Goal: Transaction & Acquisition: Purchase product/service

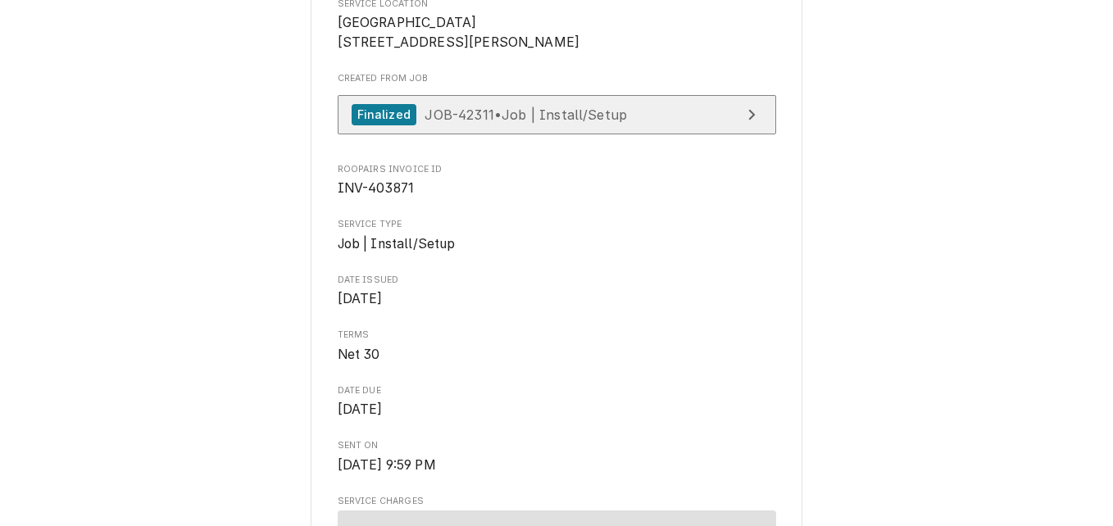
scroll to position [410, 0]
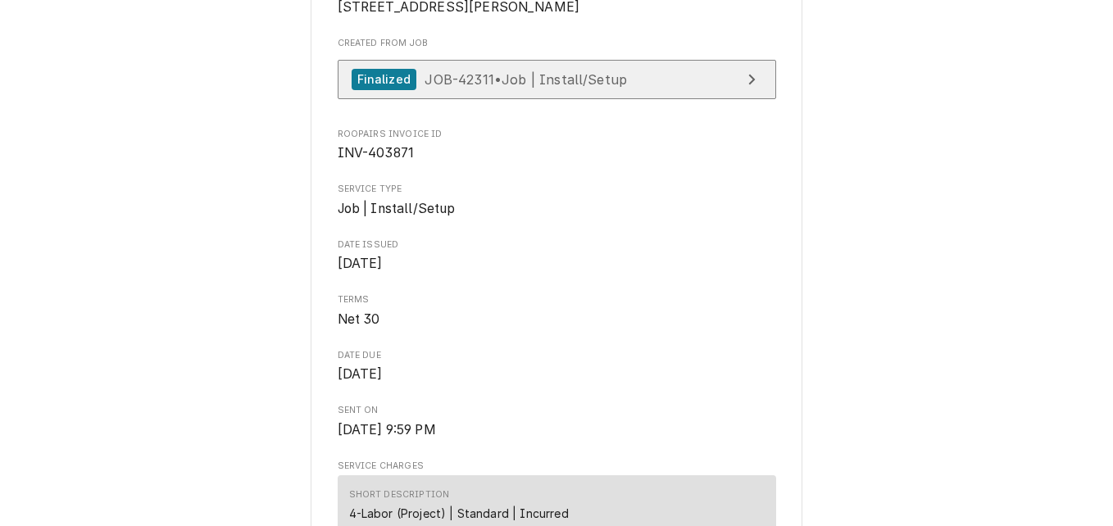
click at [577, 87] on span "JOB-42311 • Job | Install/Setup" at bounding box center [526, 78] width 202 height 16
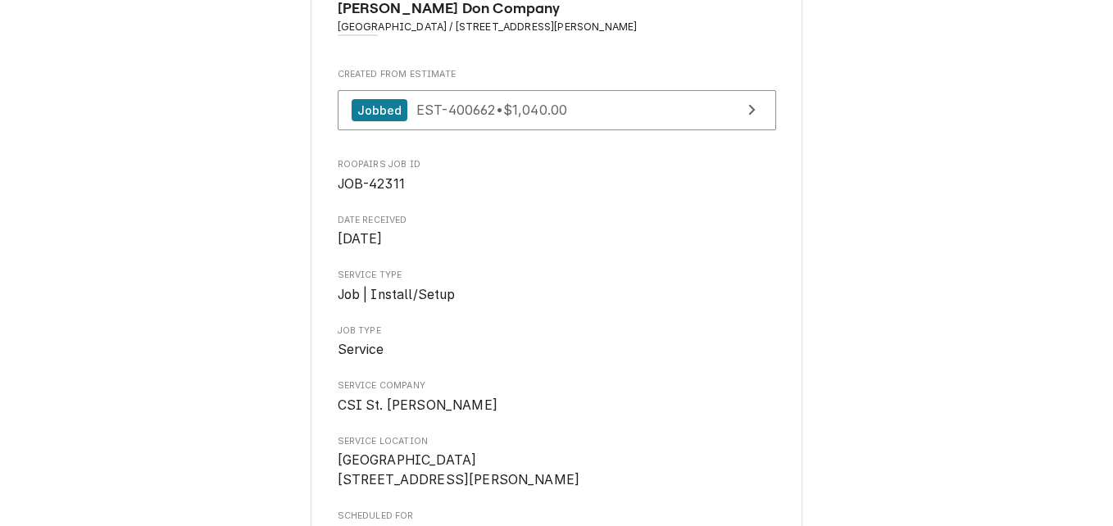
scroll to position [1088, 0]
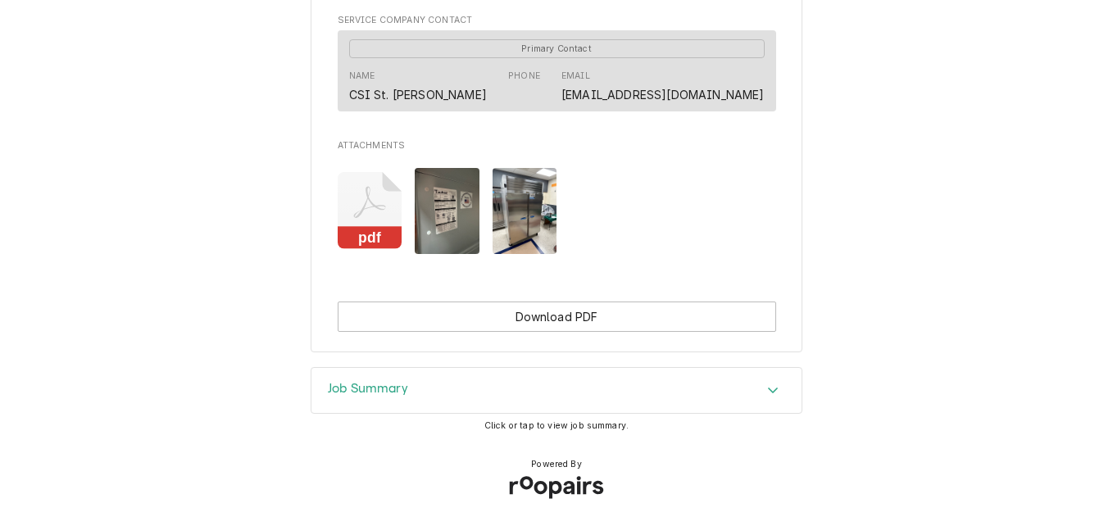
click at [347, 207] on icon "Attachments" at bounding box center [370, 211] width 65 height 78
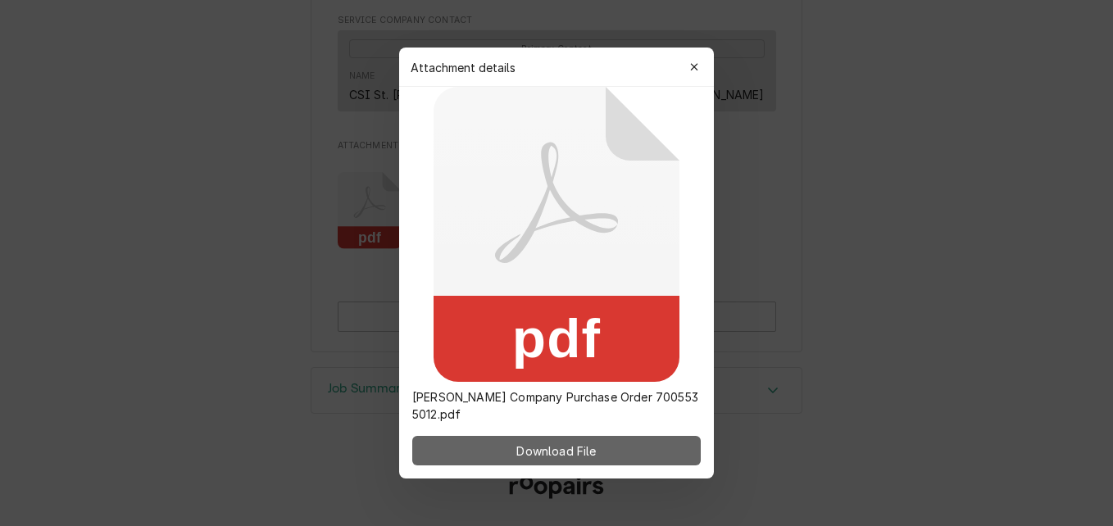
click at [592, 452] on span "Download File" at bounding box center [556, 451] width 86 height 17
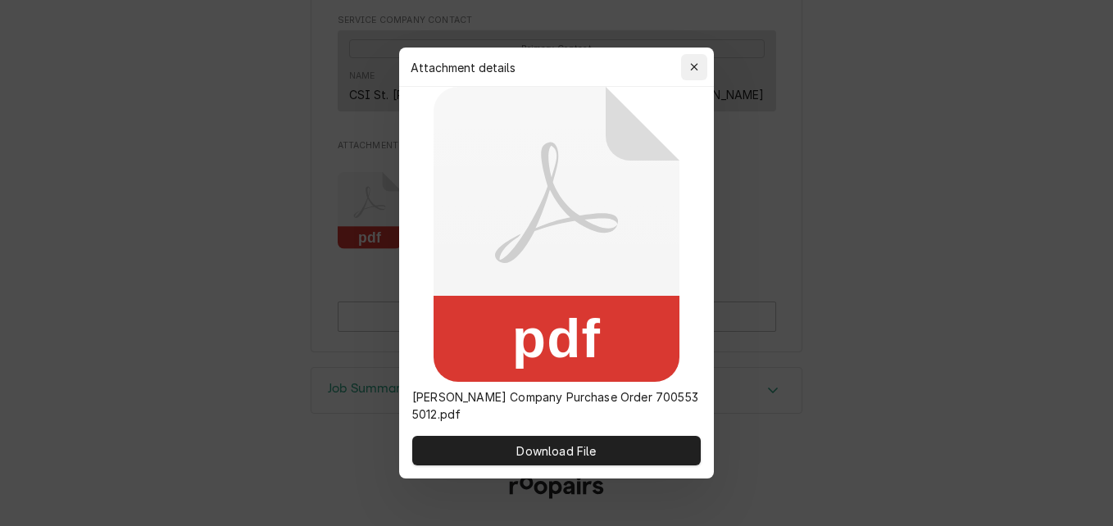
click at [693, 64] on icon "button" at bounding box center [694, 66] width 9 height 11
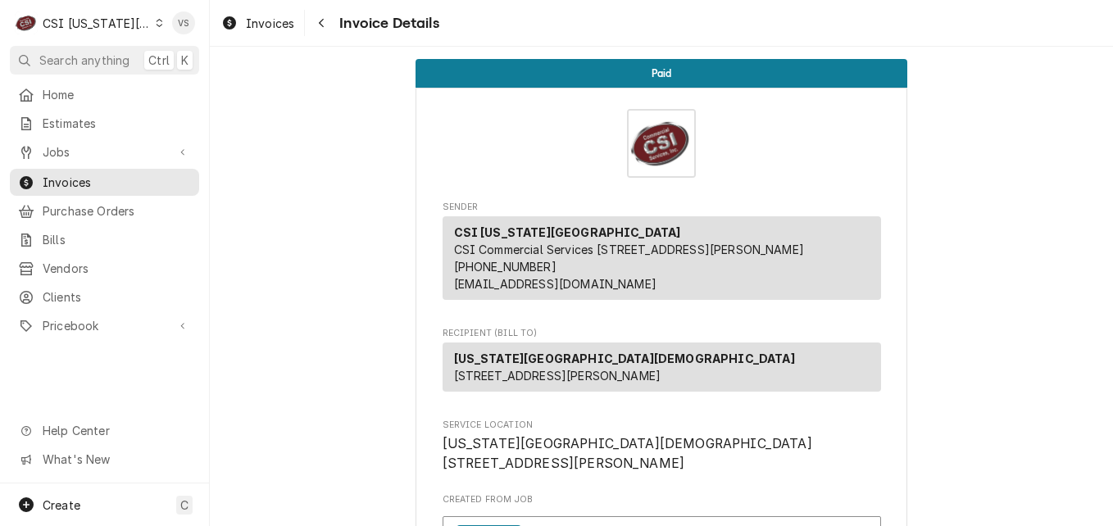
click at [156, 25] on icon "Dynamic Content Wrapper" at bounding box center [159, 23] width 7 height 8
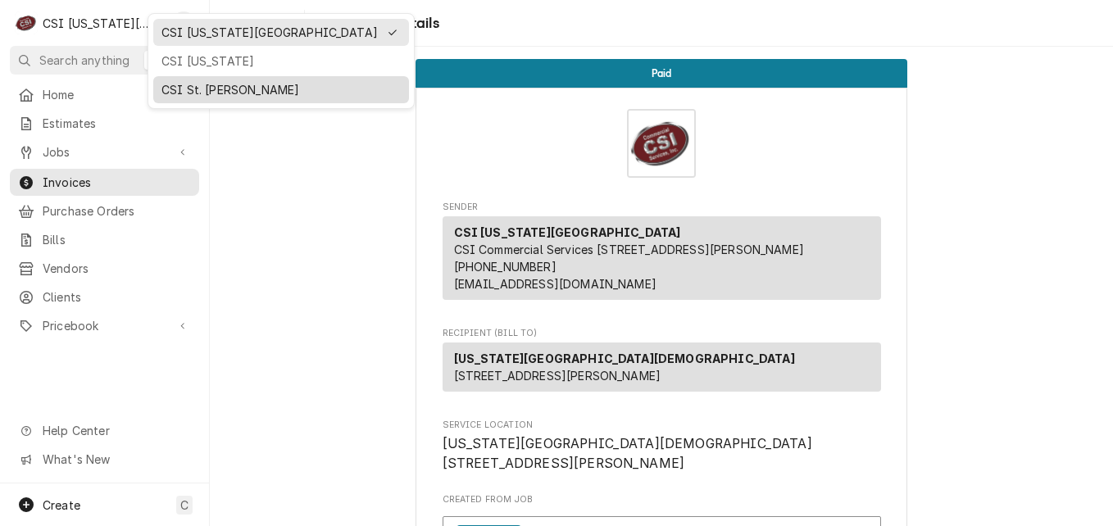
click at [198, 89] on div "CSI St. [PERSON_NAME]" at bounding box center [280, 89] width 239 height 17
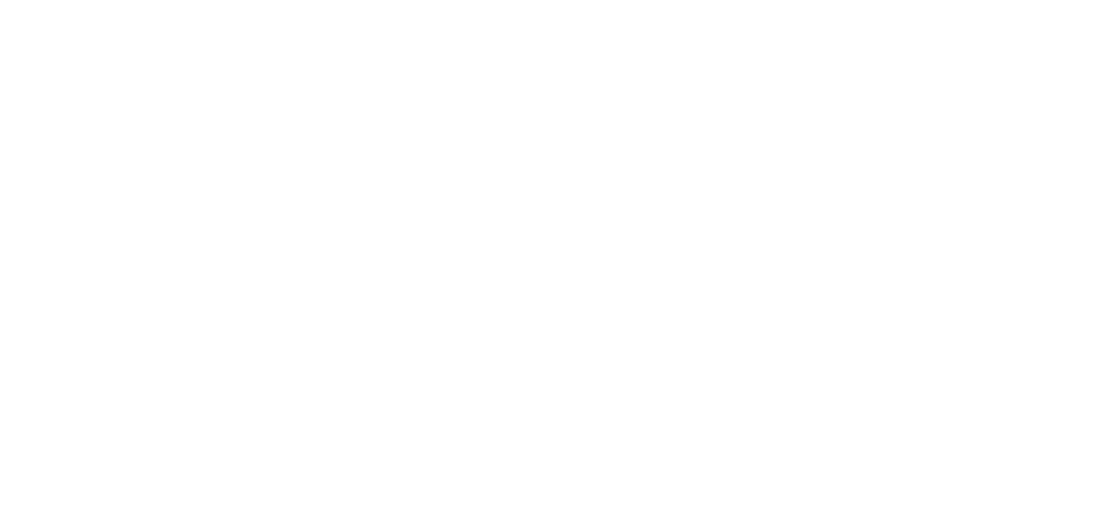
click at [129, 178] on div "Dynamic Content Wrapper" at bounding box center [556, 263] width 1113 height 526
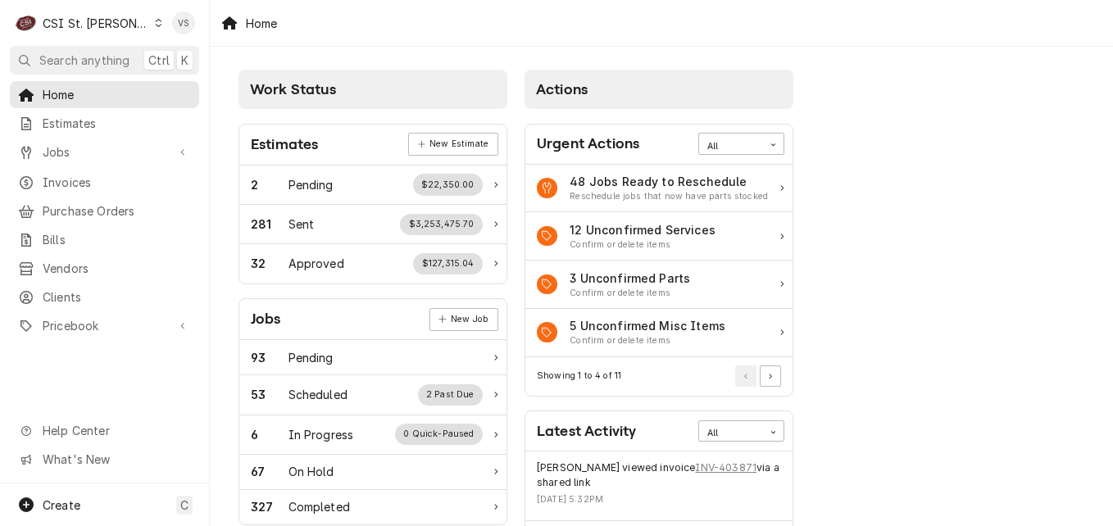
click at [129, 178] on span "Invoices" at bounding box center [117, 182] width 148 height 17
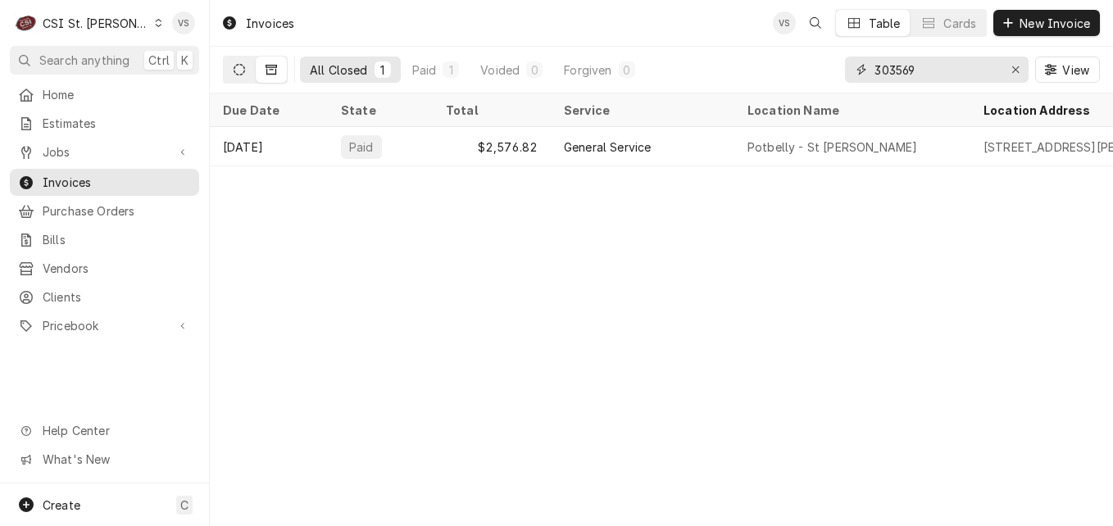
drag, startPoint x: 930, startPoint y: 69, endPoint x: 236, endPoint y: 67, distance: 694.2
click at [803, 66] on div "All Closed 1 Paid 1 Voided 0 Forgiven 0 303569 View" at bounding box center [661, 70] width 877 height 46
click at [236, 67] on icon "Dynamic Content Wrapper" at bounding box center [239, 69] width 11 height 11
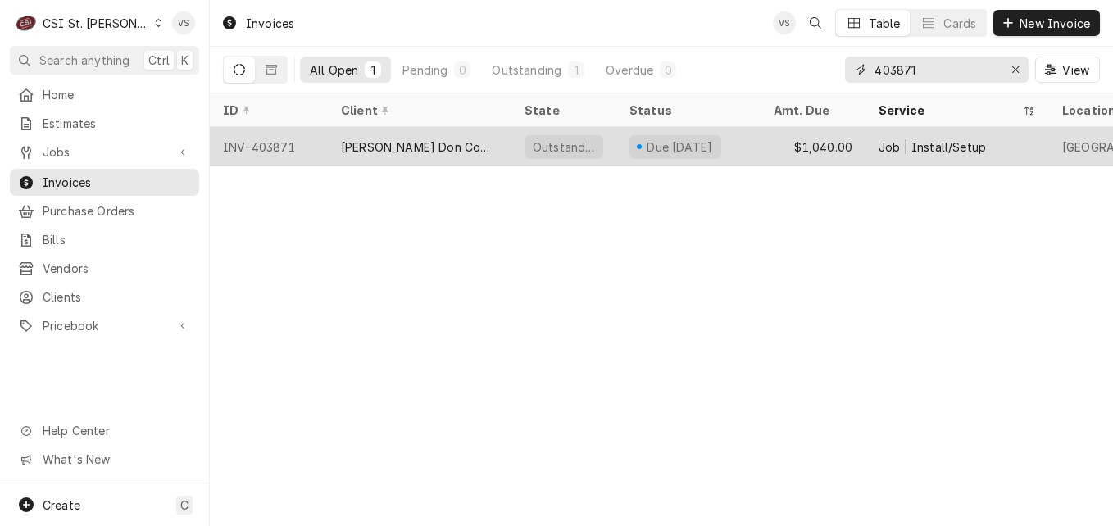
type input "403871"
click at [503, 145] on div "[PERSON_NAME] Don Company" at bounding box center [420, 146] width 184 height 39
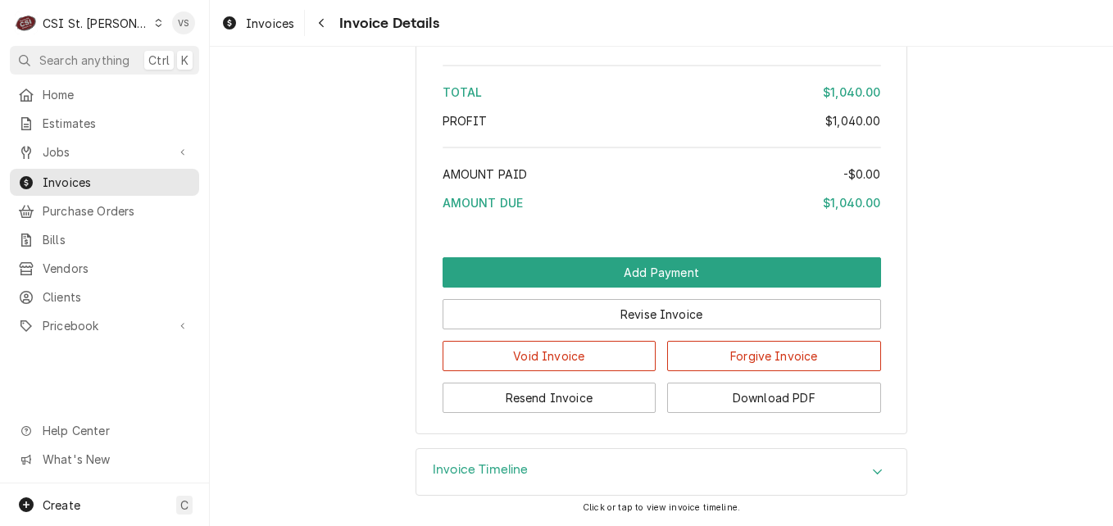
scroll to position [2907, 0]
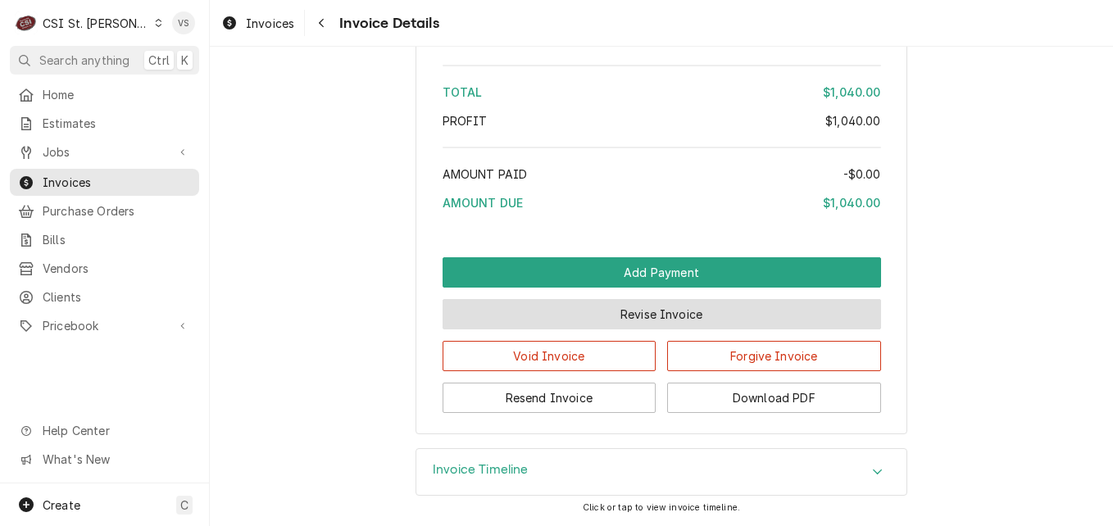
click at [673, 314] on button "Revise Invoice" at bounding box center [662, 314] width 438 height 30
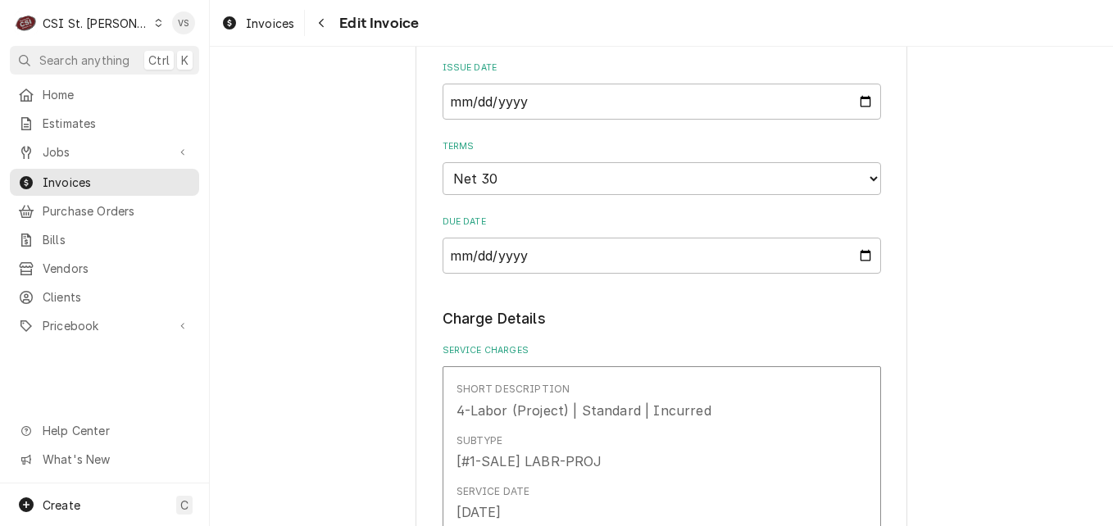
scroll to position [902, 0]
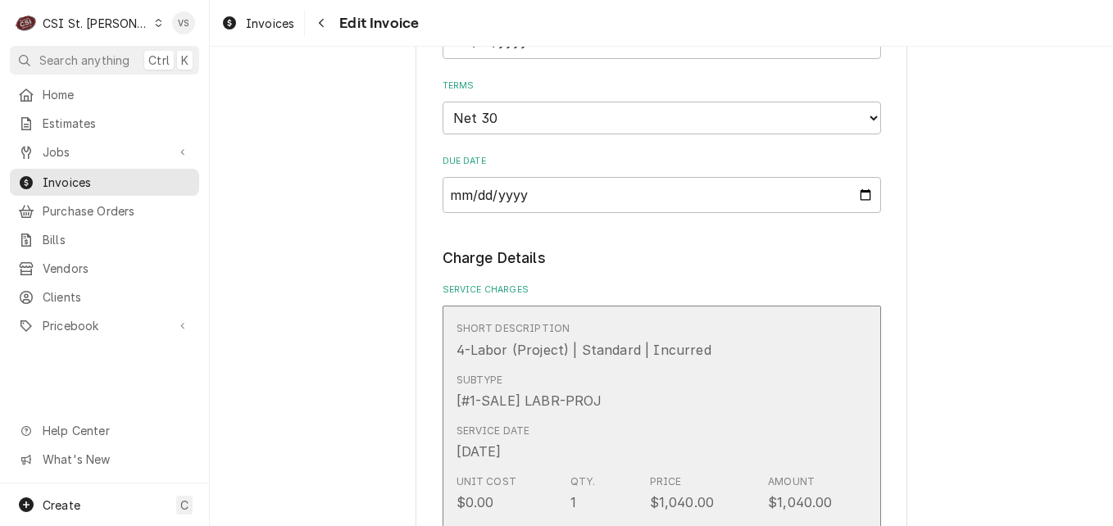
click at [650, 370] on div "Subtype [#1-SALE] LABR-PROJ" at bounding box center [645, 391] width 376 height 51
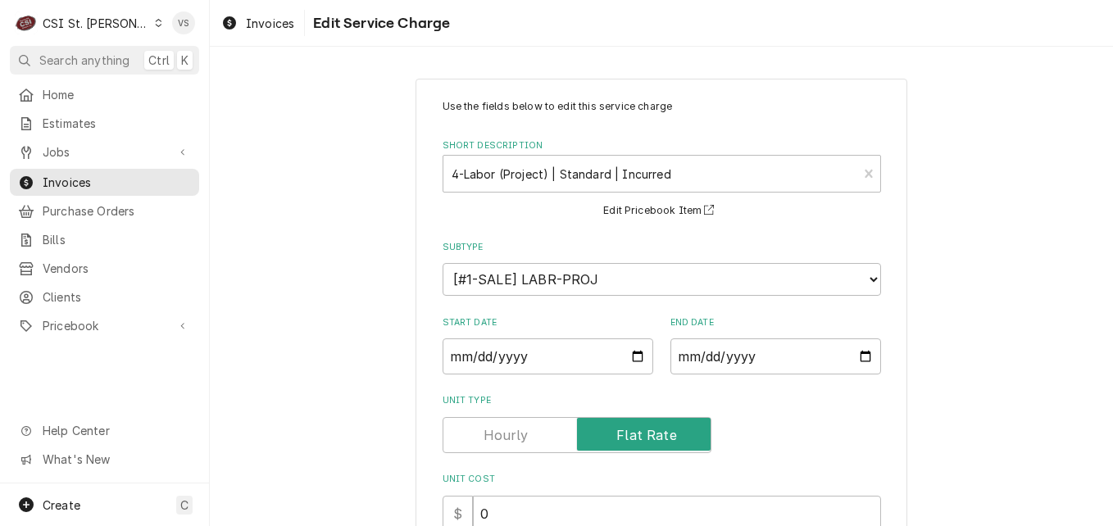
scroll to position [492, 0]
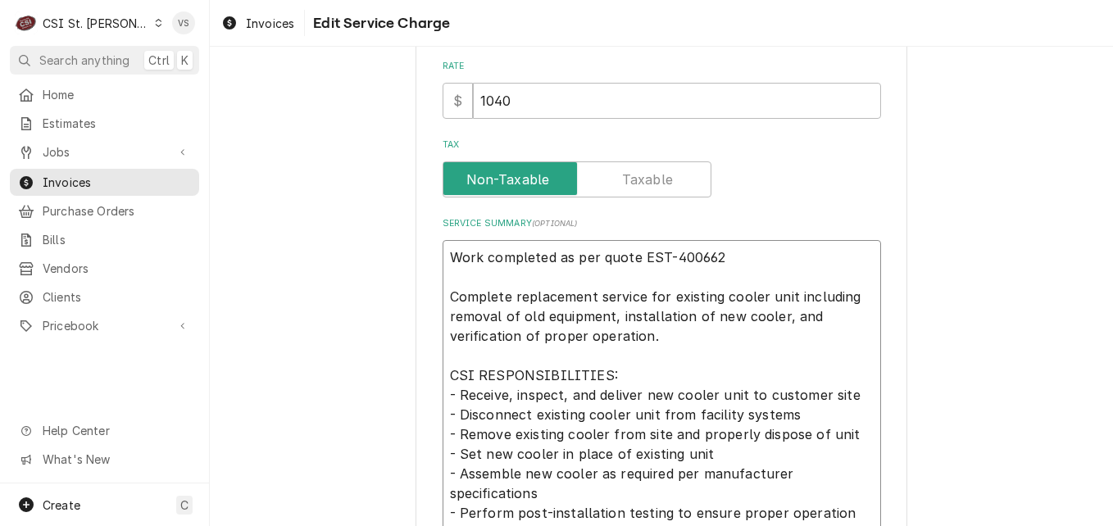
click at [448, 254] on textarea "Work completed as per quote EST-400662 Complete replacement service for existin…" at bounding box center [662, 464] width 438 height 448
click at [443, 258] on textarea "Work completed as per quote EST-400662 Complete replacement service for existin…" at bounding box center [662, 464] width 438 height 448
type textarea "x"
type textarea "Work completed as per quote EST-400662 Complete replacement service for existin…"
click at [448, 252] on textarea "Work completed as per quote EST-400662 Complete replacement service for existin…" at bounding box center [662, 473] width 438 height 467
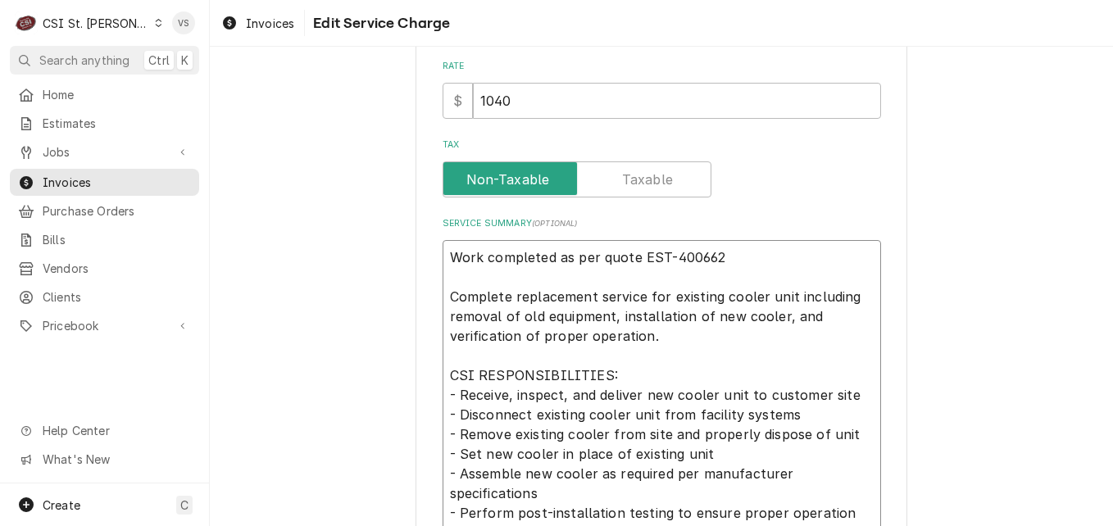
type textarea "x"
type textarea "P Work completed as per quote EST-400662 Complete replacement service for exist…"
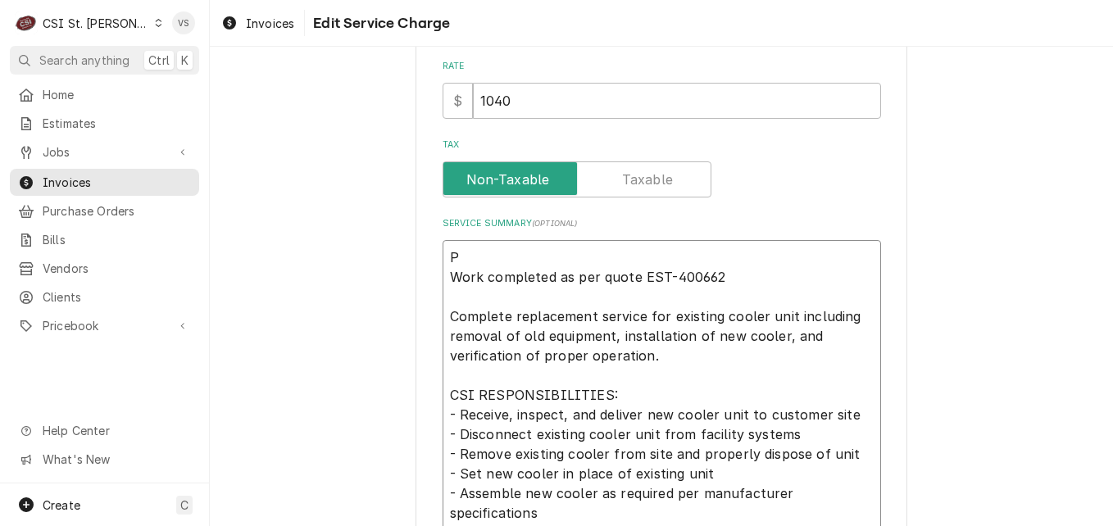
type textarea "x"
type textarea "PO Work completed as per quote EST-400662 Complete replacement service for exis…"
type textarea "x"
type textarea "PO Work completed as per quote EST-400662 Complete replacement service for exis…"
type textarea "x"
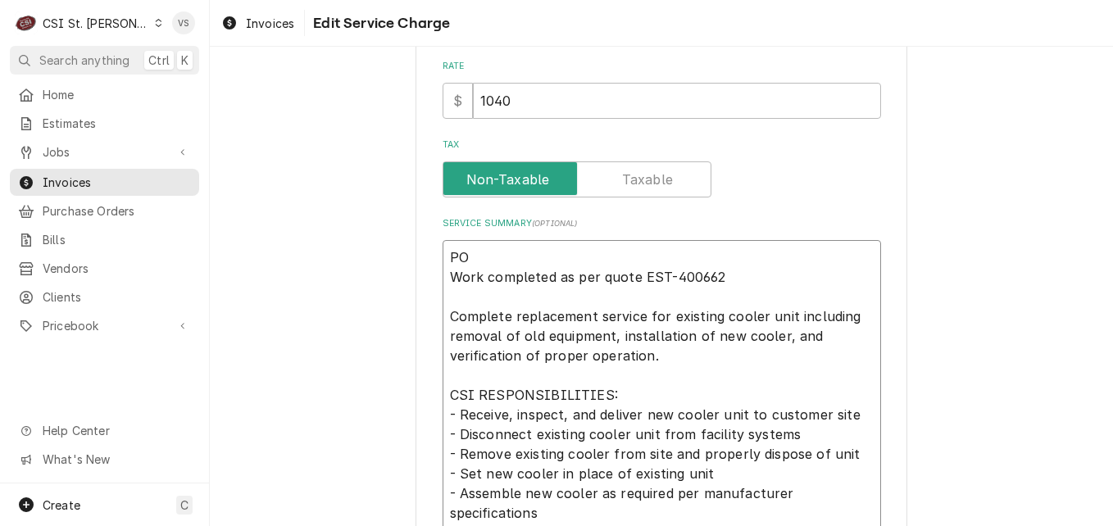
type textarea "PO # Work completed as per quote EST-400662 Complete replacement service for ex…"
paste textarea "7005535012 - 10"
type textarea "x"
type textarea "PO #7005535012 - 10 Work completed as per quote EST-400662 Complete replacement…"
click at [551, 258] on textarea "PO #7005535012 - 10 Work completed as per quote EST-400662 Complete replacement…" at bounding box center [662, 473] width 438 height 467
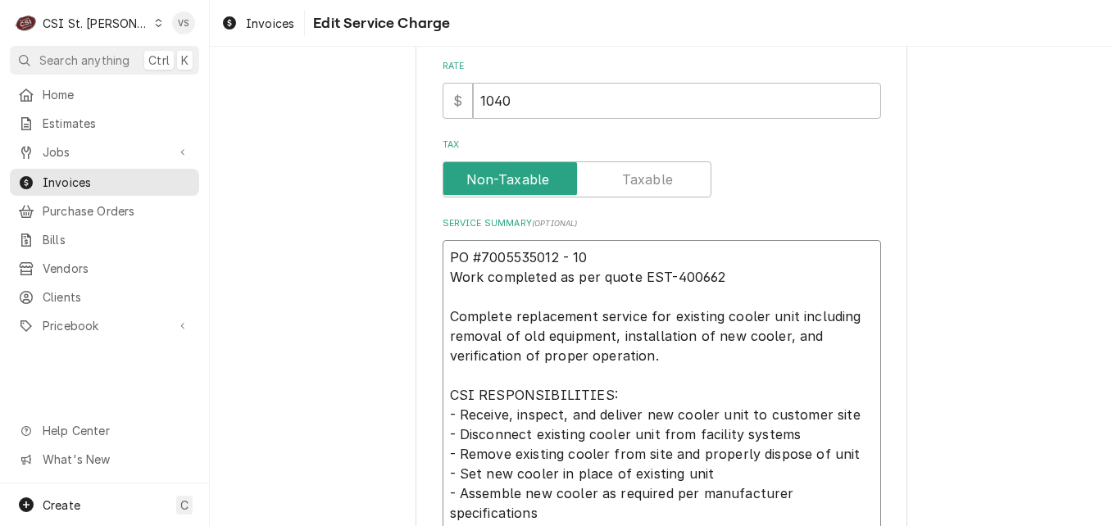
type textarea "x"
type textarea "PO #7005535012- 10 Work completed as per quote EST-400662 Complete replacement …"
type textarea "x"
drag, startPoint x: 579, startPoint y: 257, endPoint x: 442, endPoint y: 258, distance: 137.7
click at [443, 258] on textarea "PO #7005535012-10 Work completed as per quote EST-400662 Complete replacement s…" at bounding box center [662, 473] width 438 height 467
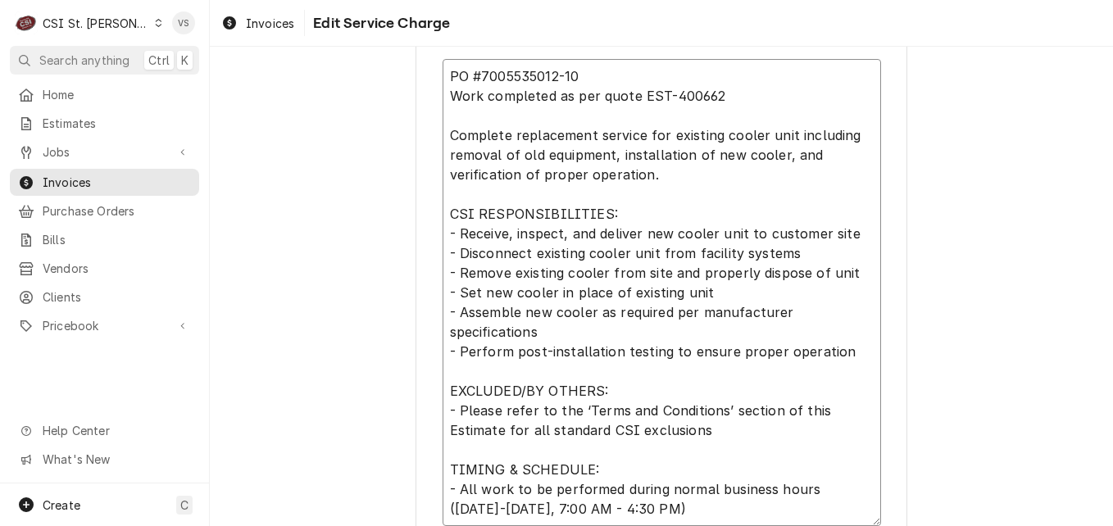
scroll to position [815, 0]
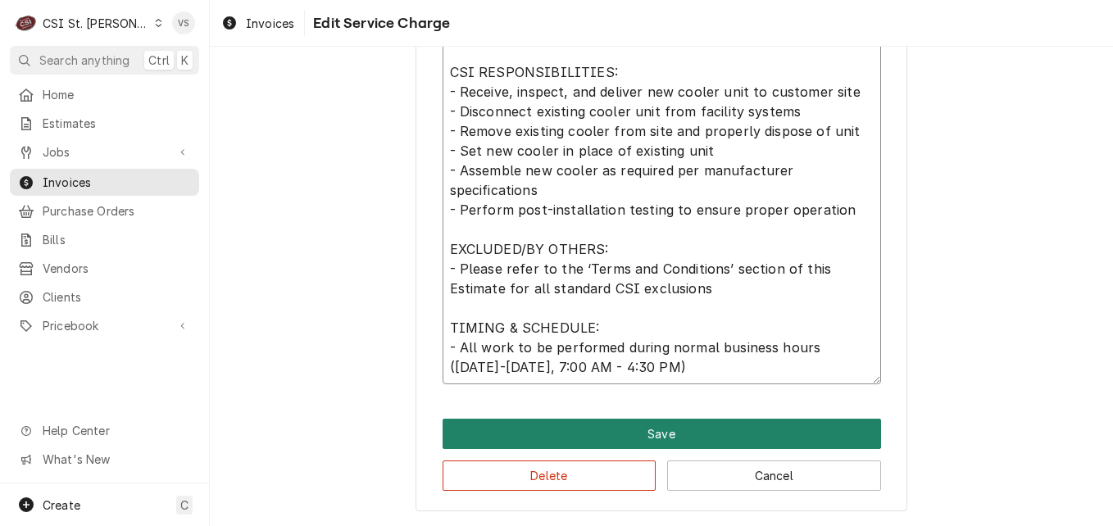
type textarea "PO #7005535012-10 Work completed as per quote EST-400662 Complete replacement s…"
click at [618, 427] on button "Save" at bounding box center [662, 434] width 438 height 30
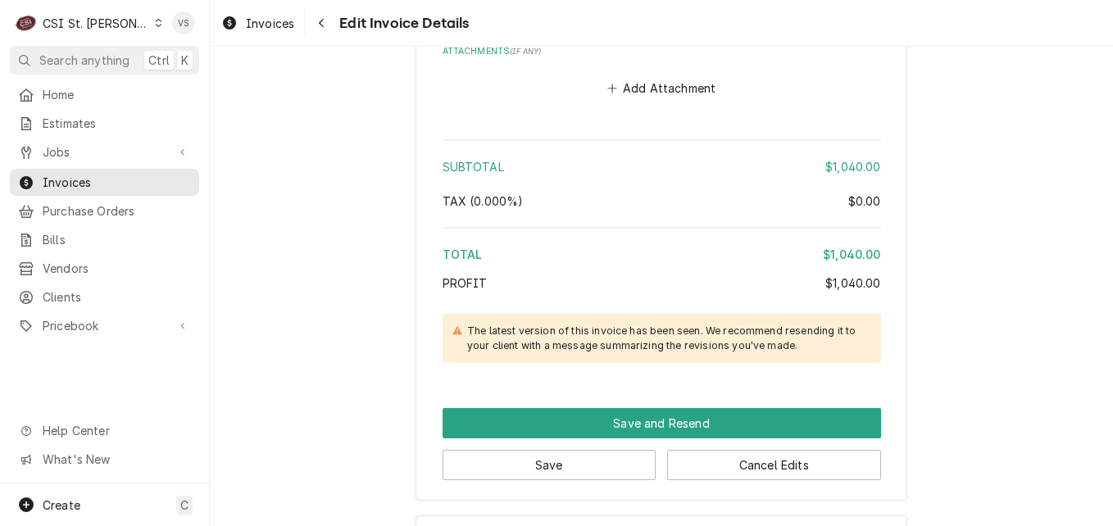
scroll to position [2526, 0]
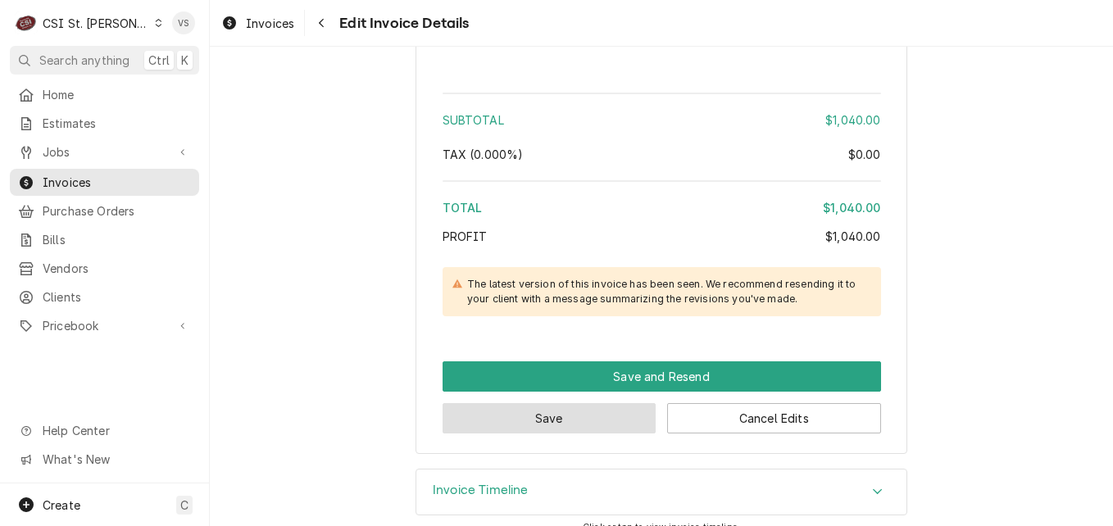
click at [600, 403] on button "Save" at bounding box center [550, 418] width 214 height 30
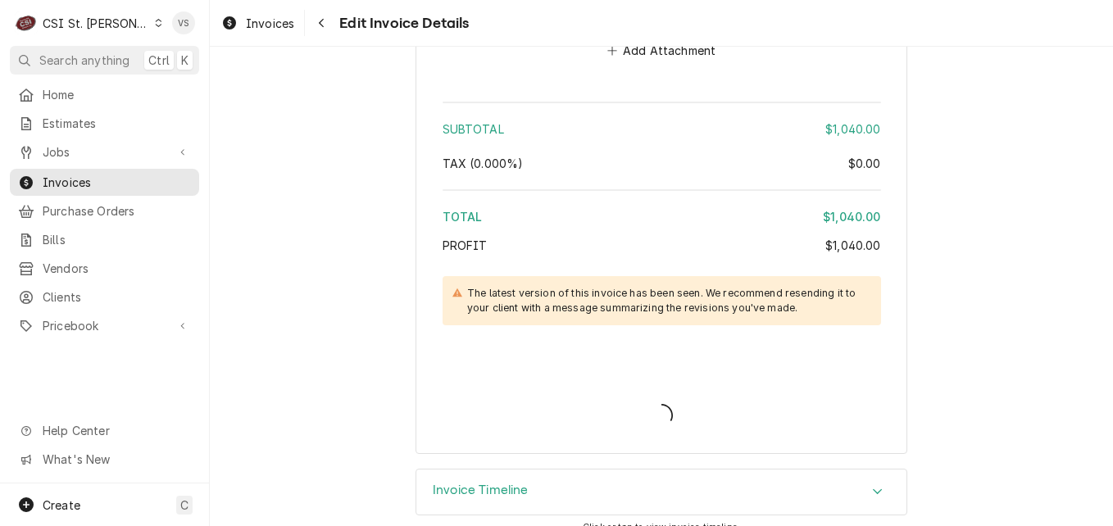
type textarea "x"
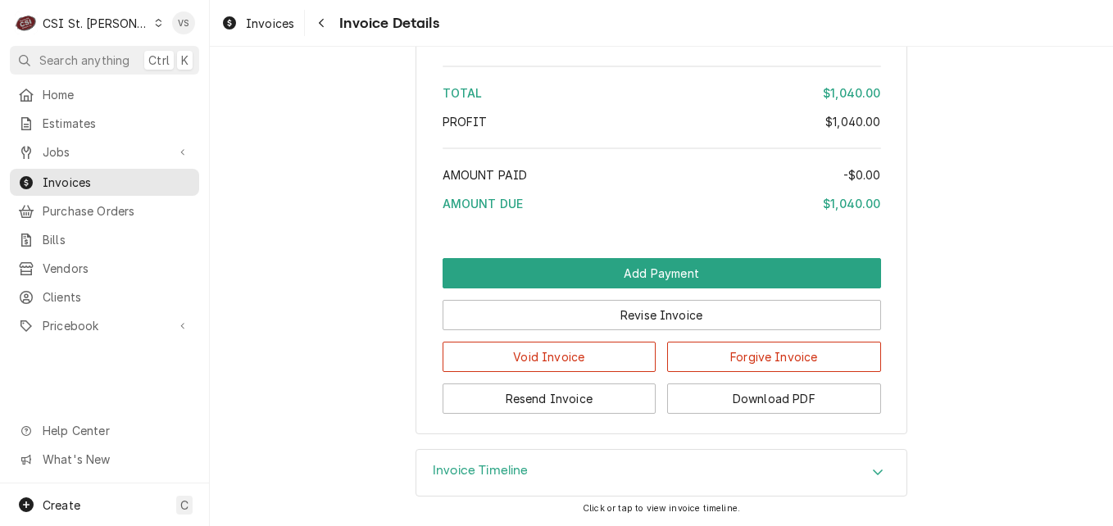
scroll to position [2869, 0]
click at [738, 408] on button "Download PDF" at bounding box center [774, 399] width 214 height 30
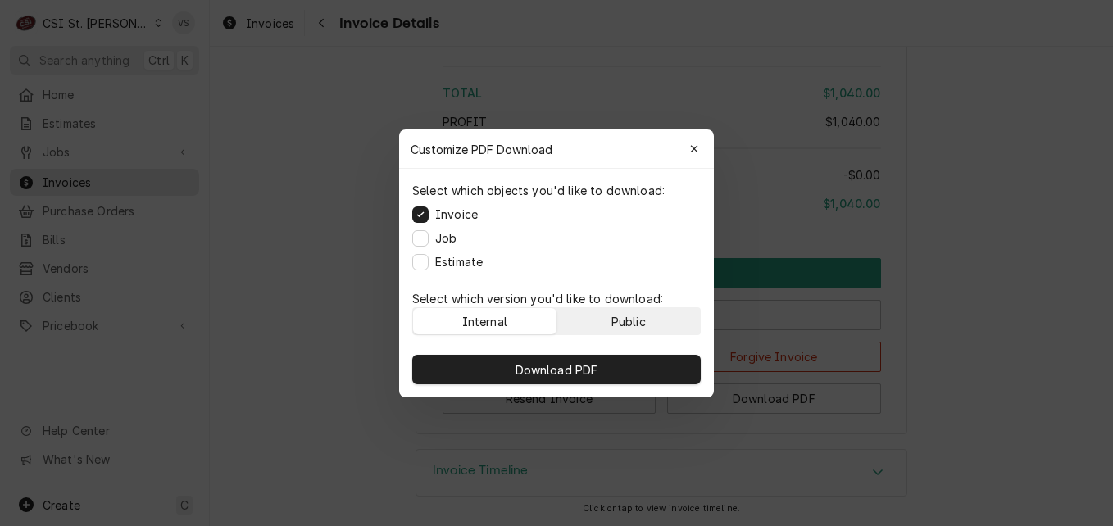
click at [623, 325] on div "Public" at bounding box center [628, 320] width 34 height 17
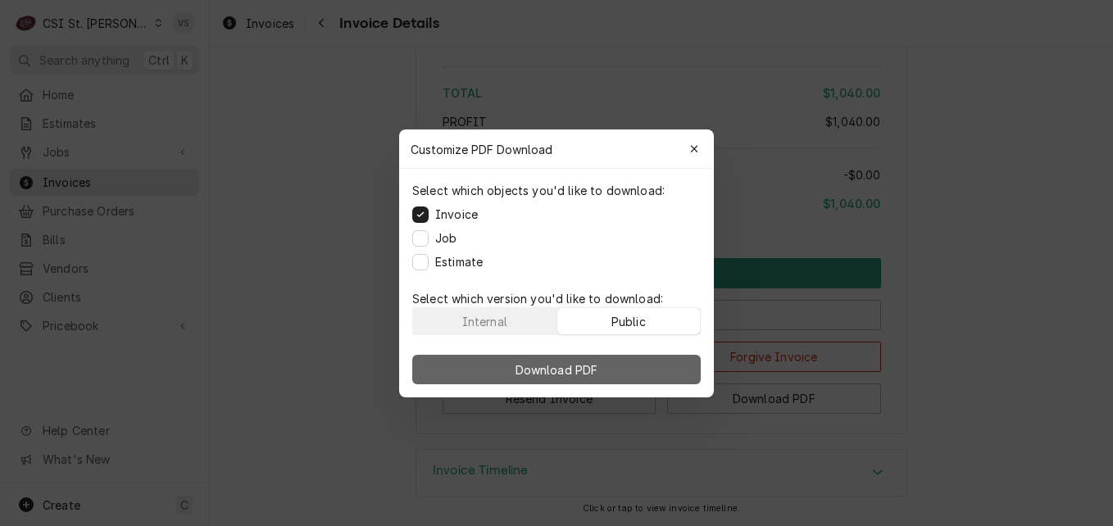
click at [612, 364] on button "Download PDF" at bounding box center [556, 370] width 289 height 30
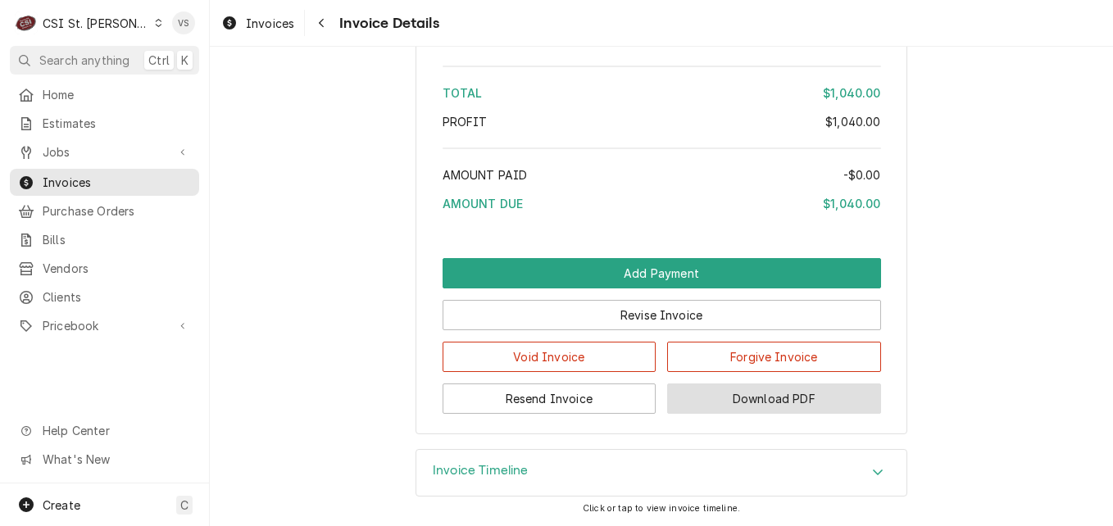
click at [768, 402] on button "Download PDF" at bounding box center [774, 399] width 214 height 30
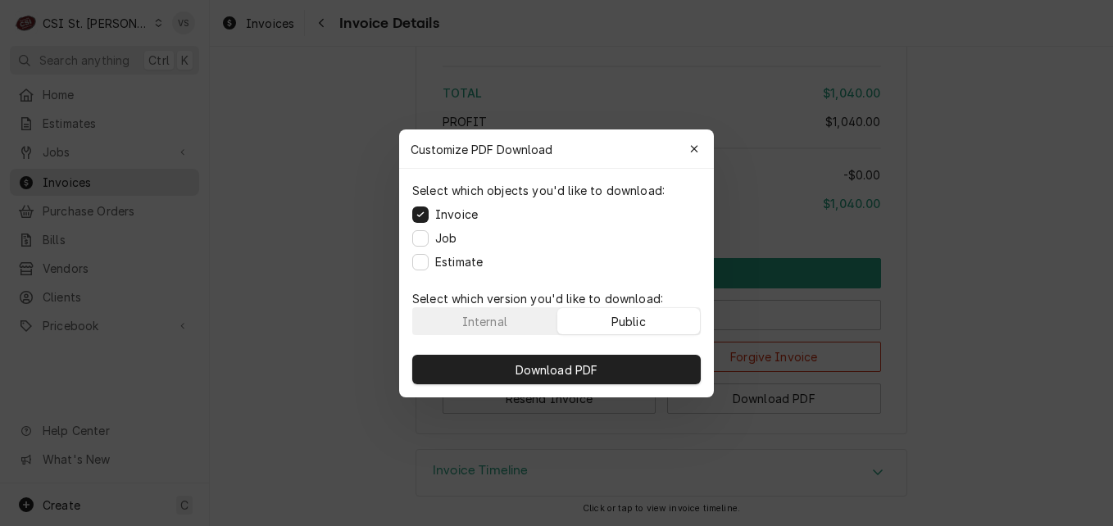
click at [639, 326] on div "Public" at bounding box center [628, 320] width 34 height 17
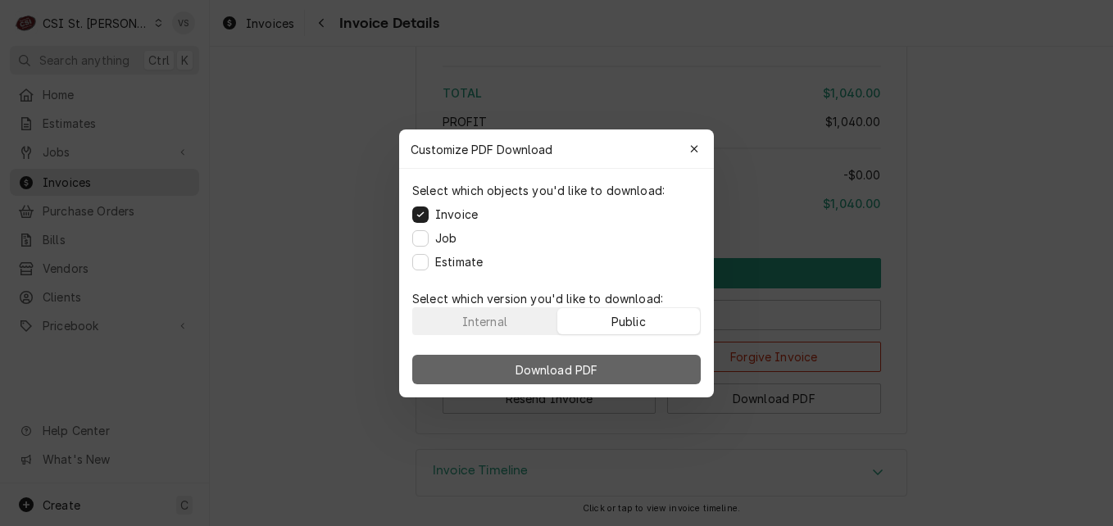
click at [647, 367] on button "Download PDF" at bounding box center [556, 370] width 289 height 30
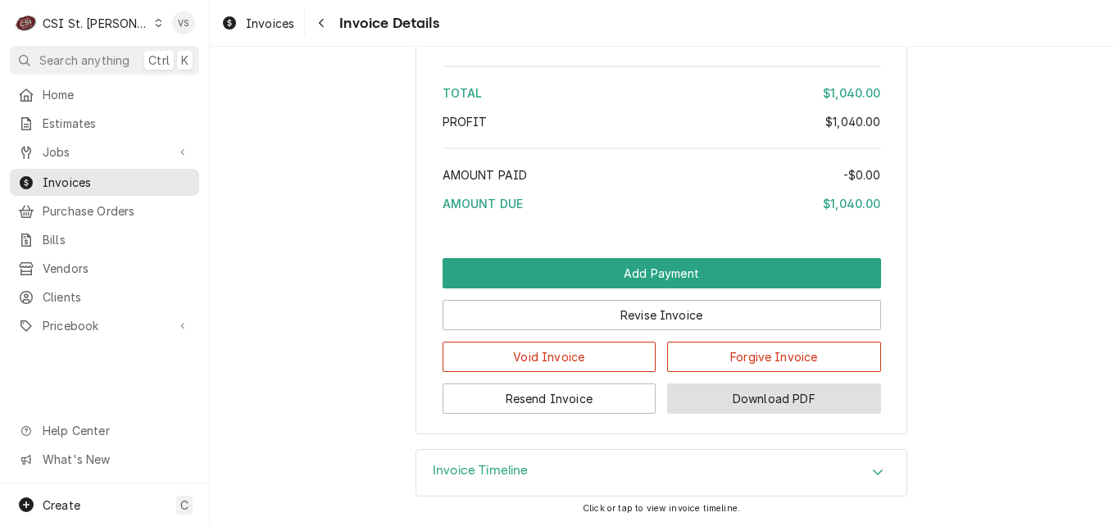
click at [739, 409] on button "Download PDF" at bounding box center [774, 399] width 214 height 30
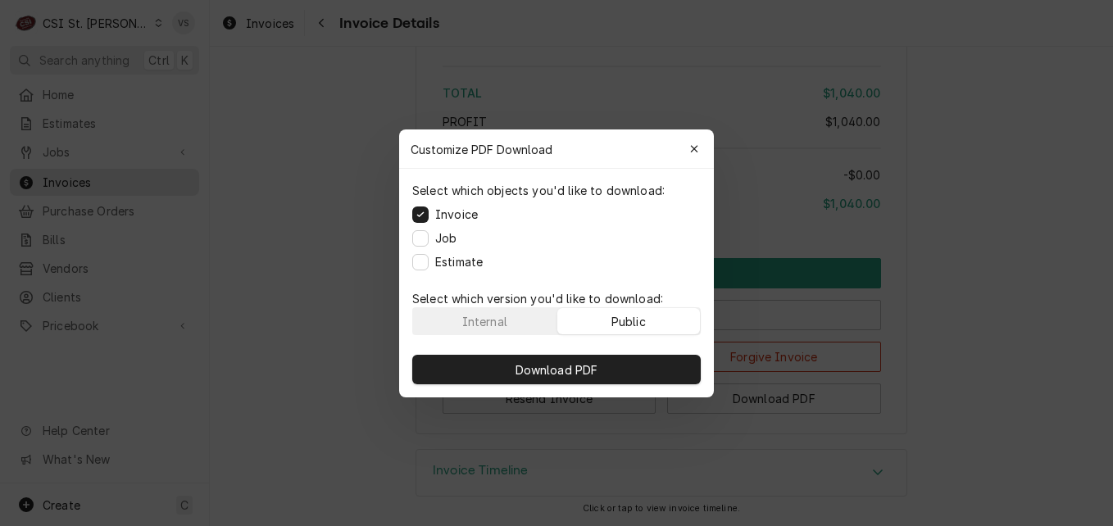
click at [650, 319] on button "Public" at bounding box center [628, 321] width 143 height 26
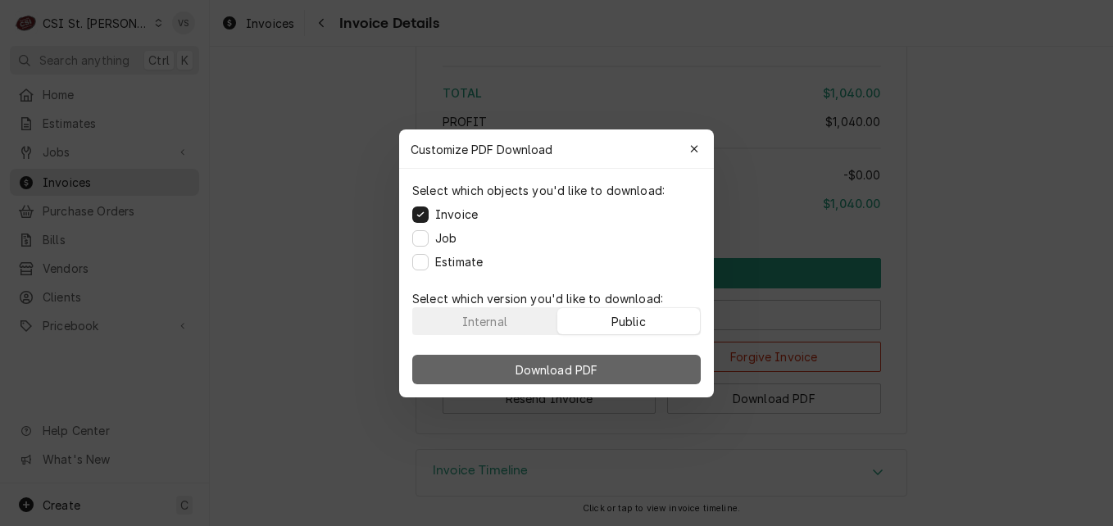
click at [640, 365] on button "Download PDF" at bounding box center [556, 370] width 289 height 30
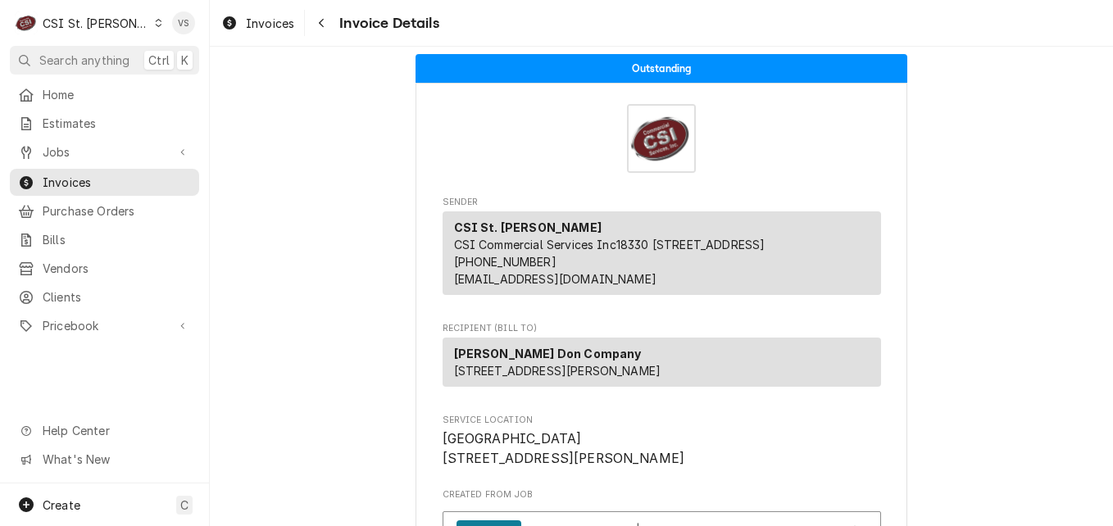
scroll to position [0, 0]
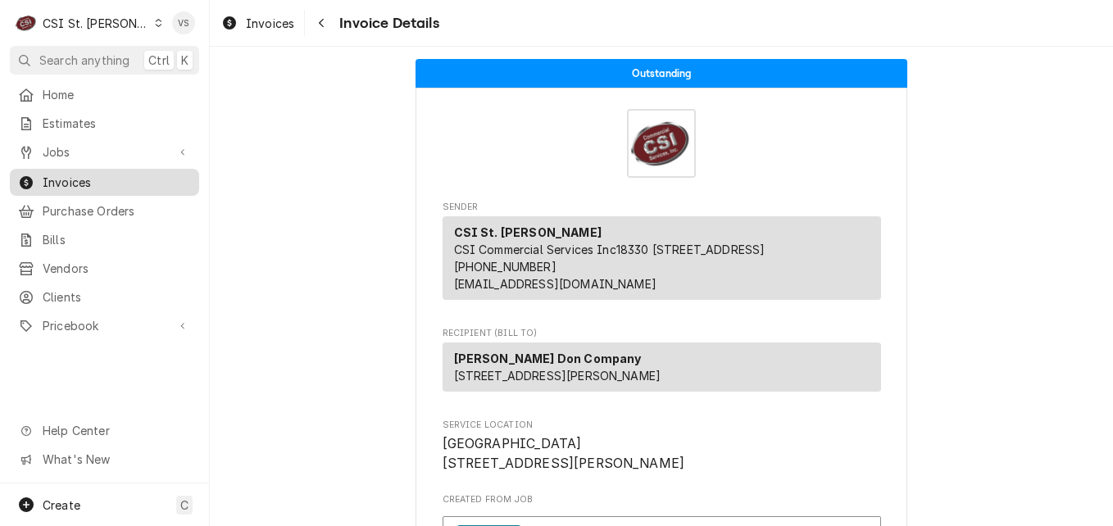
click at [135, 174] on span "Invoices" at bounding box center [117, 182] width 148 height 17
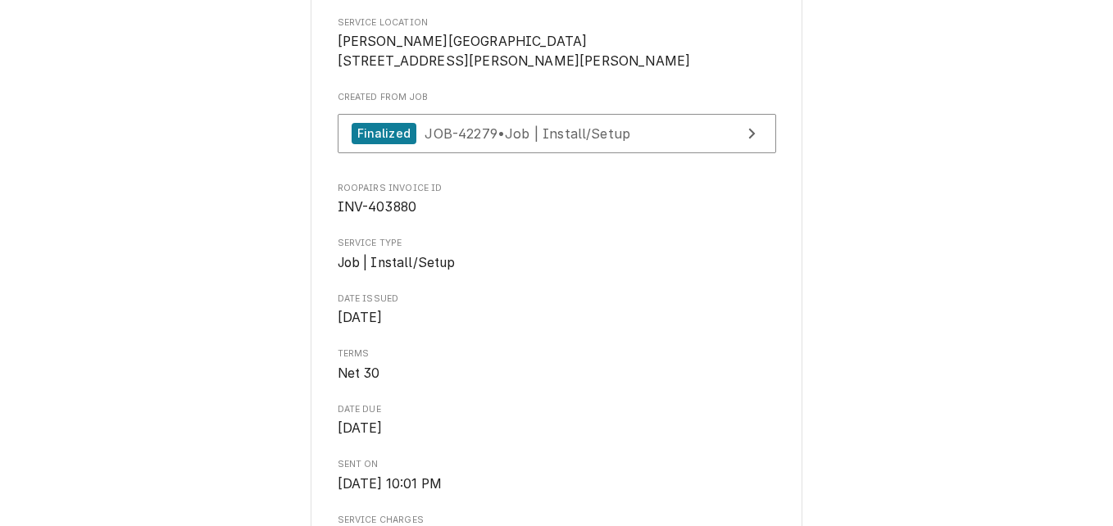
scroll to position [246, 0]
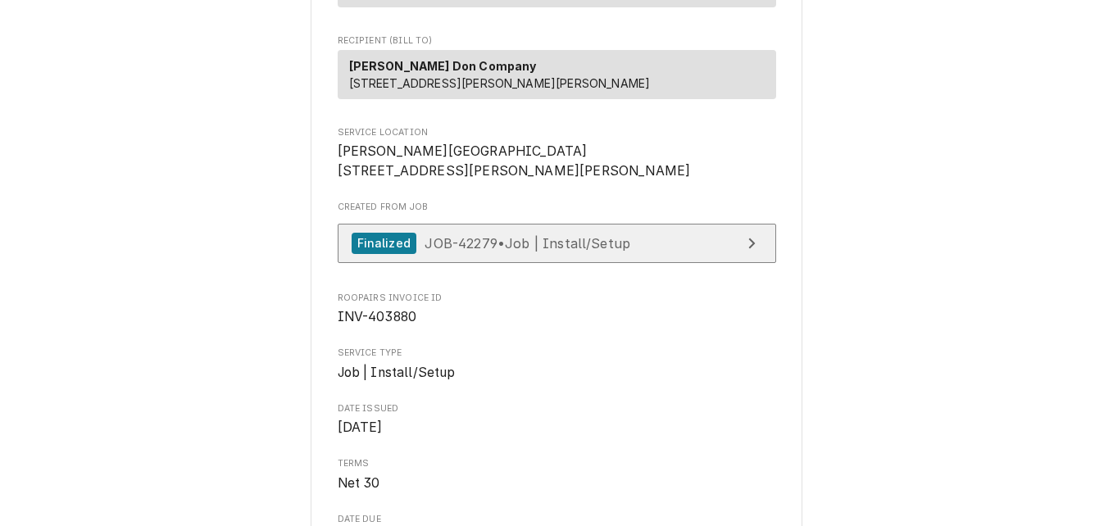
click at [586, 255] on div "Finalized JOB-42279 • Job | Install/Setup" at bounding box center [491, 244] width 279 height 22
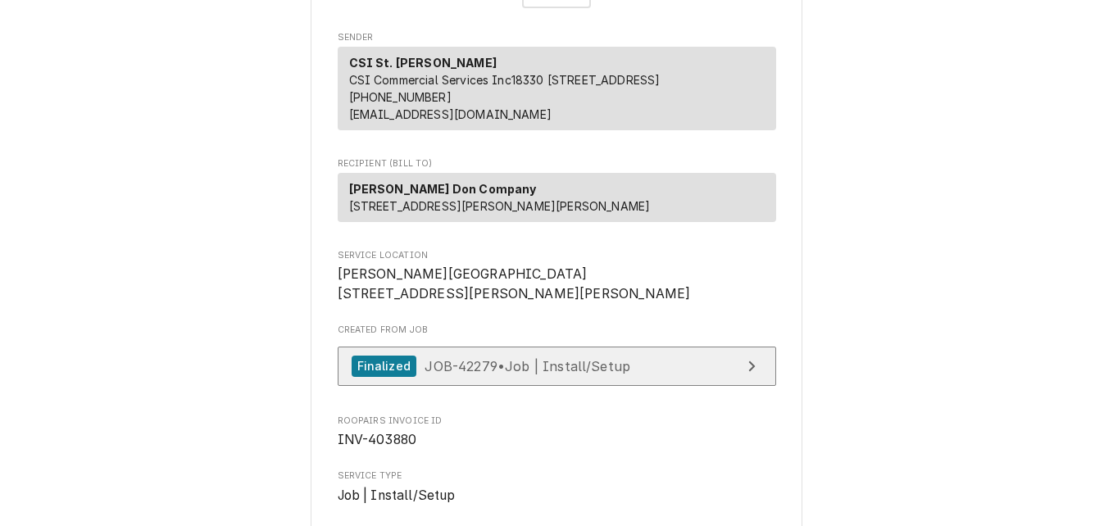
scroll to position [328, 0]
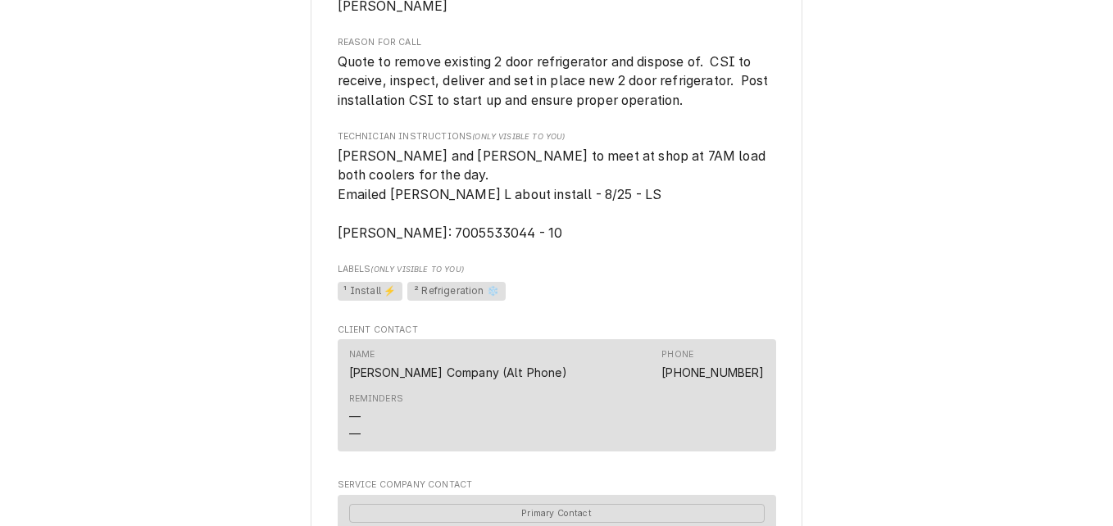
scroll to position [902, 0]
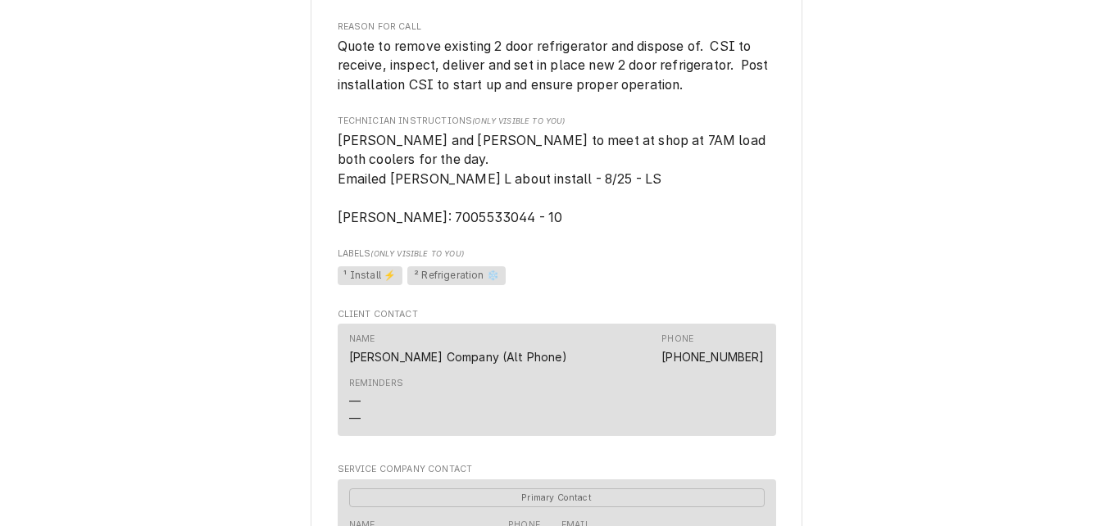
drag, startPoint x: 550, startPoint y: 216, endPoint x: 434, endPoint y: 219, distance: 115.6
click at [489, 216] on span "Trevor and STeve to meet at shop at 7AM load both coolers for the day. Emailed …" at bounding box center [557, 179] width 438 height 97
drag, startPoint x: 434, startPoint y: 219, endPoint x: 544, endPoint y: 218, distance: 109.8
click at [544, 218] on span "Trevor and STeve to meet at shop at 7AM load both coolers for the day. Emailed …" at bounding box center [554, 179] width 432 height 93
drag, startPoint x: 544, startPoint y: 218, endPoint x: 492, endPoint y: 224, distance: 52.8
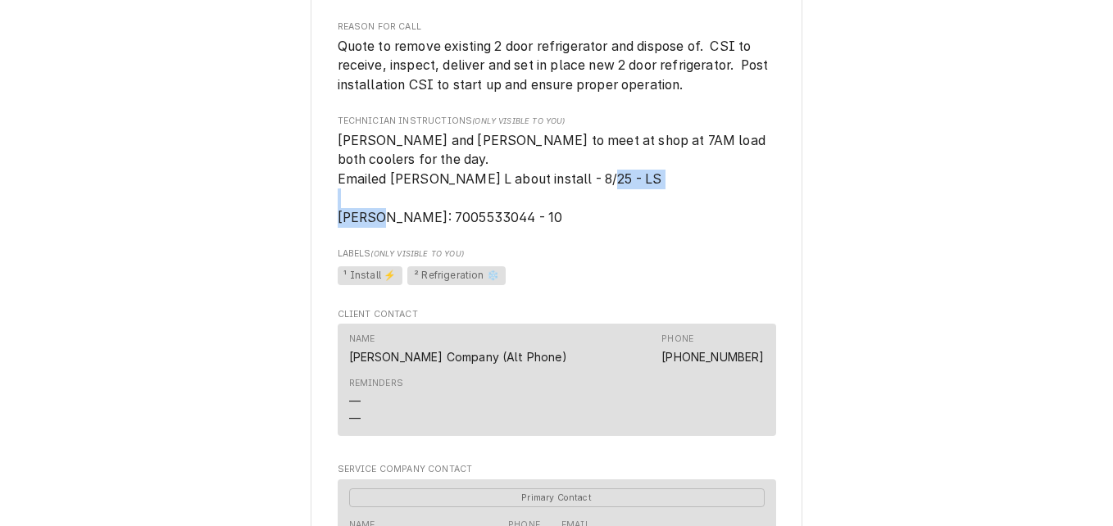
copy span "7005533044 - 10"
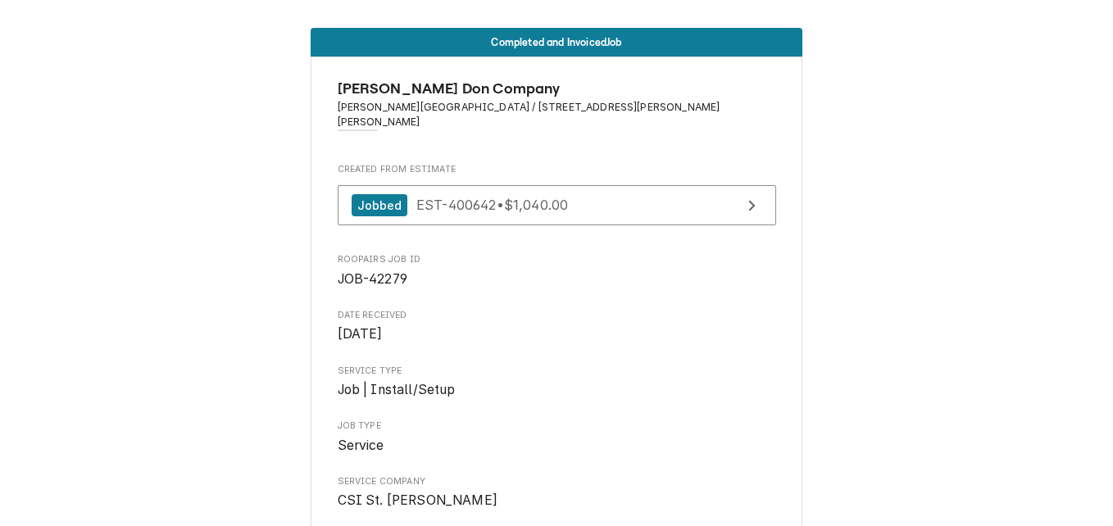
scroll to position [0, 0]
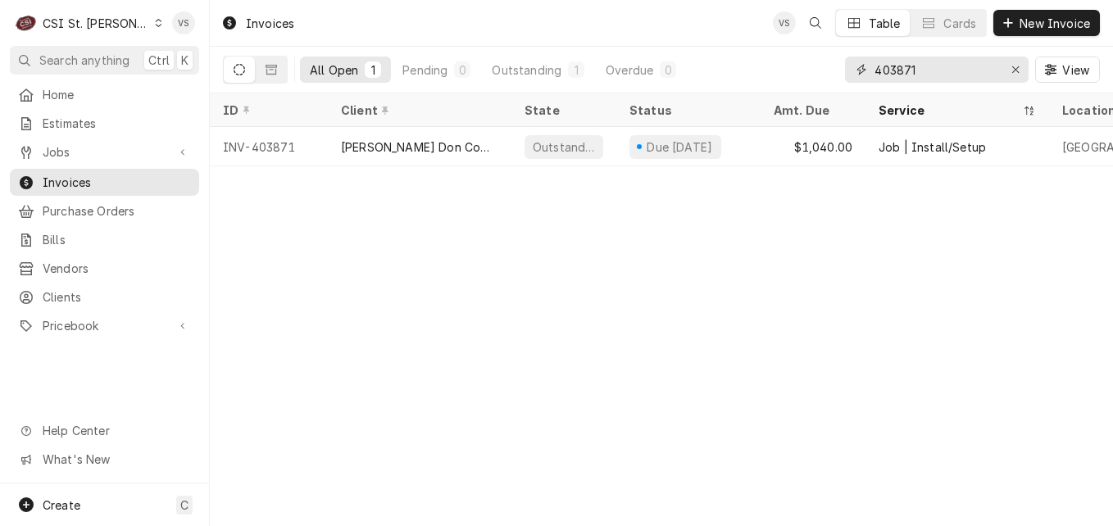
click at [916, 60] on input "403871" at bounding box center [936, 70] width 123 height 26
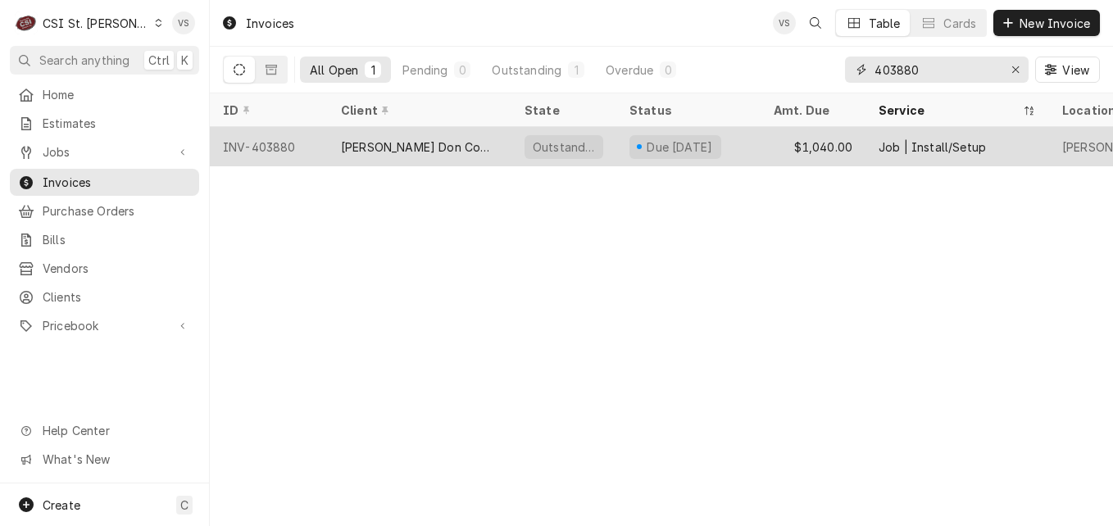
type input "403880"
click at [434, 149] on div "[PERSON_NAME] Don Company" at bounding box center [419, 147] width 157 height 17
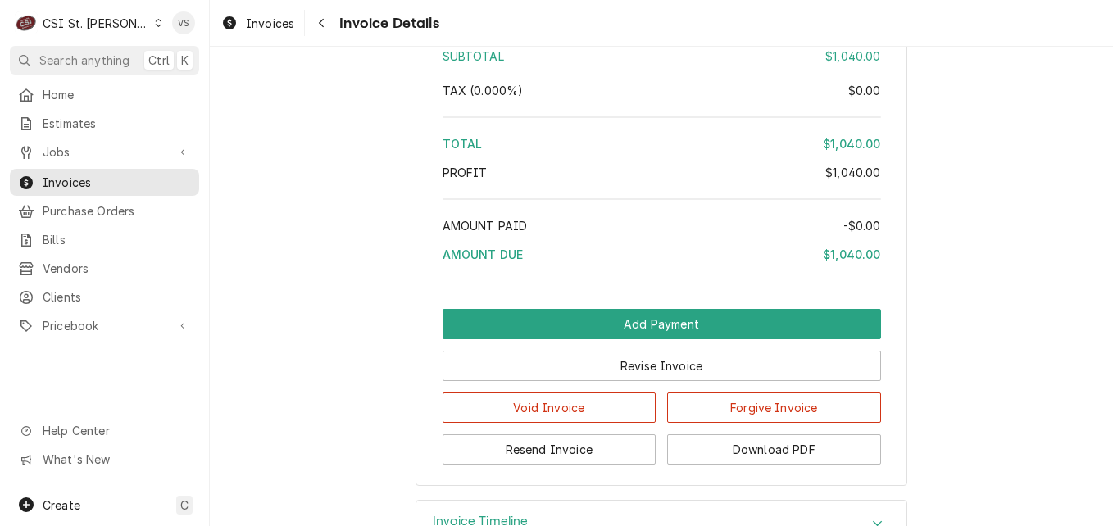
scroll to position [2541, 0]
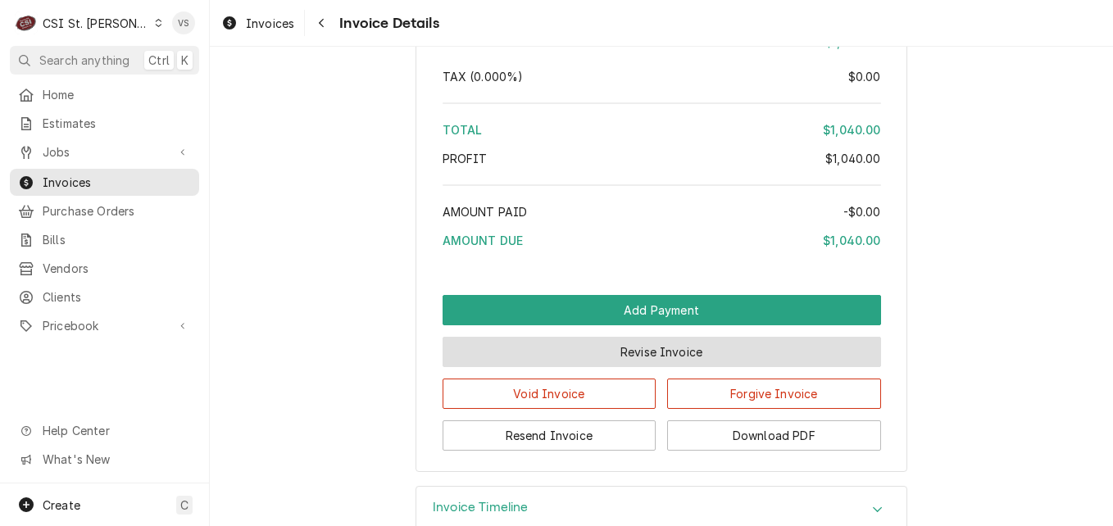
click at [560, 367] on button "Revise Invoice" at bounding box center [662, 352] width 438 height 30
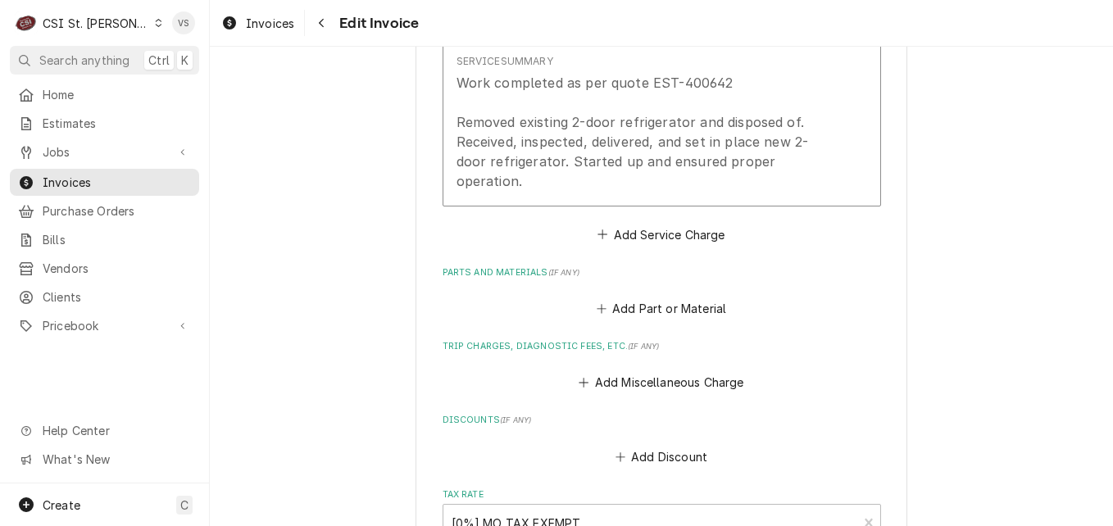
scroll to position [1147, 0]
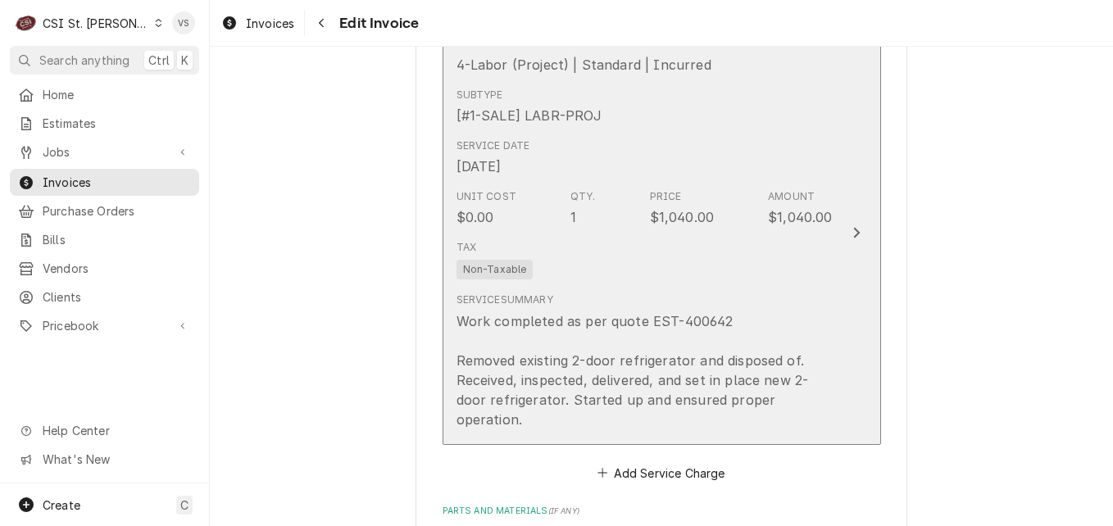
click at [653, 144] on div "Service Date [DATE]" at bounding box center [645, 157] width 376 height 51
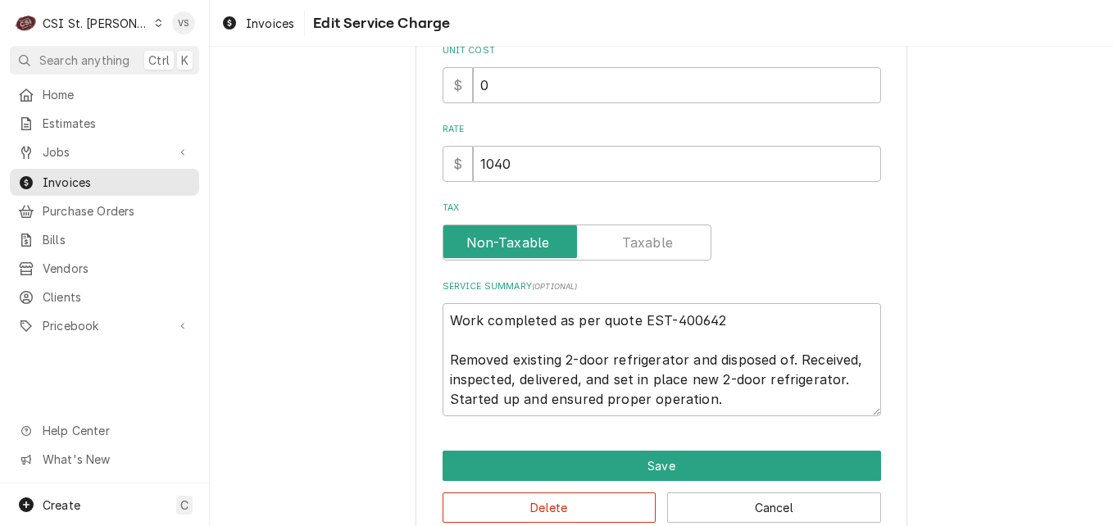
scroll to position [461, 0]
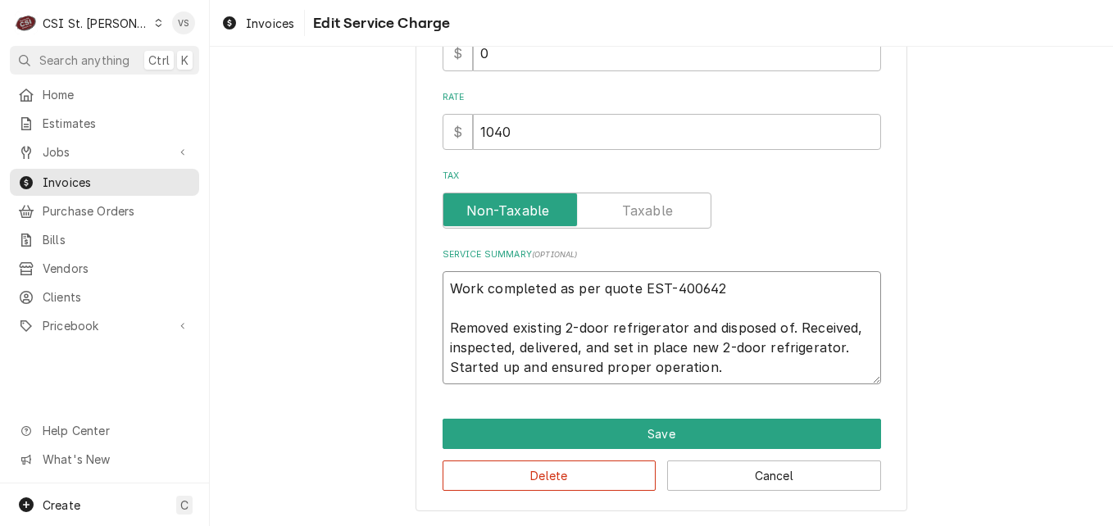
click at [443, 289] on textarea "Work completed as per quote EST-400642 Removed existing 2-door refrigerator and…" at bounding box center [662, 327] width 438 height 113
type textarea "x"
type textarea "Work completed as per quote EST-400642 Removed existing 2-door refrigerator and…"
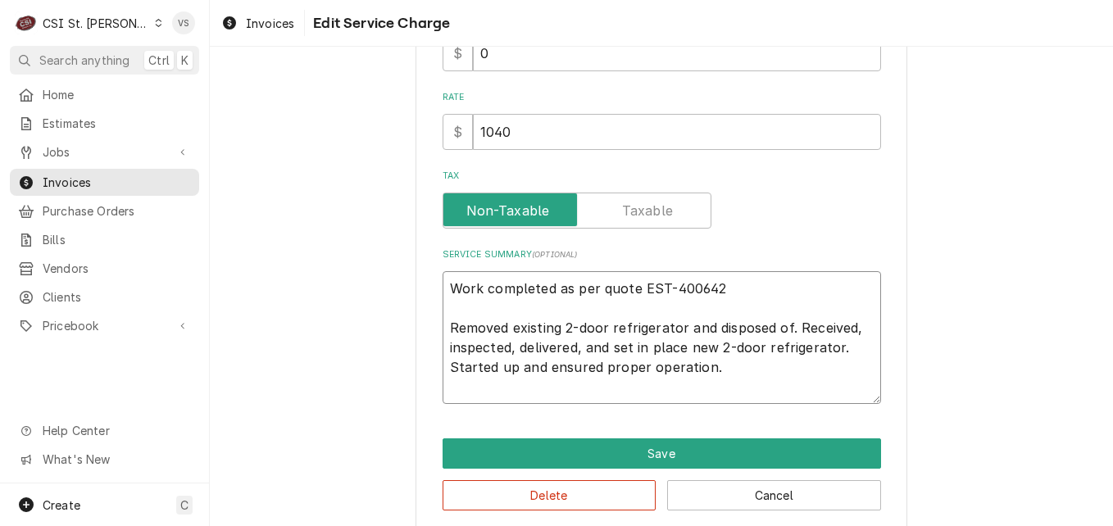
type textarea "x"
type textarea "P Work completed as per quote EST-400642 Removed existing 2-door refrigerator a…"
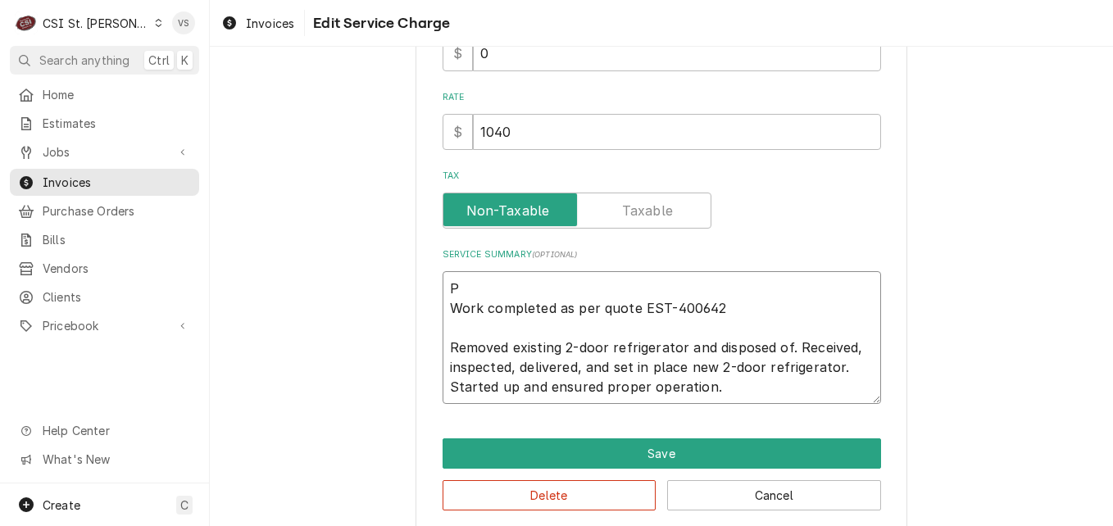
type textarea "x"
type textarea "PO Work completed as per quote EST-400642 Removed existing 2-door refrigerator …"
type textarea "x"
type textarea "PO Work completed as per quote EST-400642 Removed existing 2-door refrigerator …"
type textarea "x"
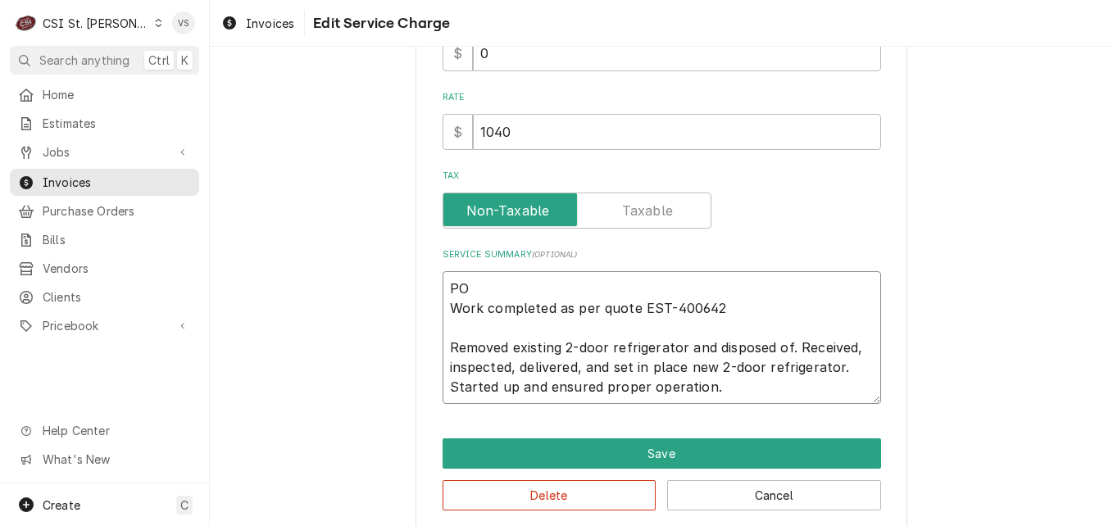
type textarea "PO # Work completed as per quote EST-400642 Removed existing 2-door refrigerato…"
paste textarea "7005533044 - 10"
type textarea "x"
type textarea "PO #7005533044 - 10 Work completed as per quote EST-400642 Removed existing 2-d…"
click at [555, 290] on textarea "PO #7005533044 - 10 Work completed as per quote EST-400642 Removed existing 2-d…" at bounding box center [662, 337] width 438 height 133
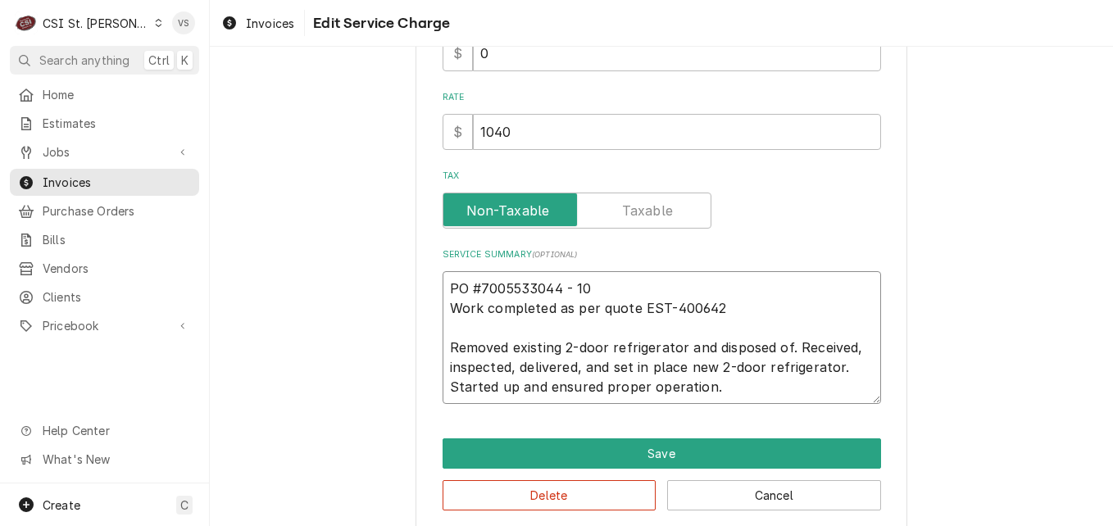
type textarea "x"
type textarea "PO #7005533044- 10 Work completed as per quote EST-400642 Removed existing 2-do…"
drag, startPoint x: 588, startPoint y: 287, endPoint x: 478, endPoint y: 286, distance: 109.8
click at [478, 286] on textarea "PO #7005533044- 10 Work completed as per quote EST-400642 Removed existing 2-do…" at bounding box center [662, 337] width 438 height 133
paste textarea "Service Summary"
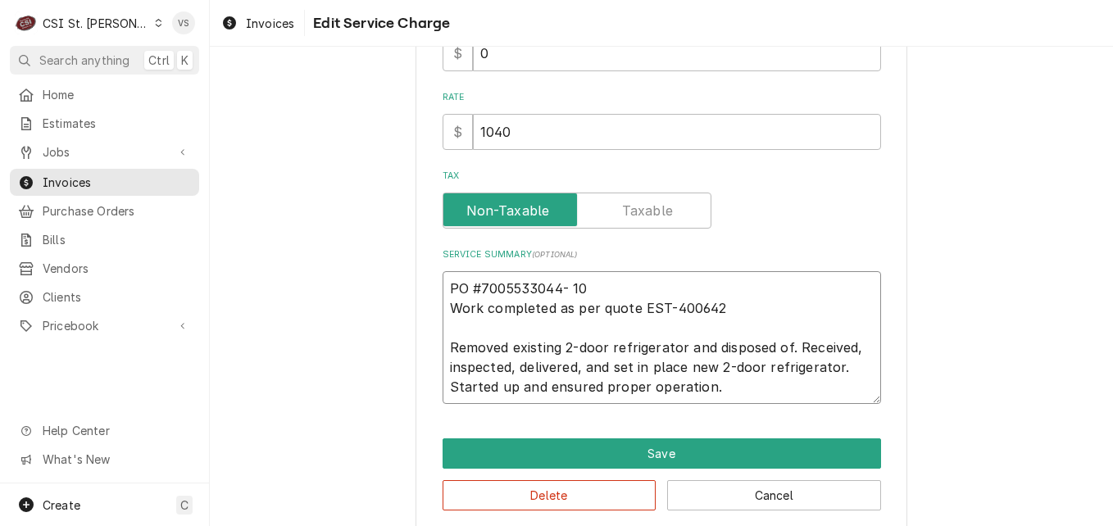
type textarea "x"
type textarea "PO #7005533044 - 10 Work completed as per quote EST-400642 Removed existing 2-d…"
click at [557, 289] on textarea "PO #7005533044 - 10 Work completed as per quote EST-400642 Removed existing 2-d…" at bounding box center [662, 337] width 438 height 133
type textarea "x"
type textarea "PO #7005533044- 10 Work completed as per quote EST-400642 Removed existing 2-do…"
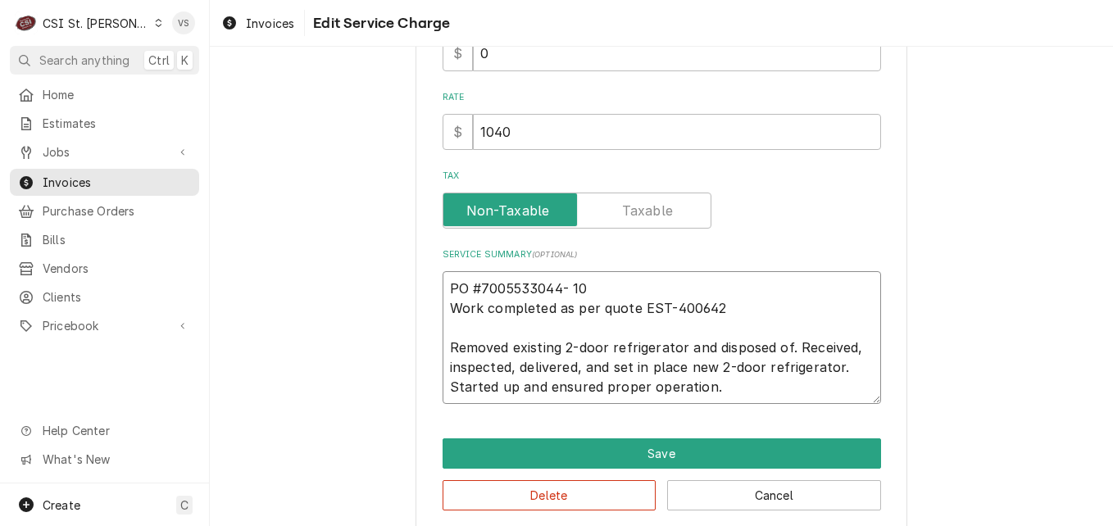
type textarea "x"
type textarea "PO #7005533044-10 Work completed as per quote EST-400642 Removed existing 2-doo…"
click at [632, 285] on textarea "PO #7005533044-10 Work completed as per quote EST-400642 Removed existing 2-doo…" at bounding box center [662, 337] width 438 height 133
type textarea "x"
type textarea "PO #7005533044-10 Work completed as per quote EST-400642 Removed existing 2-doo…"
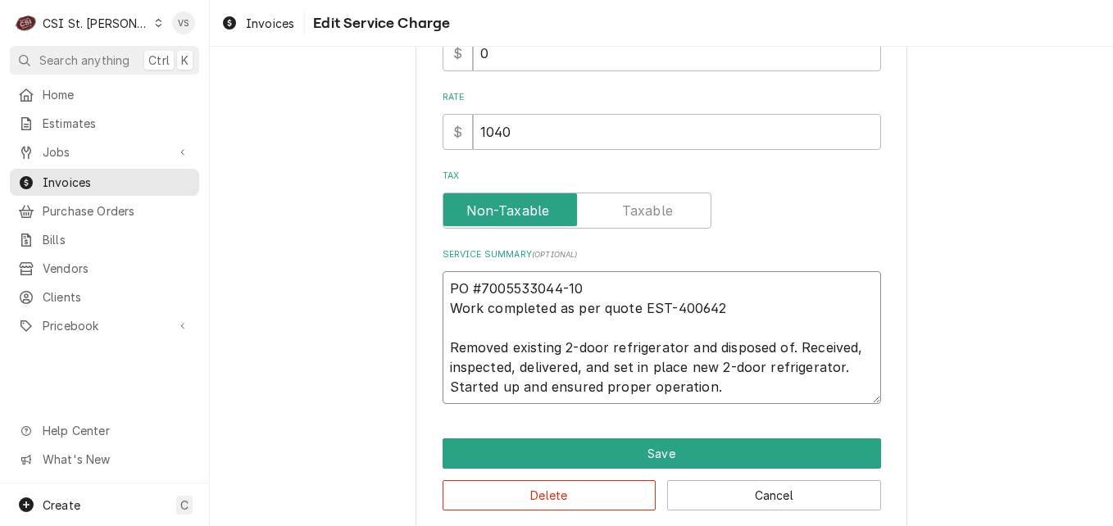
type textarea "x"
type textarea "PO #7005533044-10 Work completed as per quote EST-400642 Removed existing 2-doo…"
type textarea "x"
drag, startPoint x: 632, startPoint y: 285, endPoint x: 596, endPoint y: 285, distance: 36.1
click at [596, 285] on textarea "PO #7005533044-10 Work completed as per quote EST-400642 Removed existing 2-doo…" at bounding box center [662, 337] width 438 height 133
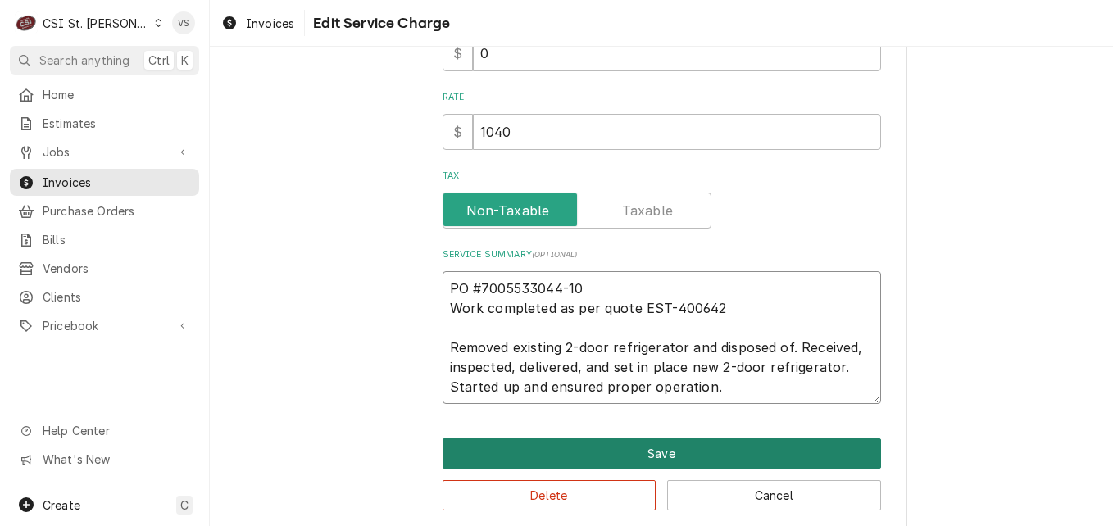
type textarea "PO #7005533044-10 Work completed as per quote EST-400642 Removed existing 2-doo…"
click at [671, 457] on button "Save" at bounding box center [662, 453] width 438 height 30
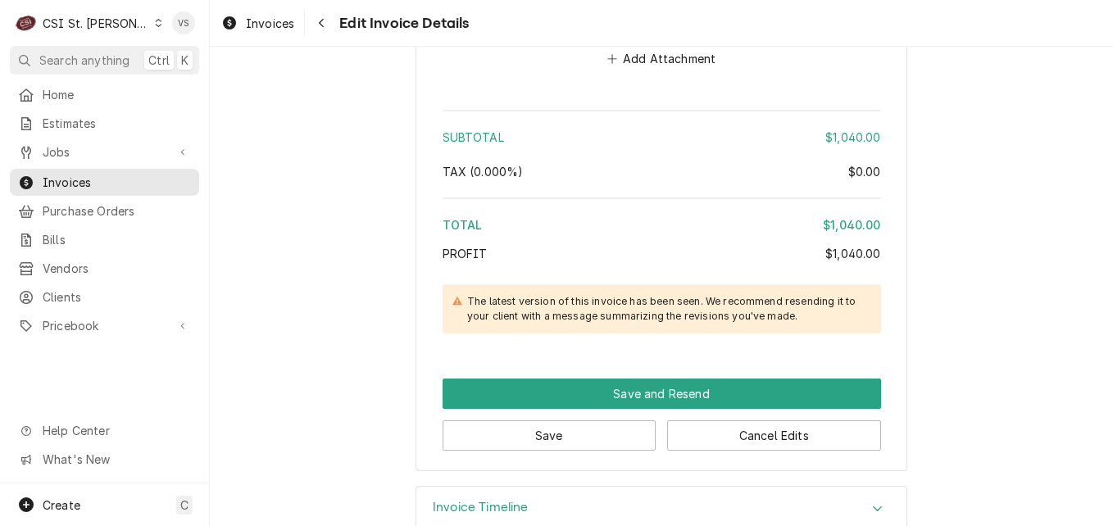
scroll to position [2113, 0]
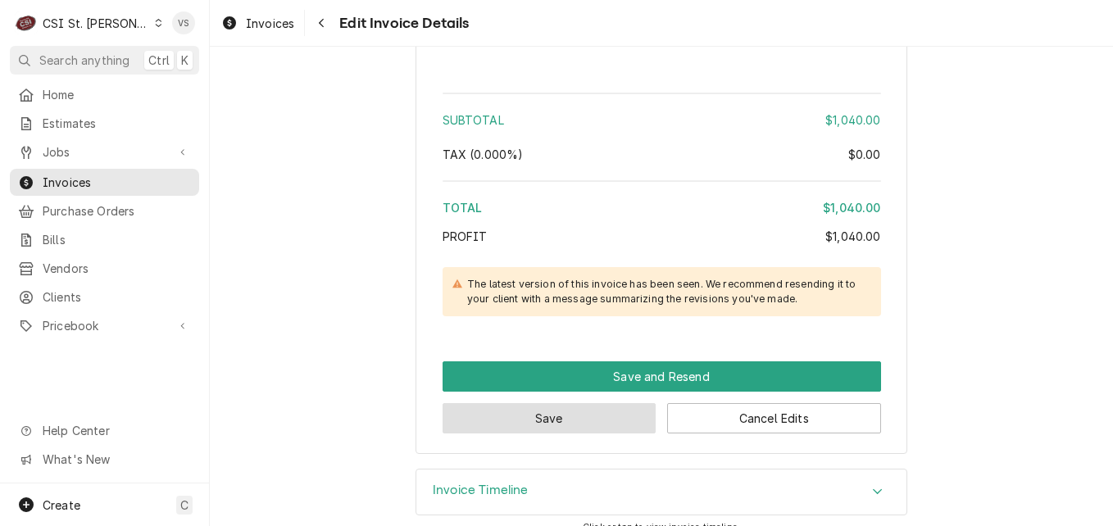
click at [588, 403] on button "Save" at bounding box center [550, 418] width 214 height 30
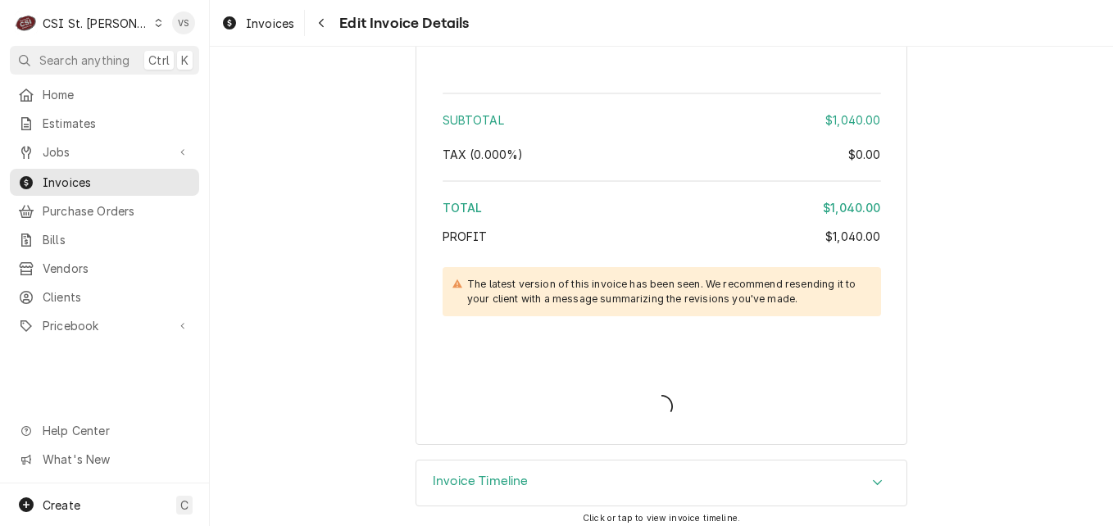
scroll to position [2104, 0]
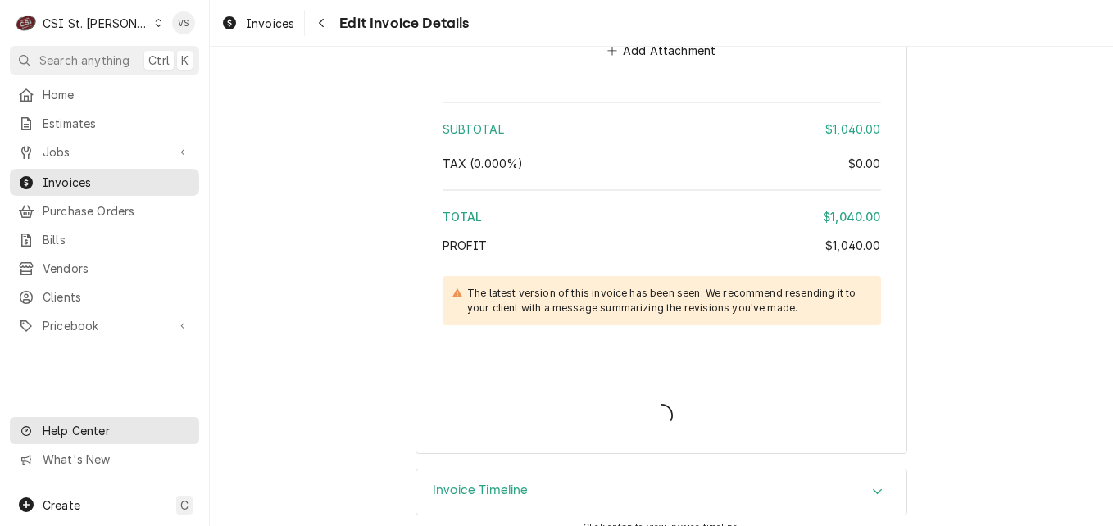
type textarea "x"
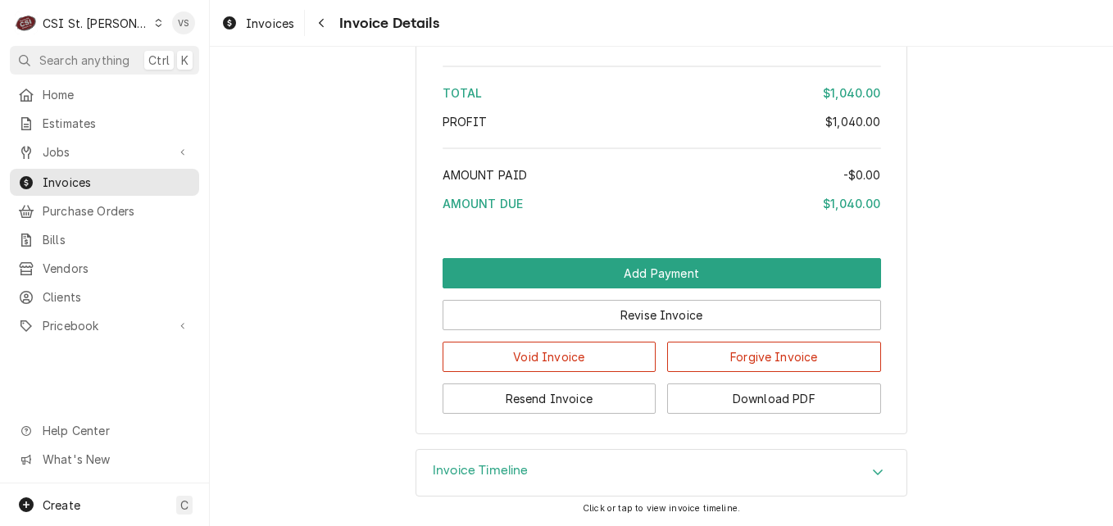
scroll to position [2594, 0]
click at [720, 404] on button "Download PDF" at bounding box center [774, 399] width 214 height 30
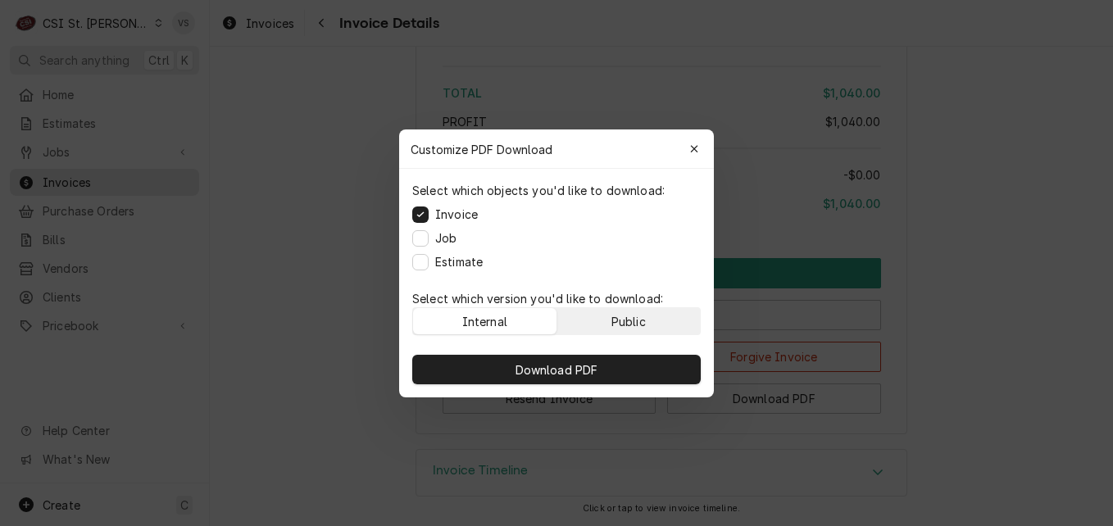
click at [634, 323] on div "Public" at bounding box center [628, 320] width 34 height 17
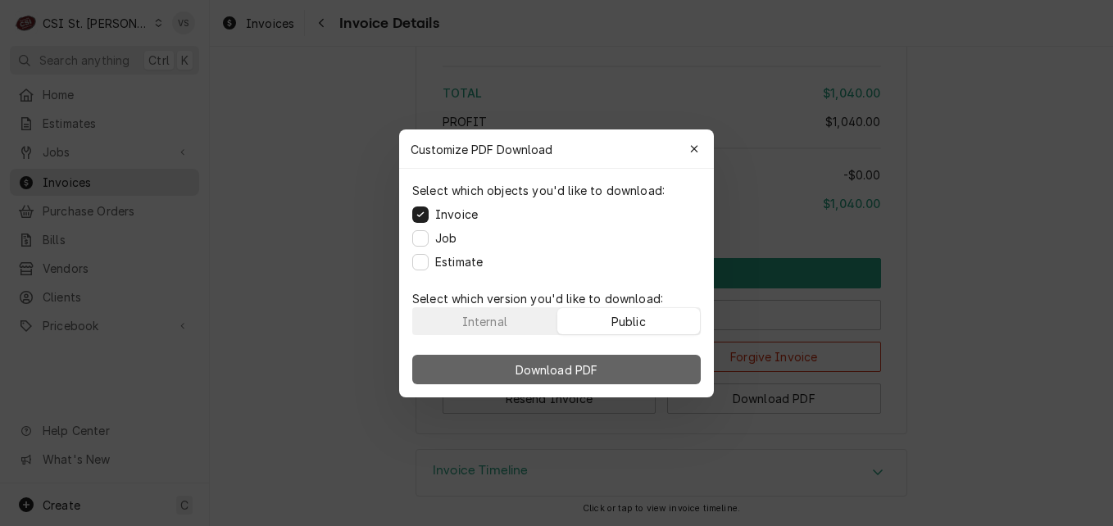
click at [632, 367] on button "Download PDF" at bounding box center [556, 370] width 289 height 30
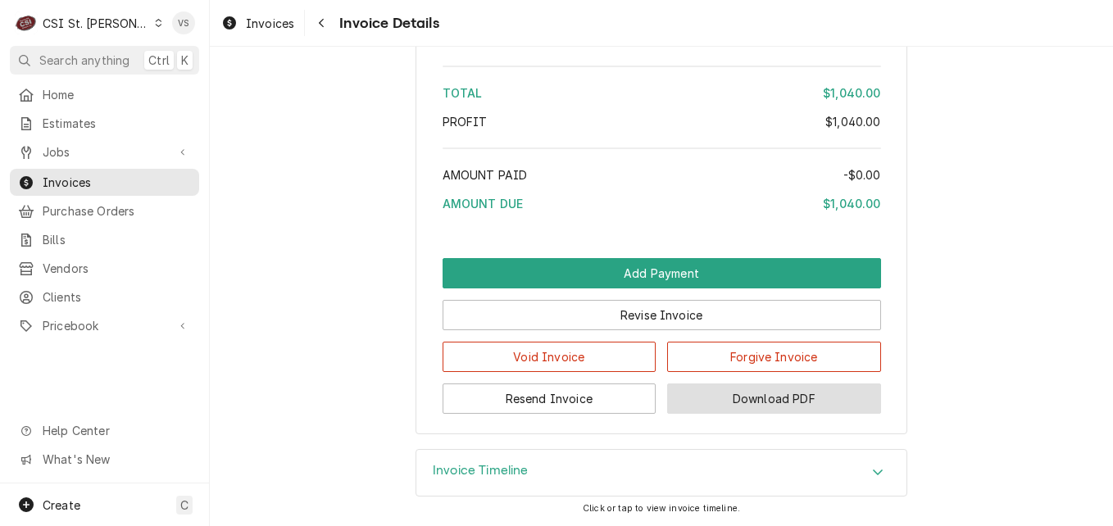
click at [733, 393] on button "Download PDF" at bounding box center [774, 399] width 214 height 30
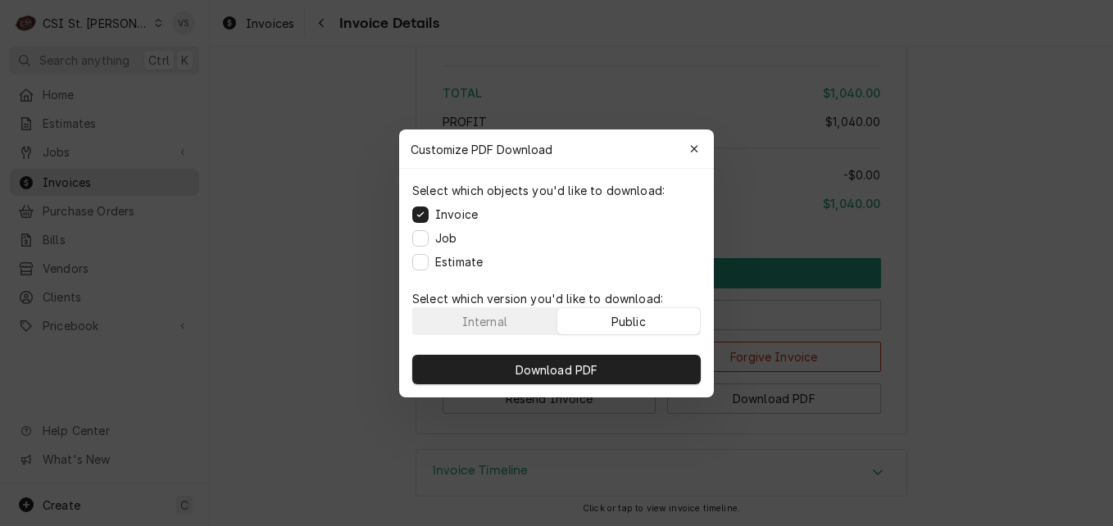
click at [627, 322] on div "Public" at bounding box center [628, 320] width 34 height 17
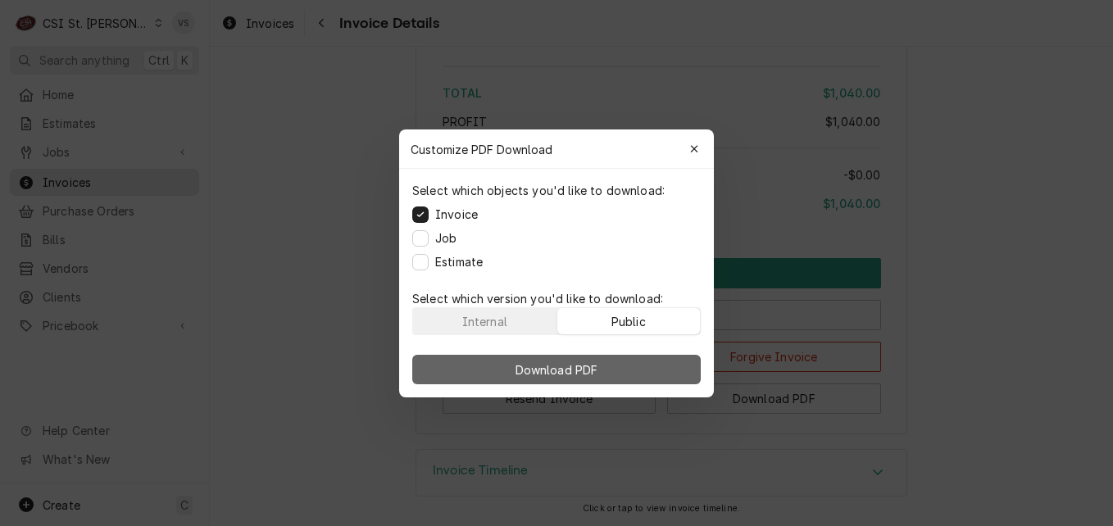
click at [626, 357] on button "Download PDF" at bounding box center [556, 370] width 289 height 30
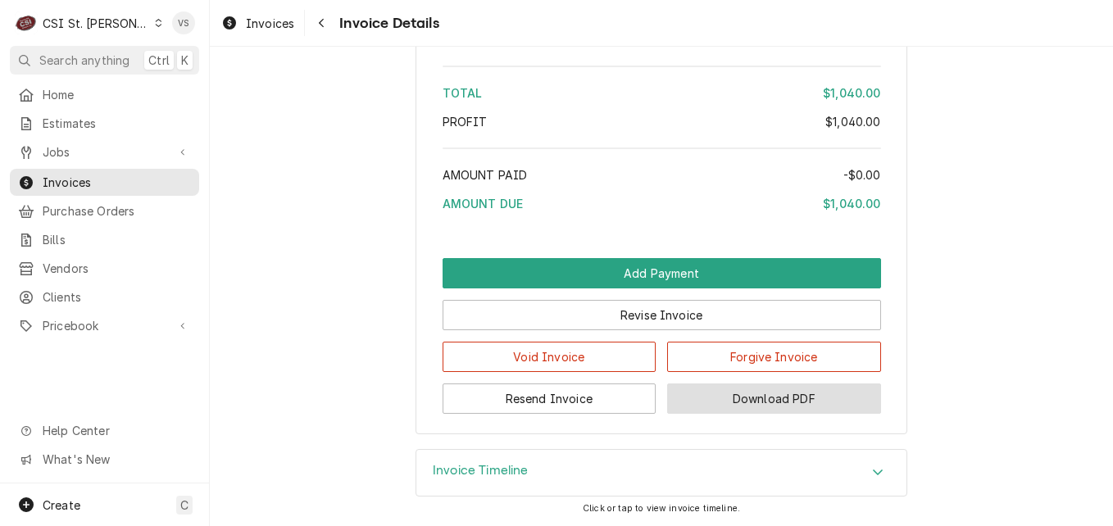
click at [754, 402] on button "Download PDF" at bounding box center [774, 399] width 214 height 30
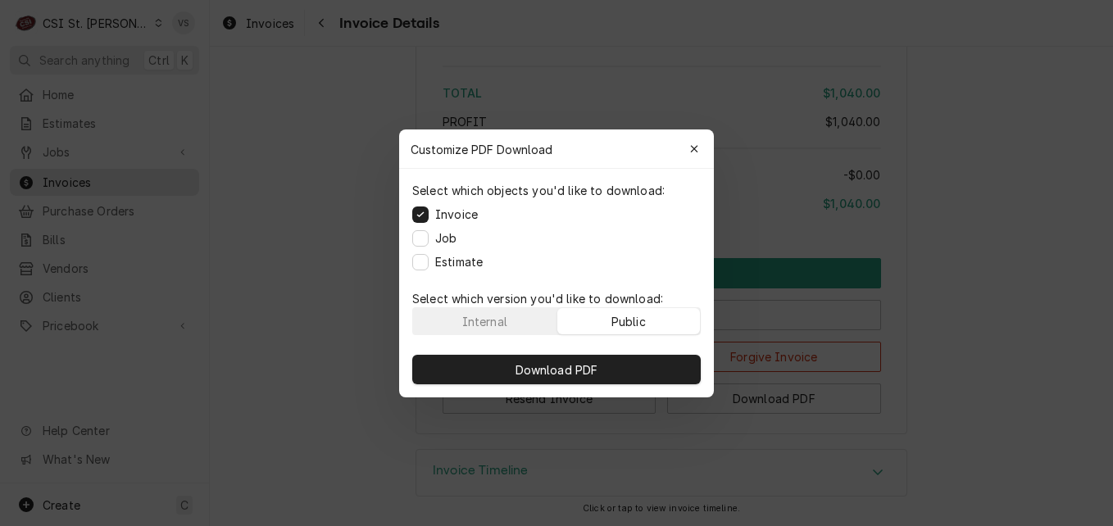
click at [633, 315] on div "Public" at bounding box center [628, 320] width 34 height 17
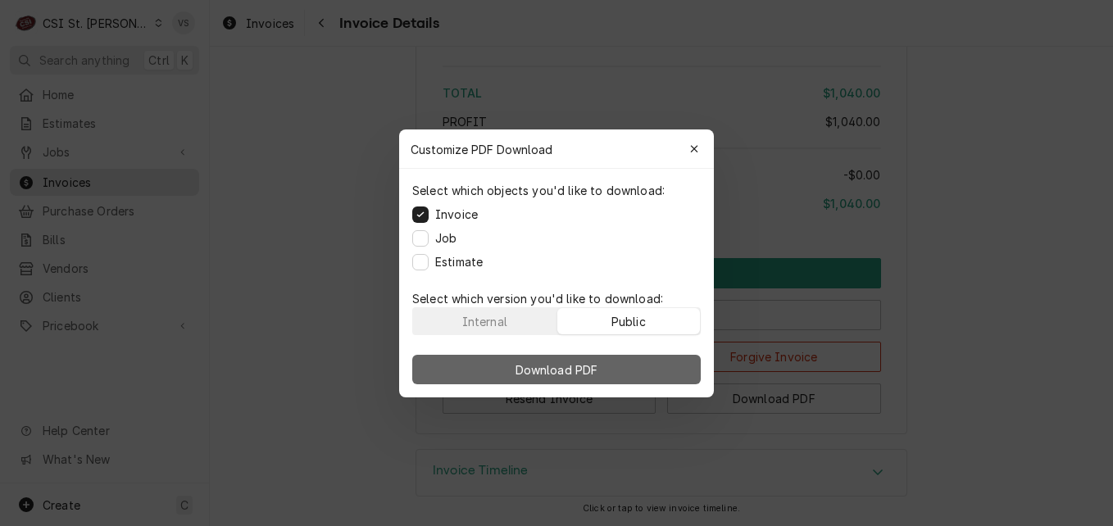
click at [632, 358] on button "Download PDF" at bounding box center [556, 370] width 289 height 30
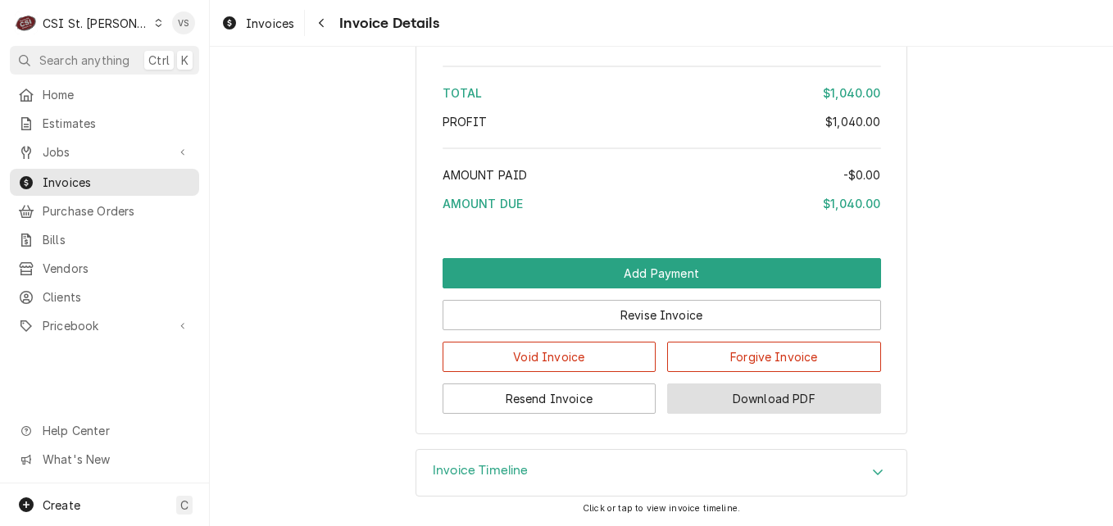
click at [769, 401] on button "Download PDF" at bounding box center [774, 399] width 214 height 30
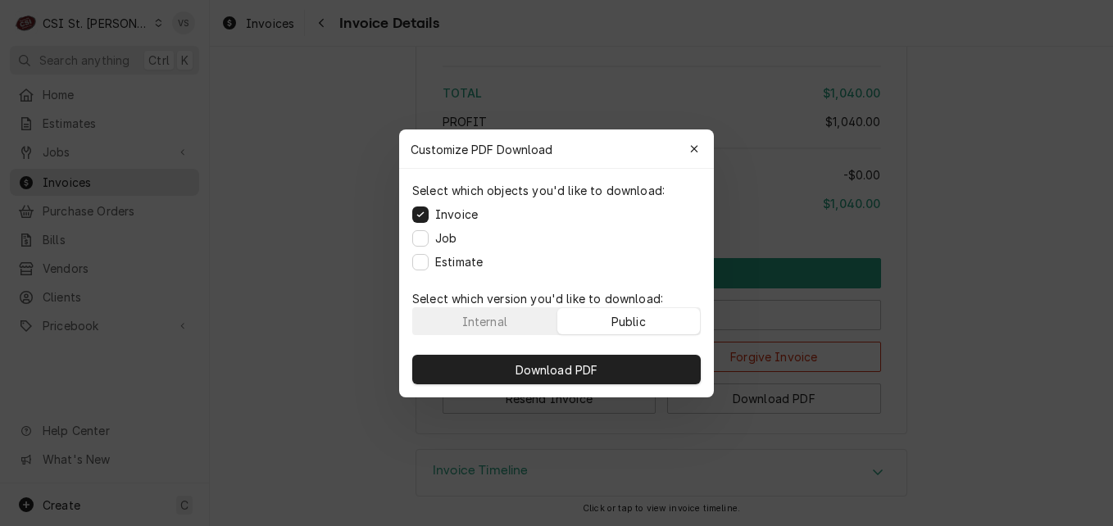
click at [640, 320] on div "Public" at bounding box center [628, 320] width 34 height 17
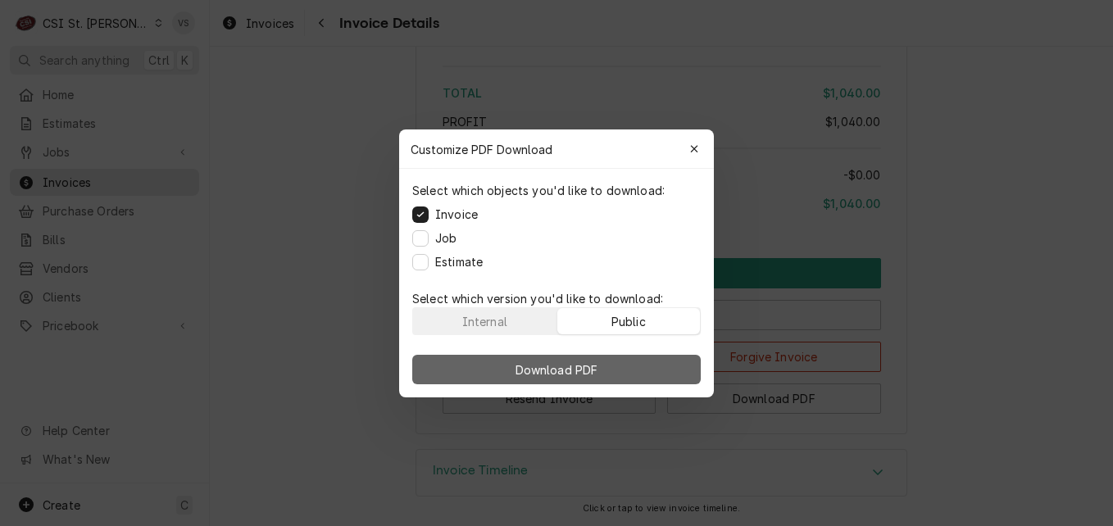
click at [634, 366] on button "Download PDF" at bounding box center [556, 370] width 289 height 30
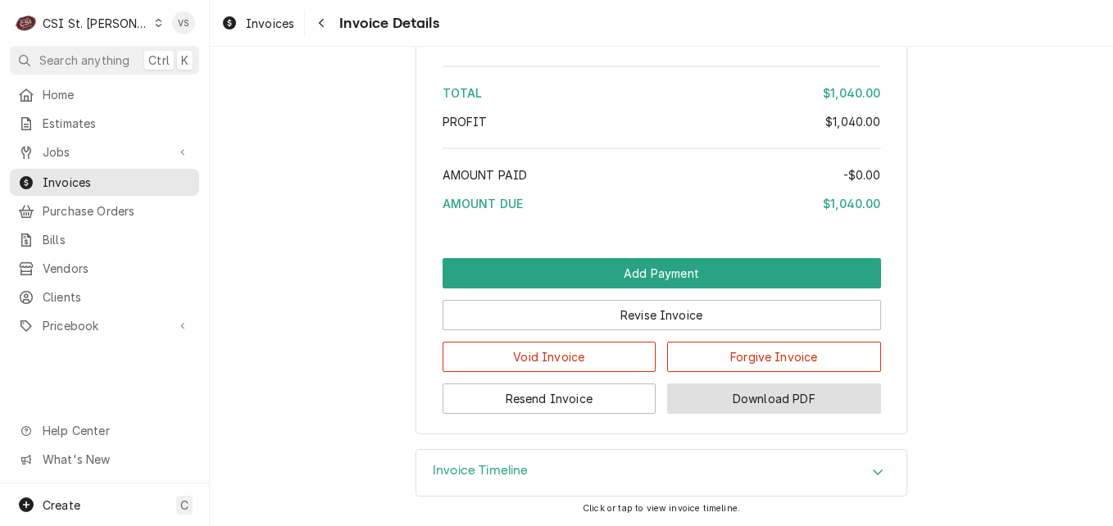
click at [761, 402] on button "Download PDF" at bounding box center [774, 399] width 214 height 30
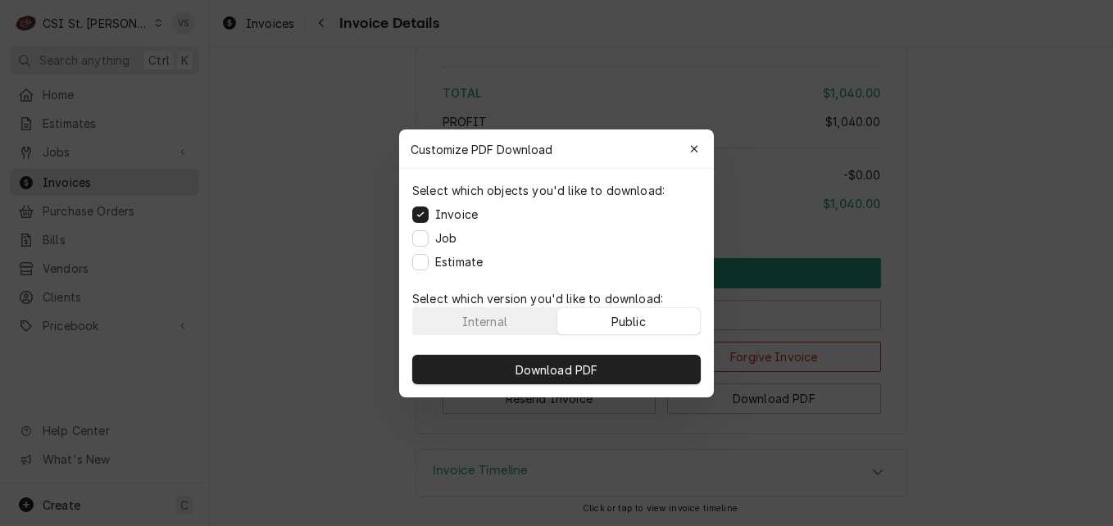
click at [639, 322] on div "Public" at bounding box center [628, 320] width 34 height 17
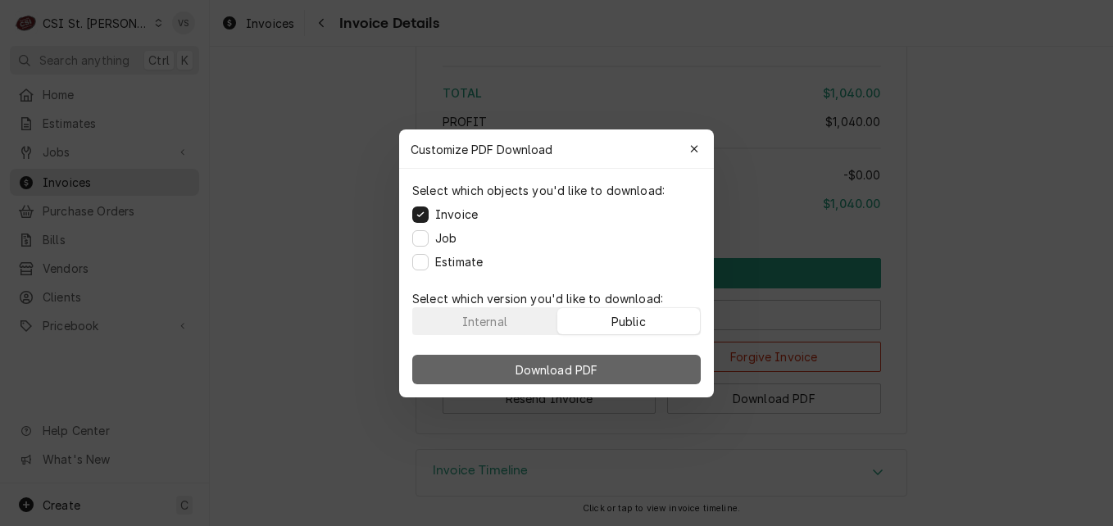
click at [638, 363] on button "Download PDF" at bounding box center [556, 370] width 289 height 30
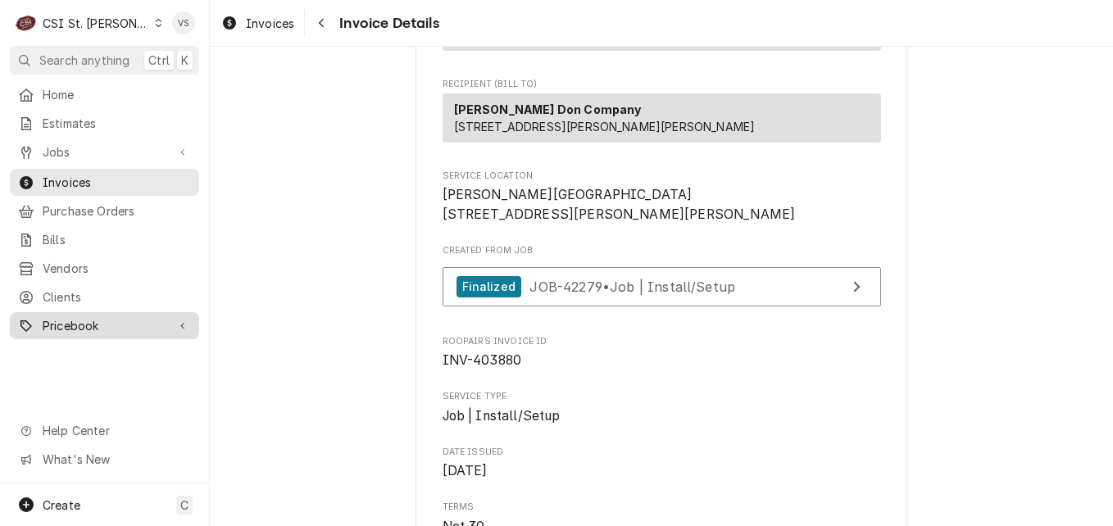
scroll to position [246, 0]
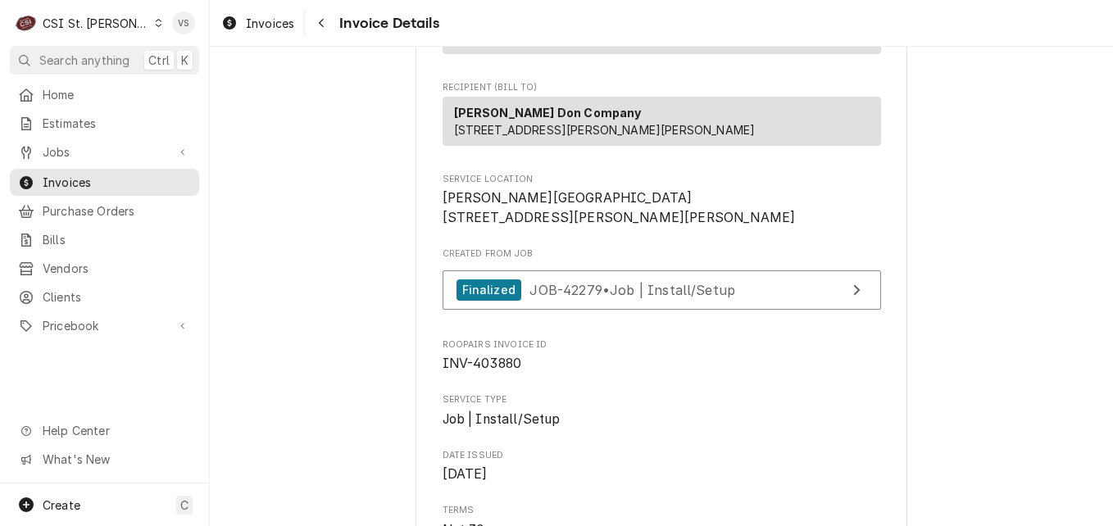
click at [89, 181] on span "Invoices" at bounding box center [117, 182] width 148 height 17
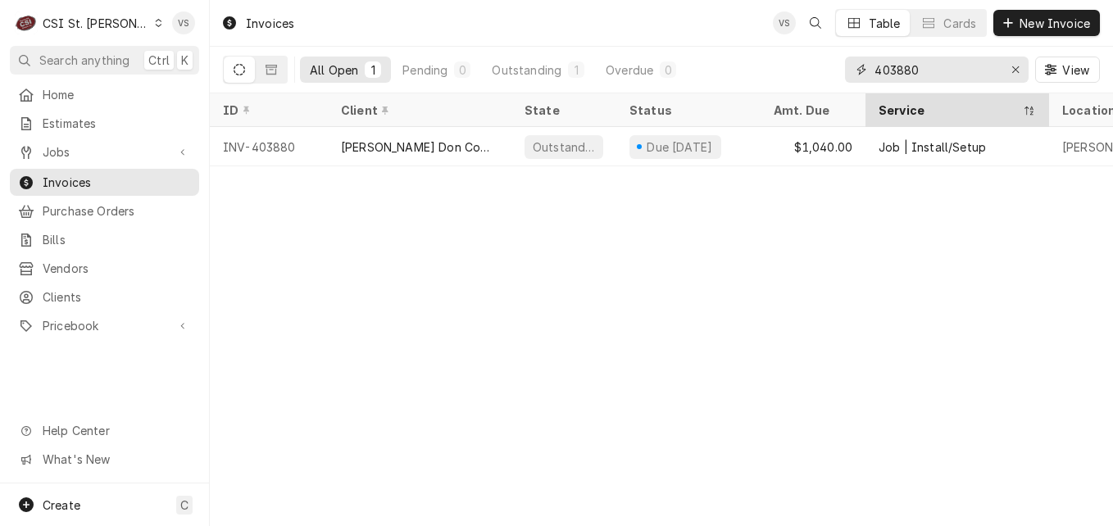
drag, startPoint x: 925, startPoint y: 73, endPoint x: 900, endPoint y: 122, distance: 55.4
click at [898, 70] on input "403880" at bounding box center [936, 70] width 123 height 26
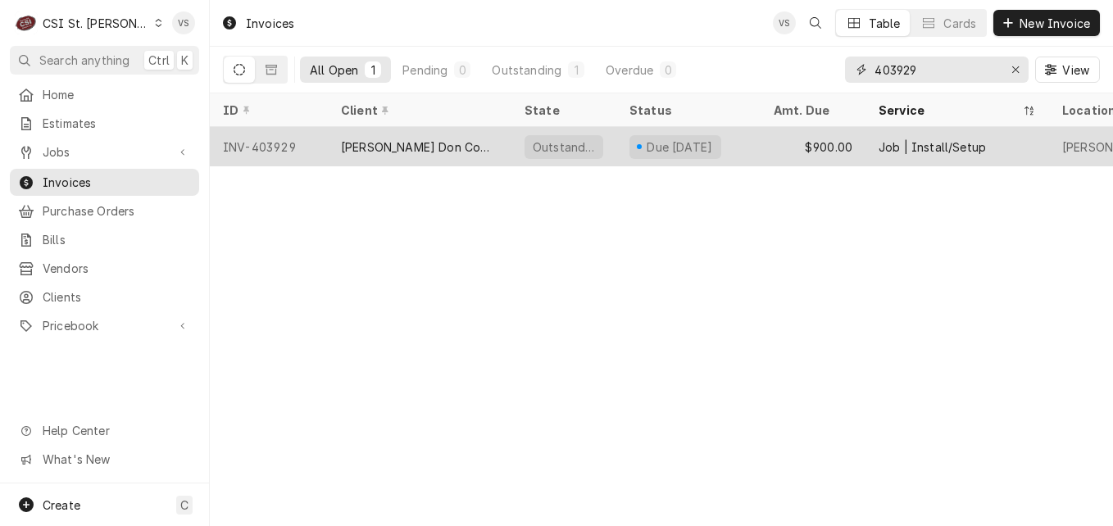
type input "403929"
click at [507, 145] on div "[PERSON_NAME] Don Company" at bounding box center [420, 146] width 184 height 39
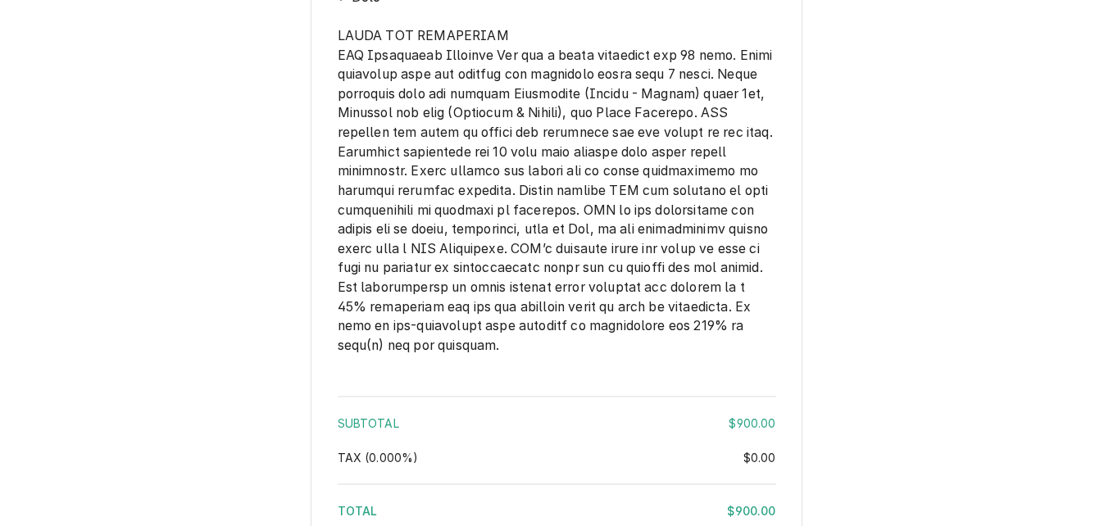
scroll to position [2762, 0]
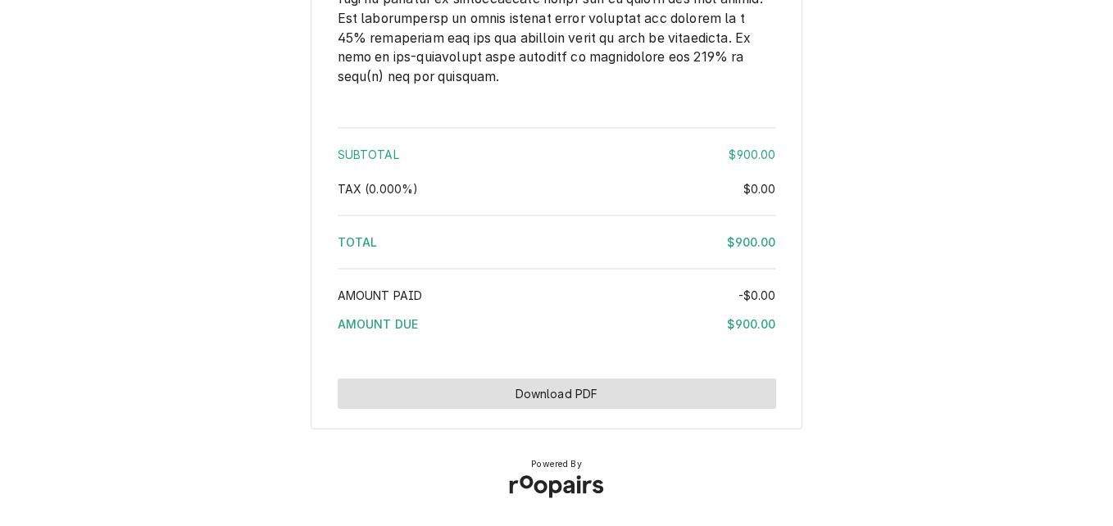
click at [599, 399] on button "Download PDF" at bounding box center [557, 394] width 438 height 30
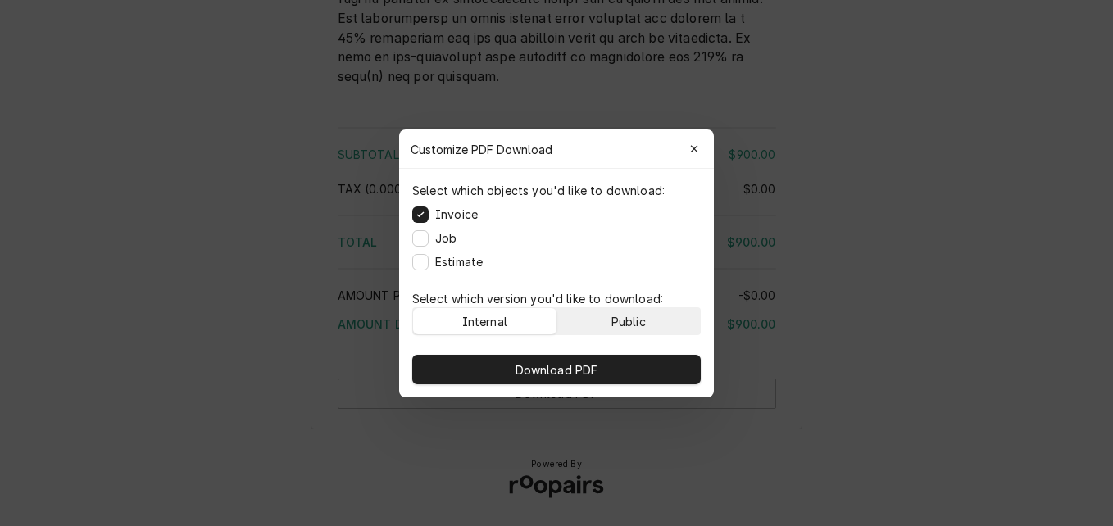
click at [625, 317] on div "Public" at bounding box center [628, 320] width 34 height 17
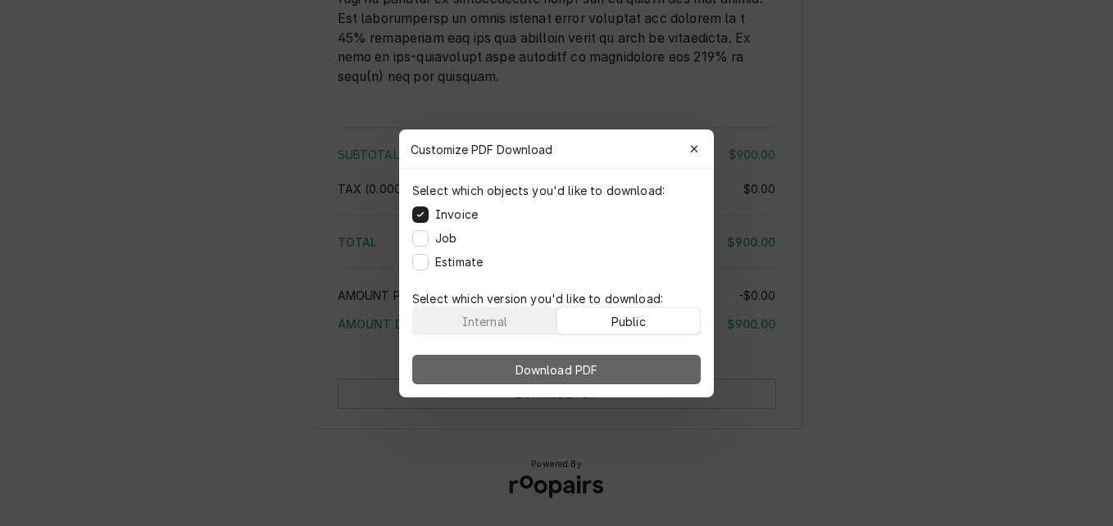
click at [627, 363] on button "Download PDF" at bounding box center [556, 370] width 289 height 30
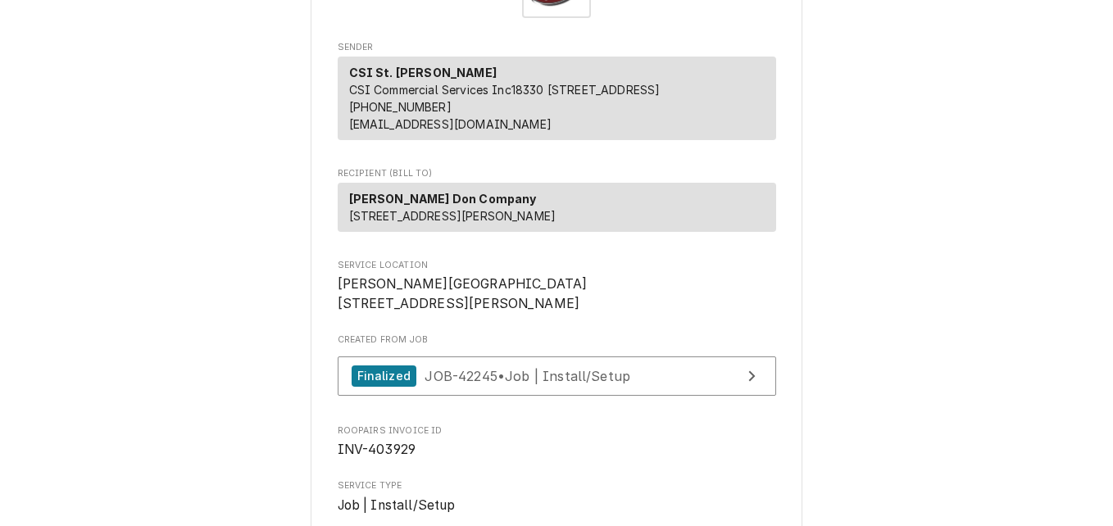
scroll to position [139, 0]
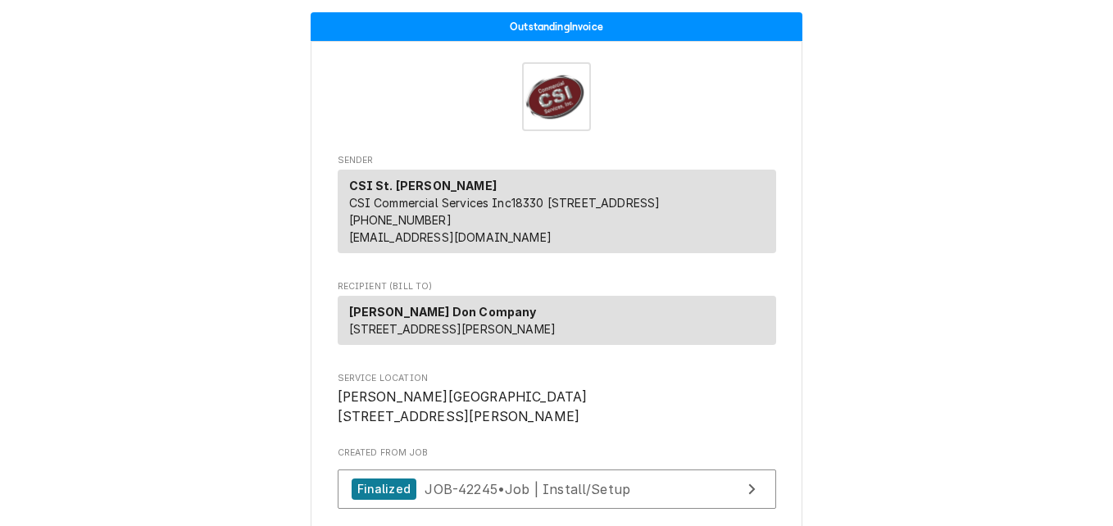
scroll to position [410, 0]
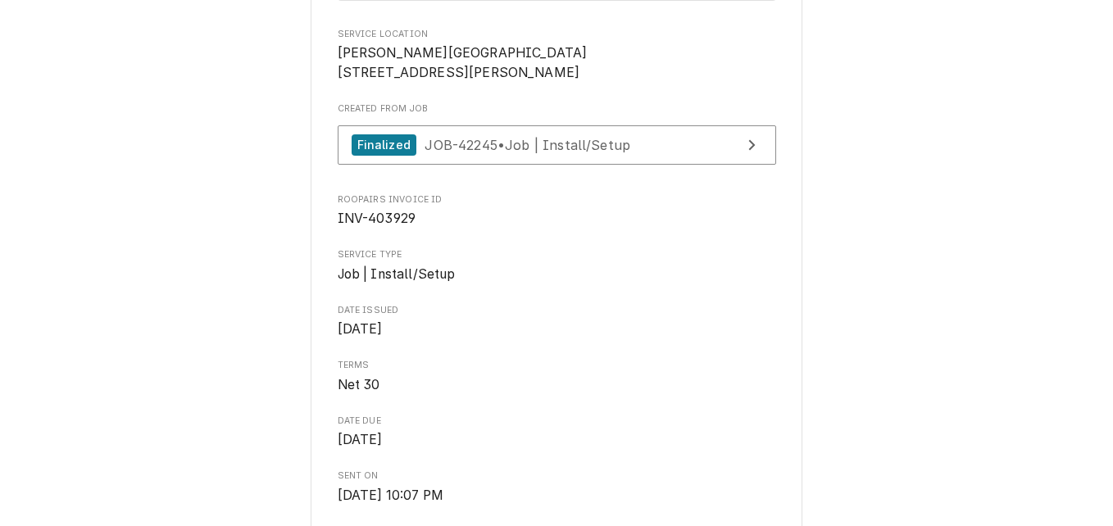
scroll to position [385, 0]
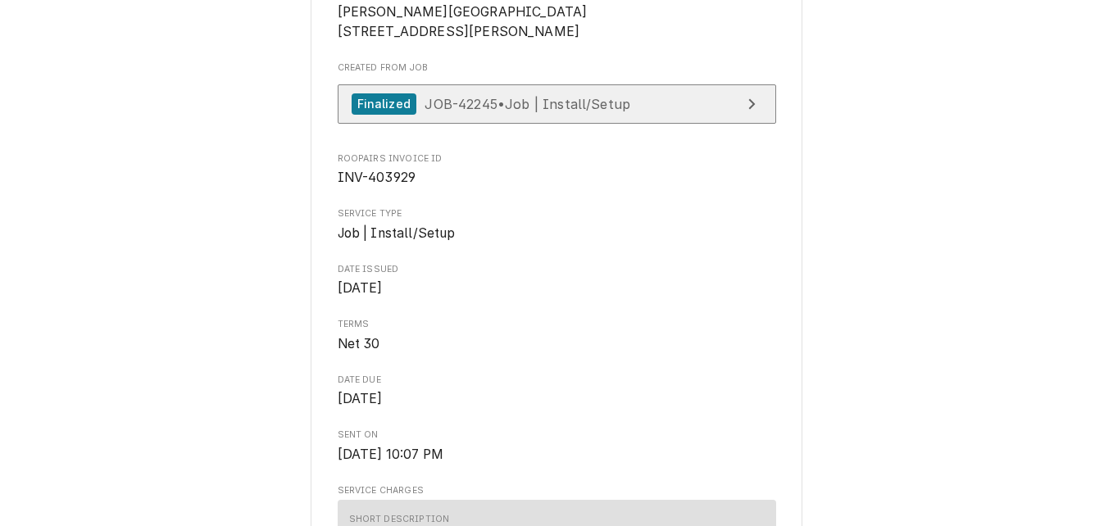
click at [598, 111] on span "JOB-42245 • Job | Install/Setup" at bounding box center [528, 103] width 206 height 16
click at [561, 111] on span "JOB-42245 • Job | Install/Setup" at bounding box center [528, 103] width 206 height 16
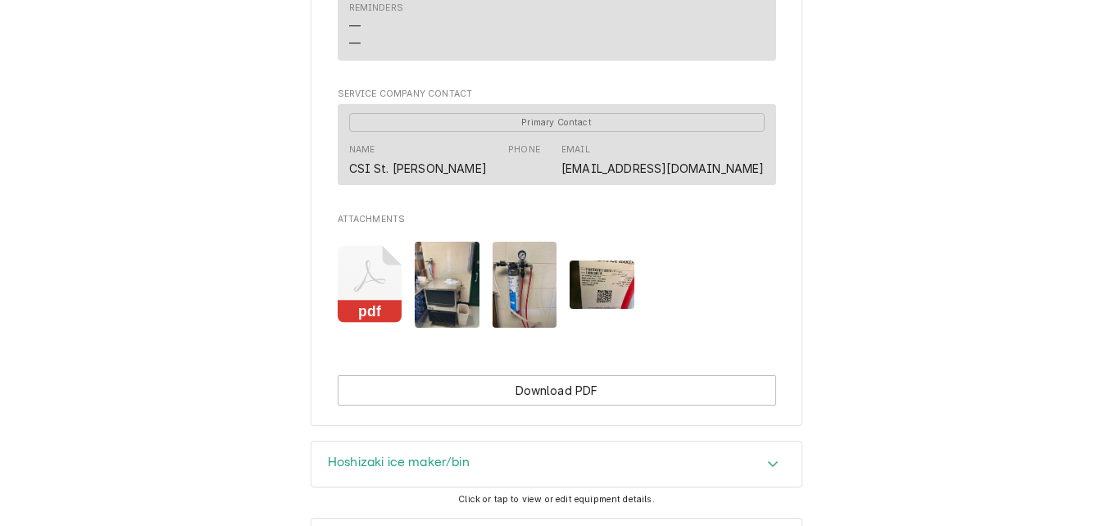
scroll to position [1311, 0]
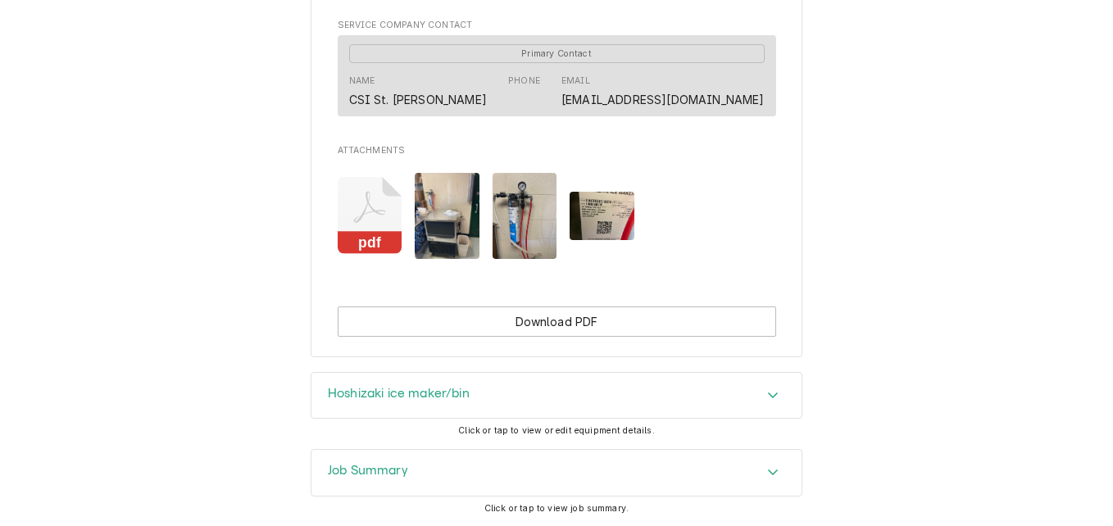
click at [366, 245] on icon "Attachments" at bounding box center [370, 216] width 65 height 78
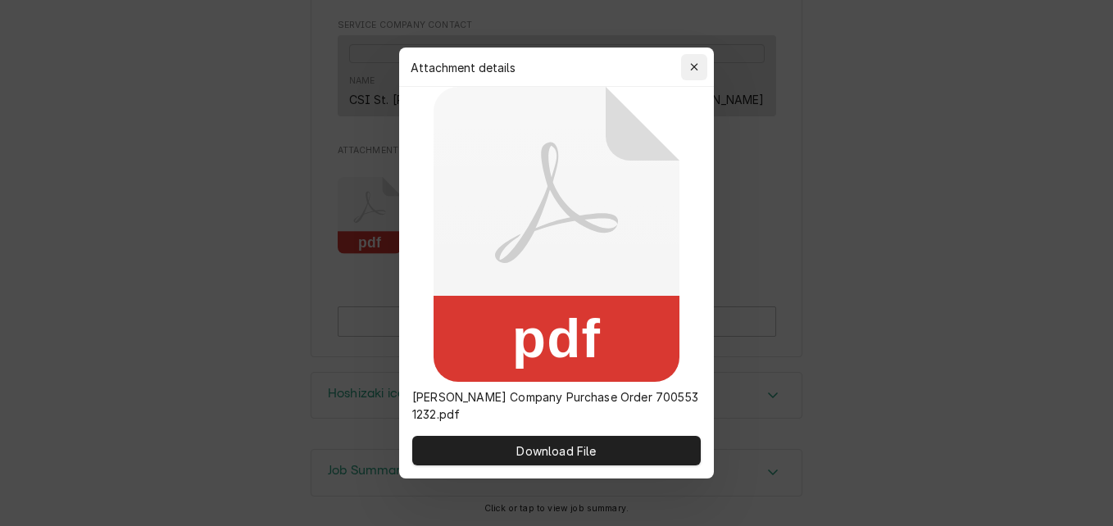
click at [693, 64] on icon "button" at bounding box center [694, 66] width 9 height 11
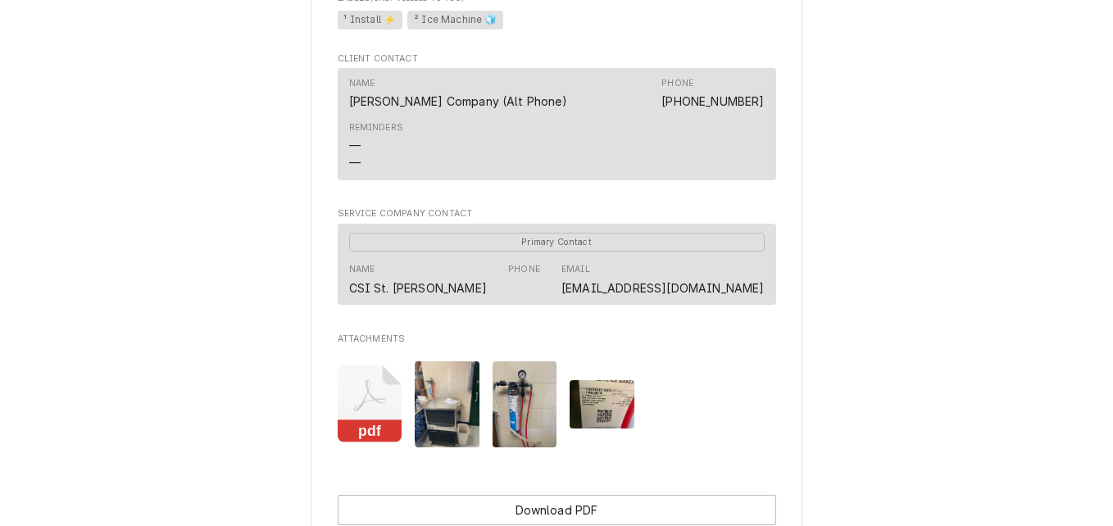
scroll to position [1066, 0]
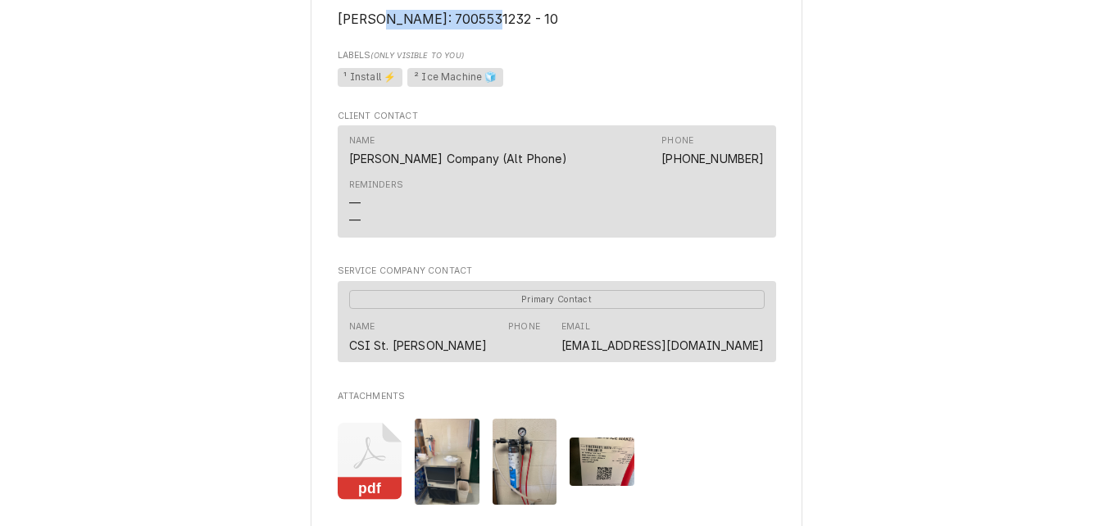
drag, startPoint x: 543, startPoint y: 38, endPoint x: 437, endPoint y: 43, distance: 106.7
click at [437, 30] on span "Emailed Dave L to let him know - 8/22 - LS Edward Don PO: 7005531232 - 10" at bounding box center [557, 0] width 438 height 58
copy span "7005531232 - 10"
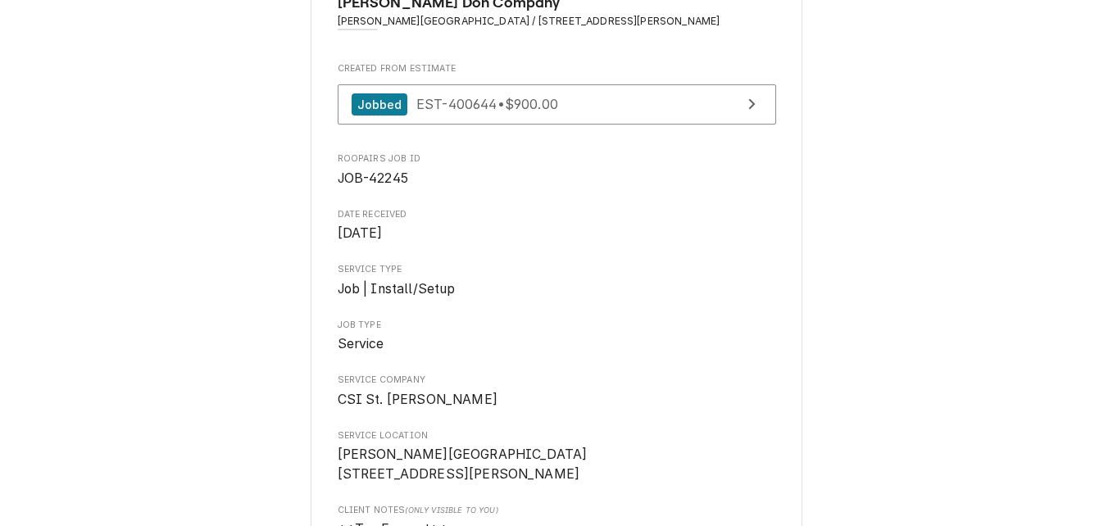
scroll to position [0, 0]
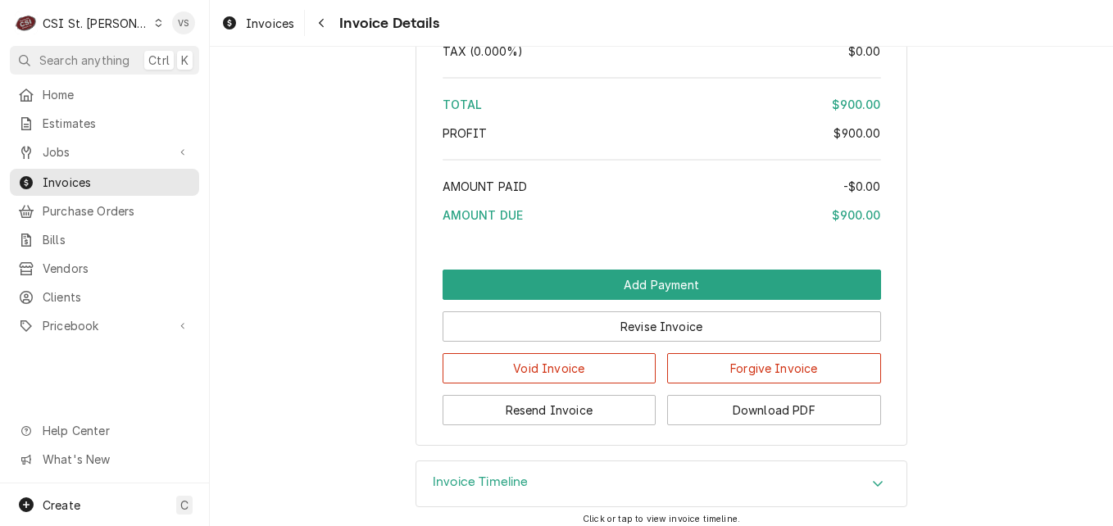
scroll to position [3269, 0]
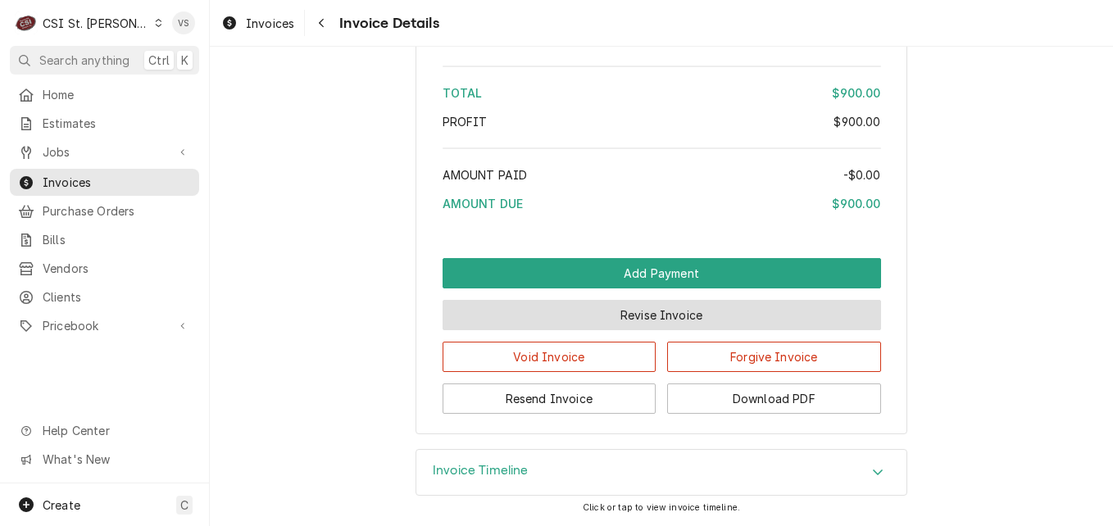
click at [581, 313] on button "Revise Invoice" at bounding box center [662, 315] width 438 height 30
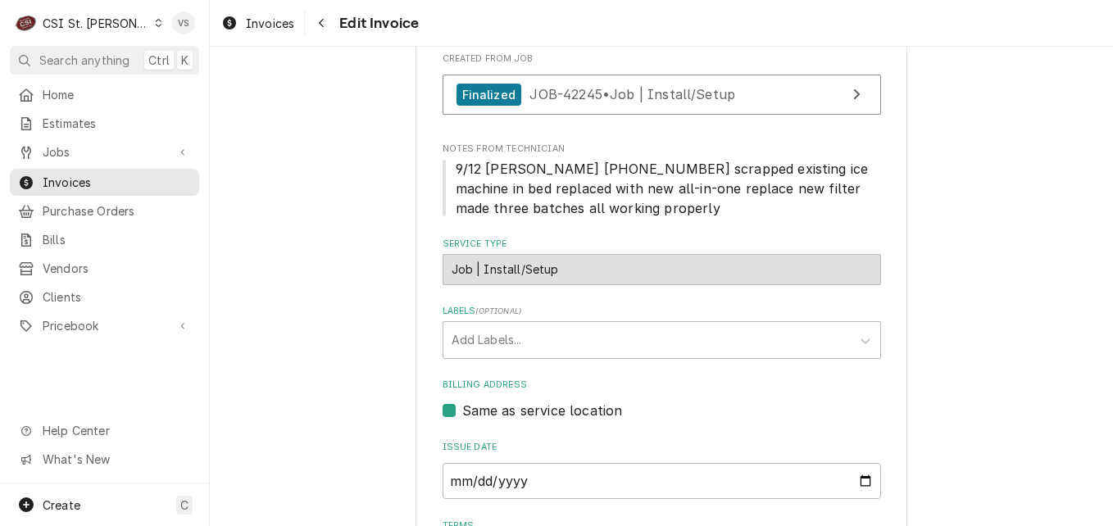
scroll to position [246, 0]
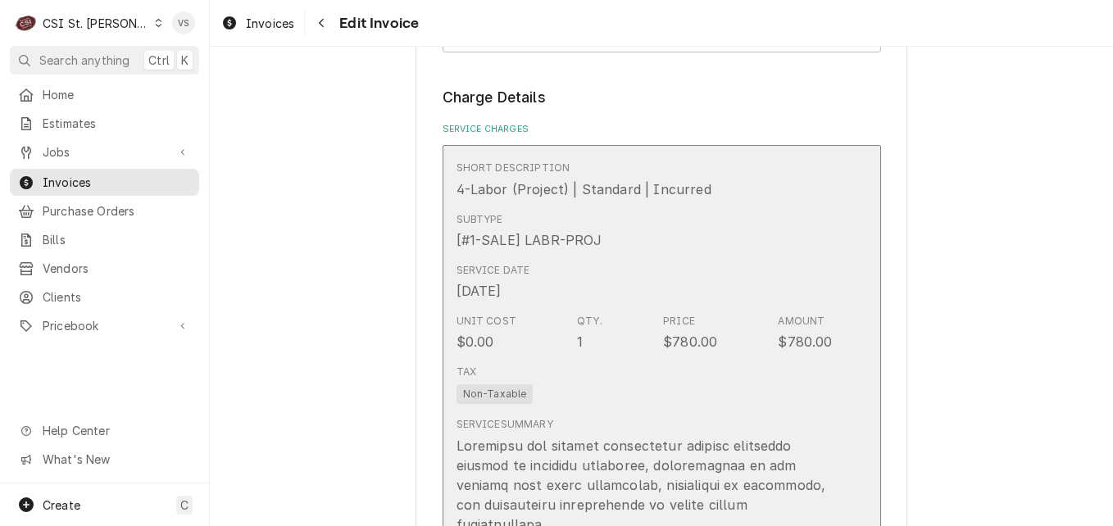
click at [666, 257] on div "Service Date [DATE]" at bounding box center [645, 282] width 376 height 51
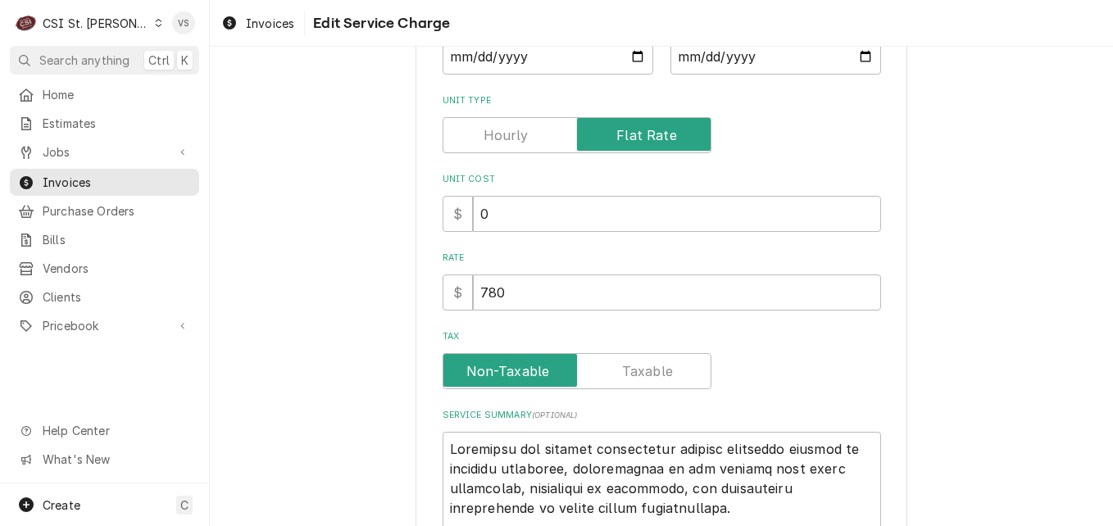
scroll to position [382, 0]
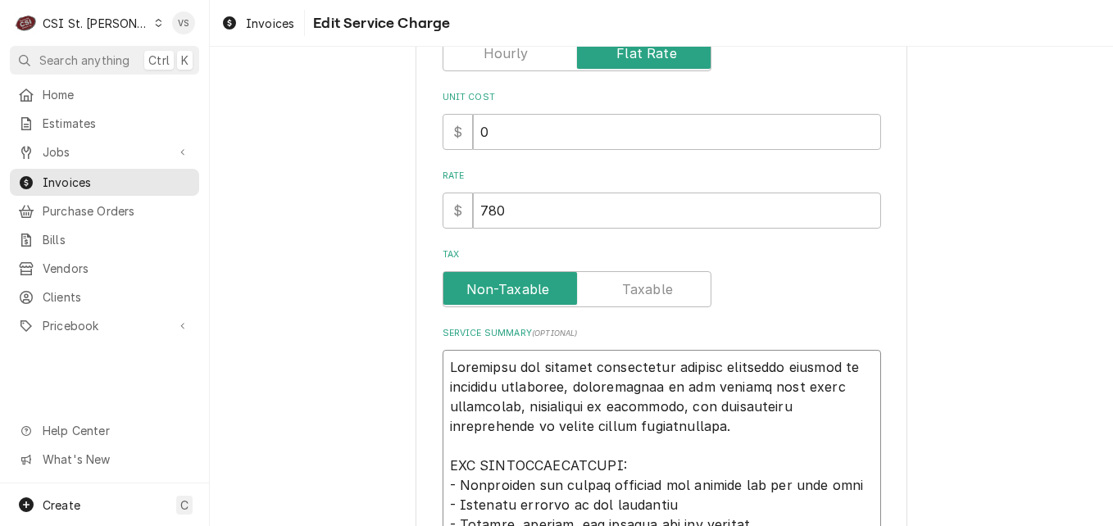
type textarea "x"
type textarea "Completed ice machine replacement service including removal of existing equipme…"
type textarea "x"
type textarea "P Completed ice machine replacement service including removal of existing equip…"
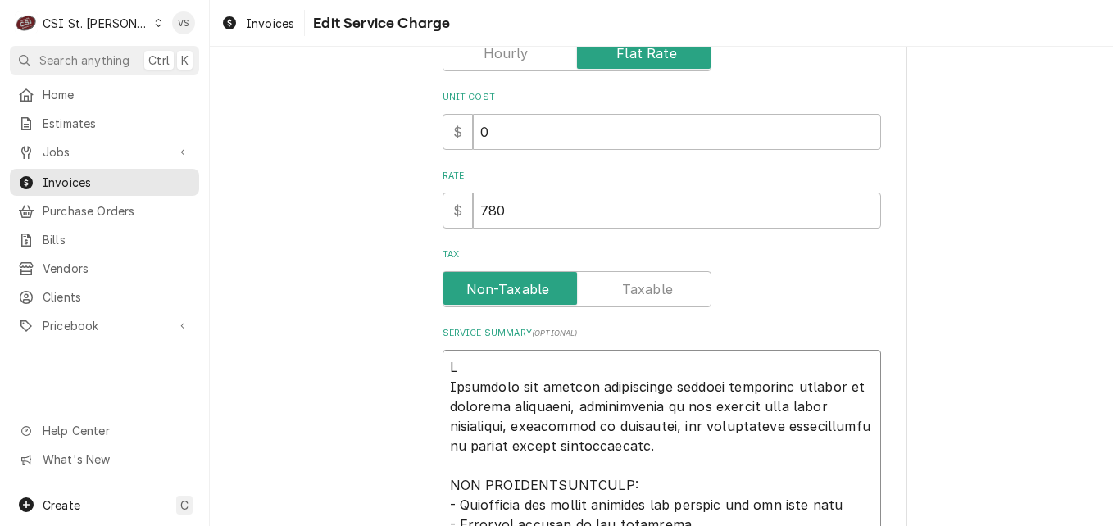
type textarea "x"
type textarea "PO Completed ice machine replacement service including removal of existing equi…"
type textarea "x"
type textarea "PO Completed ice machine replacement service including removal of existing equi…"
type textarea "x"
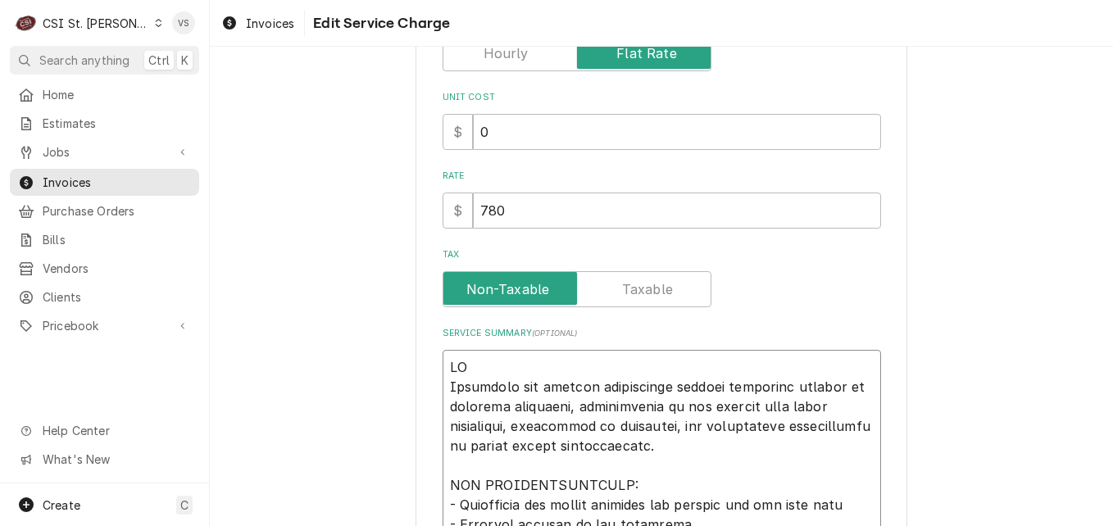
type textarea "PO # Completed ice machine replacement service including removal of existing eq…"
paste textarea "7005531232 - 10"
type textarea "x"
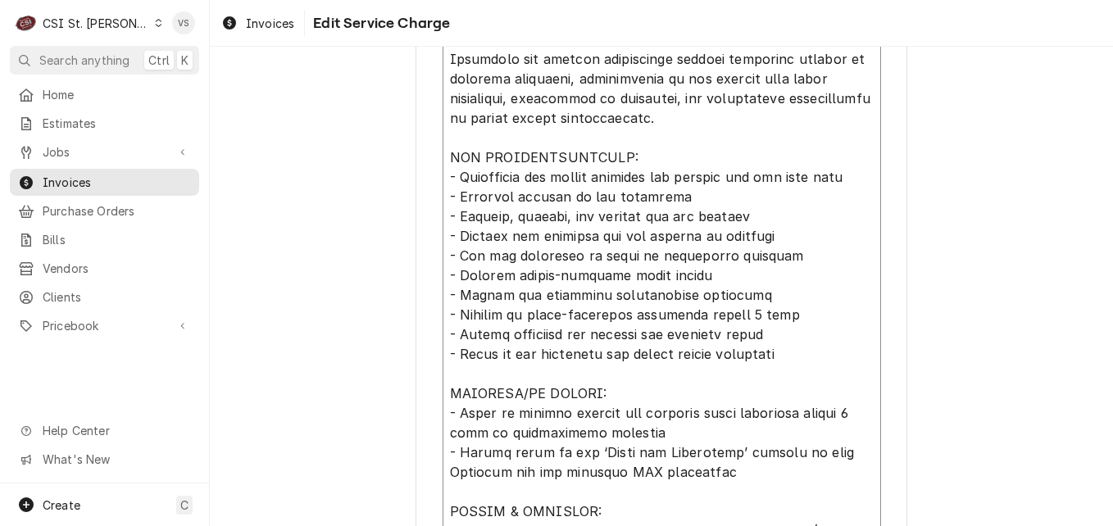
scroll to position [893, 0]
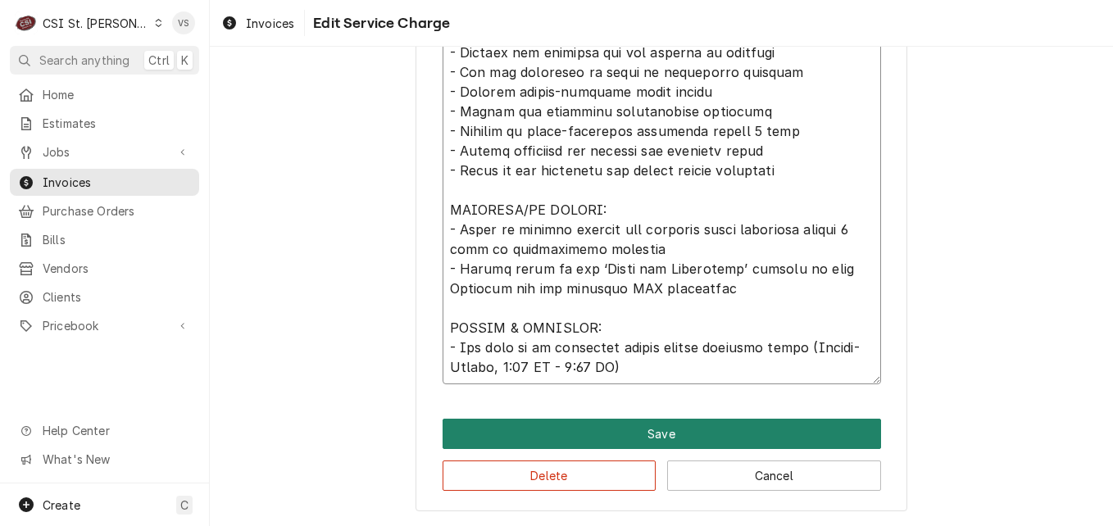
type textarea "PO #7005531232 - 10 Completed ice machine replacement service including removal…"
click at [582, 427] on button "Save" at bounding box center [662, 434] width 438 height 30
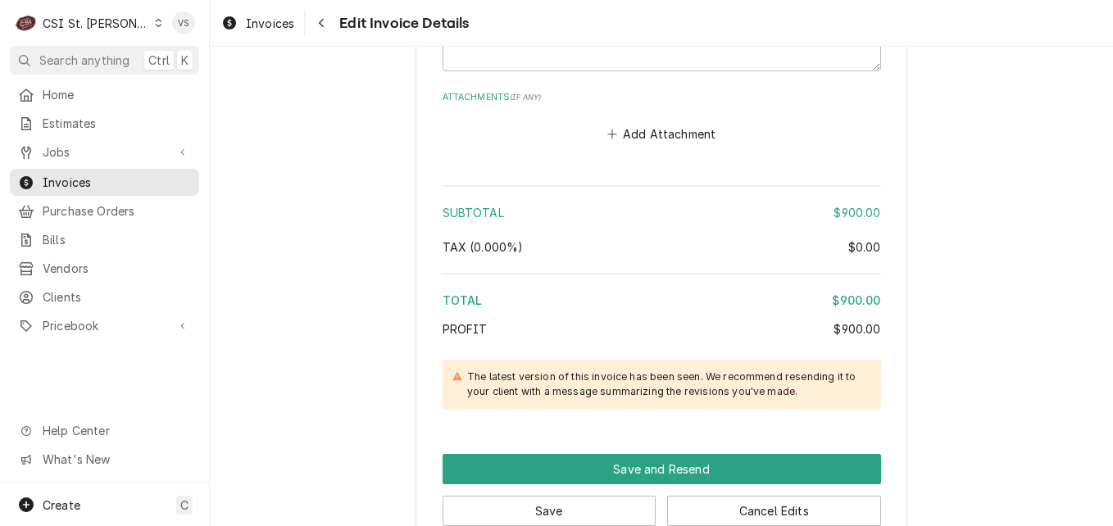
scroll to position [2849, 0]
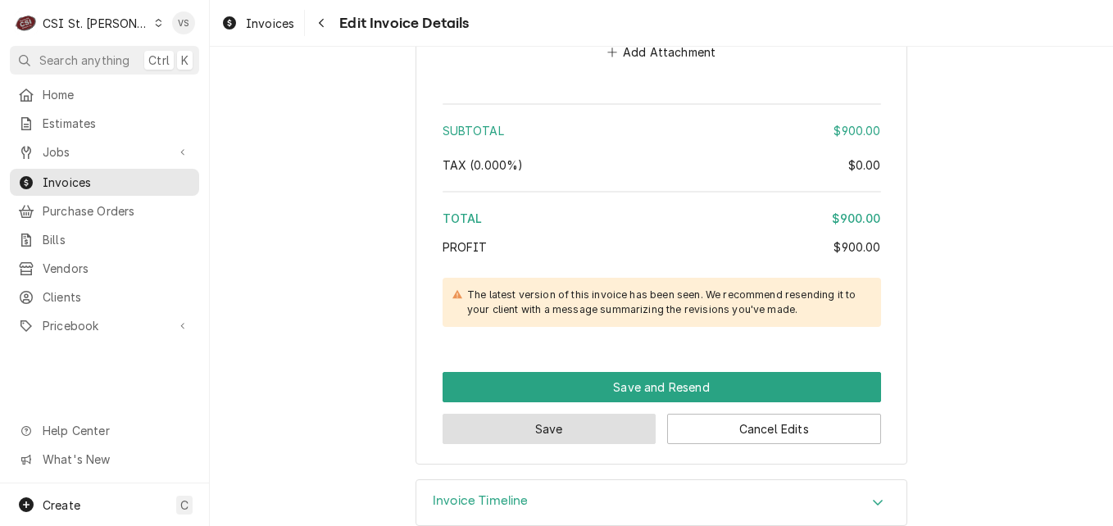
click at [588, 431] on button "Save" at bounding box center [550, 429] width 214 height 30
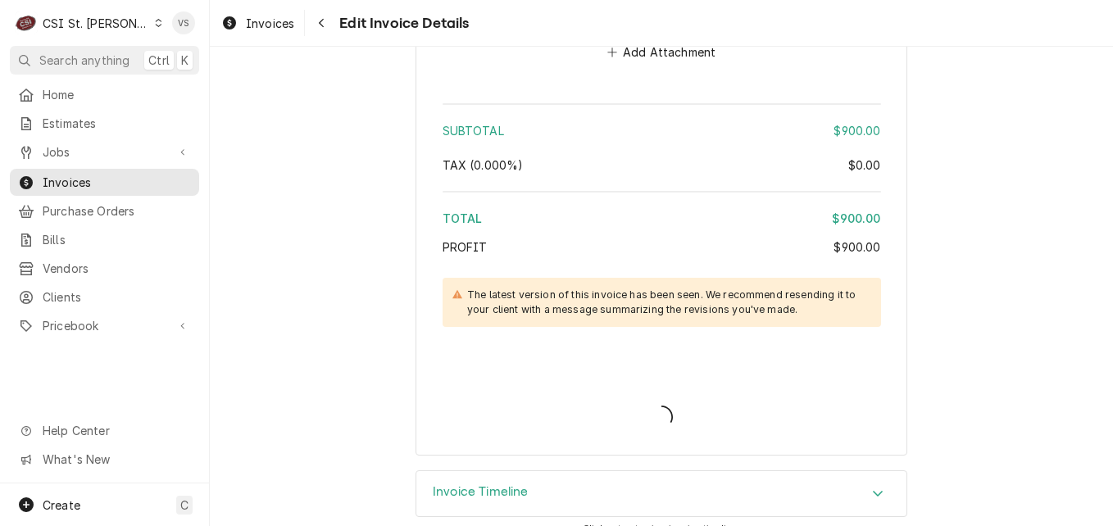
type textarea "x"
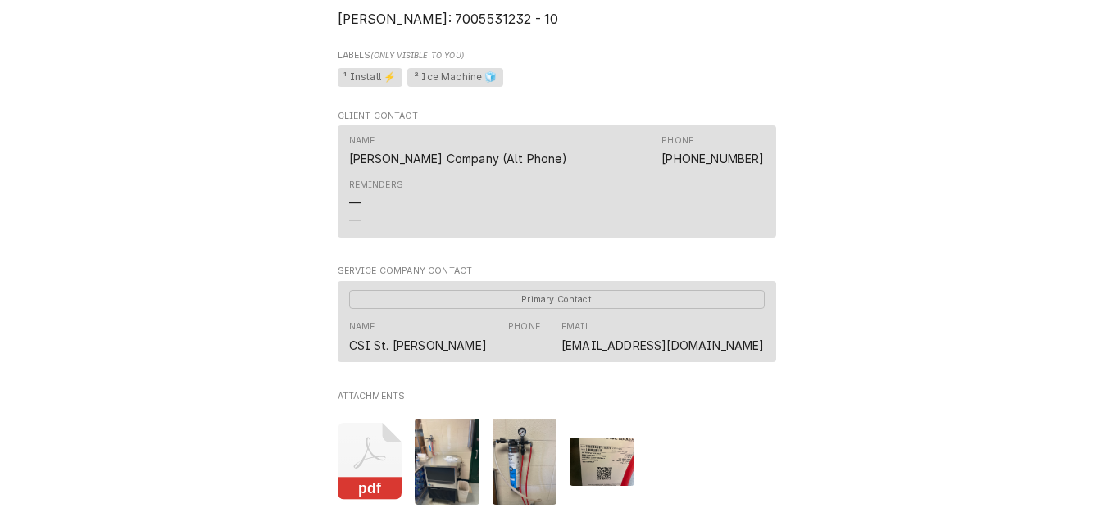
scroll to position [1147, 0]
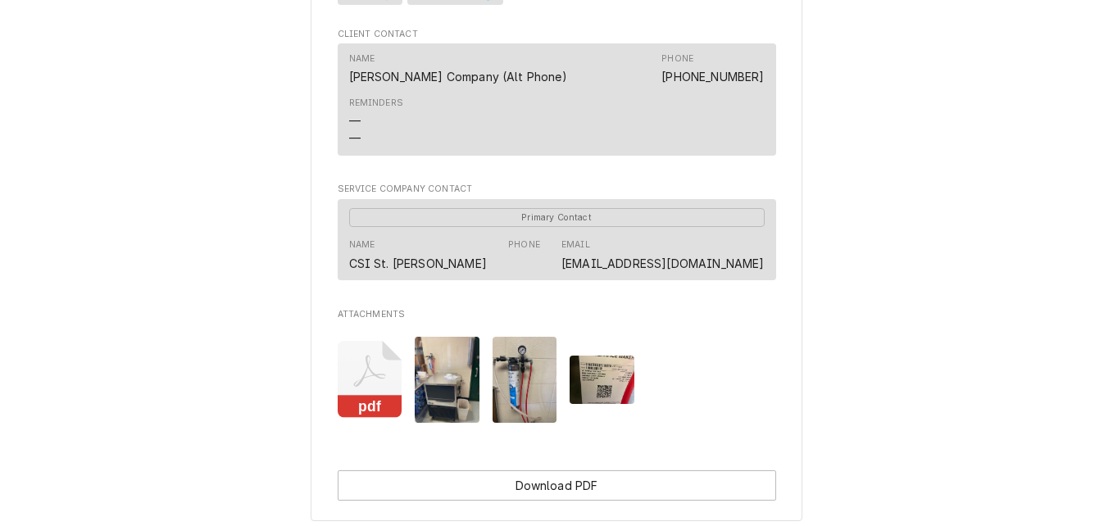
click at [375, 380] on icon "Attachments" at bounding box center [370, 380] width 65 height 78
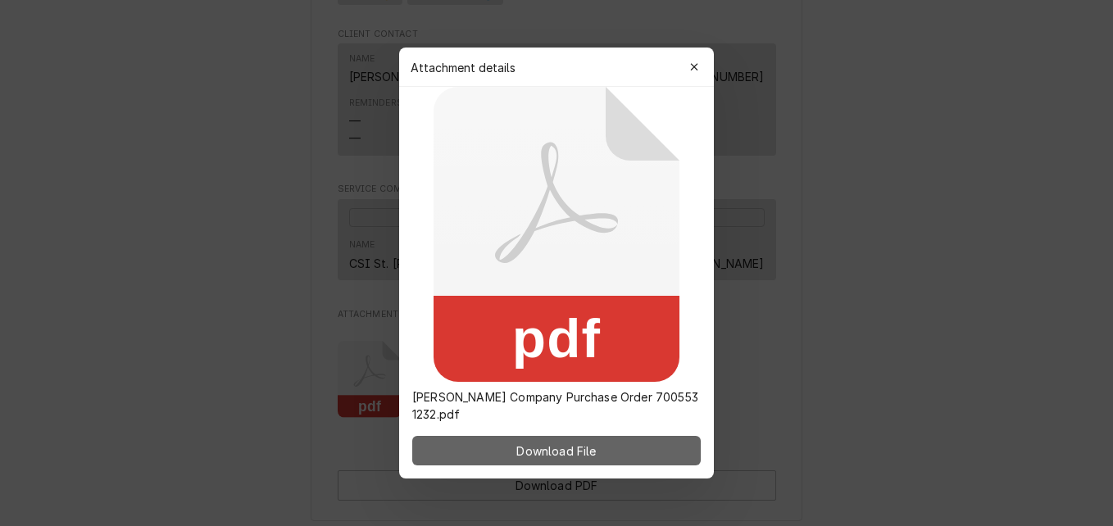
click at [577, 439] on button "Download File" at bounding box center [556, 451] width 289 height 30
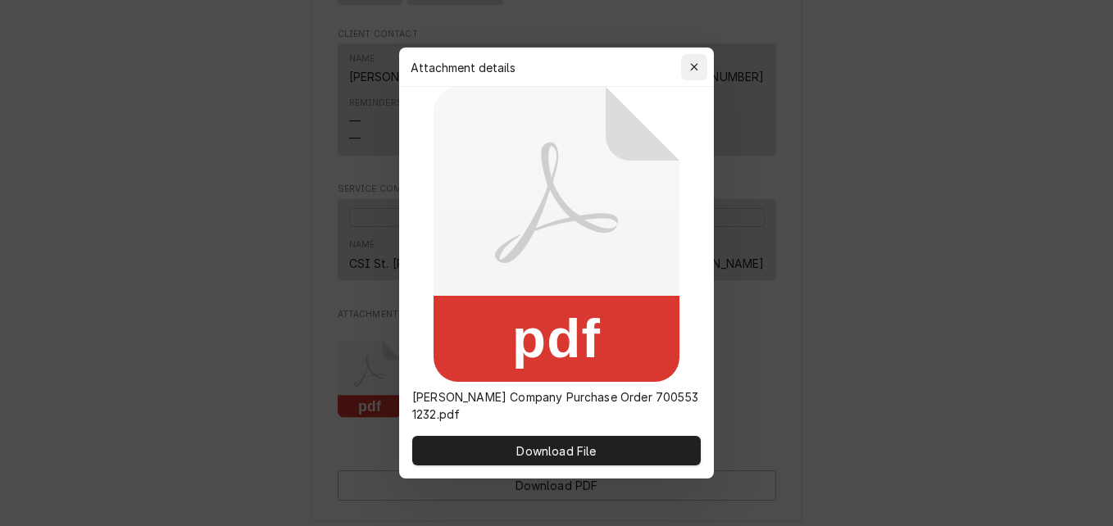
click at [701, 63] on div "button" at bounding box center [694, 67] width 16 height 16
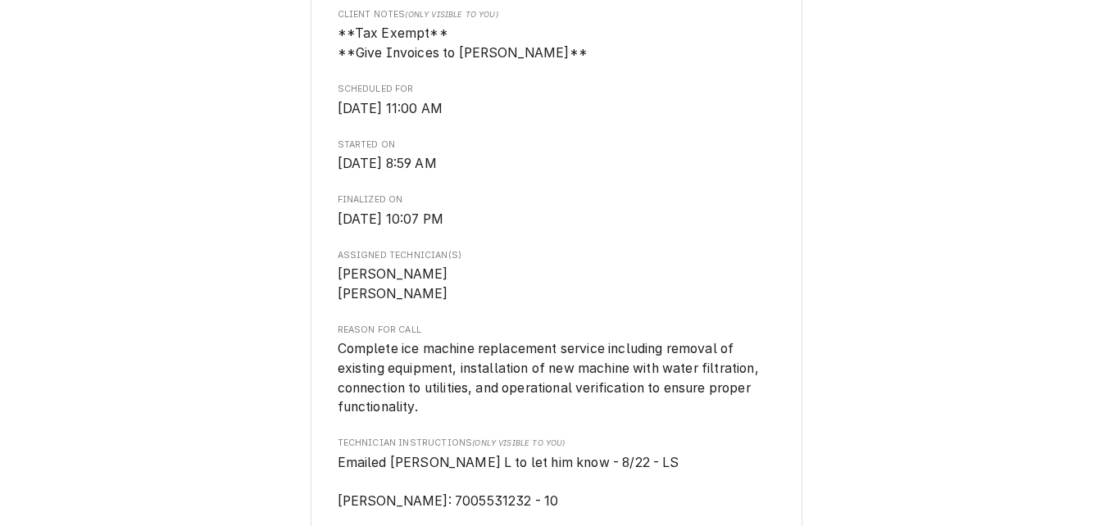
scroll to position [574, 0]
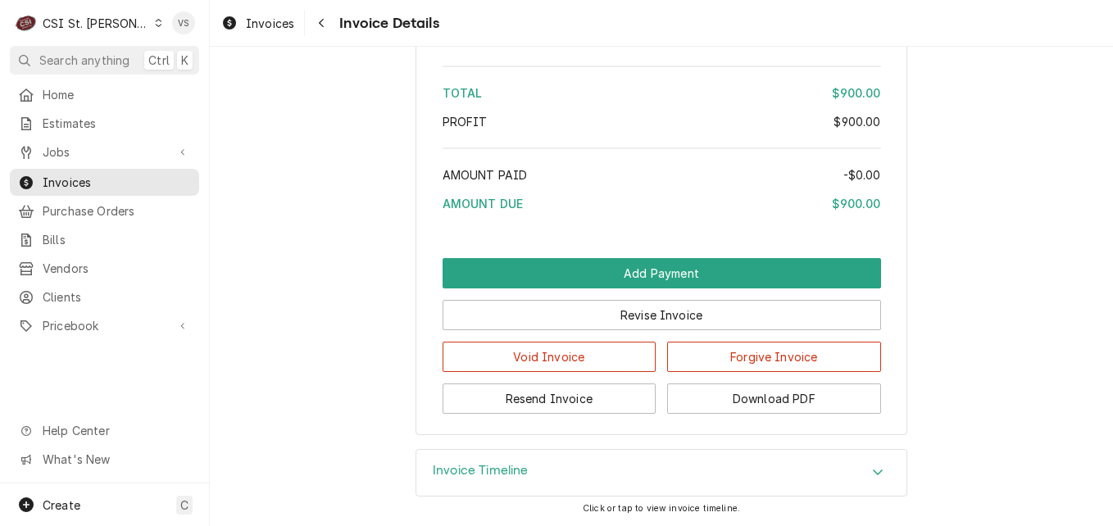
scroll to position [3230, 0]
click at [715, 395] on button "Download PDF" at bounding box center [774, 399] width 214 height 30
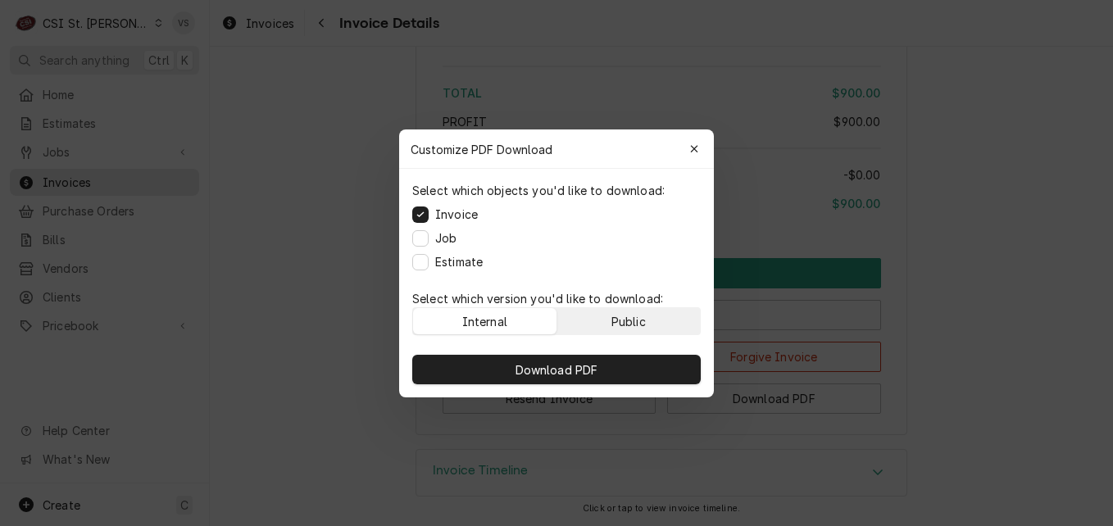
click at [634, 320] on div "Public" at bounding box center [628, 320] width 34 height 17
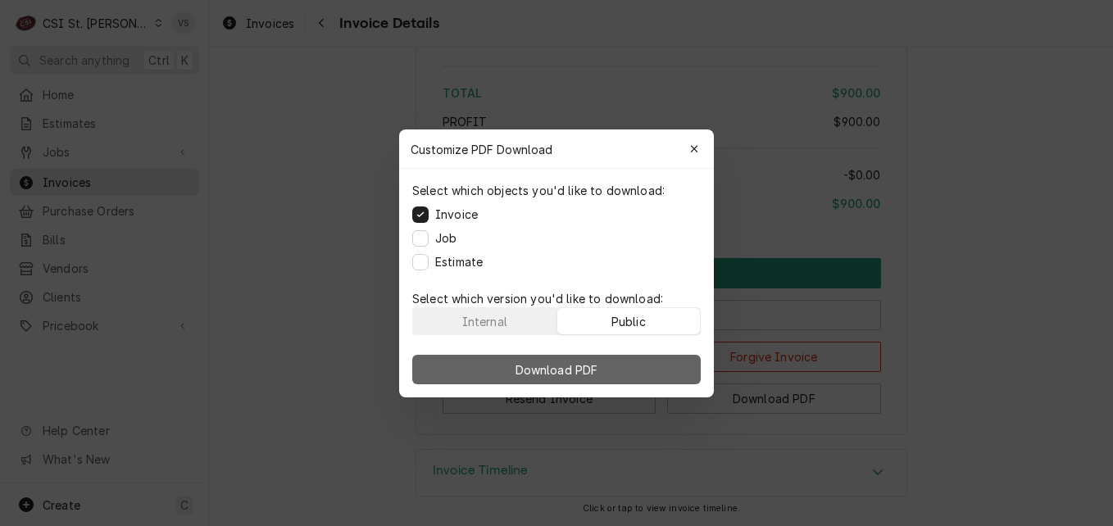
click at [625, 357] on button "Download PDF" at bounding box center [556, 370] width 289 height 30
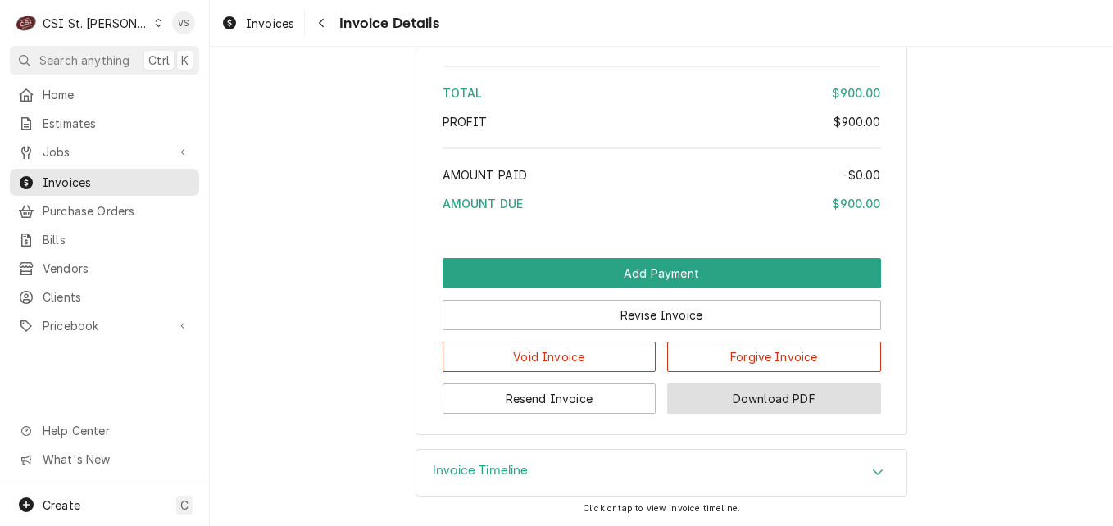
click at [748, 396] on button "Download PDF" at bounding box center [774, 399] width 214 height 30
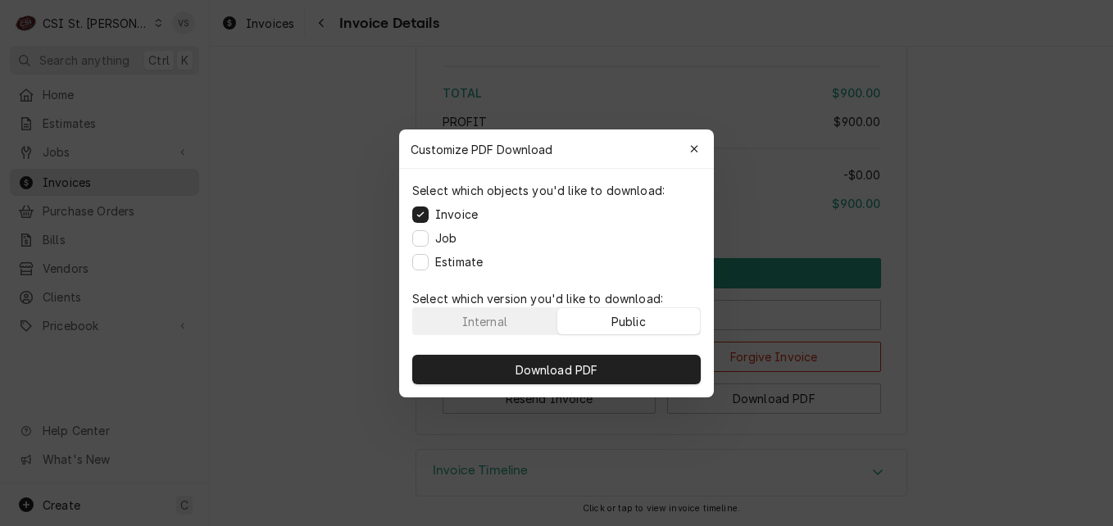
click at [669, 327] on button "Public" at bounding box center [628, 321] width 143 height 26
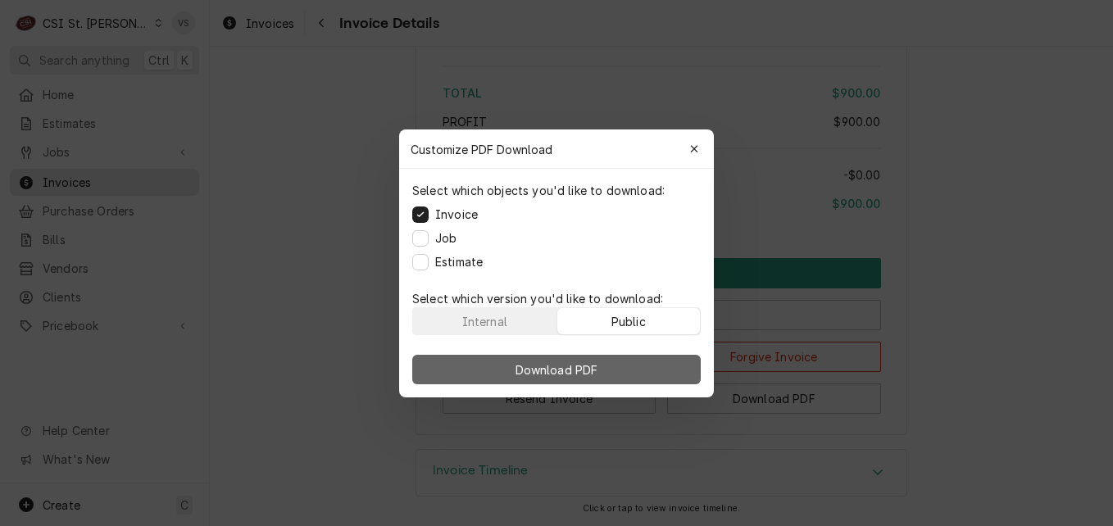
click at [662, 369] on button "Download PDF" at bounding box center [556, 370] width 289 height 30
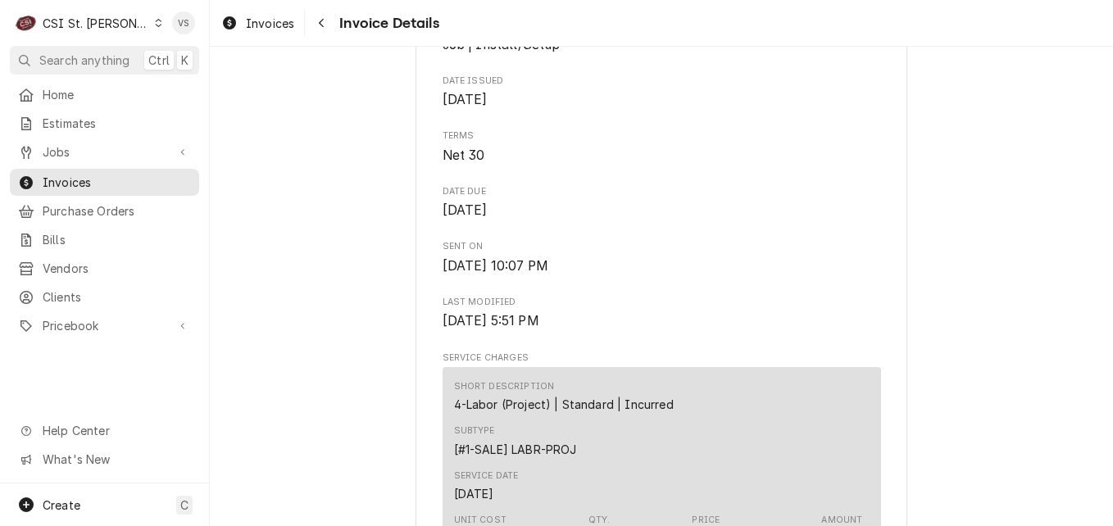
scroll to position [525, 0]
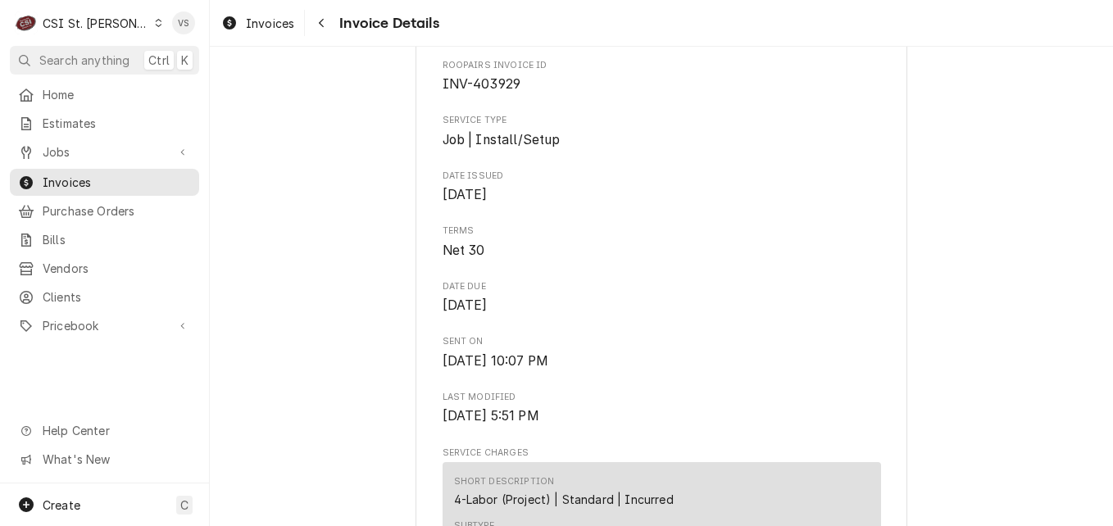
drag, startPoint x: 267, startPoint y: 131, endPoint x: 248, endPoint y: 126, distance: 19.5
click at [137, 177] on span "Invoices" at bounding box center [117, 182] width 148 height 17
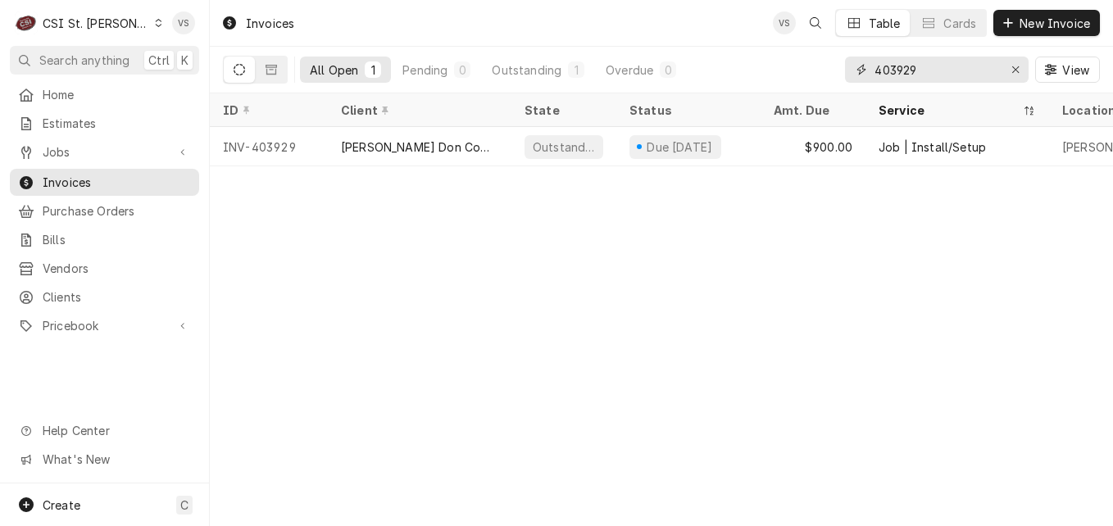
click at [905, 70] on input "403929" at bounding box center [936, 70] width 123 height 26
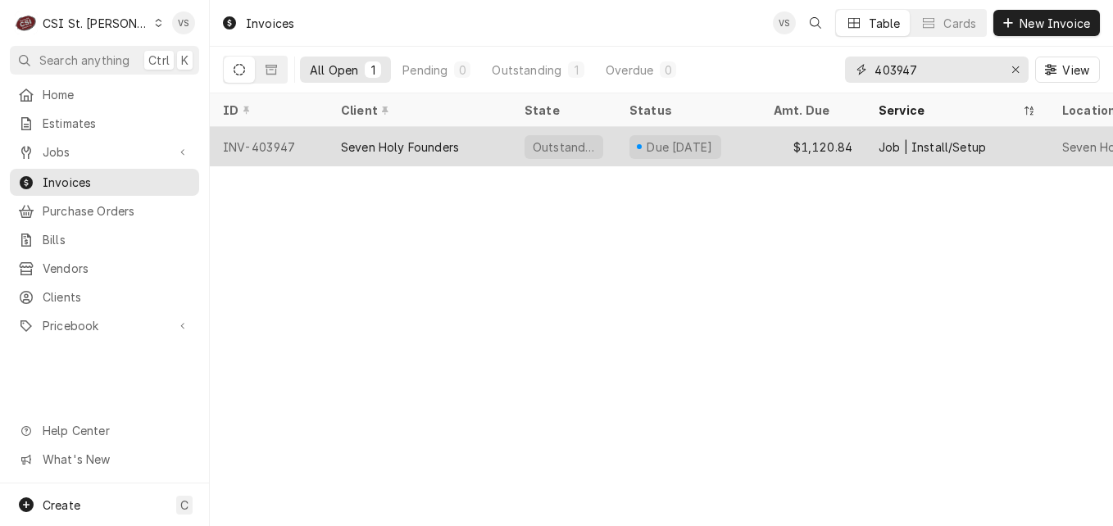
type input "403947"
click at [402, 150] on div "Seven Holy Founders" at bounding box center [400, 147] width 118 height 17
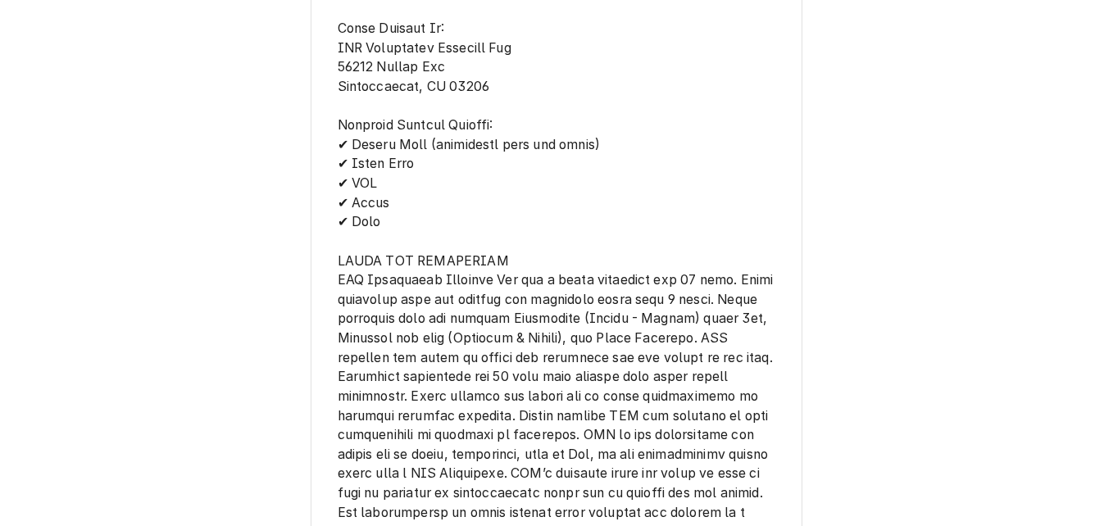
scroll to position [1917, 0]
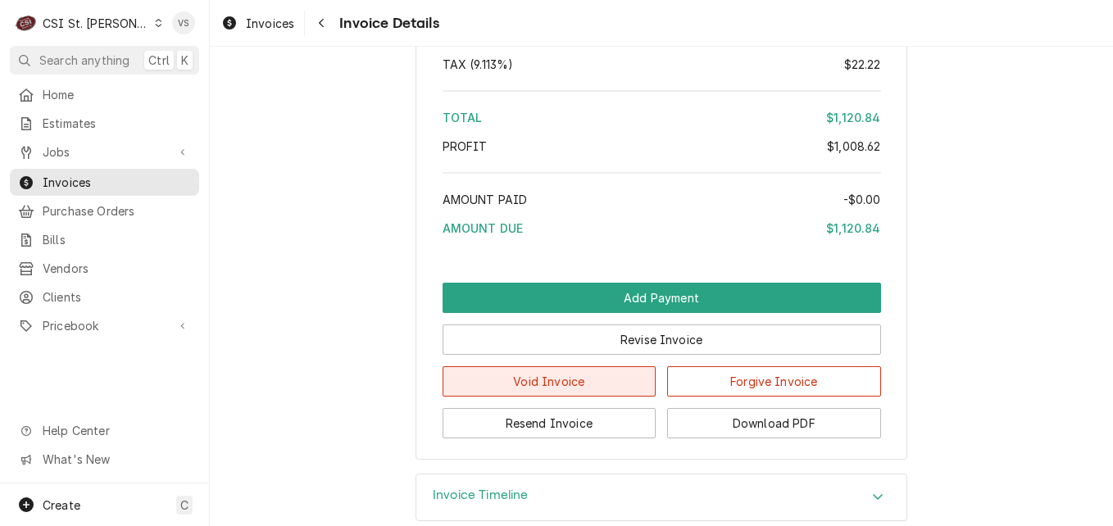
scroll to position [3333, 0]
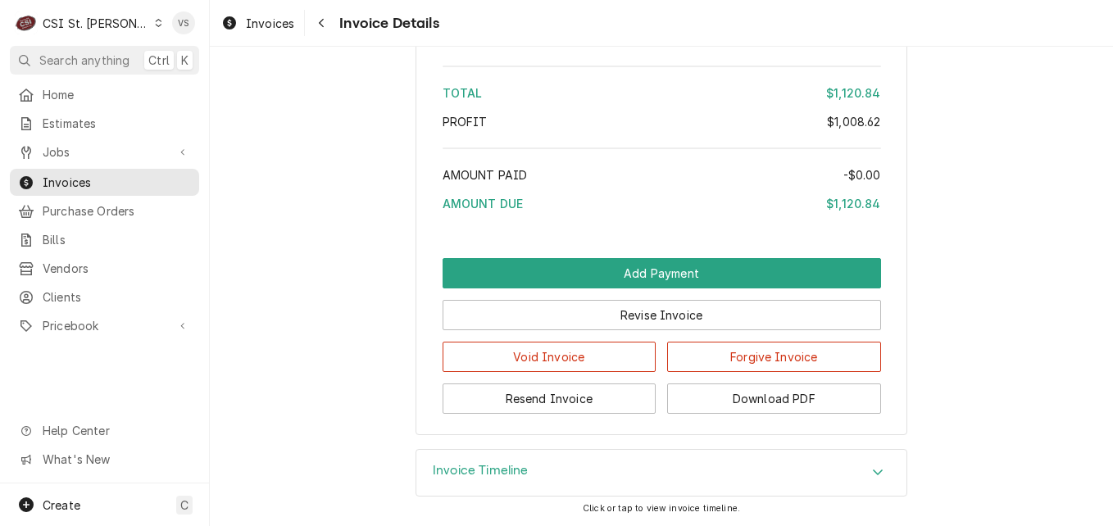
click at [872, 470] on icon "Accordion Header" at bounding box center [877, 472] width 11 height 13
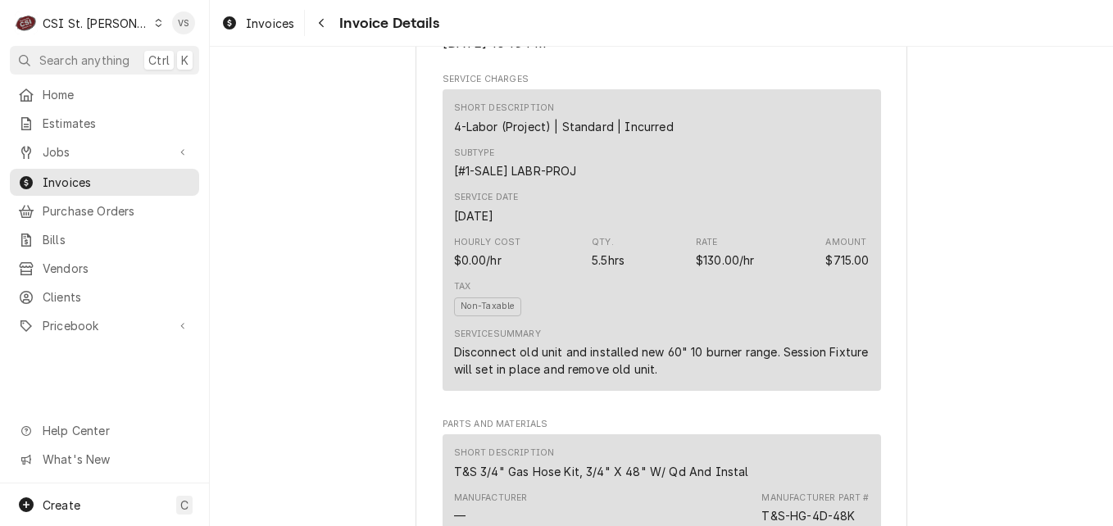
scroll to position [216, 0]
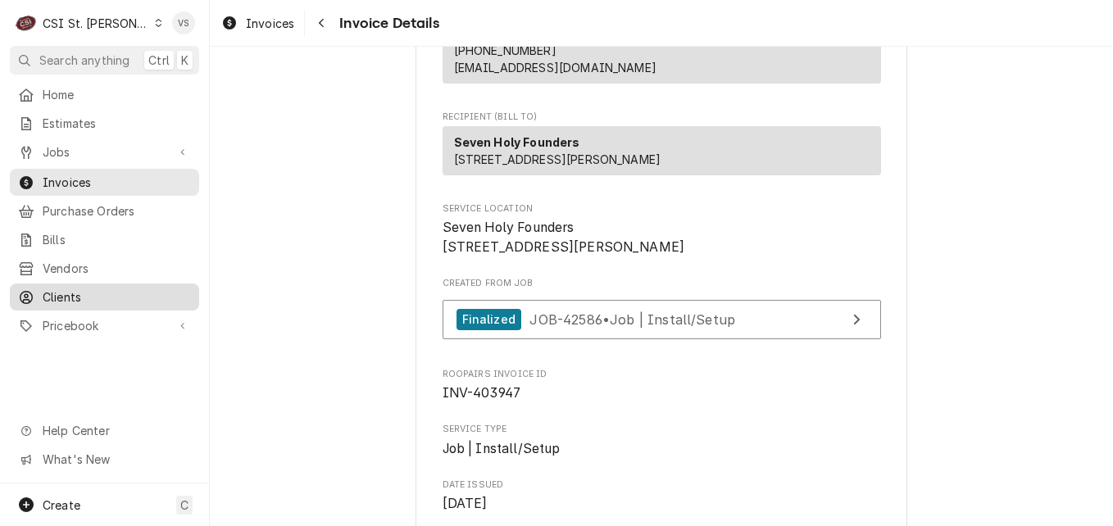
click at [75, 289] on span "Clients" at bounding box center [117, 297] width 148 height 17
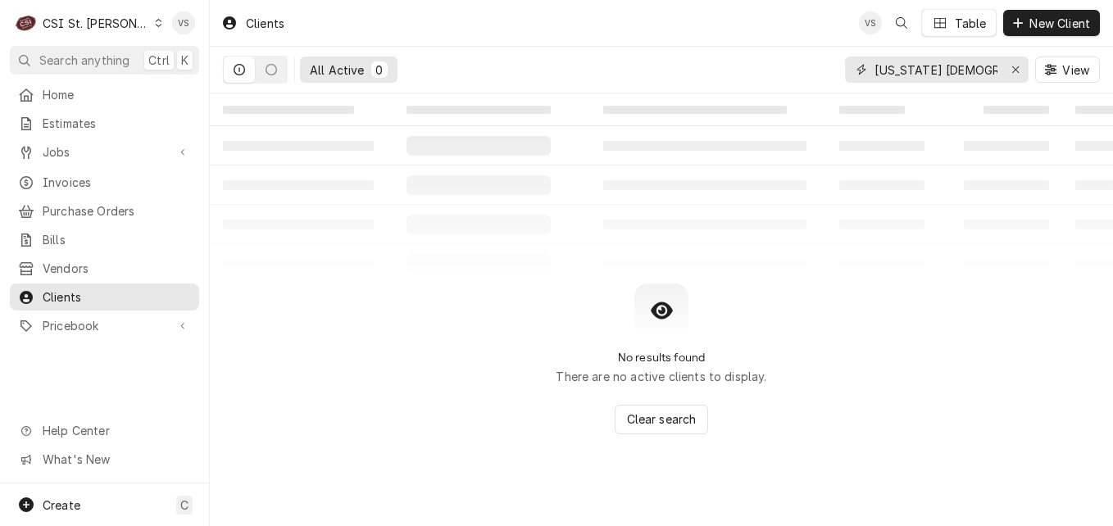
drag, startPoint x: 975, startPoint y: 67, endPoint x: 952, endPoint y: 75, distance: 24.9
click at [865, 70] on div "kansas christian" at bounding box center [937, 70] width 184 height 26
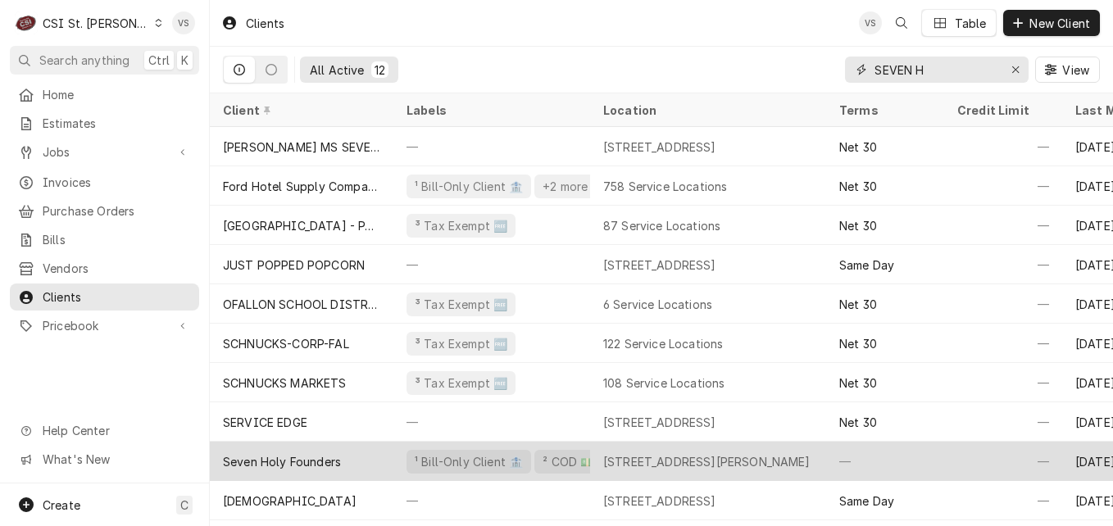
type input "SEVEN H"
click at [366, 450] on div "Seven Holy Founders" at bounding box center [302, 461] width 184 height 39
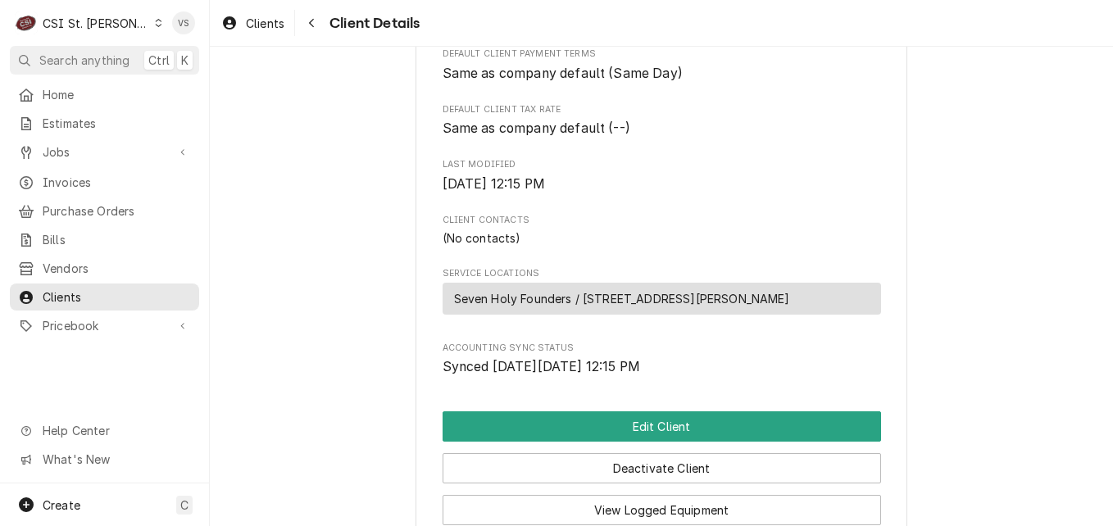
scroll to position [497, 0]
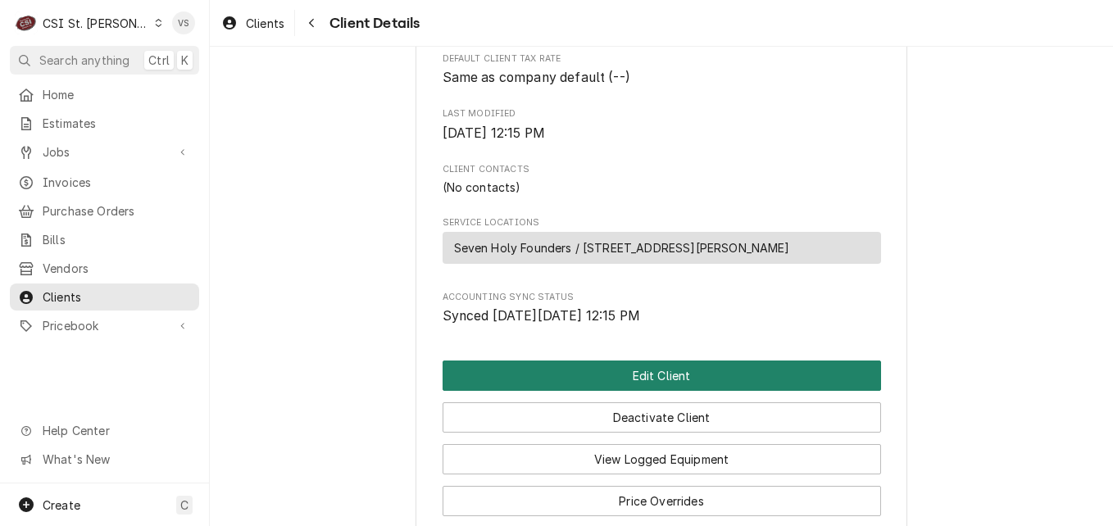
click at [563, 383] on button "Edit Client" at bounding box center [662, 376] width 438 height 30
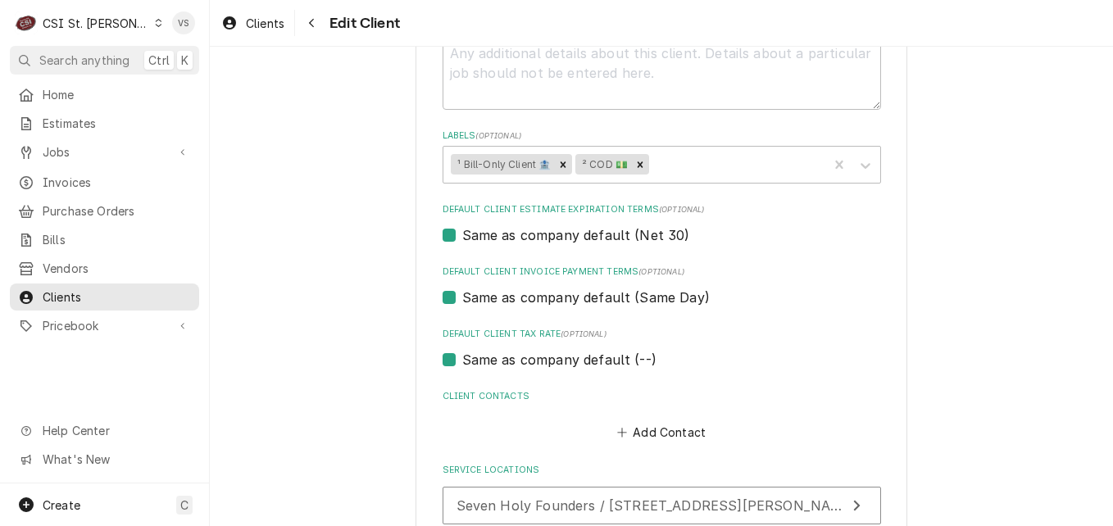
scroll to position [725, 0]
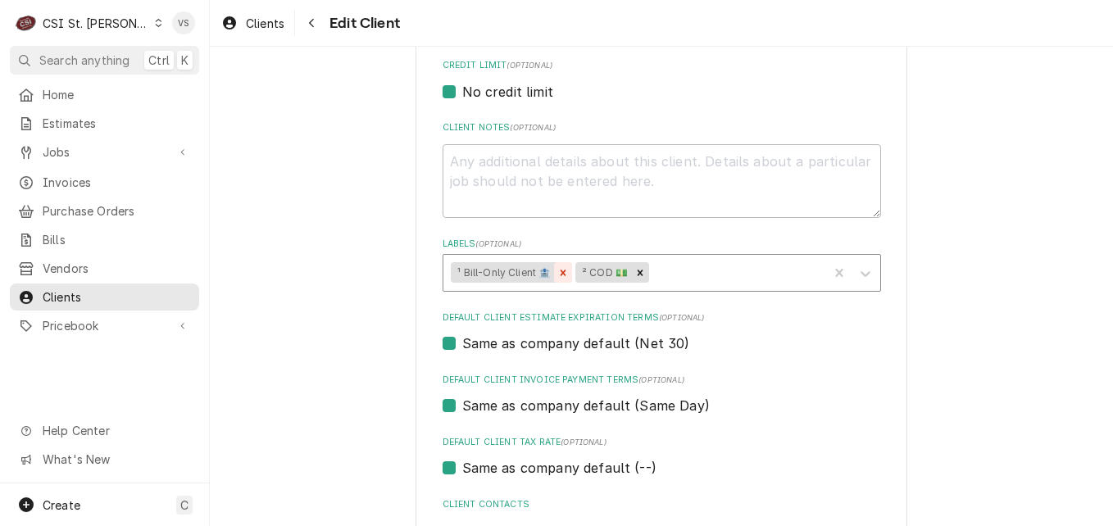
click at [561, 270] on icon "Remove ¹ Bill-Only Client 🏦" at bounding box center [564, 273] width 6 height 6
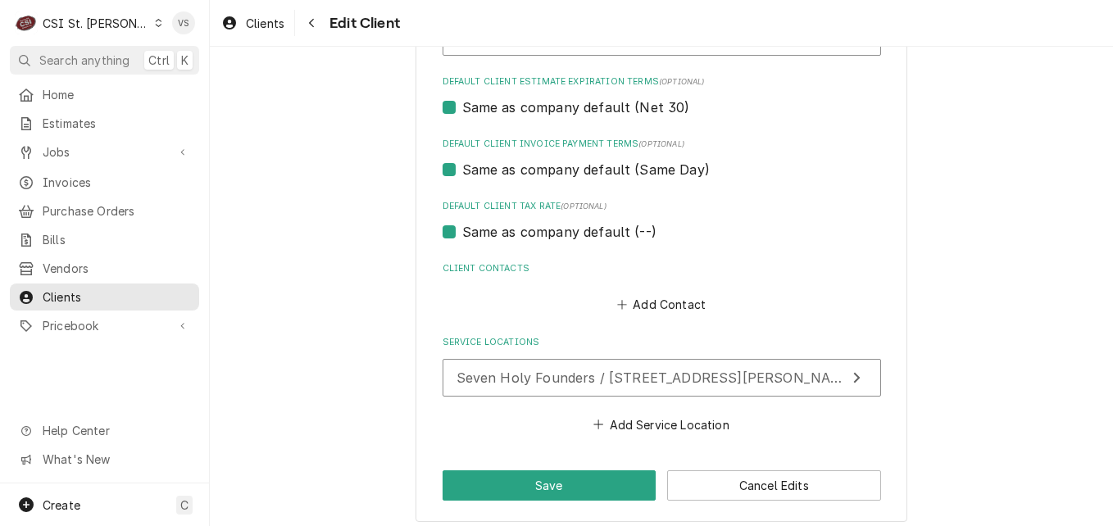
scroll to position [970, 0]
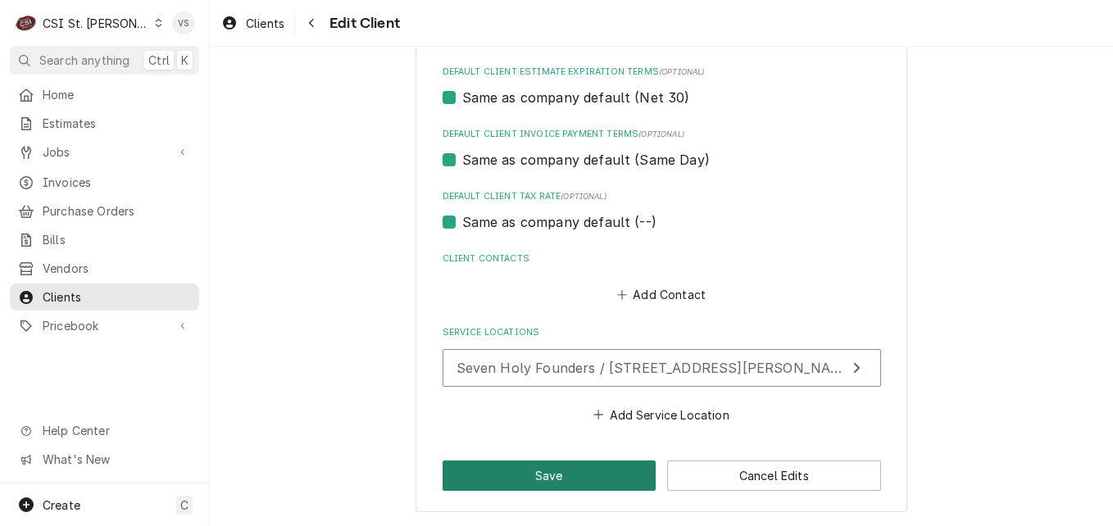
click at [570, 479] on button "Save" at bounding box center [550, 476] width 214 height 30
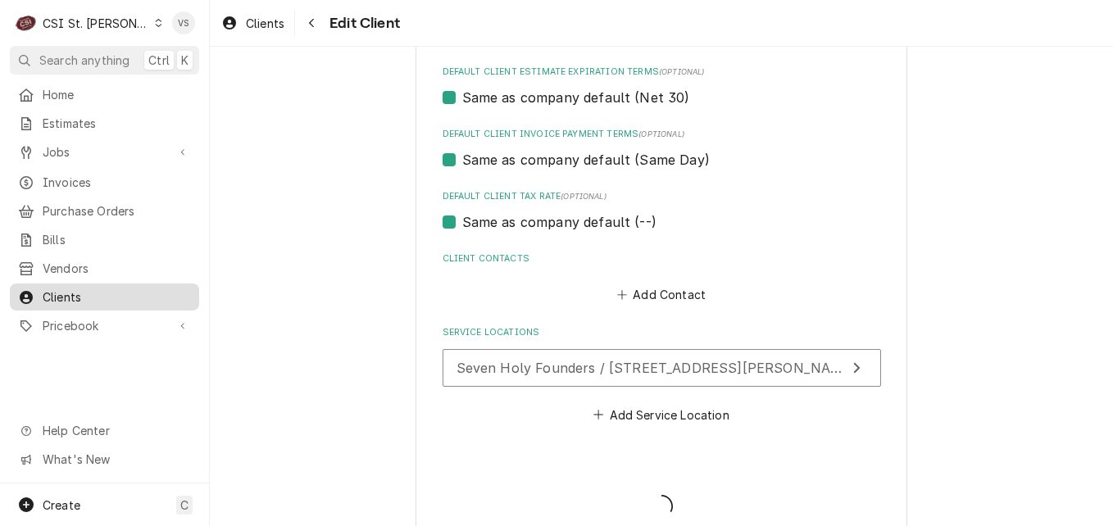
type textarea "x"
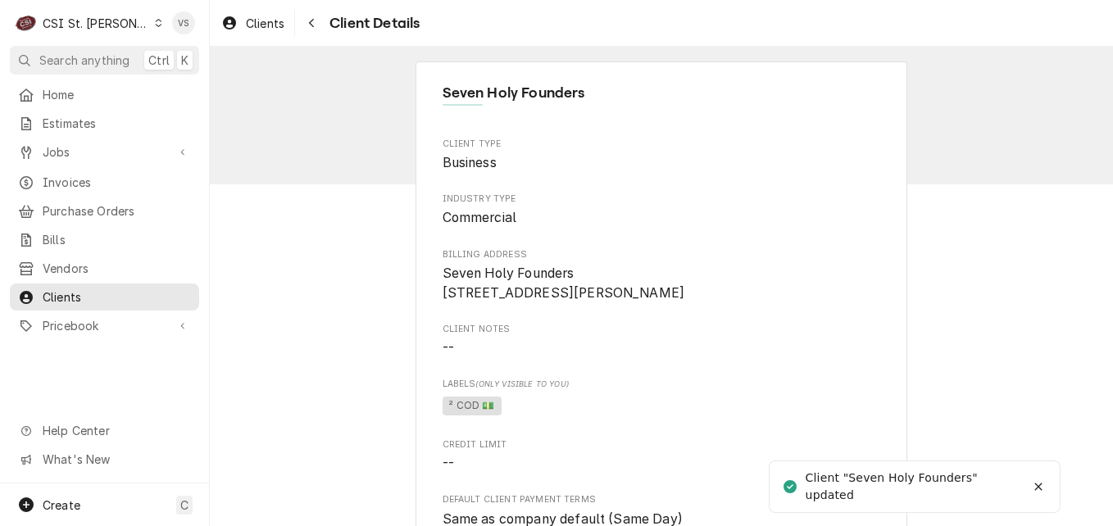
click at [60, 174] on div "C CSI St. Louis VS Search anything Ctrl K Home Estimates Jobs Jobs Job Series I…" at bounding box center [556, 263] width 1113 height 526
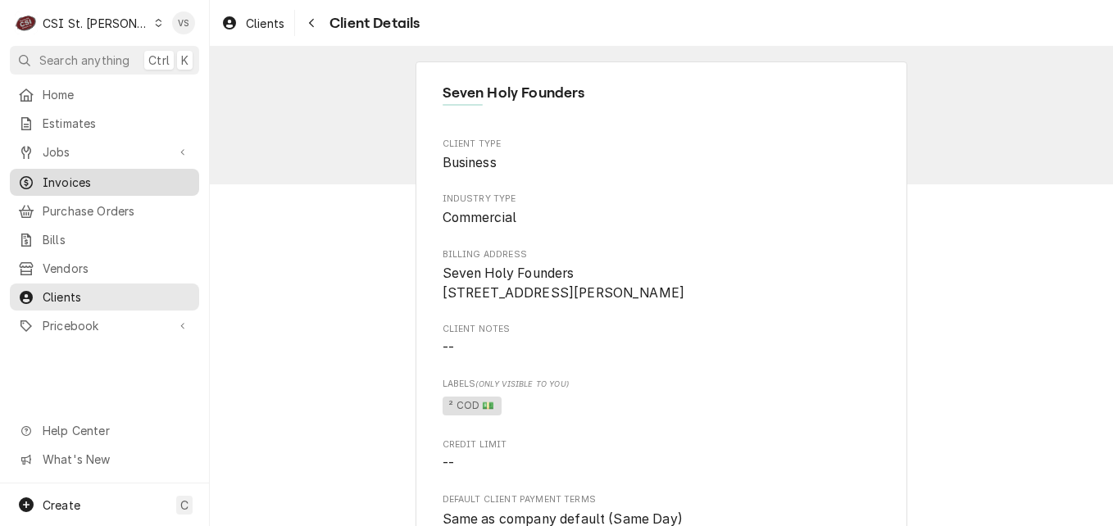
click at [70, 179] on span "Invoices" at bounding box center [117, 182] width 148 height 17
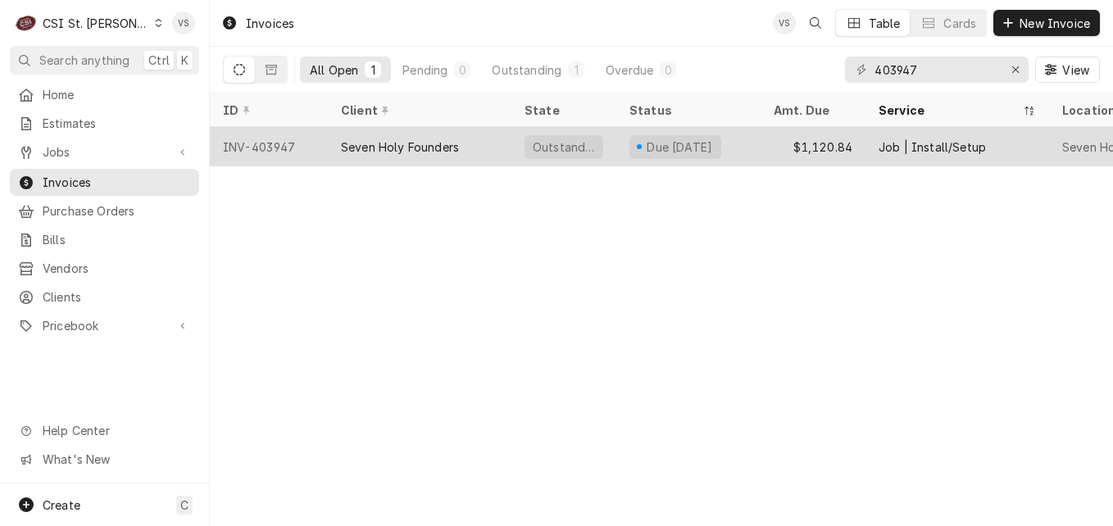
click at [464, 142] on div "Seven Holy Founders" at bounding box center [420, 146] width 184 height 39
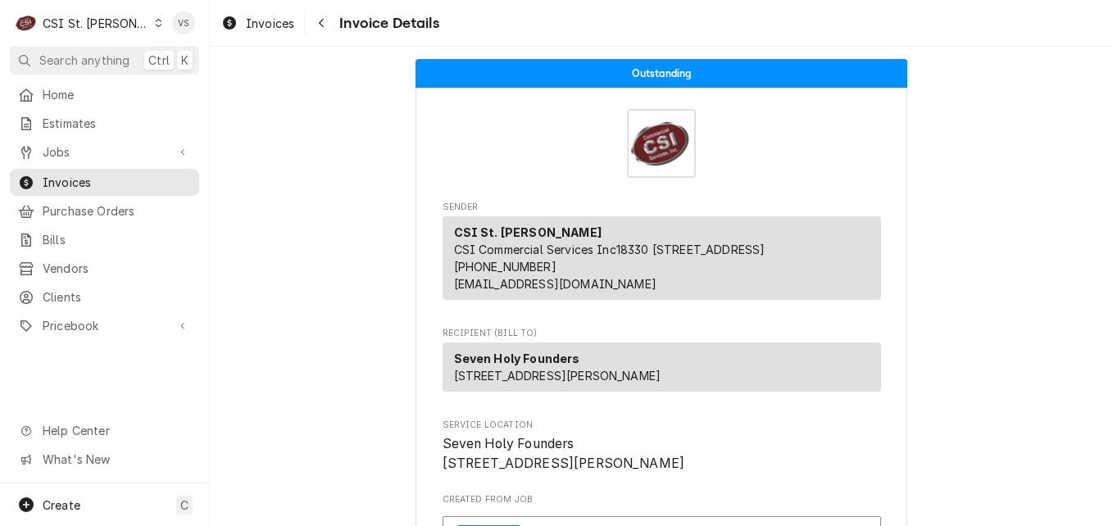
click at [473, 145] on div "Invoice Details" at bounding box center [662, 143] width 438 height 69
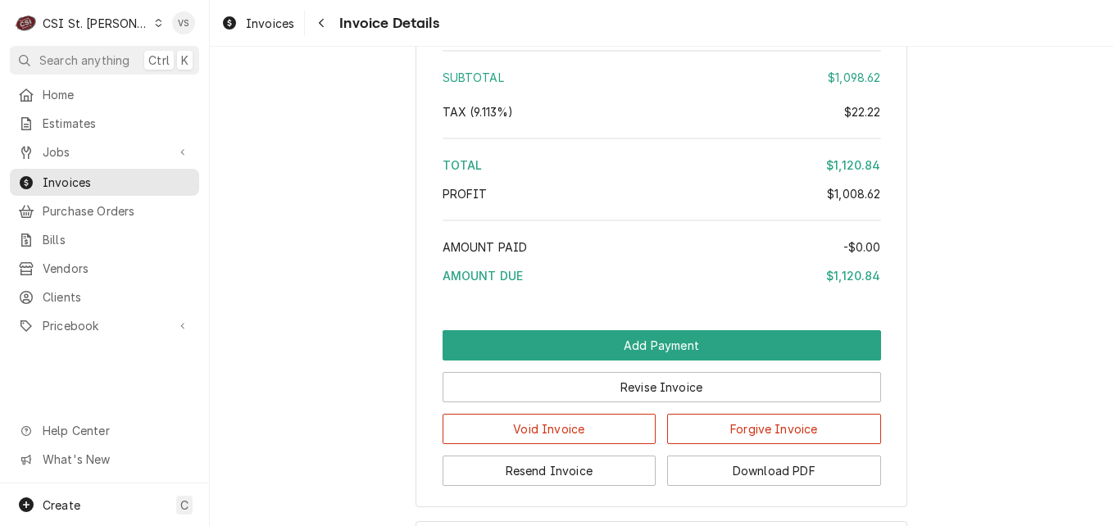
scroll to position [3278, 0]
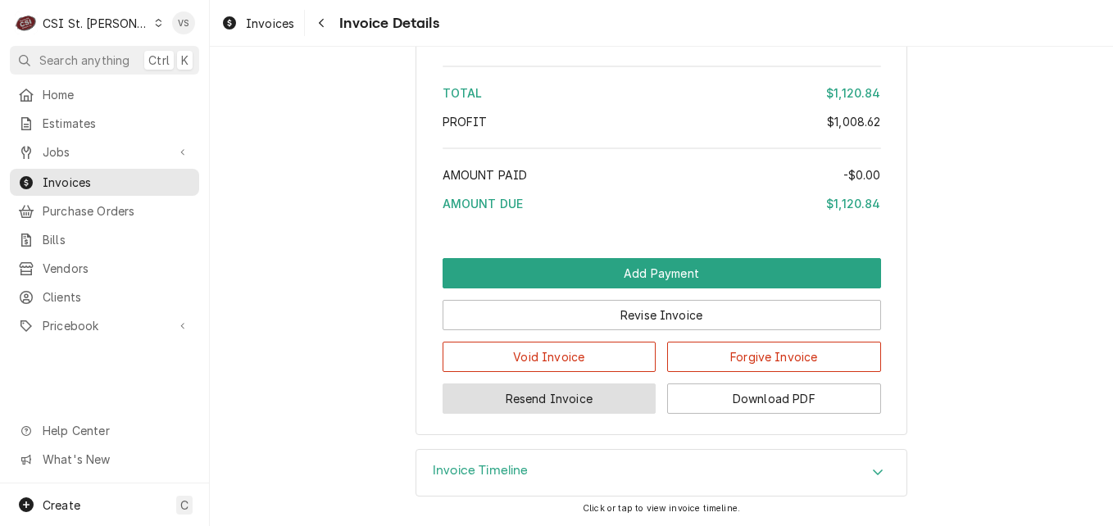
click at [579, 414] on button "Resend Invoice" at bounding box center [550, 399] width 214 height 30
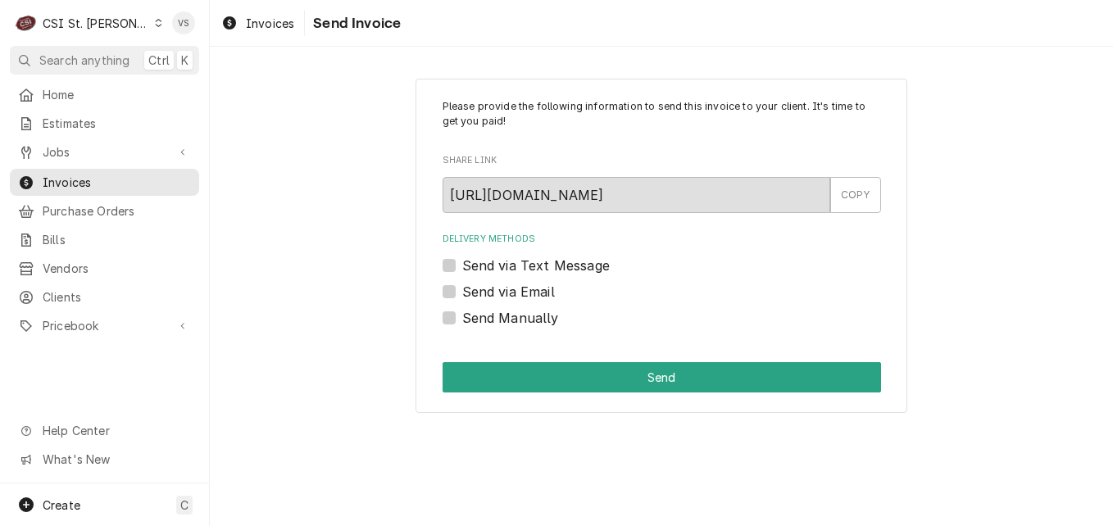
click at [462, 292] on label "Send via Email" at bounding box center [508, 292] width 93 height 20
click at [462, 292] on input "Send via Email" at bounding box center [681, 300] width 438 height 36
checkbox input "true"
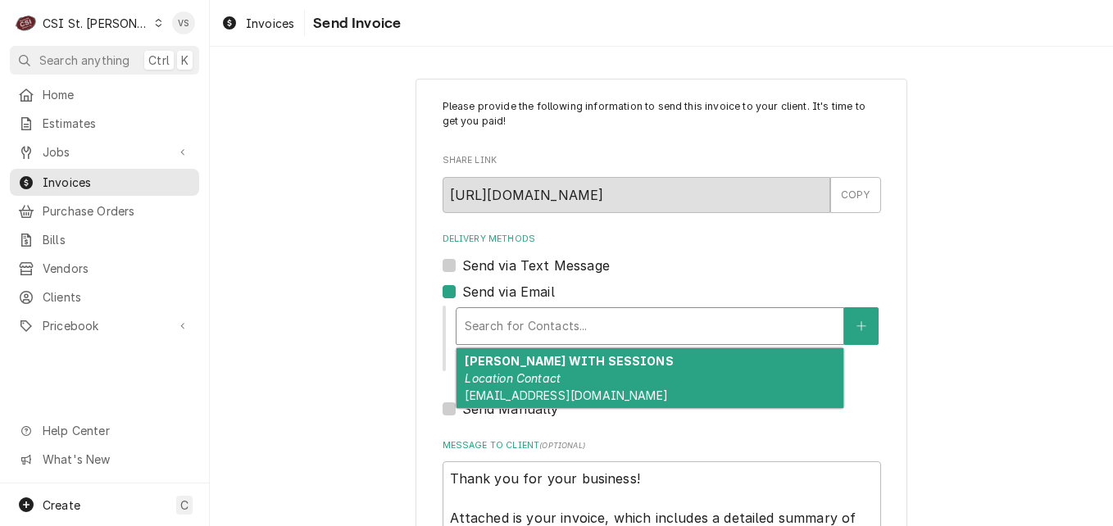
click at [508, 339] on div "Delivery Methods" at bounding box center [650, 326] width 370 height 30
click at [511, 378] on em "Location Contact" at bounding box center [513, 378] width 96 height 14
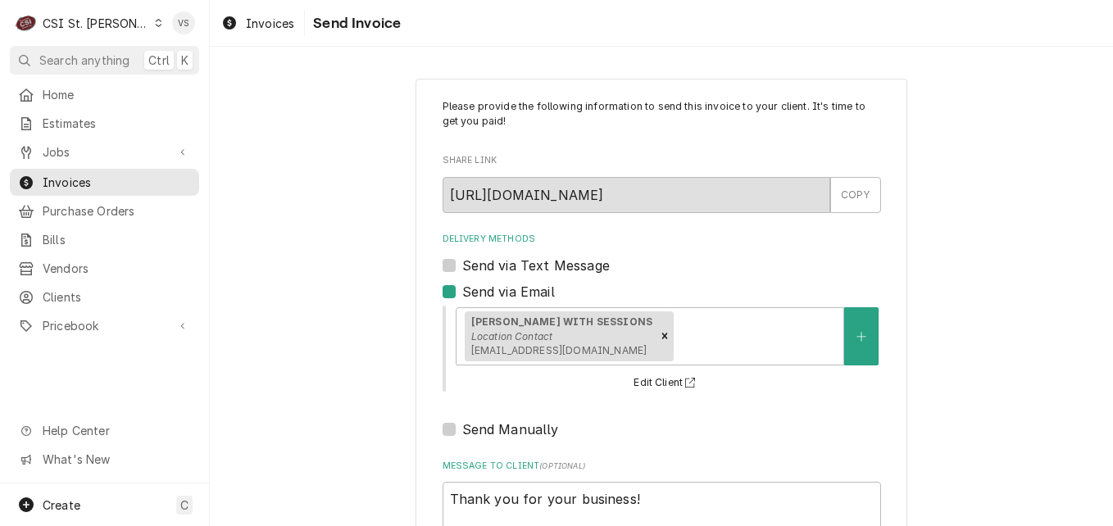
click at [684, 260] on div "Send via Text Message" at bounding box center [662, 266] width 438 height 20
click at [666, 336] on icon "Remove [object Object]" at bounding box center [665, 337] width 6 height 6
type textarea "x"
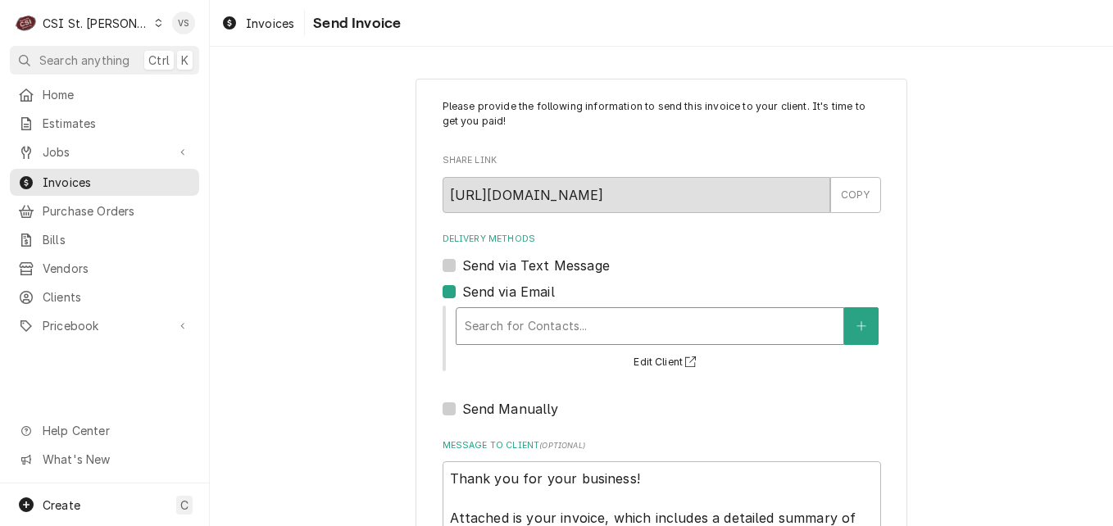
click at [312, 288] on div "Please provide the following information to send this invoice to your client. I…" at bounding box center [661, 379] width 903 height 630
click at [85, 174] on span "Invoices" at bounding box center [117, 182] width 148 height 17
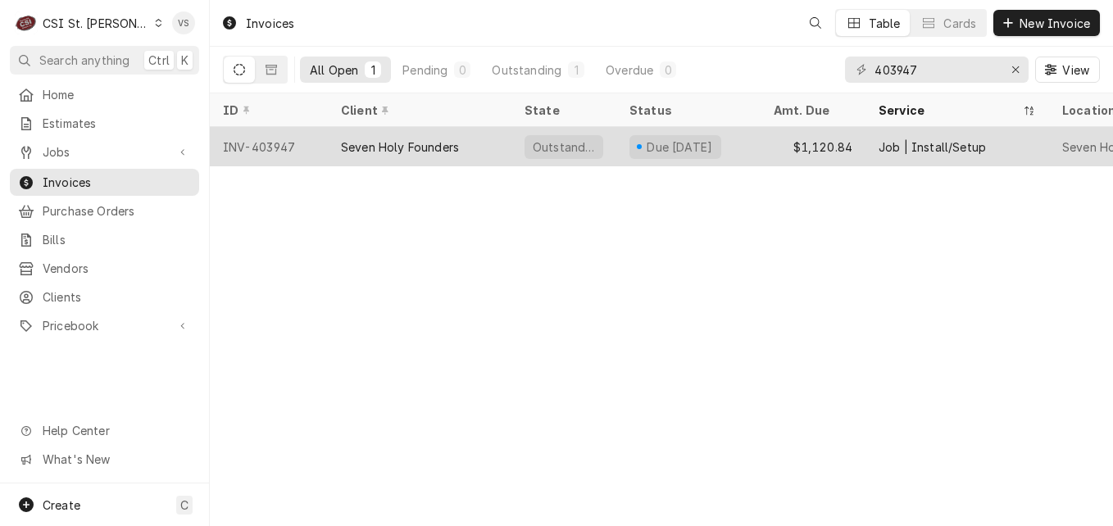
click at [482, 149] on div "Seven Holy Founders" at bounding box center [420, 146] width 184 height 39
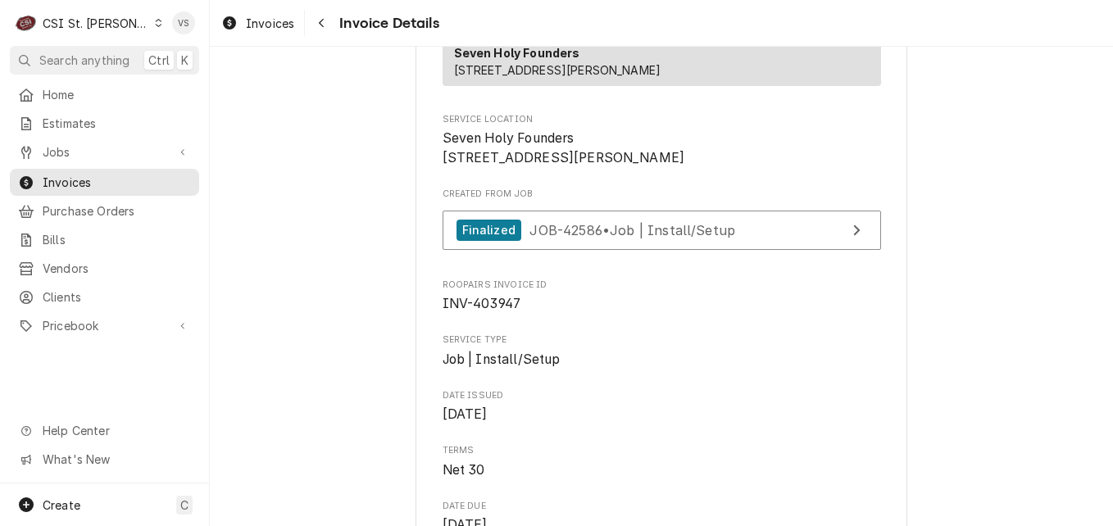
scroll to position [410, 0]
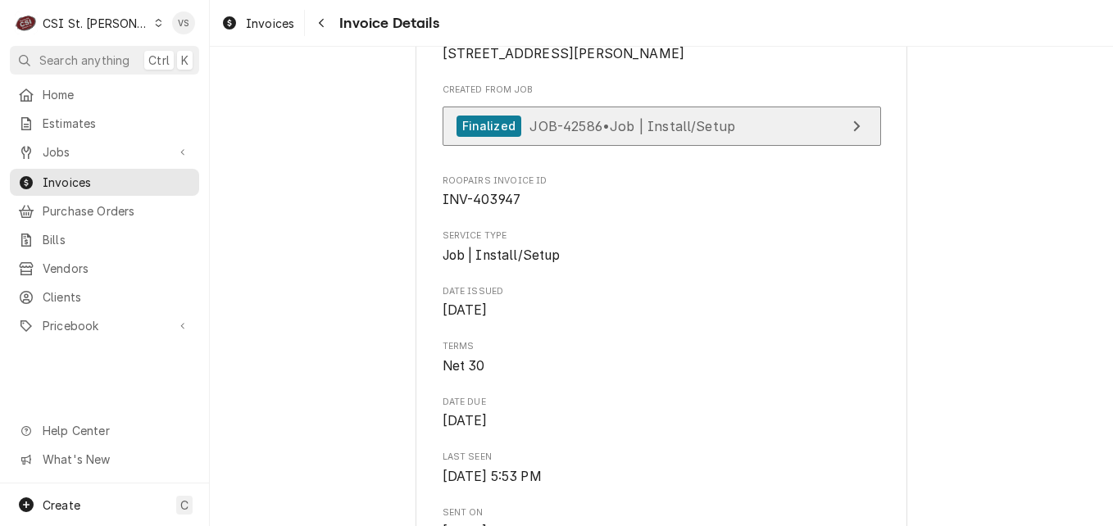
click at [691, 134] on span "JOB-42586 • Job | Install/Setup" at bounding box center [632, 125] width 206 height 16
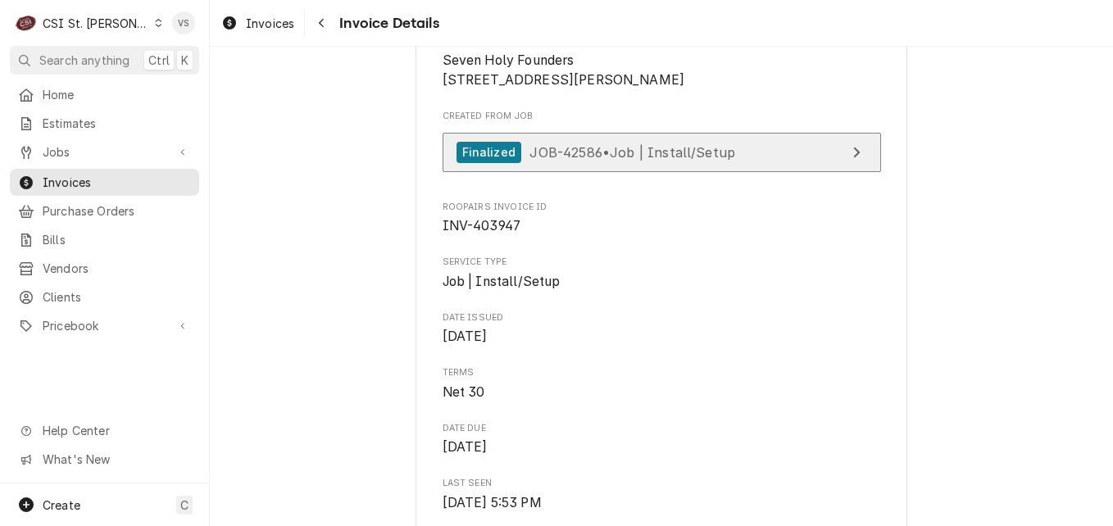
scroll to position [464, 0]
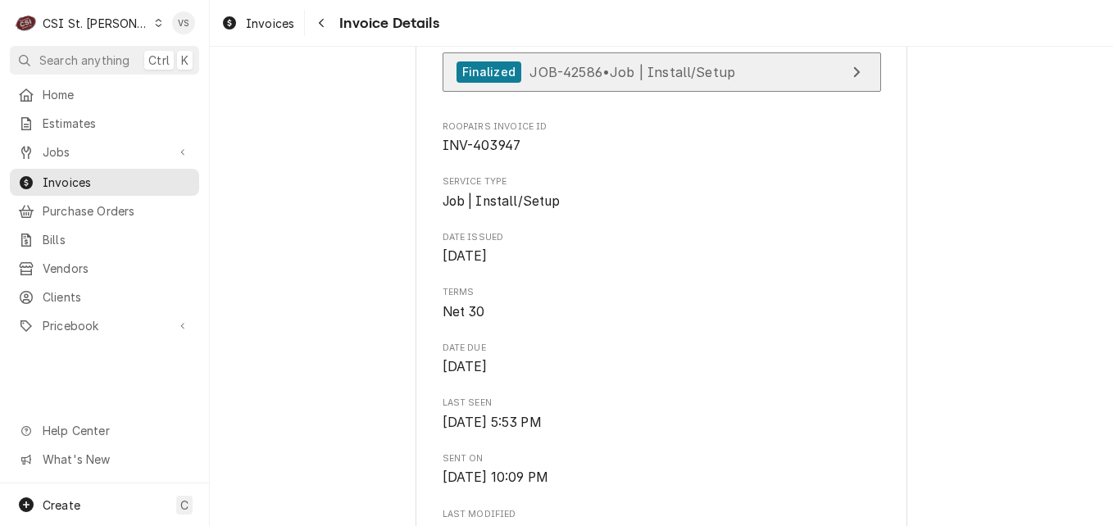
click at [691, 80] on span "JOB-42586 • Job | Install/Setup" at bounding box center [632, 71] width 206 height 16
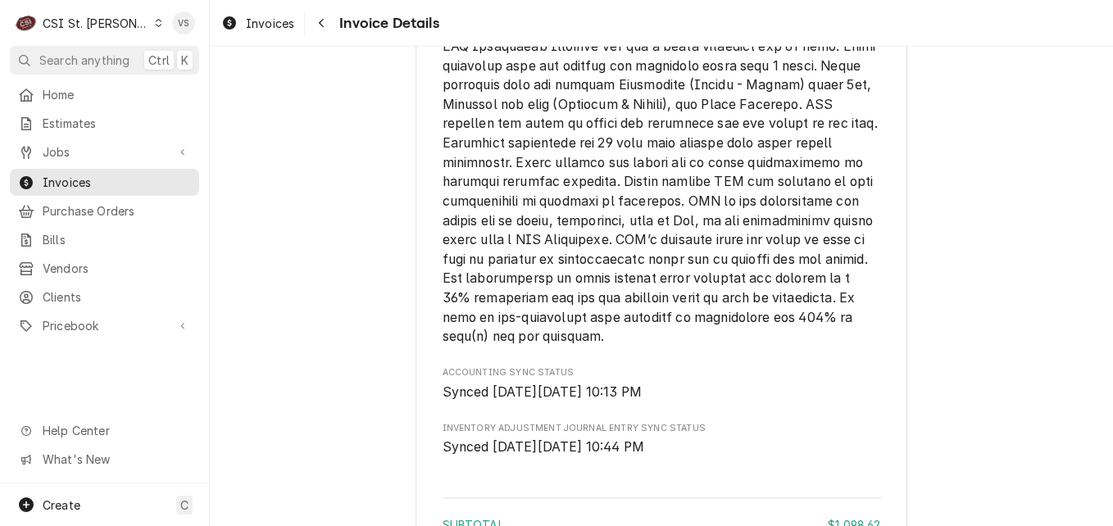
scroll to position [3333, 0]
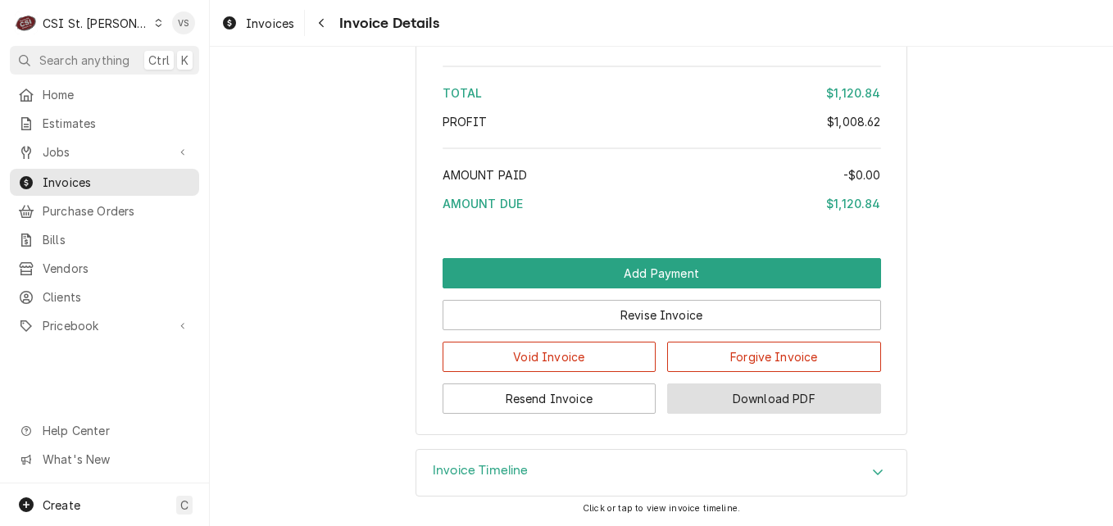
click at [775, 399] on button "Download PDF" at bounding box center [774, 399] width 214 height 30
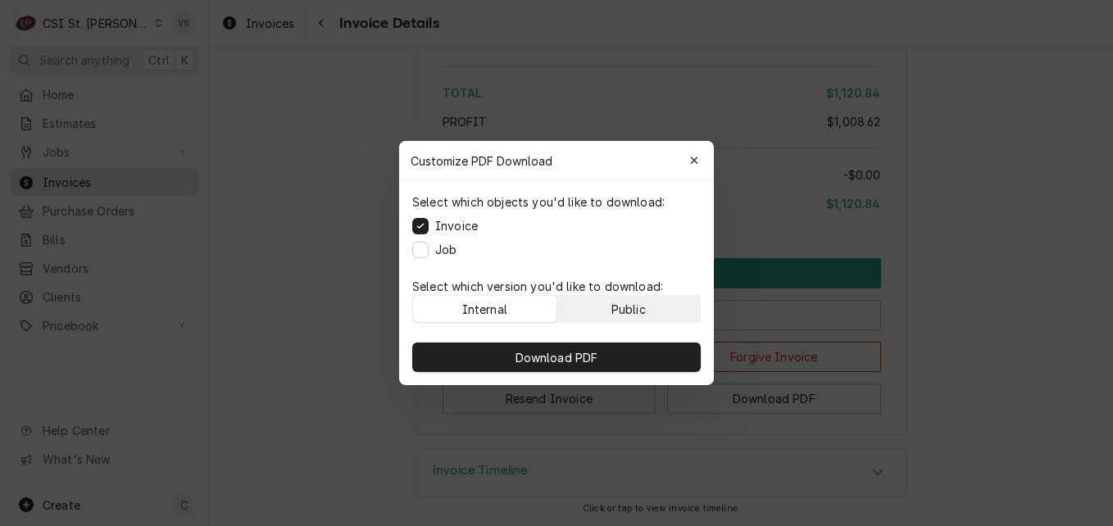
click at [657, 308] on button "Public" at bounding box center [628, 309] width 143 height 26
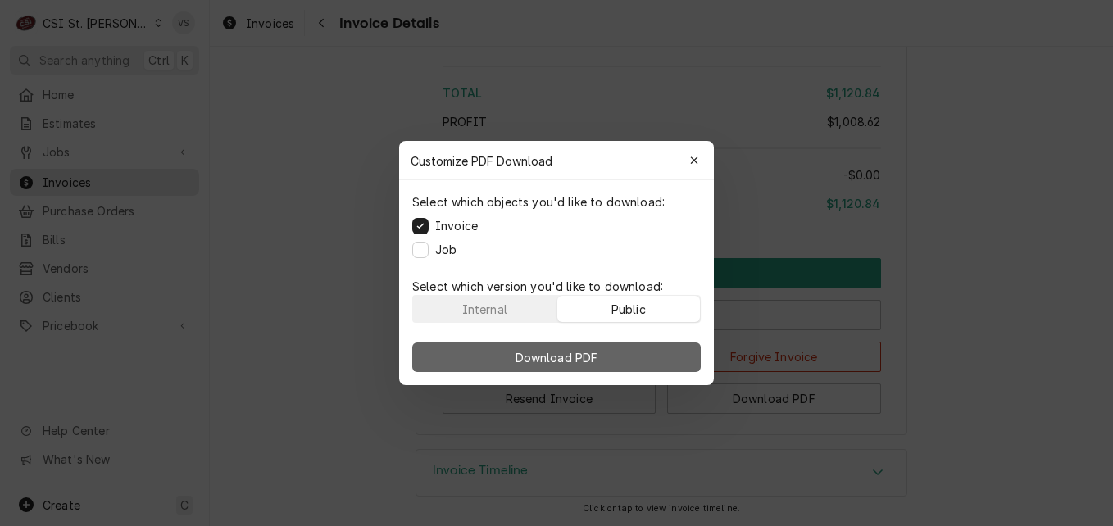
click at [657, 351] on button "Download PDF" at bounding box center [556, 358] width 289 height 30
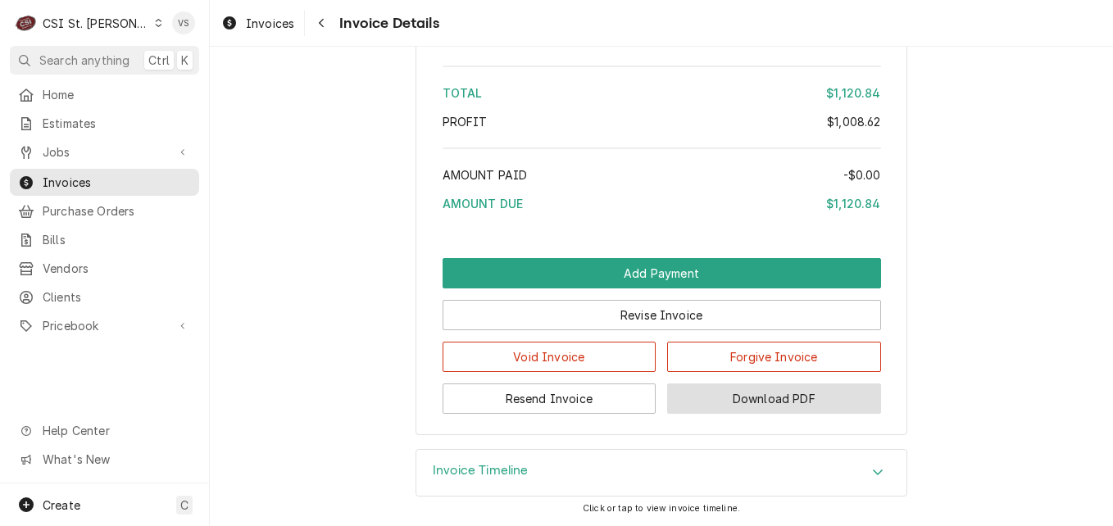
click at [751, 393] on button "Download PDF" at bounding box center [774, 399] width 214 height 30
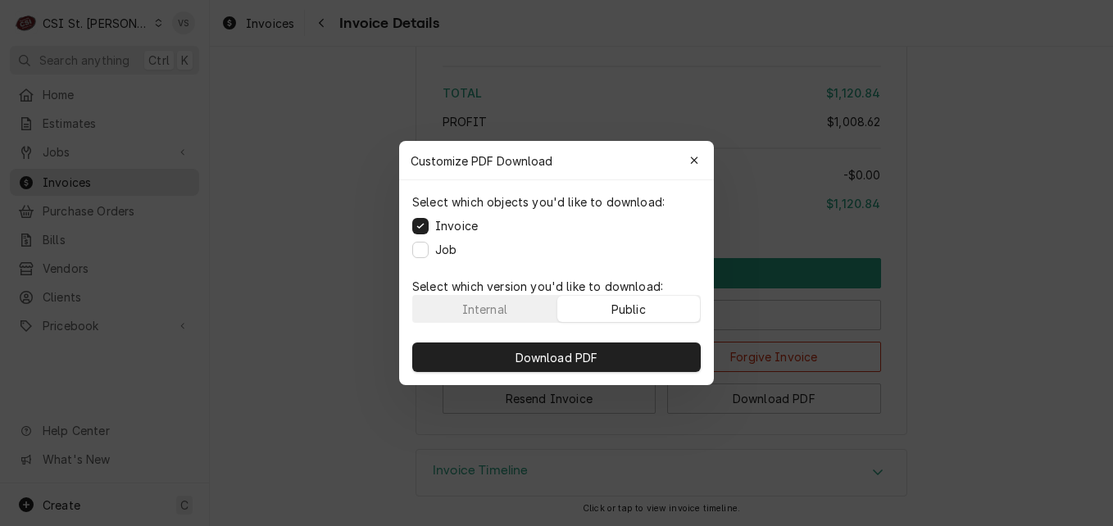
click at [631, 307] on div "Public" at bounding box center [628, 309] width 34 height 17
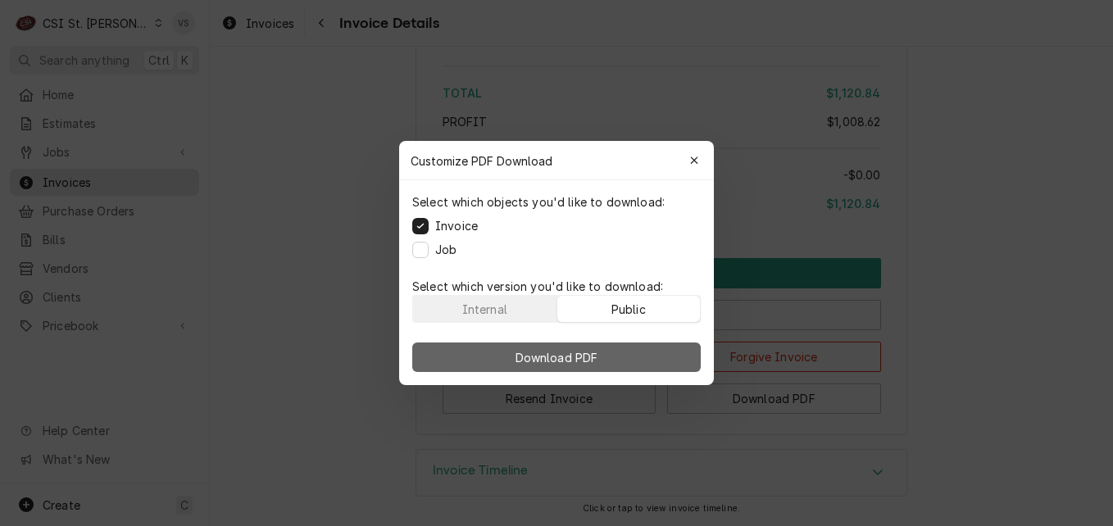
click at [635, 347] on button "Download PDF" at bounding box center [556, 358] width 289 height 30
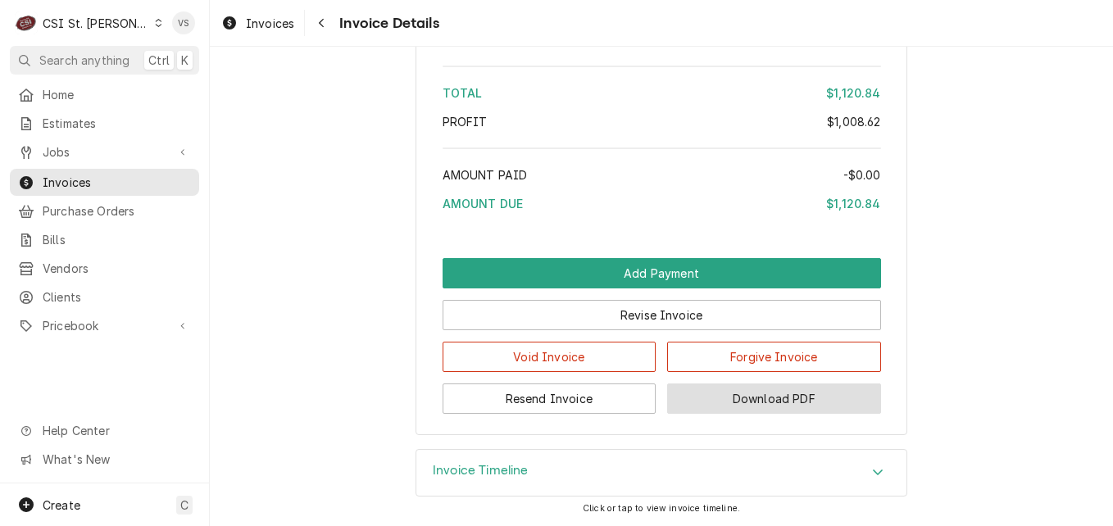
click at [707, 403] on button "Download PDF" at bounding box center [774, 399] width 214 height 30
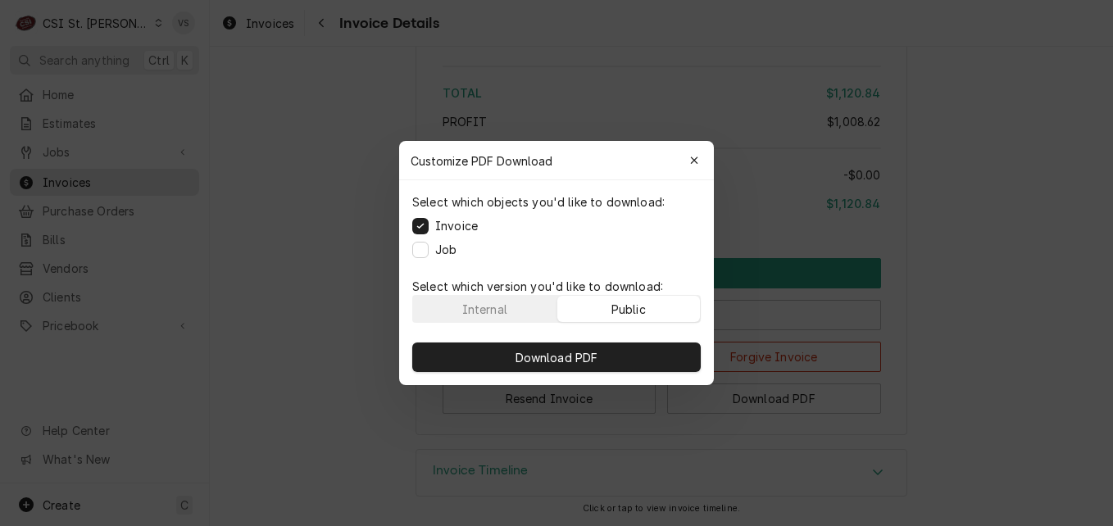
click at [641, 311] on div "Public" at bounding box center [628, 309] width 34 height 17
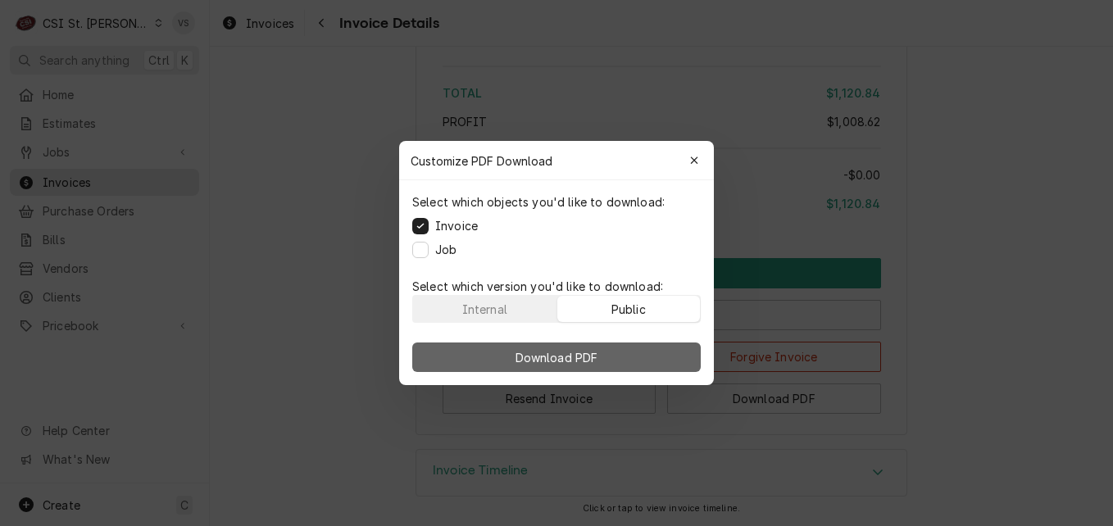
click at [633, 355] on button "Download PDF" at bounding box center [556, 358] width 289 height 30
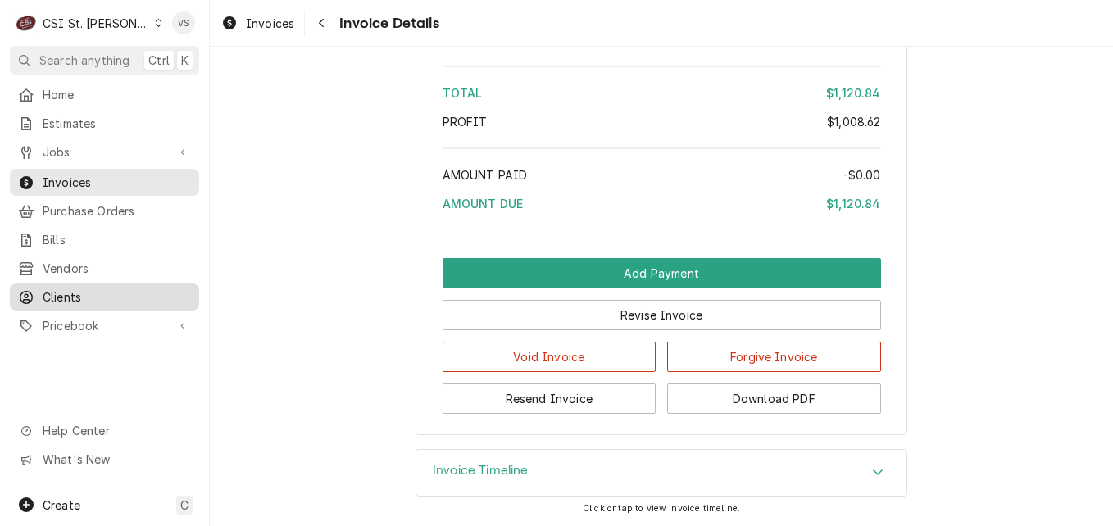
click at [81, 293] on span "Clients" at bounding box center [117, 297] width 148 height 17
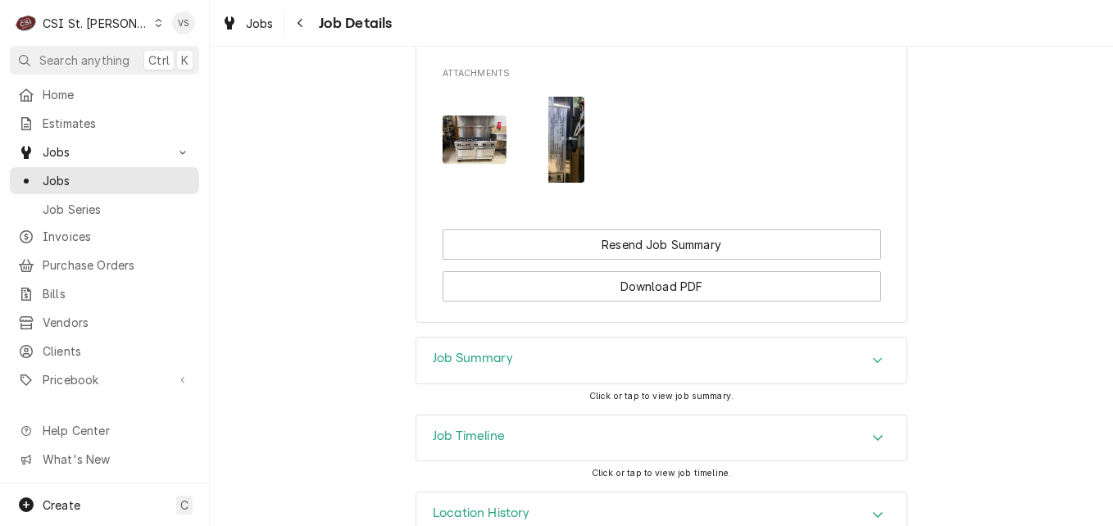
scroll to position [1309, 0]
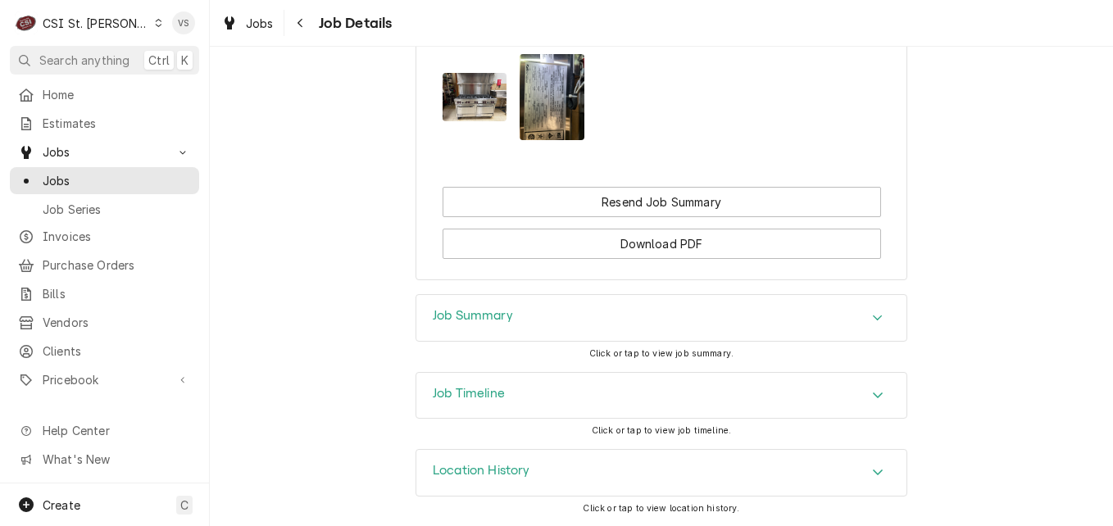
click at [879, 395] on div "Accordion Header" at bounding box center [878, 396] width 25 height 20
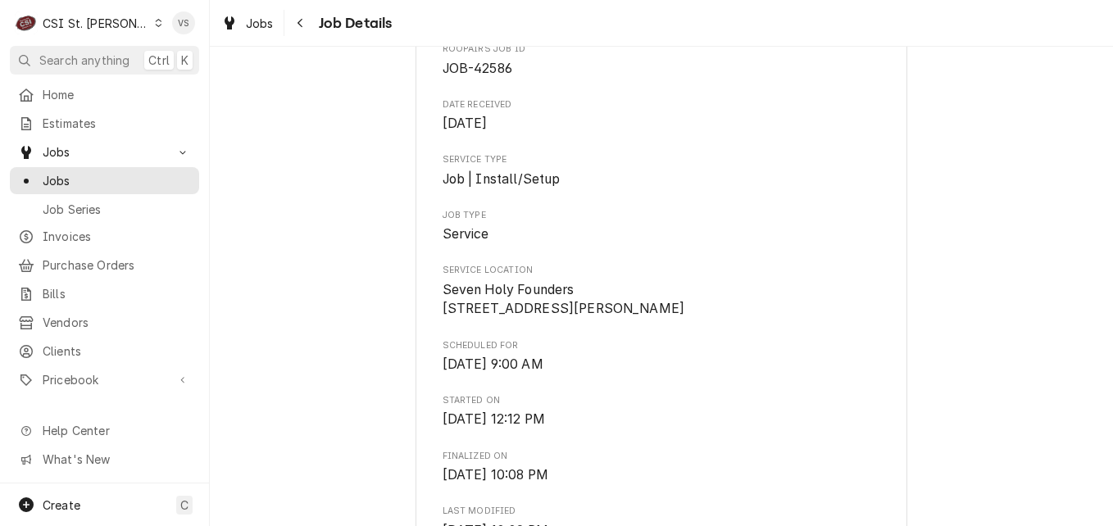
scroll to position [0, 0]
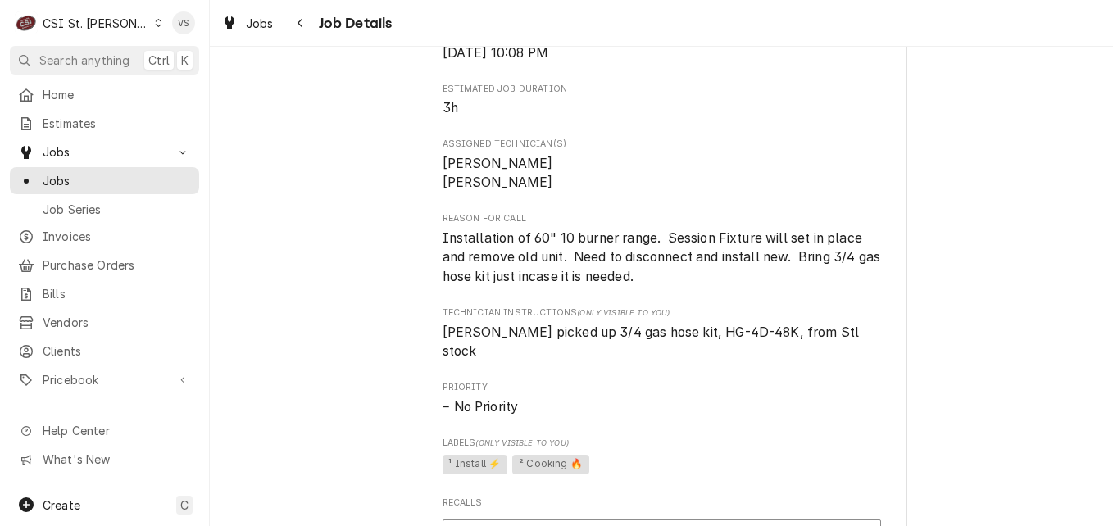
scroll to position [1309, 0]
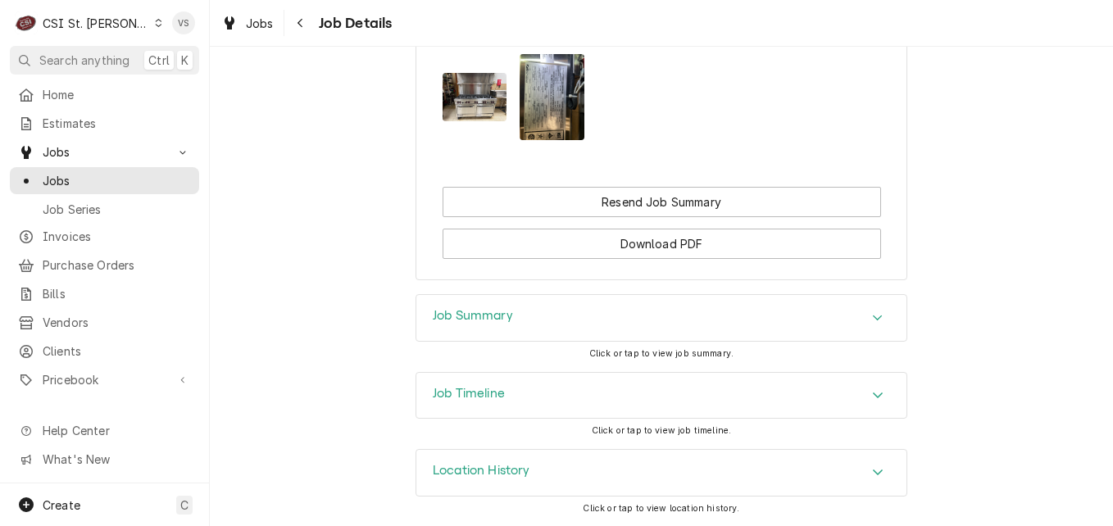
click at [872, 396] on icon "Accordion Header" at bounding box center [877, 394] width 11 height 13
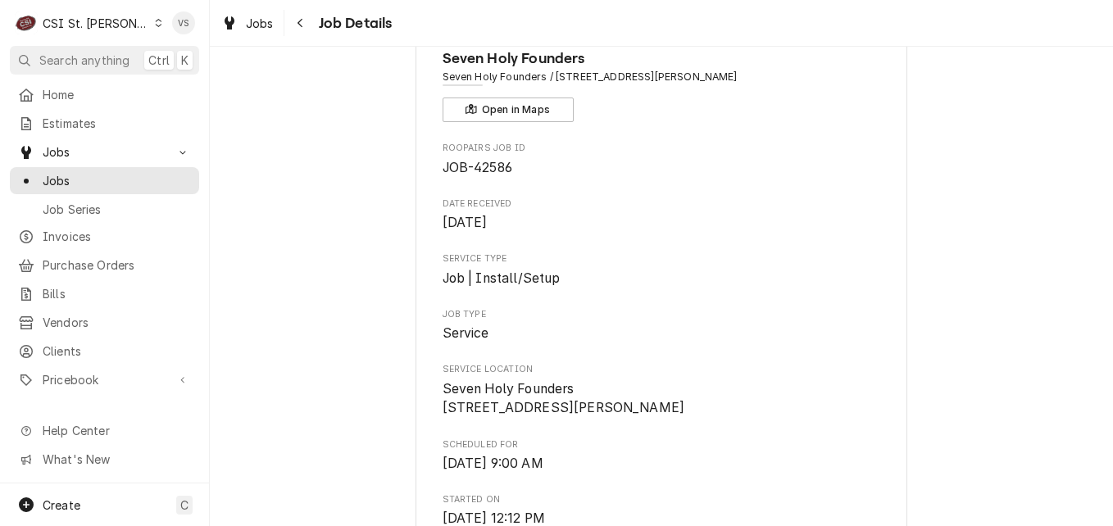
scroll to position [0, 0]
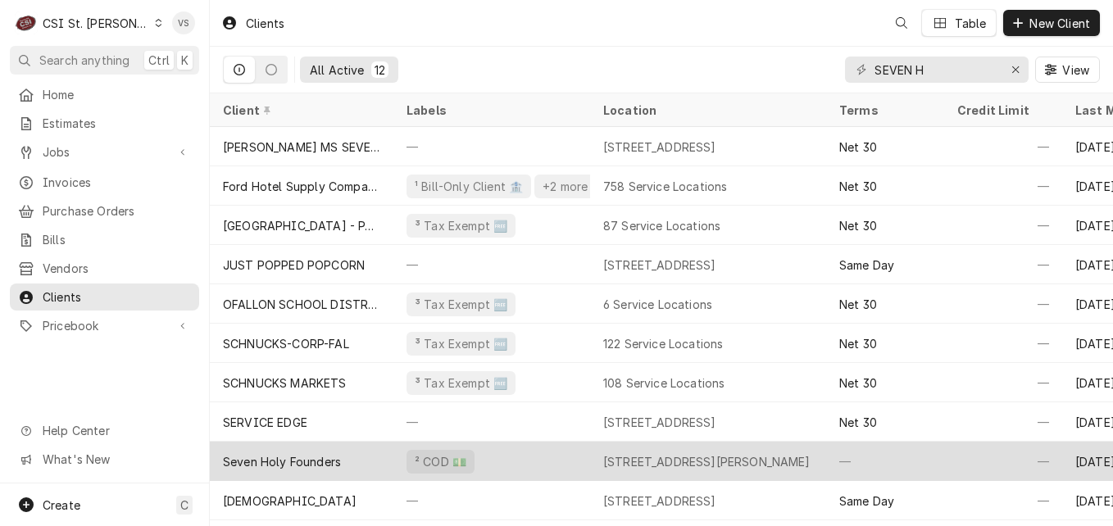
click at [358, 460] on div "Seven Holy Founders" at bounding box center [302, 461] width 184 height 39
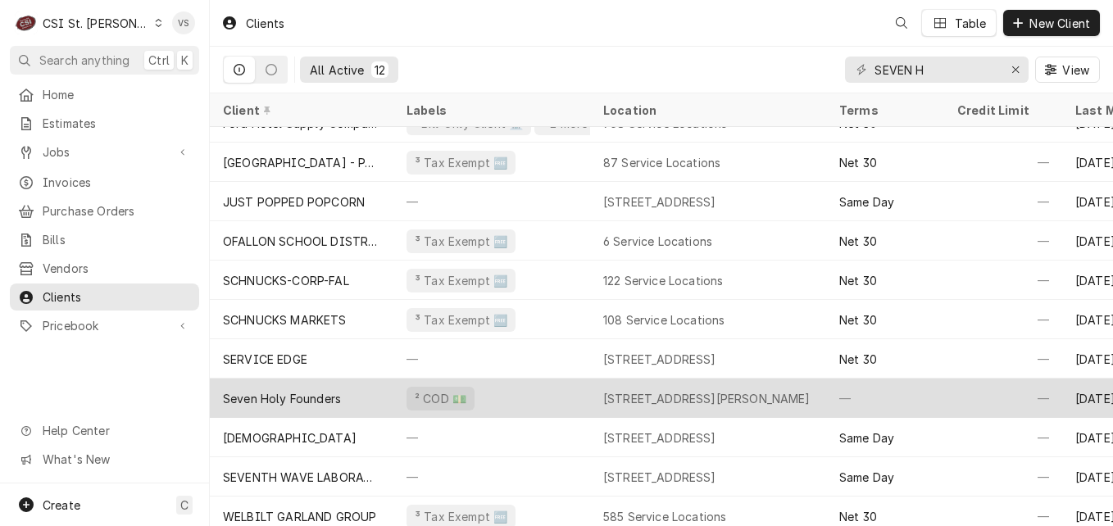
scroll to position [81, 0]
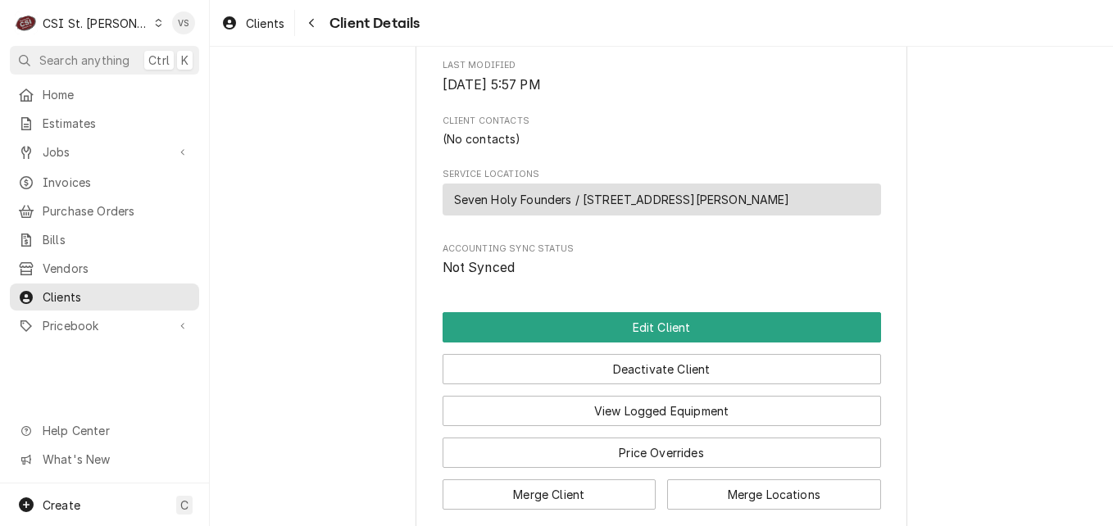
scroll to position [574, 0]
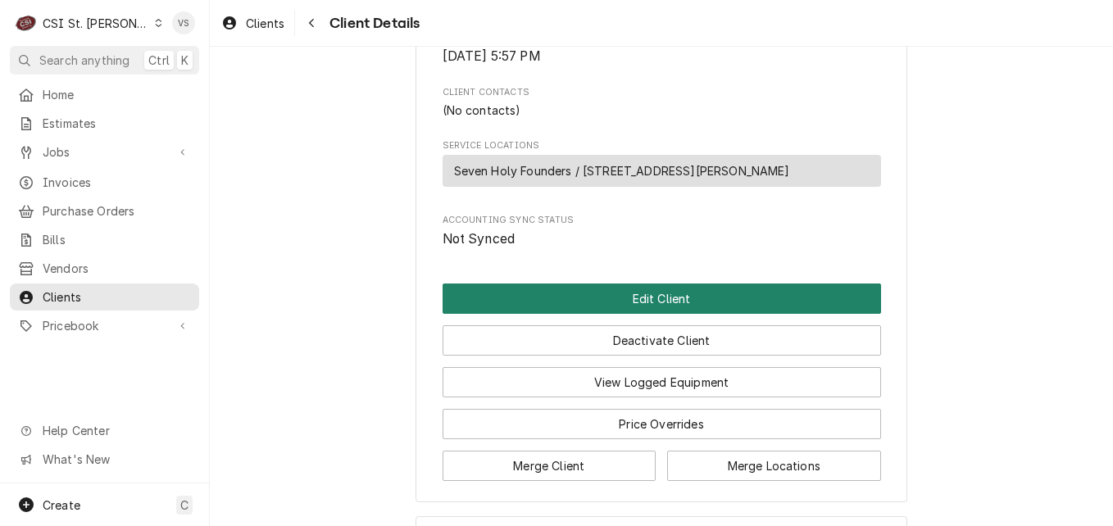
click at [597, 314] on button "Edit Client" at bounding box center [662, 299] width 438 height 30
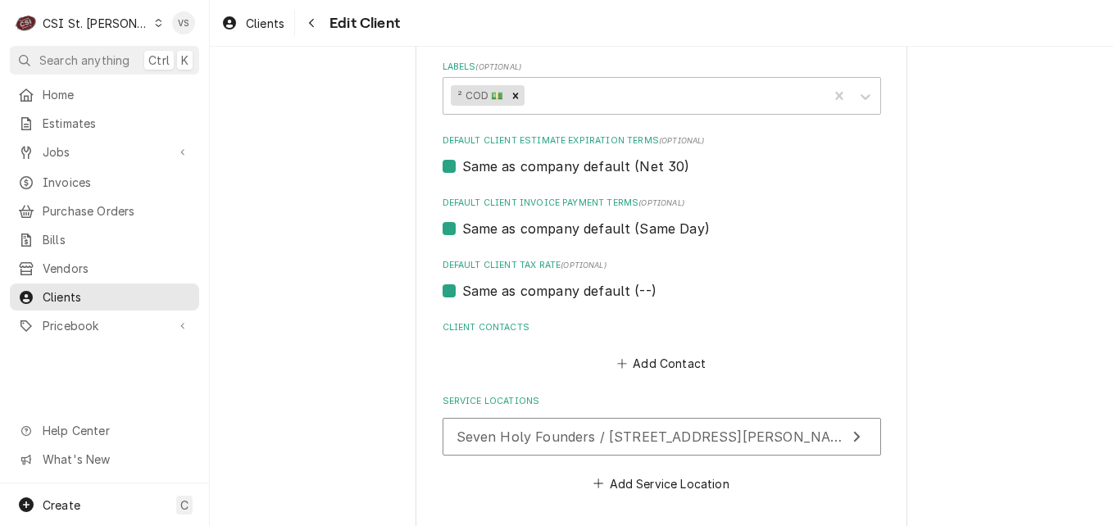
scroll to position [970, 0]
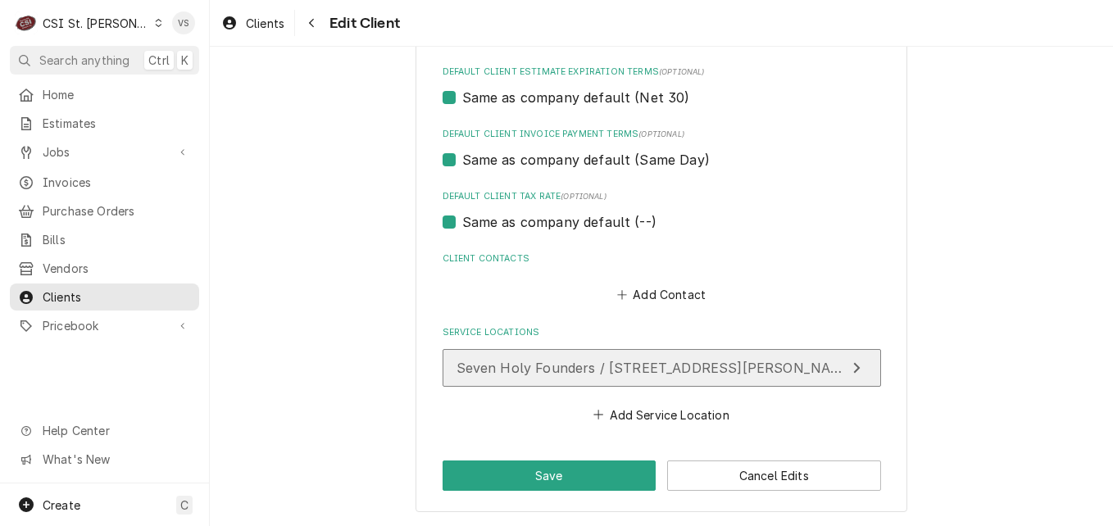
click at [549, 367] on span "Seven Holy Founders / [STREET_ADDRESS][PERSON_NAME]" at bounding box center [657, 368] width 400 height 16
type textarea "x"
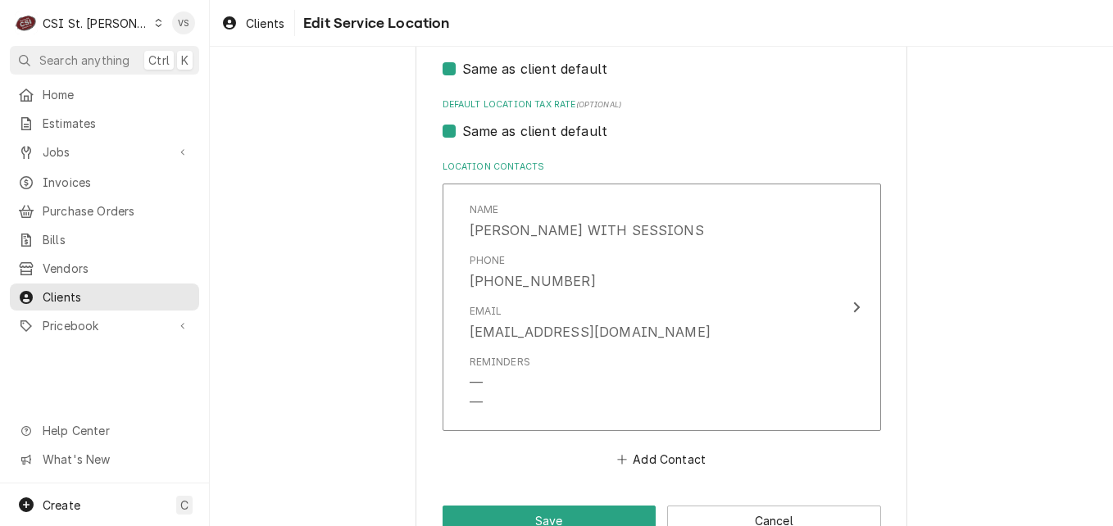
scroll to position [719, 0]
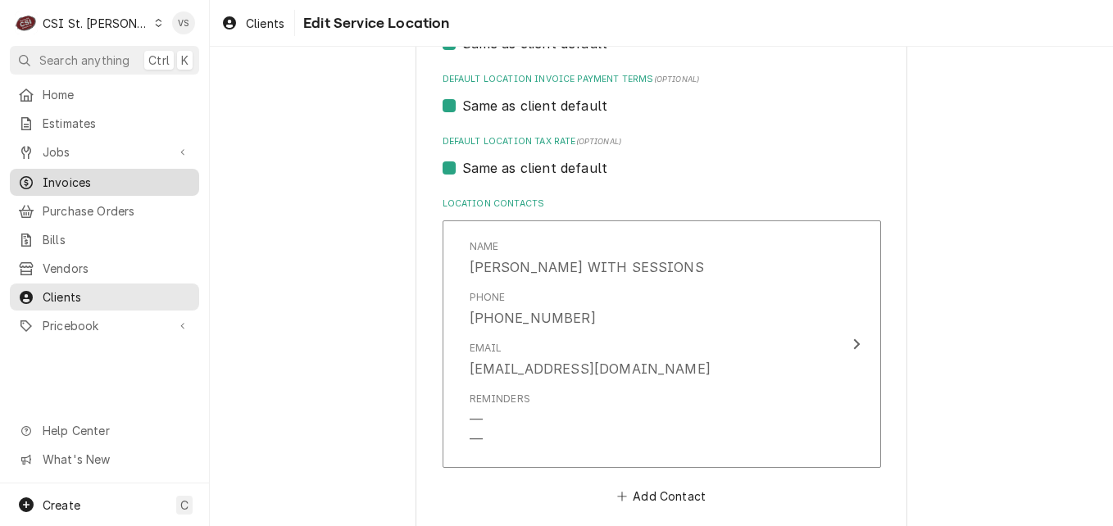
click at [86, 179] on span "Invoices" at bounding box center [117, 182] width 148 height 17
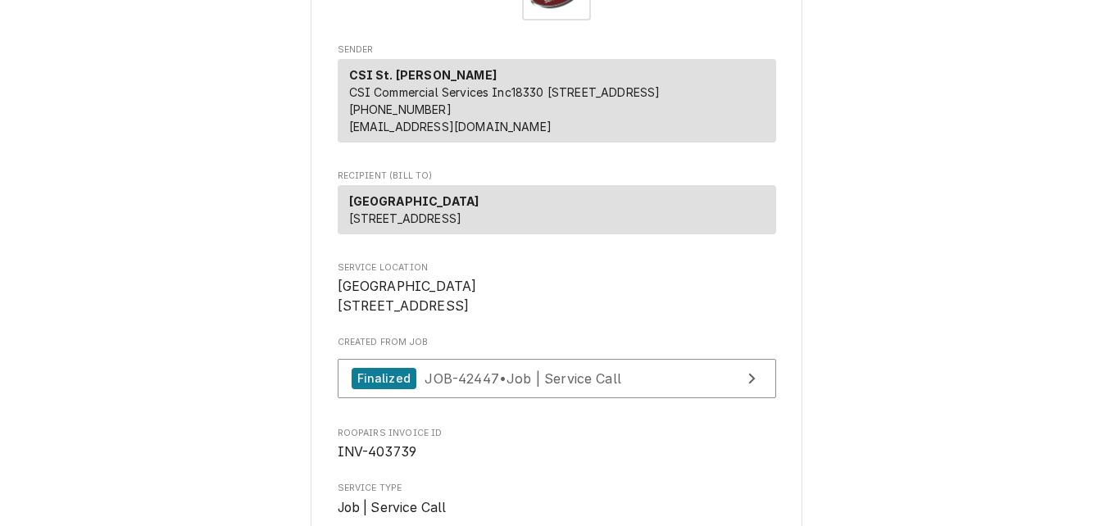
scroll to position [328, 0]
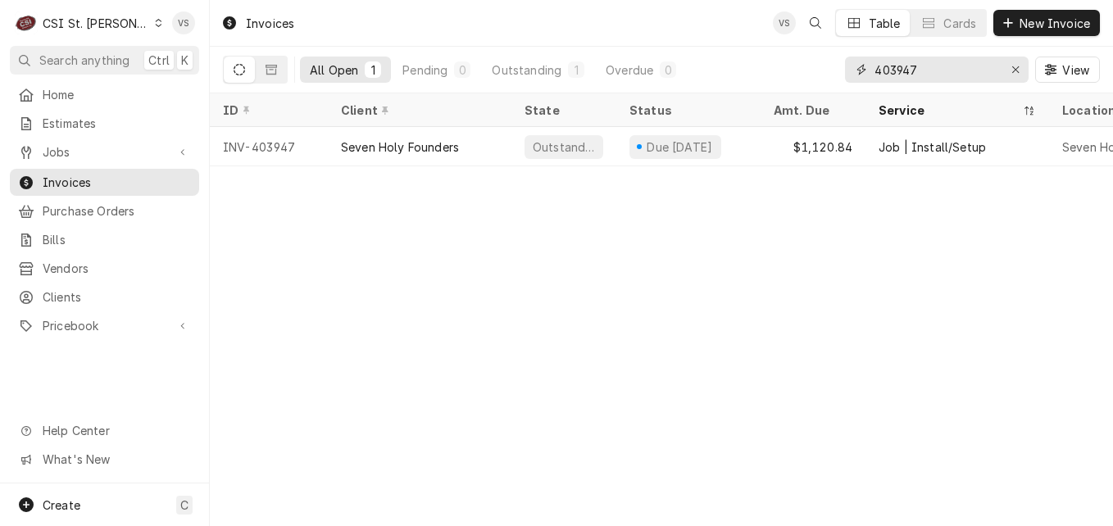
drag, startPoint x: 917, startPoint y: 70, endPoint x: 895, endPoint y: 66, distance: 22.7
click at [895, 66] on input "403947" at bounding box center [936, 70] width 123 height 26
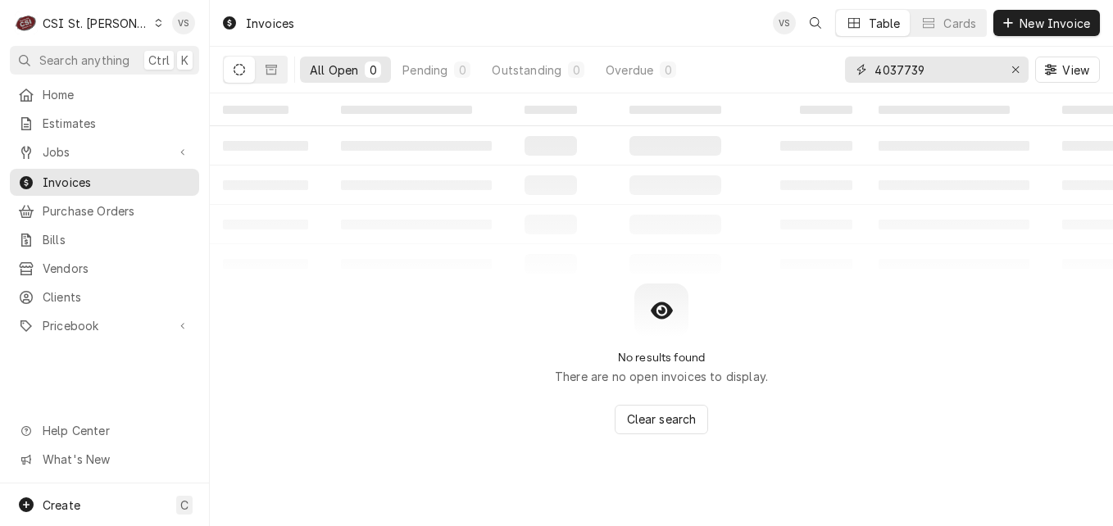
click at [904, 69] on input "4037739" at bounding box center [936, 70] width 123 height 26
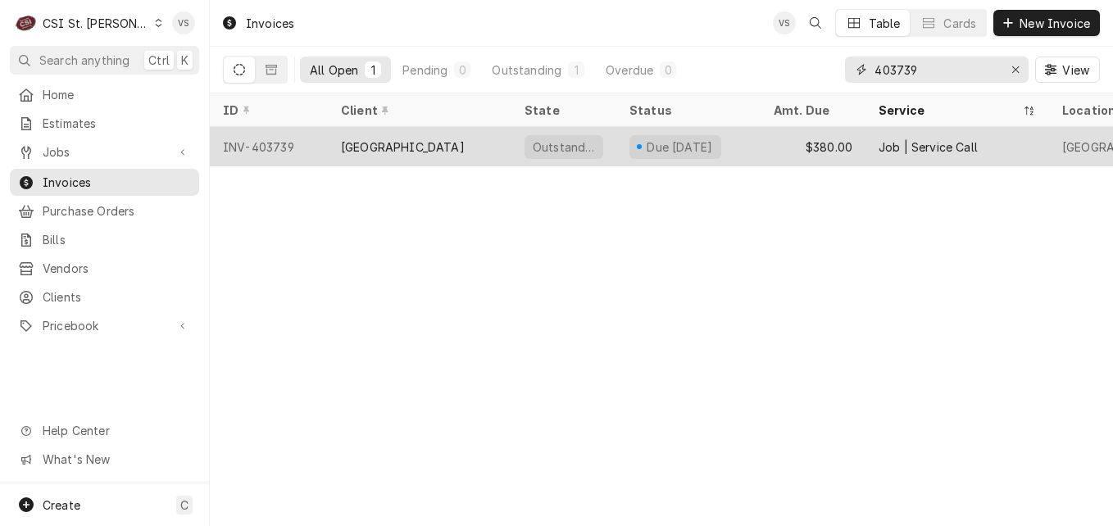
type input "403739"
click at [441, 148] on div "[GEOGRAPHIC_DATA]" at bounding box center [403, 147] width 124 height 17
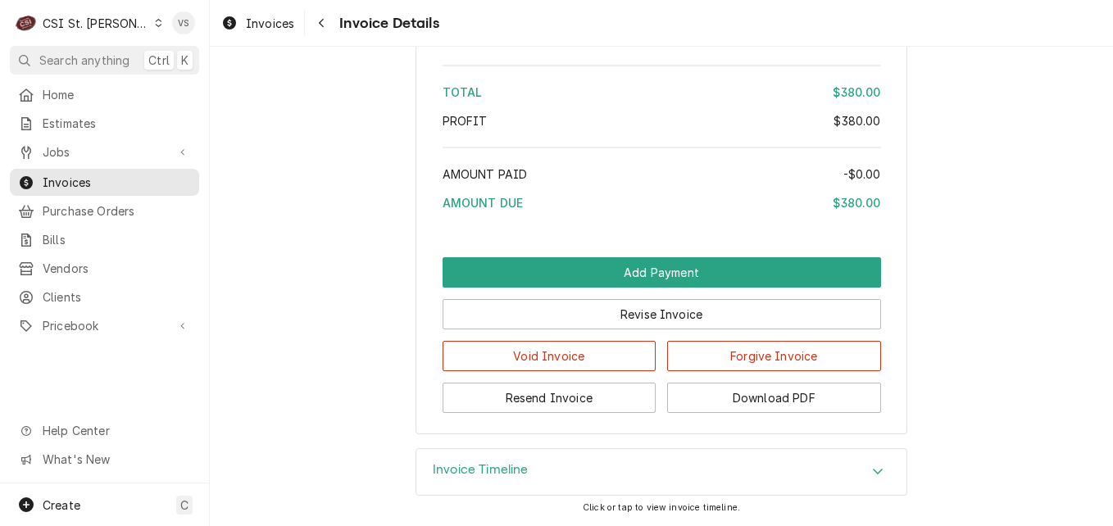
scroll to position [2869, 0]
click at [593, 407] on button "Resend Invoice" at bounding box center [550, 398] width 214 height 30
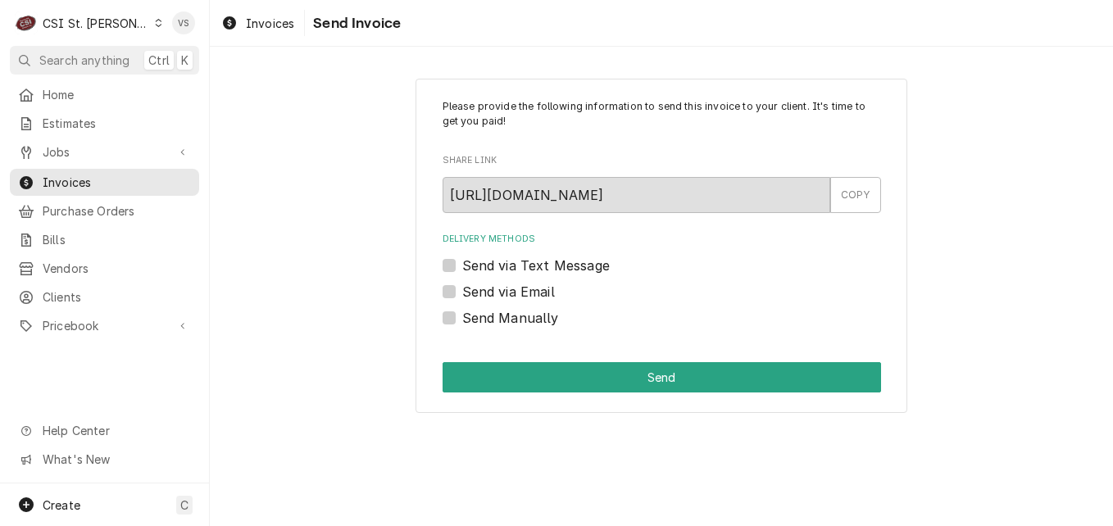
click at [462, 290] on label "Send via Email" at bounding box center [508, 292] width 93 height 20
click at [462, 290] on input "Send via Email" at bounding box center [681, 300] width 438 height 36
checkbox input "true"
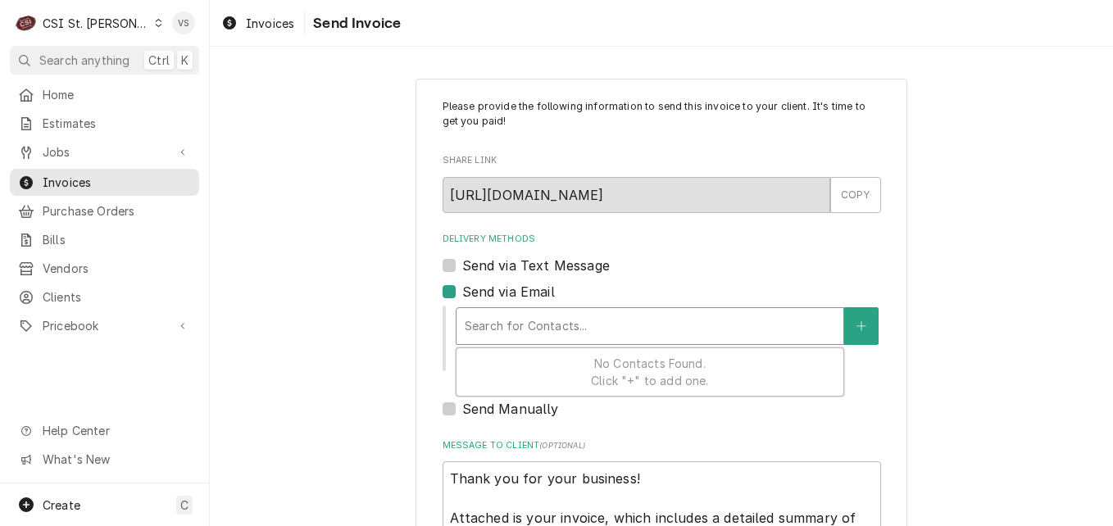
click at [543, 334] on div "Delivery Methods" at bounding box center [650, 326] width 370 height 30
click at [357, 348] on div "Please provide the following information to send this invoice to your client. I…" at bounding box center [661, 379] width 903 height 630
click at [89, 174] on span "Invoices" at bounding box center [117, 182] width 148 height 17
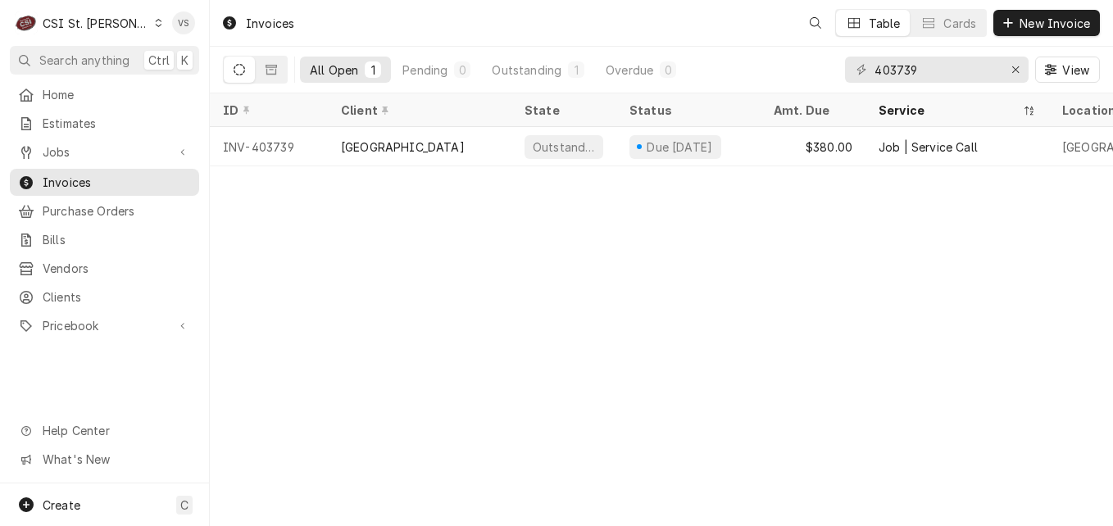
click at [71, 291] on span "Clients" at bounding box center [117, 297] width 148 height 17
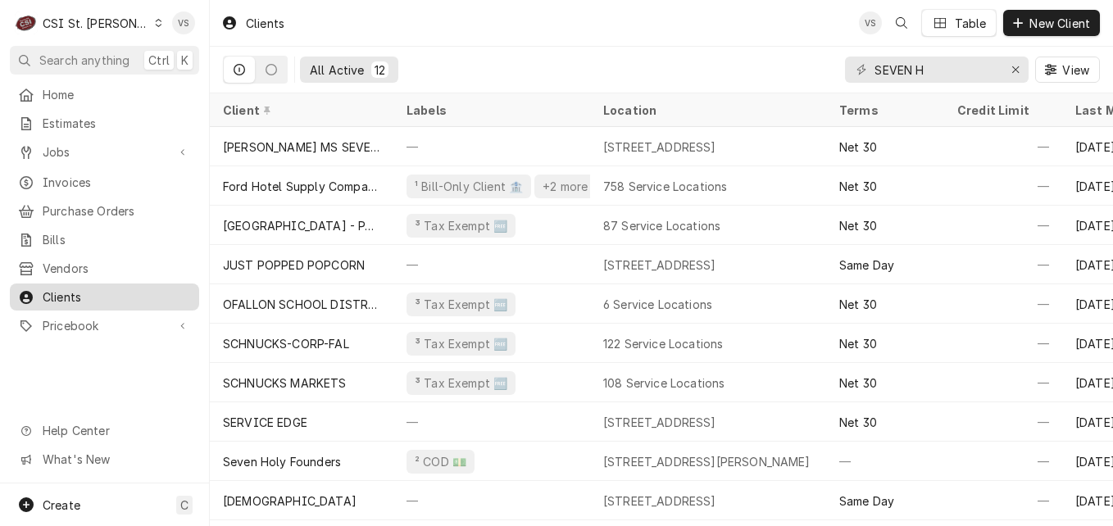
click at [107, 284] on link "Clients" at bounding box center [104, 297] width 189 height 27
click at [107, 289] on span "Clients" at bounding box center [117, 297] width 148 height 17
click at [823, 67] on div "All Active 12 SEVEN H View" at bounding box center [661, 70] width 877 height 46
click at [934, 70] on div "C CSI St. Louis VS Search anything Ctrl K Home Estimates Jobs Jobs Job Series I…" at bounding box center [556, 263] width 1113 height 526
click at [939, 64] on input "SEVEN H" at bounding box center [936, 70] width 123 height 26
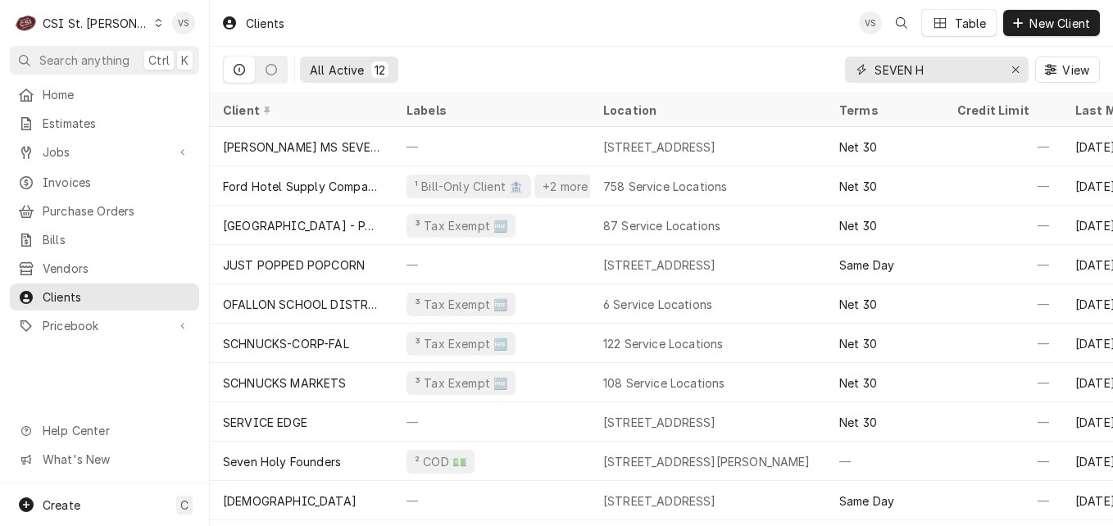
click at [843, 66] on div "All Active 12 SEVEN H View" at bounding box center [661, 70] width 877 height 46
click at [938, 70] on input "SEVEN H" at bounding box center [936, 70] width 123 height 26
click at [870, 70] on div "SEVEN H" at bounding box center [937, 70] width 184 height 26
drag, startPoint x: 875, startPoint y: 66, endPoint x: 985, endPoint y: 78, distance: 111.3
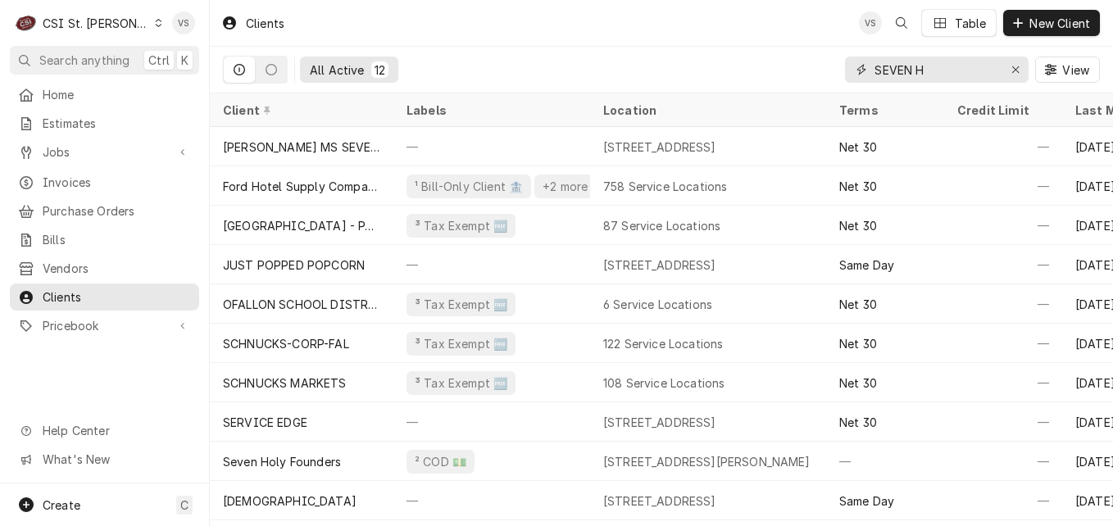
click at [985, 78] on input "SEVEN H" at bounding box center [936, 70] width 123 height 26
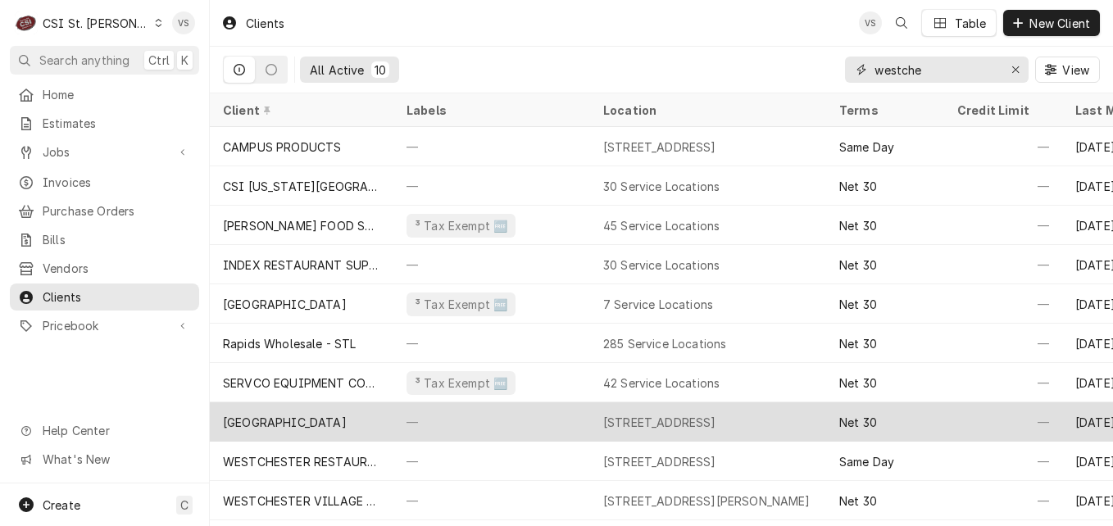
type input "westche"
click at [384, 422] on div "WESTCHESTER HOUSE" at bounding box center [302, 421] width 184 height 39
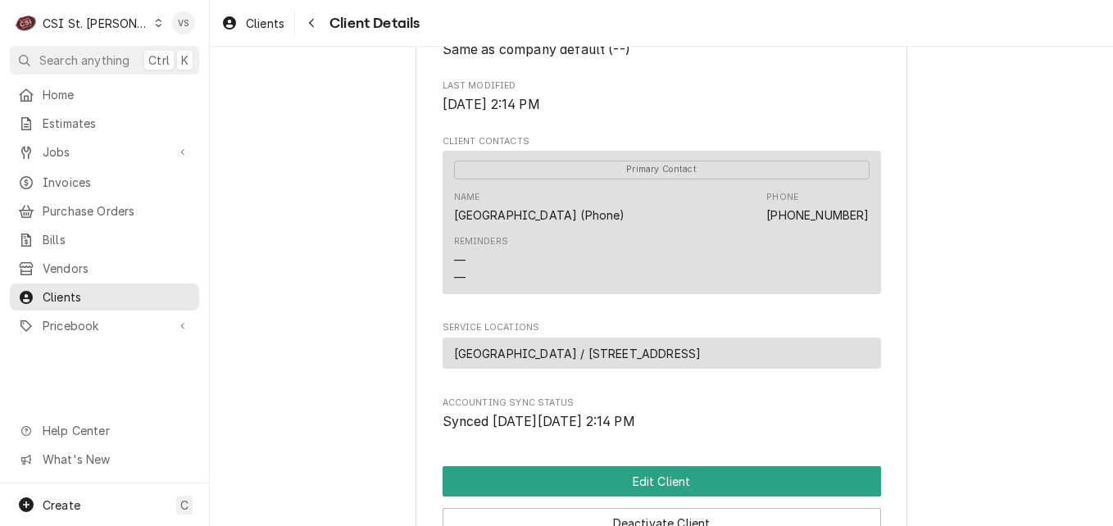
scroll to position [492, 0]
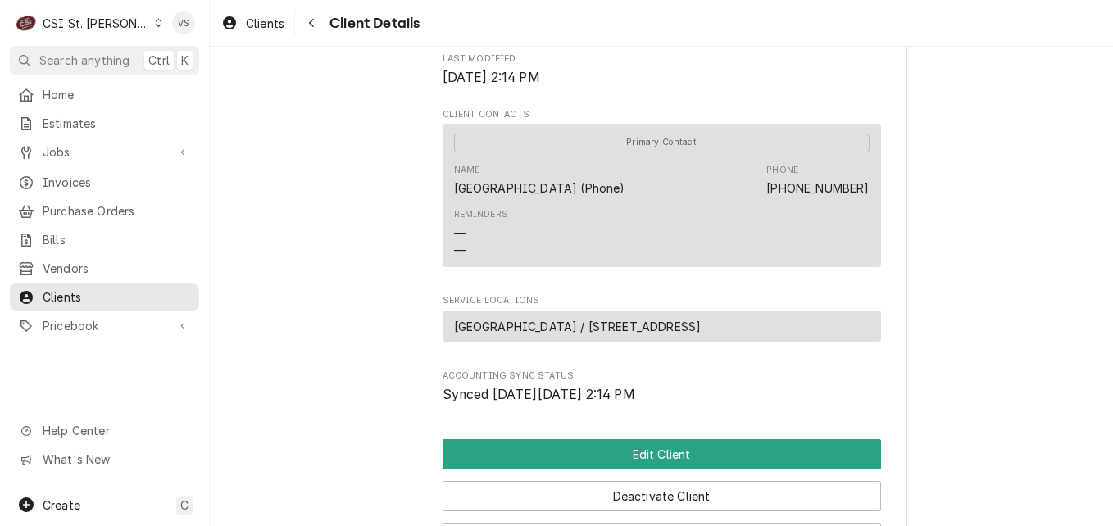
click at [665, 335] on span "[GEOGRAPHIC_DATA] / [STREET_ADDRESS]" at bounding box center [578, 326] width 248 height 17
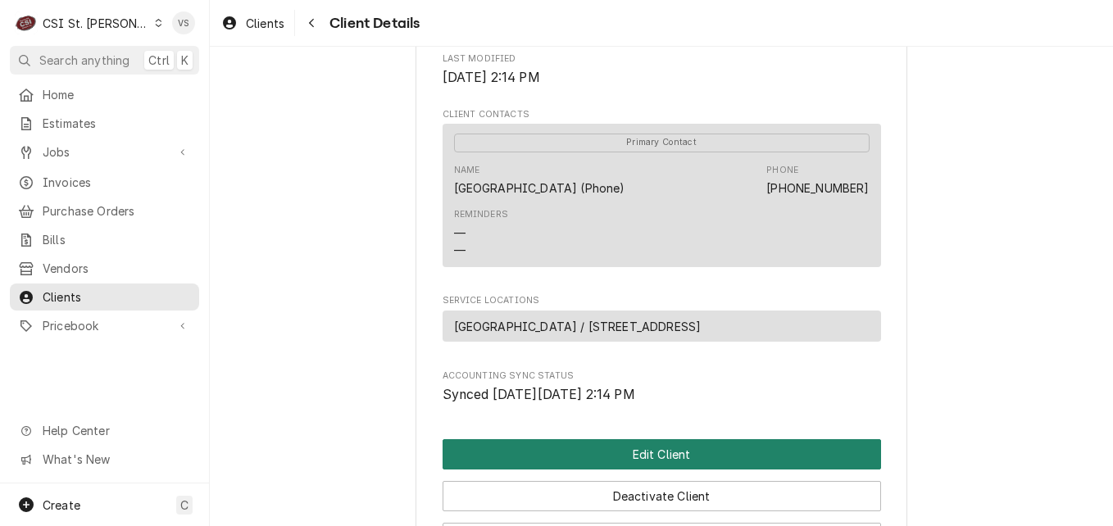
click at [585, 470] on button "Edit Client" at bounding box center [662, 454] width 438 height 30
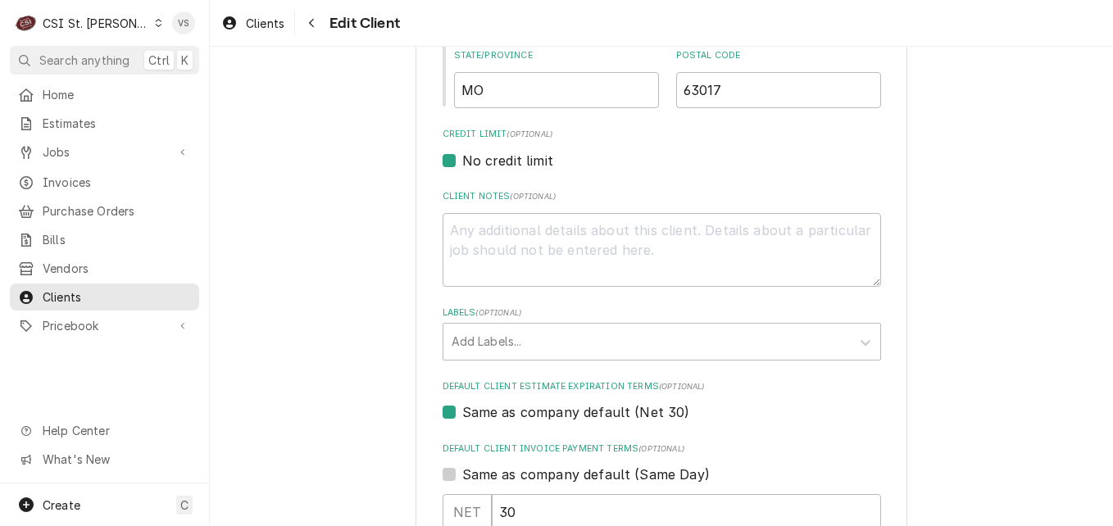
scroll to position [1307, 0]
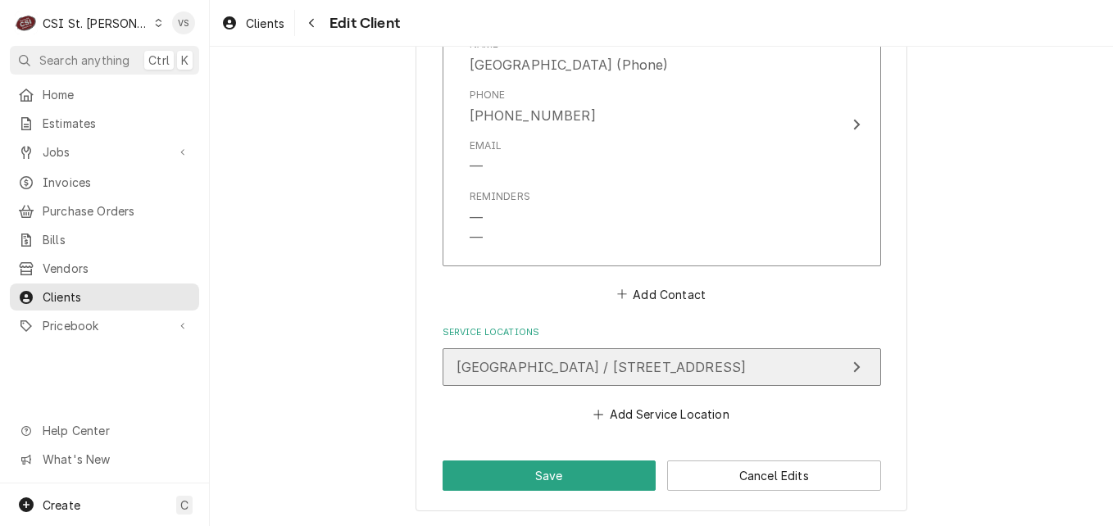
click at [548, 378] on button "Westchester House / 550 White Road, Chesterfield, MO 63017" at bounding box center [662, 367] width 438 height 38
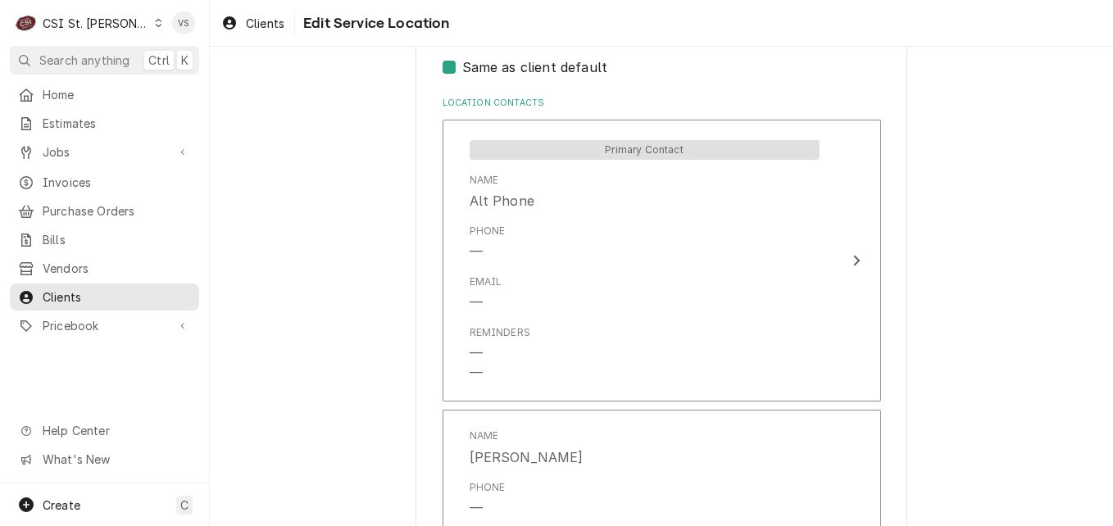
scroll to position [1229, 0]
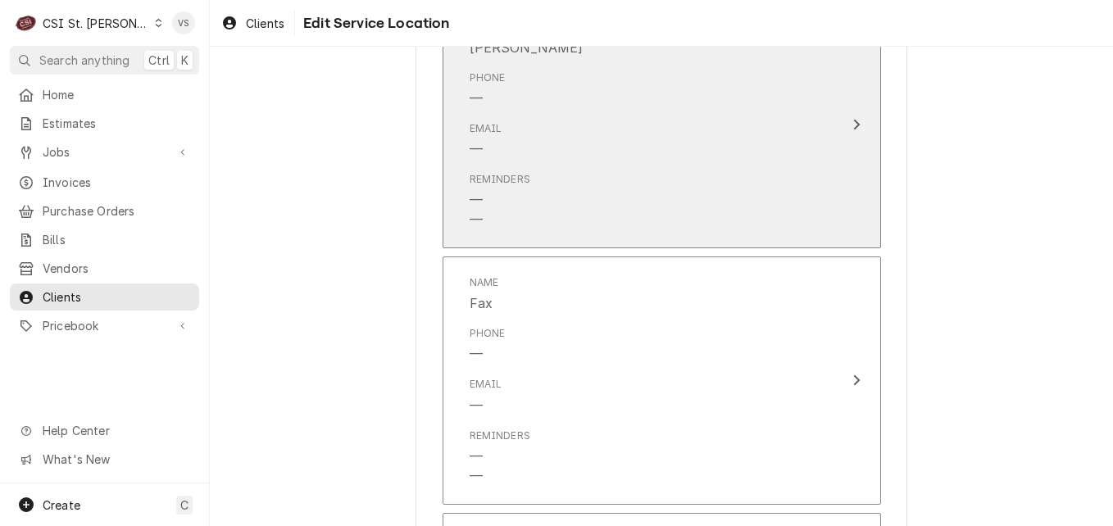
click at [803, 127] on div "Email —" at bounding box center [645, 140] width 350 height 51
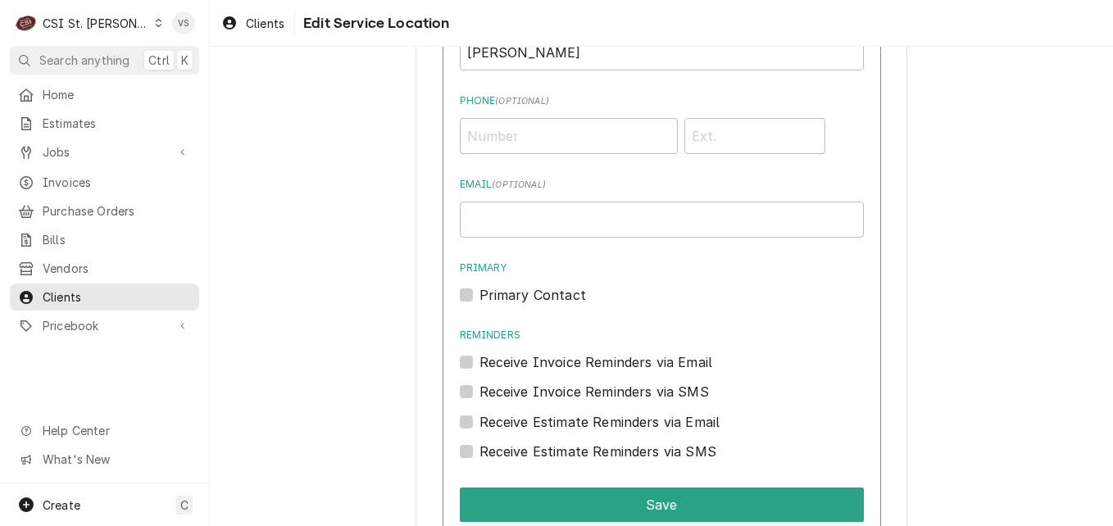
scroll to position [1594, 0]
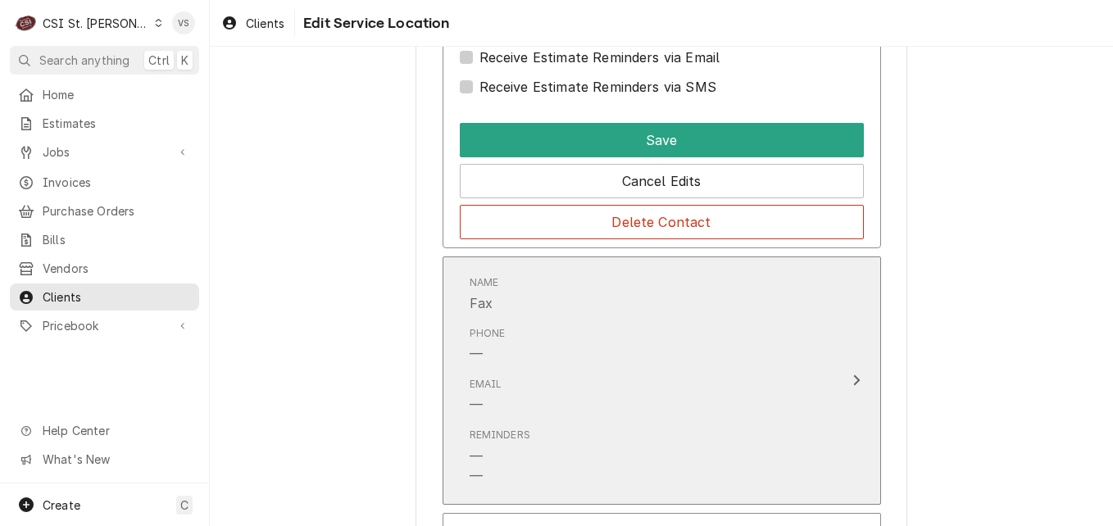
click at [768, 345] on div "Phone —" at bounding box center [645, 345] width 350 height 51
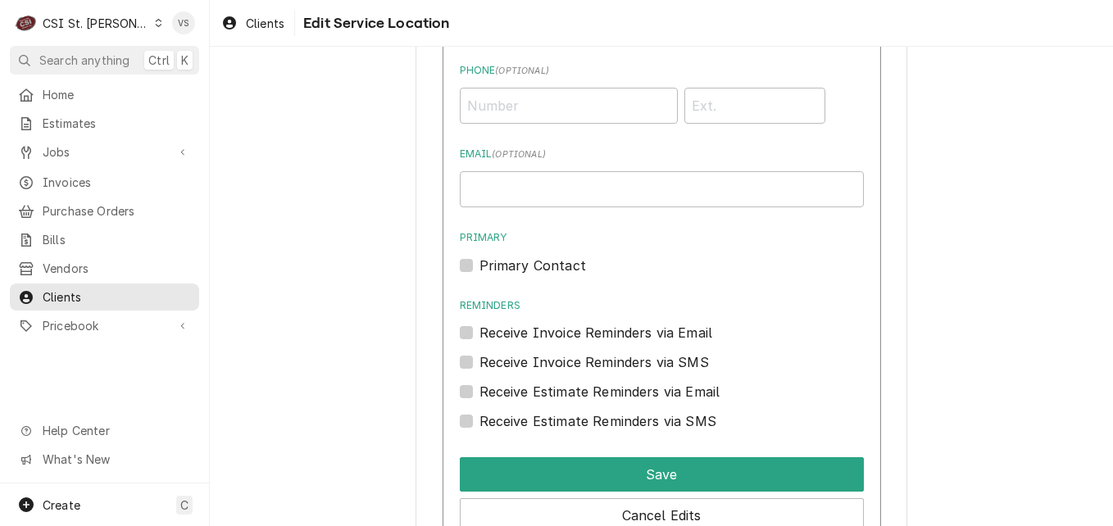
scroll to position [2004, 0]
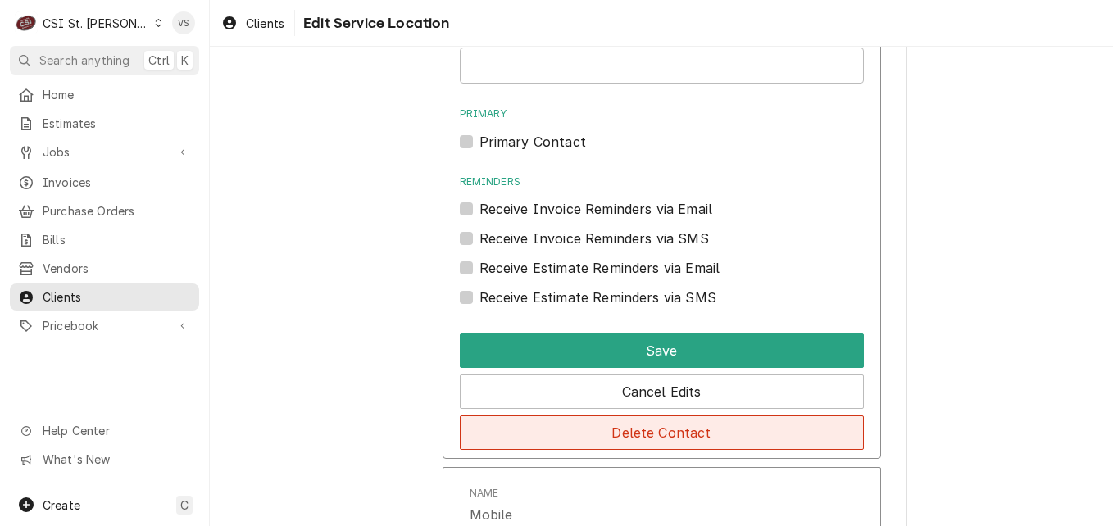
click at [693, 425] on button "Delete Contact" at bounding box center [662, 433] width 404 height 34
click at [646, 434] on button "Delete Contact" at bounding box center [662, 433] width 404 height 34
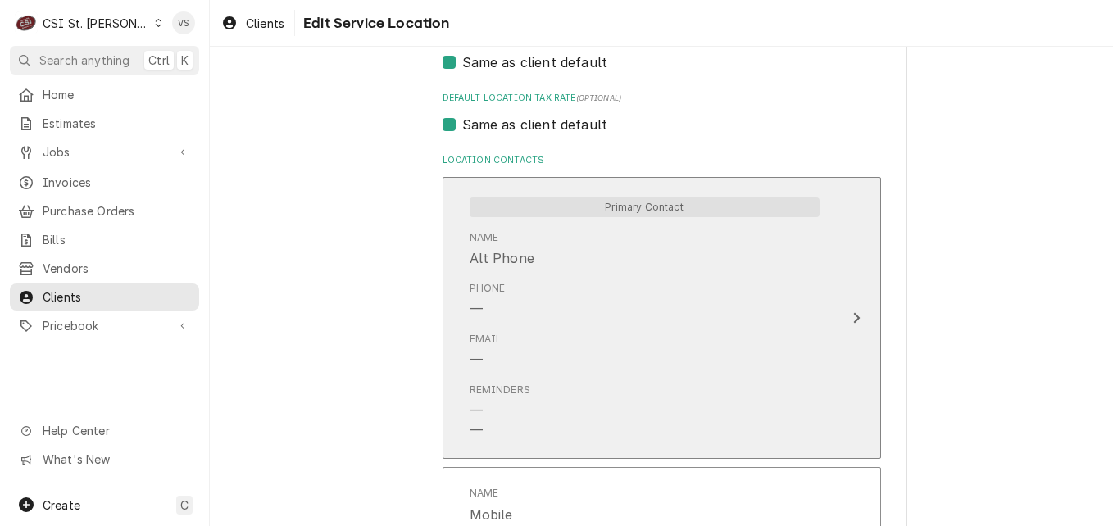
click at [637, 316] on div "Phone —" at bounding box center [645, 300] width 350 height 51
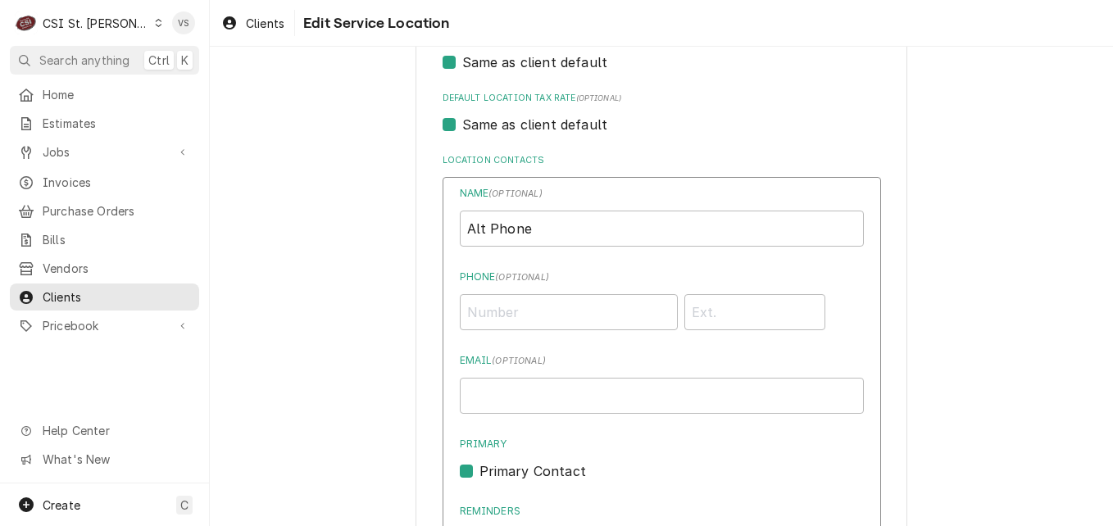
scroll to position [1336, 0]
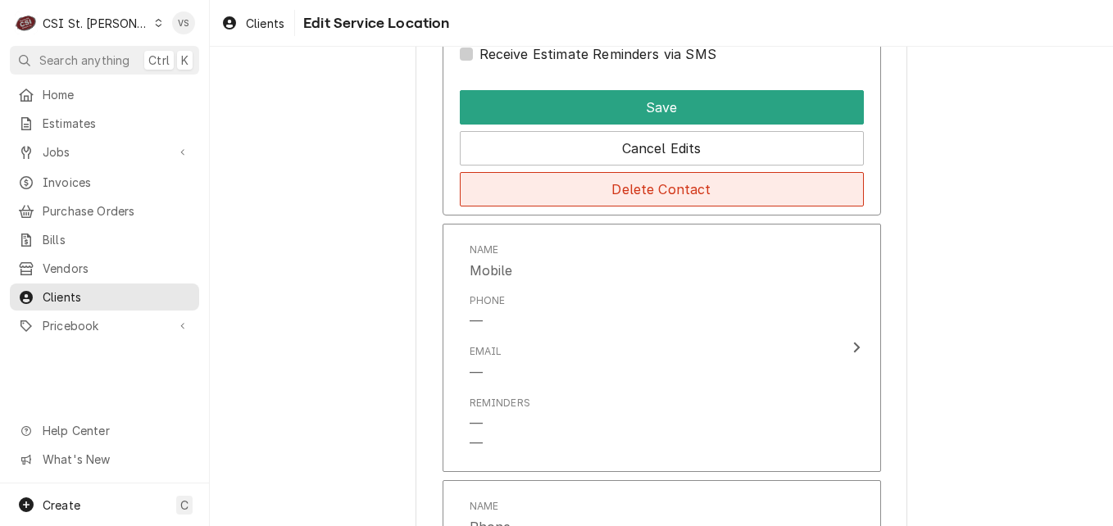
click at [637, 187] on button "Delete Contact" at bounding box center [662, 189] width 404 height 34
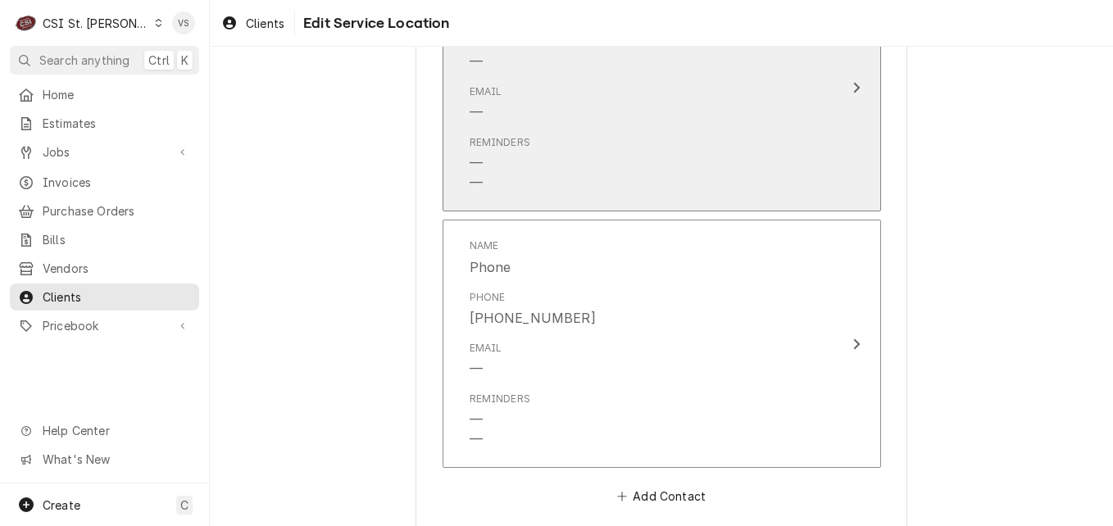
scroll to position [1057, 0]
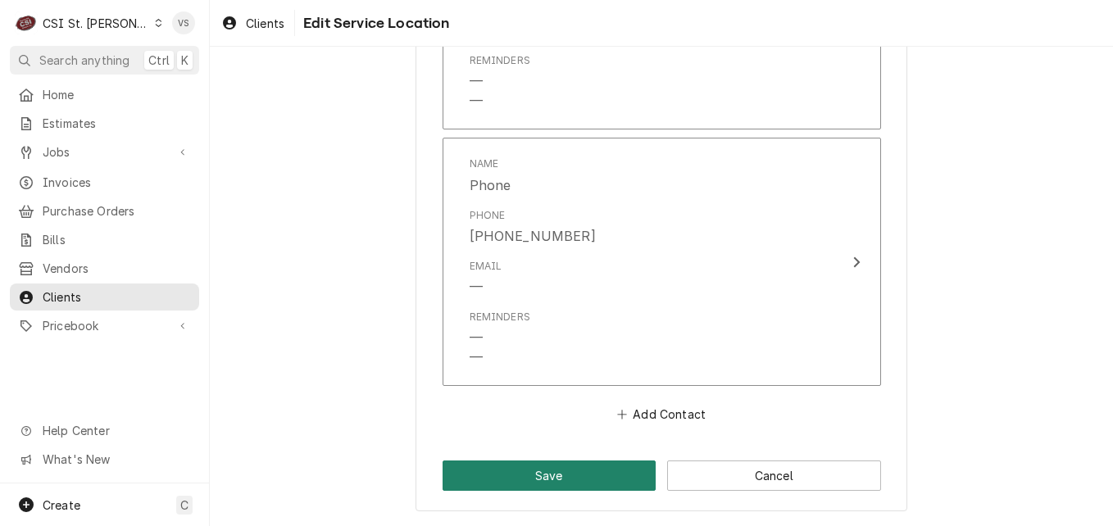
click at [579, 477] on button "Save" at bounding box center [550, 476] width 214 height 30
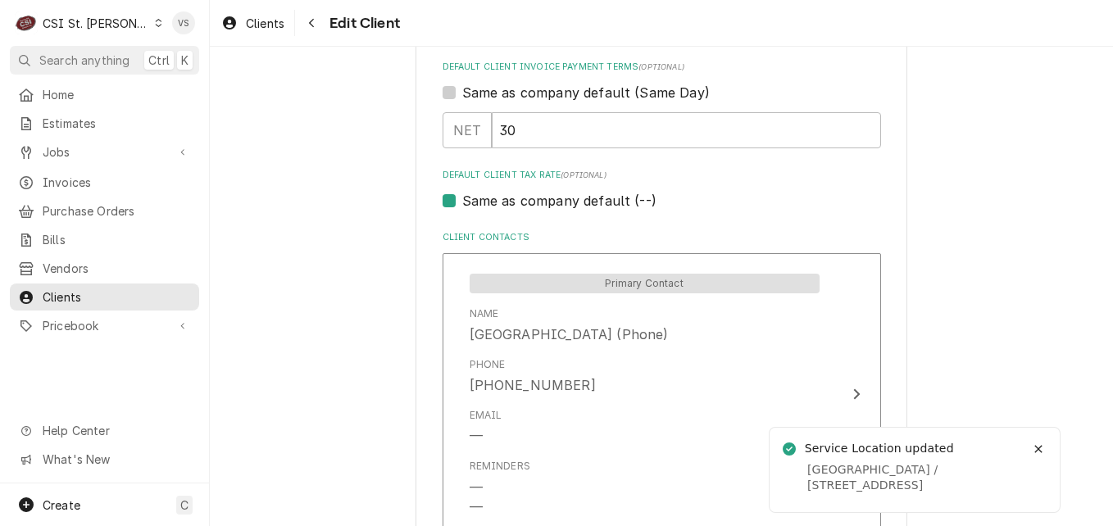
type textarea "x"
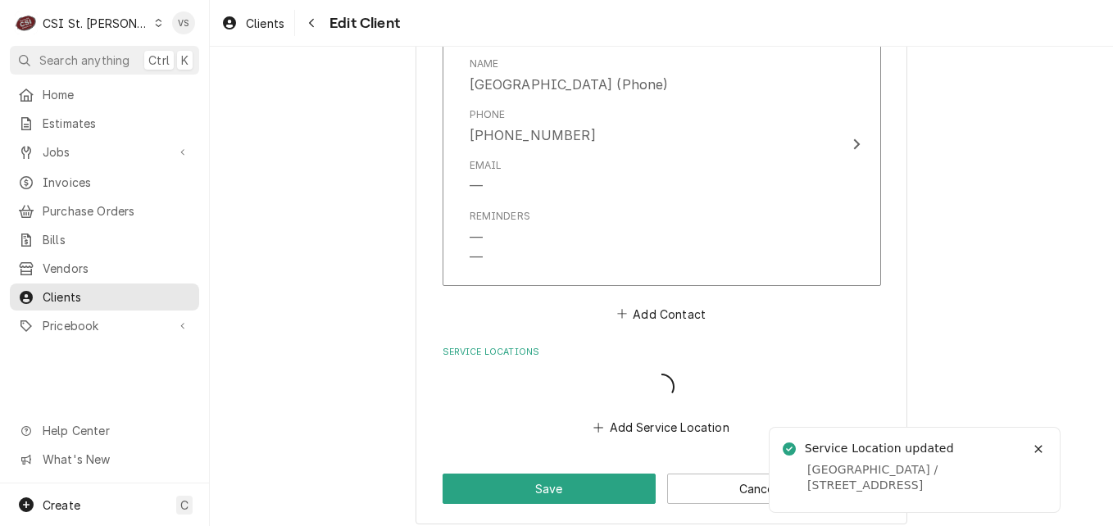
scroll to position [1288, 0]
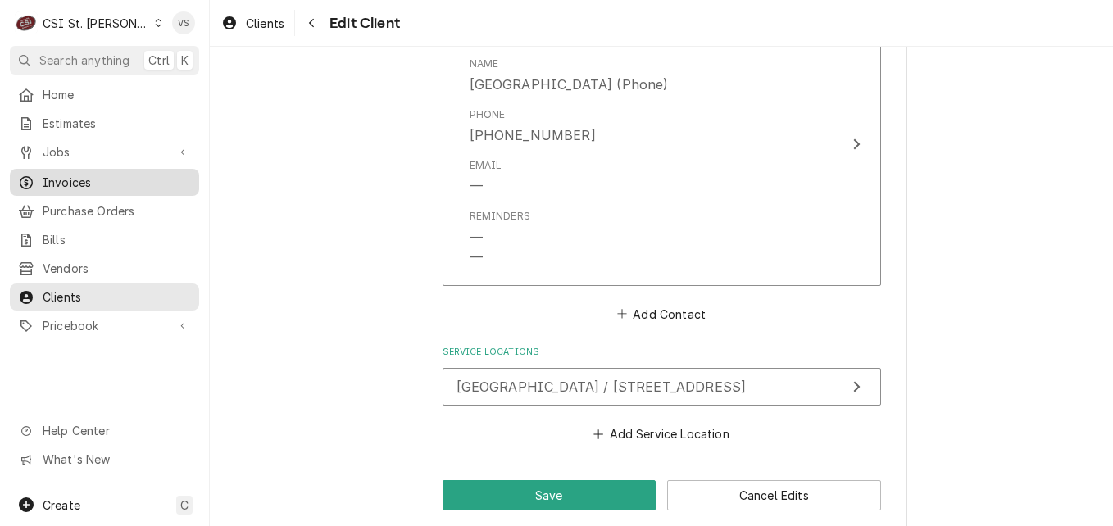
click at [74, 185] on div "Invoices" at bounding box center [104, 182] width 183 height 20
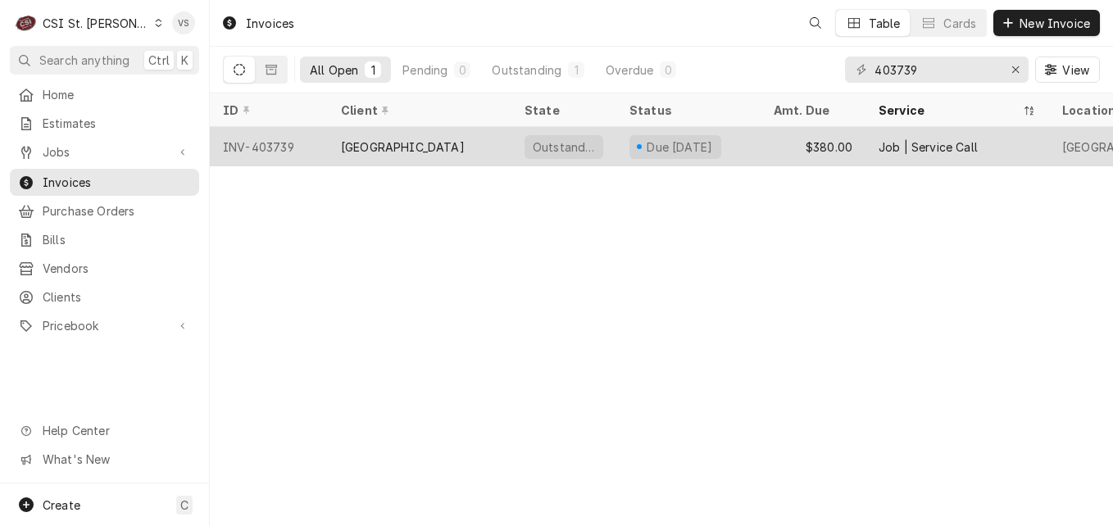
click at [402, 147] on div "[GEOGRAPHIC_DATA]" at bounding box center [403, 147] width 124 height 17
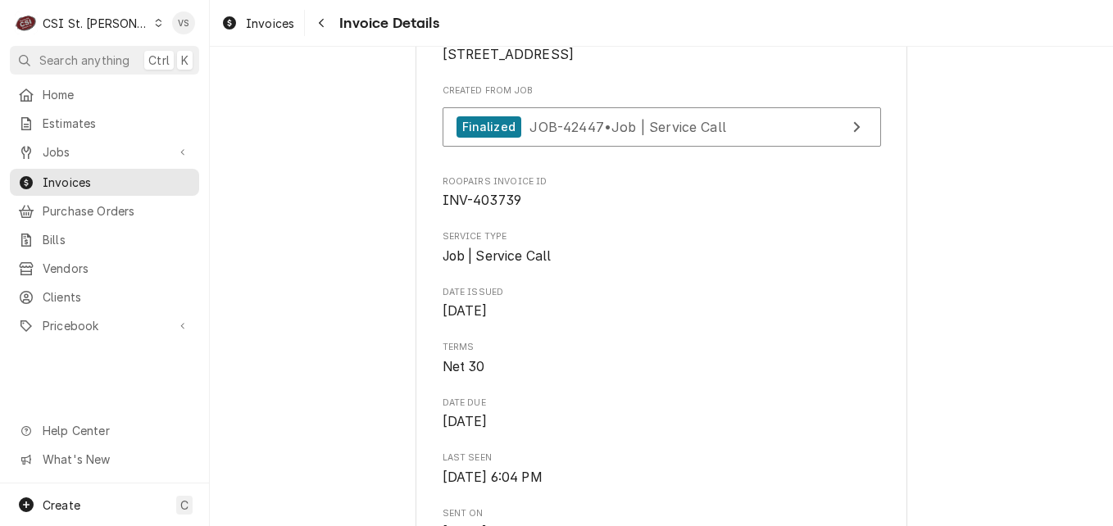
scroll to position [410, 0]
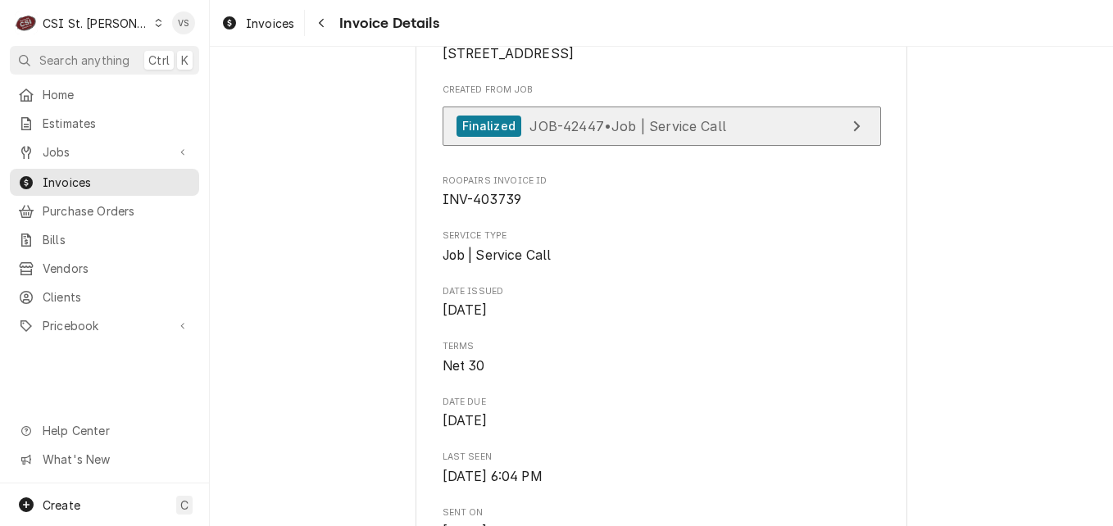
click at [670, 138] on div "Finalized JOB-42447 • Job | Service Call" at bounding box center [592, 127] width 270 height 22
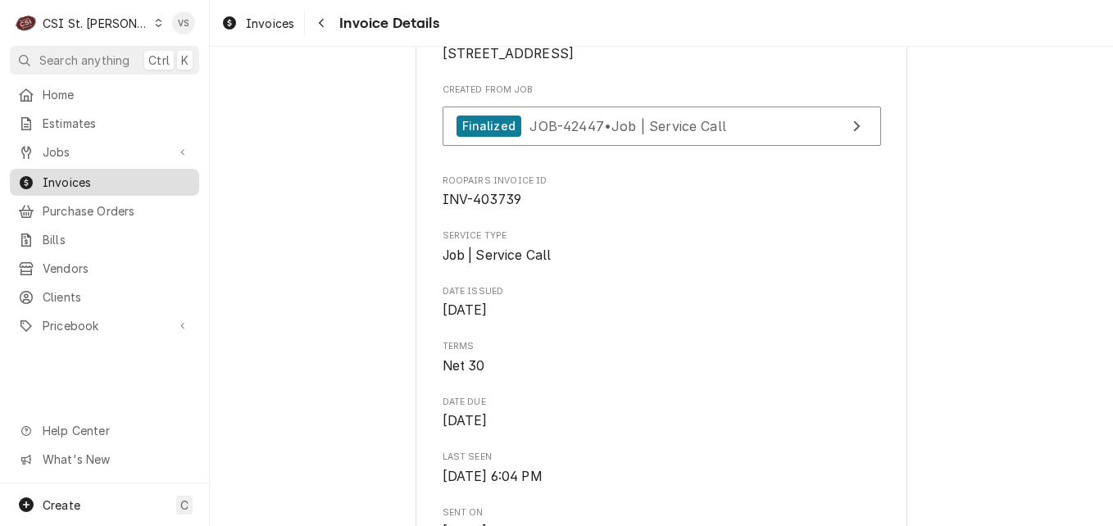
click at [110, 184] on span "Invoices" at bounding box center [117, 182] width 148 height 17
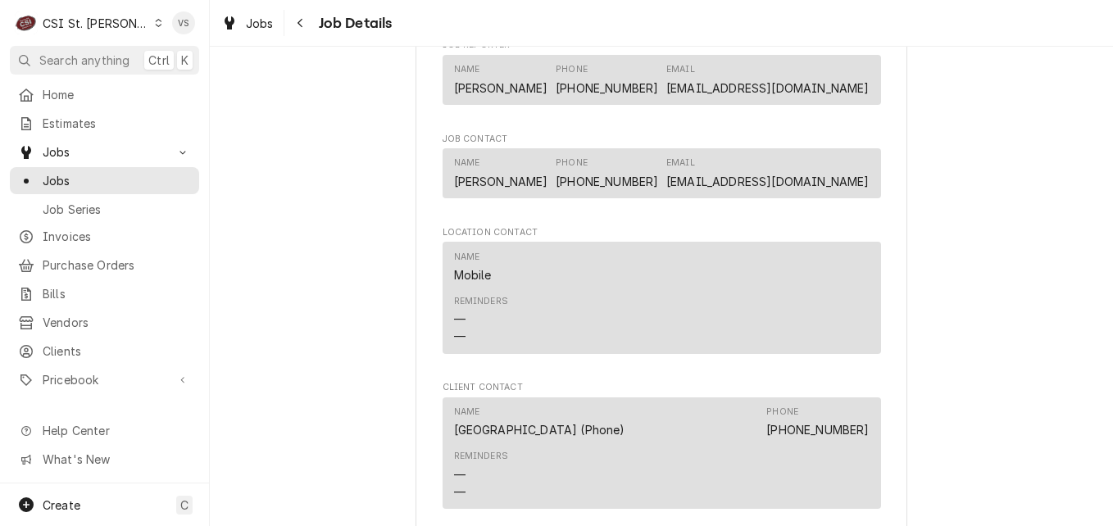
scroll to position [1066, 0]
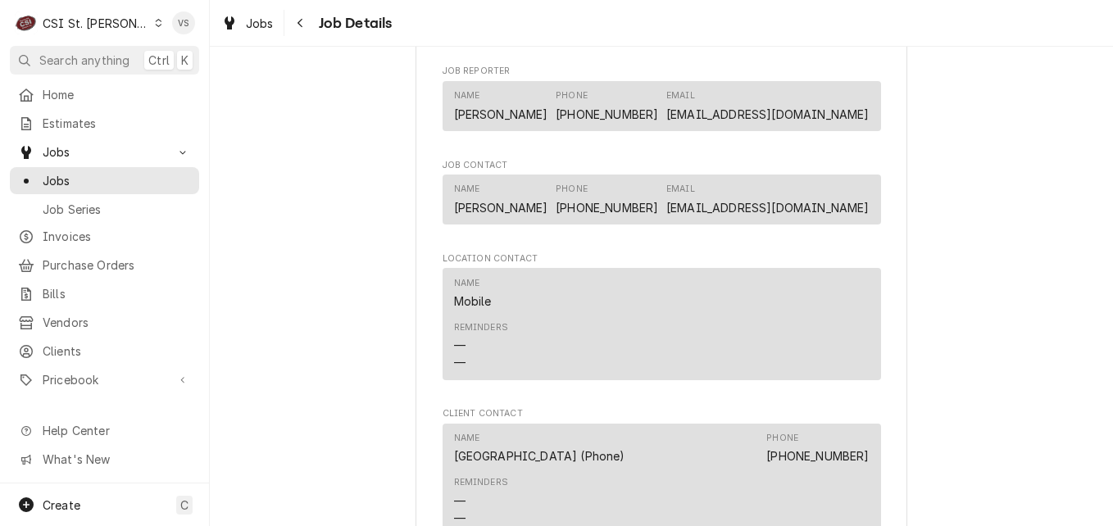
click at [707, 221] on div "Name [PERSON_NAME] Phone [PHONE_NUMBER] Email [PERSON_NAME][EMAIL_ADDRESS][DOMA…" at bounding box center [662, 199] width 416 height 44
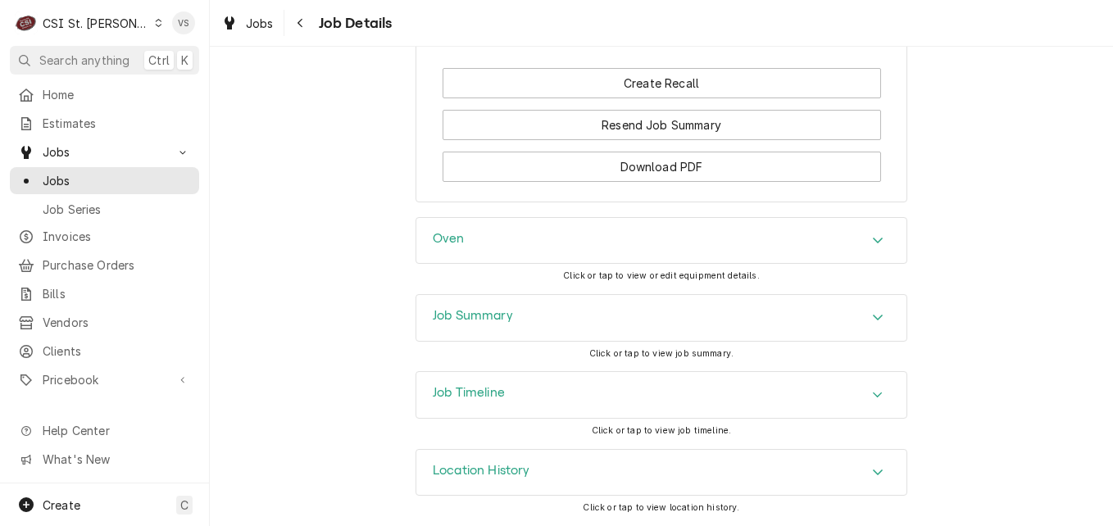
scroll to position [1685, 0]
click at [873, 396] on icon "Accordion Header" at bounding box center [878, 396] width 10 height 6
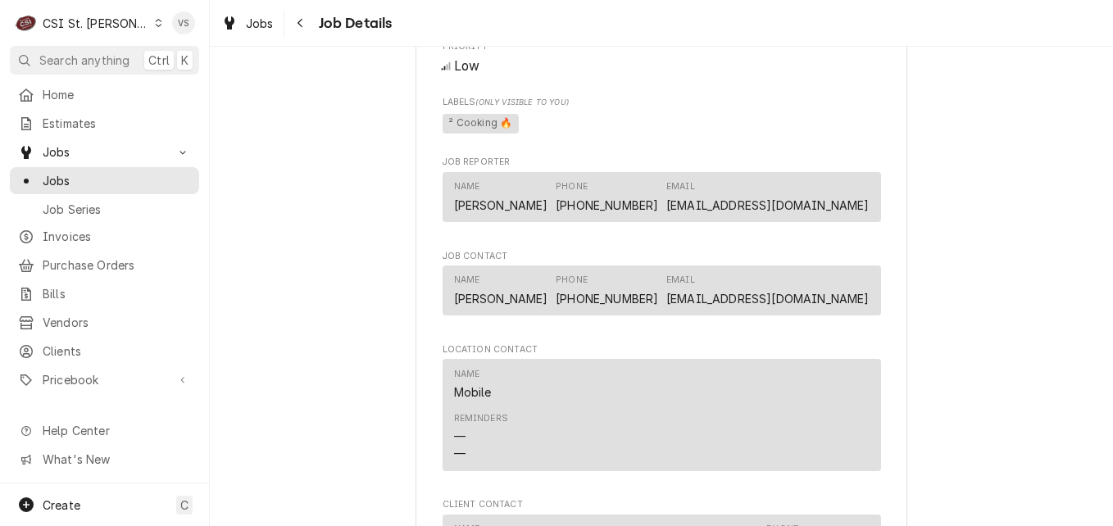
scroll to position [947, 0]
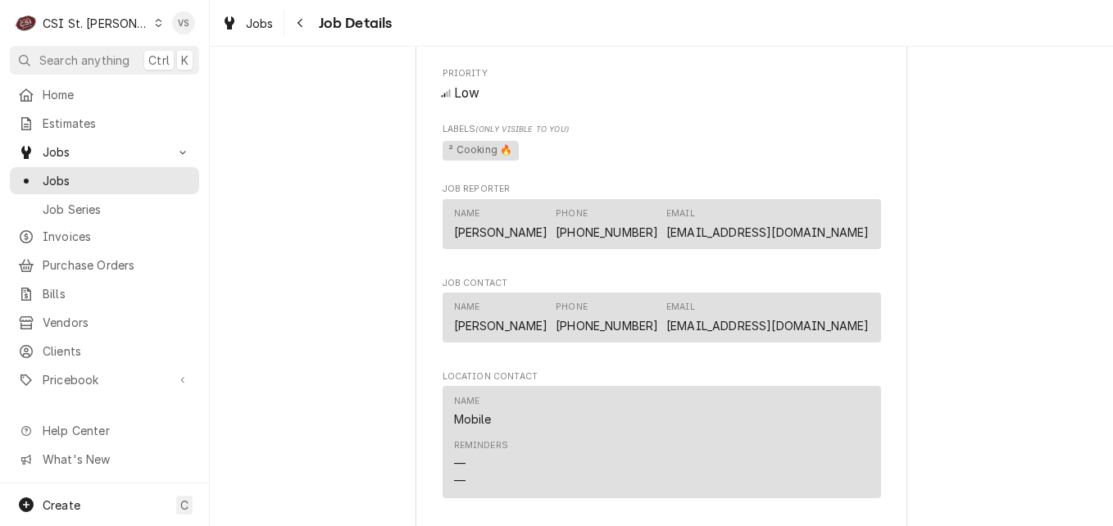
click at [673, 239] on div "Name [PERSON_NAME] Phone [PHONE_NUMBER] Email [PERSON_NAME][EMAIL_ADDRESS][DOMA…" at bounding box center [662, 224] width 416 height 44
drag, startPoint x: 713, startPoint y: 248, endPoint x: 861, endPoint y: 252, distance: 148.4
click at [861, 246] on div "Name Russell Beckley Phone (618) 250-9011 Email russell_beckley@lcca.com" at bounding box center [662, 224] width 416 height 44
drag, startPoint x: 861, startPoint y: 252, endPoint x: 798, endPoint y: 248, distance: 63.2
copy link "russell_beckley@lcca.com"
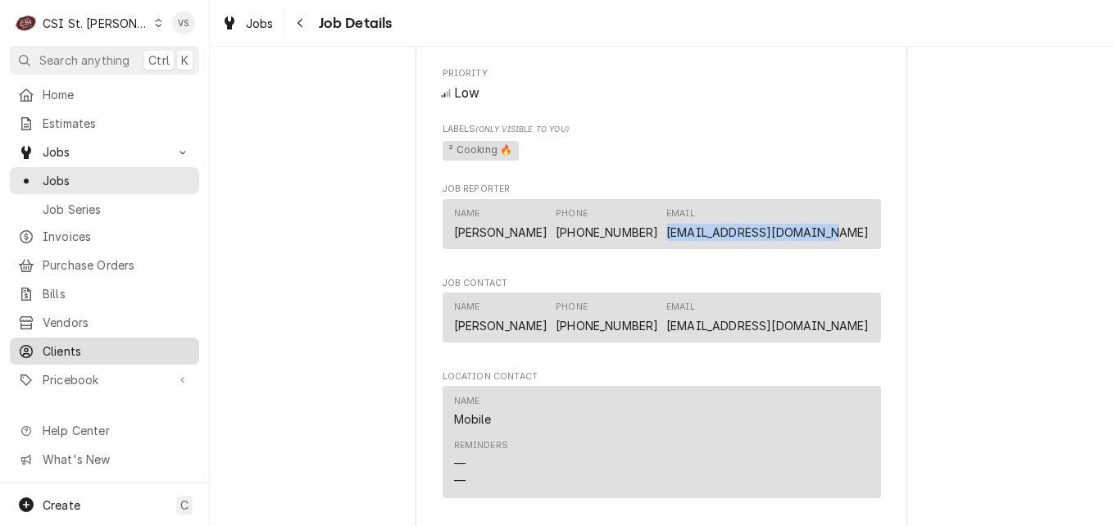
click at [57, 343] on span "Clients" at bounding box center [117, 351] width 148 height 17
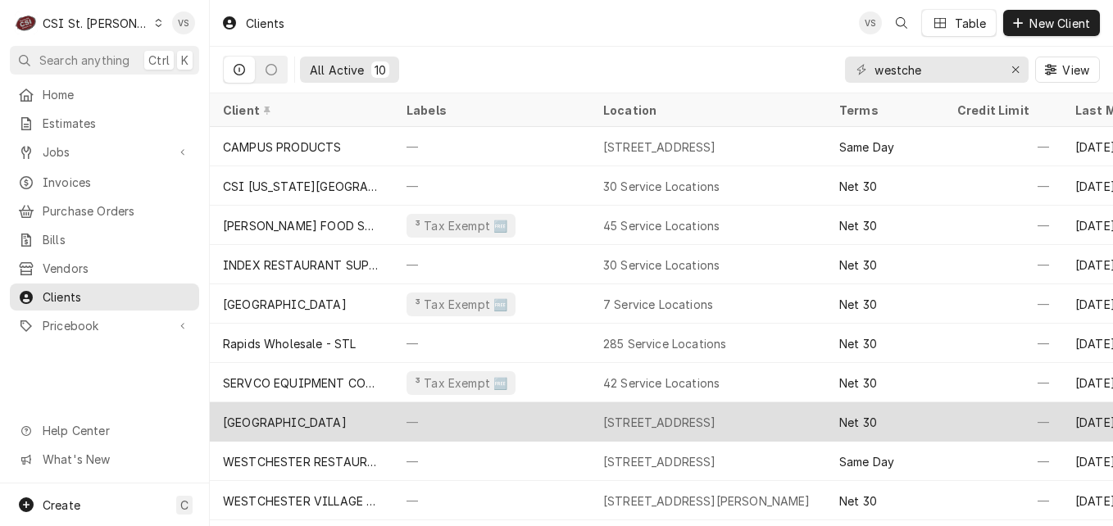
click at [329, 415] on div "[GEOGRAPHIC_DATA]" at bounding box center [285, 422] width 124 height 17
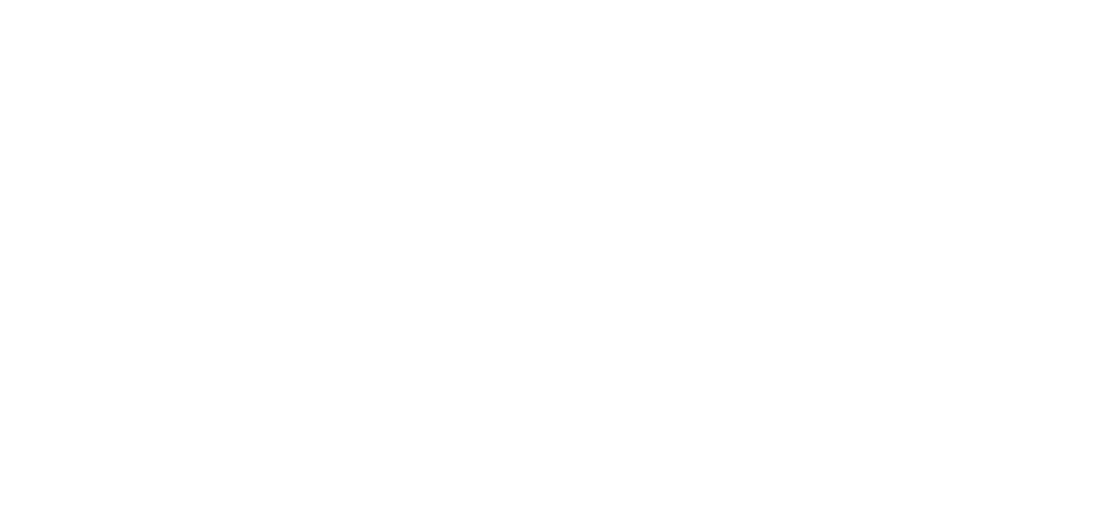
click at [328, 415] on div "Dynamic Content Wrapper" at bounding box center [556, 263] width 1113 height 526
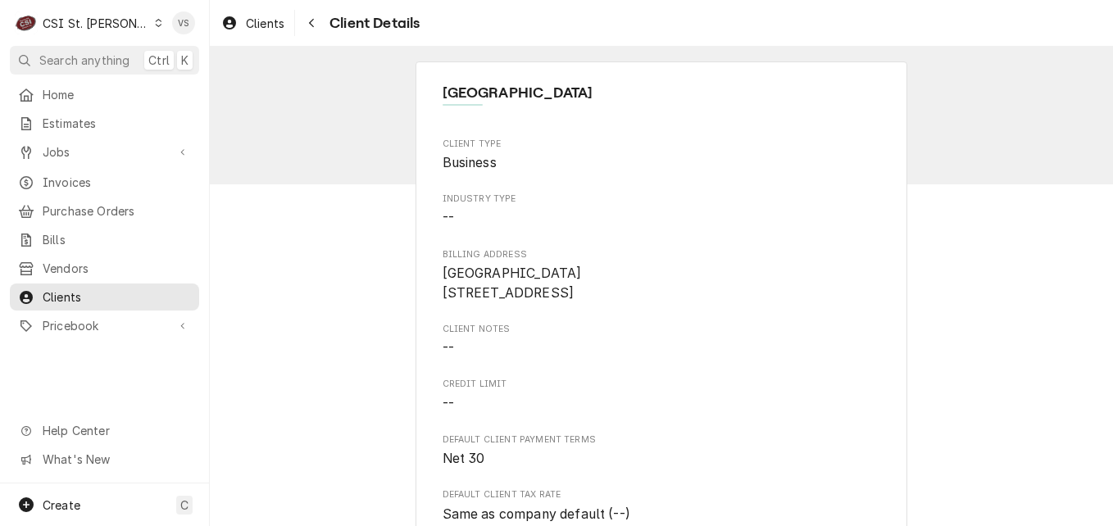
drag, startPoint x: 0, startPoint y: 0, endPoint x: 328, endPoint y: 415, distance: 528.7
click at [328, 415] on div "C CSI St. [PERSON_NAME] VS Search anything Ctrl K Home Estimates Jobs Jobs Job …" at bounding box center [556, 263] width 1113 height 526
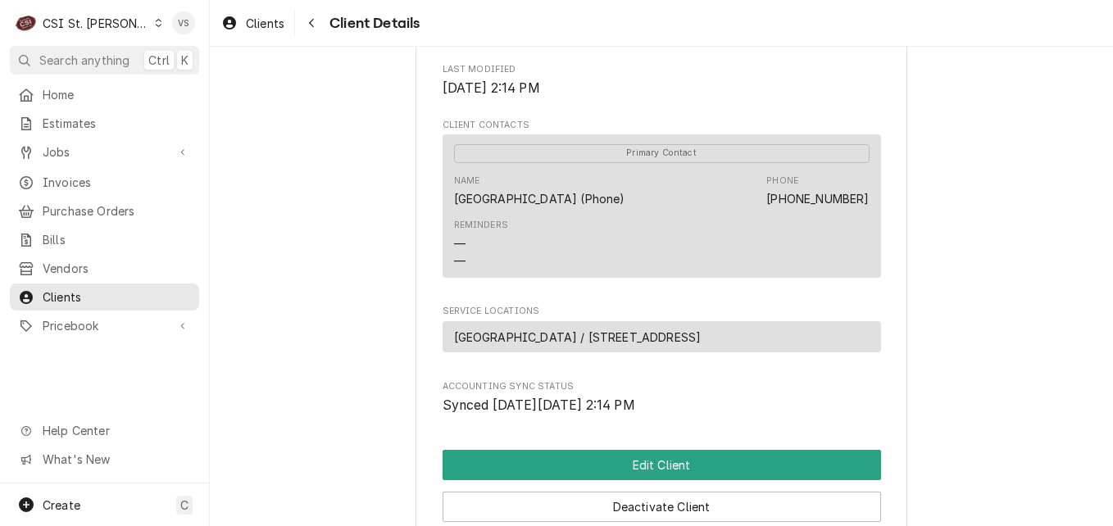
scroll to position [492, 0]
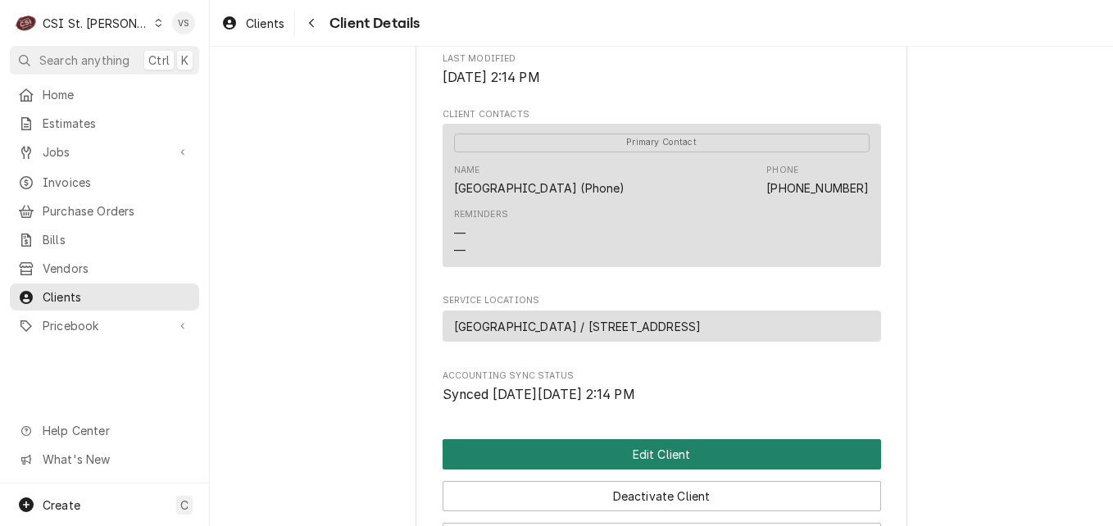
click at [606, 470] on button "Edit Client" at bounding box center [662, 454] width 438 height 30
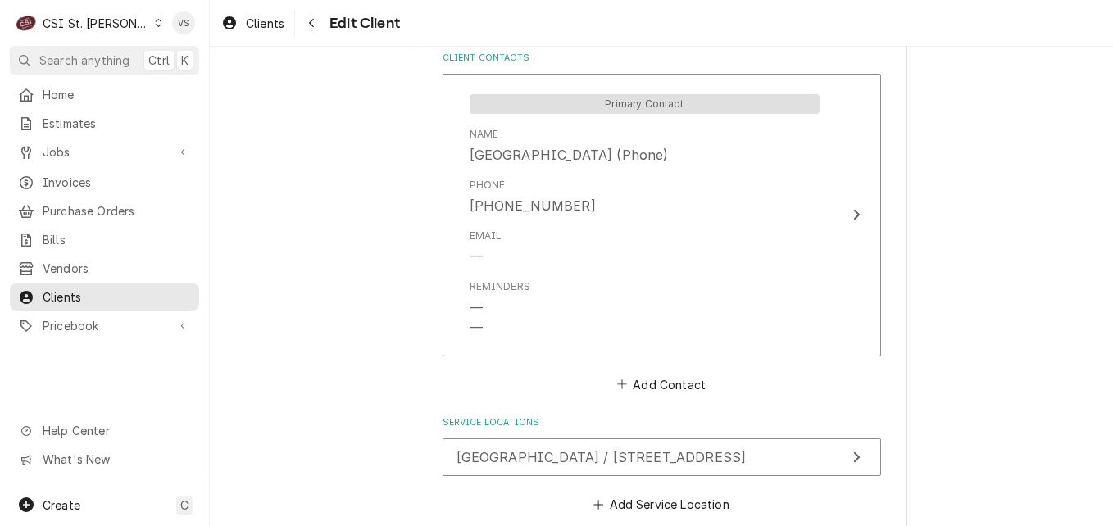
scroll to position [1307, 0]
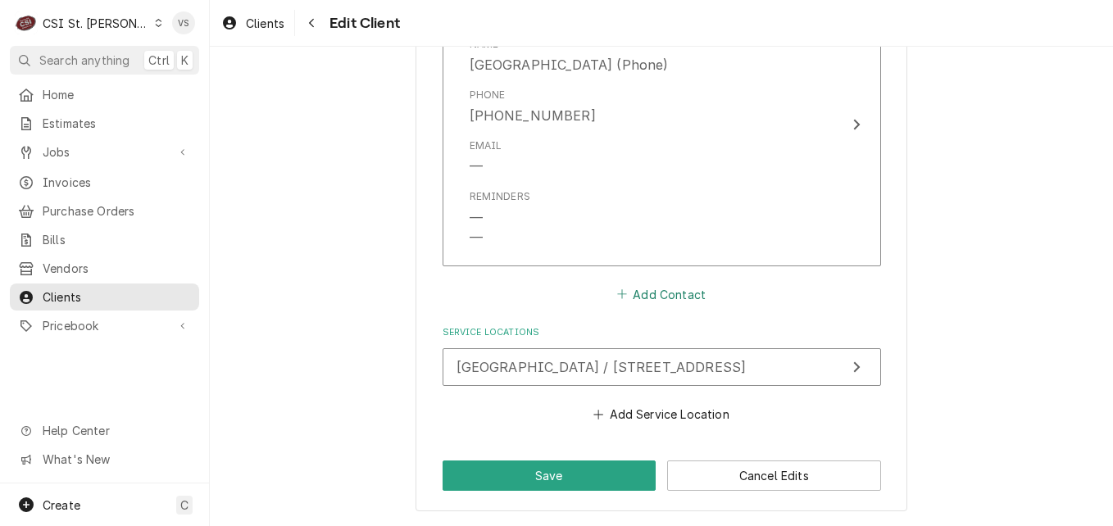
click at [657, 298] on button "Add Contact" at bounding box center [661, 294] width 94 height 23
type textarea "x"
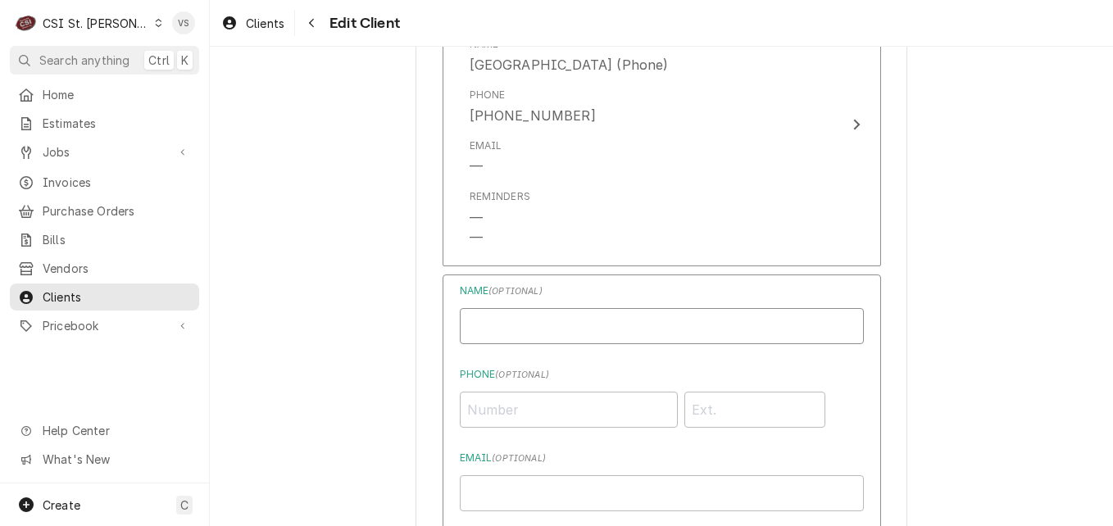
click at [571, 326] on input "Business Name" at bounding box center [662, 326] width 404 height 36
type input "[PERSON_NAME]"
click at [482, 412] on input "61825509011" at bounding box center [569, 410] width 218 height 36
click at [497, 405] on input "61825509011" at bounding box center [569, 410] width 218 height 36
type input "[PHONE_NUMBER]"
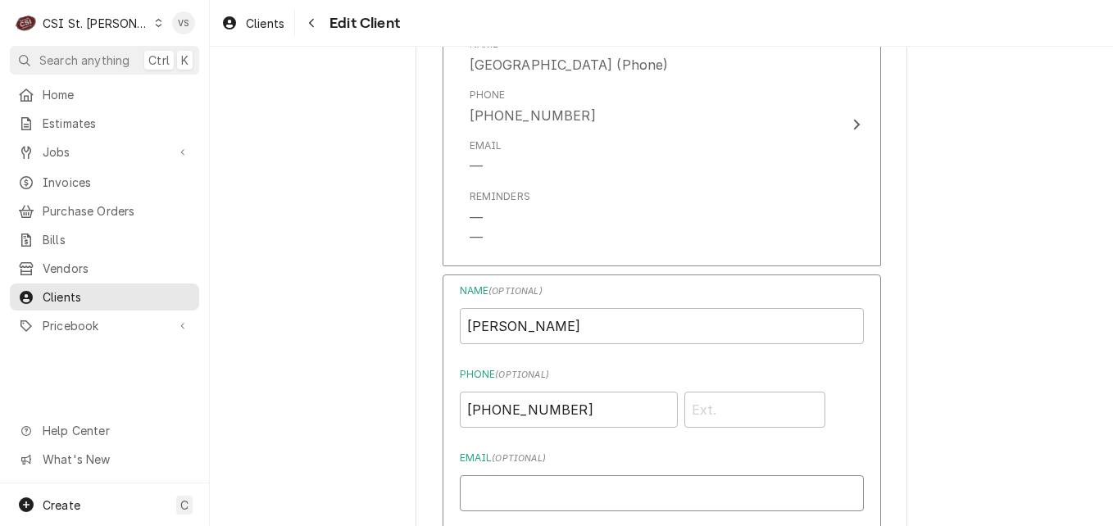
click at [487, 493] on input "Email ( optional )" at bounding box center [662, 493] width 404 height 36
paste input "[EMAIL_ADDRESS][DOMAIN_NAME]"
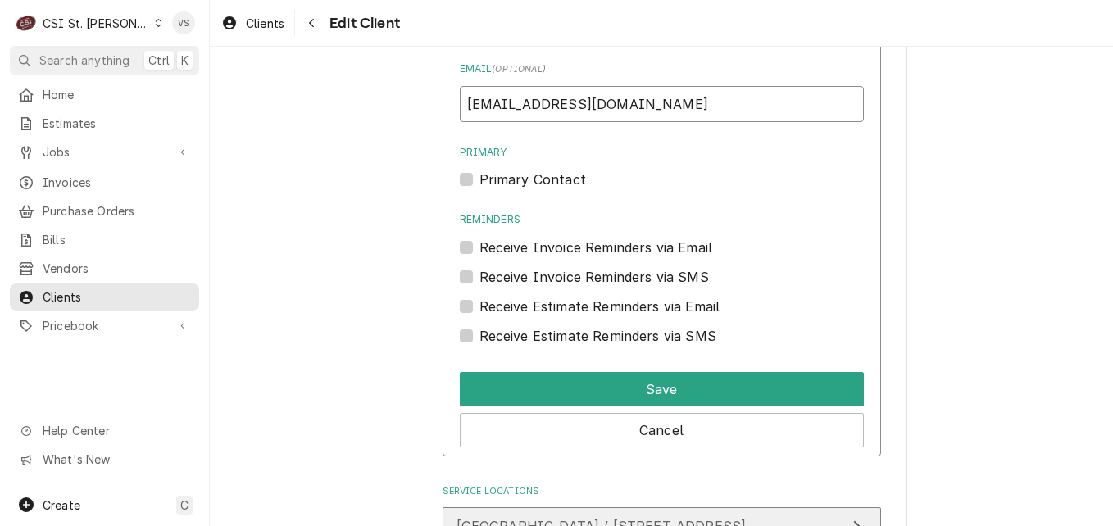
scroll to position [1692, 0]
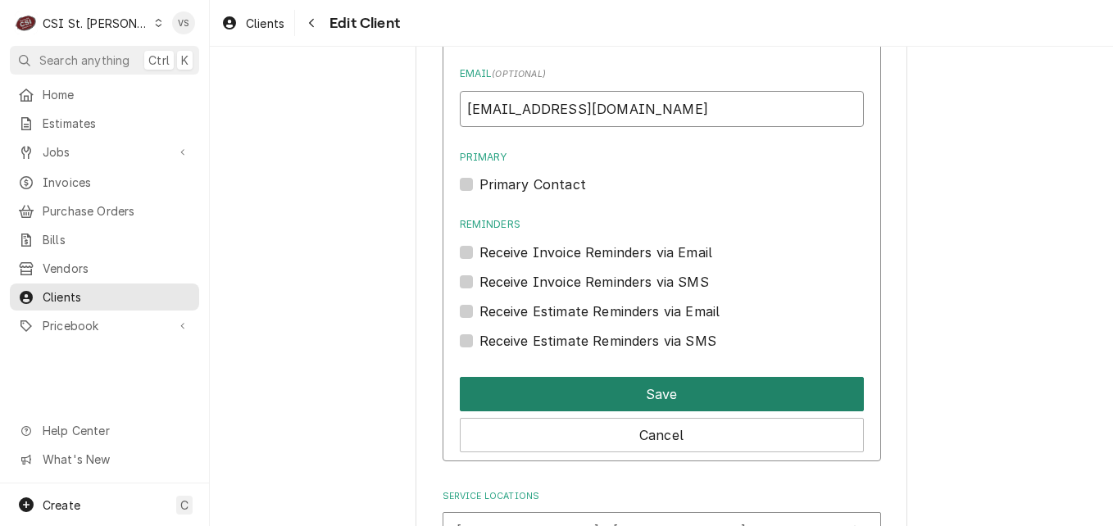
type input "[EMAIL_ADDRESS][DOMAIN_NAME]"
click at [551, 394] on button "Save" at bounding box center [662, 394] width 404 height 34
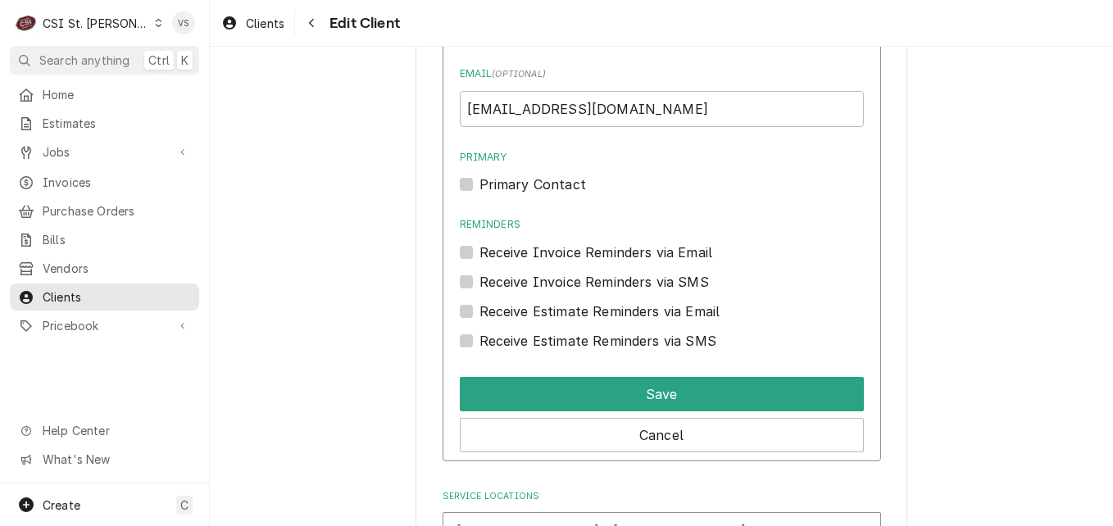
scroll to position [1563, 0]
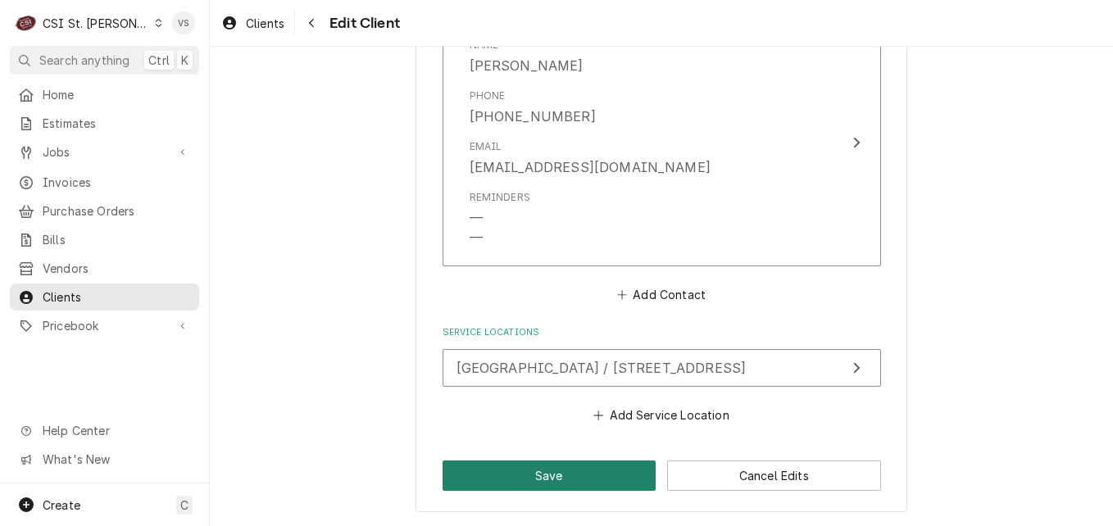
click at [557, 477] on button "Save" at bounding box center [550, 476] width 214 height 30
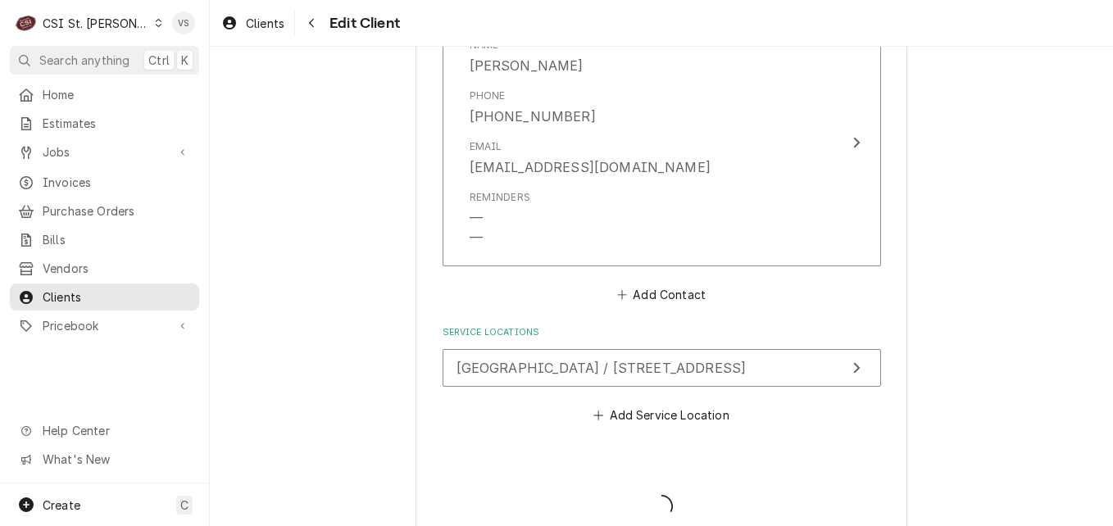
type textarea "x"
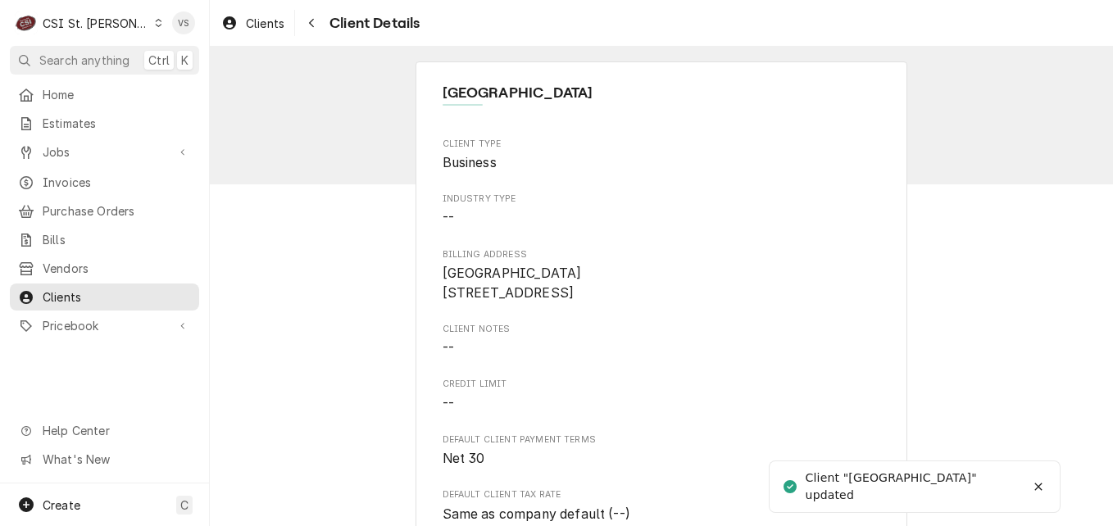
click at [81, 176] on span "Invoices" at bounding box center [117, 182] width 148 height 17
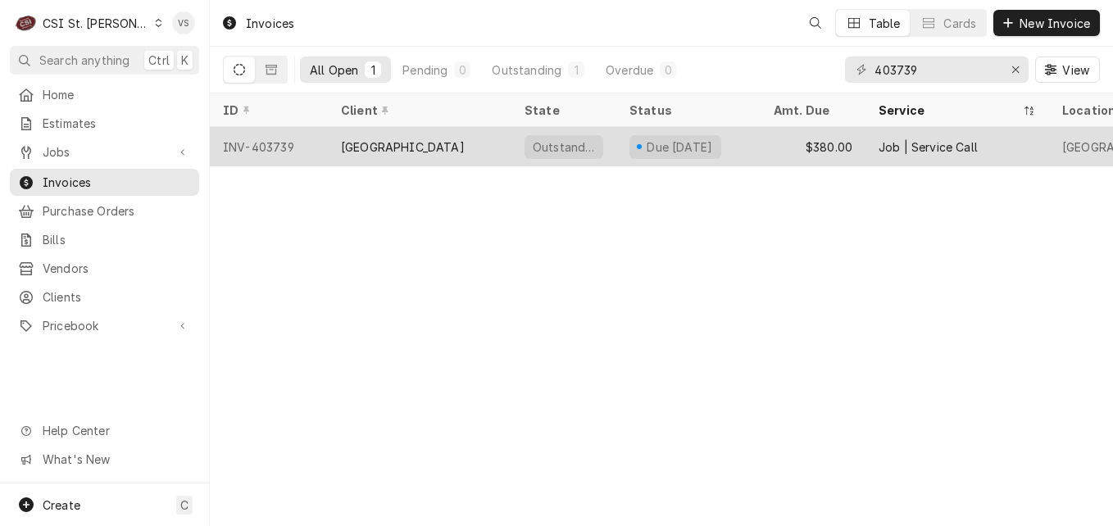
click at [461, 143] on div "[GEOGRAPHIC_DATA]" at bounding box center [403, 147] width 124 height 17
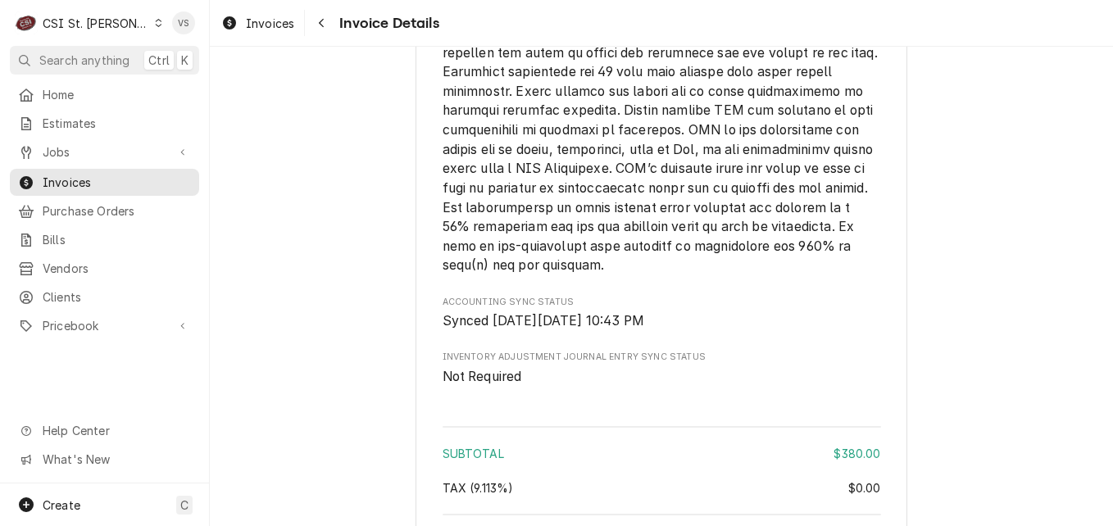
scroll to position [2879, 0]
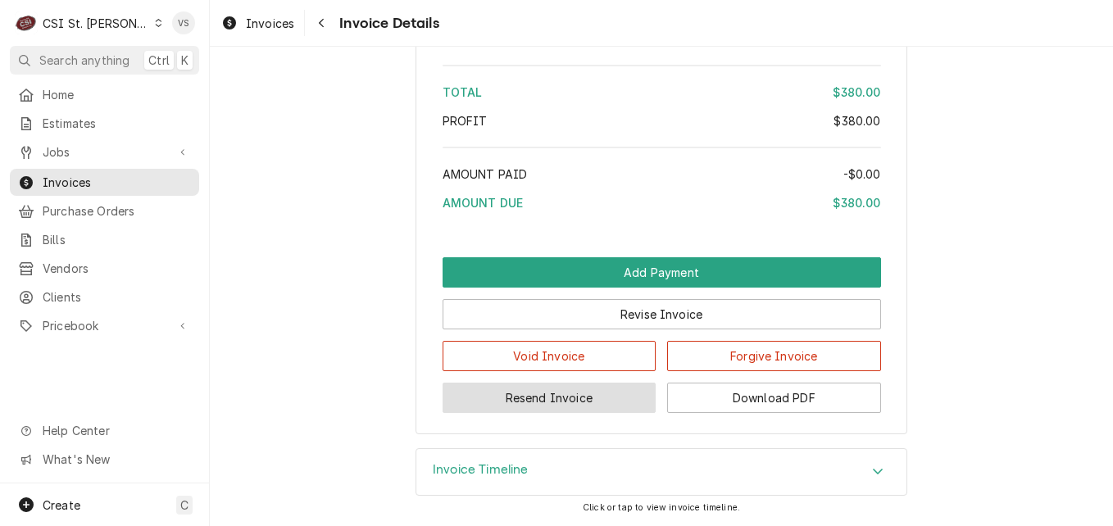
click at [570, 402] on button "Resend Invoice" at bounding box center [550, 398] width 214 height 30
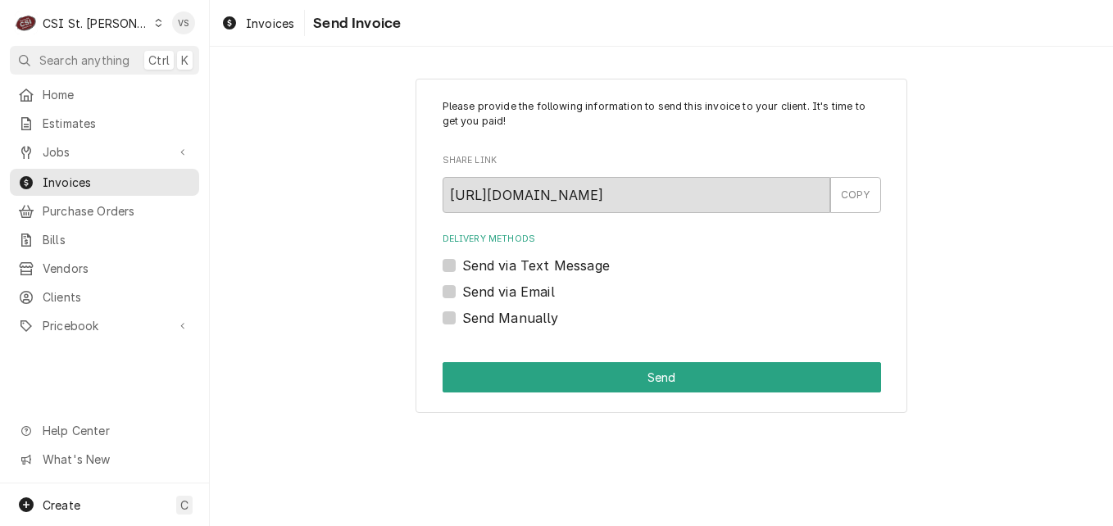
click at [456, 293] on div "Send via Email" at bounding box center [662, 292] width 438 height 20
click at [462, 294] on label "Send via Email" at bounding box center [508, 292] width 93 height 20
click at [462, 294] on input "Send via Email" at bounding box center [681, 300] width 438 height 36
checkbox input "true"
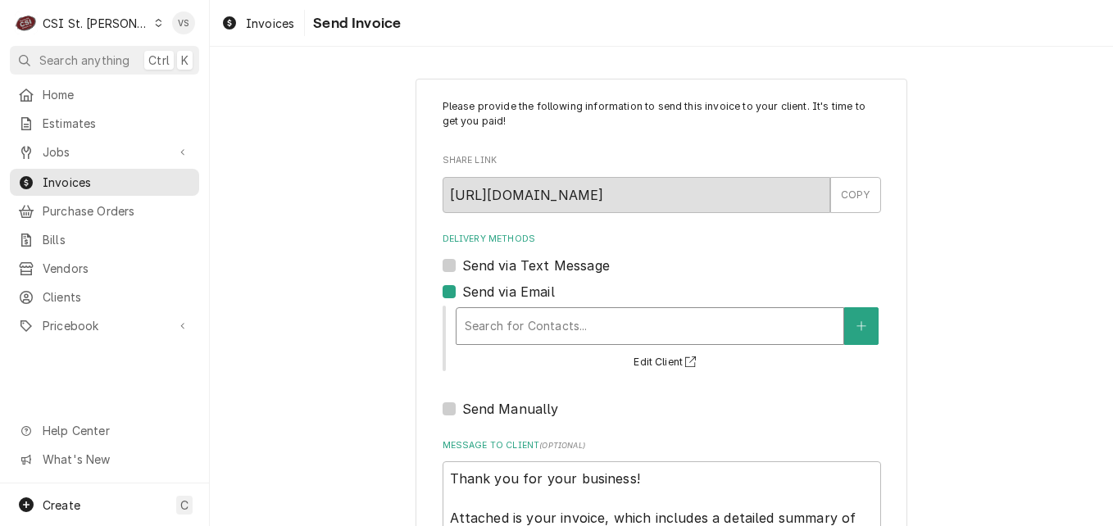
click at [498, 332] on div "Delivery Methods" at bounding box center [650, 326] width 370 height 30
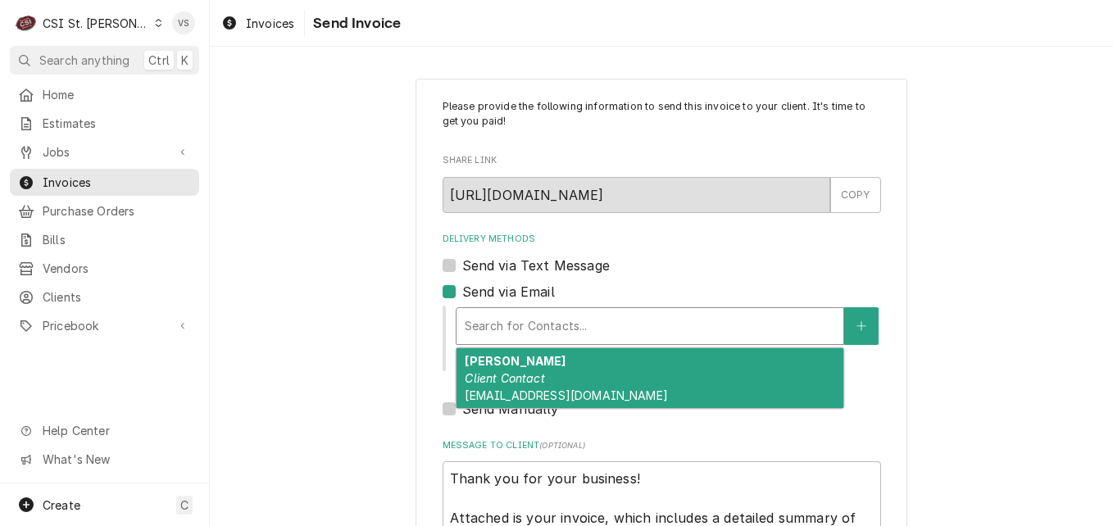
click at [516, 379] on em "Client Contact" at bounding box center [505, 378] width 80 height 14
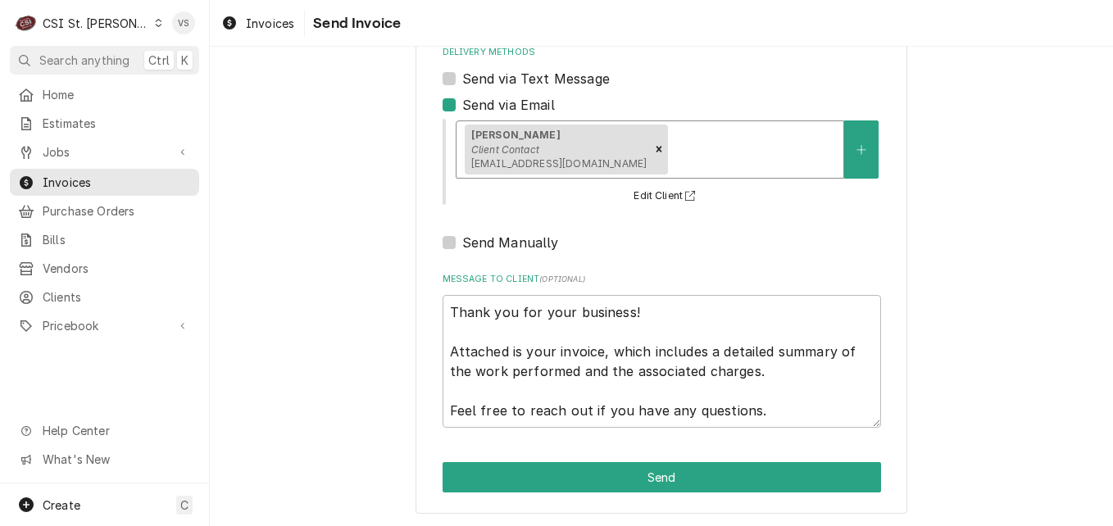
scroll to position [189, 0]
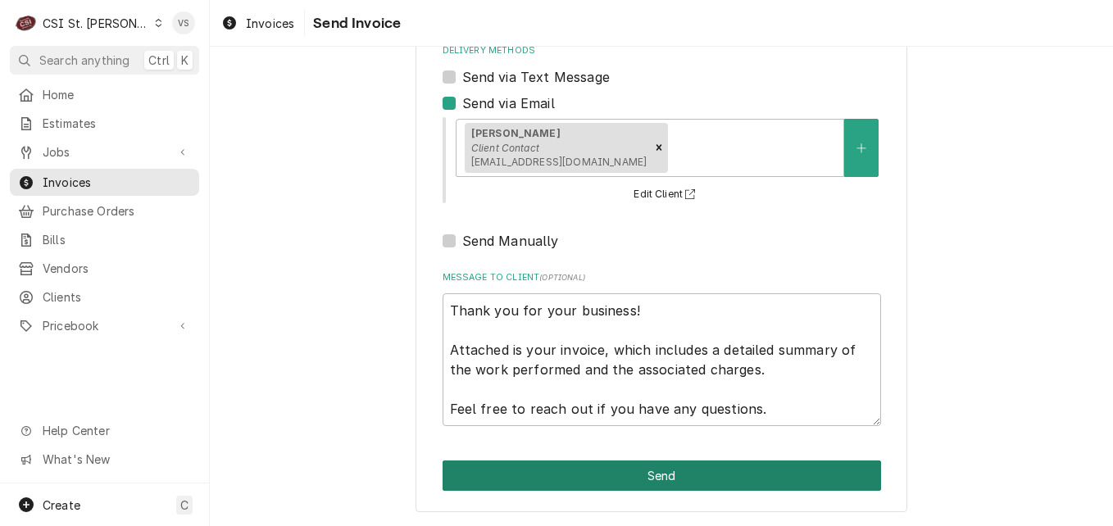
click at [656, 471] on button "Send" at bounding box center [662, 476] width 438 height 30
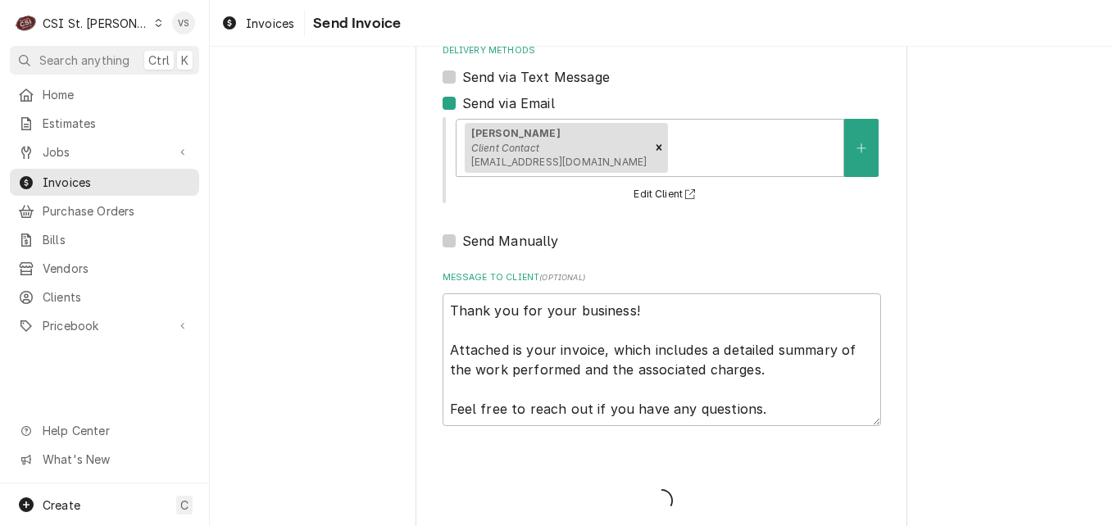
type textarea "x"
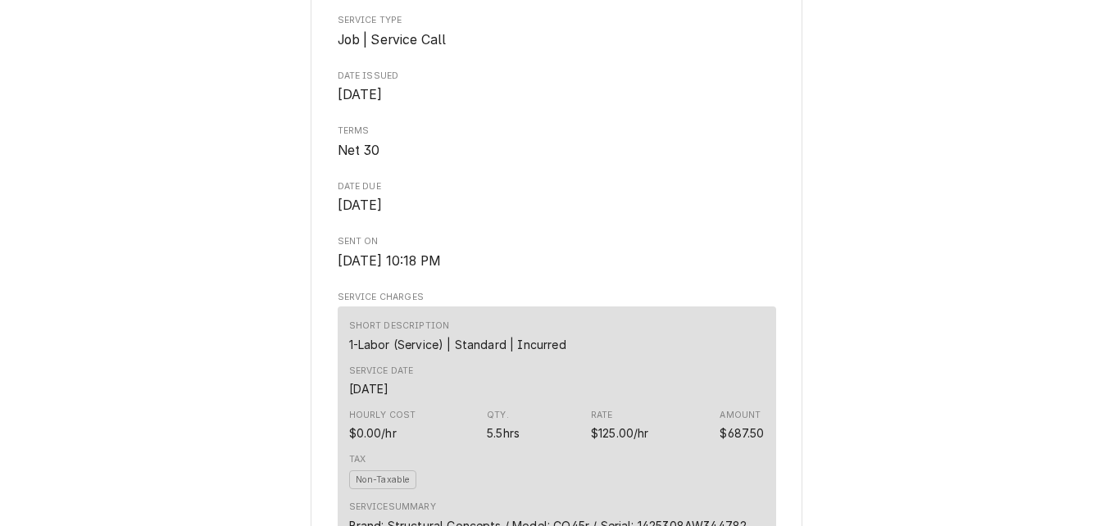
scroll to position [575, 0]
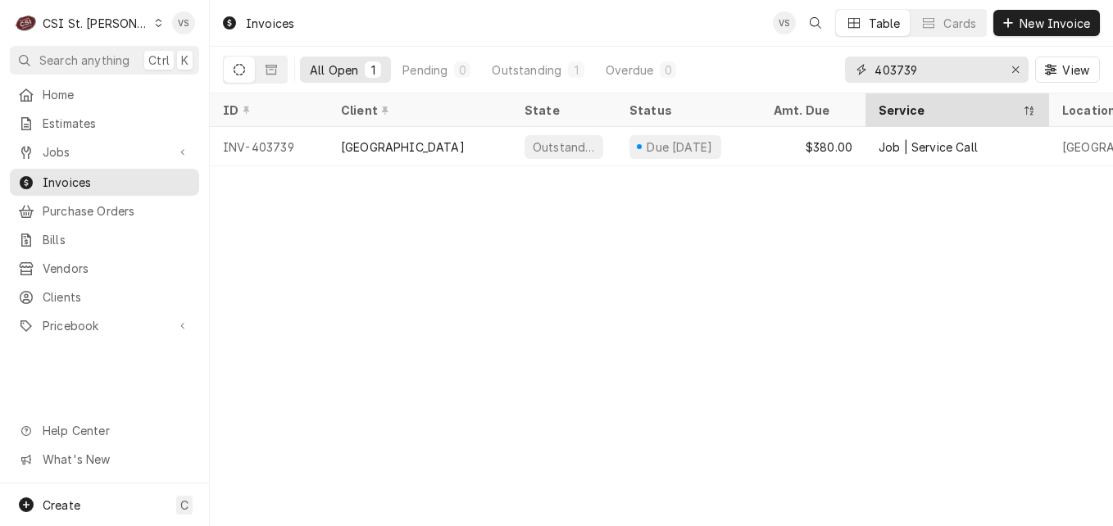
drag, startPoint x: 920, startPoint y: 70, endPoint x: 924, endPoint y: 103, distance: 33.9
click at [904, 68] on input "403739" at bounding box center [936, 70] width 123 height 26
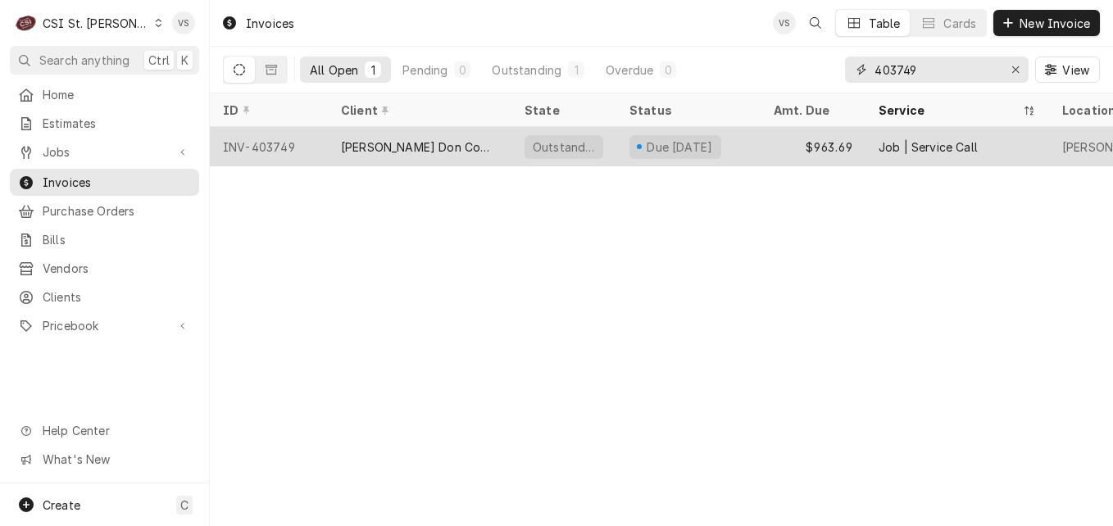
type input "403749"
click at [486, 148] on div "[PERSON_NAME] Don Company" at bounding box center [420, 146] width 184 height 39
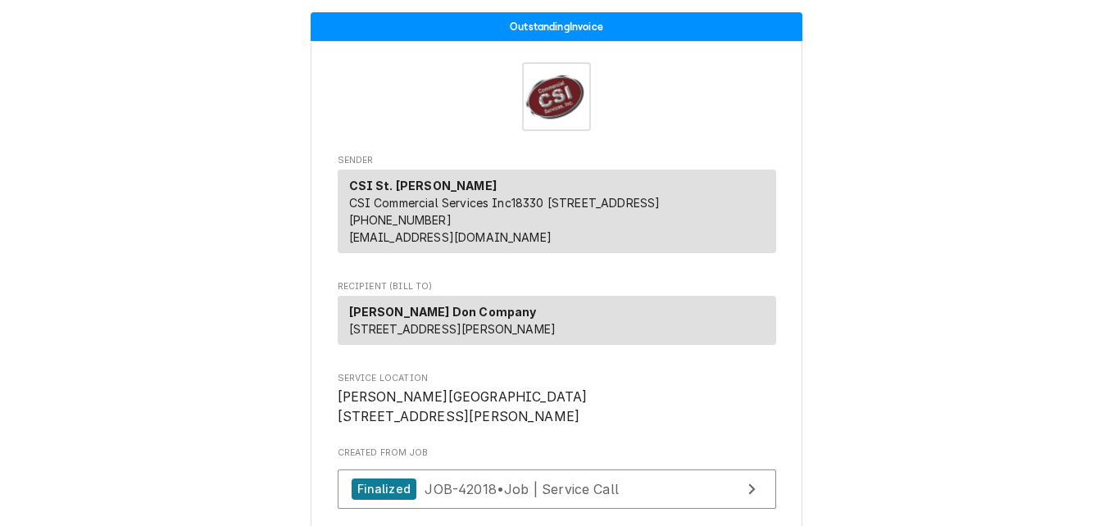
scroll to position [410, 0]
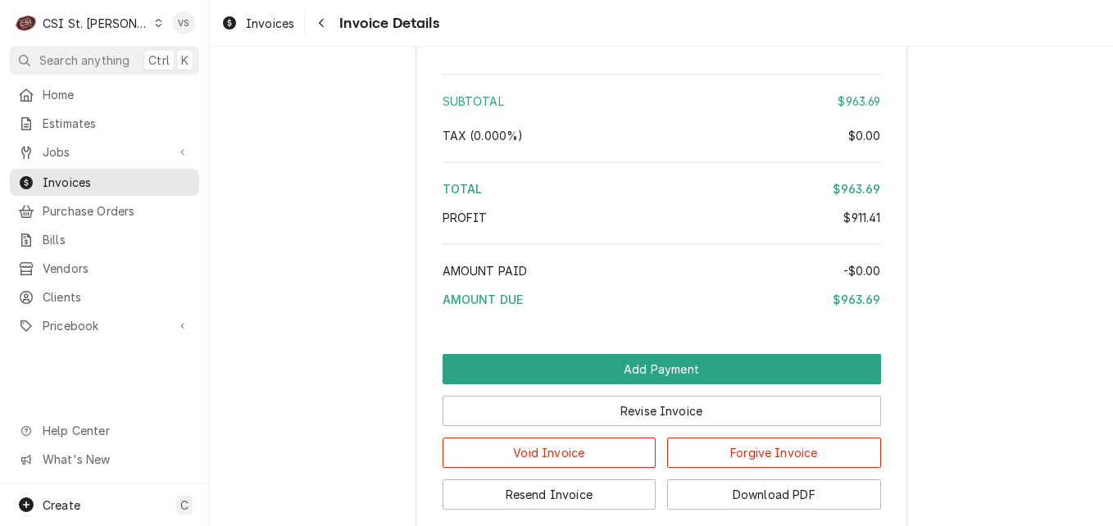
scroll to position [3838, 0]
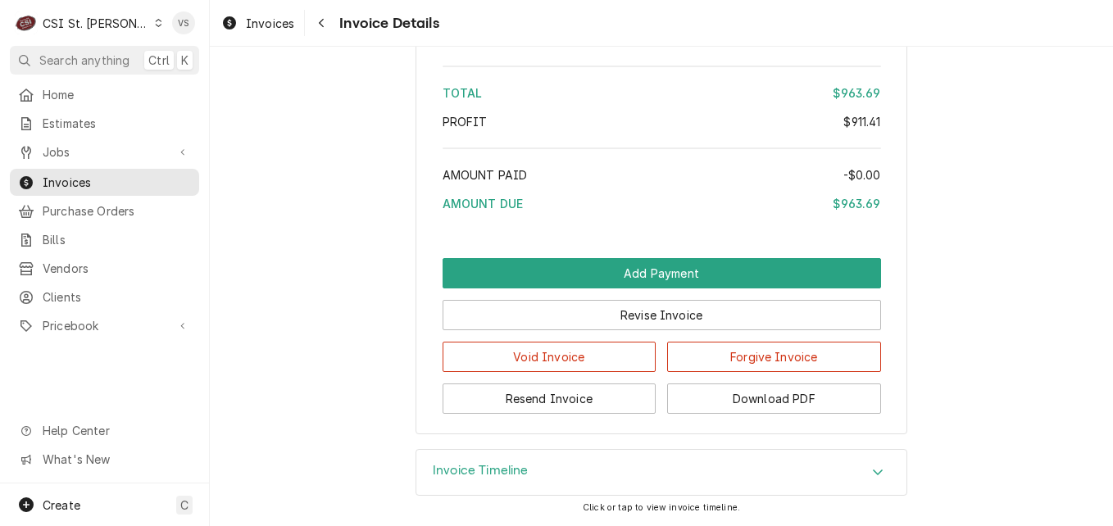
click at [866, 475] on div "Accordion Header" at bounding box center [878, 473] width 25 height 20
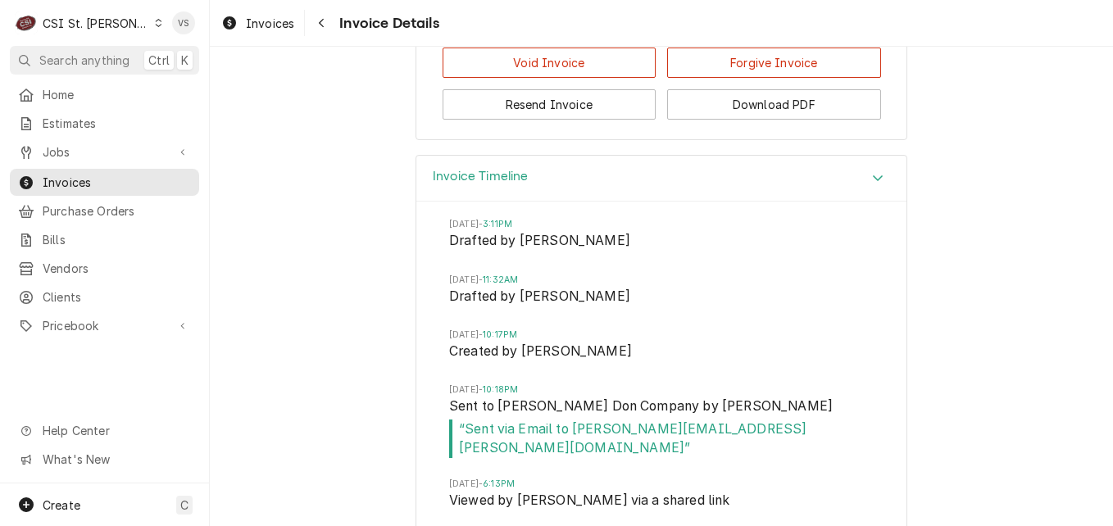
scroll to position [4193, 0]
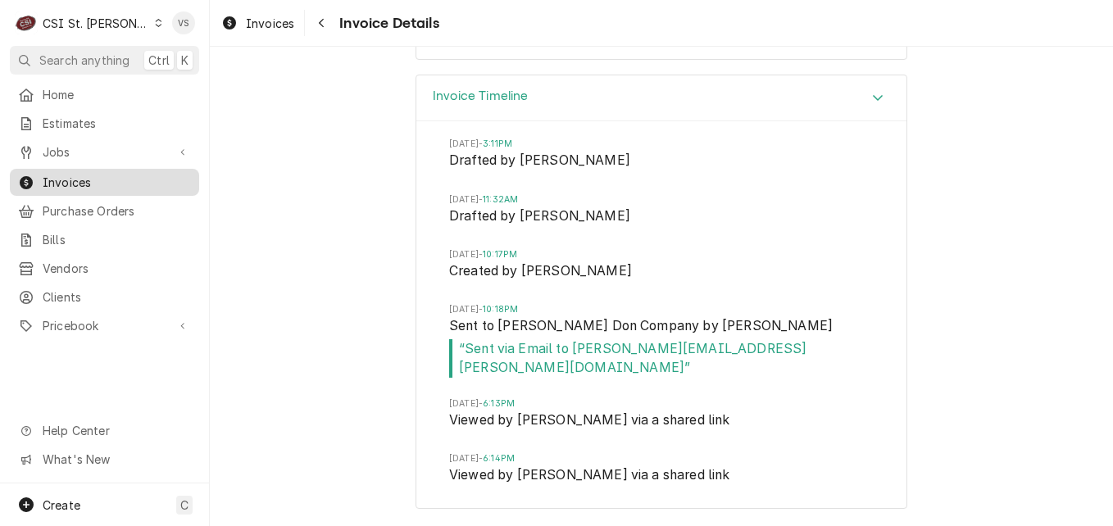
click at [113, 177] on span "Invoices" at bounding box center [117, 182] width 148 height 17
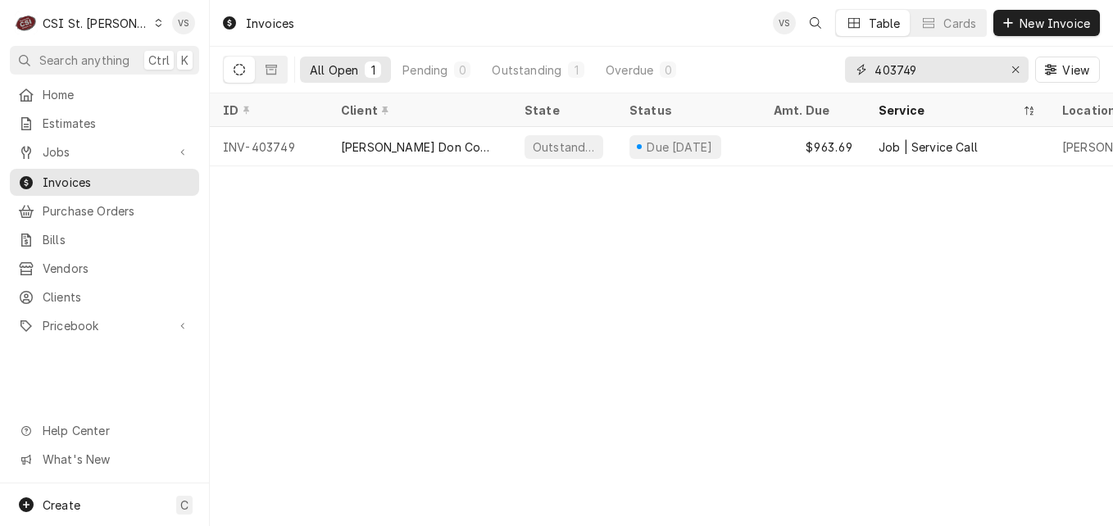
drag, startPoint x: 917, startPoint y: 70, endPoint x: 902, endPoint y: 70, distance: 14.8
click at [902, 70] on input "403749" at bounding box center [936, 70] width 123 height 26
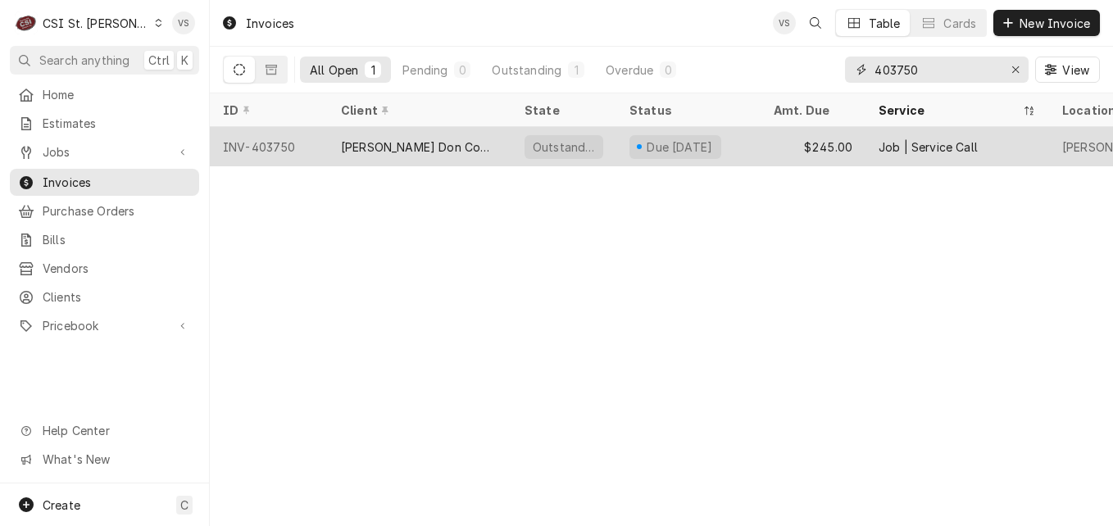
type input "403750"
click at [391, 146] on div "[PERSON_NAME] Don Company" at bounding box center [419, 147] width 157 height 17
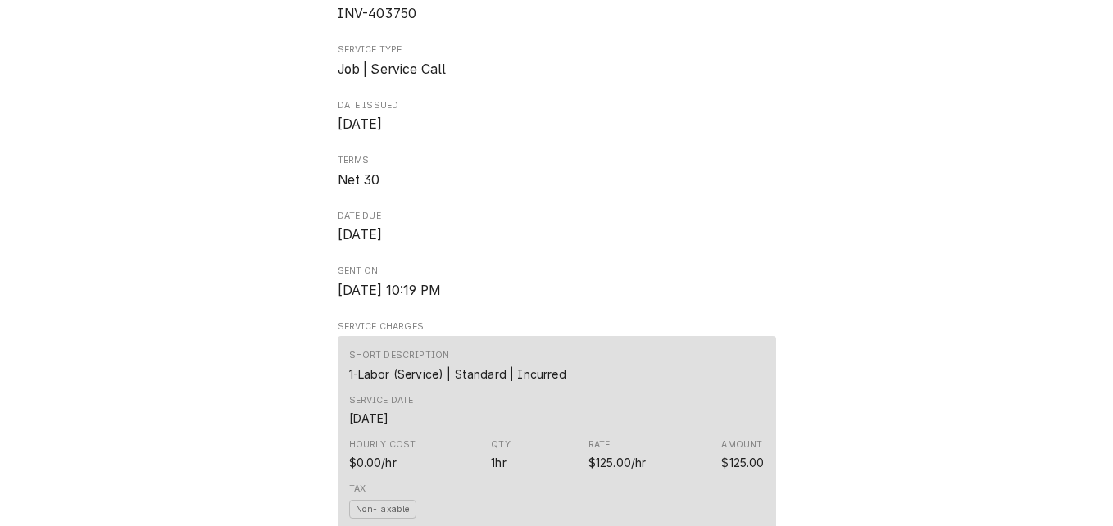
scroll to position [539, 0]
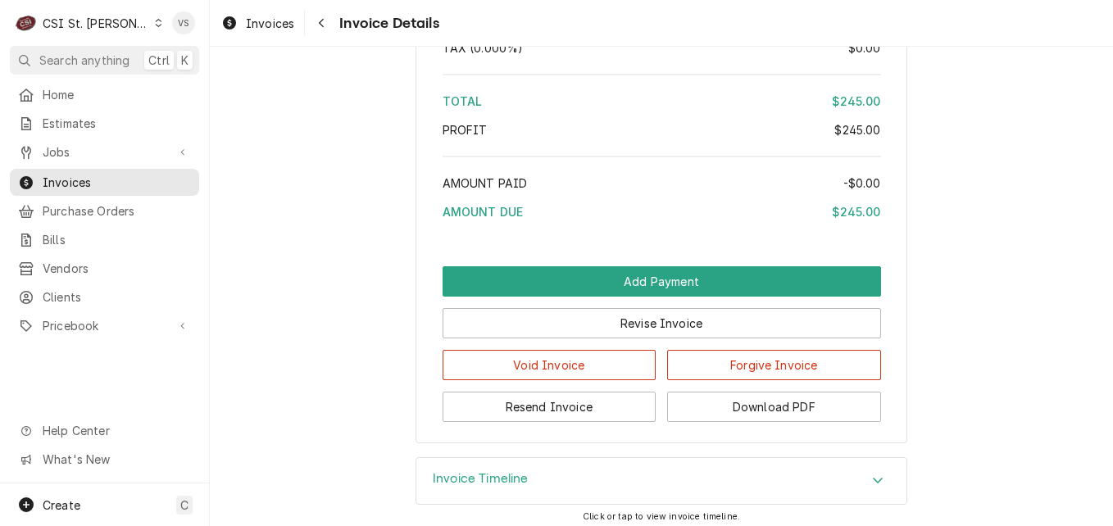
scroll to position [2931, 0]
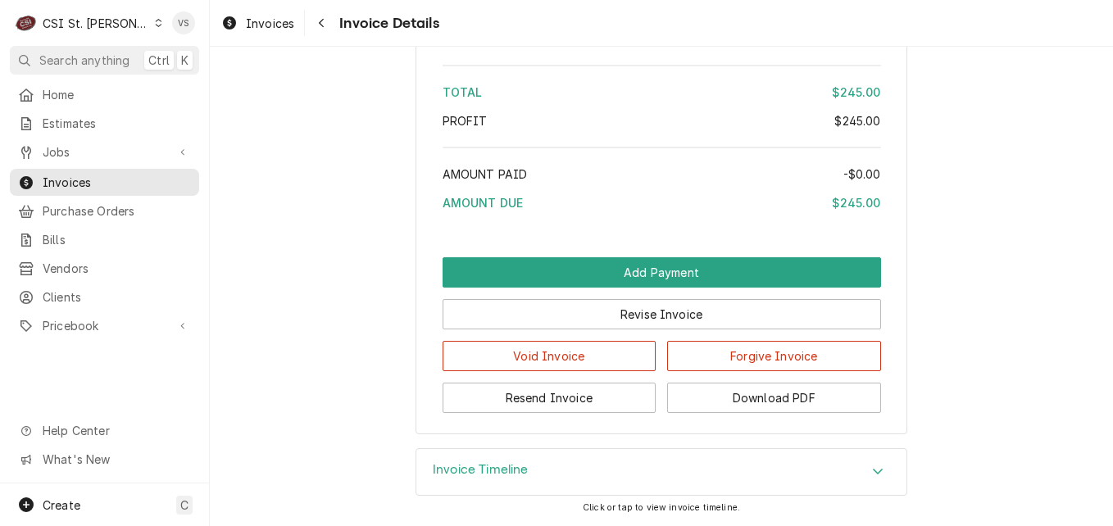
click at [873, 470] on icon "Accordion Header" at bounding box center [877, 471] width 11 height 13
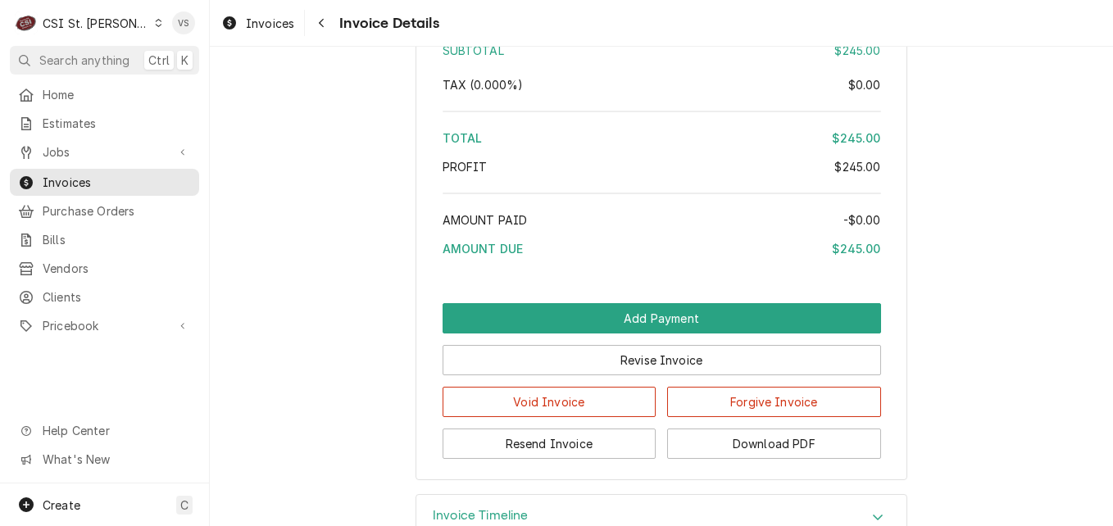
scroll to position [2765, 0]
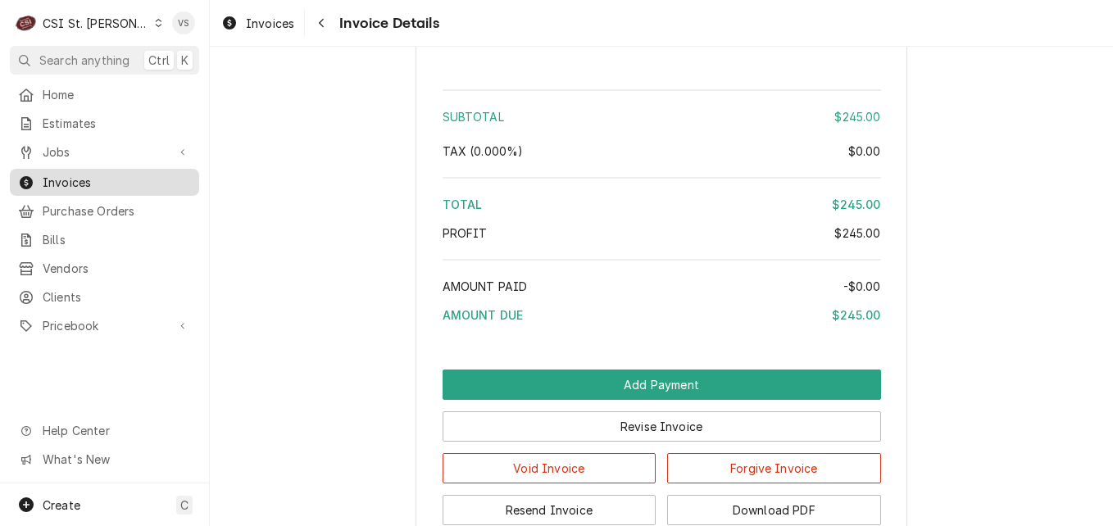
click at [75, 181] on span "Invoices" at bounding box center [117, 182] width 148 height 17
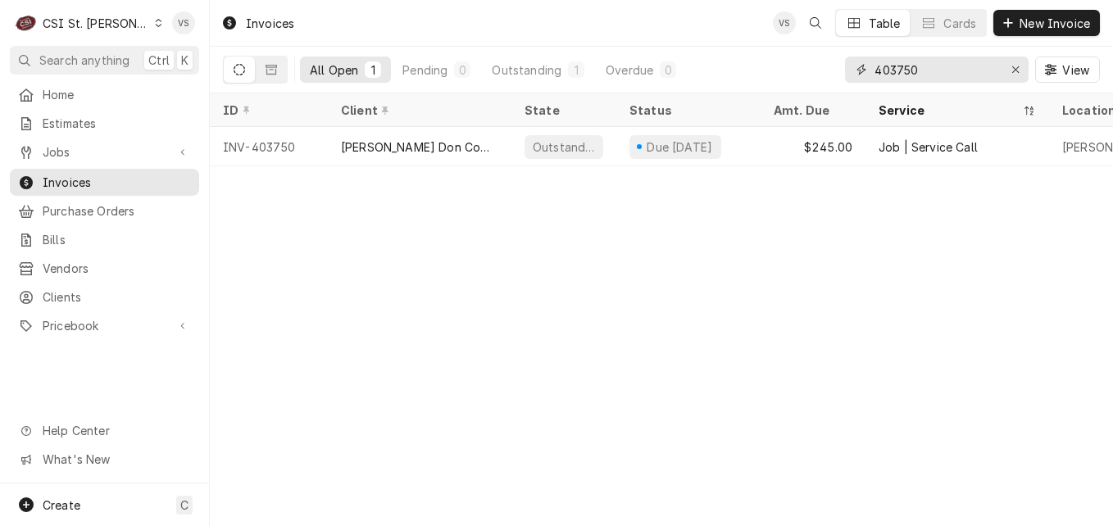
click at [923, 66] on input "403750" at bounding box center [936, 70] width 123 height 26
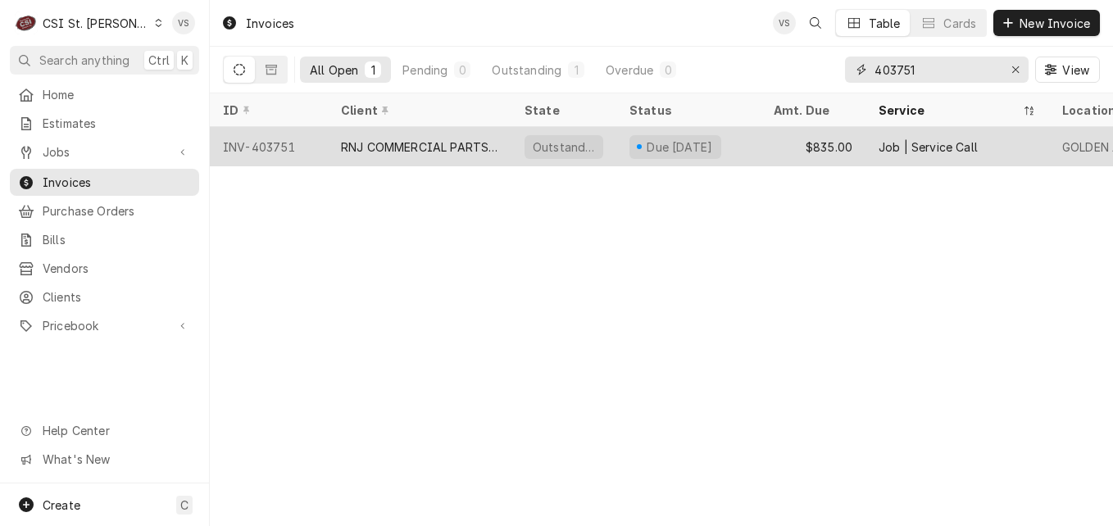
type input "403751"
click at [438, 148] on div "RNJ COMMERCIAL PARTS LLC" at bounding box center [419, 147] width 157 height 17
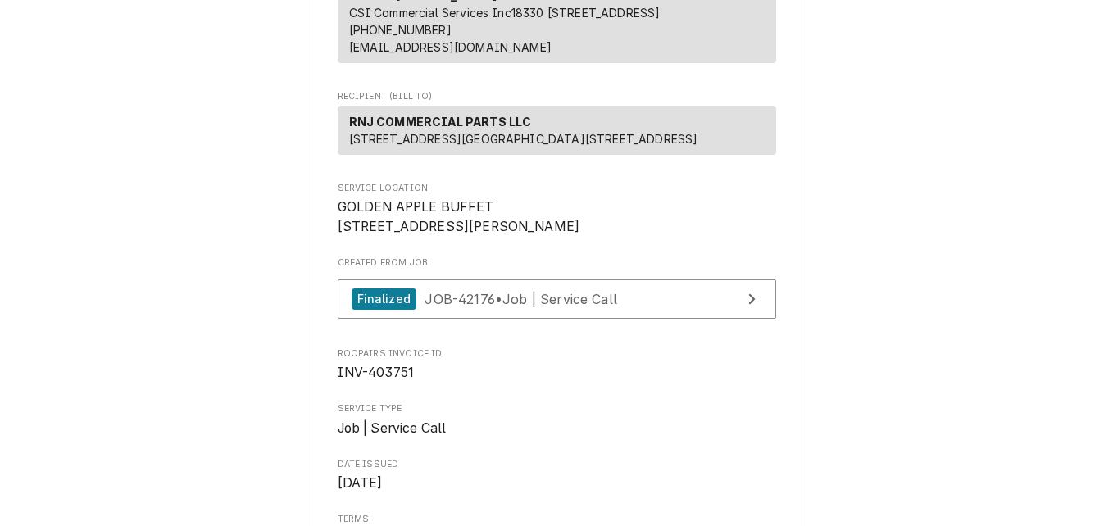
scroll to position [134, 0]
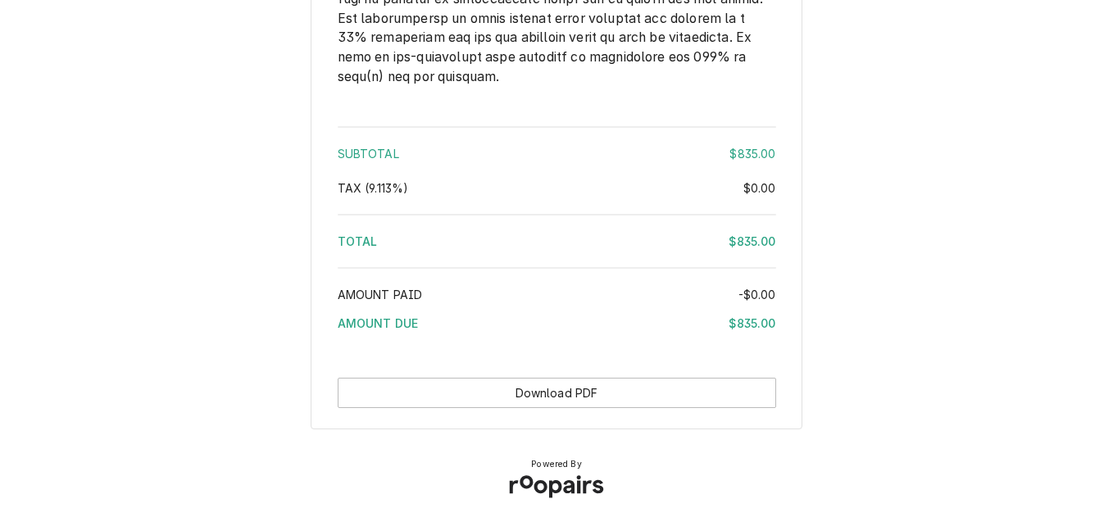
scroll to position [2510, 0]
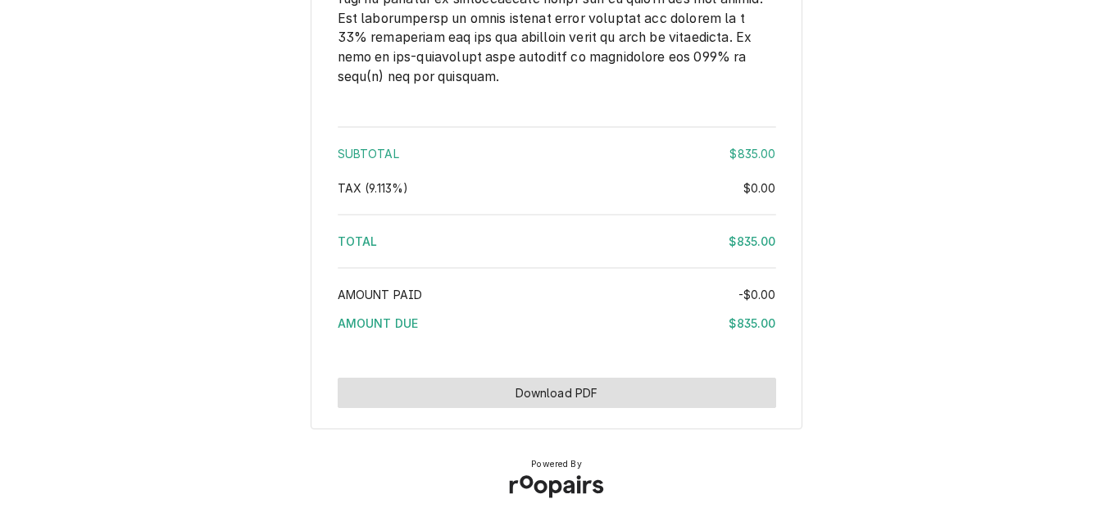
click at [552, 396] on button "Download PDF" at bounding box center [557, 393] width 438 height 30
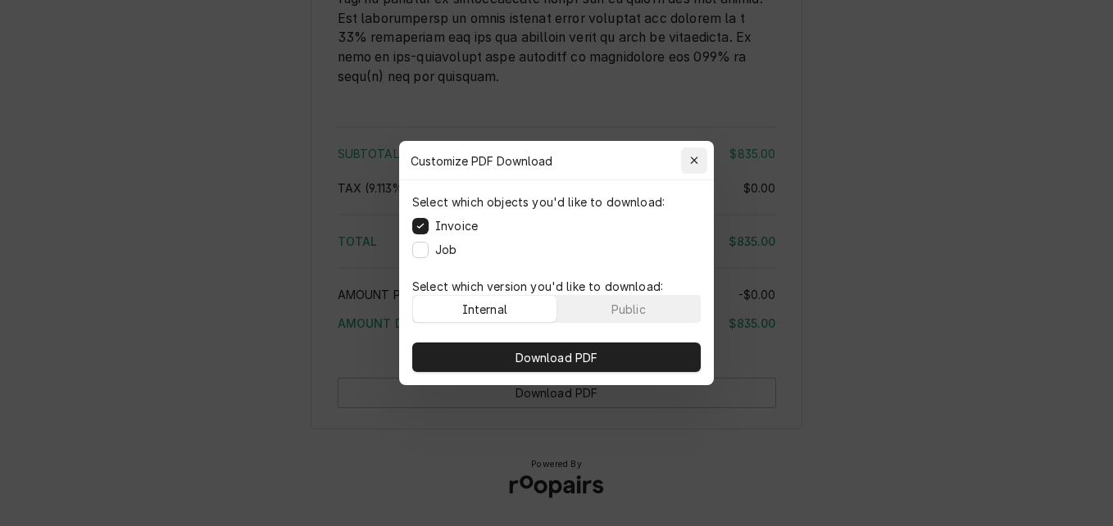
click at [693, 162] on icon "button" at bounding box center [694, 160] width 9 height 11
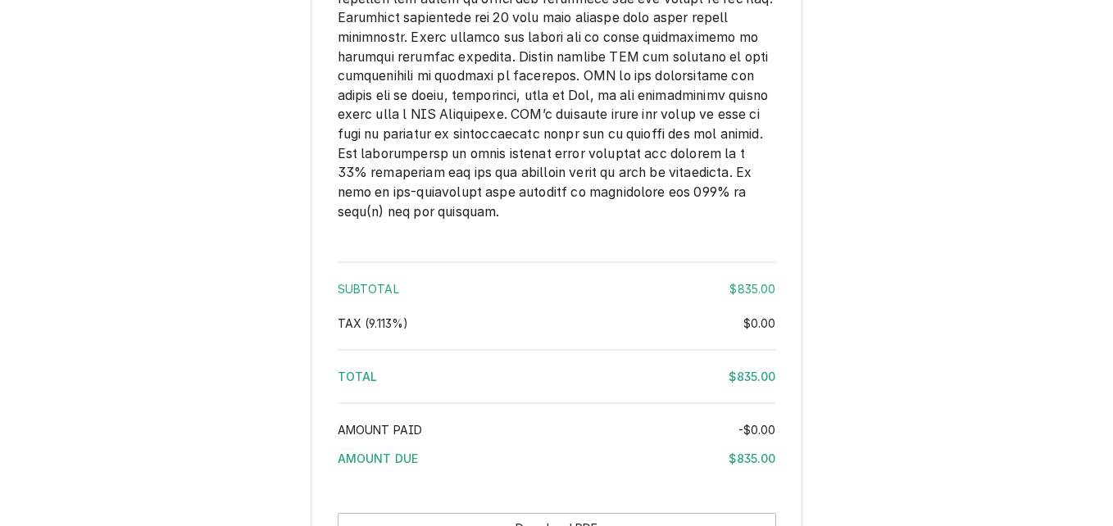
scroll to position [2265, 0]
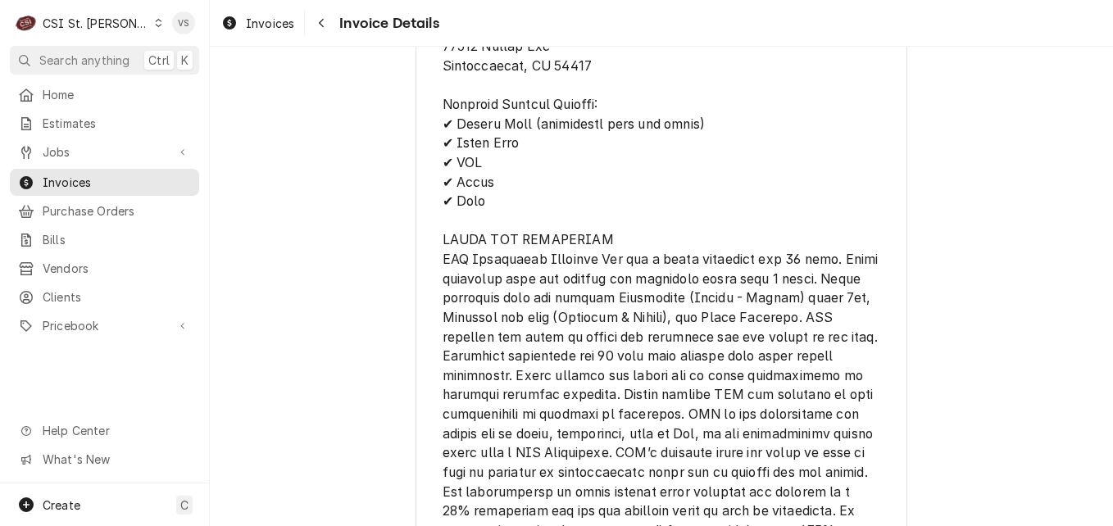
scroll to position [3017, 0]
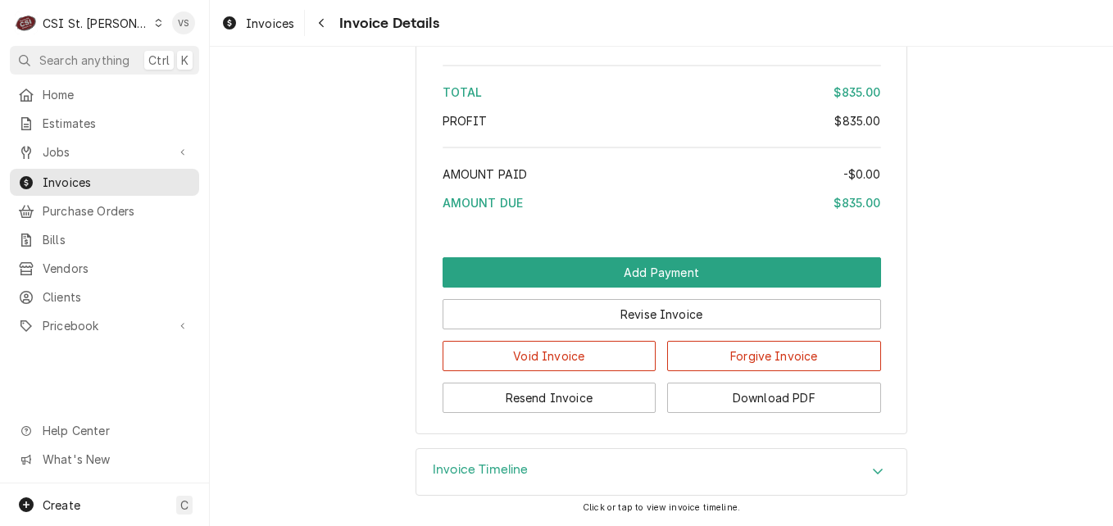
click at [873, 474] on icon "Accordion Header" at bounding box center [878, 472] width 10 height 6
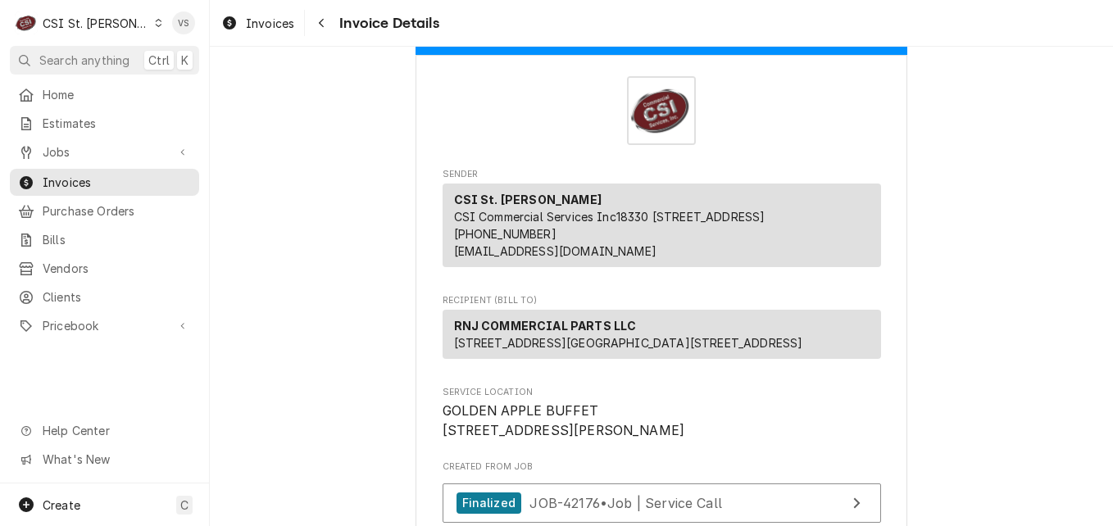
scroll to position [11, 0]
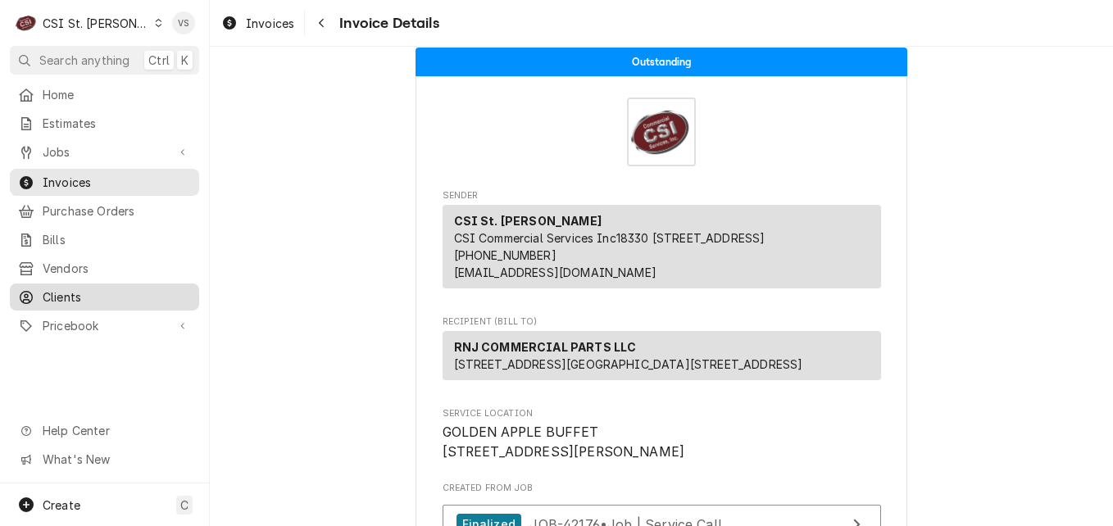
click at [73, 289] on span "Clients" at bounding box center [117, 297] width 148 height 17
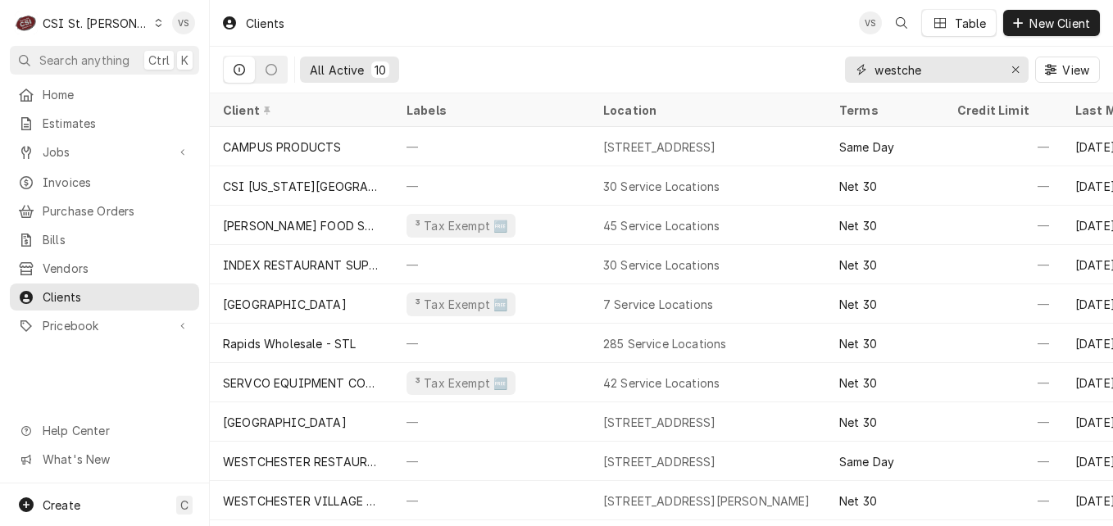
drag, startPoint x: 881, startPoint y: 80, endPoint x: 860, endPoint y: 70, distance: 23.8
click at [860, 70] on div "westche" at bounding box center [937, 70] width 184 height 26
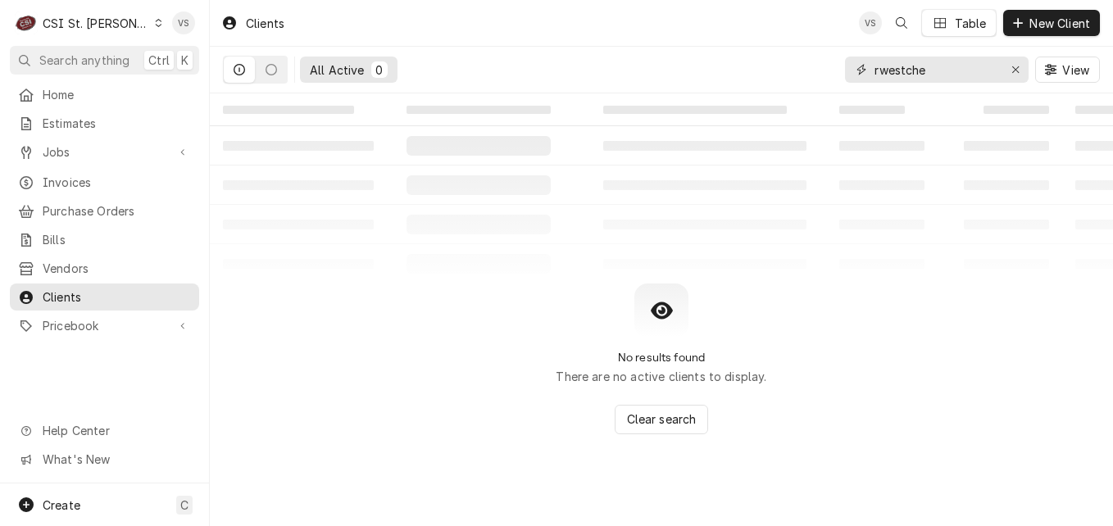
drag, startPoint x: 882, startPoint y: 73, endPoint x: 974, endPoint y: 75, distance: 91.8
click at [974, 75] on input "rwestche" at bounding box center [936, 70] width 123 height 26
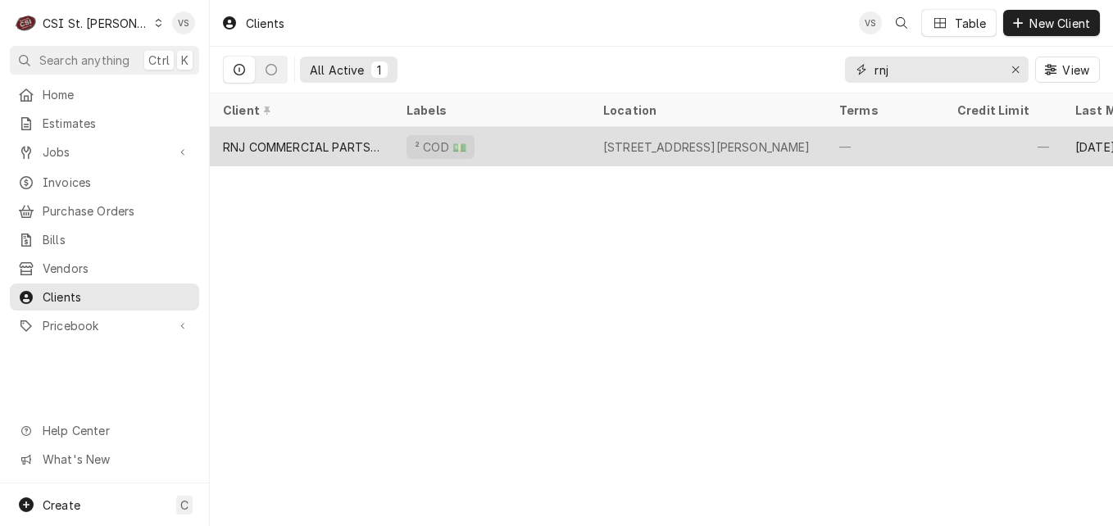
type input "rnj"
click at [525, 147] on div "² COD 💵" at bounding box center [491, 146] width 197 height 39
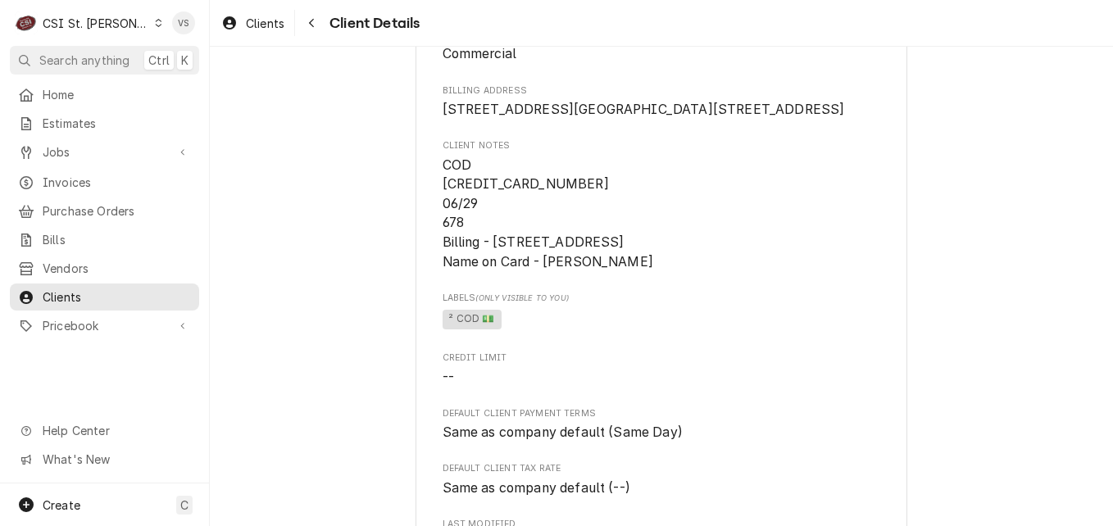
scroll to position [410, 0]
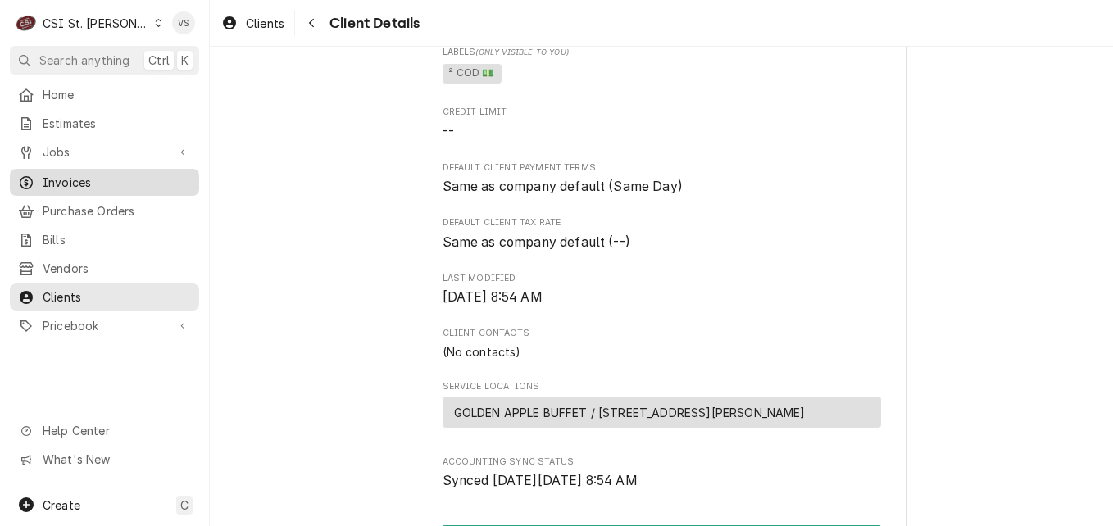
click at [91, 180] on span "Invoices" at bounding box center [117, 182] width 148 height 17
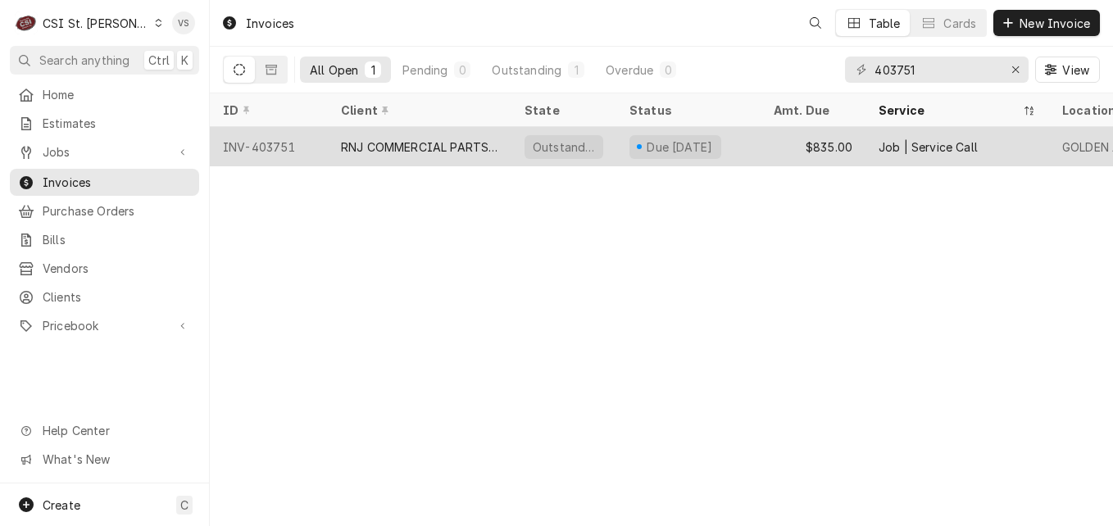
click at [512, 142] on div "Outstanding" at bounding box center [563, 146] width 105 height 39
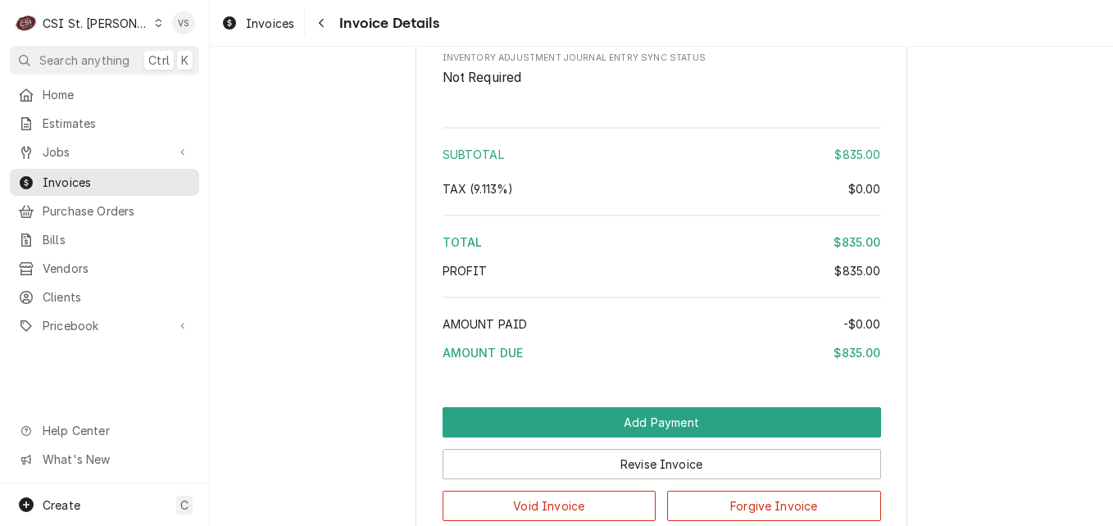
scroll to position [2951, 0]
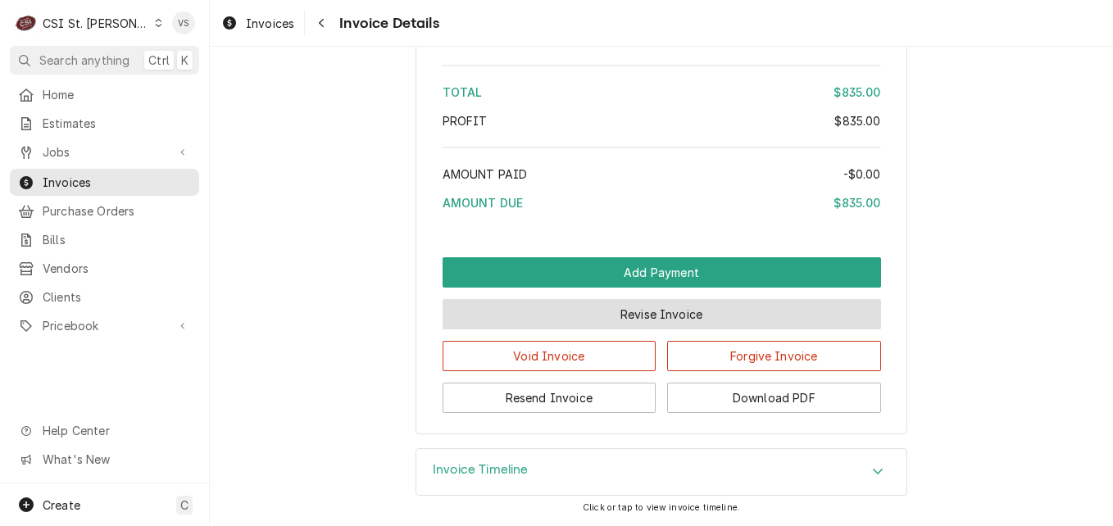
click at [581, 329] on button "Revise Invoice" at bounding box center [662, 314] width 438 height 30
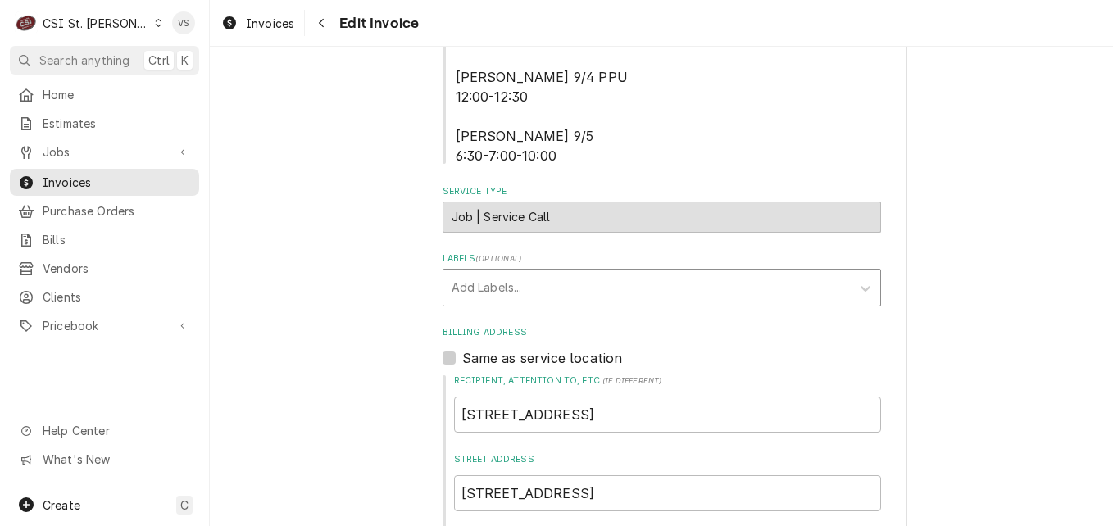
scroll to position [656, 0]
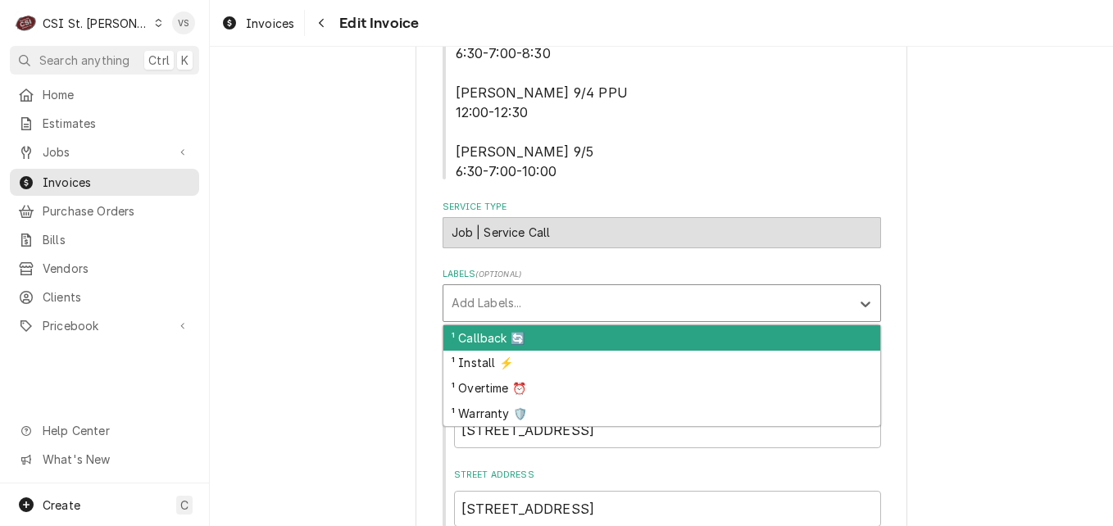
click at [493, 301] on div "Labels" at bounding box center [647, 304] width 391 height 30
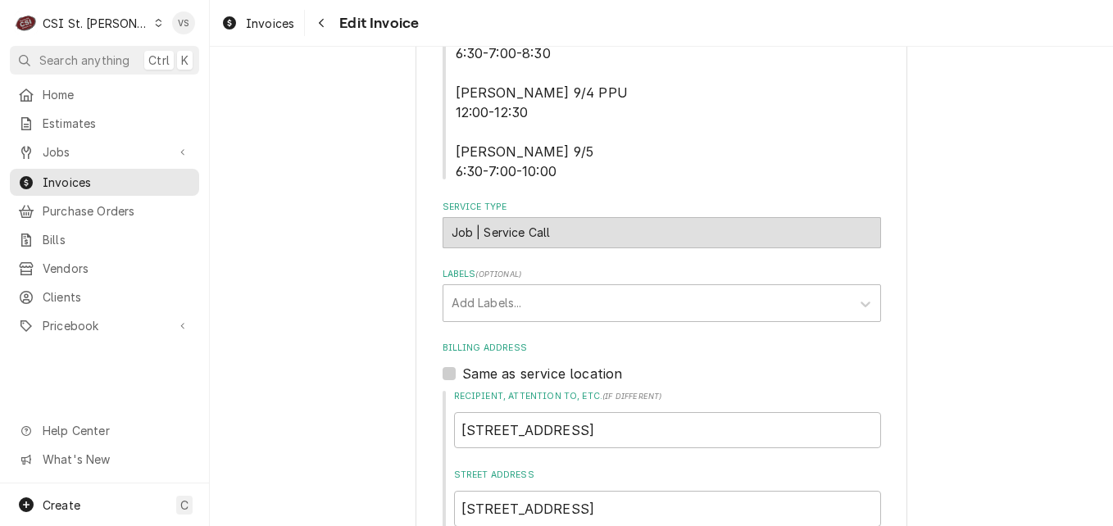
click at [549, 270] on label "Labels ( optional )" at bounding box center [662, 274] width 438 height 13
click at [80, 289] on span "Clients" at bounding box center [117, 297] width 148 height 17
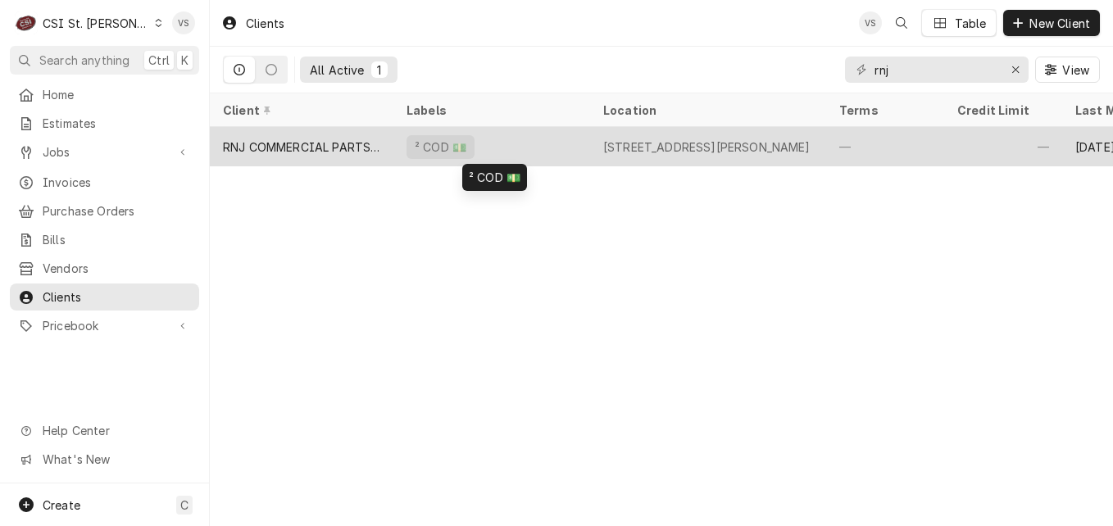
click at [499, 148] on div "² COD 💵" at bounding box center [491, 146] width 197 height 39
click at [561, 149] on div "² COD 💵" at bounding box center [491, 146] width 197 height 39
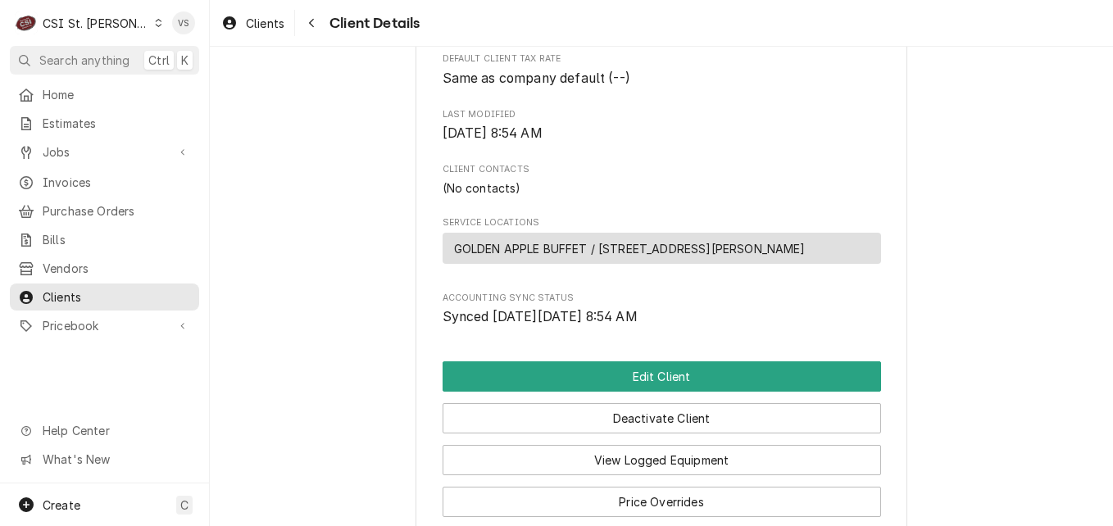
scroll to position [656, 0]
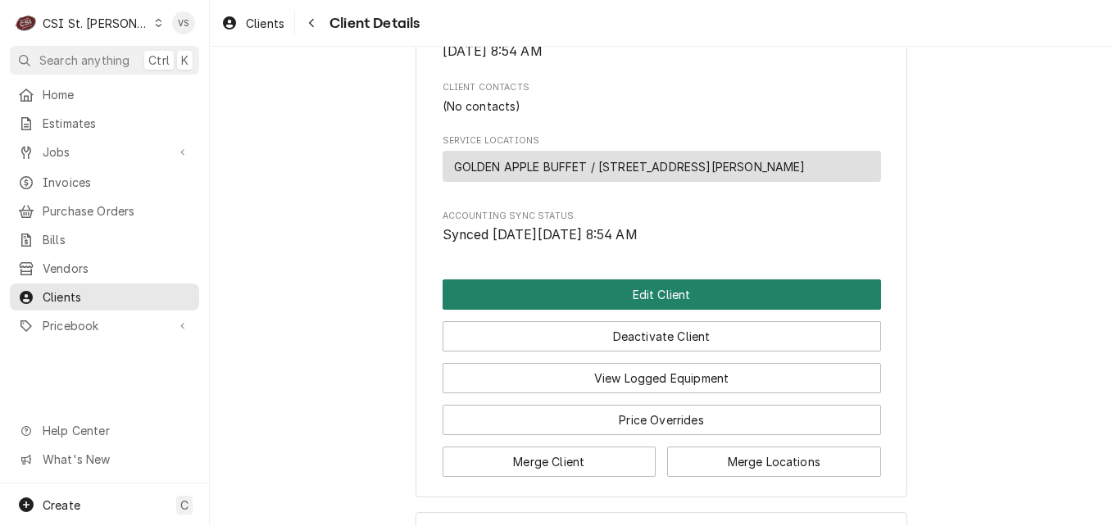
click at [591, 310] on button "Edit Client" at bounding box center [662, 294] width 438 height 30
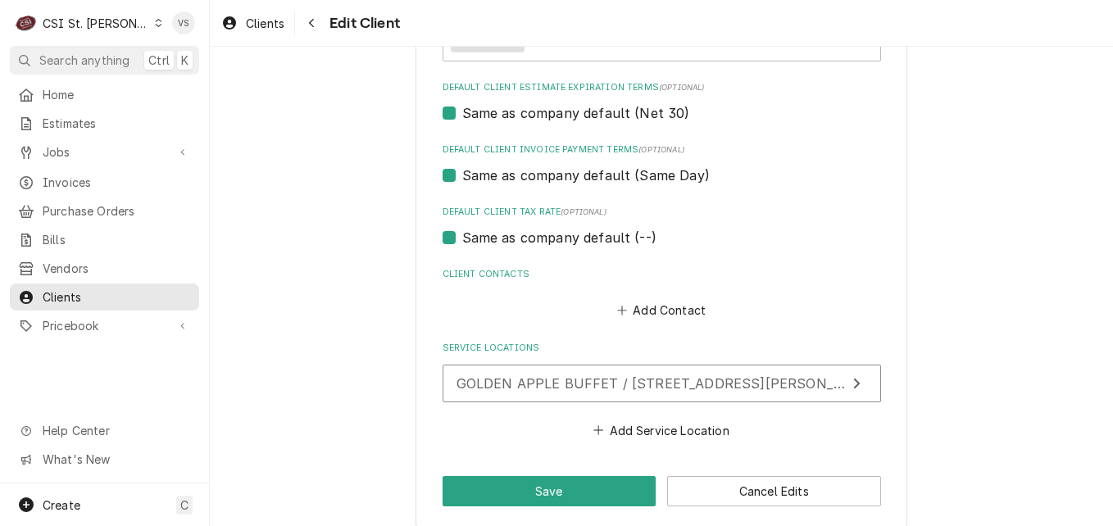
scroll to position [1029, 0]
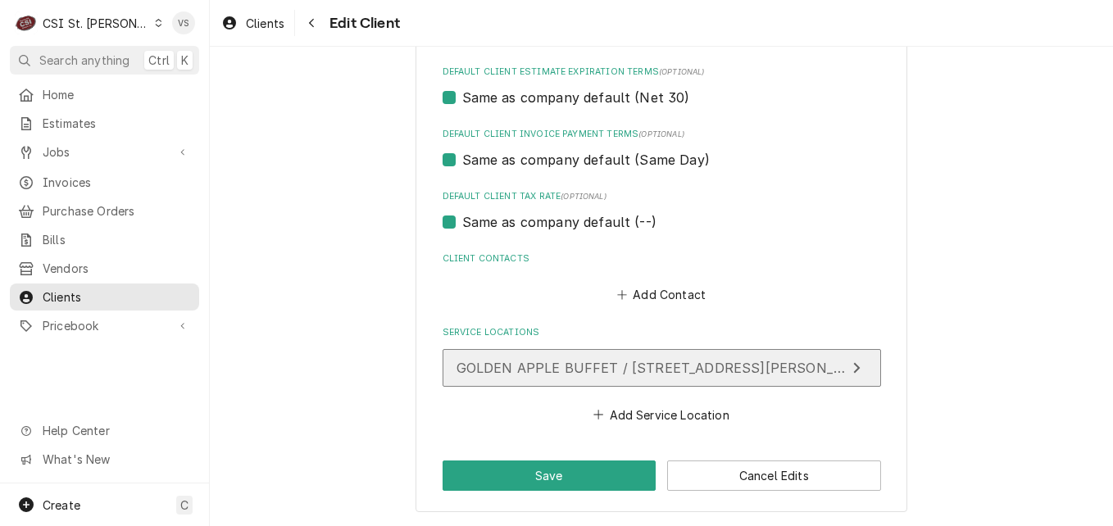
click at [567, 370] on span "GOLDEN APPLE BUFFET / [STREET_ADDRESS][PERSON_NAME]" at bounding box center [668, 368] width 423 height 16
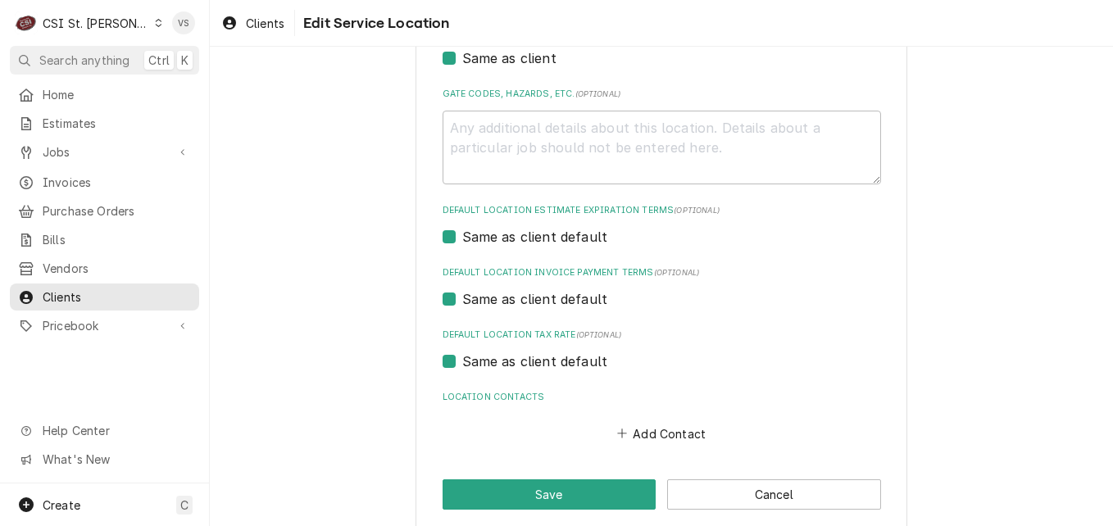
scroll to position [544, 0]
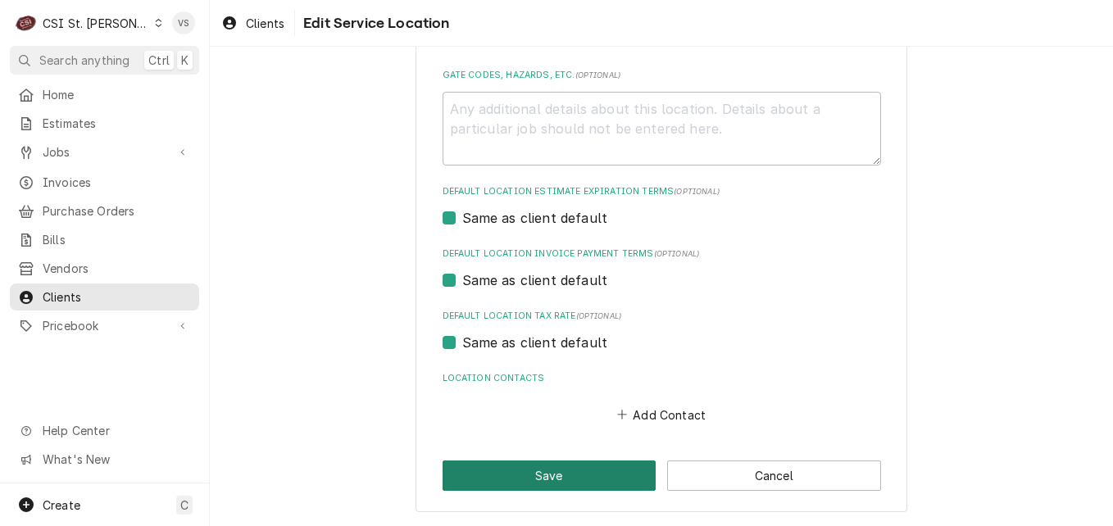
click at [581, 462] on button "Save" at bounding box center [550, 476] width 214 height 30
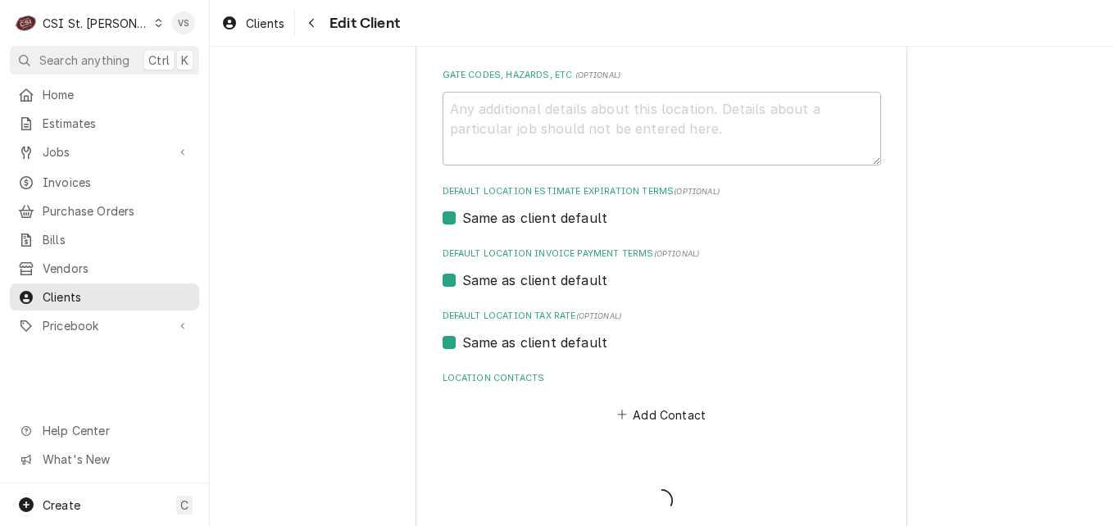
scroll to position [1029, 0]
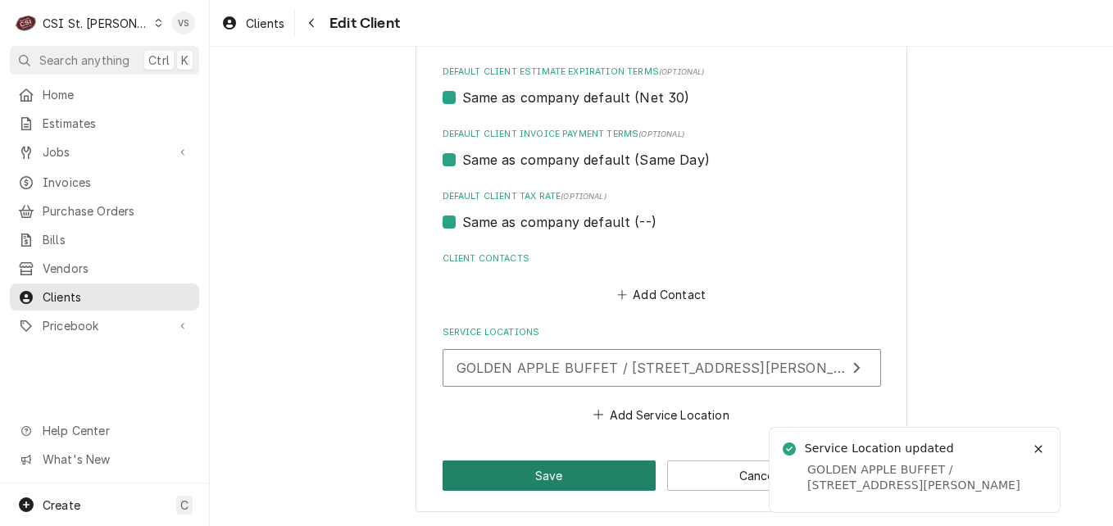
click at [583, 469] on button "Save" at bounding box center [550, 476] width 214 height 30
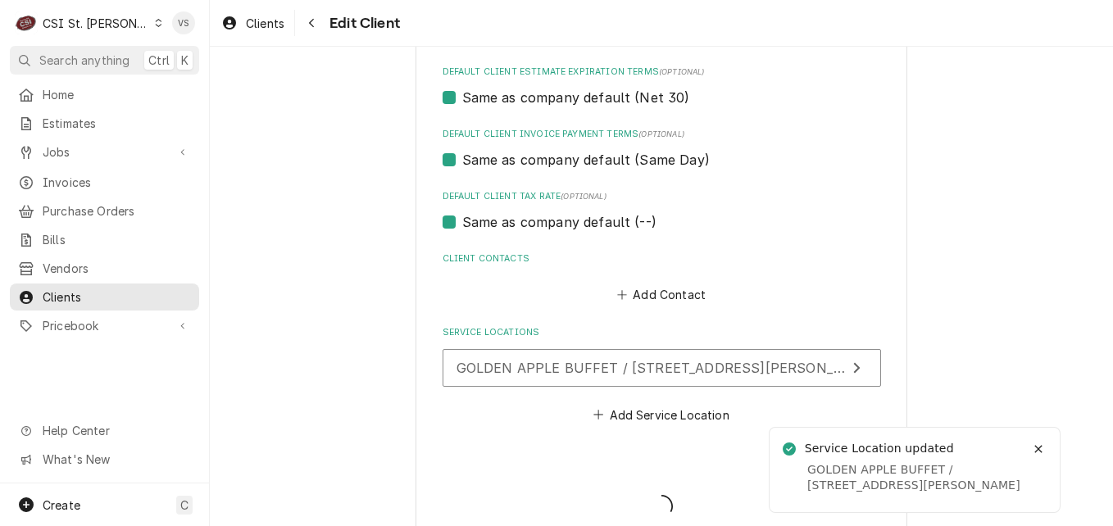
type textarea "x"
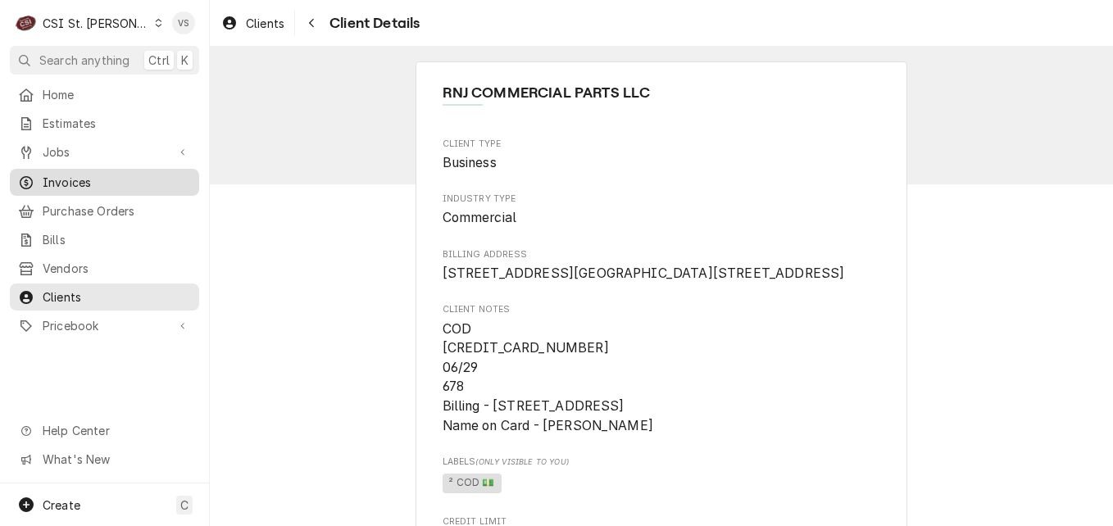
click at [71, 174] on span "Invoices" at bounding box center [117, 182] width 148 height 17
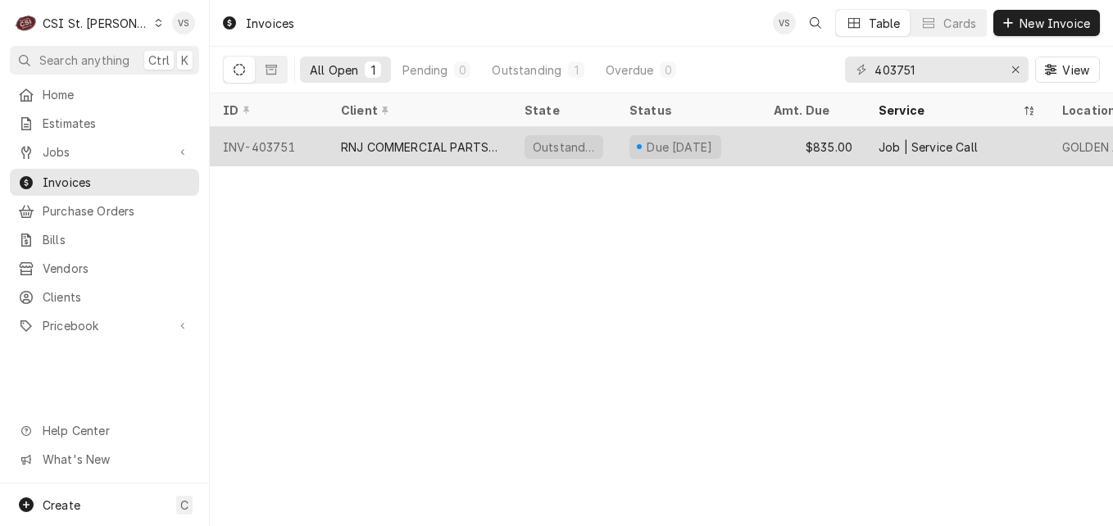
click at [375, 148] on div "RNJ COMMERCIAL PARTS LLC" at bounding box center [419, 147] width 157 height 17
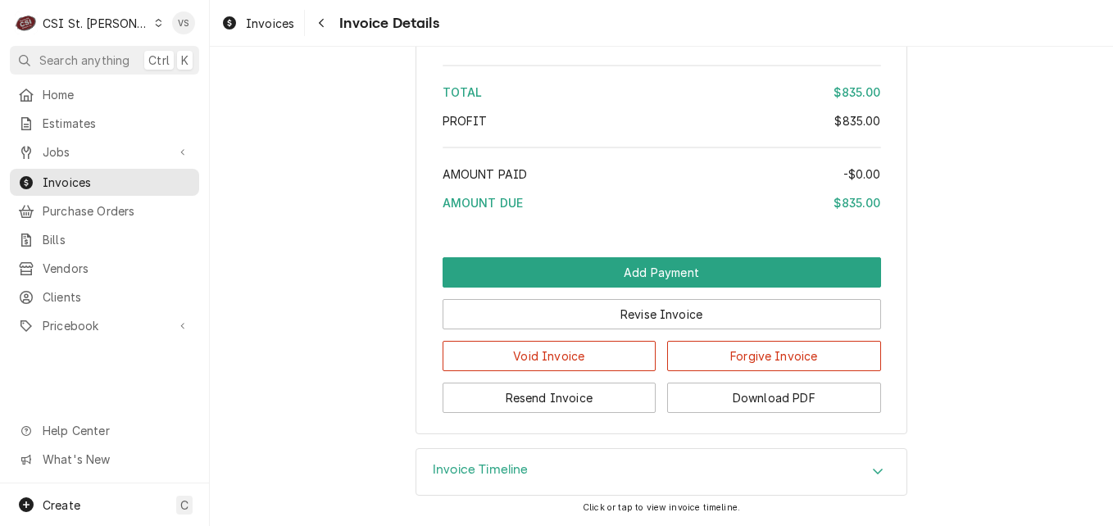
scroll to position [3017, 0]
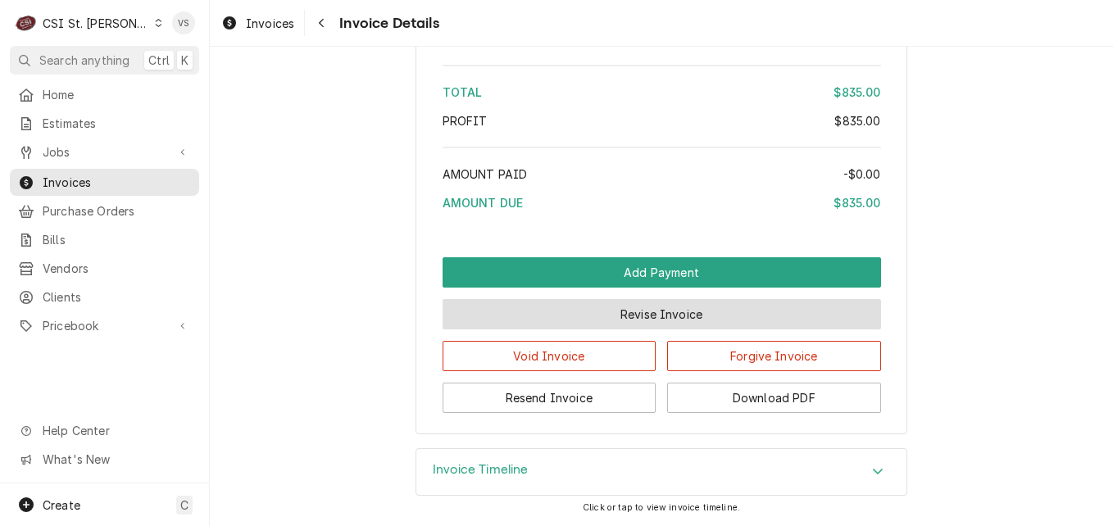
click at [674, 315] on button "Revise Invoice" at bounding box center [662, 314] width 438 height 30
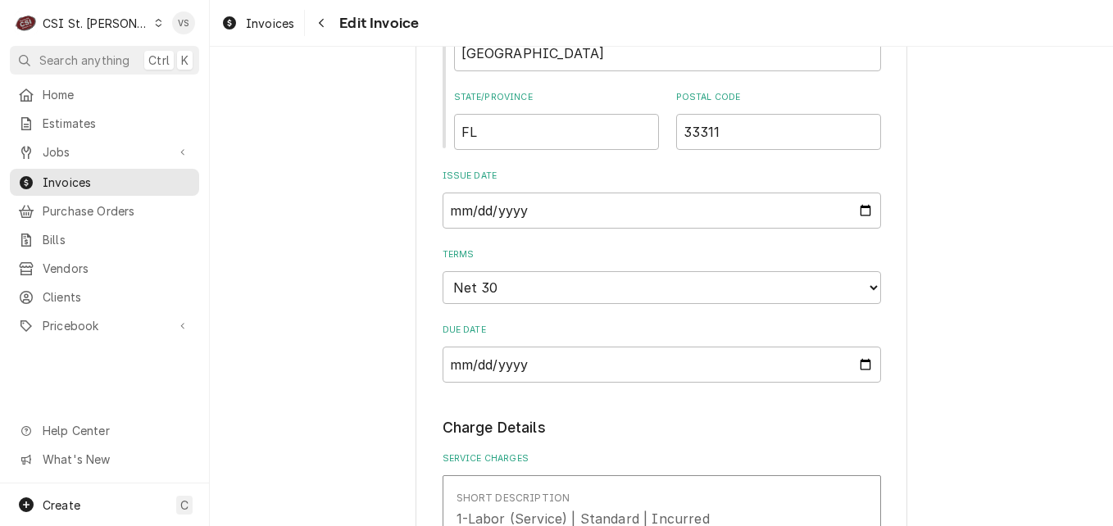
scroll to position [1393, 0]
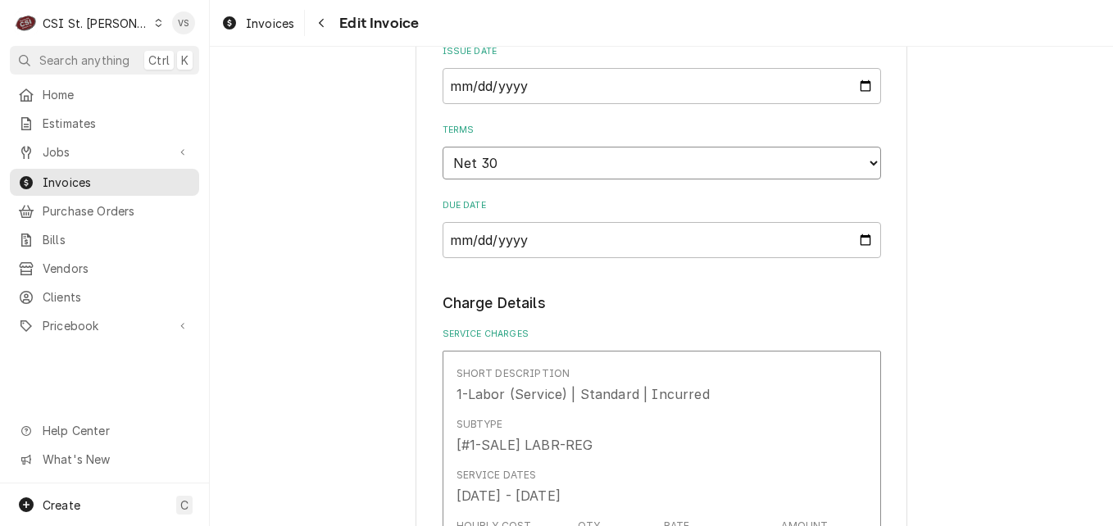
click at [511, 164] on select "Choose payment terms... Same Day Net 7 Net 14 Net 21 Net 30 Net 45 Net 60 Net 90" at bounding box center [662, 163] width 438 height 33
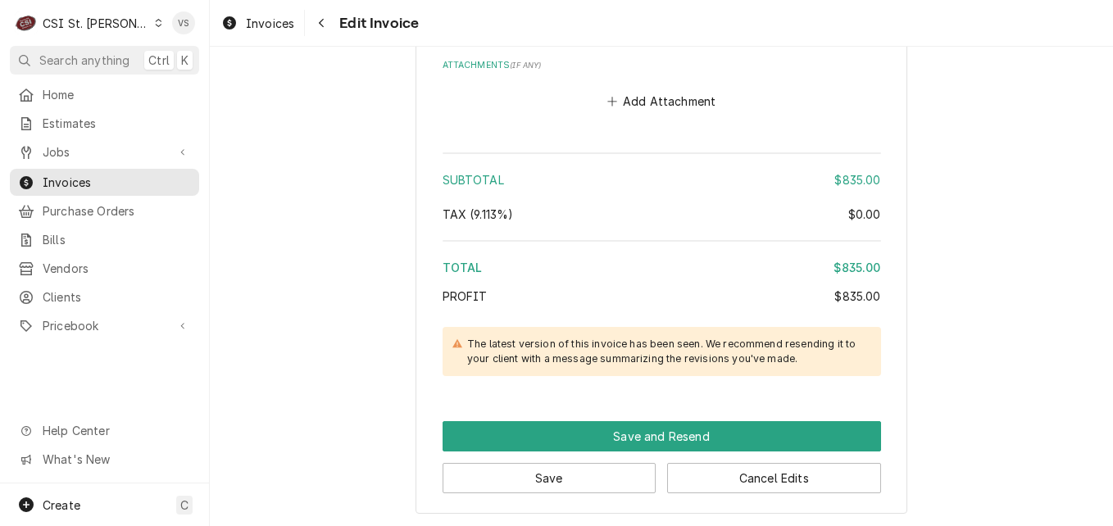
scroll to position [3148, 0]
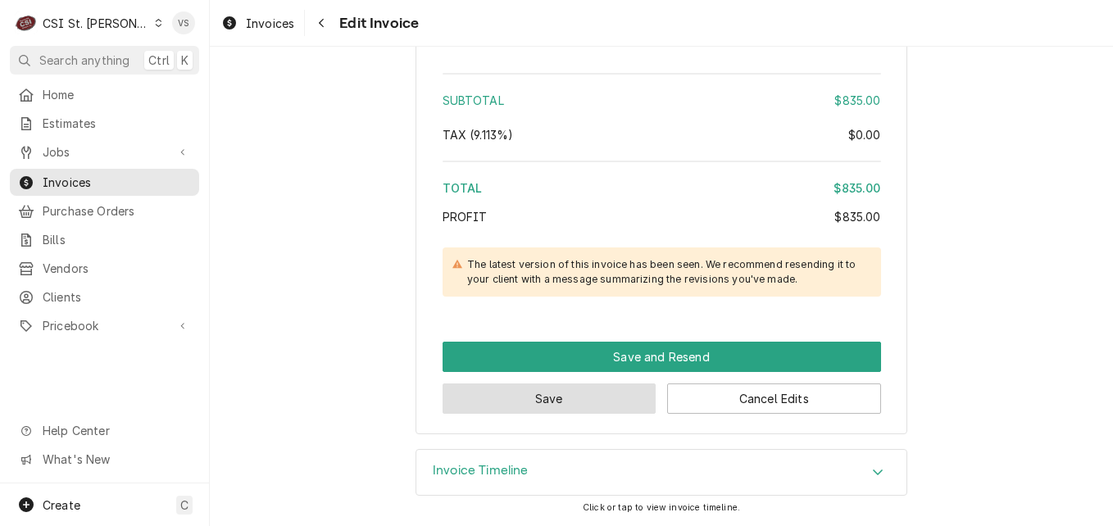
click at [578, 396] on button "Save" at bounding box center [550, 399] width 214 height 30
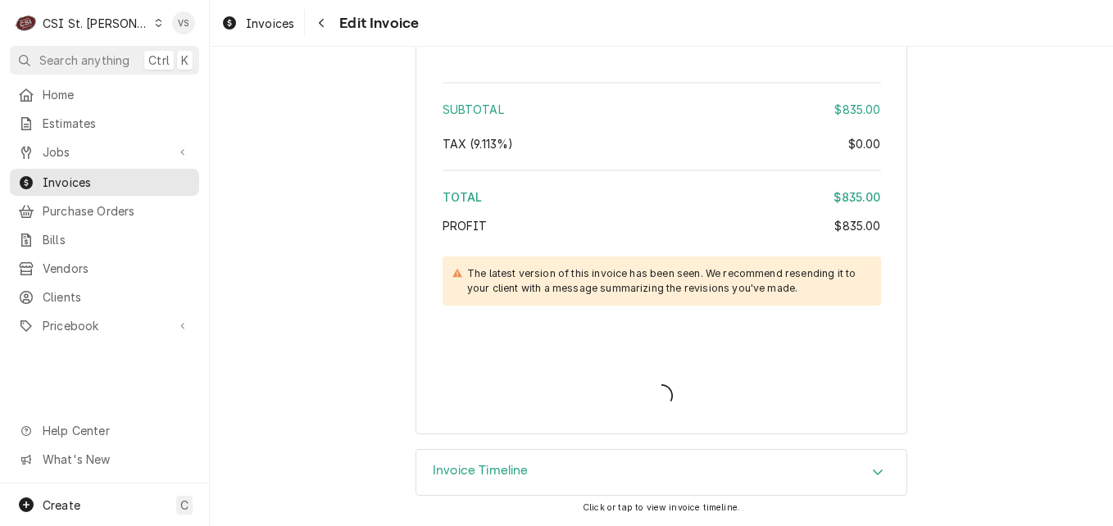
scroll to position [3139, 0]
type textarea "x"
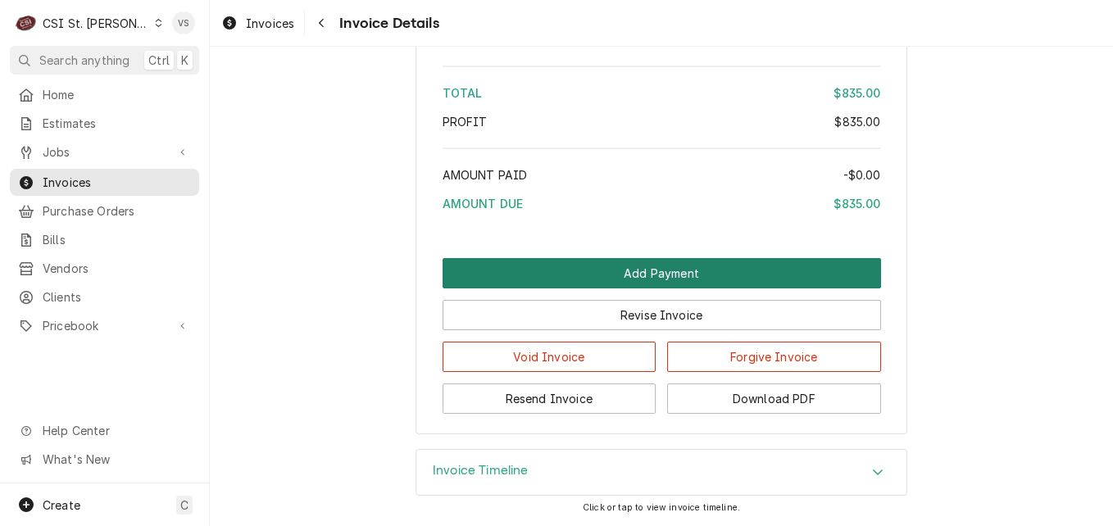
scroll to position [2962, 0]
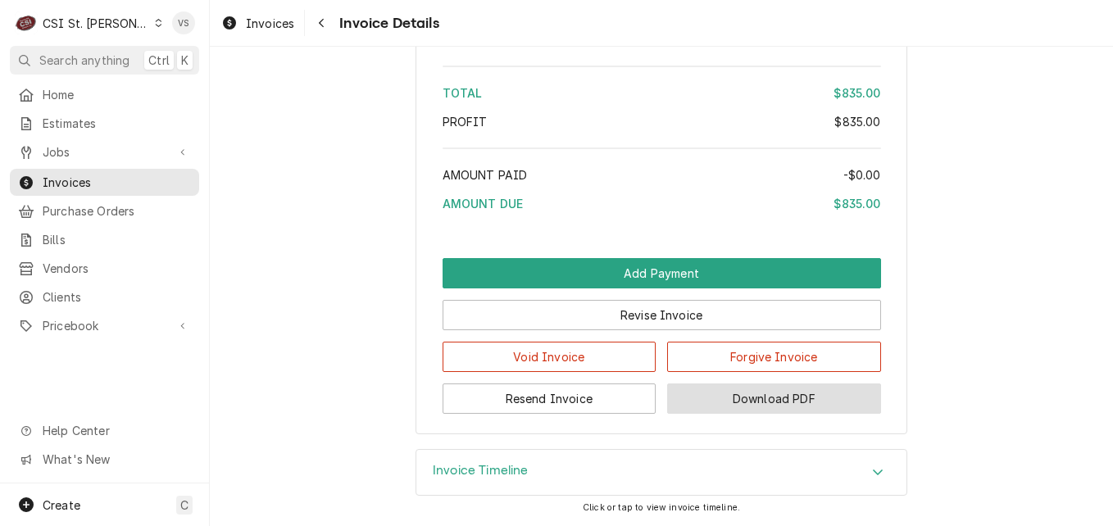
click at [729, 401] on button "Download PDF" at bounding box center [774, 399] width 214 height 30
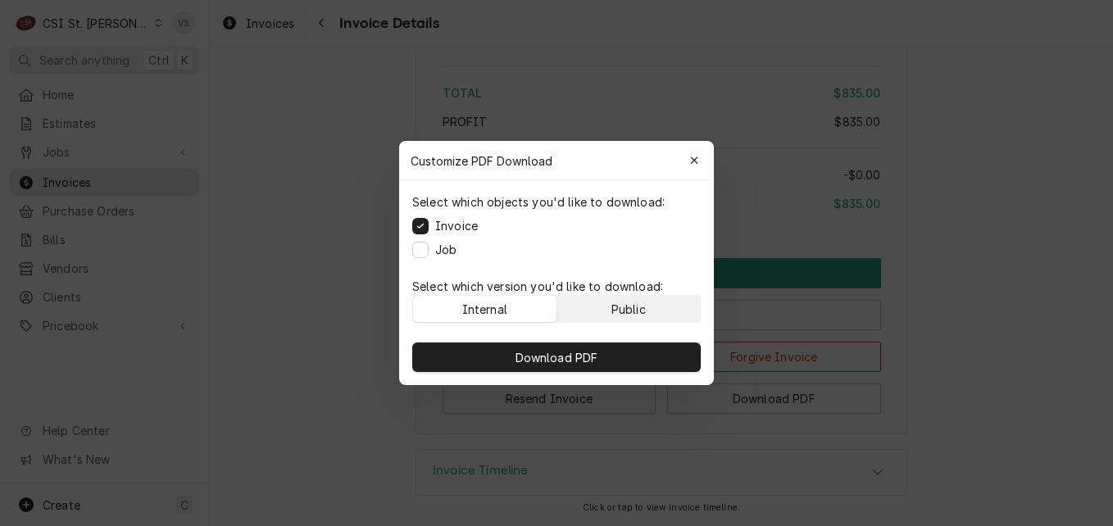
click at [609, 297] on button "Public" at bounding box center [628, 309] width 143 height 26
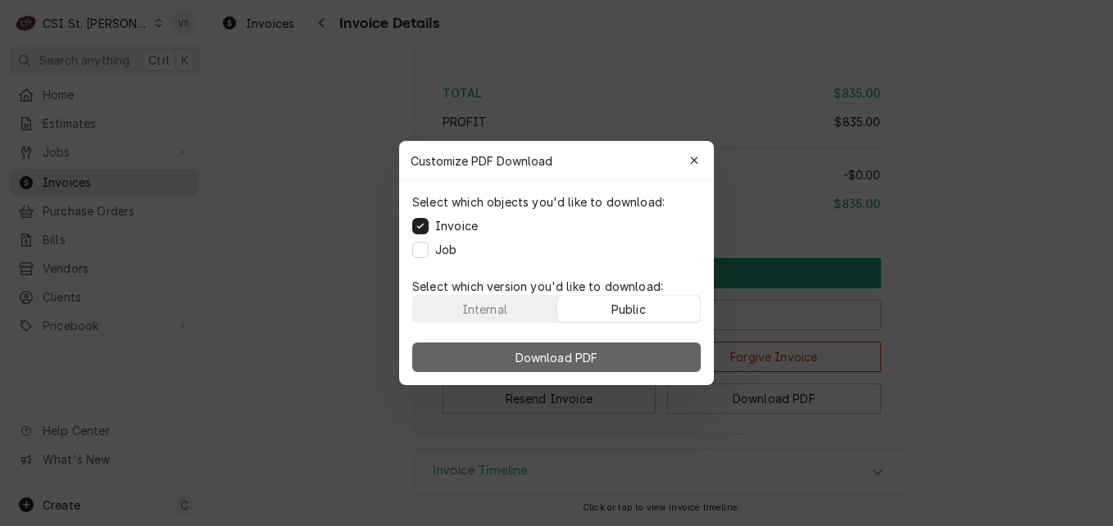
click at [629, 354] on button "Download PDF" at bounding box center [556, 358] width 289 height 30
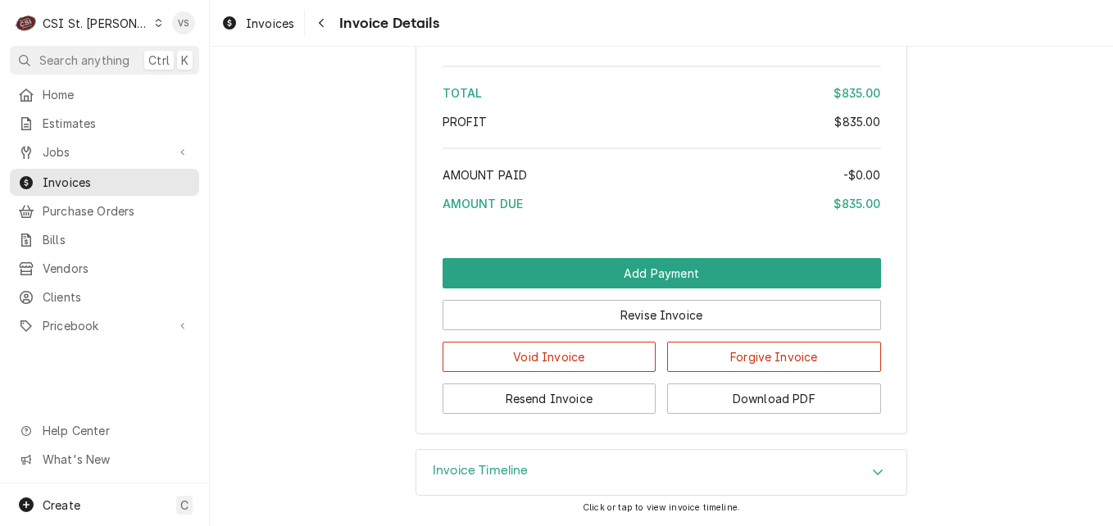
drag, startPoint x: 98, startPoint y: 185, endPoint x: 85, endPoint y: 185, distance: 12.3
click at [98, 185] on div "Invoices" at bounding box center [104, 182] width 183 height 20
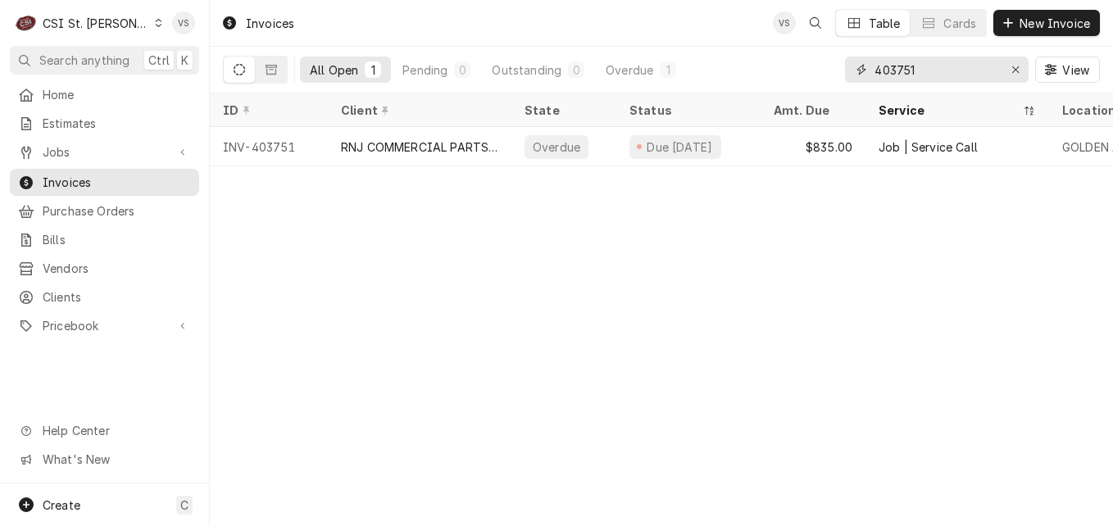
drag, startPoint x: 922, startPoint y: 75, endPoint x: 897, endPoint y: 70, distance: 24.9
click at [897, 70] on input "403751" at bounding box center [936, 70] width 123 height 26
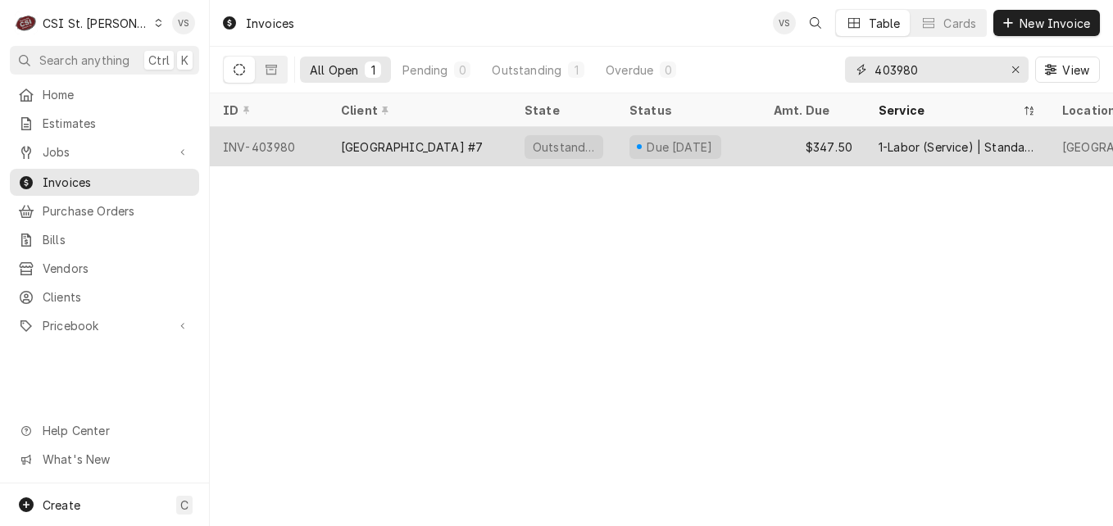
type input "403980"
click at [409, 148] on div "[GEOGRAPHIC_DATA] #7" at bounding box center [412, 147] width 142 height 17
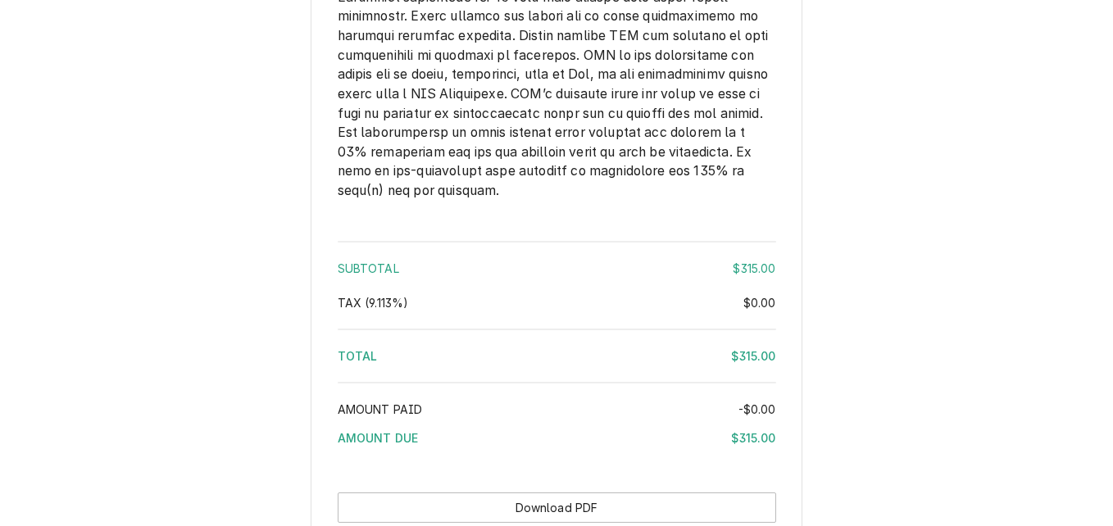
scroll to position [2463, 0]
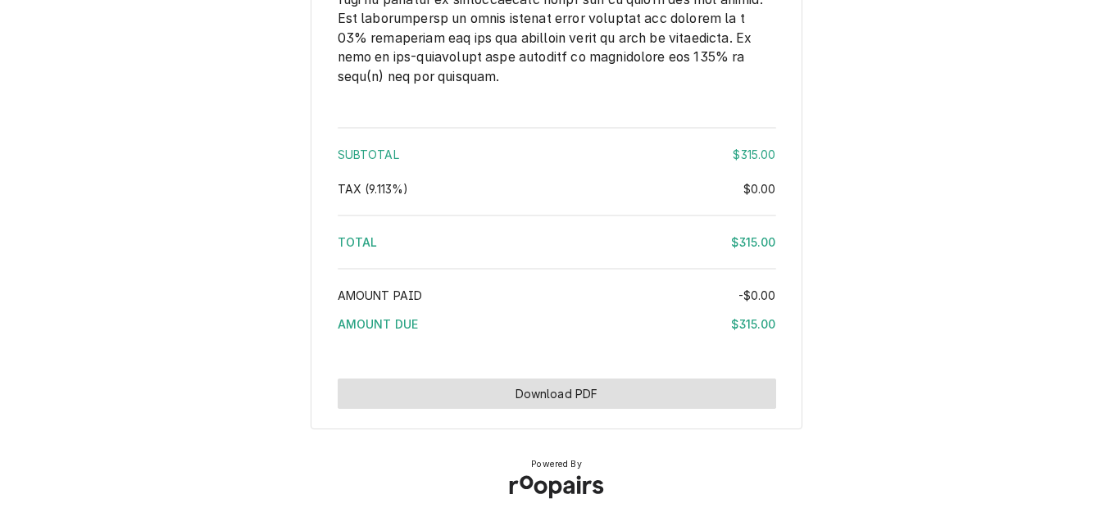
click at [570, 394] on button "Download PDF" at bounding box center [557, 394] width 438 height 30
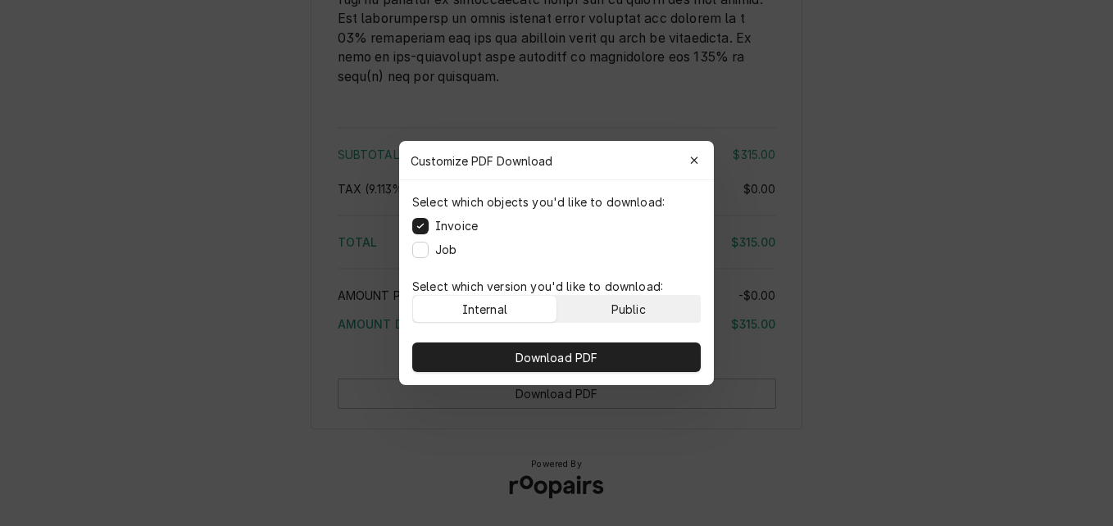
click at [611, 298] on button "Public" at bounding box center [628, 309] width 143 height 26
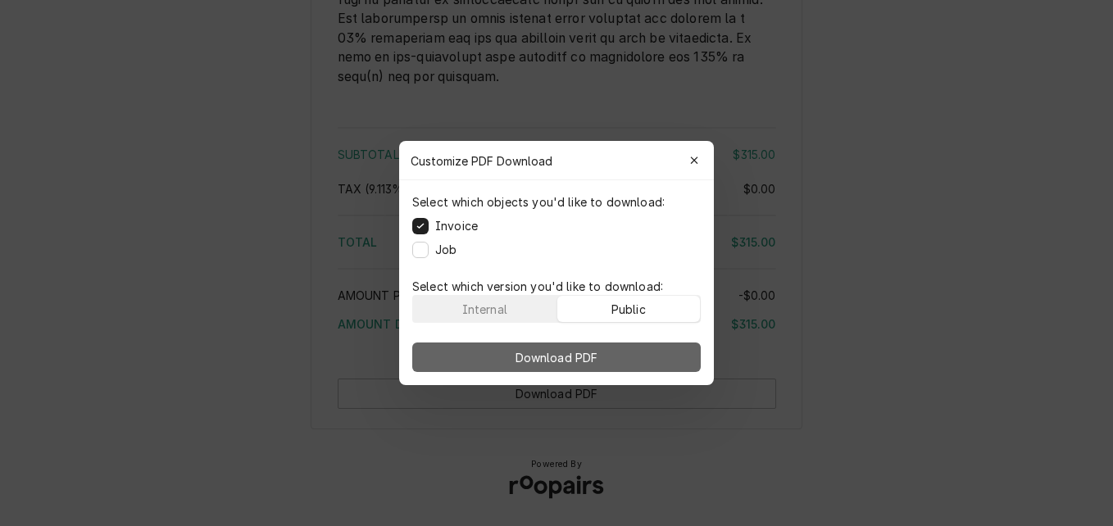
click at [599, 349] on span "Download PDF" at bounding box center [556, 357] width 89 height 17
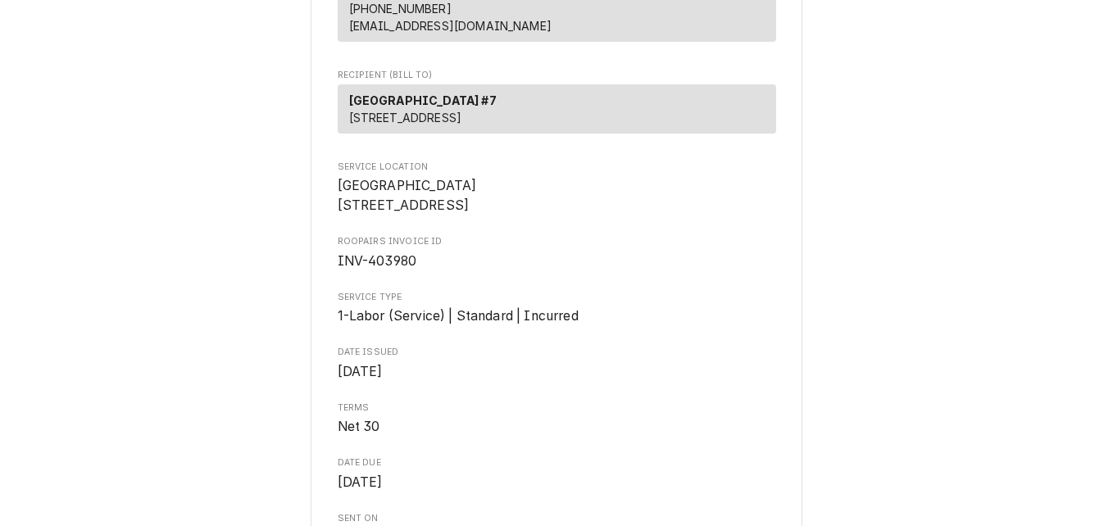
scroll to position [246, 0]
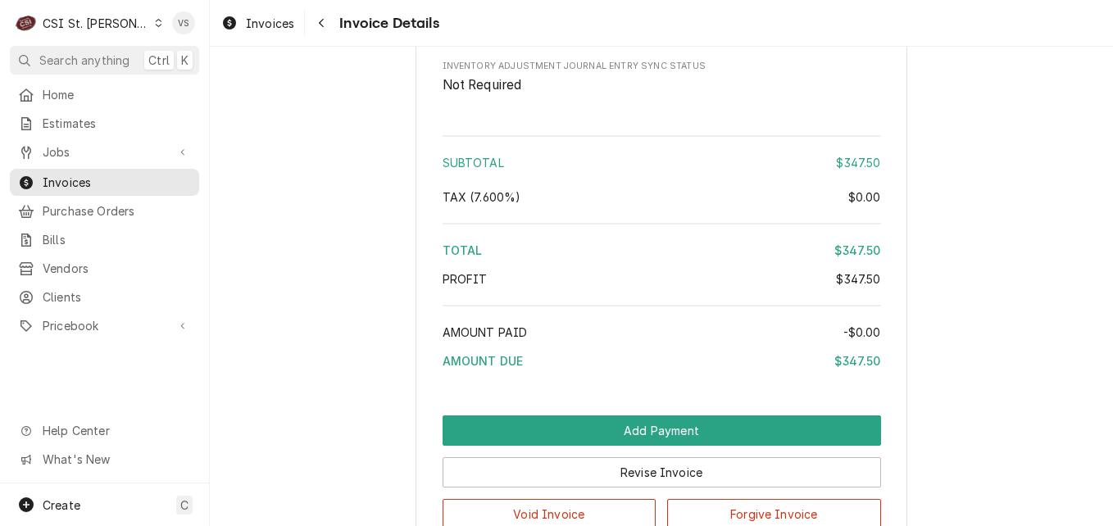
scroll to position [2858, 0]
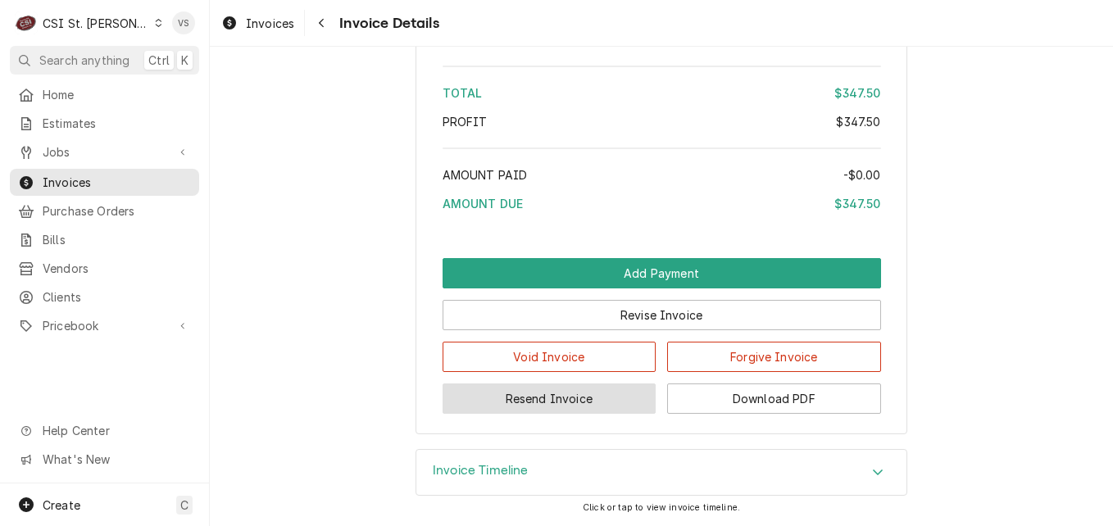
click at [603, 403] on button "Resend Invoice" at bounding box center [550, 399] width 214 height 30
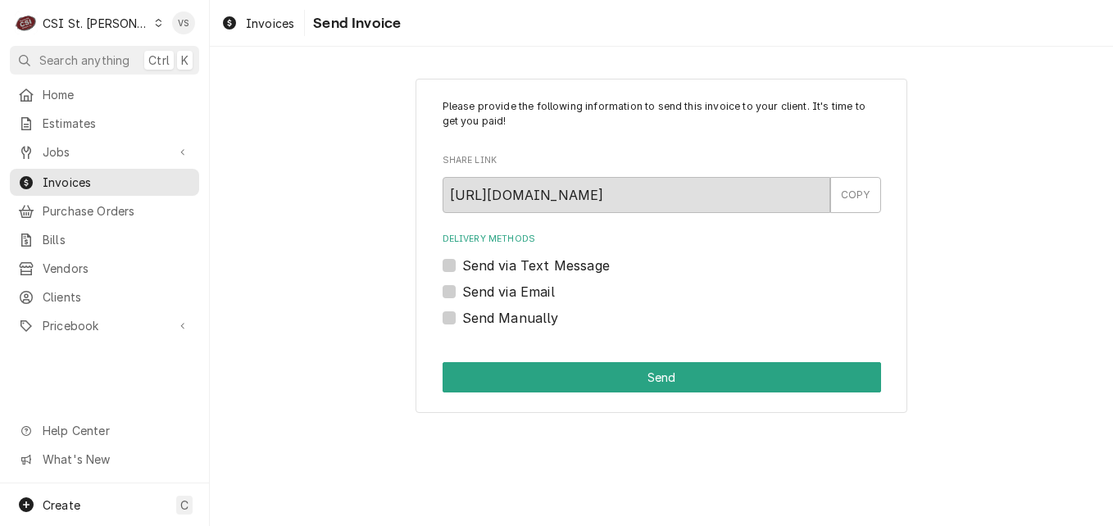
click at [462, 290] on label "Send via Email" at bounding box center [508, 292] width 93 height 20
click at [462, 290] on input "Send via Email" at bounding box center [681, 300] width 438 height 36
checkbox input "true"
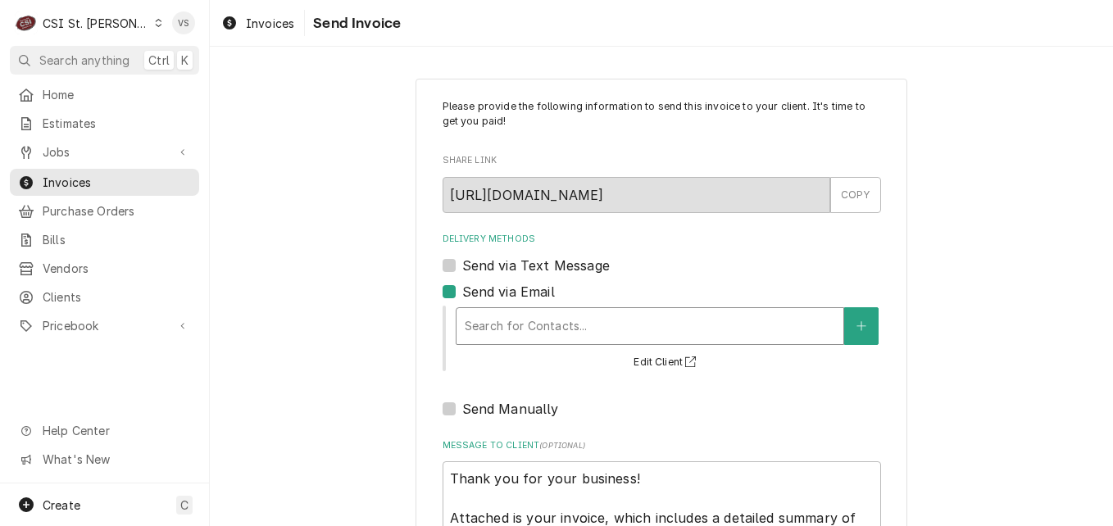
click at [555, 333] on div "Delivery Methods" at bounding box center [650, 326] width 370 height 30
click at [329, 291] on div "Please provide the following information to send this invoice to your client. I…" at bounding box center [661, 379] width 903 height 630
click at [303, 295] on div "Please provide the following information to send this invoice to your client. I…" at bounding box center [661, 379] width 903 height 630
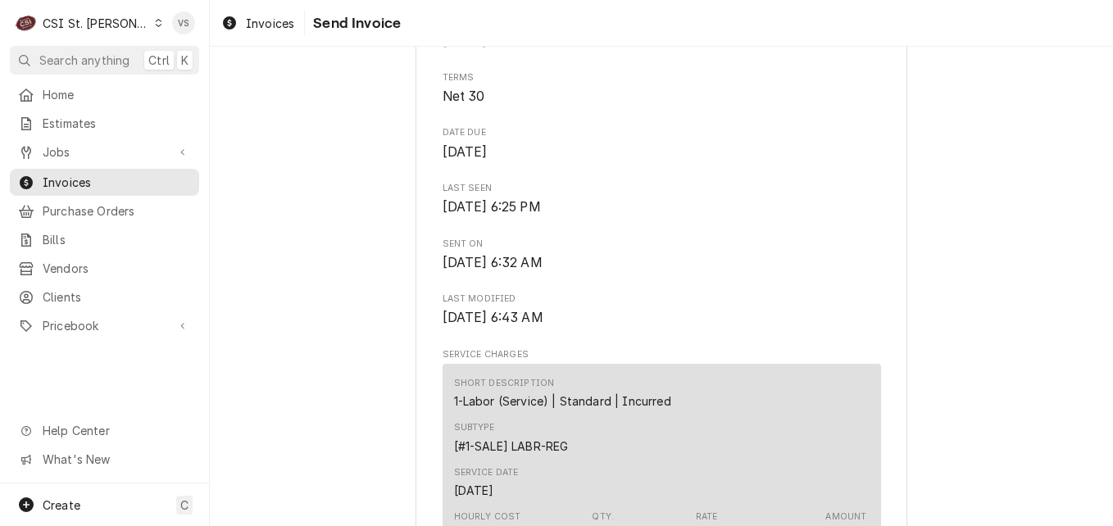
scroll to position [656, 0]
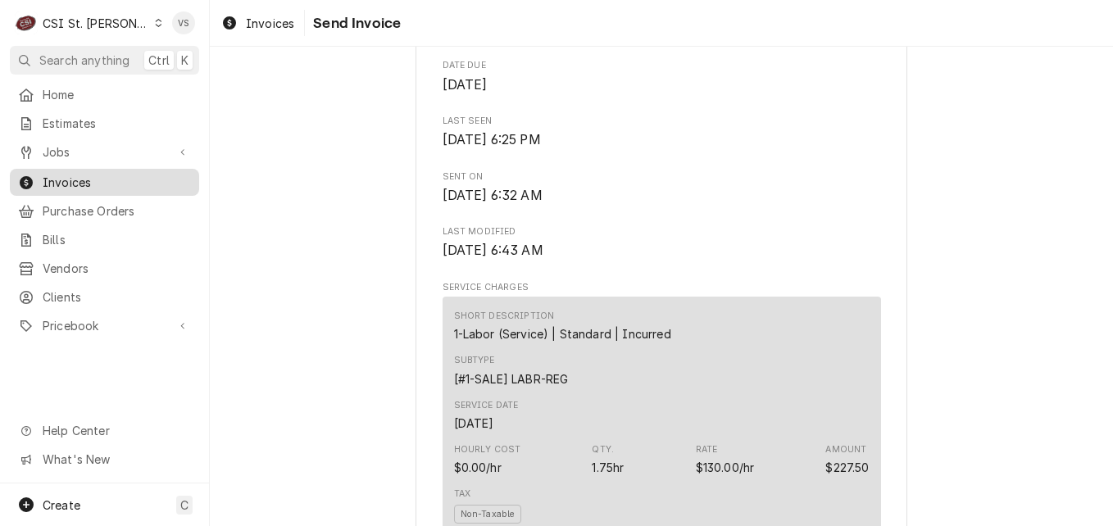
click at [101, 180] on span "Invoices" at bounding box center [117, 182] width 148 height 17
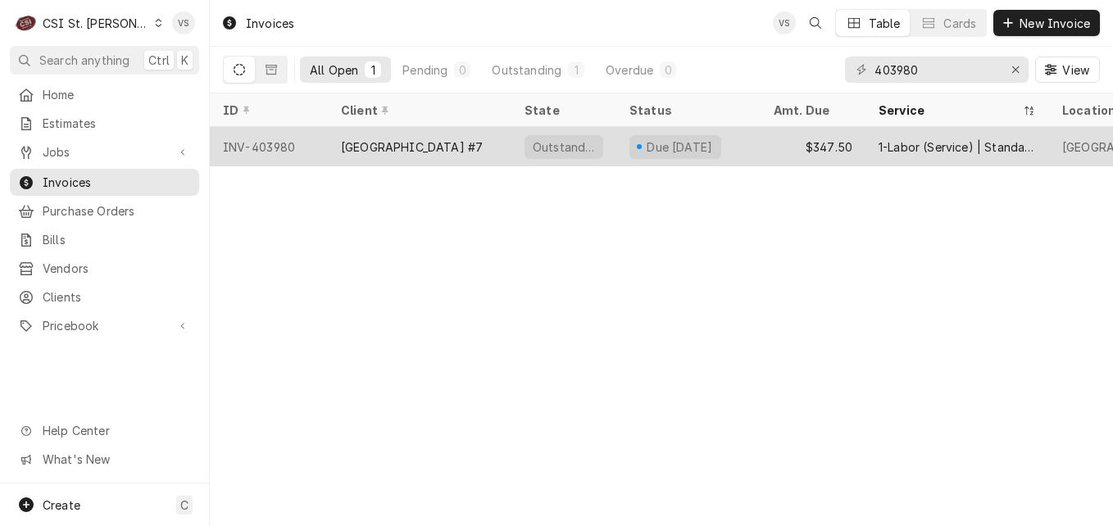
click at [457, 146] on div "[GEOGRAPHIC_DATA] #7" at bounding box center [412, 147] width 142 height 17
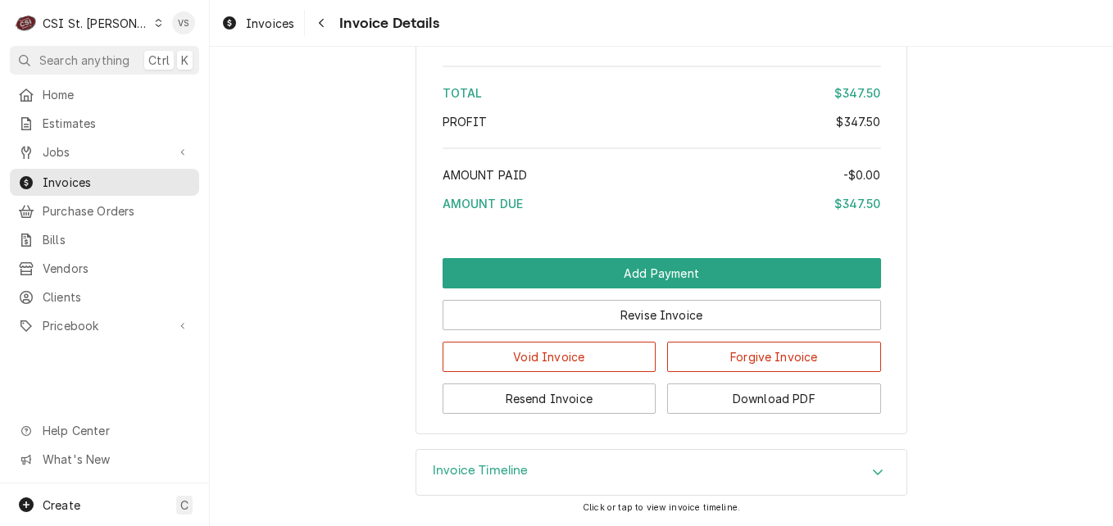
scroll to position [2858, 0]
click at [875, 475] on icon "Accordion Header" at bounding box center [877, 472] width 11 height 13
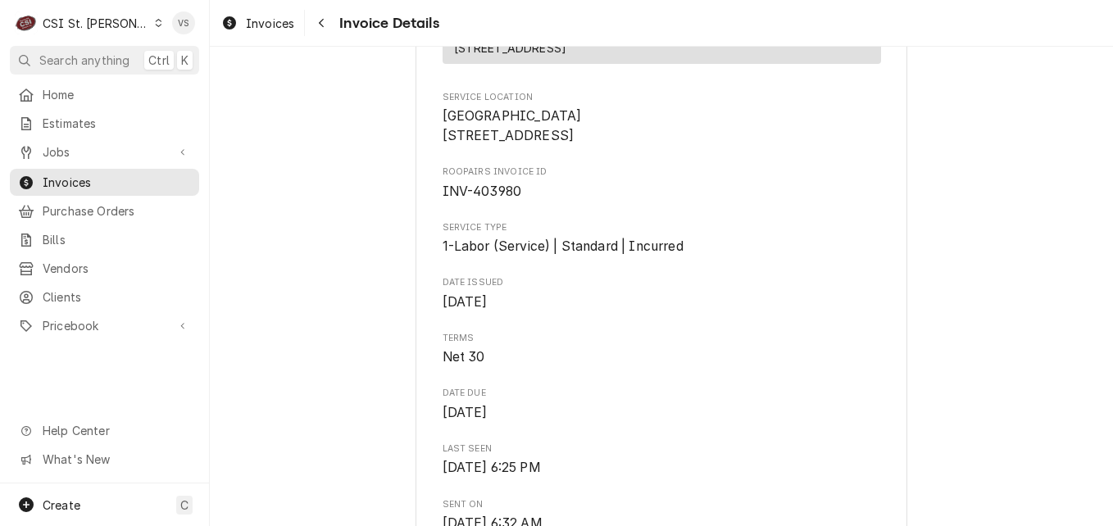
scroll to position [316, 0]
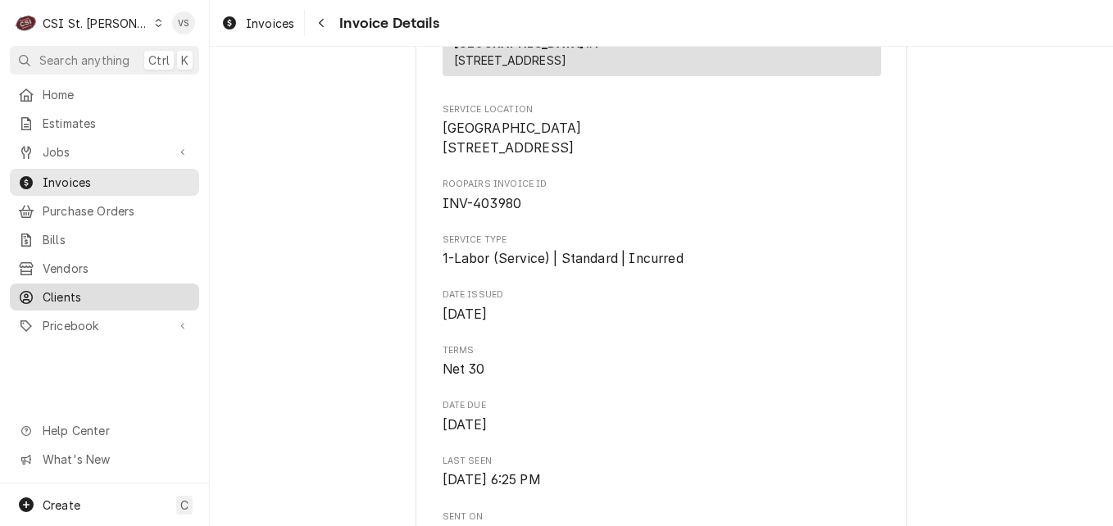
click at [66, 289] on span "Clients" at bounding box center [117, 297] width 148 height 17
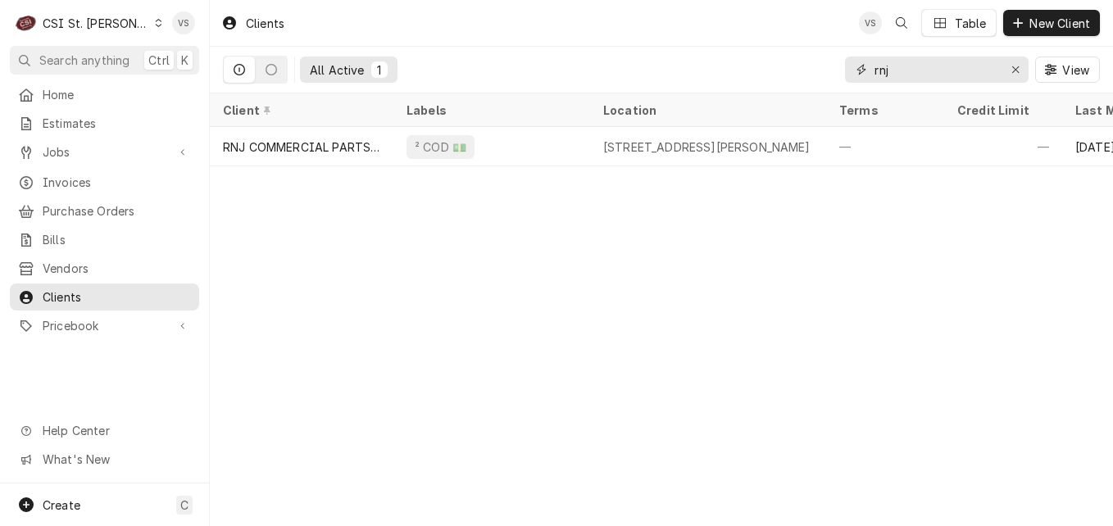
drag, startPoint x: 904, startPoint y: 71, endPoint x: 942, endPoint y: 79, distance: 38.4
click at [851, 70] on div "rnj" at bounding box center [937, 70] width 184 height 26
drag, startPoint x: 898, startPoint y: 66, endPoint x: 833, endPoint y: 66, distance: 65.6
click at [833, 66] on div "All Active 1 rnj View" at bounding box center [661, 70] width 877 height 46
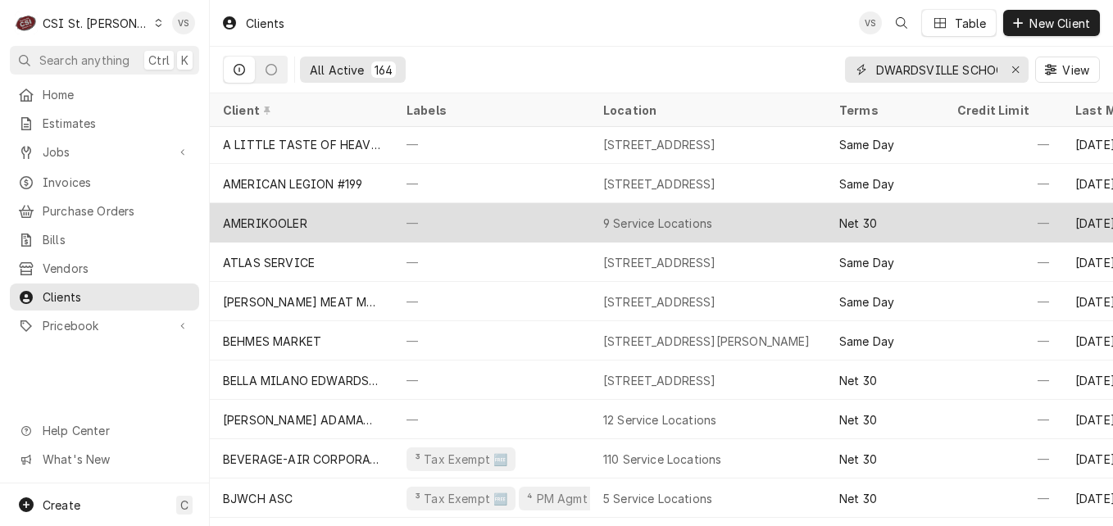
scroll to position [0, 15]
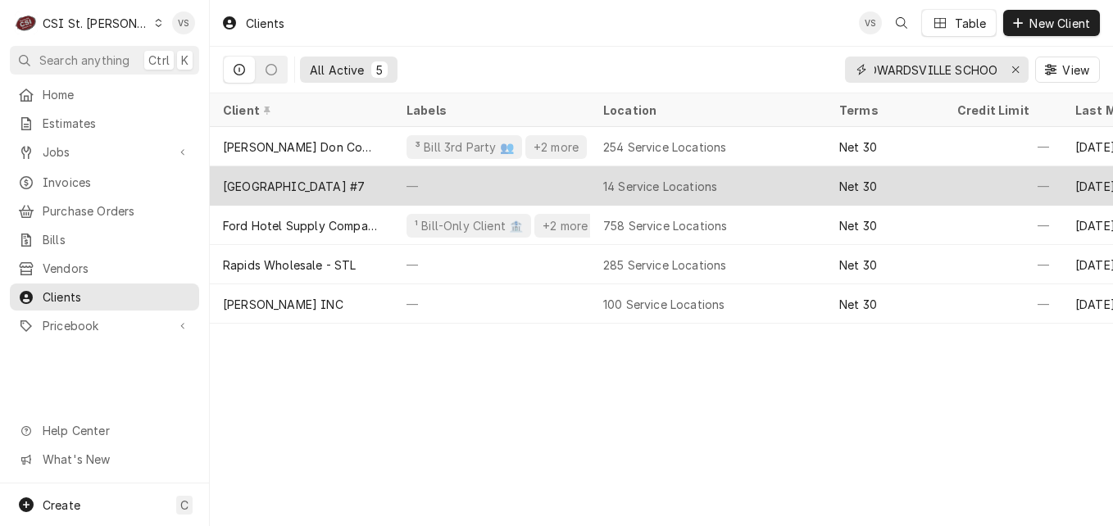
type input "EDWARDSVILLE SCHOO"
click at [388, 184] on div "[GEOGRAPHIC_DATA] #7" at bounding box center [302, 185] width 184 height 39
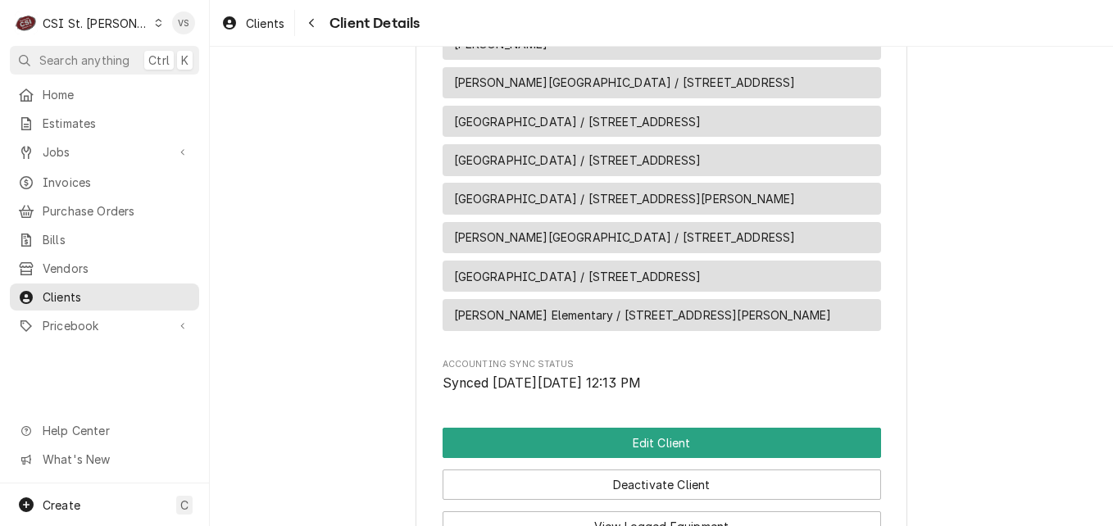
scroll to position [1147, 0]
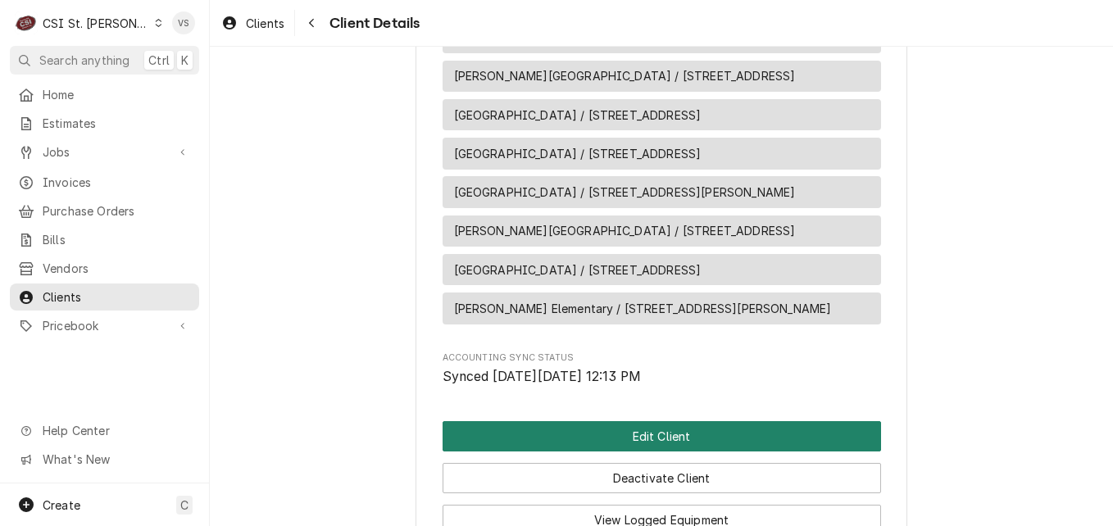
click at [612, 444] on button "Edit Client" at bounding box center [662, 436] width 438 height 30
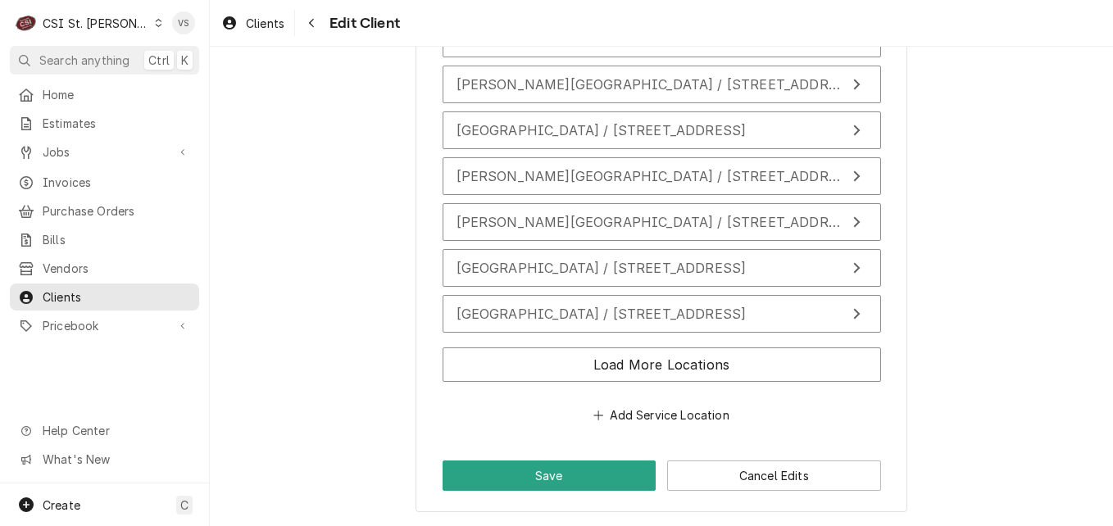
scroll to position [1948, 0]
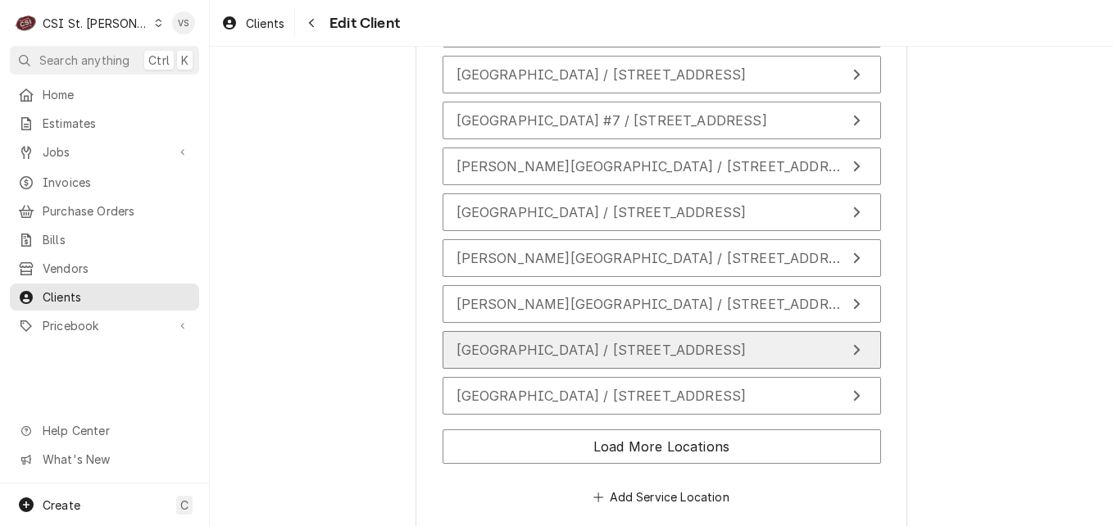
click at [551, 358] on div "[GEOGRAPHIC_DATA] / [STREET_ADDRESS]" at bounding box center [602, 350] width 290 height 20
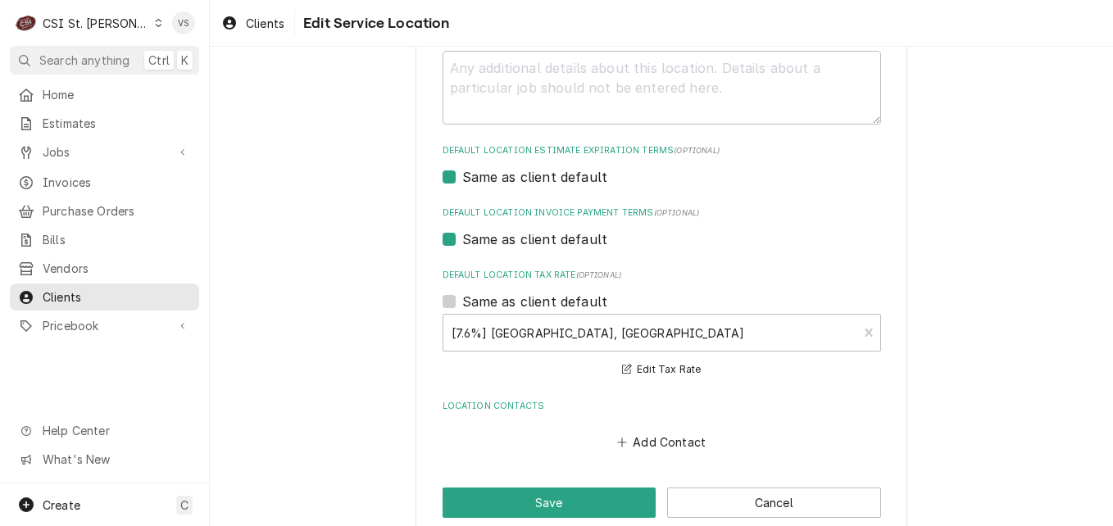
scroll to position [612, 0]
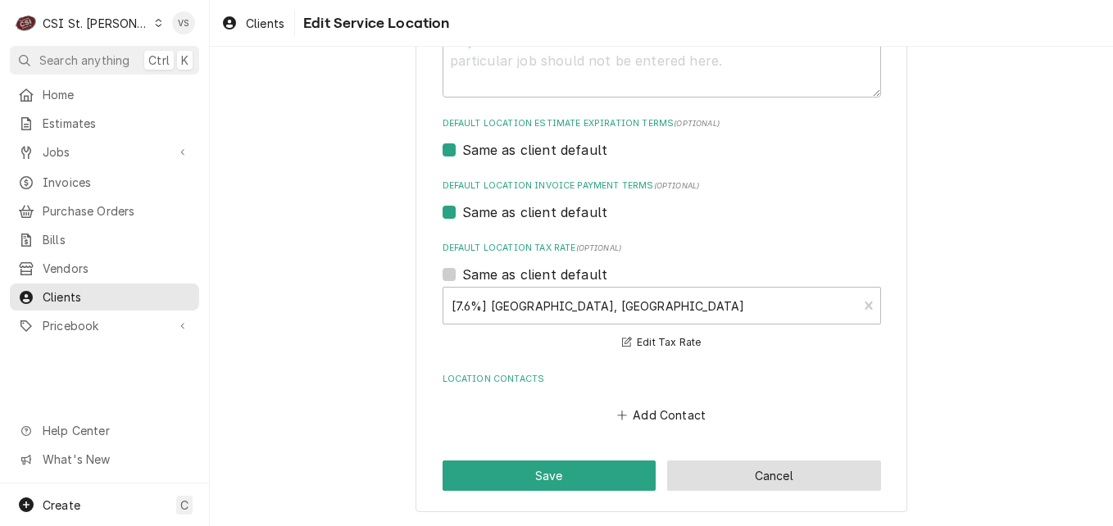
click at [767, 471] on button "Cancel" at bounding box center [774, 476] width 214 height 30
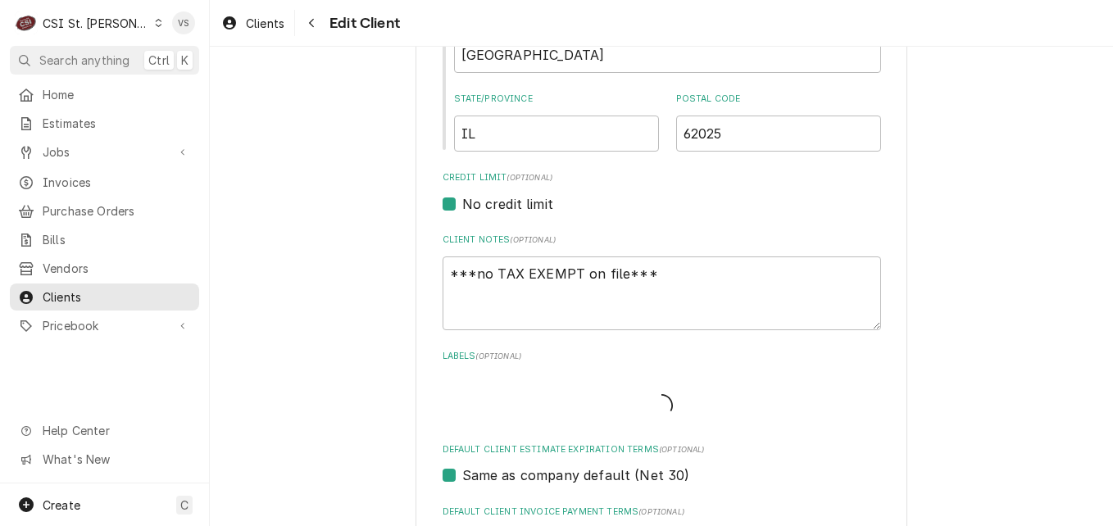
scroll to position [1556, 0]
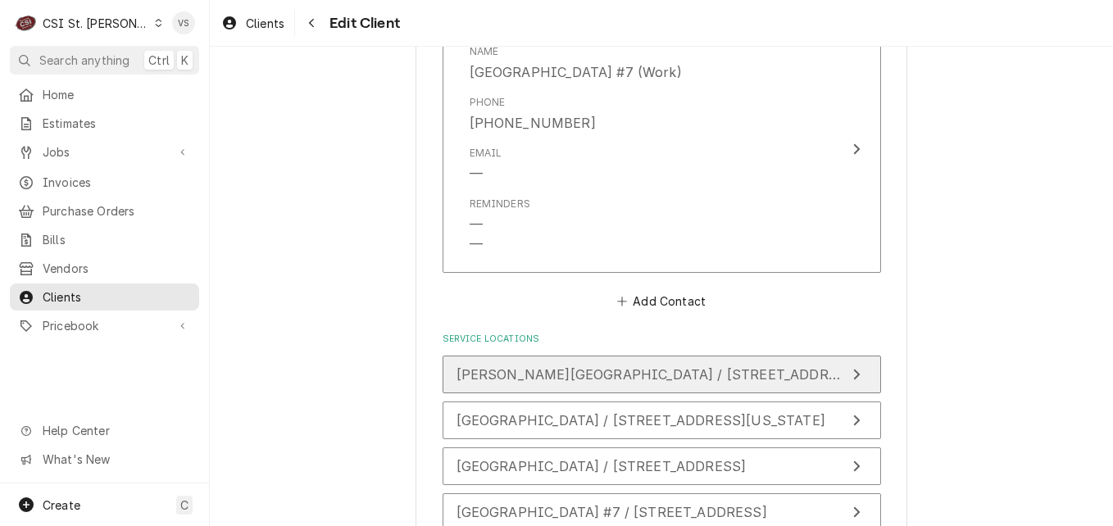
click at [591, 373] on span "Albert Cassens Elementary / 1014 Glen Crossing Rd, Glen Carbon, IL 62034" at bounding box center [716, 374] width 518 height 16
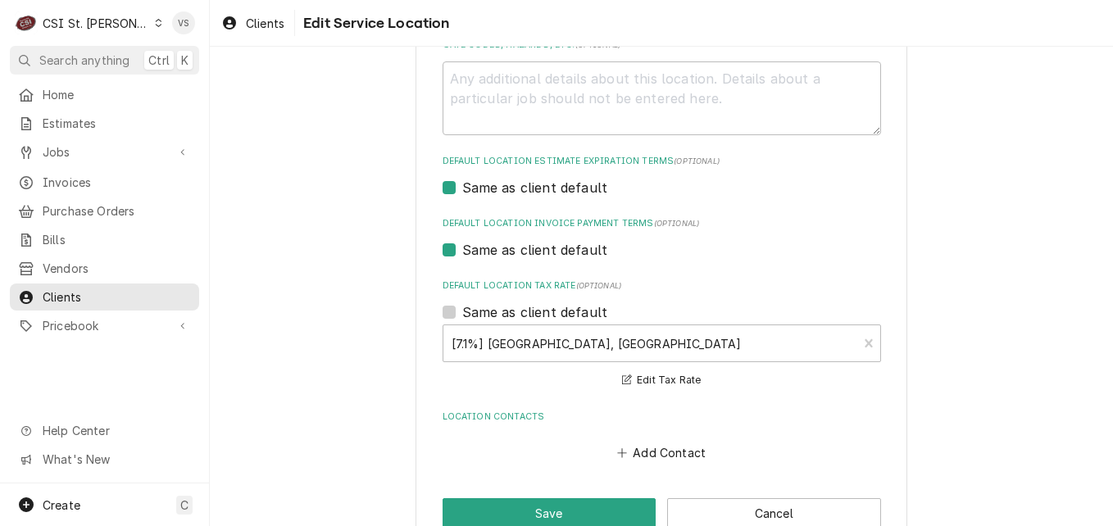
scroll to position [612, 0]
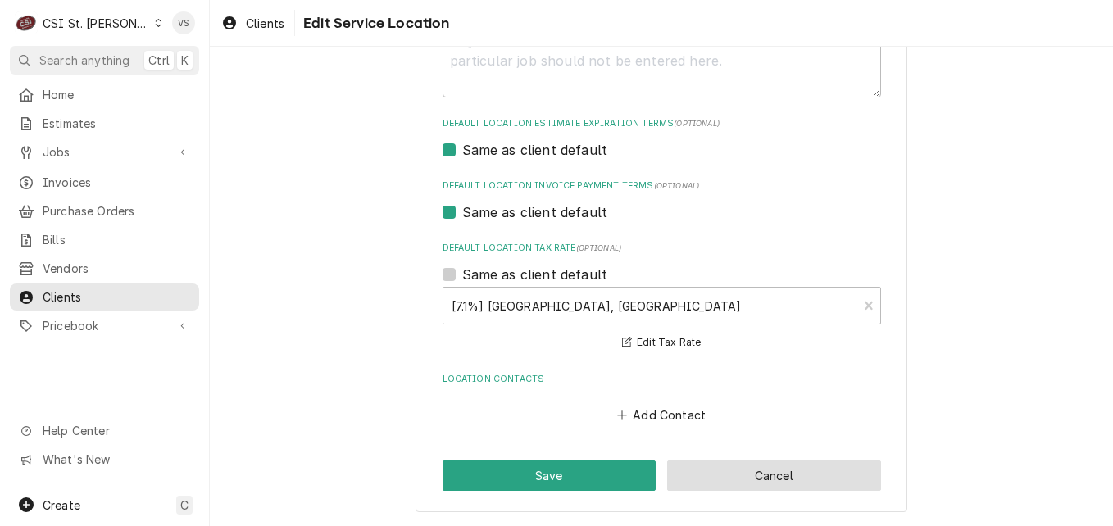
click at [745, 483] on button "Cancel" at bounding box center [774, 476] width 214 height 30
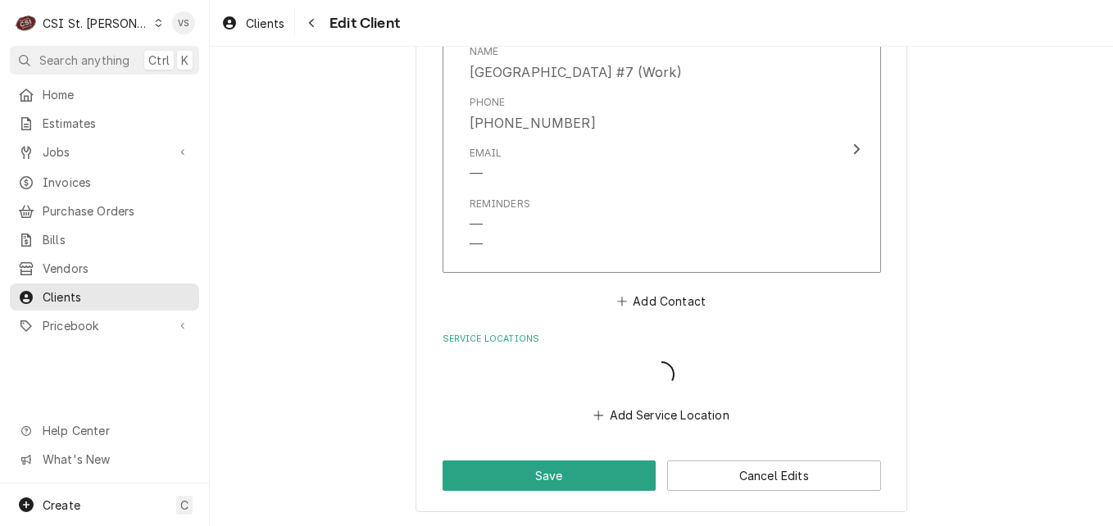
scroll to position [1537, 0]
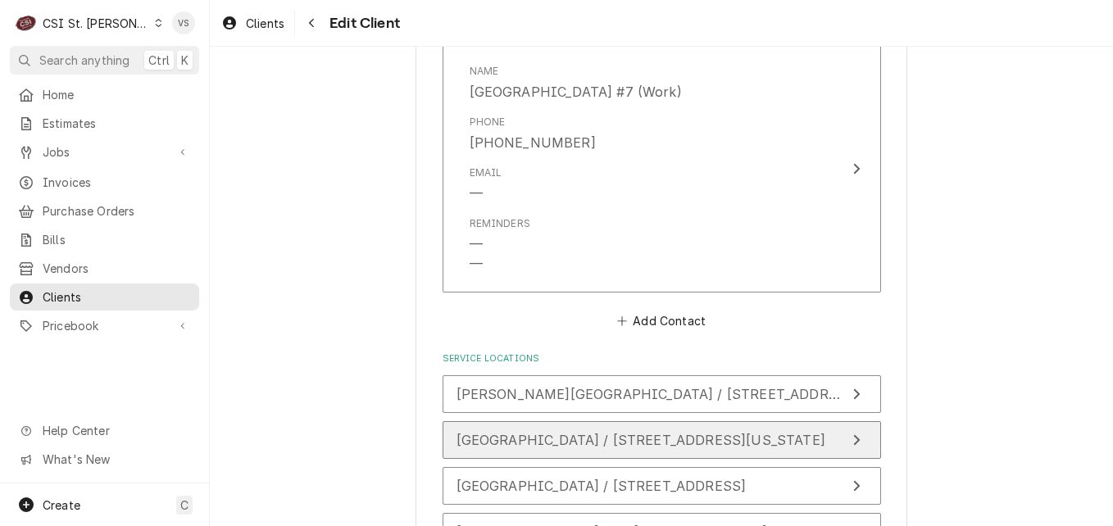
click at [609, 437] on span "Columbus Elementary / 315 N Kansas St, Edwardsville, IL 62025" at bounding box center [641, 440] width 369 height 16
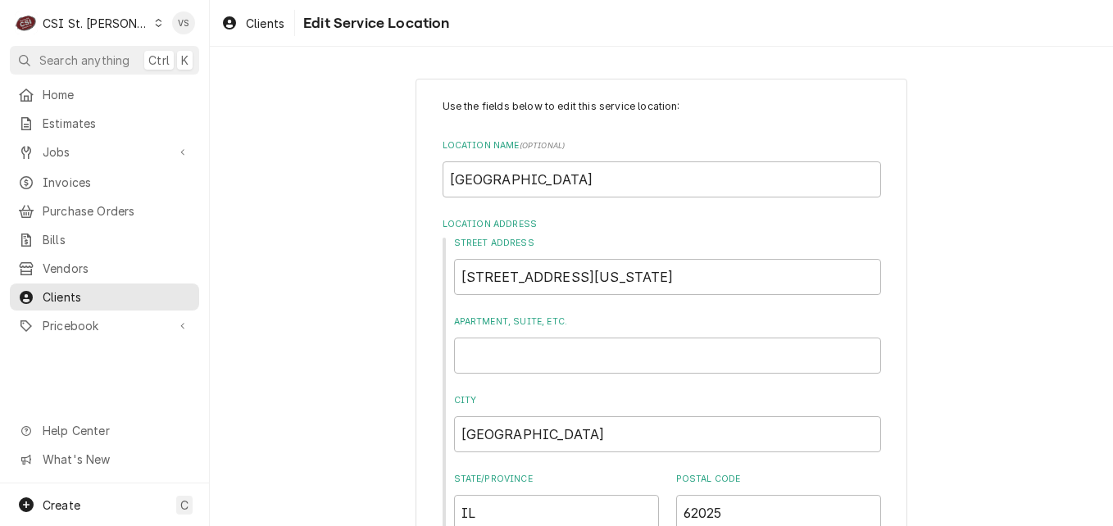
scroll to position [612, 0]
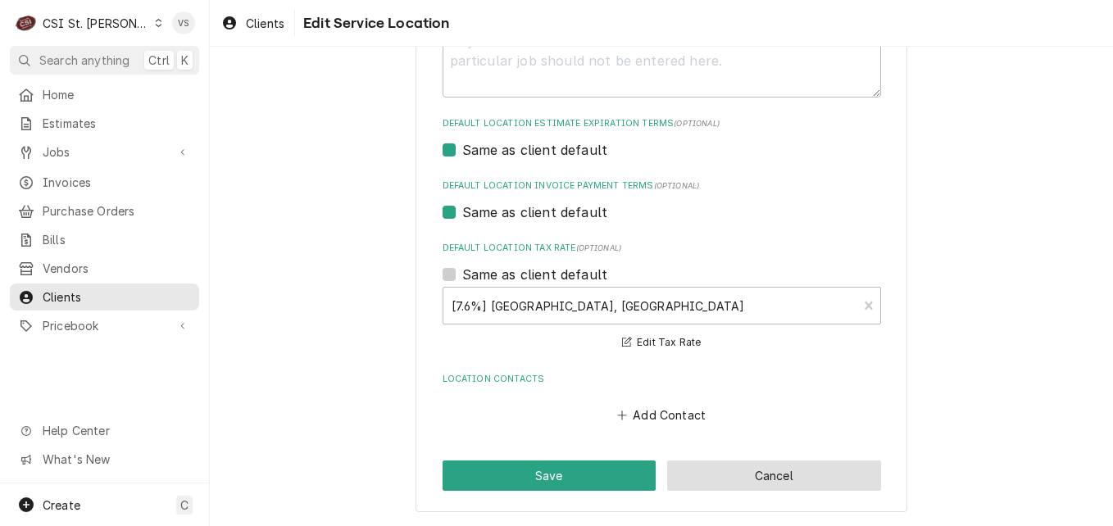
click at [780, 481] on button "Cancel" at bounding box center [774, 476] width 214 height 30
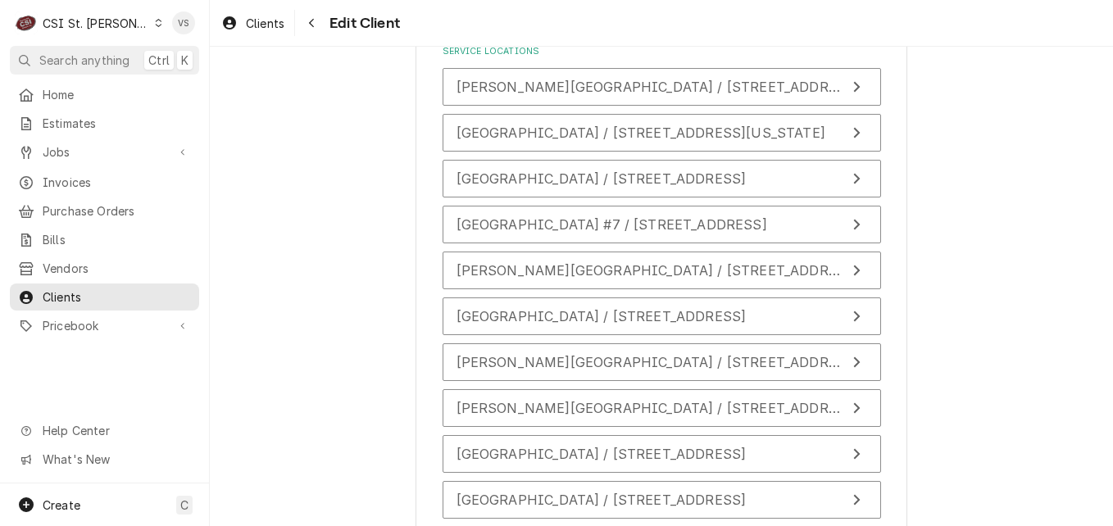
scroll to position [1845, 0]
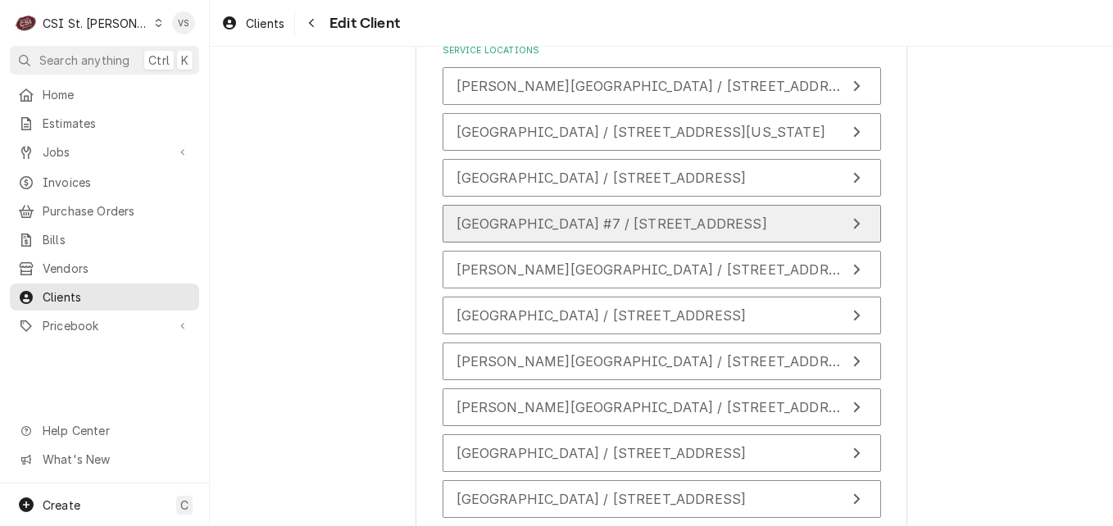
click at [522, 224] on span "Edwardsville School District #7 / 708 St Louis St, Edwardsville, IL 62025" at bounding box center [612, 224] width 311 height 16
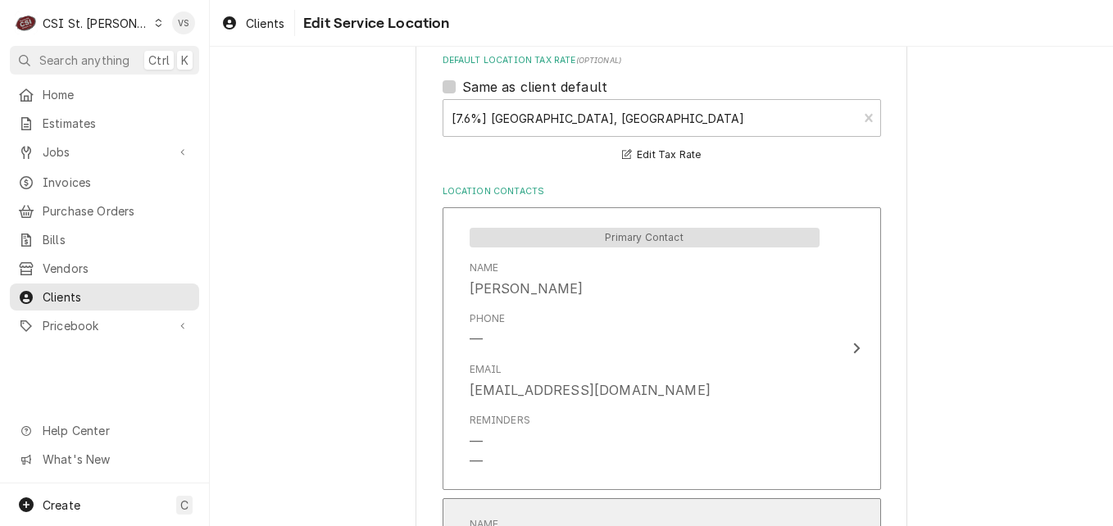
scroll to position [770, 0]
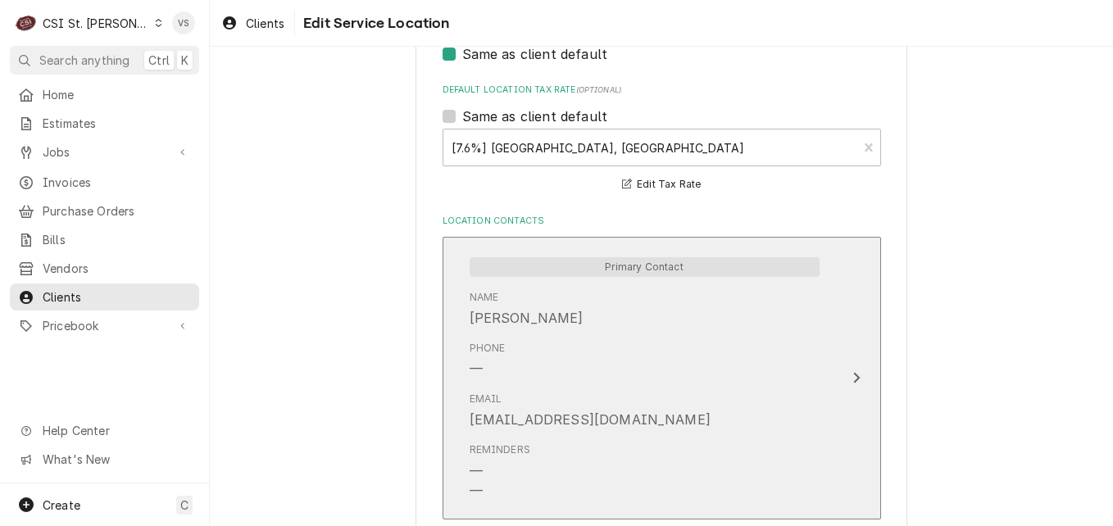
drag, startPoint x: 608, startPoint y: 417, endPoint x: 494, endPoint y: 423, distance: 114.1
click at [494, 423] on div "Email eswalwell@ecusd7.org" at bounding box center [645, 410] width 350 height 51
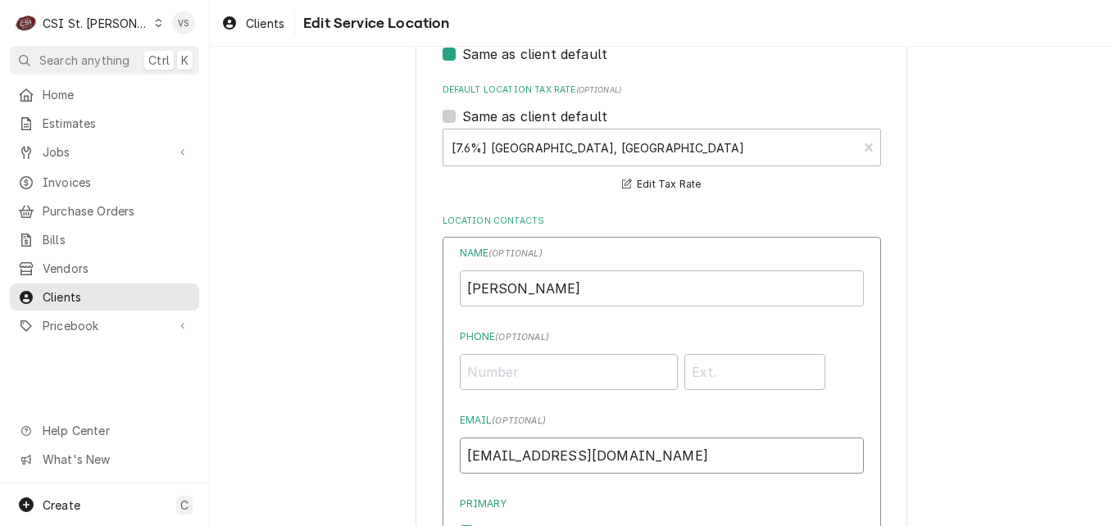
drag, startPoint x: 548, startPoint y: 455, endPoint x: 455, endPoint y: 452, distance: 93.5
click at [460, 452] on input "eswalwell@ecusd7.org" at bounding box center [662, 456] width 404 height 36
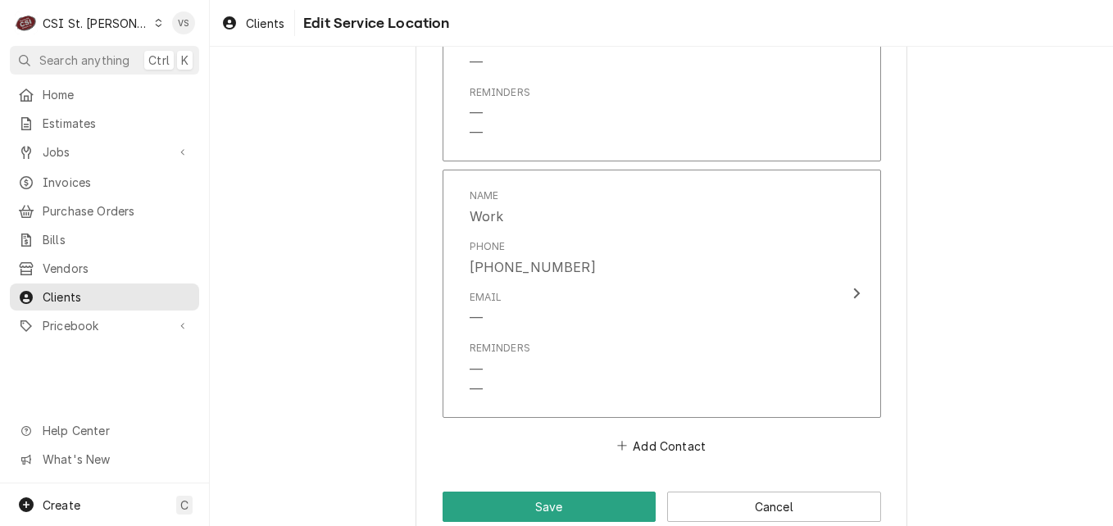
scroll to position [2000, 0]
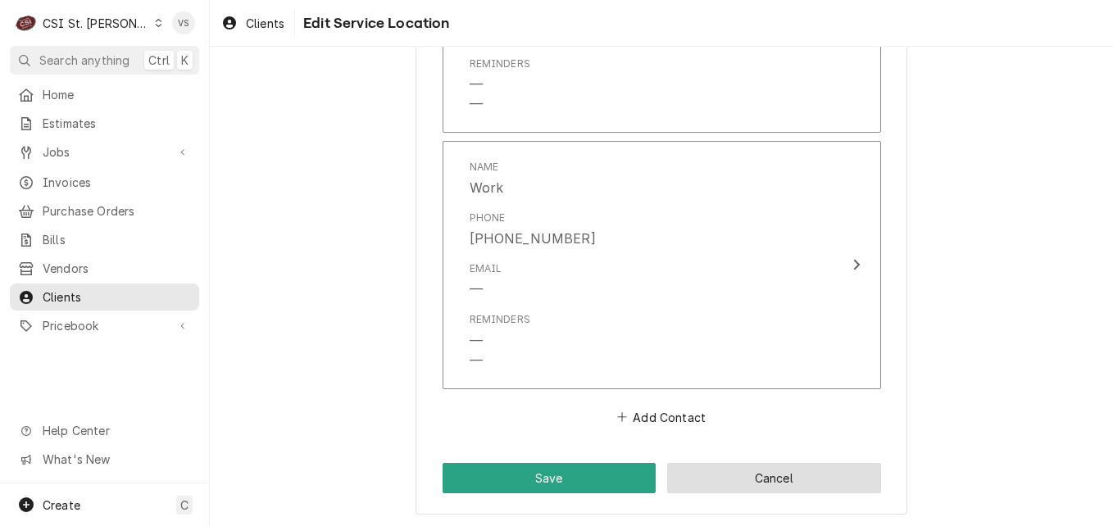
click at [686, 477] on button "Cancel" at bounding box center [774, 478] width 214 height 30
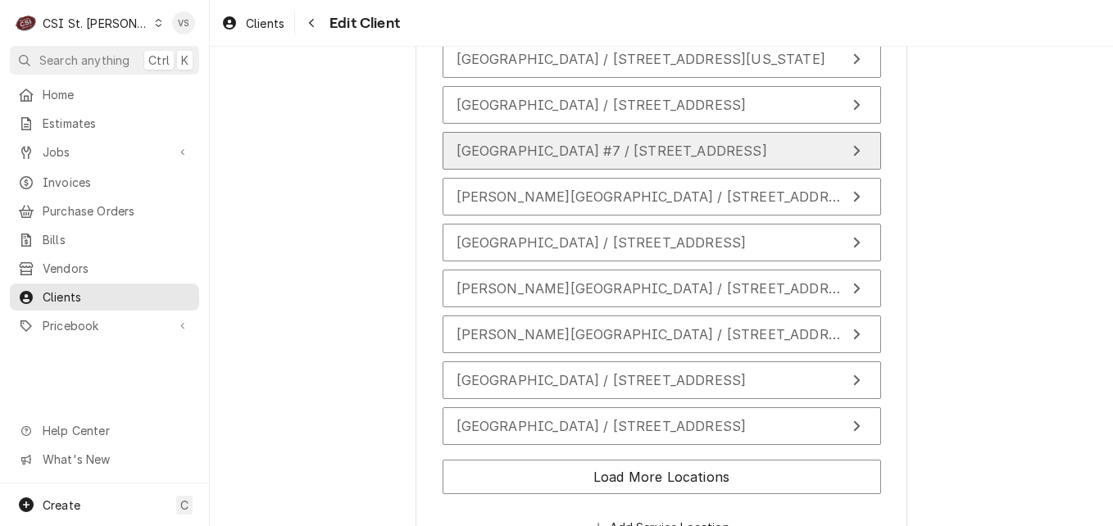
scroll to position [1866, 0]
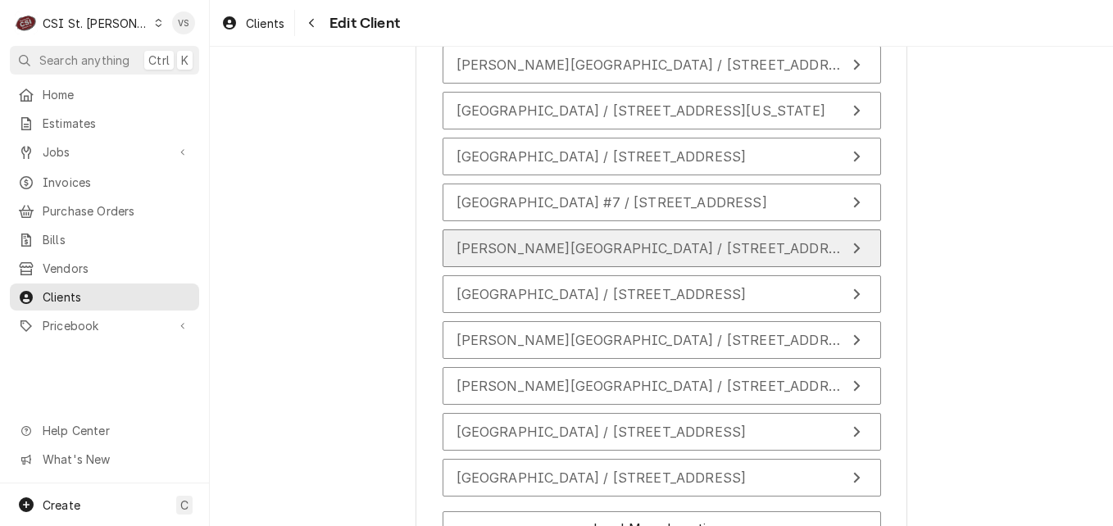
click at [509, 251] on span "Glen Carbon Elementary / 141 Birger Ave, Glen Carbon, IL 62034" at bounding box center [659, 248] width 404 height 16
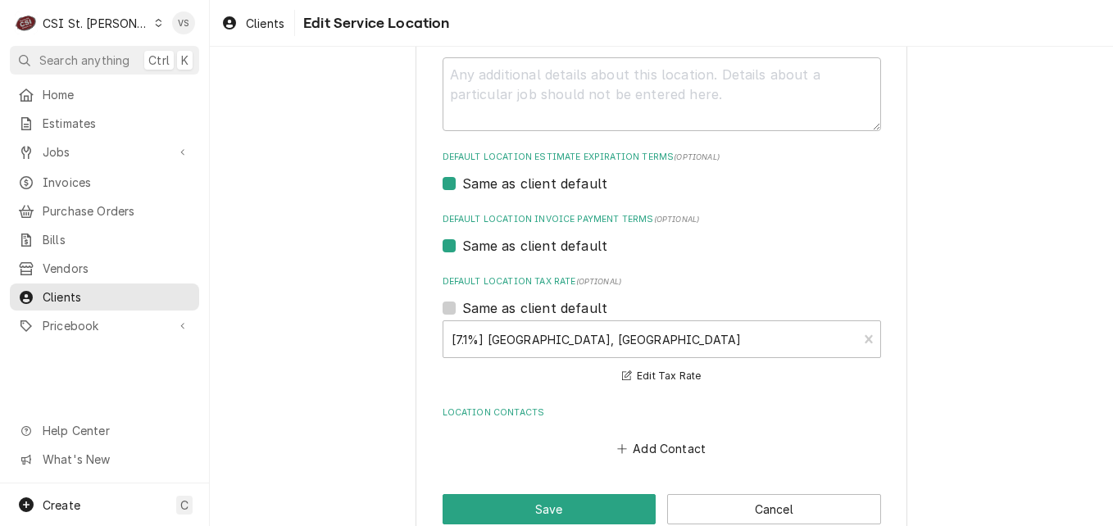
scroll to position [612, 0]
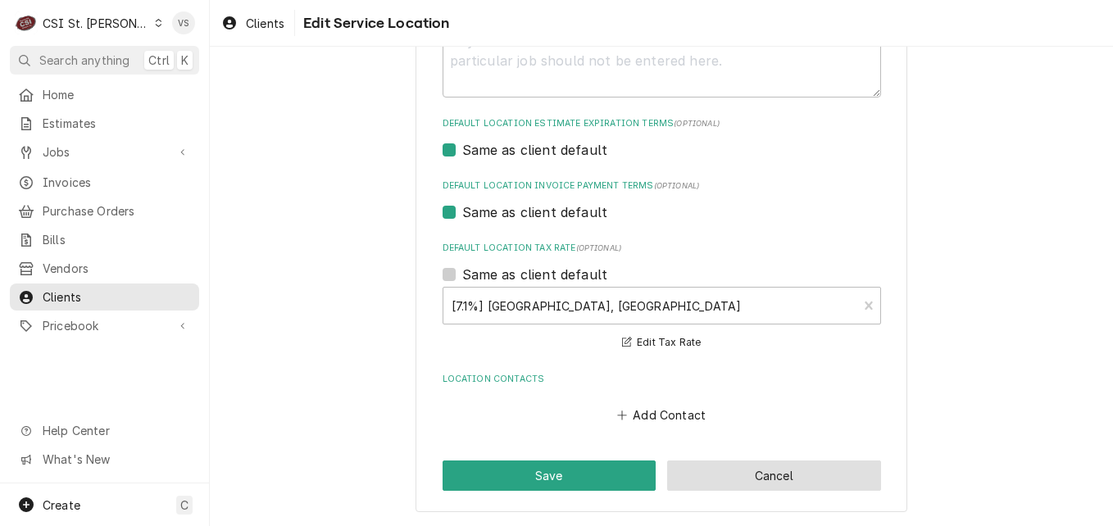
click at [729, 470] on button "Cancel" at bounding box center [774, 476] width 214 height 30
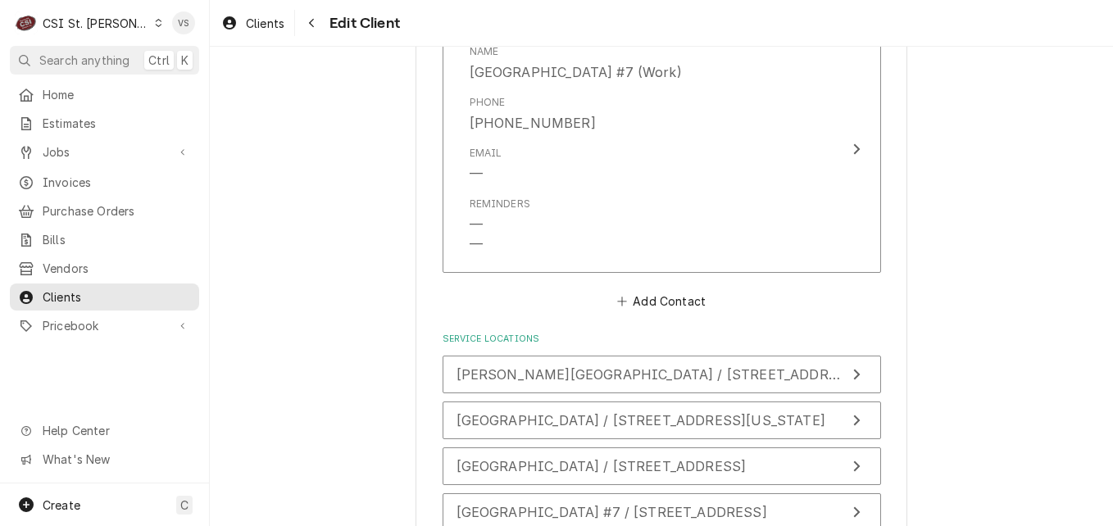
scroll to position [2030, 0]
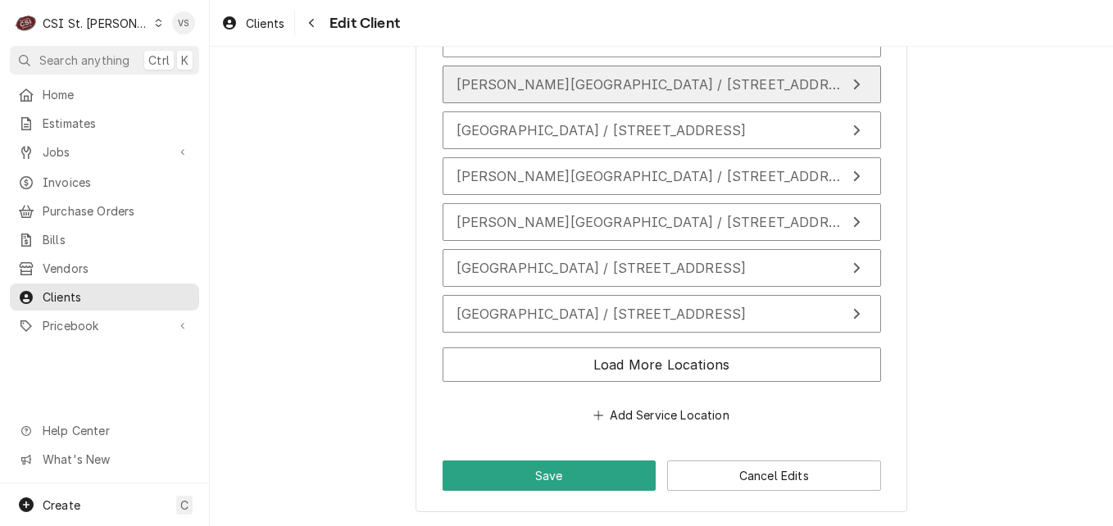
click at [567, 85] on span "Glen Carbon Elementary / 141 Birger Ave, Glen Carbon, IL 62034" at bounding box center [659, 84] width 404 height 16
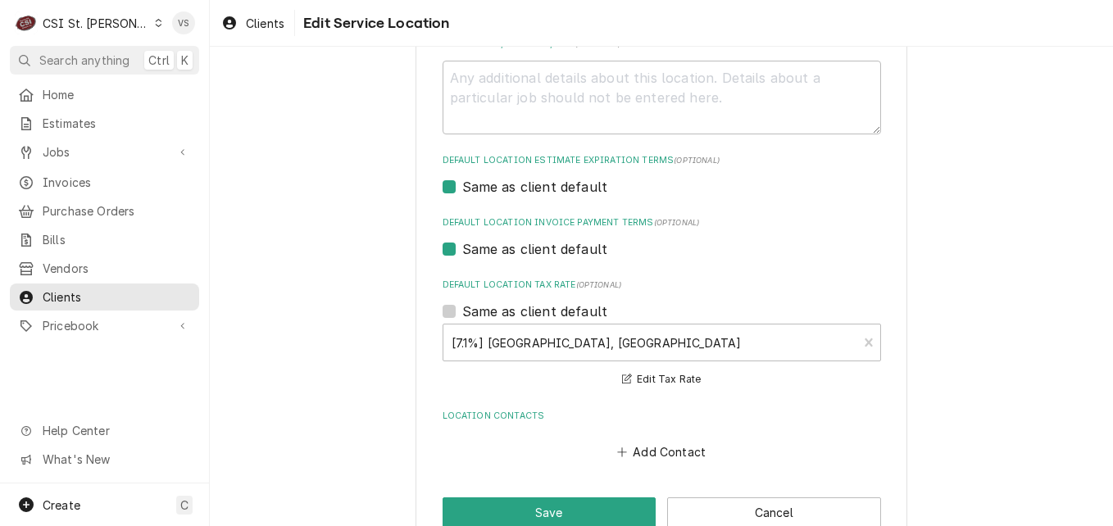
scroll to position [612, 0]
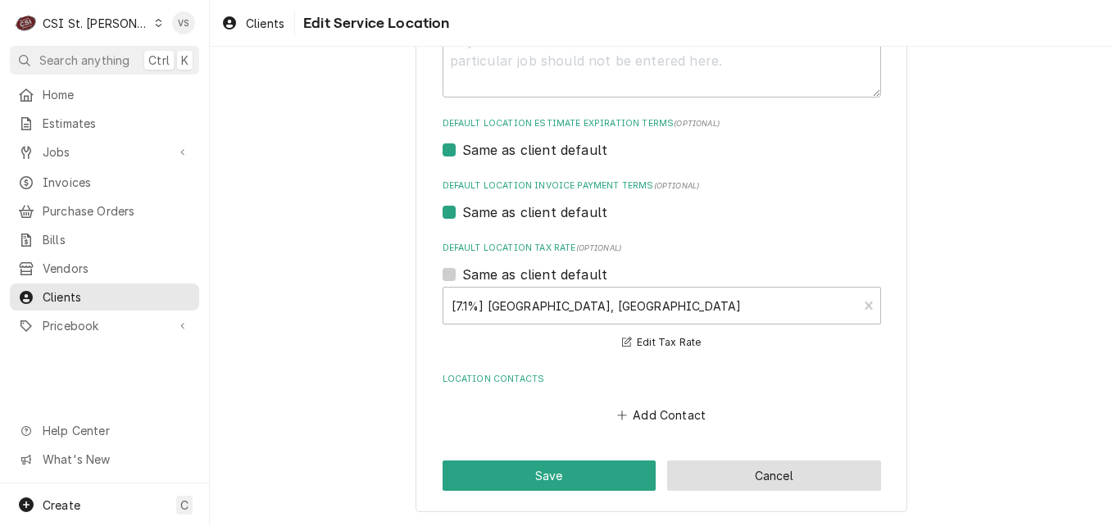
click at [769, 475] on button "Cancel" at bounding box center [774, 476] width 214 height 30
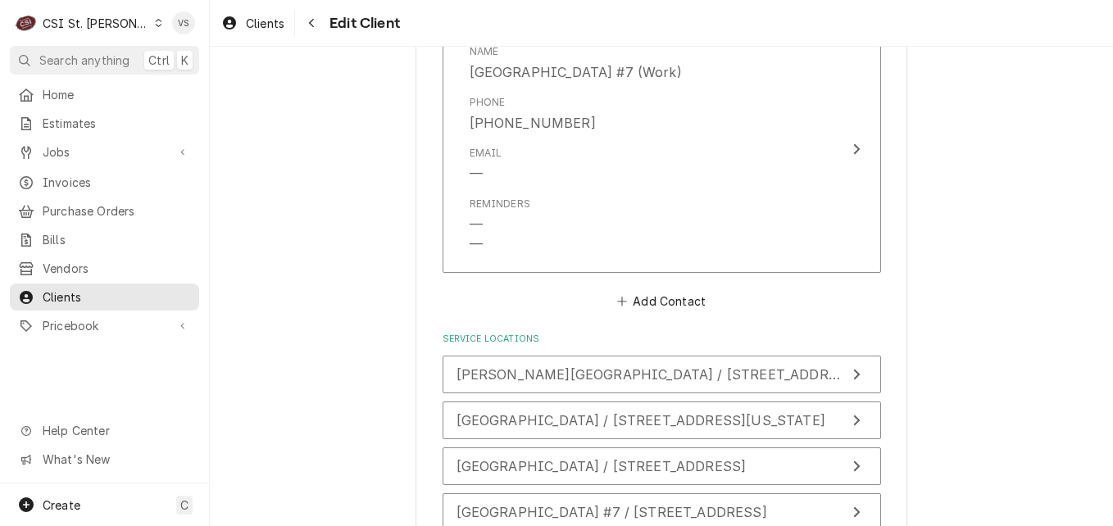
scroll to position [1966, 0]
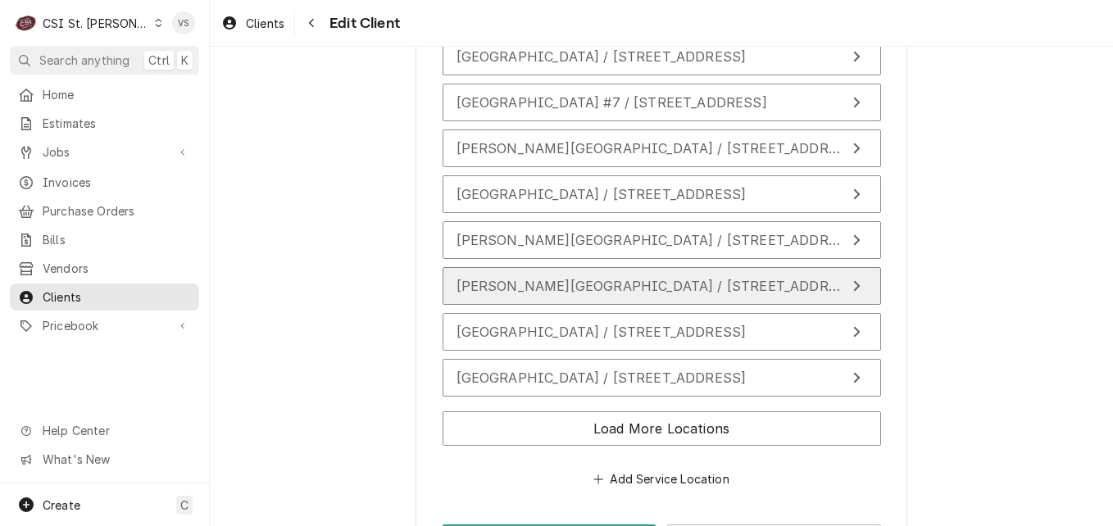
click at [552, 292] on span "Leclaire Elementary / 801 Franklin Ave, Edwardsville, IL 62025" at bounding box center [659, 286] width 404 height 16
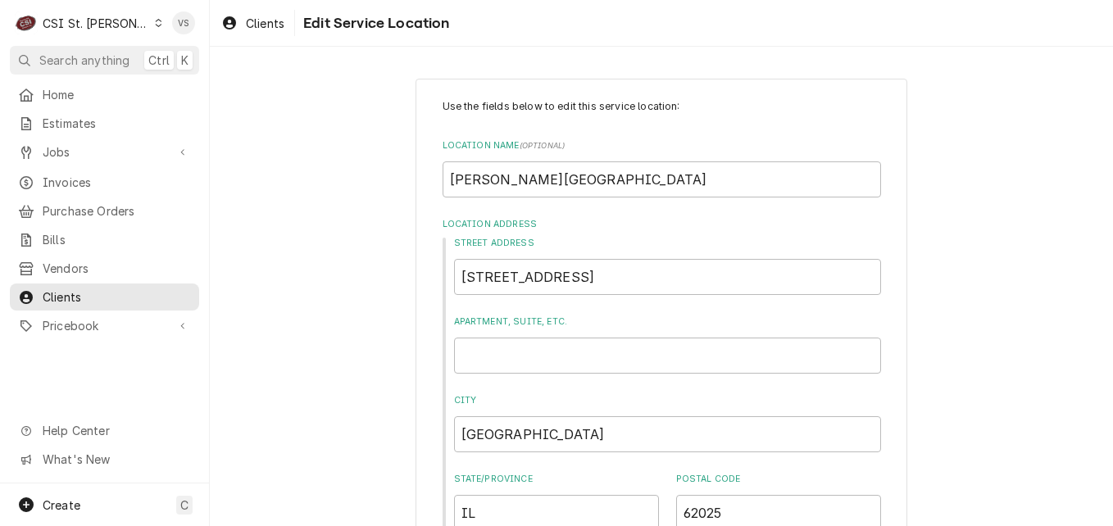
scroll to position [574, 0]
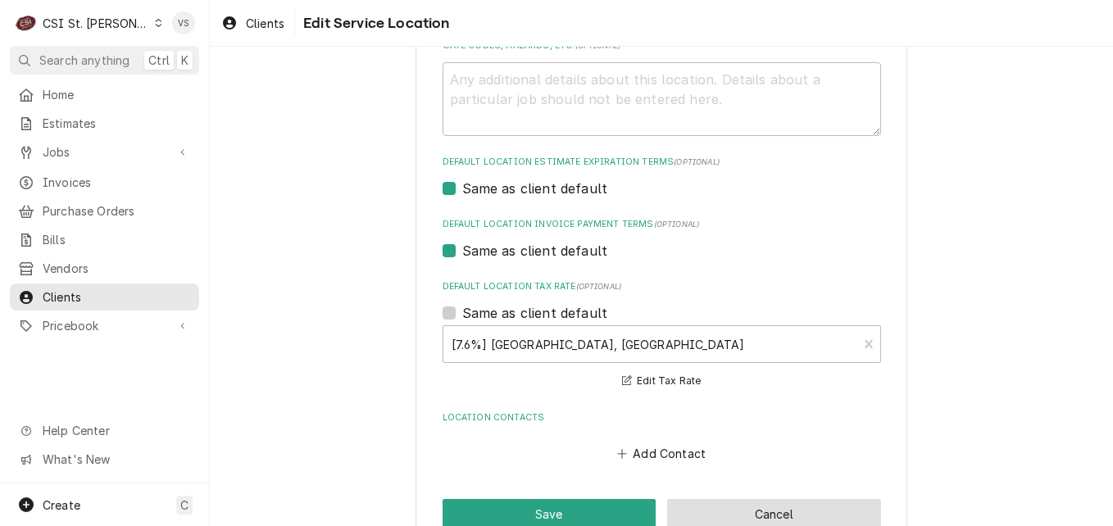
click at [728, 509] on button "Cancel" at bounding box center [774, 514] width 214 height 30
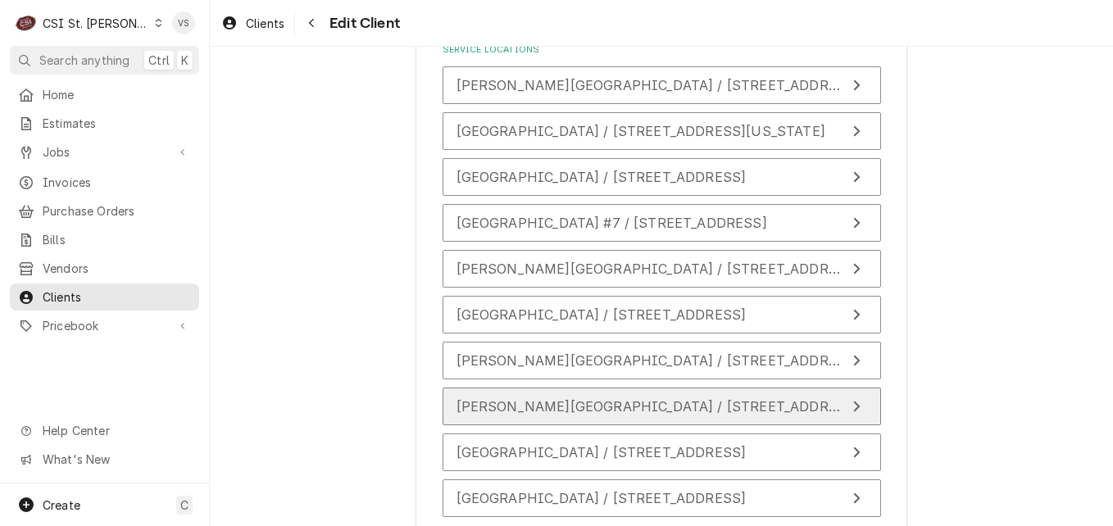
scroll to position [1784, 0]
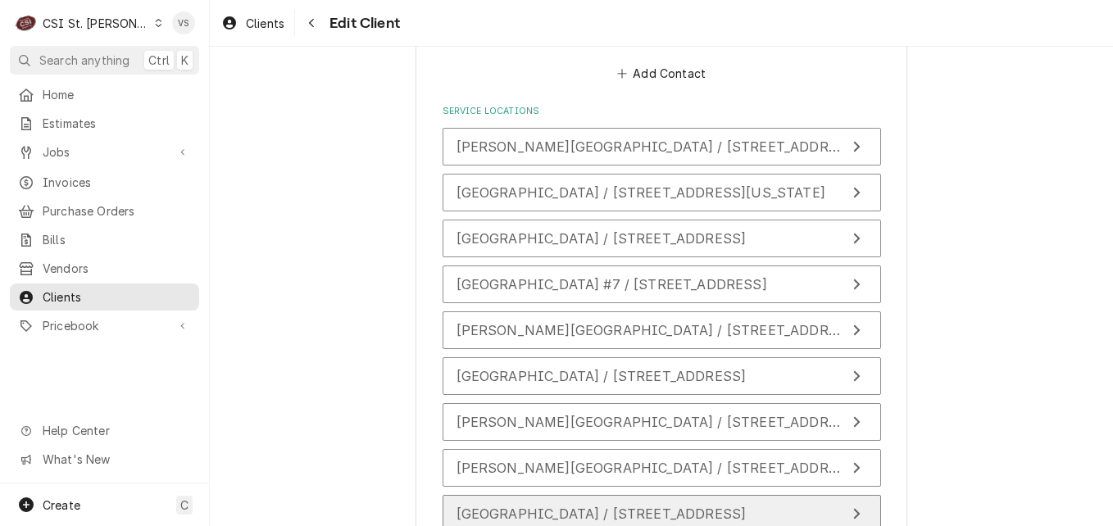
click at [507, 501] on button "Liberty Middle School / 1 District Dr, Edwardsville, IL 62025" at bounding box center [662, 514] width 438 height 38
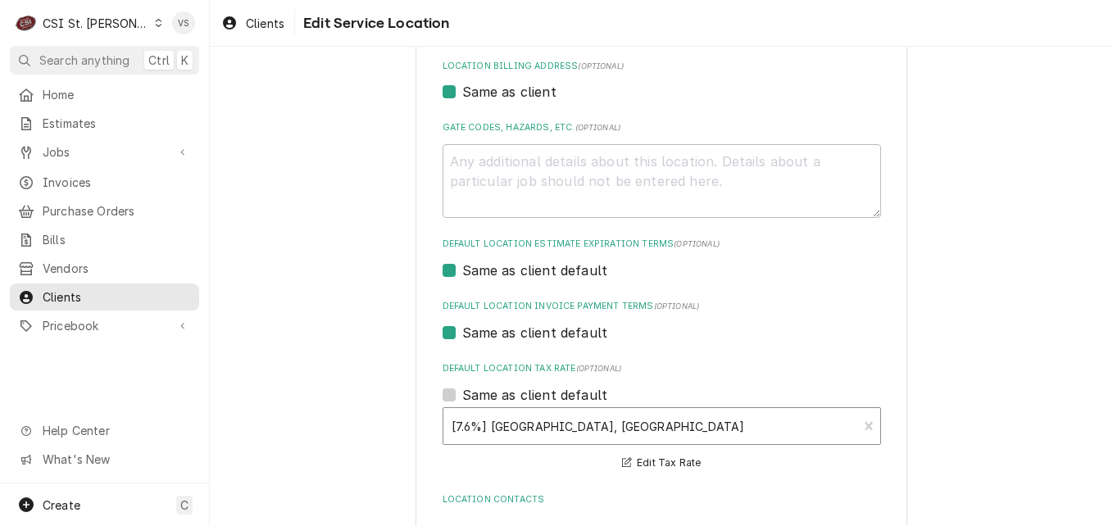
scroll to position [612, 0]
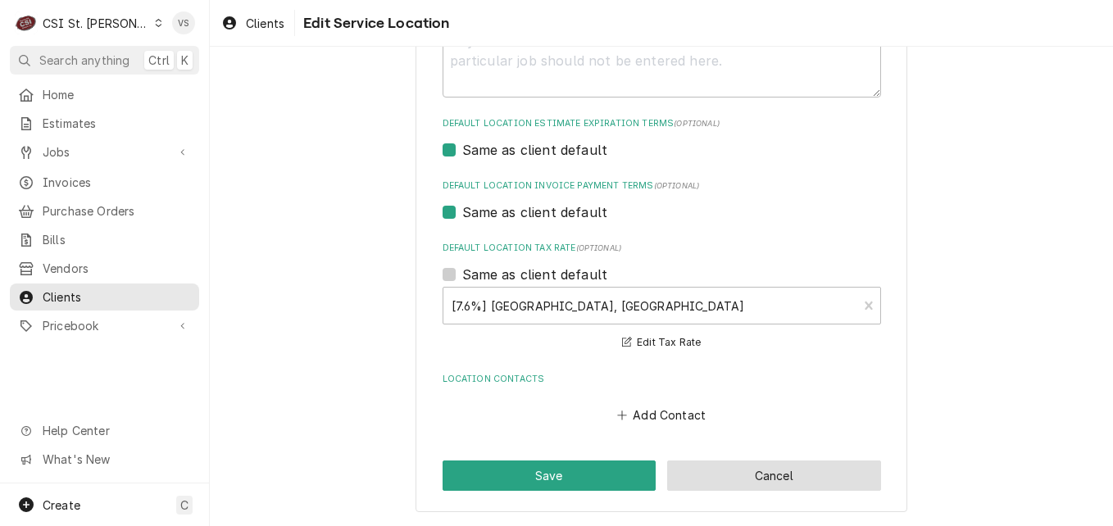
click at [708, 467] on button "Cancel" at bounding box center [774, 476] width 214 height 30
type textarea "x"
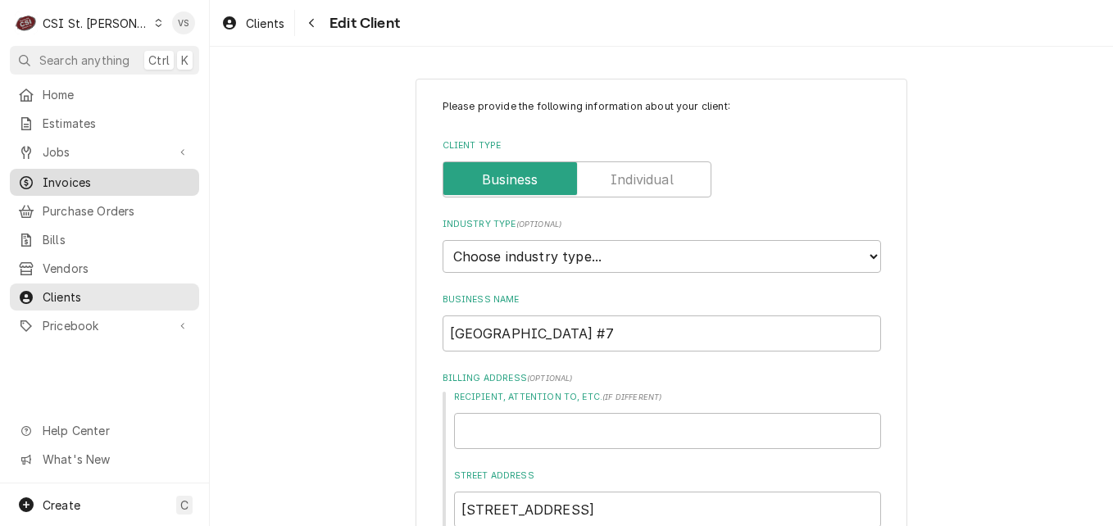
click at [95, 178] on span "Invoices" at bounding box center [117, 182] width 148 height 17
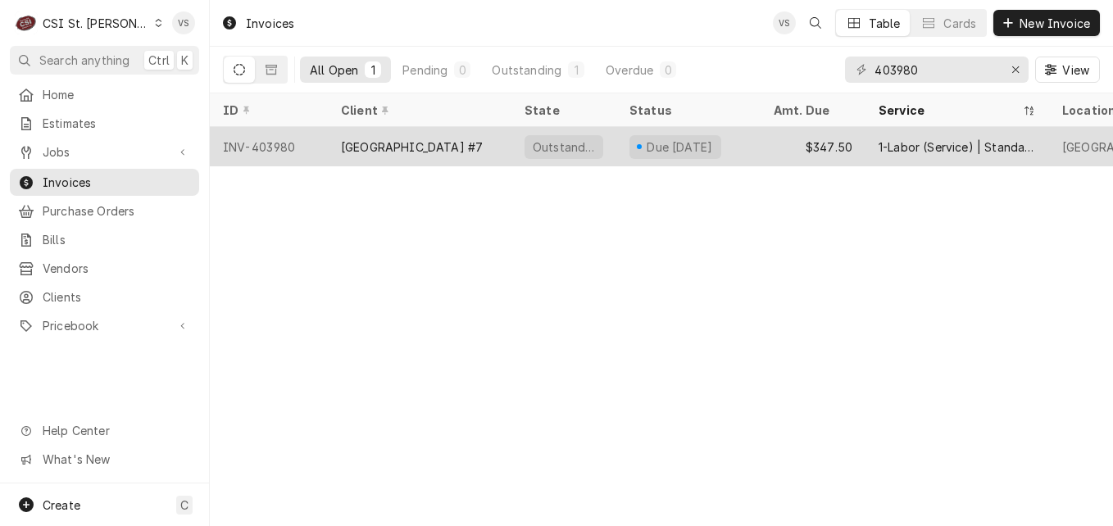
click at [519, 148] on div "Outstanding" at bounding box center [563, 146] width 105 height 39
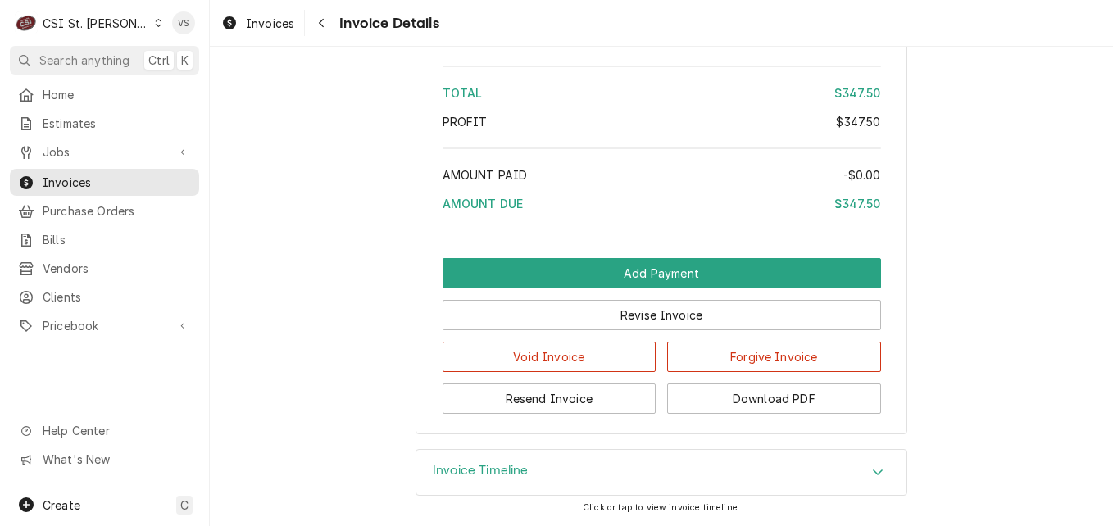
scroll to position [2858, 0]
drag, startPoint x: 732, startPoint y: 400, endPoint x: -1047, endPoint y: 277, distance: 1783.6
click at [0, 277] on html "C CSI St. Louis VS Search anything Ctrl K Home Estimates Jobs Jobs Job Series I…" at bounding box center [556, 263] width 1113 height 526
click at [724, 410] on button "Download PDF" at bounding box center [774, 399] width 214 height 30
click at [751, 400] on button "Download PDF" at bounding box center [774, 399] width 214 height 30
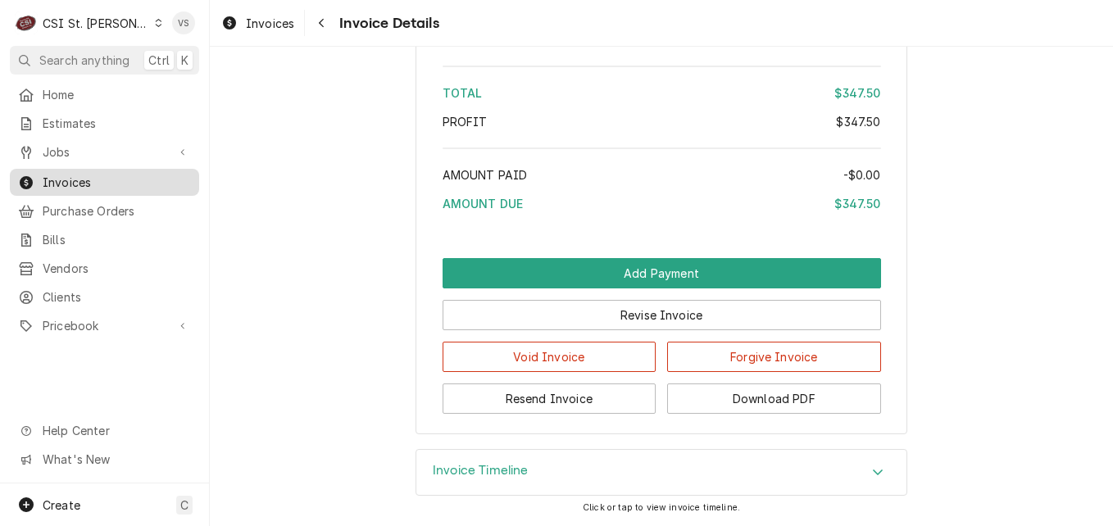
click at [86, 180] on span "Invoices" at bounding box center [117, 182] width 148 height 17
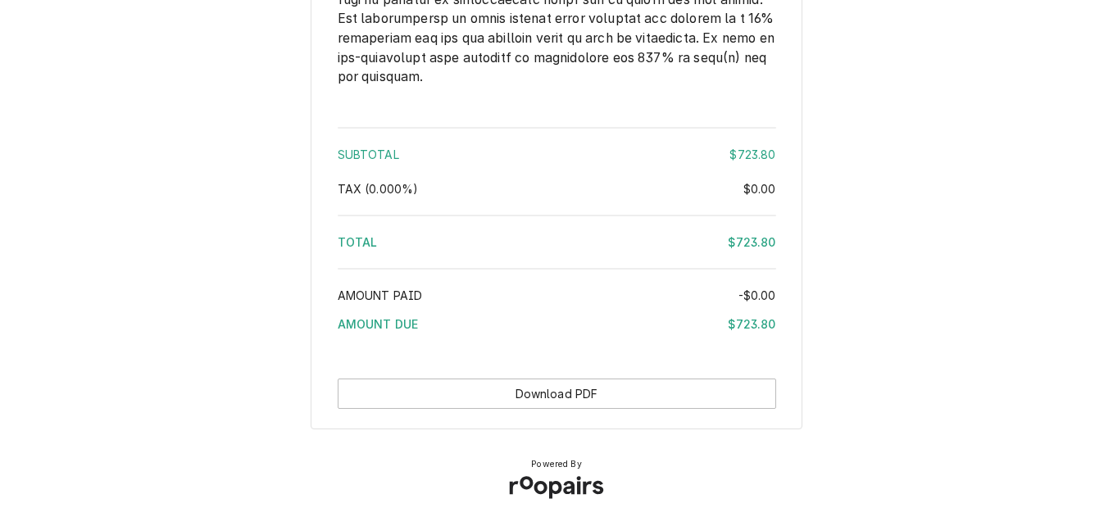
scroll to position [2830, 0]
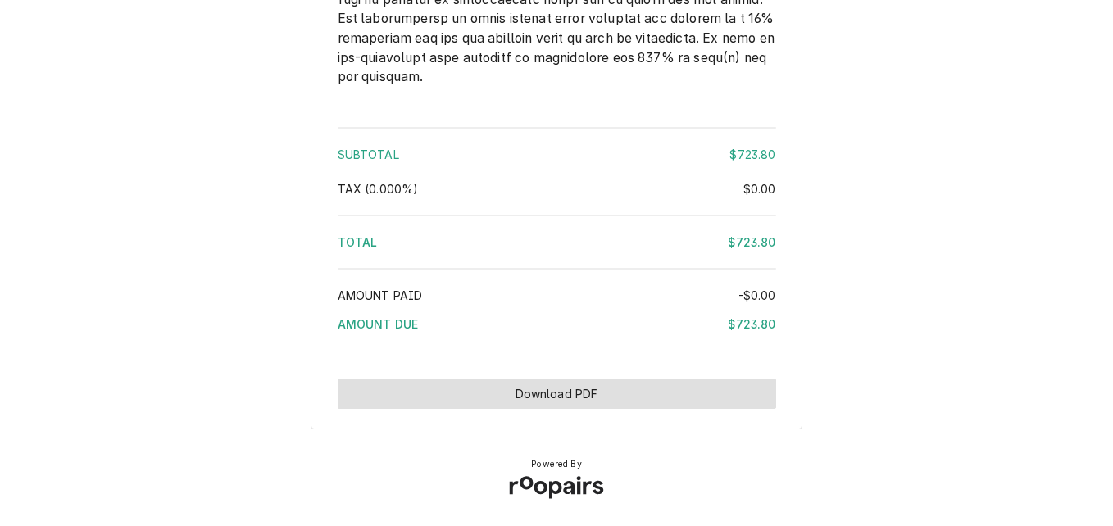
click at [598, 393] on button "Download PDF" at bounding box center [557, 394] width 438 height 30
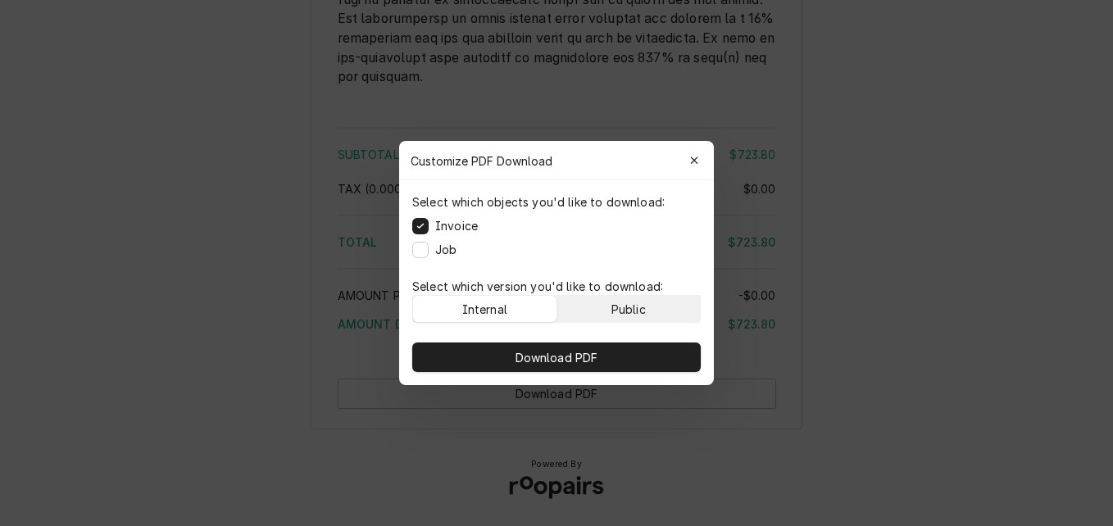
click at [632, 307] on div "Public" at bounding box center [628, 309] width 34 height 17
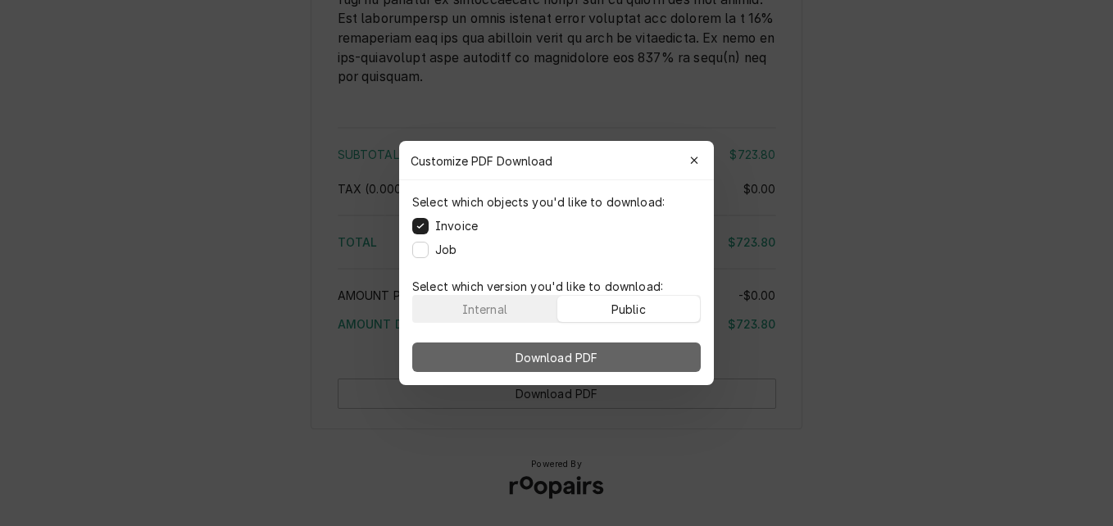
click at [626, 351] on button "Download PDF" at bounding box center [556, 358] width 289 height 30
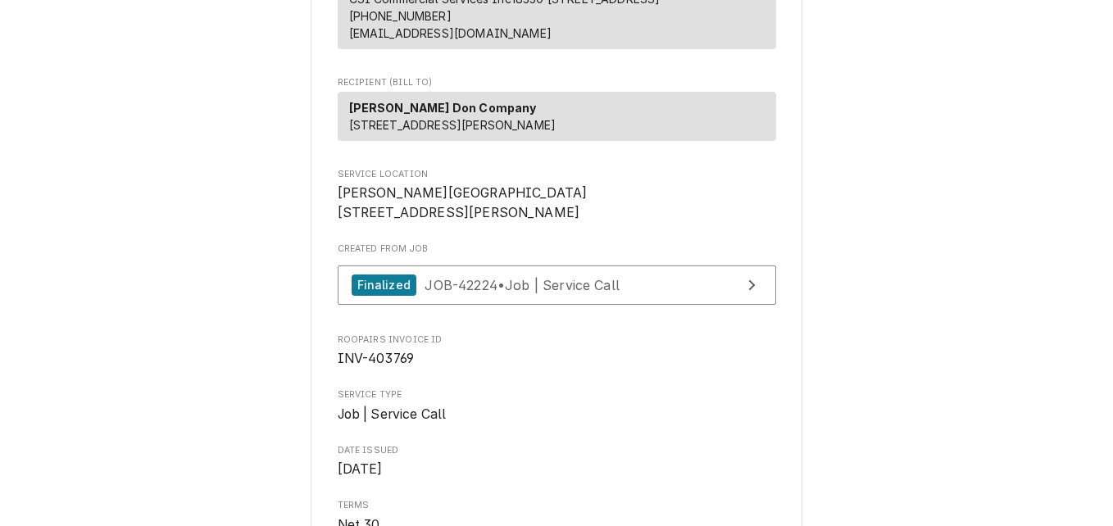
scroll to position [207, 0]
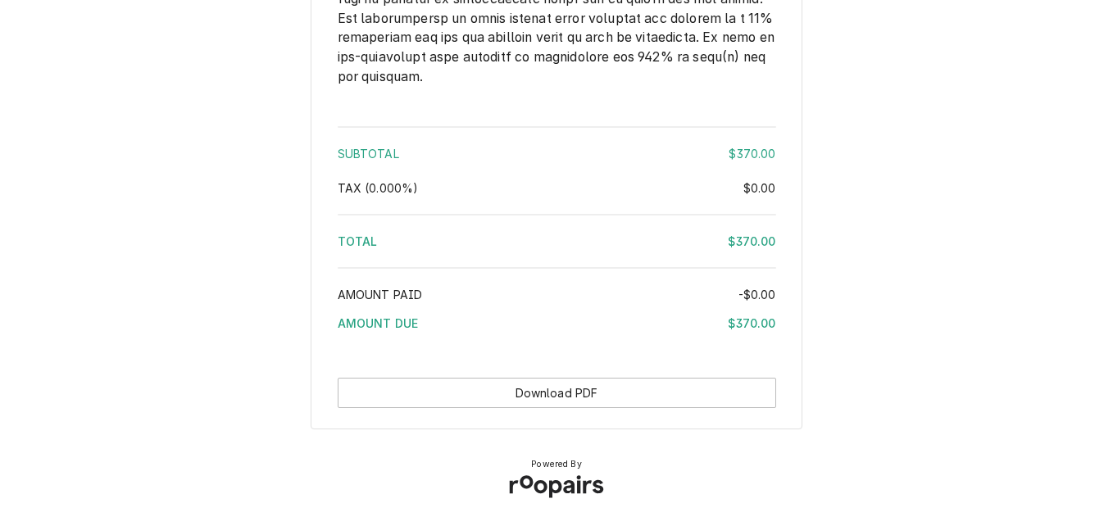
scroll to position [2476, 0]
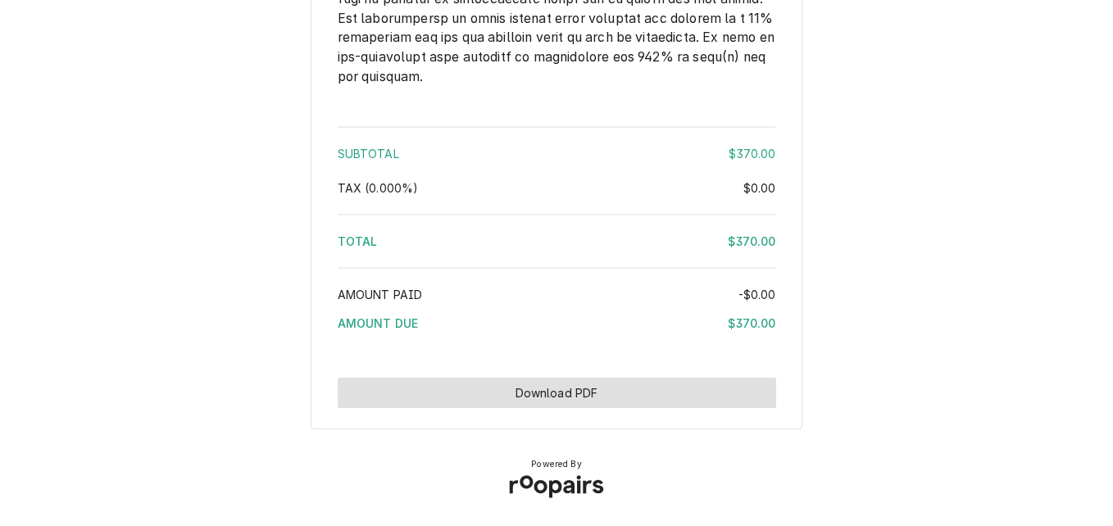
click at [584, 393] on button "Download PDF" at bounding box center [557, 393] width 438 height 30
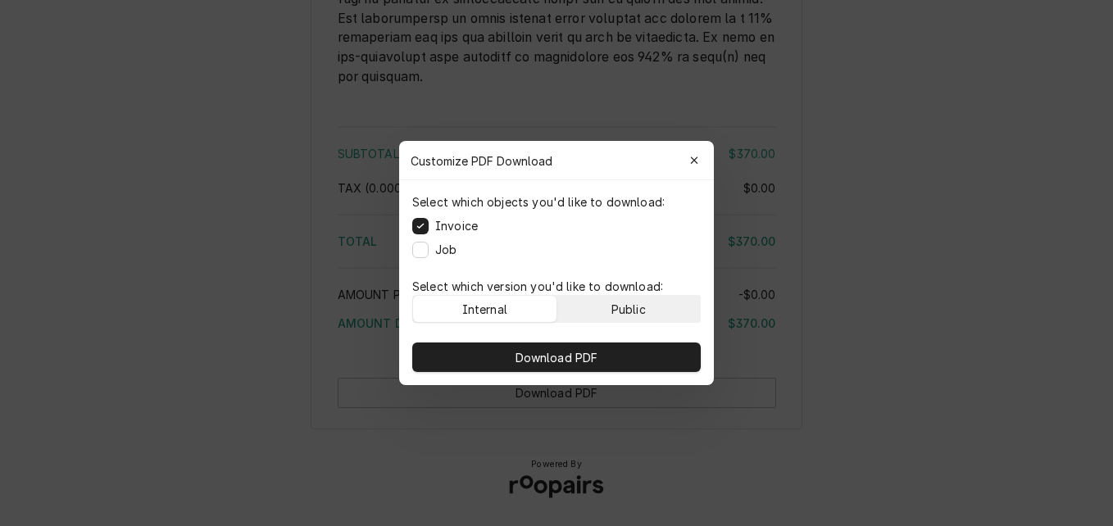
click at [616, 311] on div "Public" at bounding box center [628, 309] width 34 height 17
click at [617, 340] on div "Download PDF" at bounding box center [556, 357] width 315 height 56
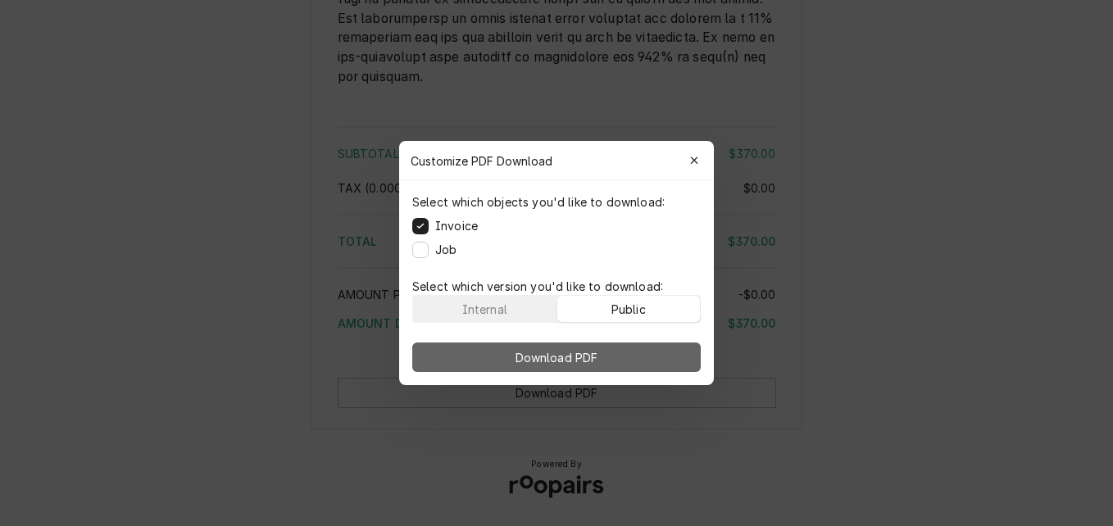
click at [617, 352] on button "Download PDF" at bounding box center [556, 358] width 289 height 30
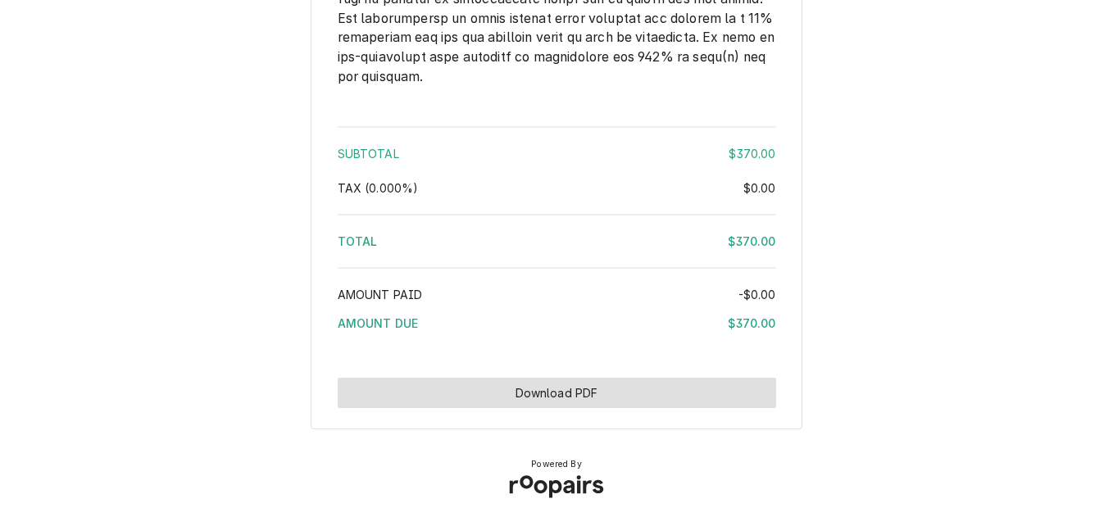
click at [618, 395] on button "Download PDF" at bounding box center [557, 393] width 438 height 30
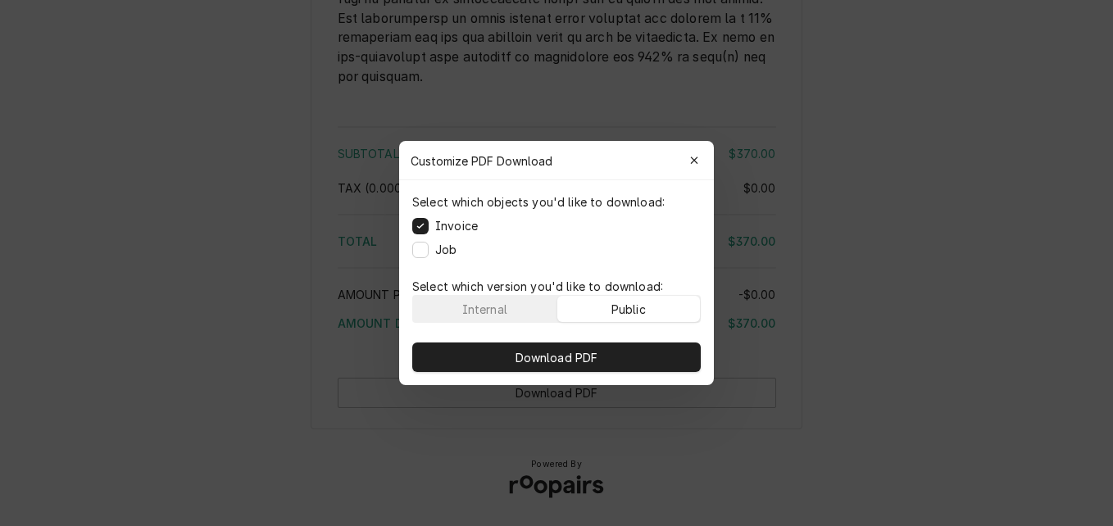
click at [626, 311] on div "Public" at bounding box center [628, 309] width 34 height 17
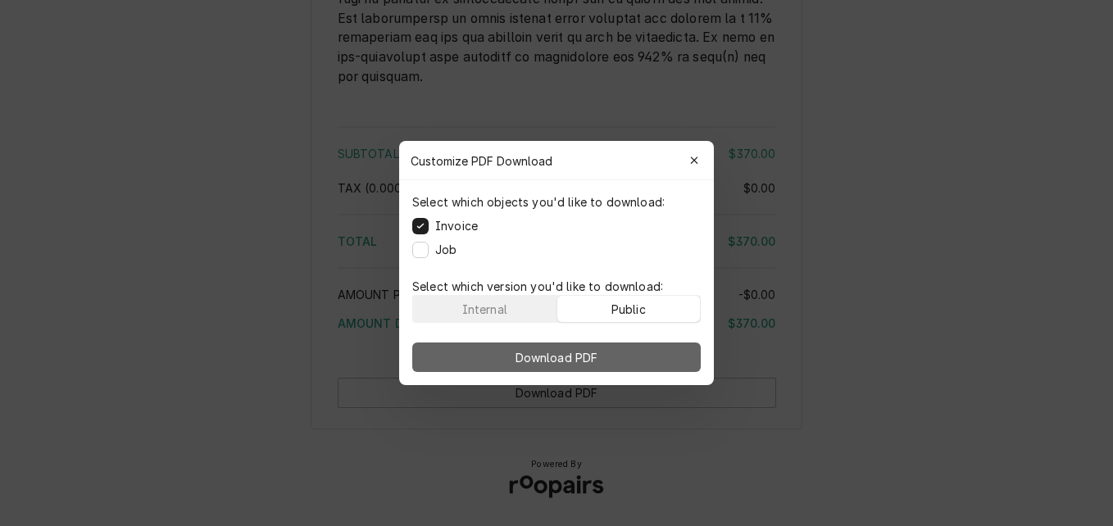
click at [623, 352] on button "Download PDF" at bounding box center [556, 358] width 289 height 30
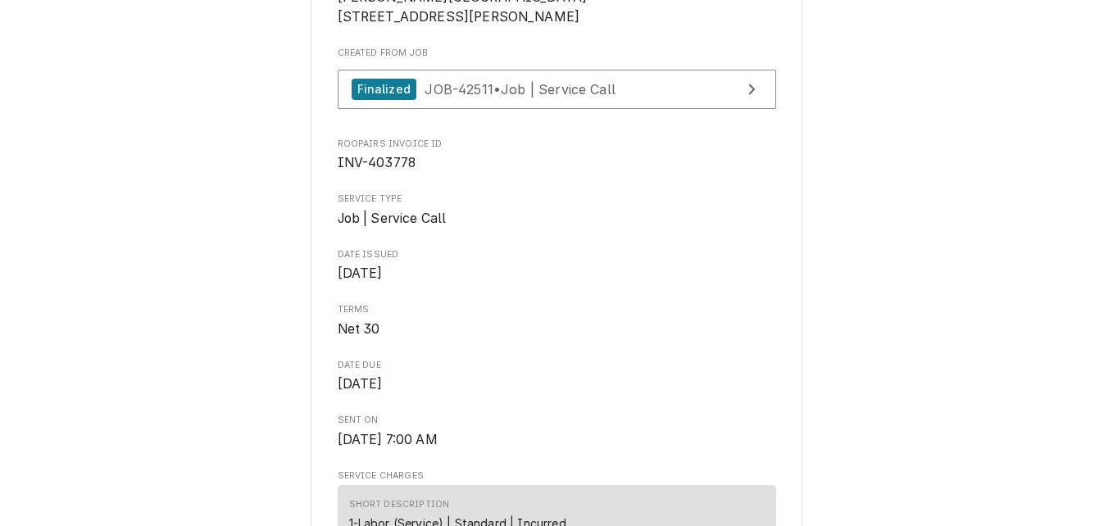
scroll to position [410, 0]
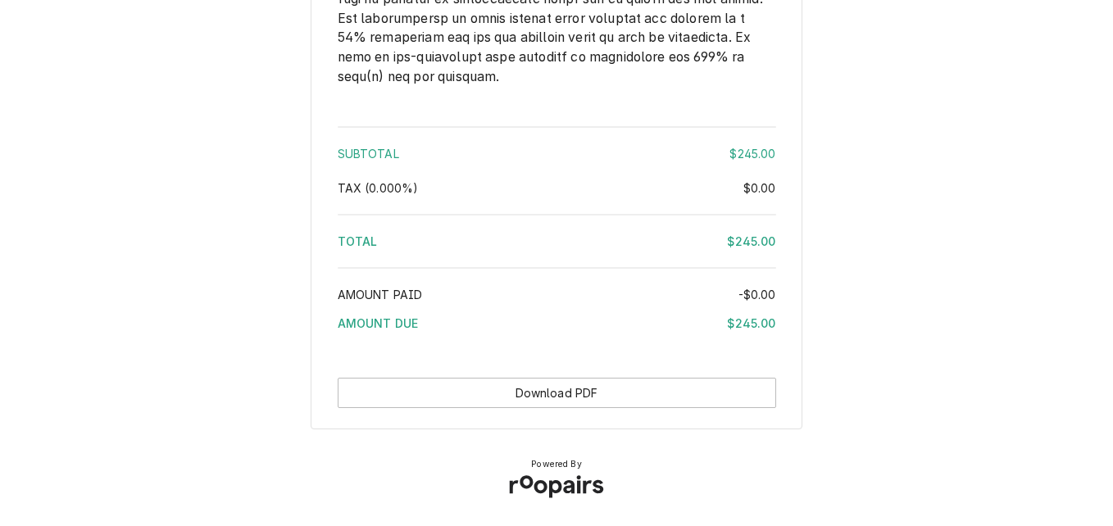
scroll to position [2321, 0]
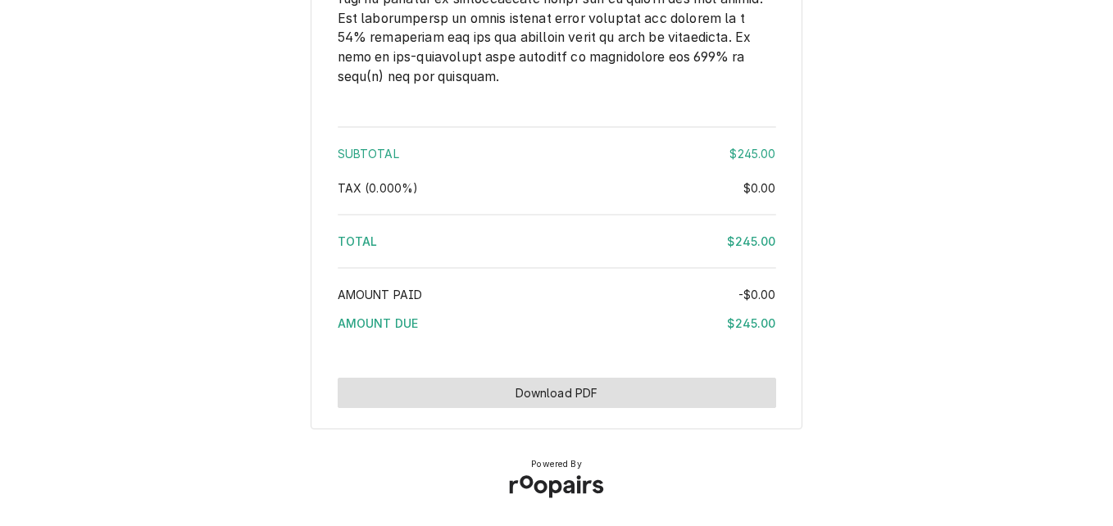
click at [660, 391] on button "Download PDF" at bounding box center [557, 393] width 438 height 30
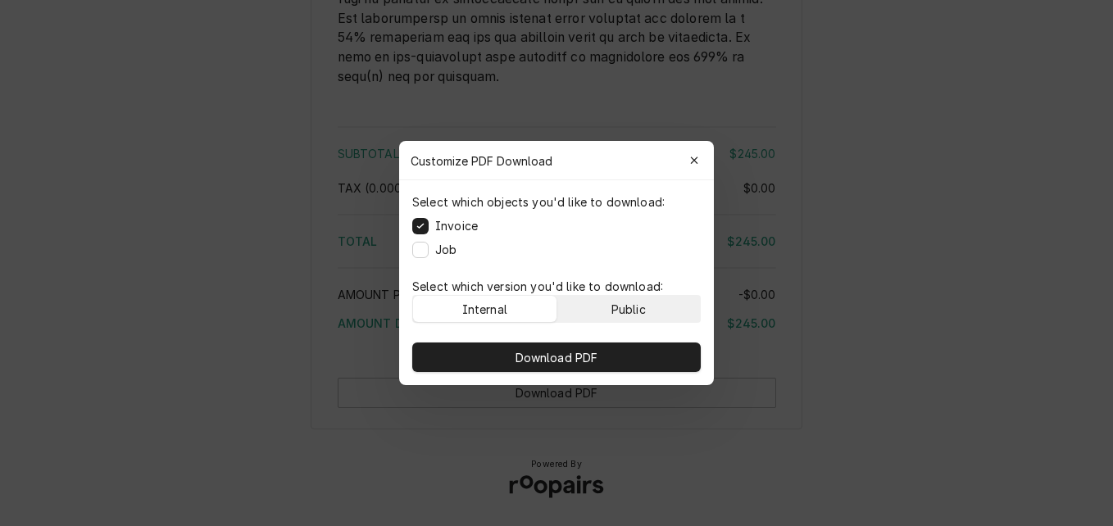
click at [649, 307] on button "Public" at bounding box center [628, 309] width 143 height 26
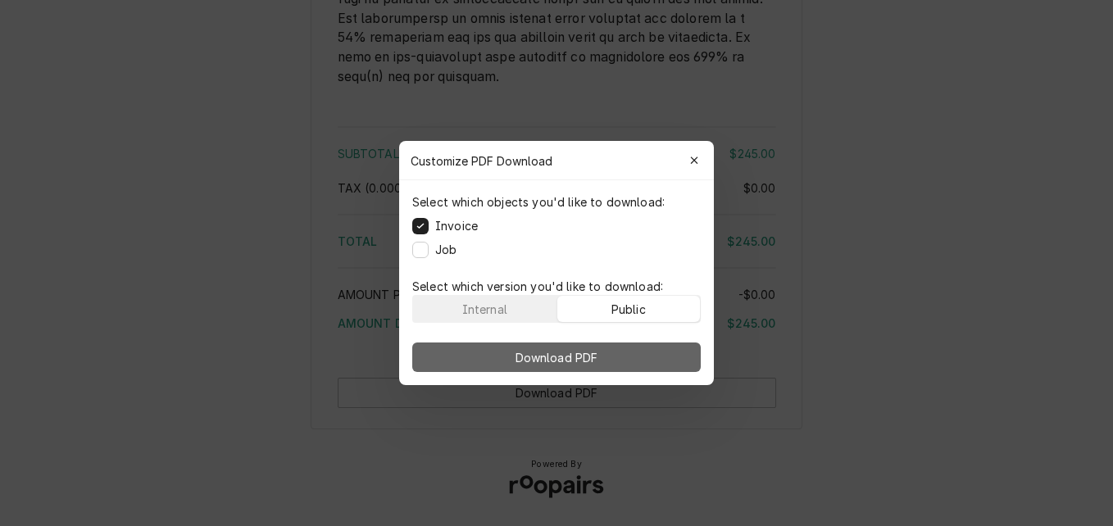
click at [639, 350] on button "Download PDF" at bounding box center [556, 358] width 289 height 30
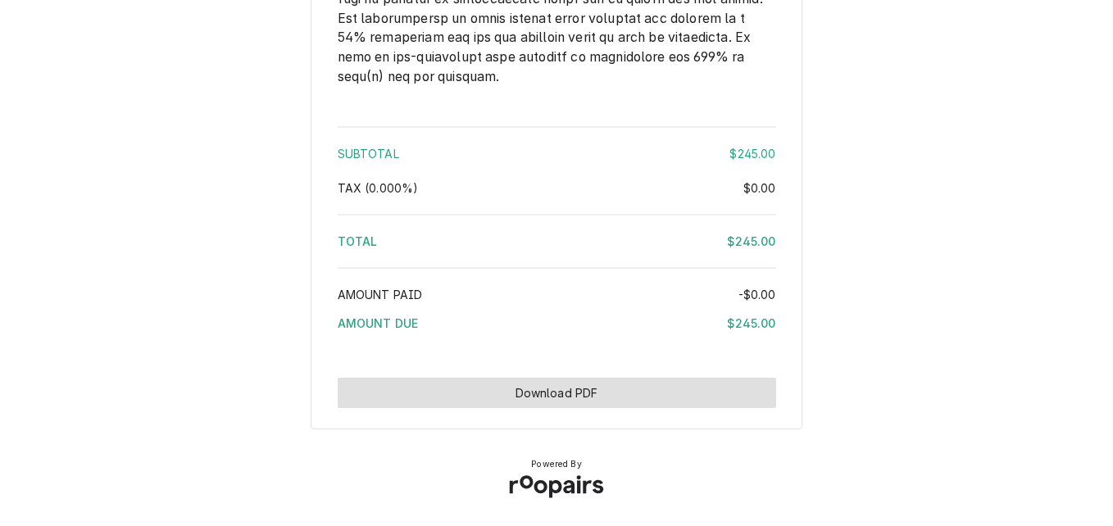
click at [613, 402] on button "Download PDF" at bounding box center [557, 393] width 438 height 30
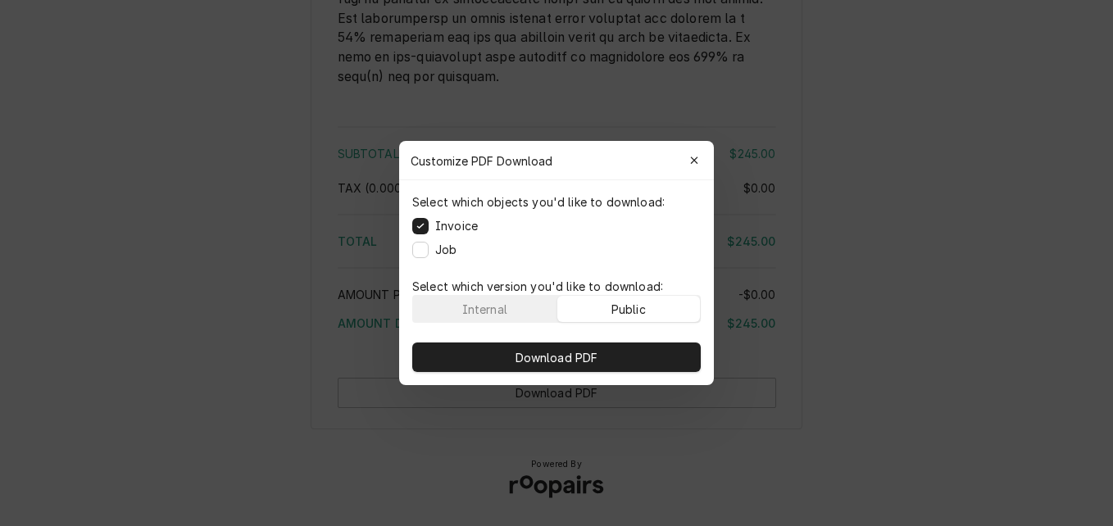
click at [640, 310] on div "Public" at bounding box center [628, 309] width 34 height 17
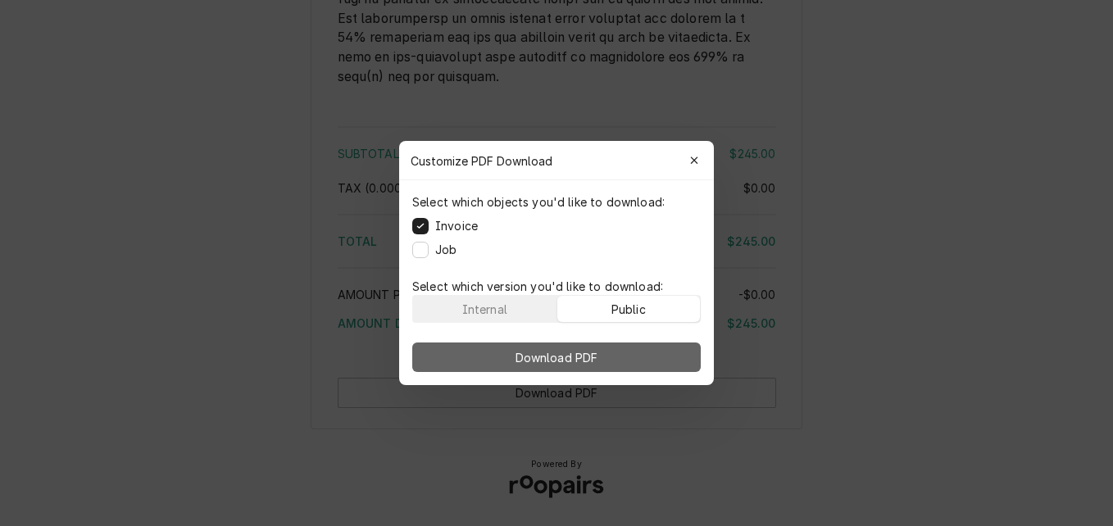
click at [629, 357] on button "Download PDF" at bounding box center [556, 358] width 289 height 30
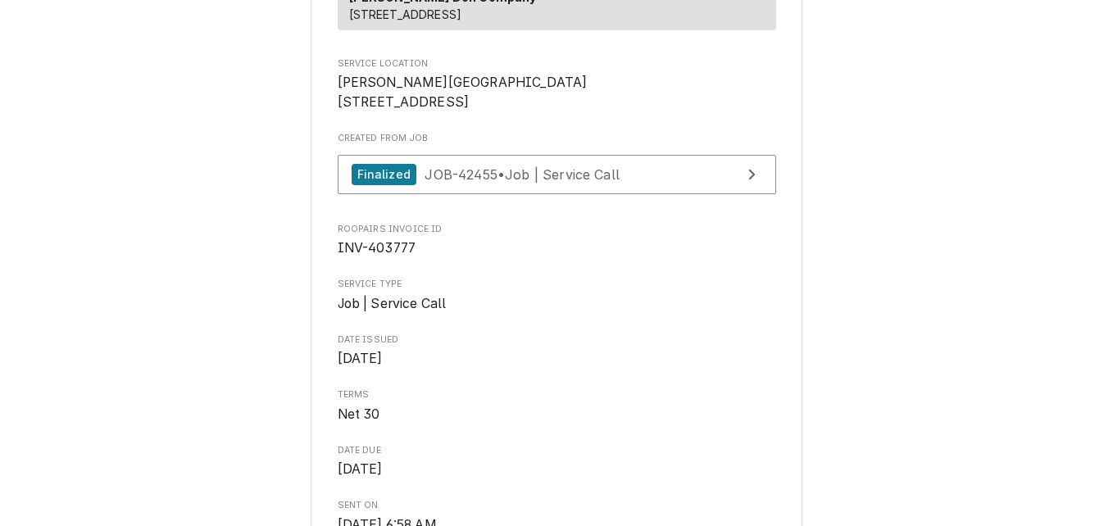
scroll to position [272, 0]
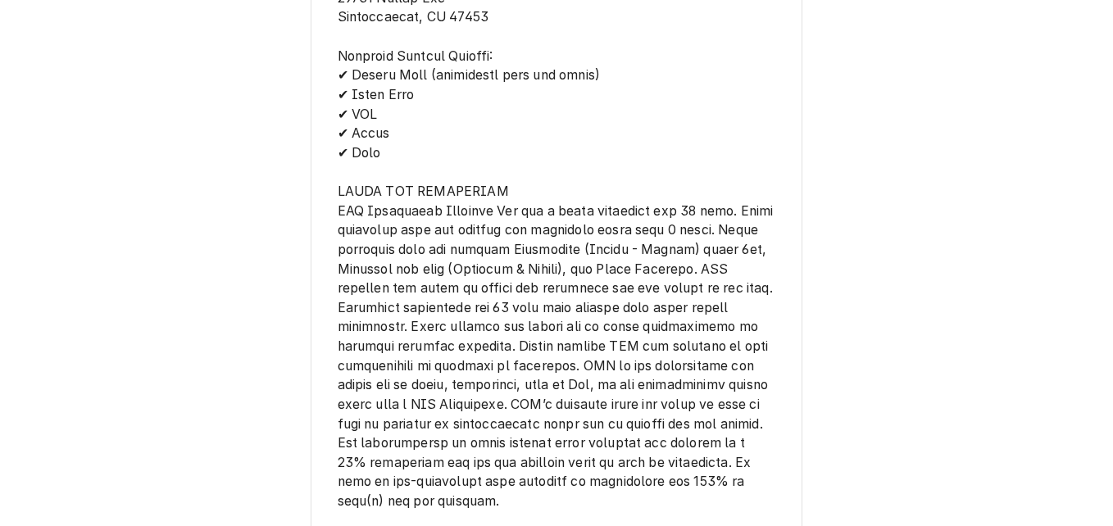
scroll to position [2429, 0]
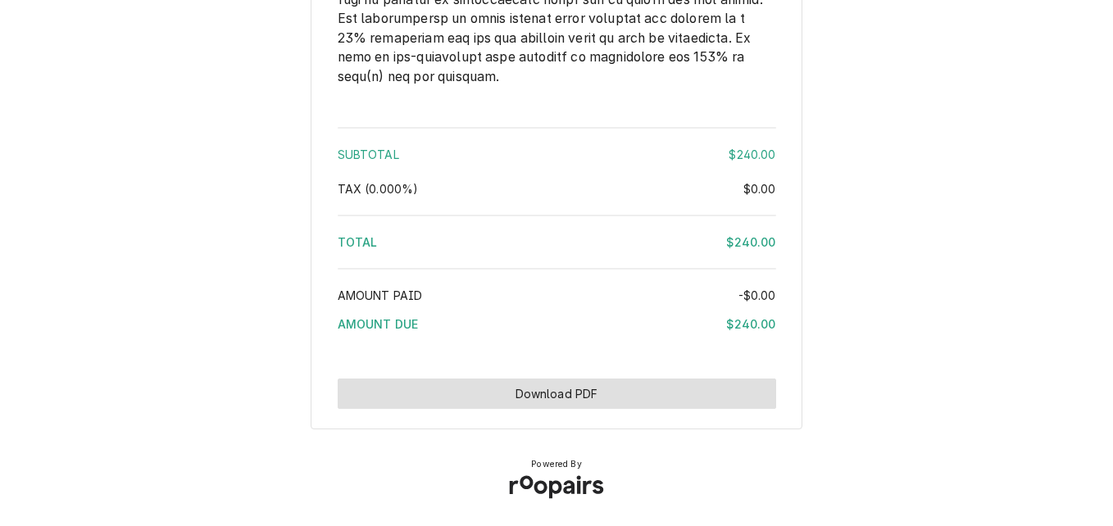
click at [647, 388] on button "Download PDF" at bounding box center [557, 394] width 438 height 30
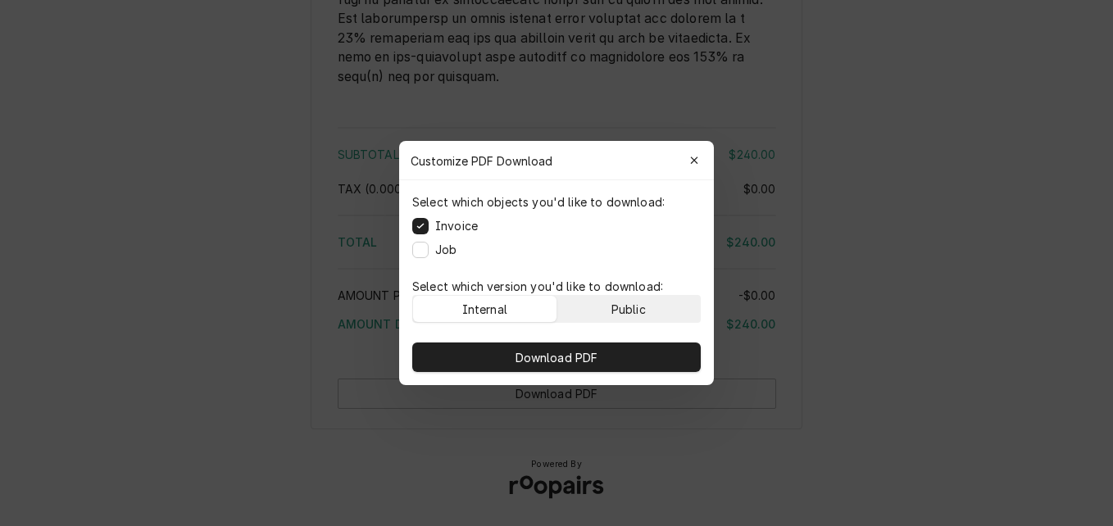
click at [649, 312] on button "Public" at bounding box center [628, 309] width 143 height 26
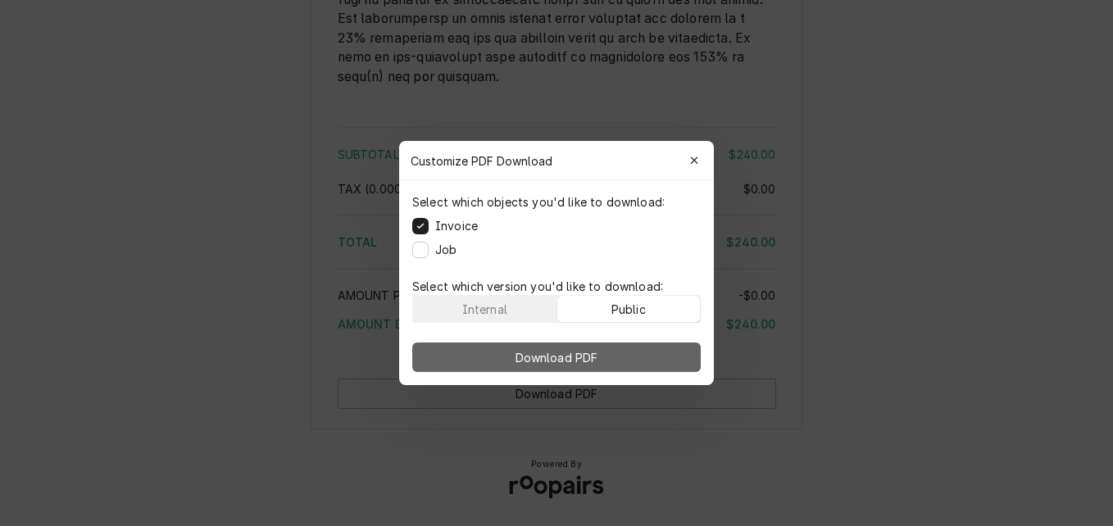
click at [645, 349] on button "Download PDF" at bounding box center [556, 358] width 289 height 30
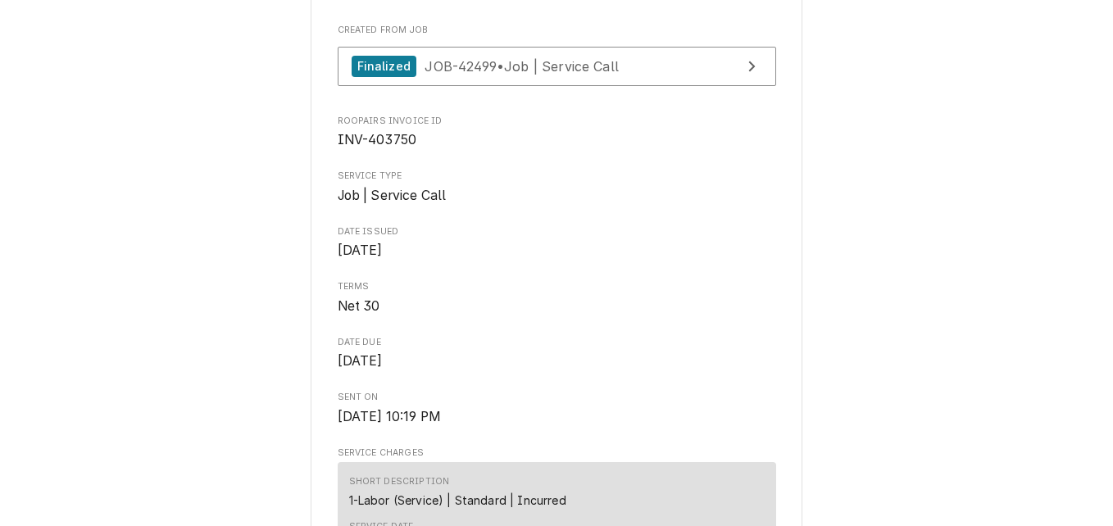
scroll to position [410, 0]
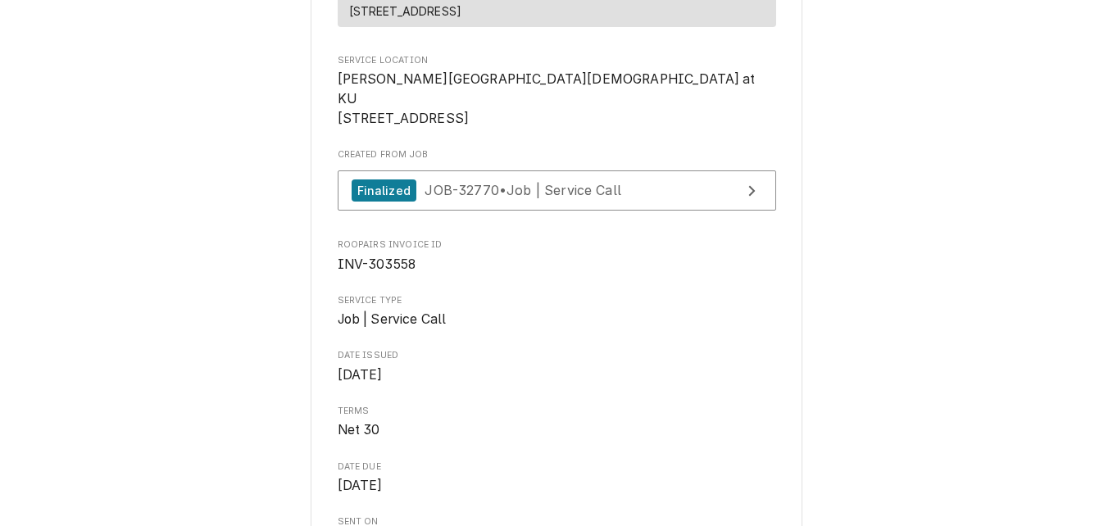
scroll to position [313, 0]
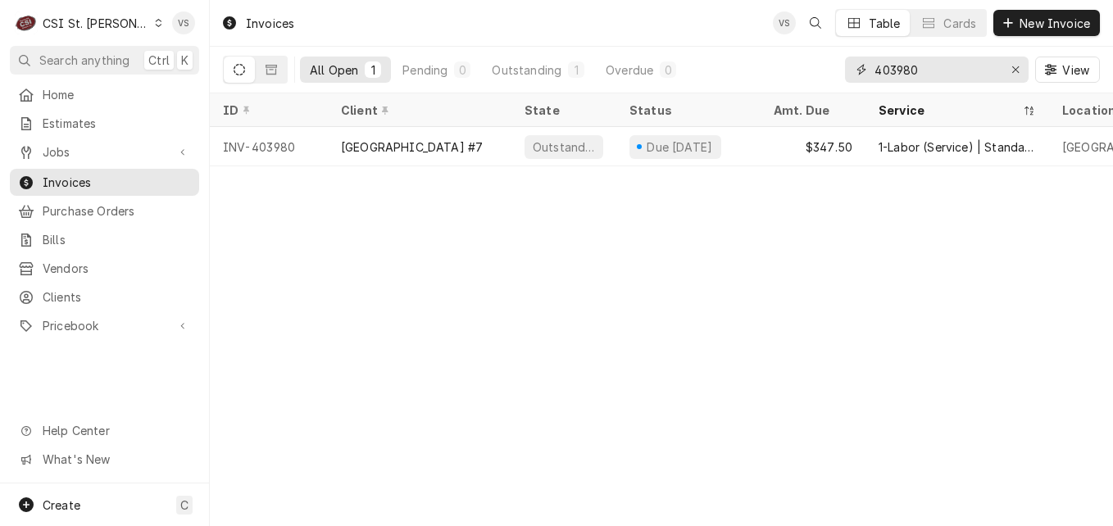
click at [897, 68] on input "403980" at bounding box center [936, 70] width 123 height 26
type input "403558"
click at [155, 23] on icon "Dynamic Content Wrapper" at bounding box center [158, 23] width 7 height 8
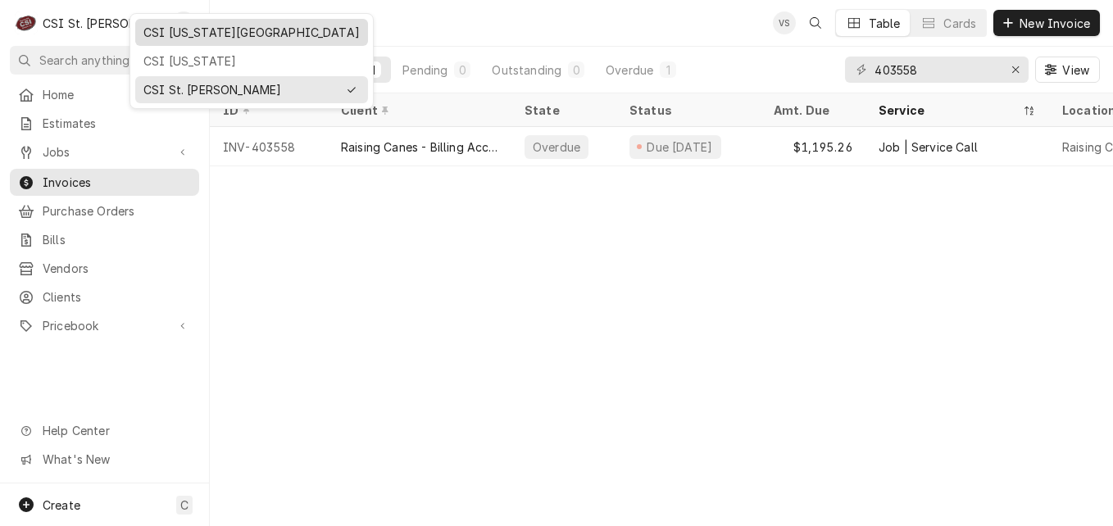
click at [159, 35] on div "CSI [US_STATE][GEOGRAPHIC_DATA]" at bounding box center [251, 32] width 216 height 17
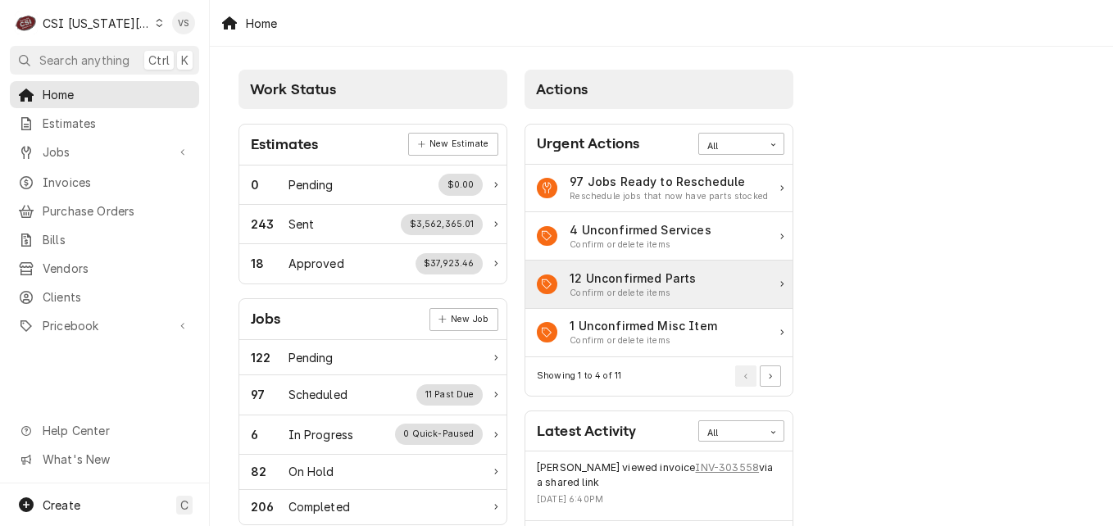
click at [95, 182] on span "Invoices" at bounding box center [117, 182] width 148 height 17
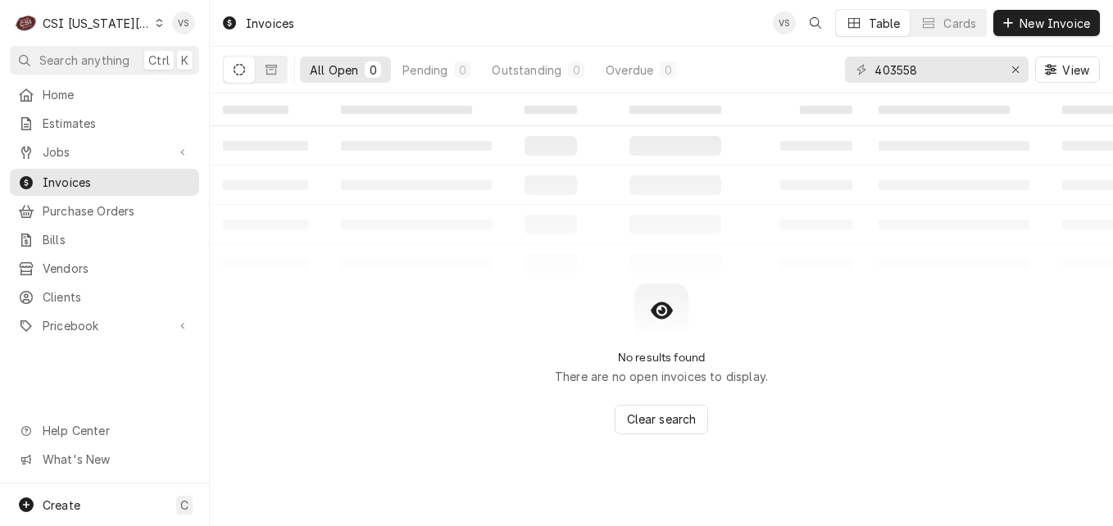
click at [882, 57] on div "403558" at bounding box center [937, 70] width 184 height 26
click at [882, 66] on input "403558" at bounding box center [936, 70] width 123 height 26
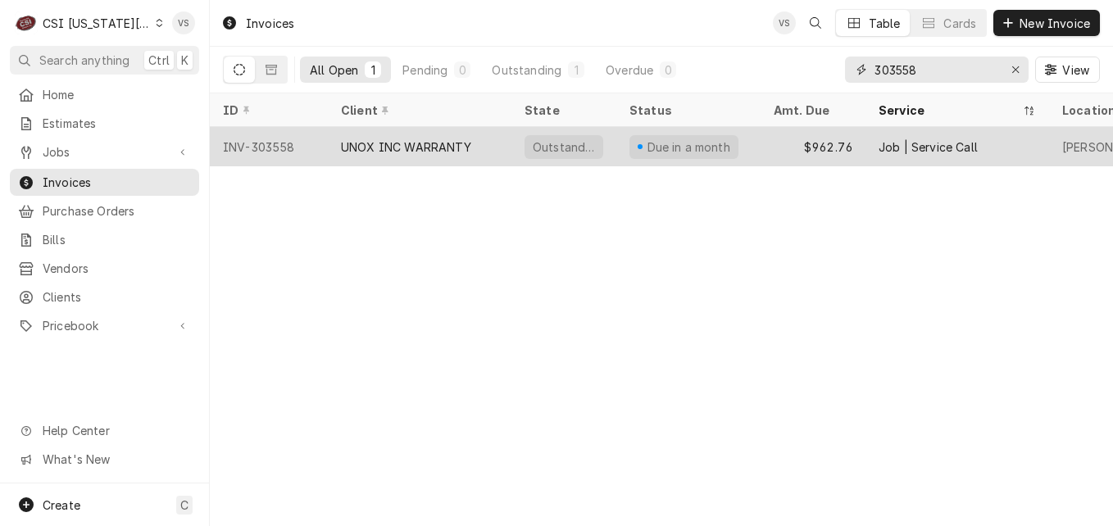
type input "303558"
click at [486, 148] on div "UNOX INC WARRANTY" at bounding box center [420, 146] width 184 height 39
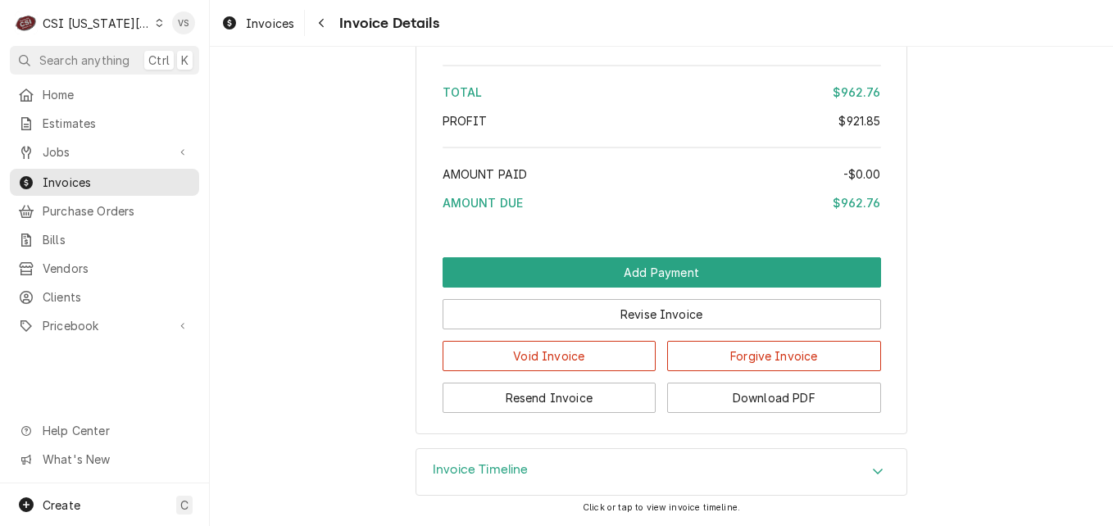
scroll to position [3324, 0]
click at [877, 475] on icon "Accordion Header" at bounding box center [877, 471] width 11 height 13
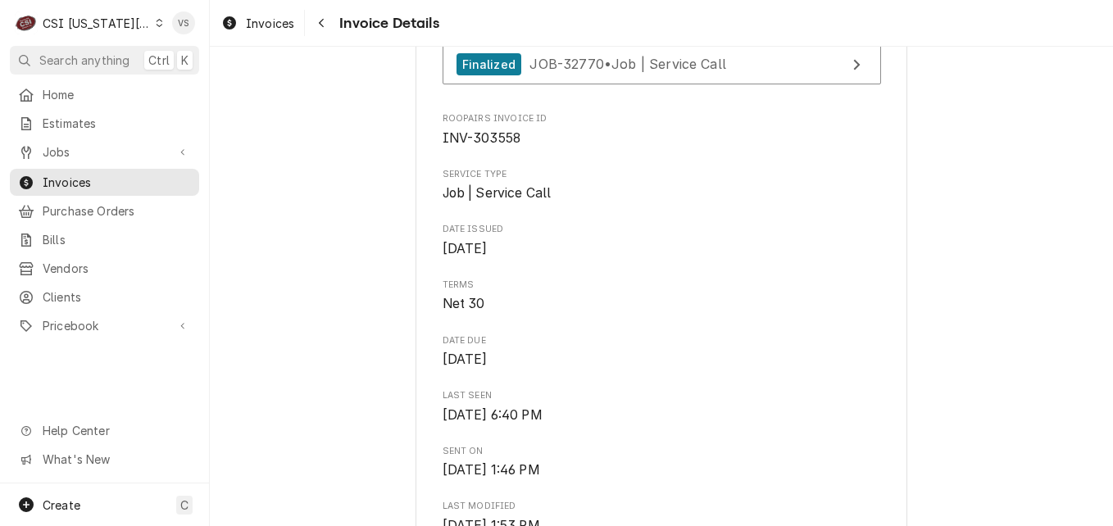
scroll to position [479, 0]
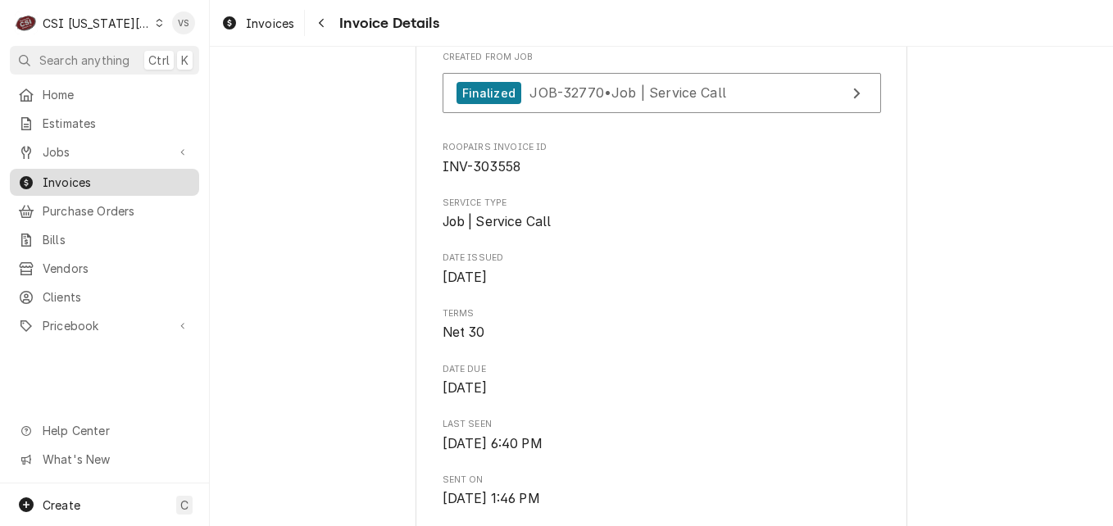
click at [71, 175] on span "Invoices" at bounding box center [117, 182] width 148 height 17
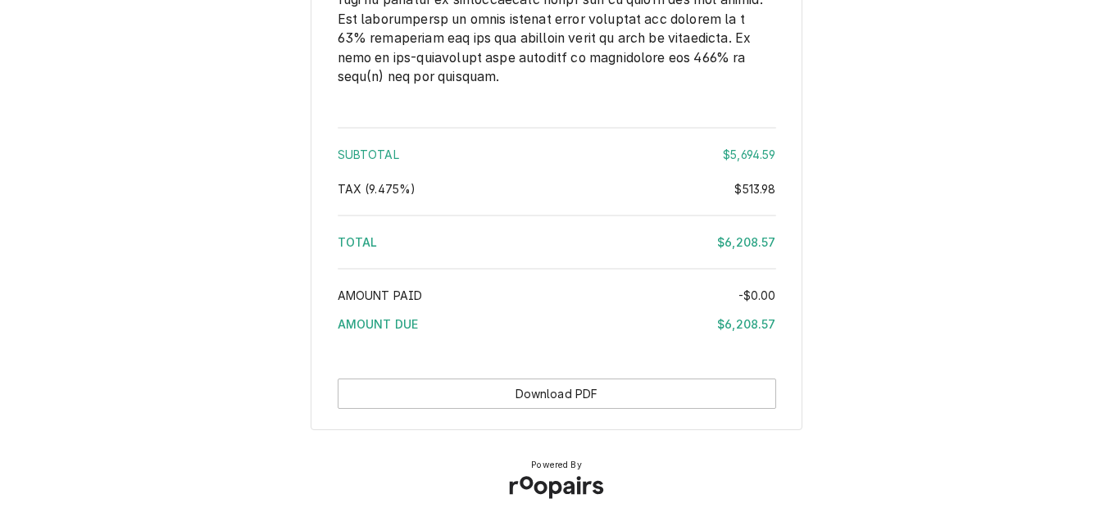
scroll to position [3219, 0]
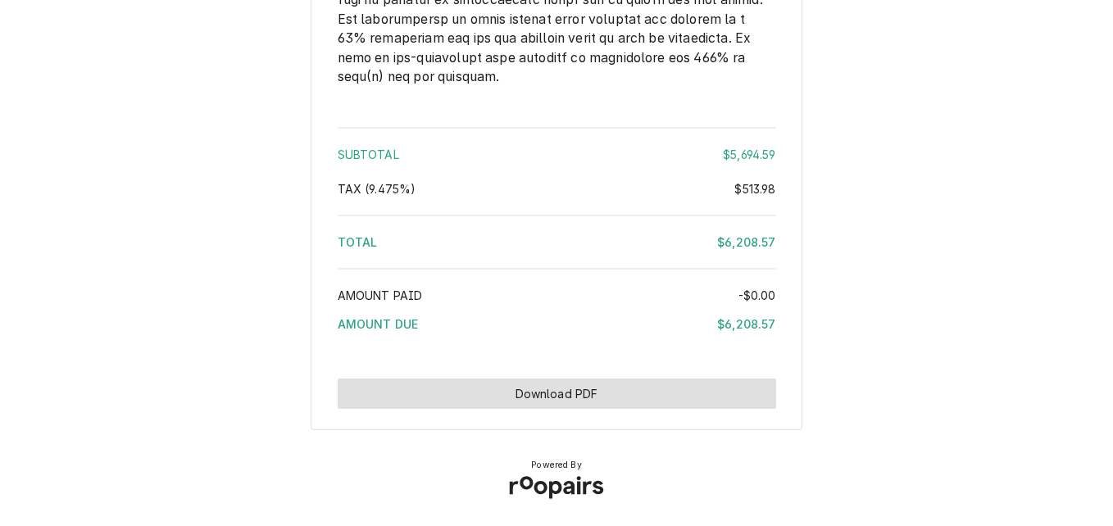
click at [578, 388] on button "Download PDF" at bounding box center [557, 394] width 438 height 30
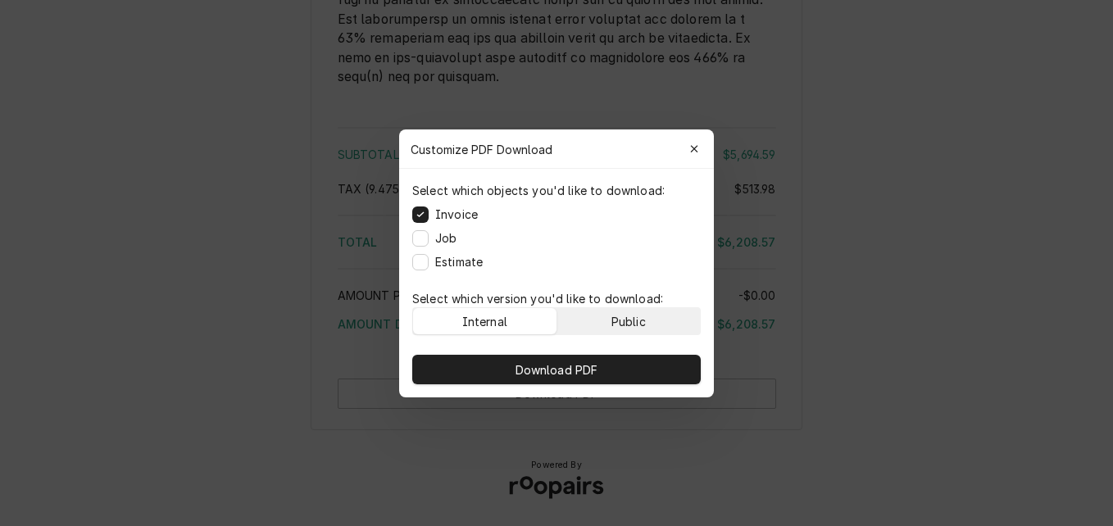
click at [616, 322] on div "Public" at bounding box center [628, 320] width 34 height 17
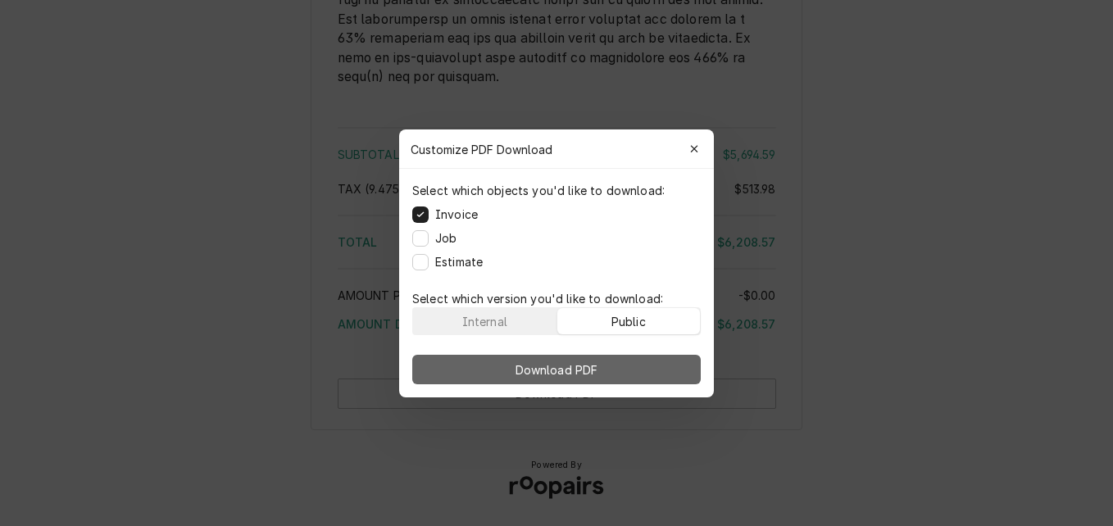
click at [598, 373] on span "Download PDF" at bounding box center [556, 369] width 89 height 17
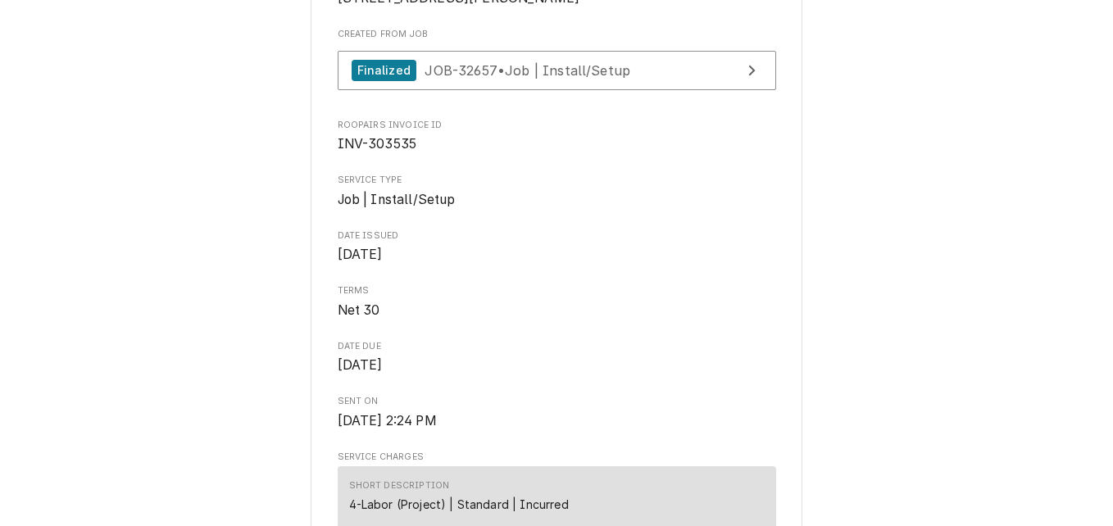
scroll to position [432, 0]
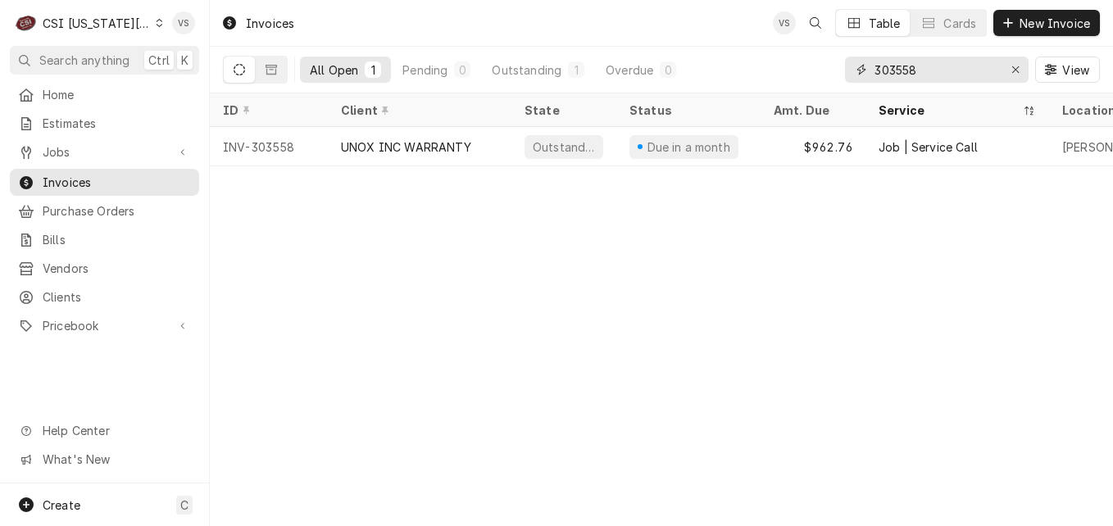
click at [902, 69] on input "303558" at bounding box center [936, 70] width 123 height 26
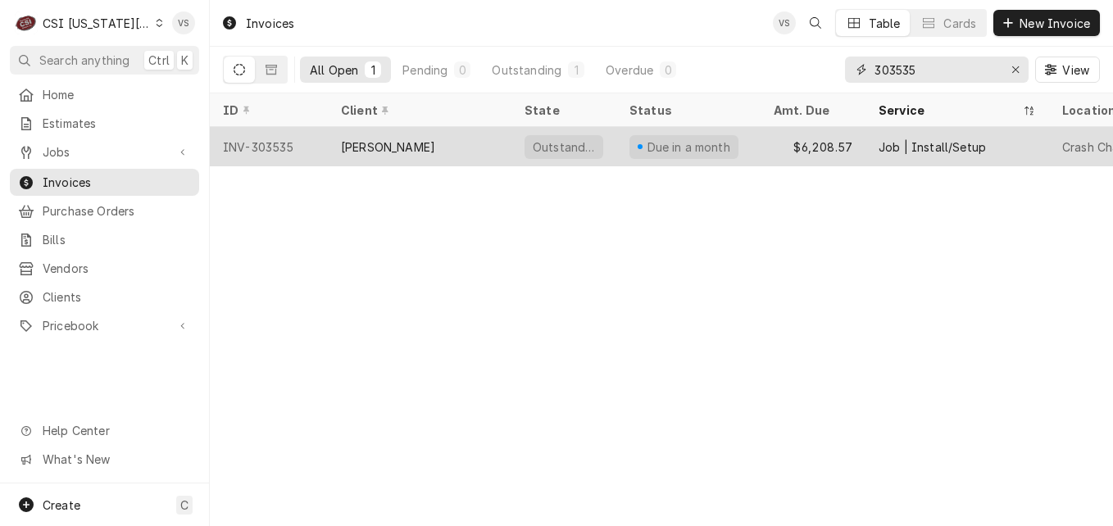
type input "303535"
click at [434, 142] on div "LANE VALENTE" at bounding box center [420, 146] width 184 height 39
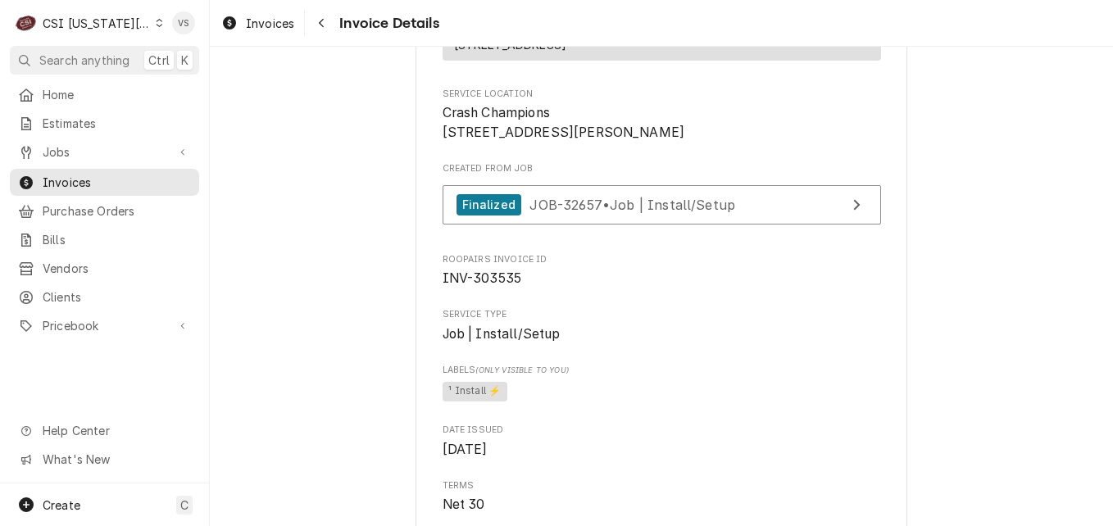
scroll to position [410, 0]
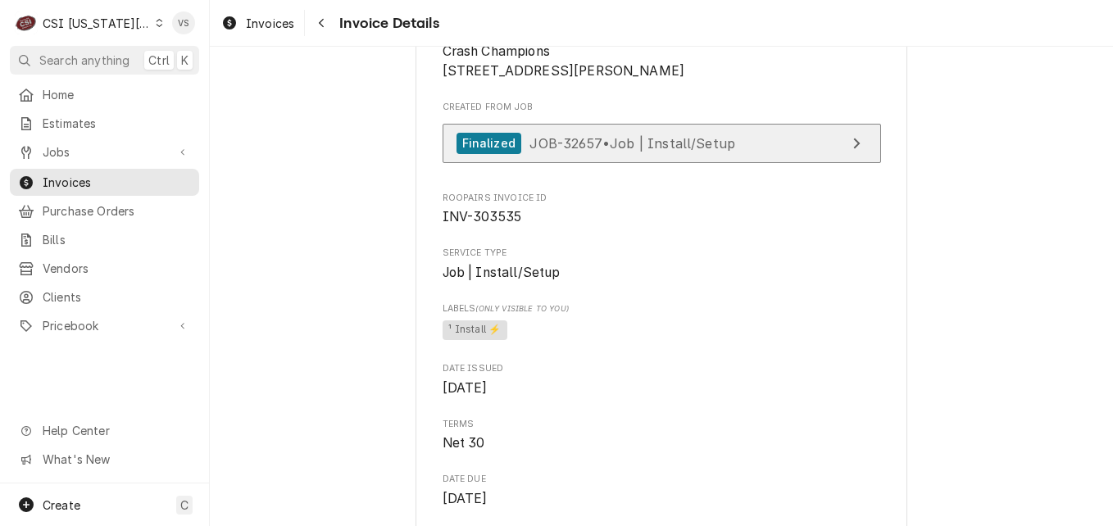
click at [732, 164] on link "Finalized JOB-32657 • Job | Install/Setup" at bounding box center [662, 144] width 438 height 40
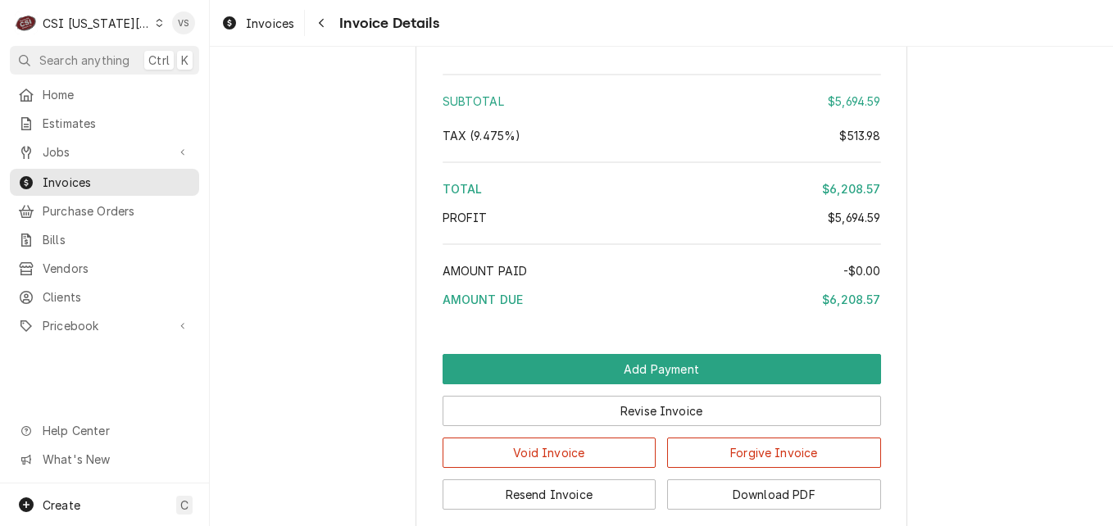
scroll to position [3770, 0]
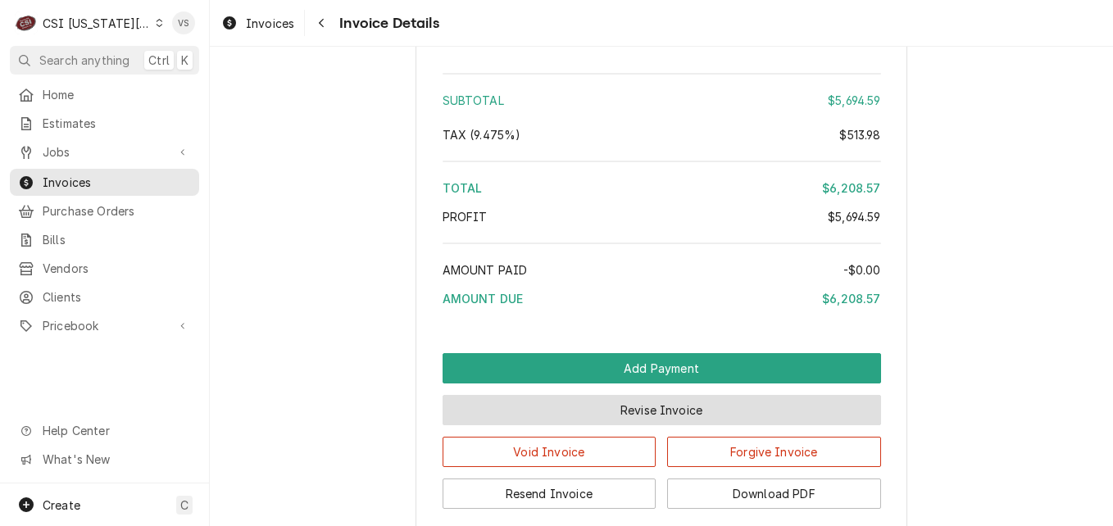
click at [678, 425] on button "Revise Invoice" at bounding box center [662, 410] width 438 height 30
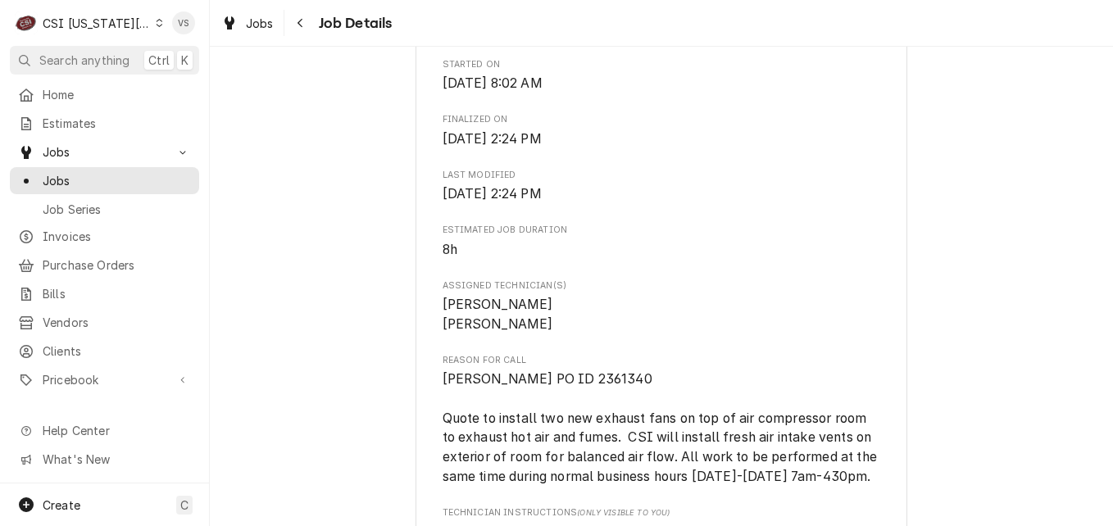
scroll to position [1066, 0]
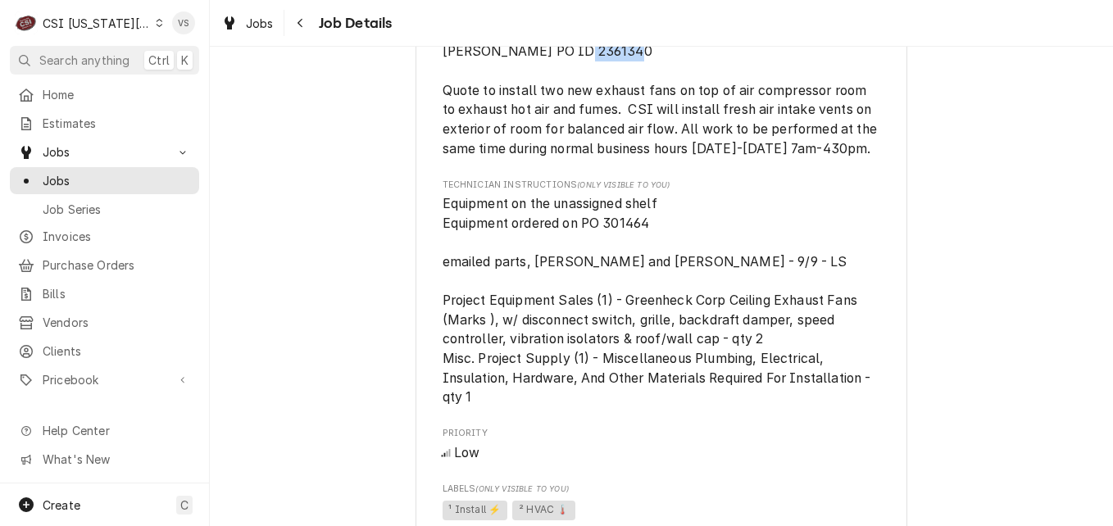
drag, startPoint x: 617, startPoint y: 67, endPoint x: 563, endPoint y: 68, distance: 54.1
click at [563, 68] on span "[PERSON_NAME] PO ID 2361340 Quote to install two new exhaust fans on top of air…" at bounding box center [662, 100] width 438 height 116
copy span "2361340"
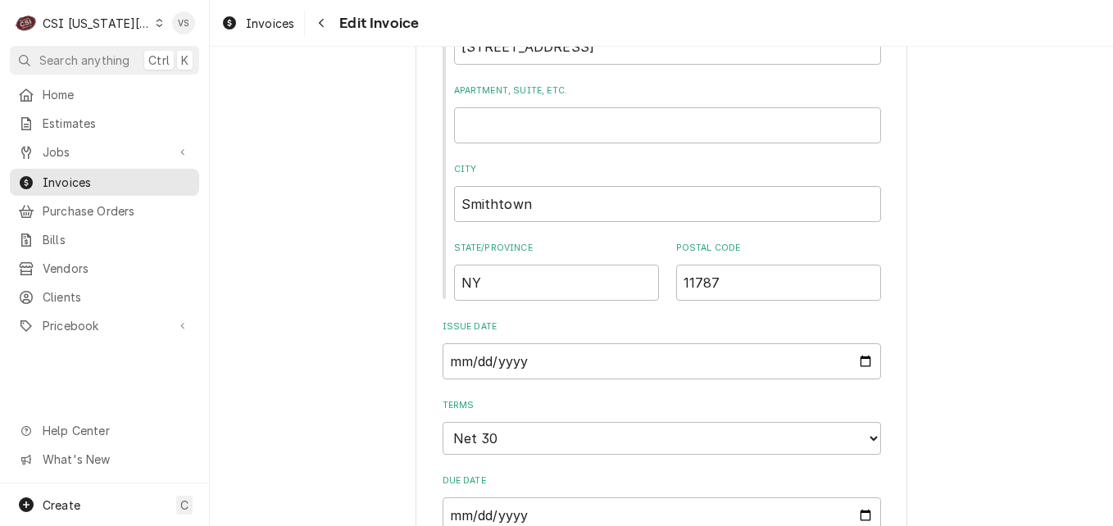
scroll to position [1393, 0]
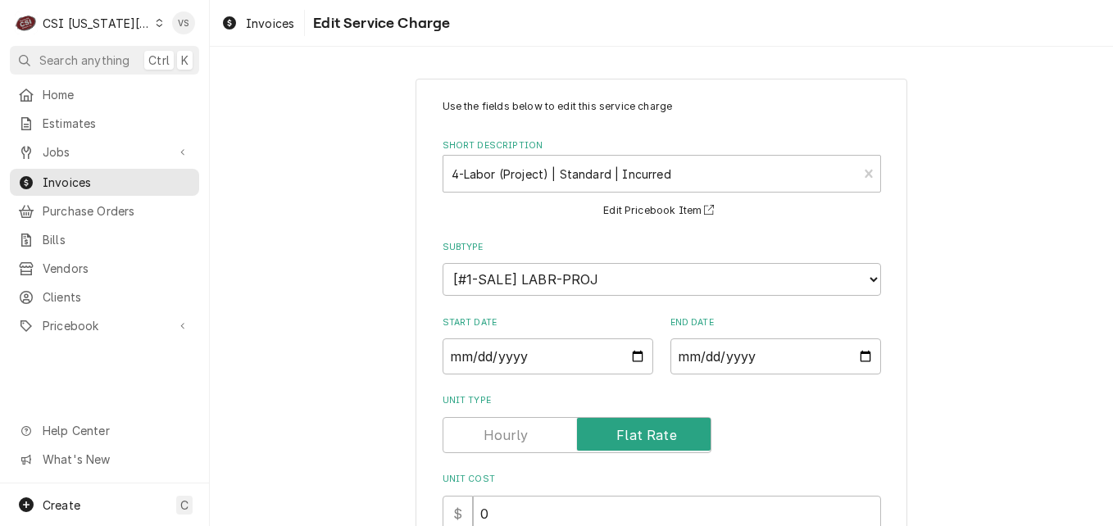
scroll to position [492, 0]
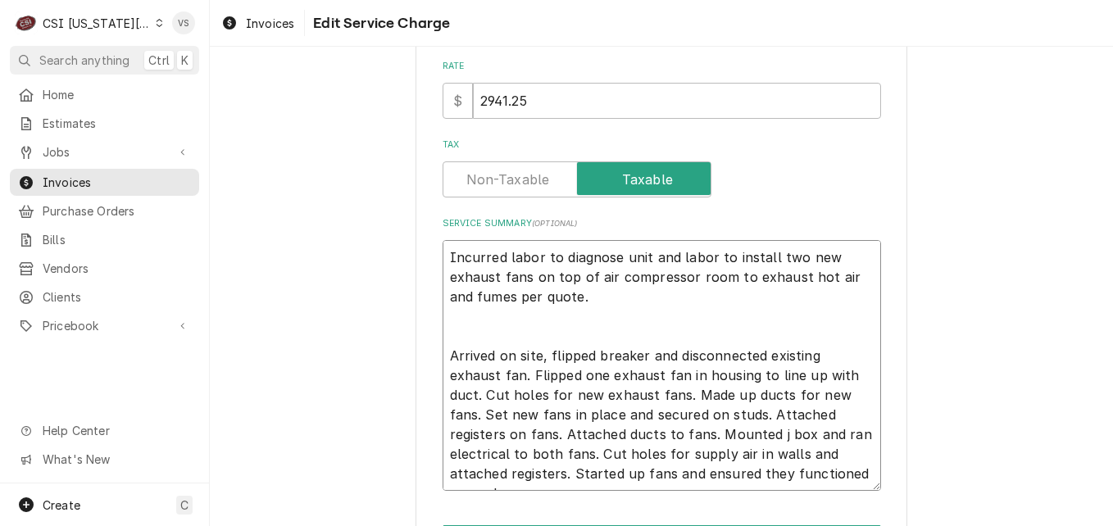
click at [443, 252] on textarea "Incurred labor to diagnose unit and labor to install two new exhaust fans on to…" at bounding box center [662, 365] width 438 height 251
type textarea "x"
type textarea "Incurred labor to diagnose unit and labor to install two new exhaust fans on to…"
type textarea "x"
type textarea "zIncurred labor to diagnose unit and labor to install two new exhaust fans on t…"
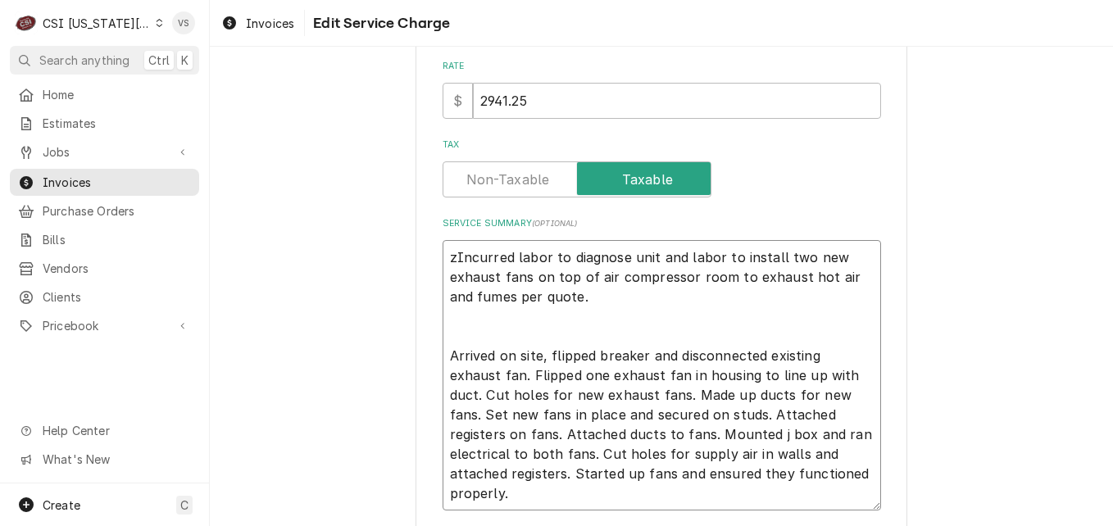
type textarea "x"
type textarea "Incurred labor to diagnose unit and labor to install two new exhaust fans on to…"
type textarea "x"
type textarea "JIncurred labor to diagnose unit and labor to install two new exhaust fans on t…"
type textarea "x"
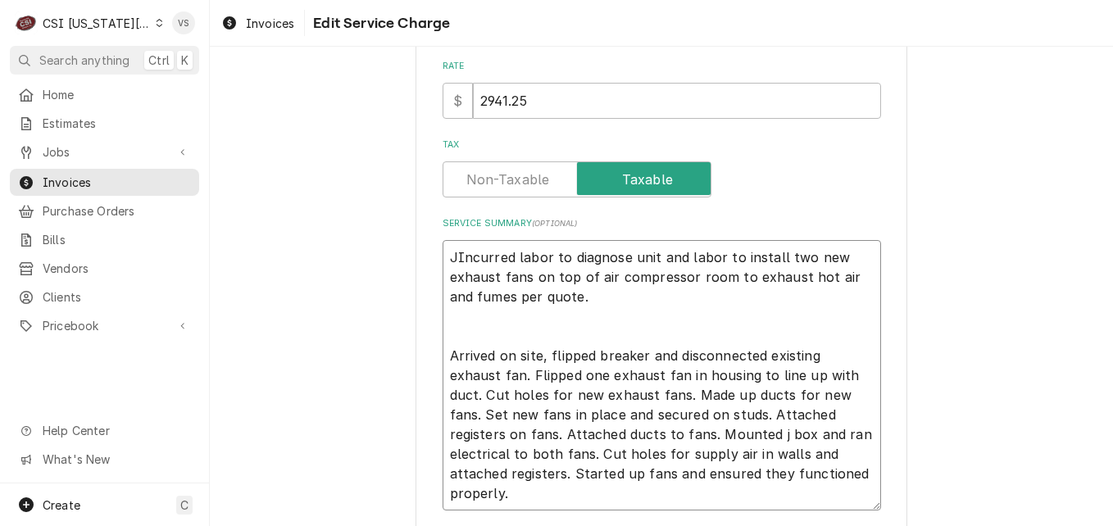
type textarea "JoIncurred labor to diagnose unit and labor to install two new exhaust fans on …"
type textarea "x"
type textarea "JIncurred labor to diagnose unit and labor to install two new exhaust fans on t…"
type textarea "x"
type textarea "Incurred labor to diagnose unit and labor to install two new exhaust fans on to…"
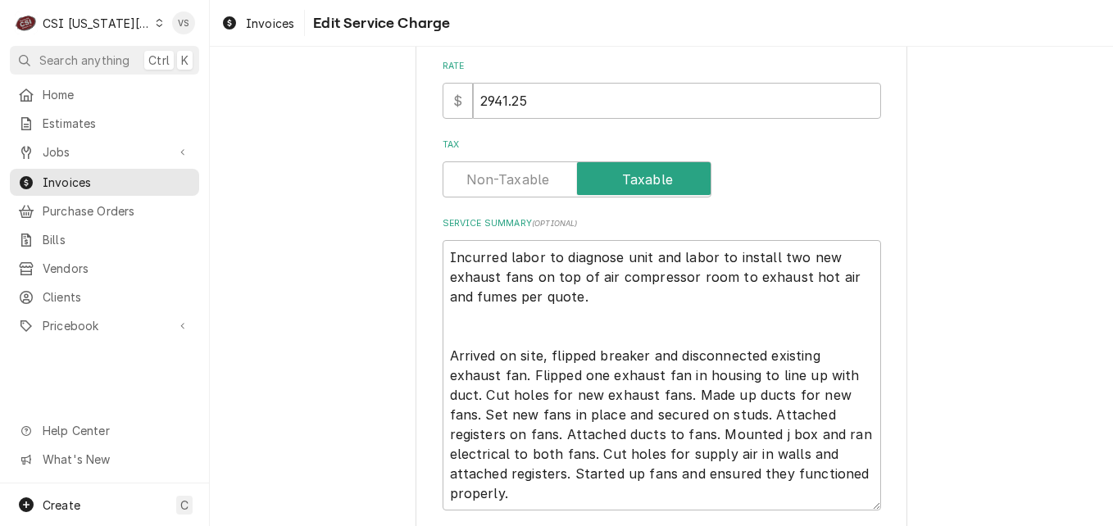
click at [349, 286] on div "Use the fields below to edit this service charge Short Description 4-Labor (Pro…" at bounding box center [661, 112] width 903 height 1080
click at [443, 254] on textarea "Incurred labor to diagnose unit and labor to install two new exhaust fans on to…" at bounding box center [662, 375] width 438 height 270
type textarea "x"
type textarea "J Incurred labor to diagnose unit and labor to install two new exhaust fans on …"
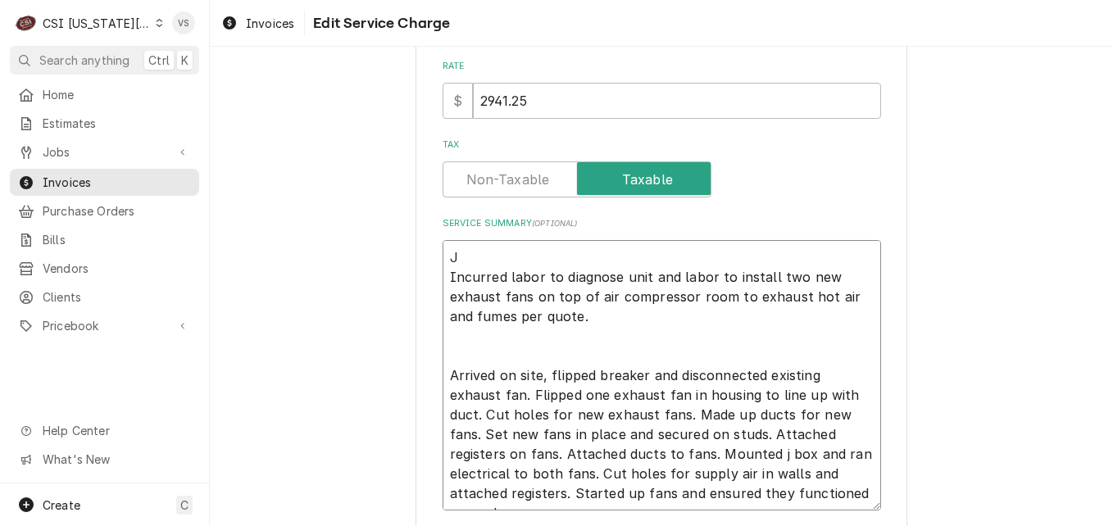
type textarea "x"
type textarea "Jo Incurred labor to diagnose unit and labor to install two new exhaust fans on…"
type textarea "x"
type textarea "Job Incurred labor to diagnose unit and labor to install two new exhaust fans o…"
type textarea "x"
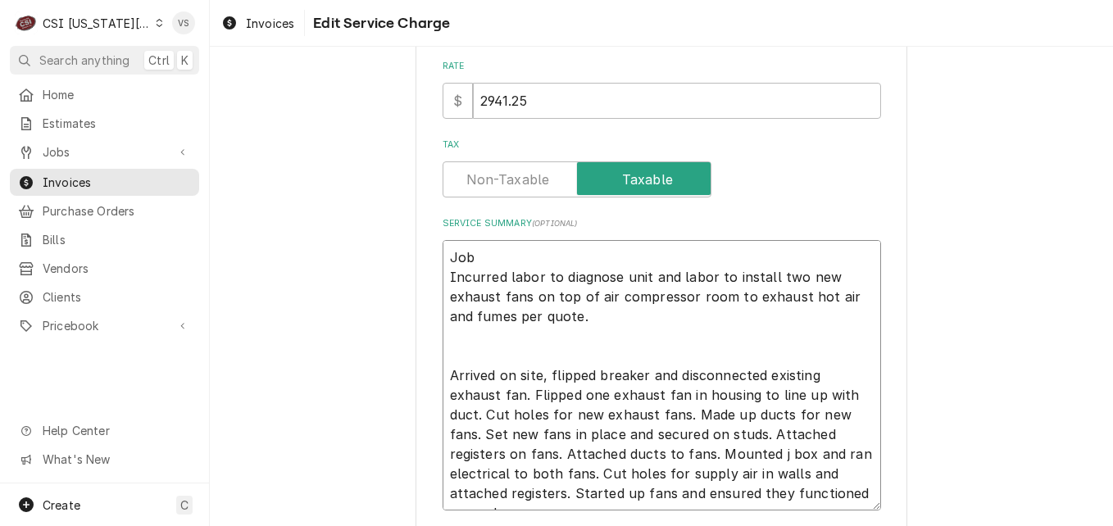
type textarea "Job Incurred labor to diagnose unit and labor to install two new exhaust fans o…"
type textarea "x"
type textarea "Job # Incurred labor to diagnose unit and labor to install two new exhaust fans…"
paste textarea "2361340"
type textarea "x"
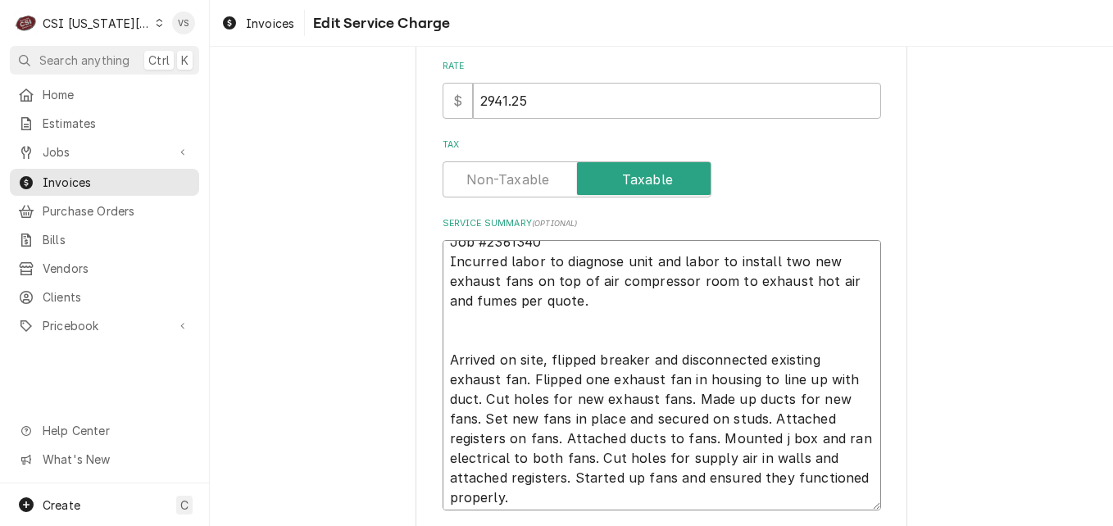
scroll to position [20, 0]
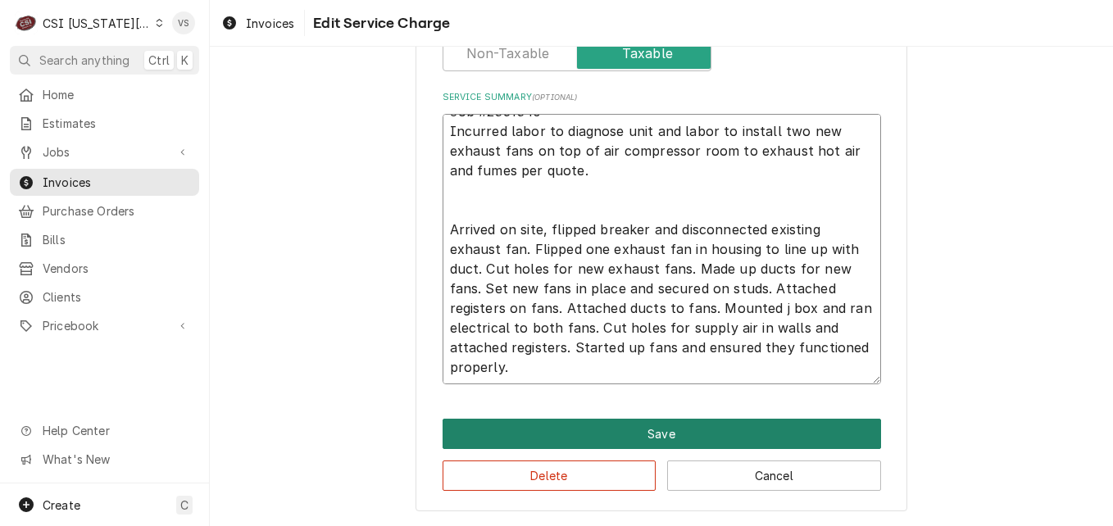
type textarea "Job #2361340 Incurred labor to diagnose unit and labor to install two new exhau…"
click at [637, 438] on button "Save" at bounding box center [662, 434] width 438 height 30
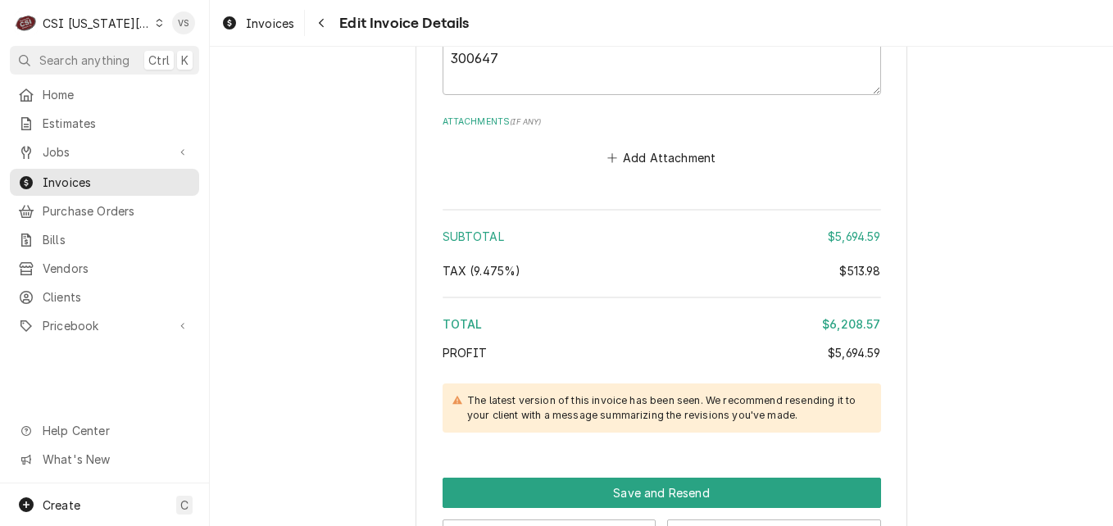
scroll to position [3833, 0]
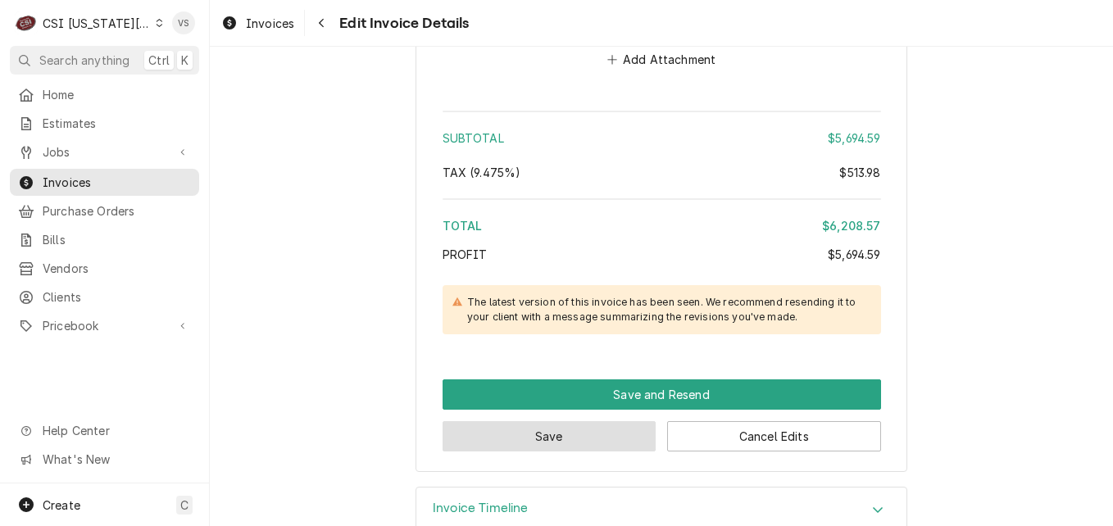
click at [591, 440] on button "Save" at bounding box center [550, 436] width 214 height 30
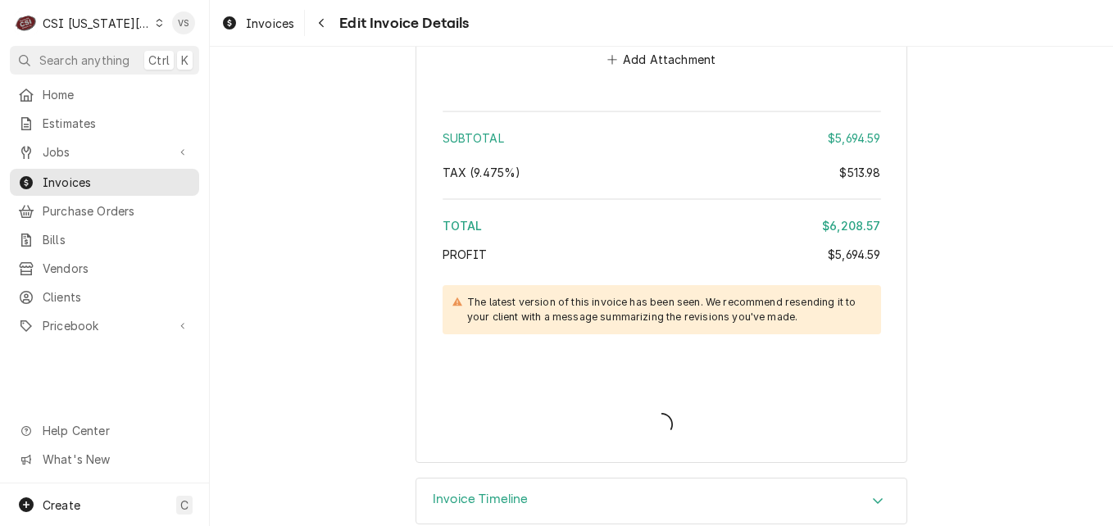
type textarea "x"
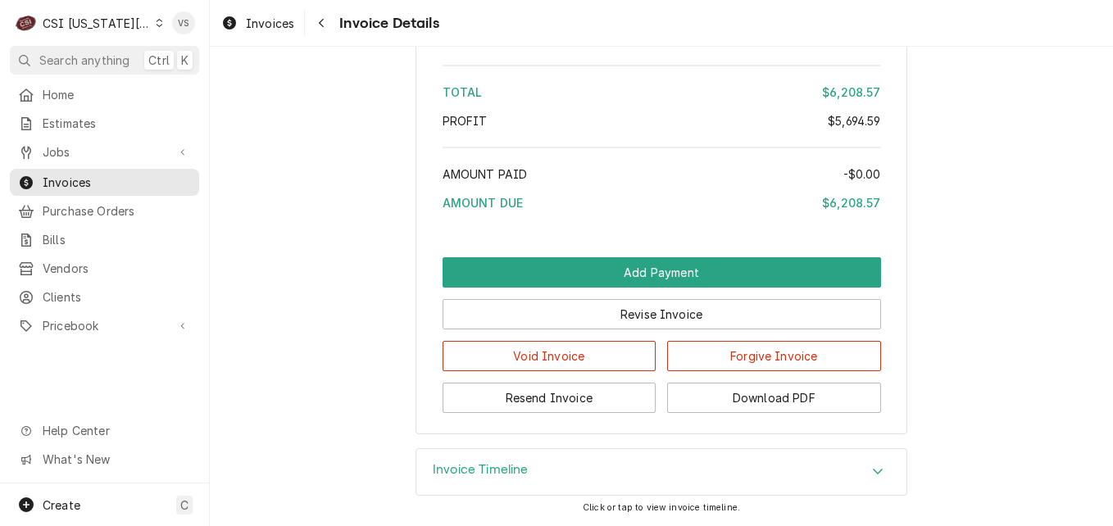
scroll to position [3881, 0]
click at [740, 393] on button "Download PDF" at bounding box center [774, 398] width 214 height 30
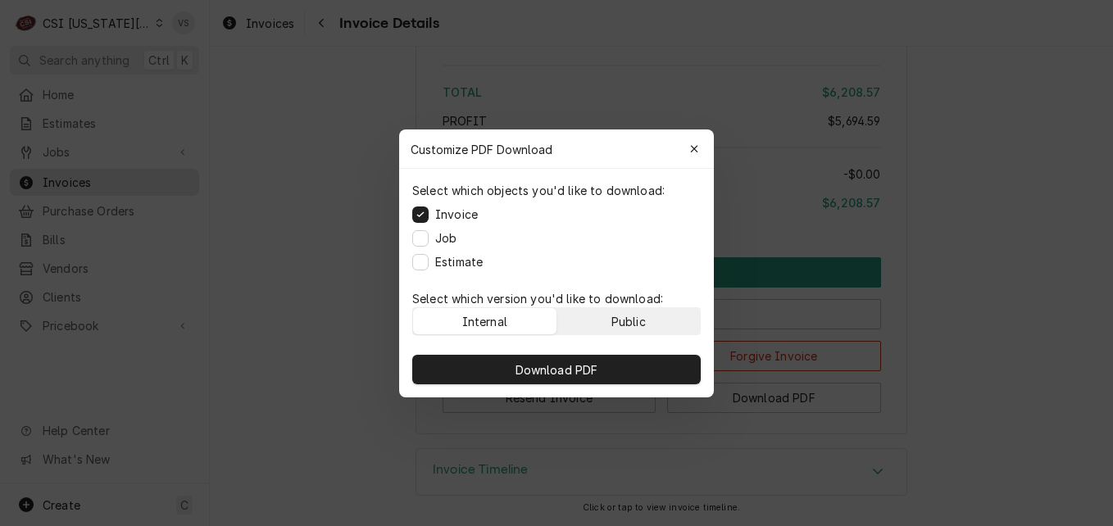
click at [638, 313] on div "Public" at bounding box center [628, 320] width 34 height 17
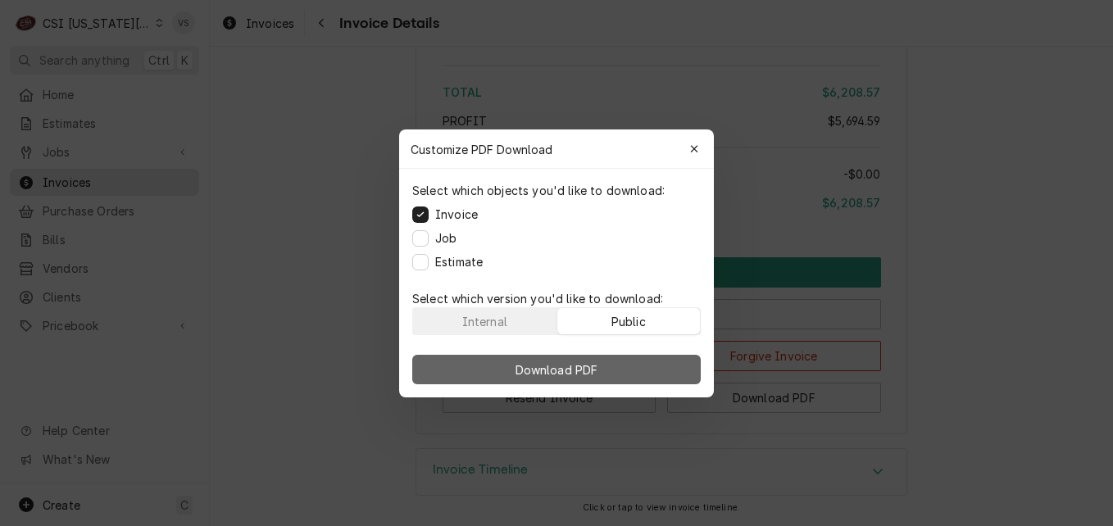
click at [632, 358] on button "Download PDF" at bounding box center [556, 370] width 289 height 30
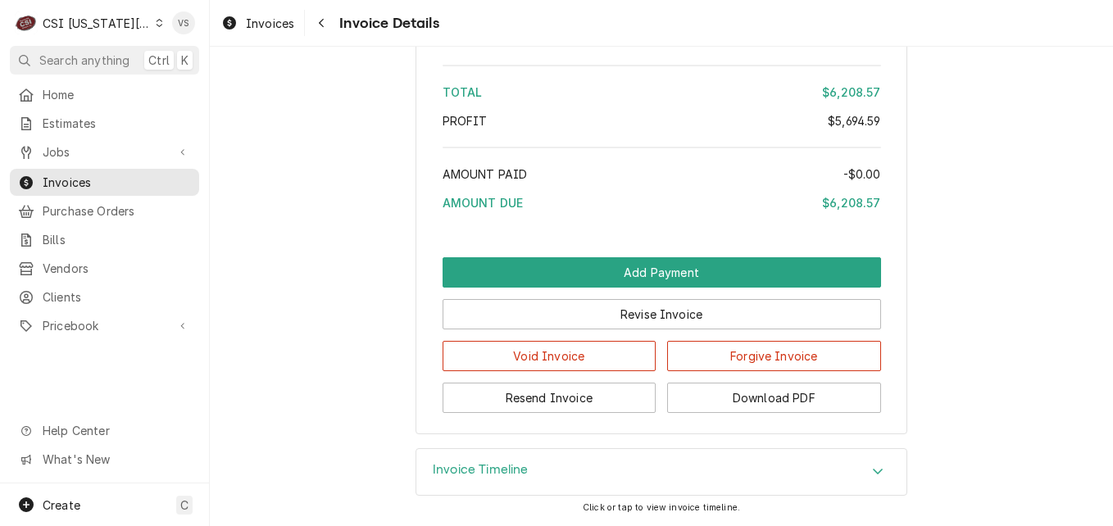
click at [156, 25] on icon "Dynamic Content Wrapper" at bounding box center [159, 23] width 7 height 8
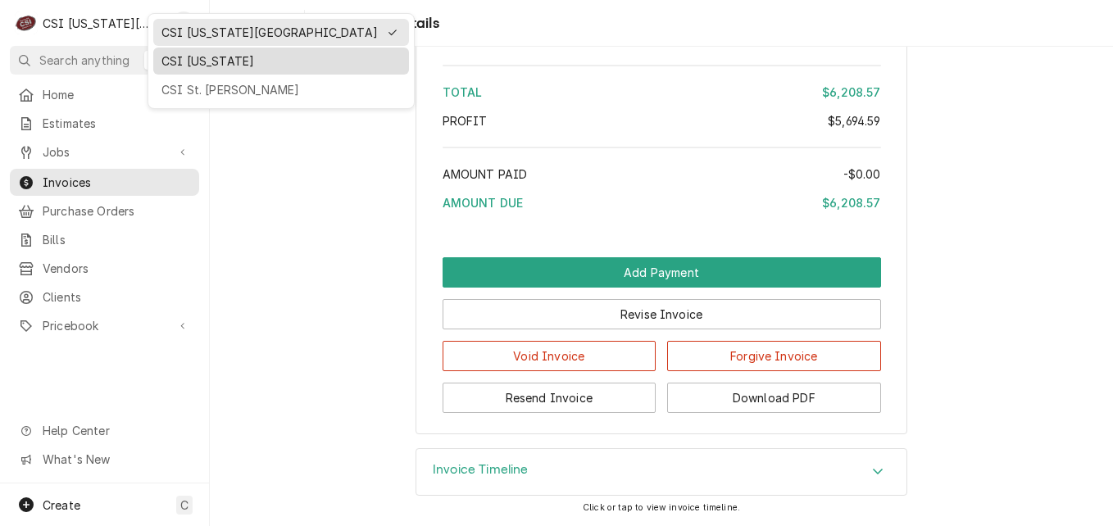
click at [207, 61] on div "CSI Kentucky" at bounding box center [280, 60] width 239 height 17
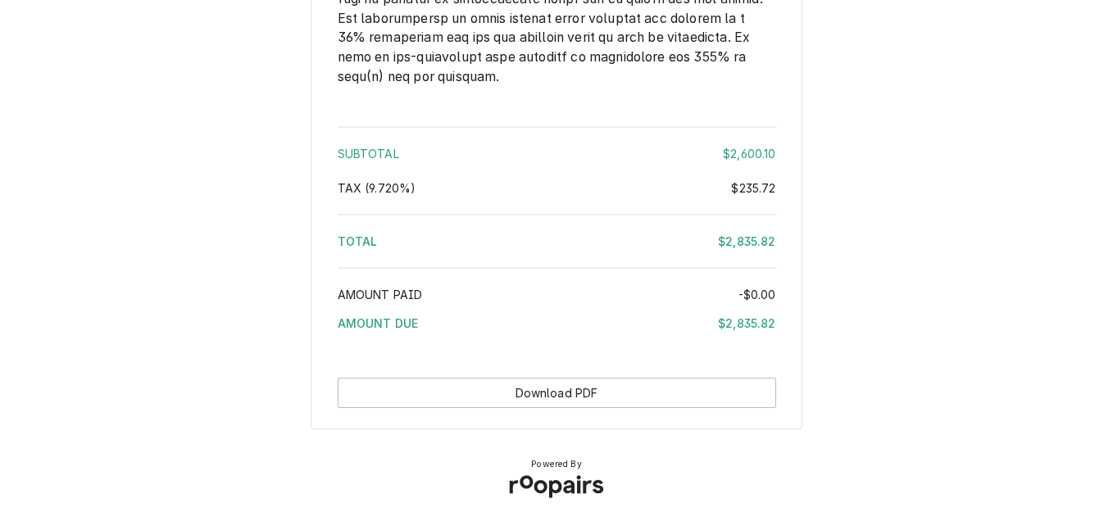
scroll to position [3995, 0]
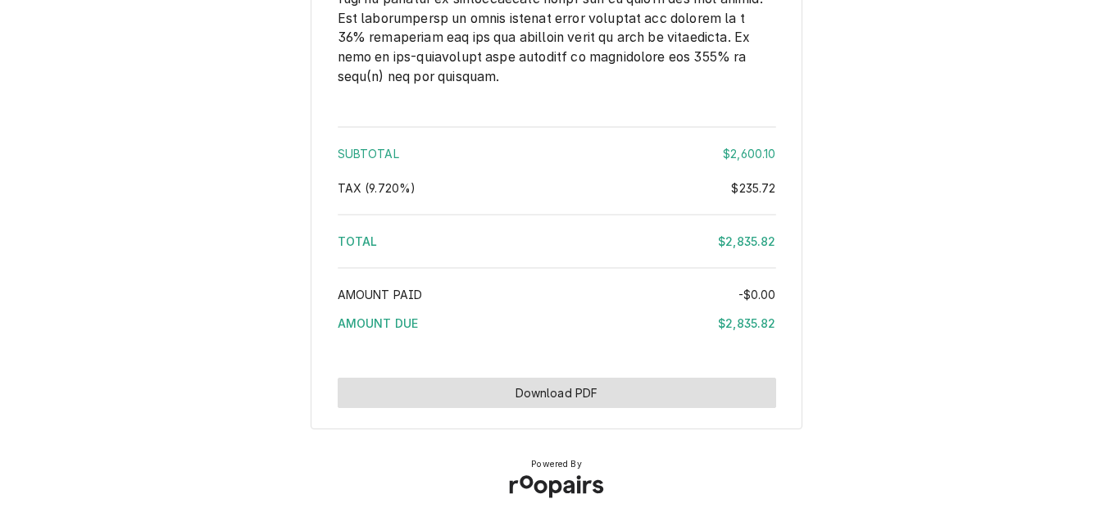
click at [552, 398] on button "Download PDF" at bounding box center [557, 393] width 438 height 30
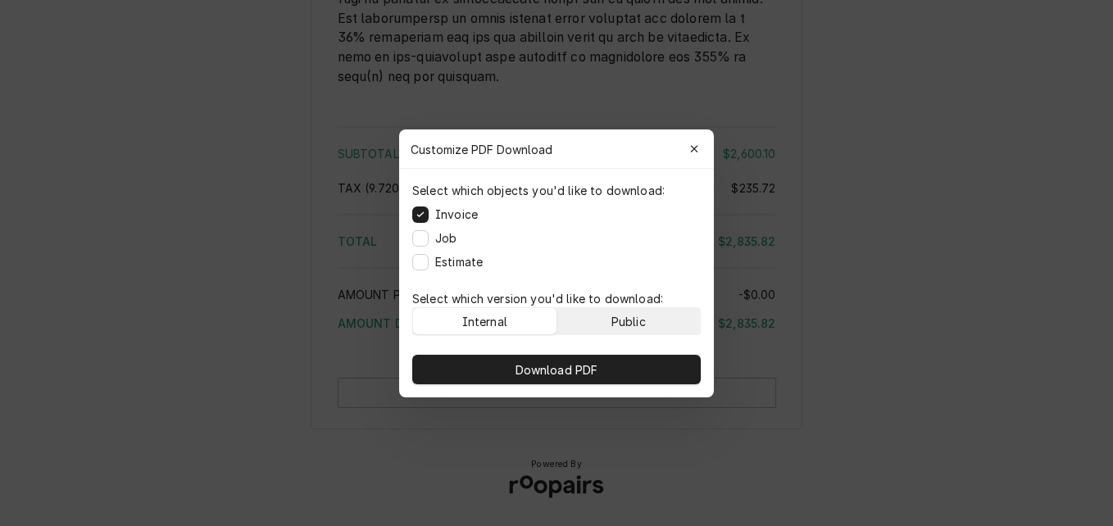
click at [601, 318] on button "Public" at bounding box center [628, 321] width 143 height 26
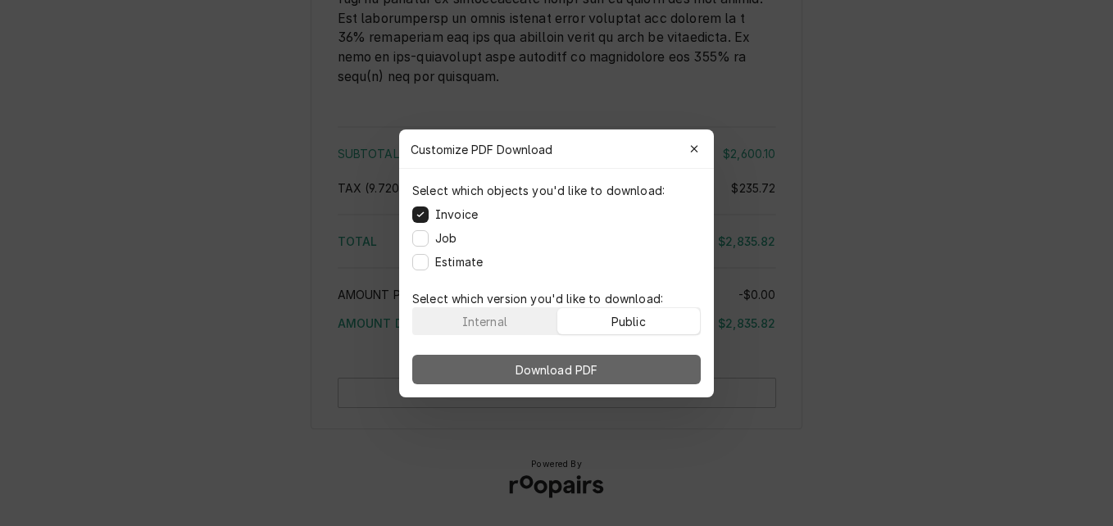
click at [596, 379] on button "Download PDF" at bounding box center [556, 370] width 289 height 30
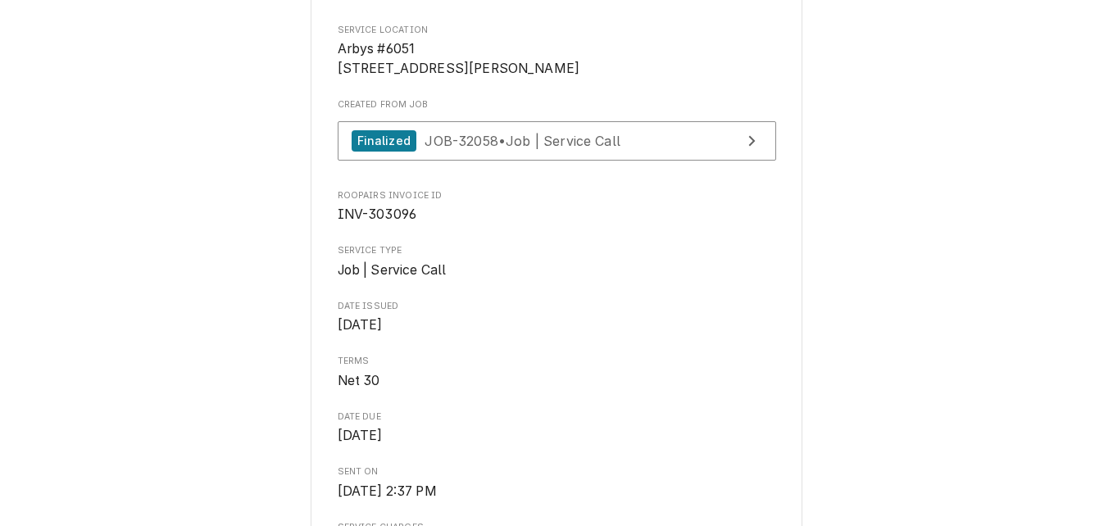
scroll to position [388, 0]
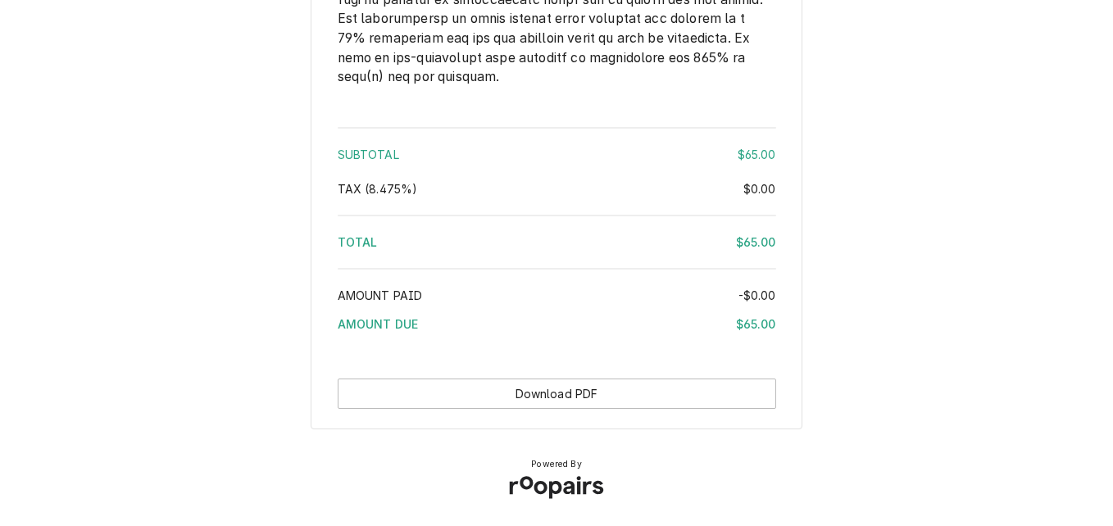
scroll to position [2298, 0]
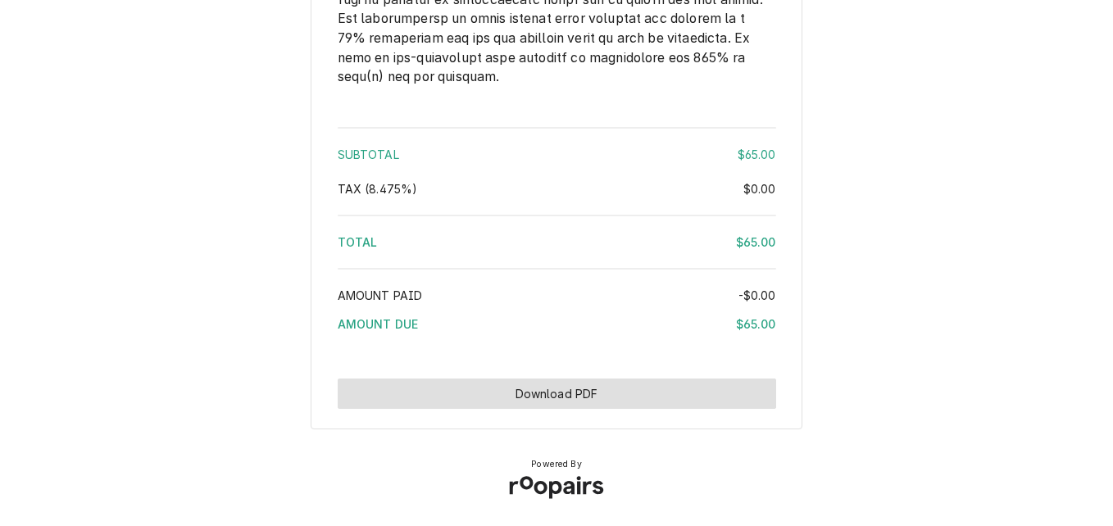
click at [599, 388] on button "Download PDF" at bounding box center [557, 394] width 438 height 30
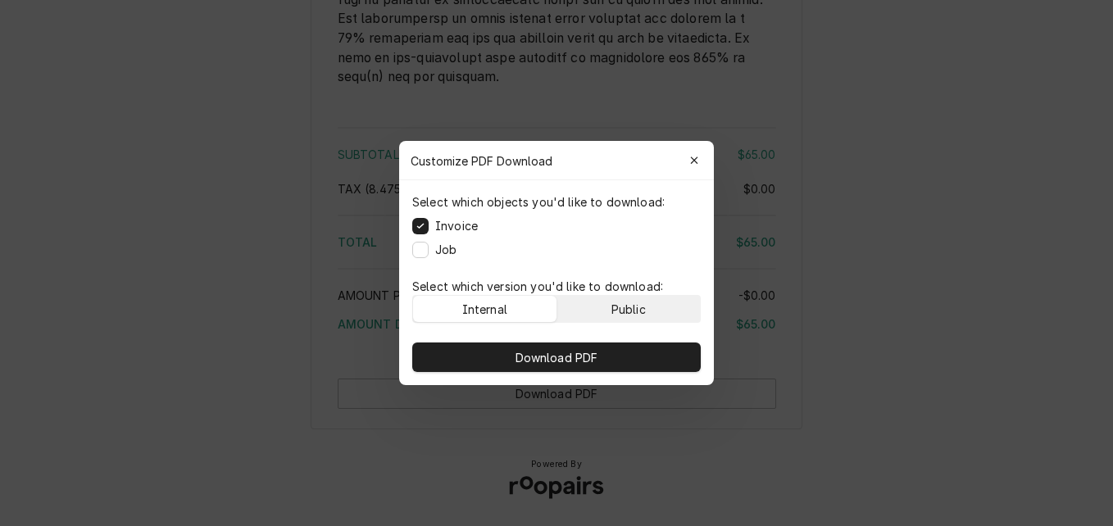
click at [605, 302] on button "Public" at bounding box center [628, 309] width 143 height 26
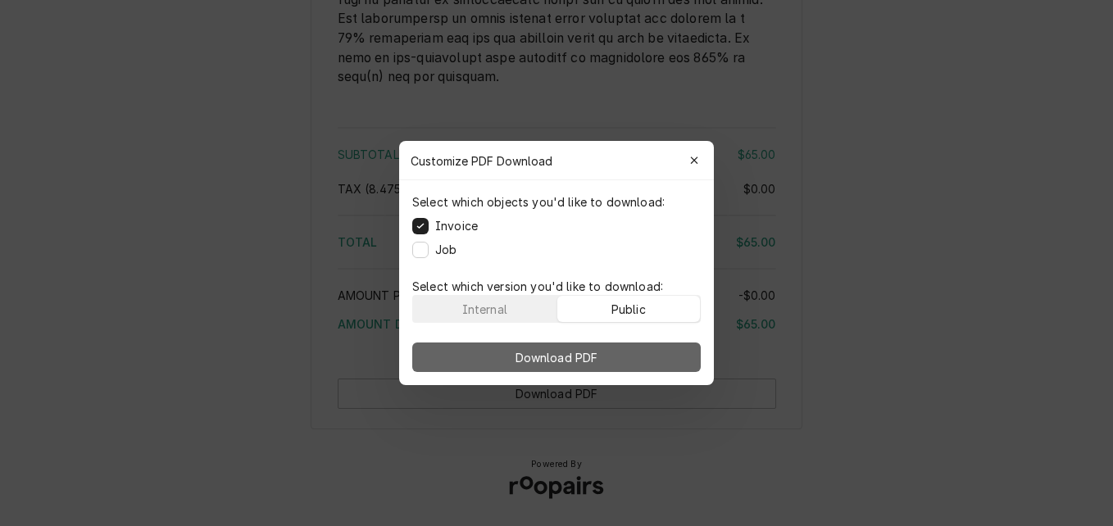
click at [602, 346] on button "Download PDF" at bounding box center [556, 358] width 289 height 30
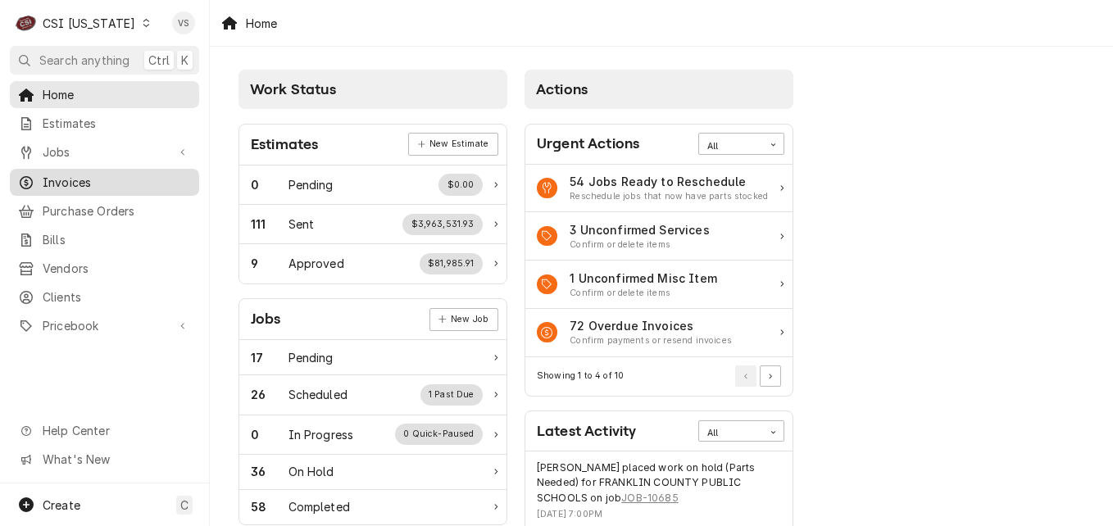
click at [66, 169] on link "Invoices" at bounding box center [104, 182] width 189 height 27
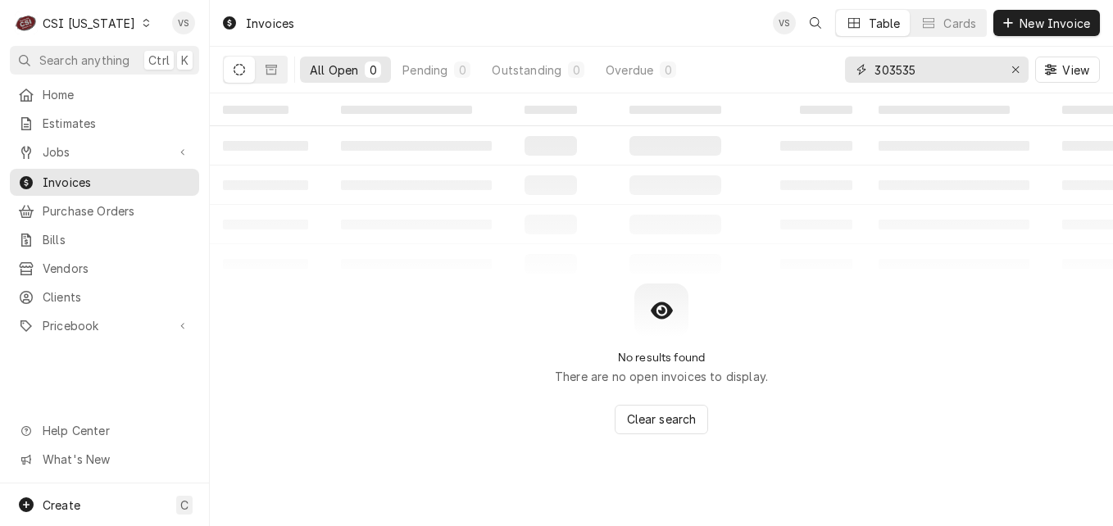
drag, startPoint x: 938, startPoint y: 70, endPoint x: 903, endPoint y: 78, distance: 35.2
click at [814, 66] on div "All Open 0 Pending 0 Outstanding 0 Overdue 0 303535 View" at bounding box center [661, 70] width 877 height 46
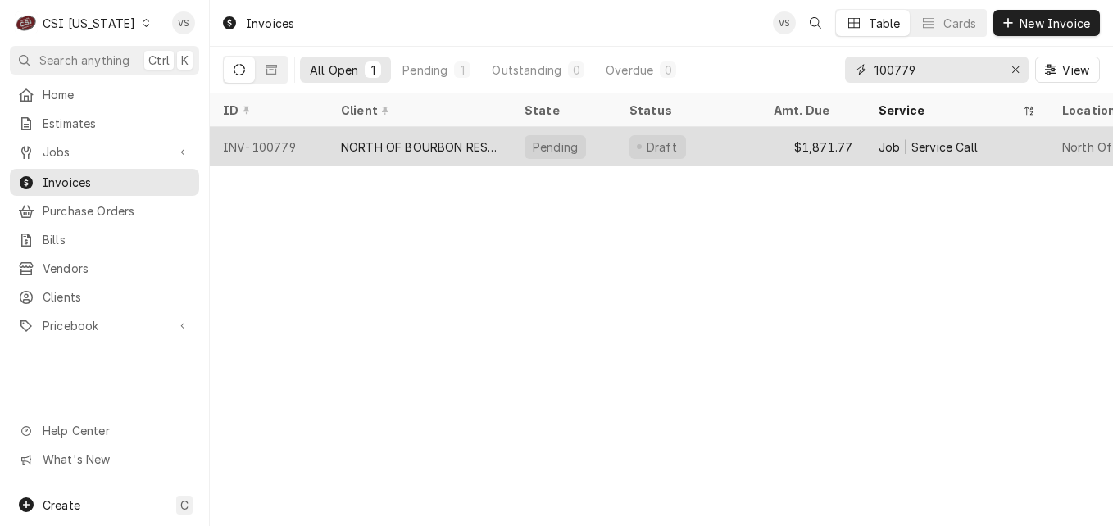
type input "100779"
click at [416, 142] on div "NORTH OF BOURBON RESTAURANT" at bounding box center [419, 147] width 157 height 17
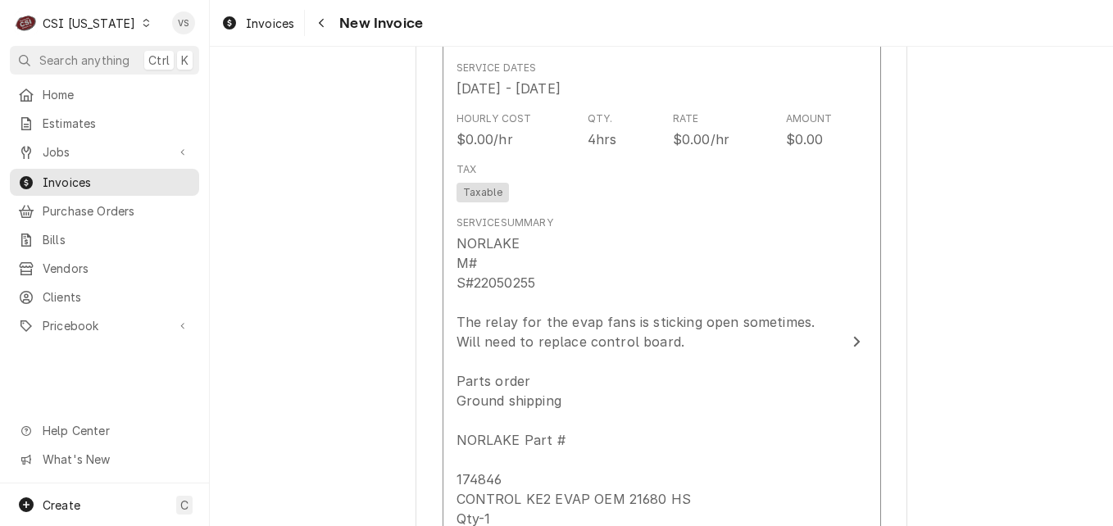
scroll to position [2213, 0]
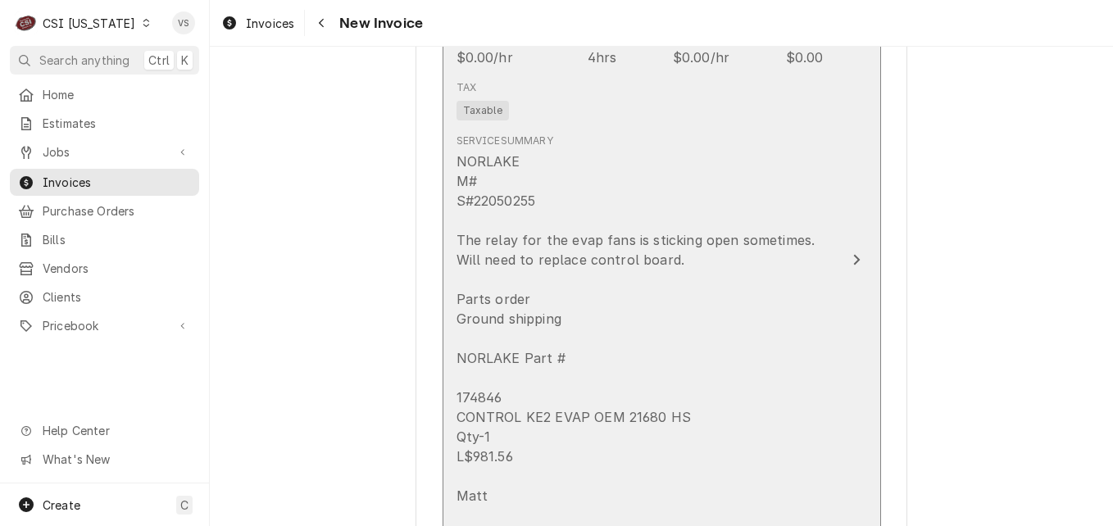
click at [803, 279] on div "NORLAKE M# S#22050255 The relay for the evap fans is sticking open sometimes. W…" at bounding box center [645, 398] width 376 height 492
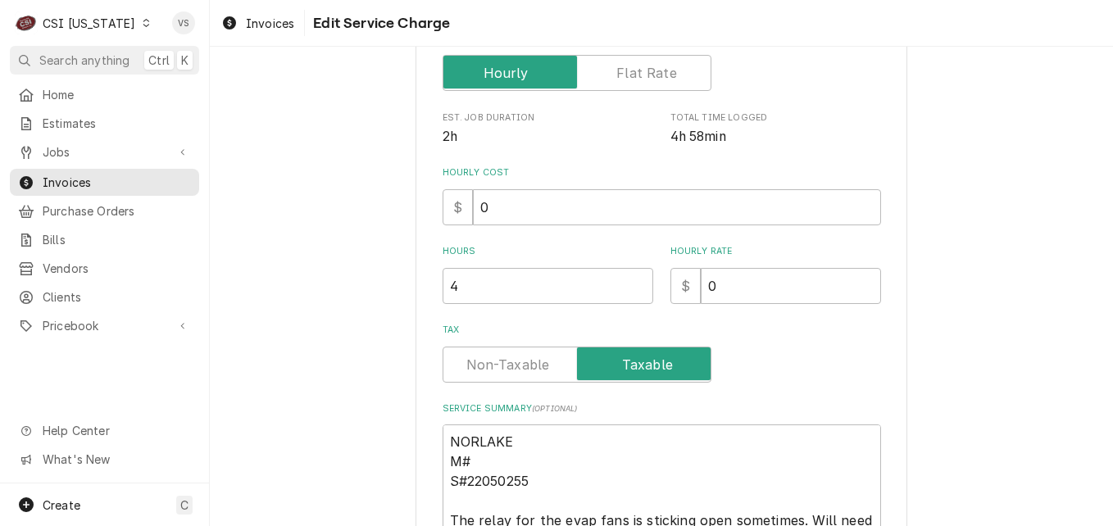
type textarea "x"
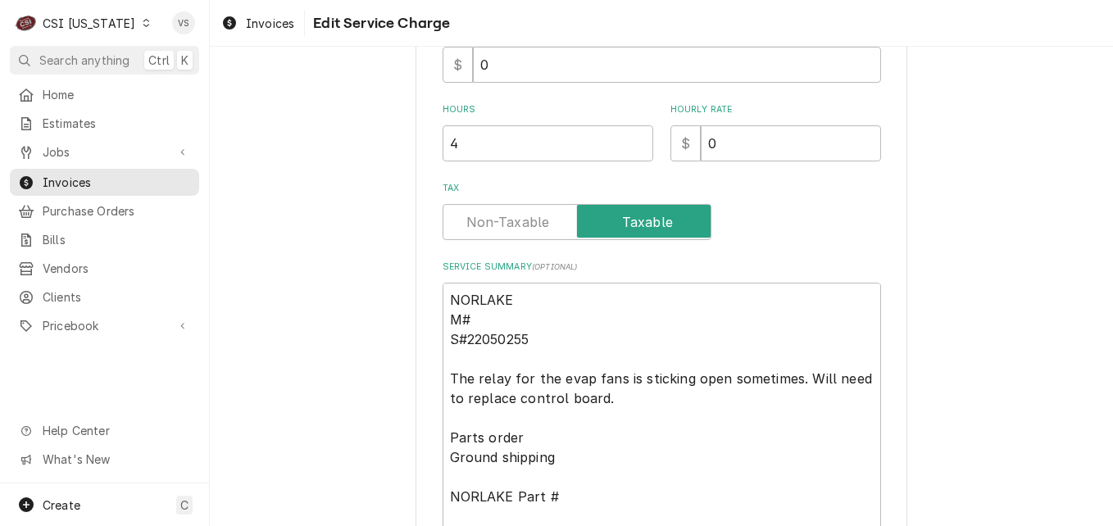
scroll to position [479, 0]
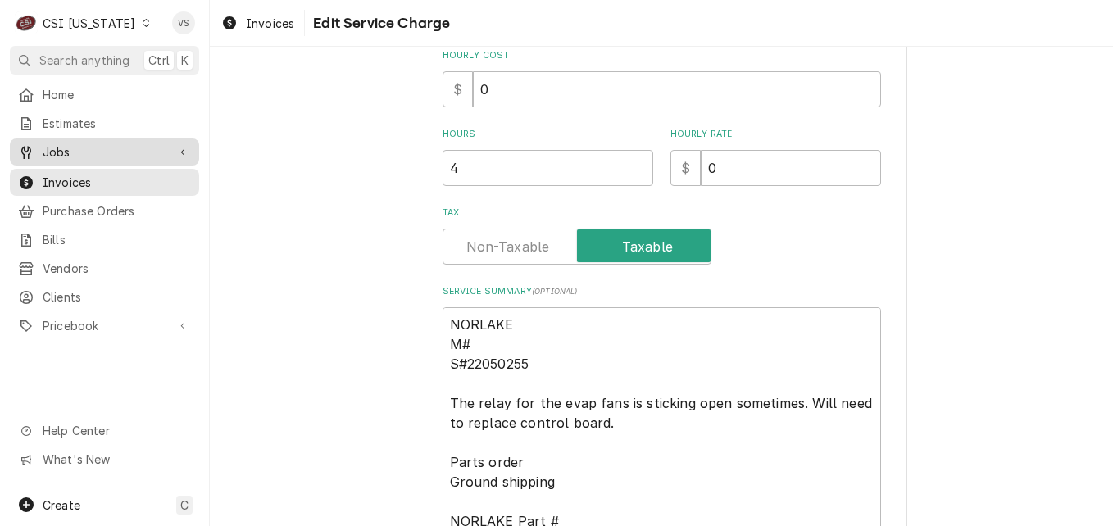
click at [84, 152] on span "Jobs" at bounding box center [105, 151] width 124 height 17
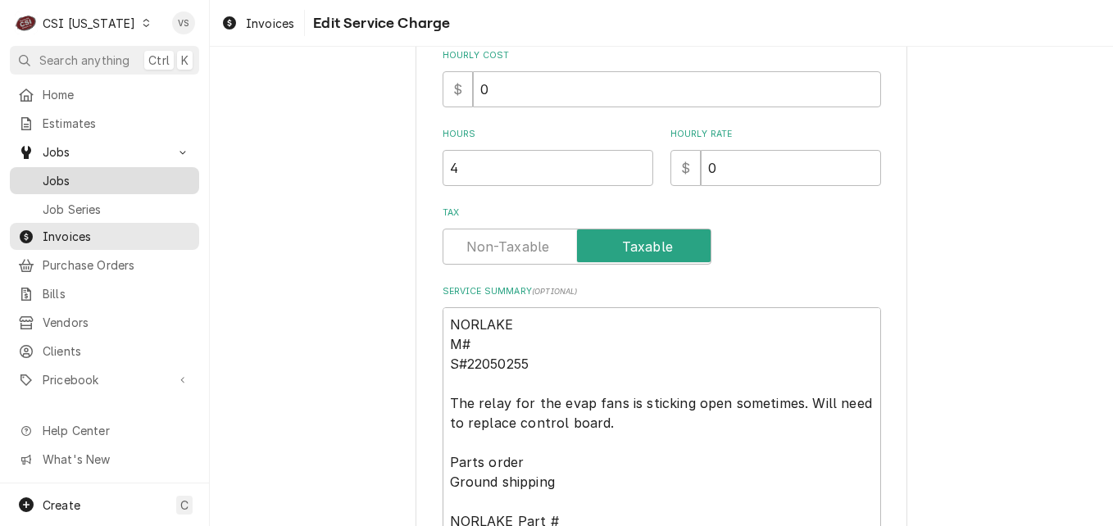
click at [75, 172] on span "Jobs" at bounding box center [117, 180] width 148 height 17
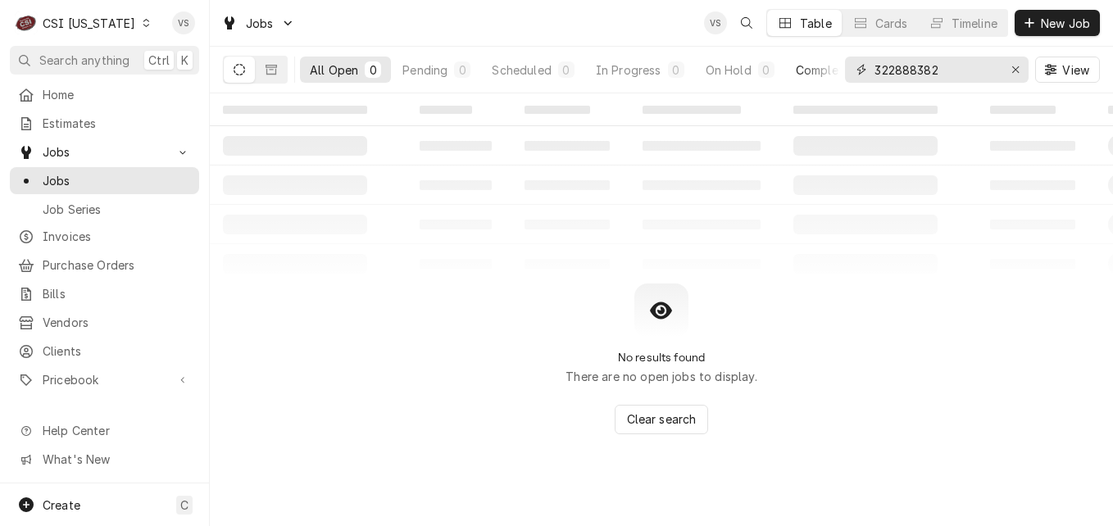
drag, startPoint x: 945, startPoint y: 67, endPoint x: 813, endPoint y: 70, distance: 132.0
click at [813, 70] on div "All Open 0 Pending 0 Scheduled 0 In Progress 0 On Hold 0 Completed 0 322888382 …" at bounding box center [661, 70] width 877 height 46
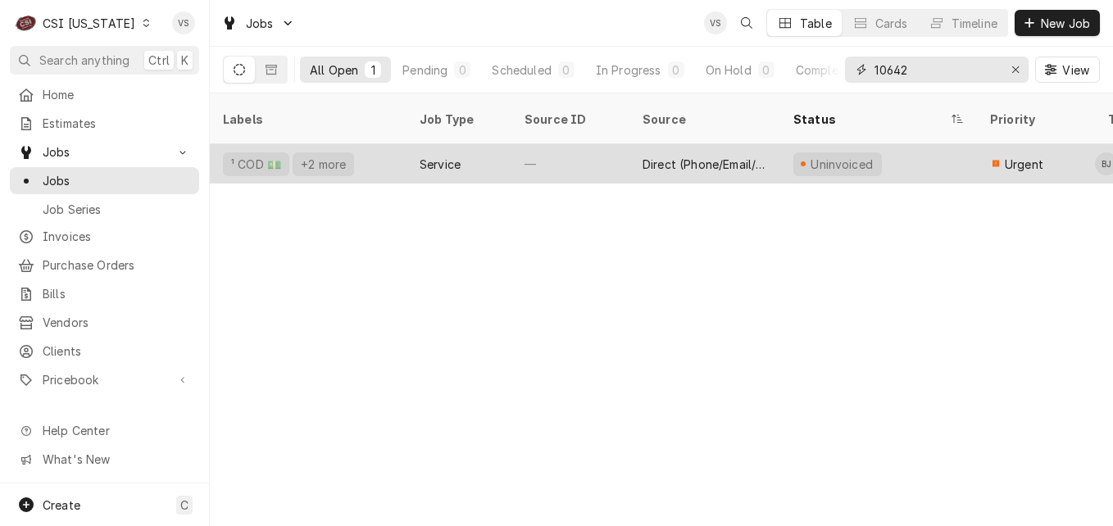
type input "10642"
click at [520, 145] on div "—" at bounding box center [570, 163] width 118 height 39
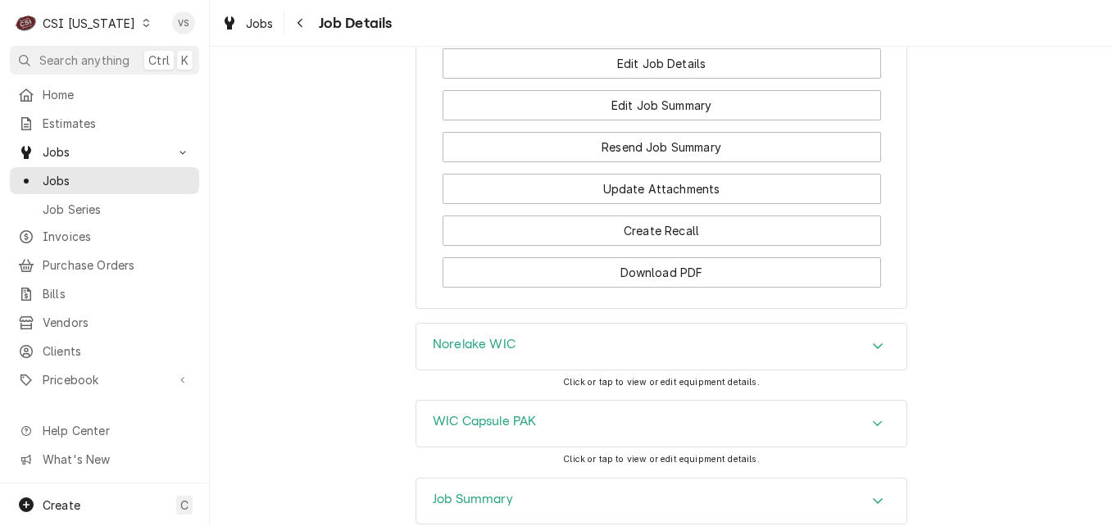
scroll to position [2049, 0]
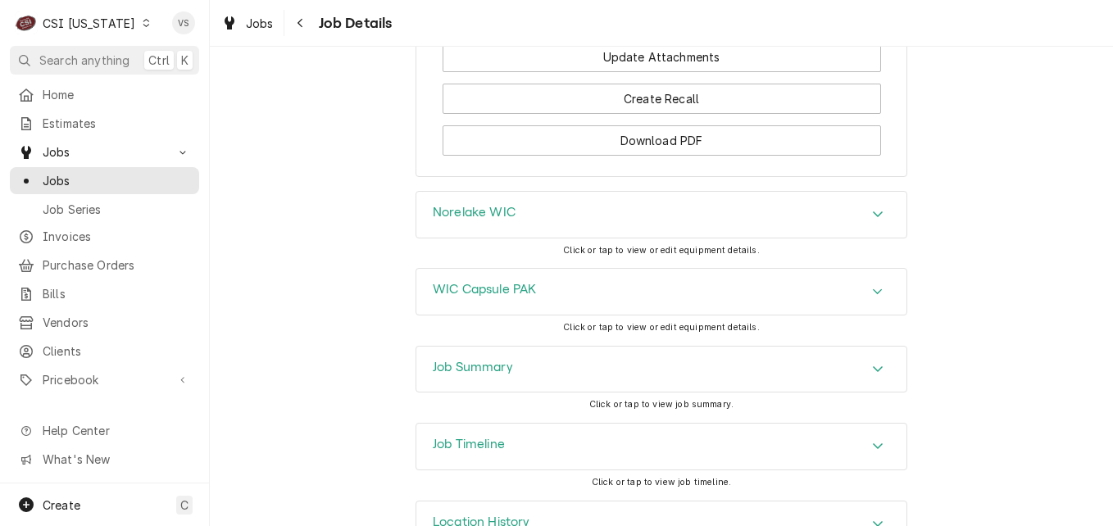
click at [872, 220] on icon "Accordion Header" at bounding box center [877, 213] width 11 height 13
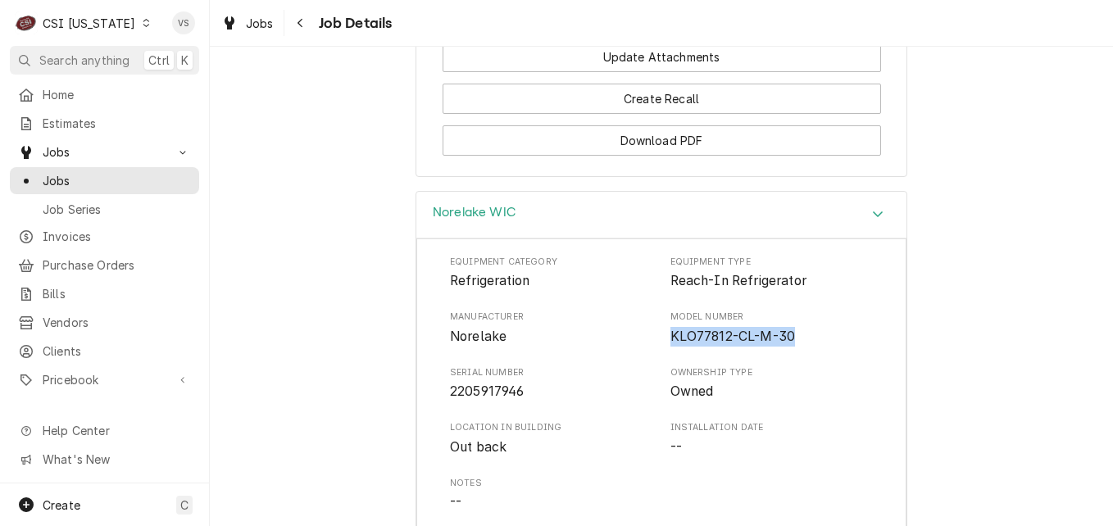
drag, startPoint x: 788, startPoint y: 353, endPoint x: 656, endPoint y: 352, distance: 132.0
click at [656, 346] on div "Manufacturer Norelake Model Number KLO77812-CL-M-30" at bounding box center [661, 328] width 423 height 35
drag, startPoint x: 656, startPoint y: 352, endPoint x: 676, endPoint y: 352, distance: 20.5
copy span "KLO77812-CL-M-30"
click at [75, 231] on span "Invoices" at bounding box center [117, 236] width 148 height 17
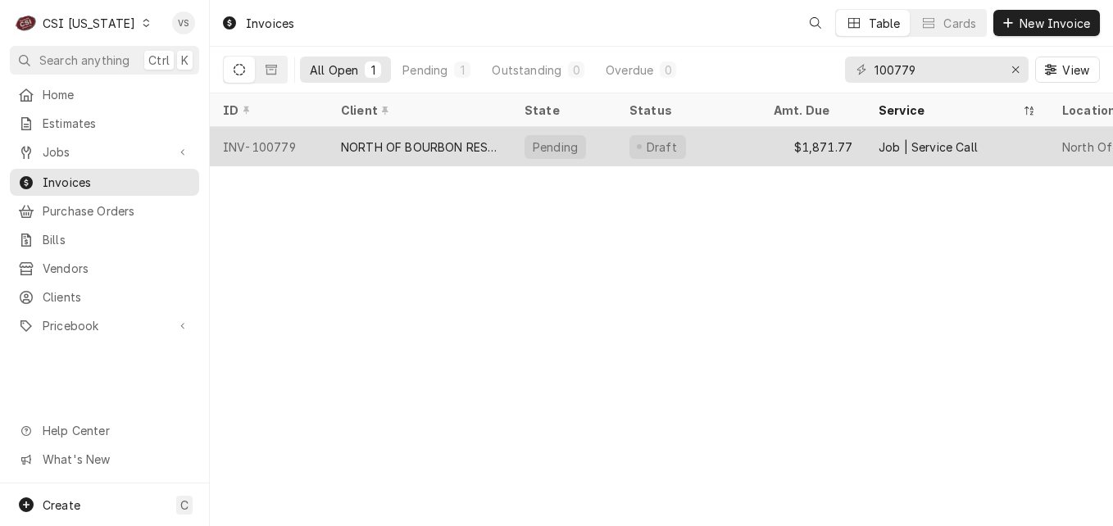
click at [434, 148] on div "NORTH OF BOURBON RESTAURANT" at bounding box center [419, 147] width 157 height 17
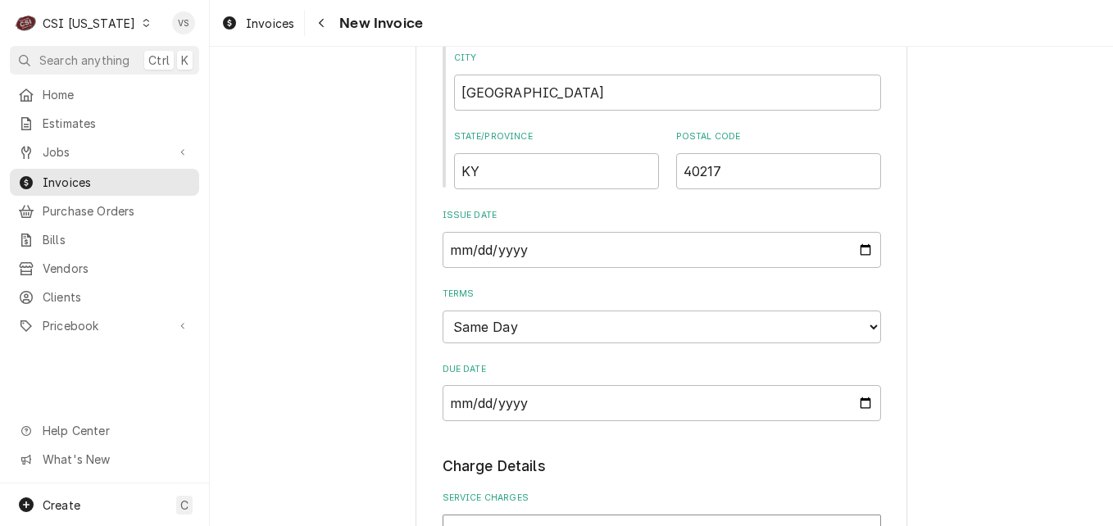
scroll to position [1639, 0]
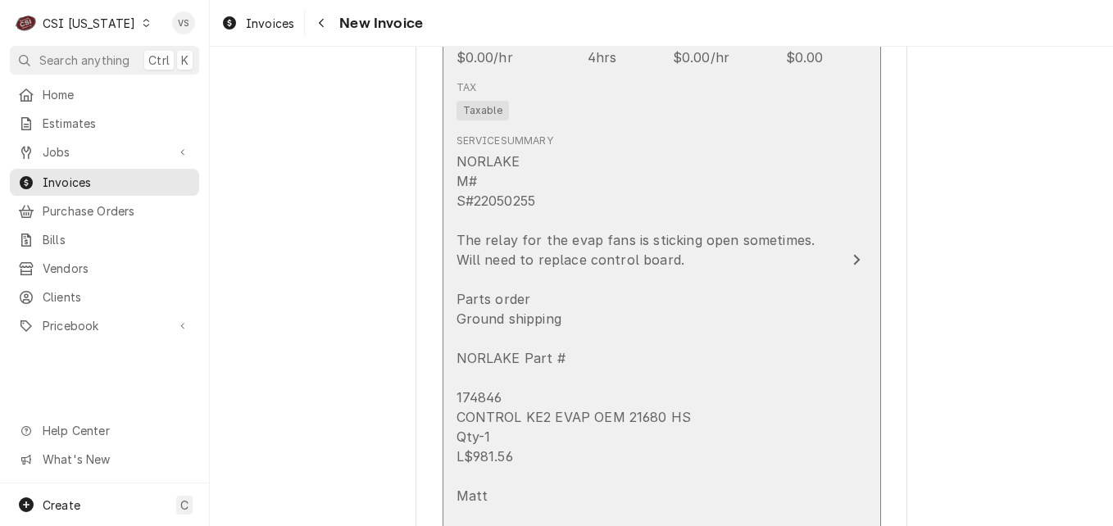
click at [652, 326] on div "NORLAKE M# S#22050255 The relay for the evap fans is sticking open sometimes. W…" at bounding box center [645, 398] width 376 height 492
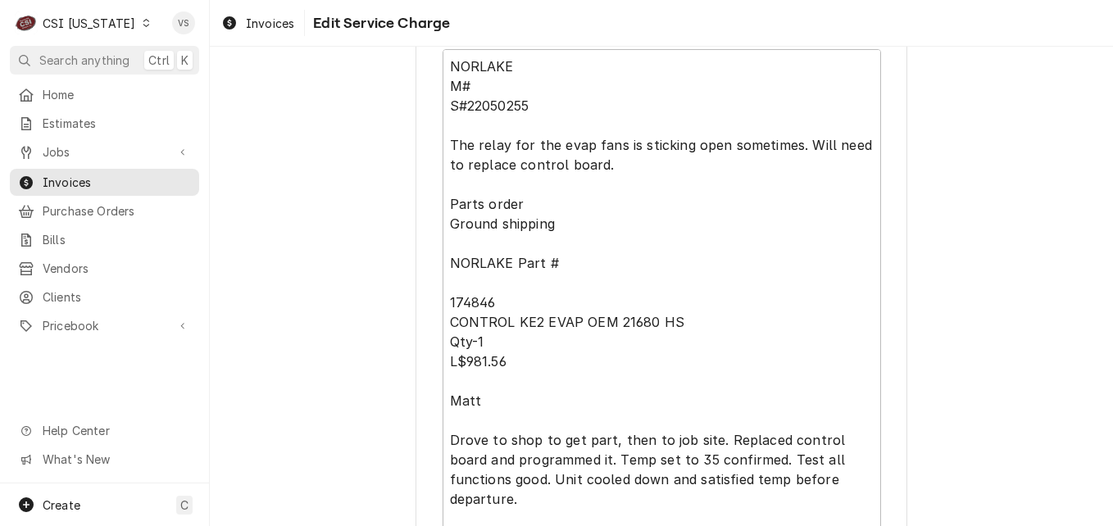
scroll to position [656, 0]
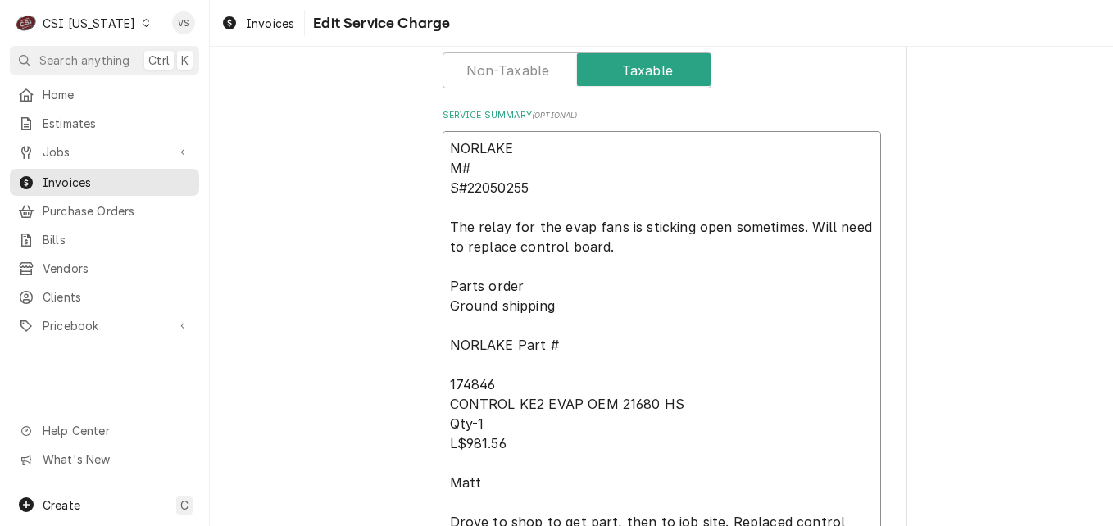
click at [484, 168] on textarea "NORLAKE M# S#22050255 The relay for the evap fans is sticking open sometimes. W…" at bounding box center [662, 374] width 438 height 487
paste textarea "KLO77812-CL-M-30"
type textarea "x"
type textarea "NORLAKE M#KLO77812-CL-M-30 S#22050255 The relay for the evap fans is sticking o…"
click at [443, 166] on textarea "NORLAKE M#KLO77812-CL-M-30 S#22050255 The relay for the evap fans is sticking o…" at bounding box center [662, 374] width 438 height 487
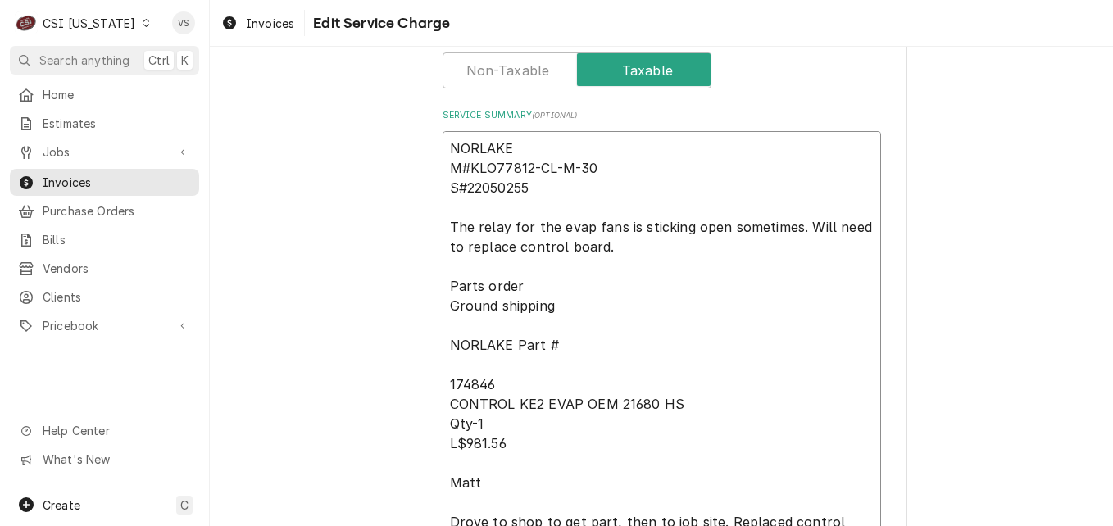
type textarea "x"
type textarea "NORLAKEM#KLO77812-CL-M-30 S#22050255 The relay for the evap fans is sticking op…"
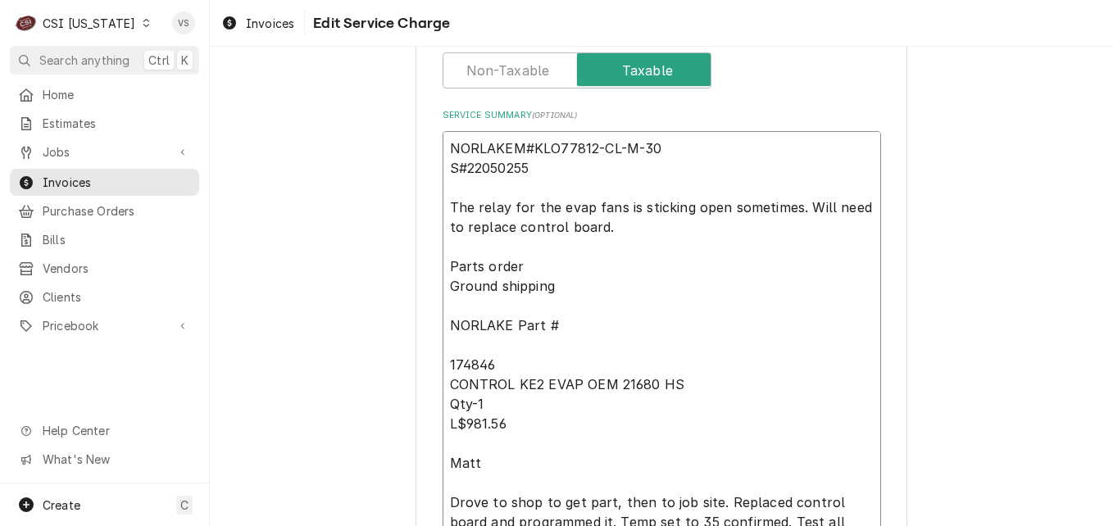
type textarea "x"
type textarea "NORLAKE M#KLO77812-CL-M-30 S#22050255 The relay for the evap fans is sticking o…"
type textarea "x"
type textarea "NORLAKE M#KLO77812-CL-M-30 S#22050255 The relay for the evap fans is sticking o…"
type textarea "x"
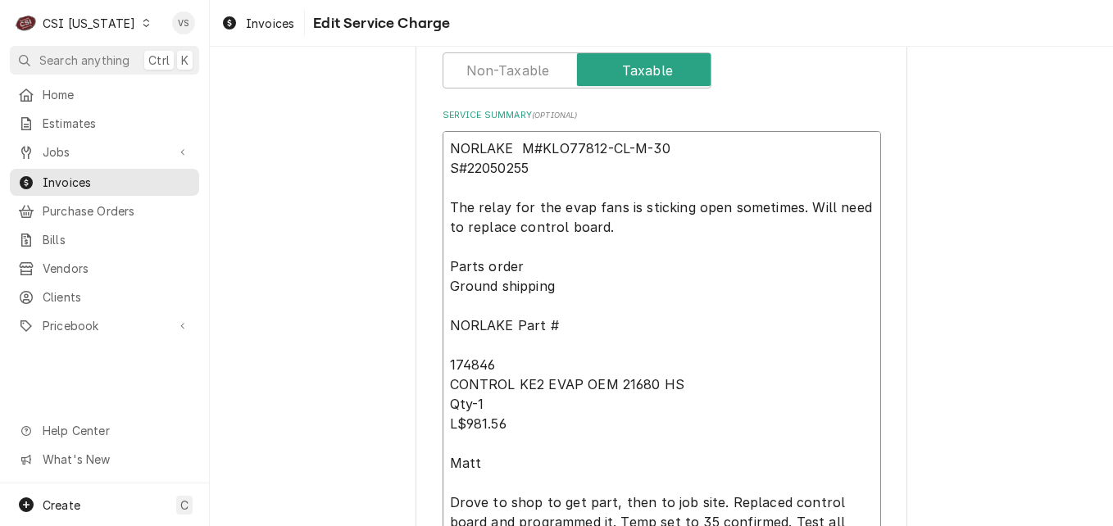
type textarea "NORLAKE M#KLO77812-CL-M-30 S#22050255 The relay for the evap fans is sticking o…"
type textarea "x"
type textarea "NORLAKE M#KLO77812-CL-M-30 S#22050255 The relay for the evap fans is sticking o…"
click at [443, 166] on textarea "NORLAKE M#KLO77812-CL-M-30 S#22050255 The relay for the evap fans is sticking o…" at bounding box center [662, 364] width 438 height 467
type textarea "x"
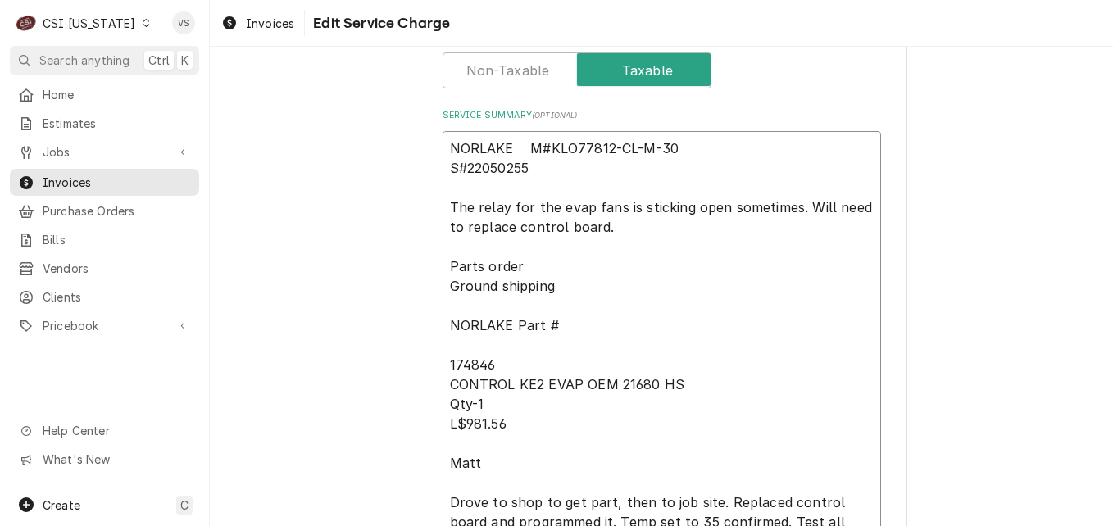
type textarea "NORLAKE M#KLO77812-CL-M-30S#22050255 The relay for the evap fans is sticking op…"
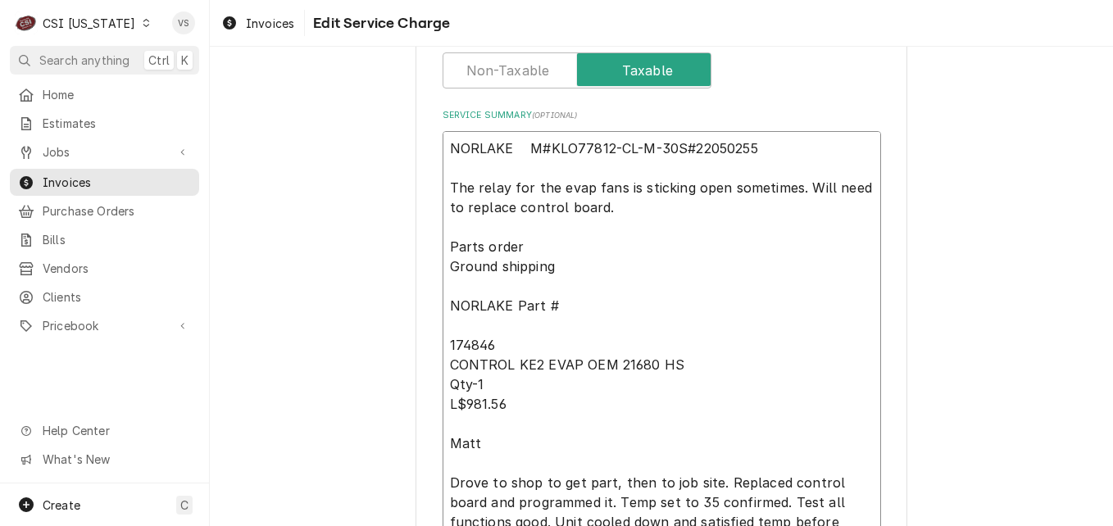
type textarea "x"
type textarea "NORLAKE M#KLO77812-CL-M-30 S#22050255 The relay for the evap fans is sticking o…"
type textarea "x"
type textarea "NORLAKE M#KLO77812-CL-M-30 S#22050255 The relay for the evap fans is sticking o…"
type textarea "x"
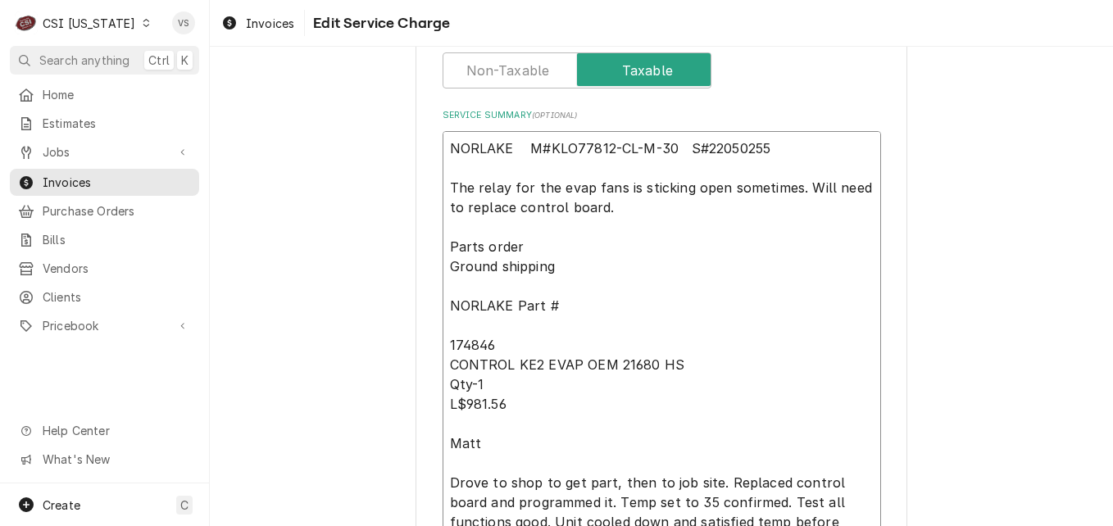
click at [450, 171] on textarea "NORLAKE M#KLO77812-CL-M-30 S#22050255 The relay for the evap fans is sticking o…" at bounding box center [662, 355] width 438 height 448
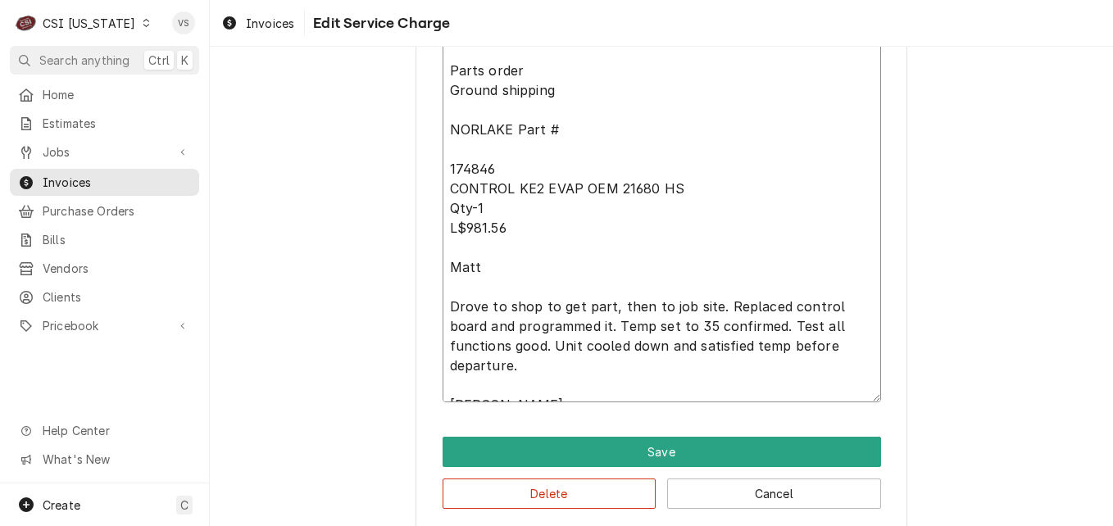
scroll to position [850, 0]
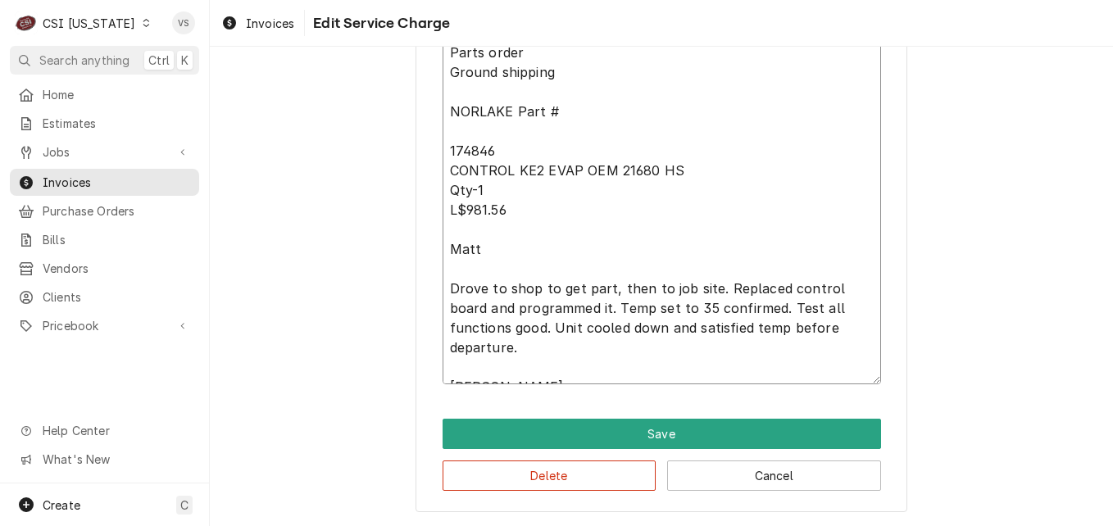
drag, startPoint x: 446, startPoint y: 148, endPoint x: 646, endPoint y: 393, distance: 316.3
type textarea "NORLAKE M#KLO77812-CL-M-30 S#22050255 The relay for the evap fans is sticking o…"
click at [579, 471] on button "Delete" at bounding box center [550, 476] width 214 height 30
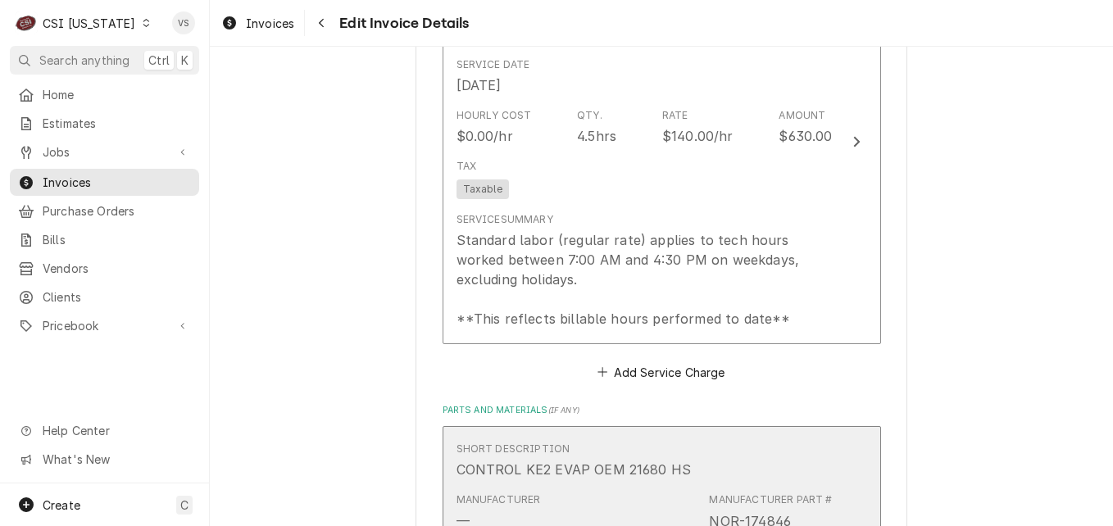
scroll to position [1721, 0]
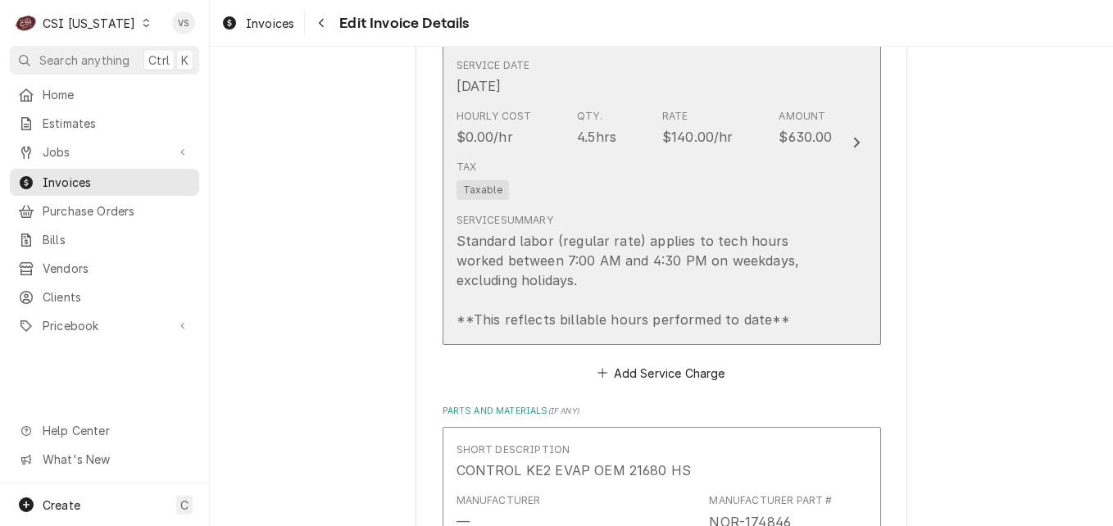
click at [644, 193] on div "Tax Taxable" at bounding box center [645, 179] width 376 height 52
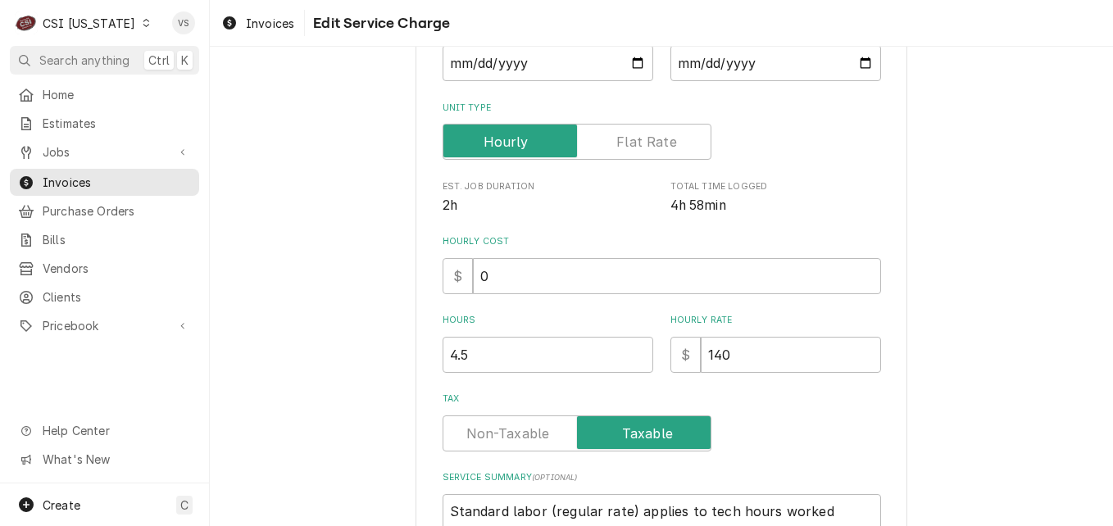
scroll to position [262, 0]
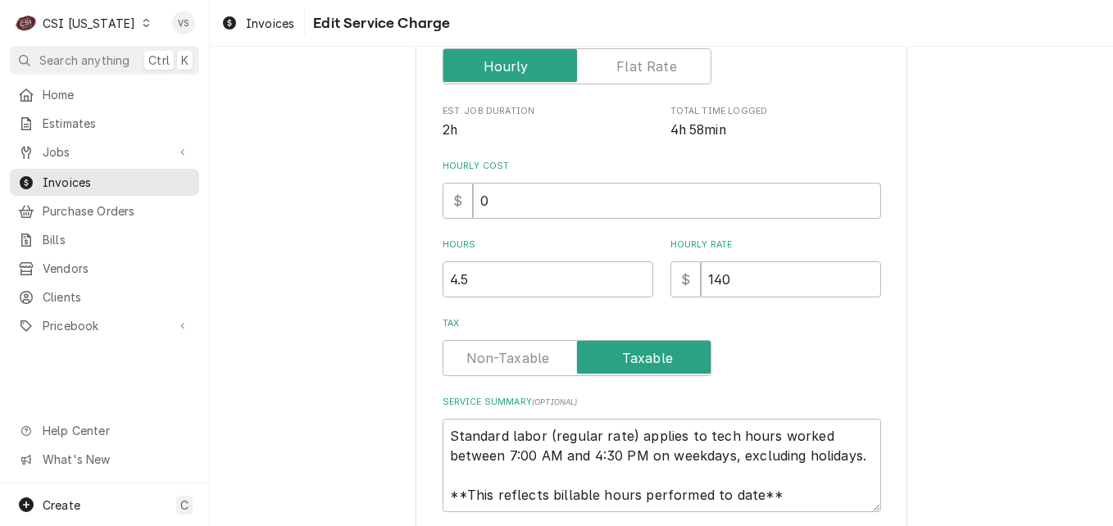
type textarea "x"
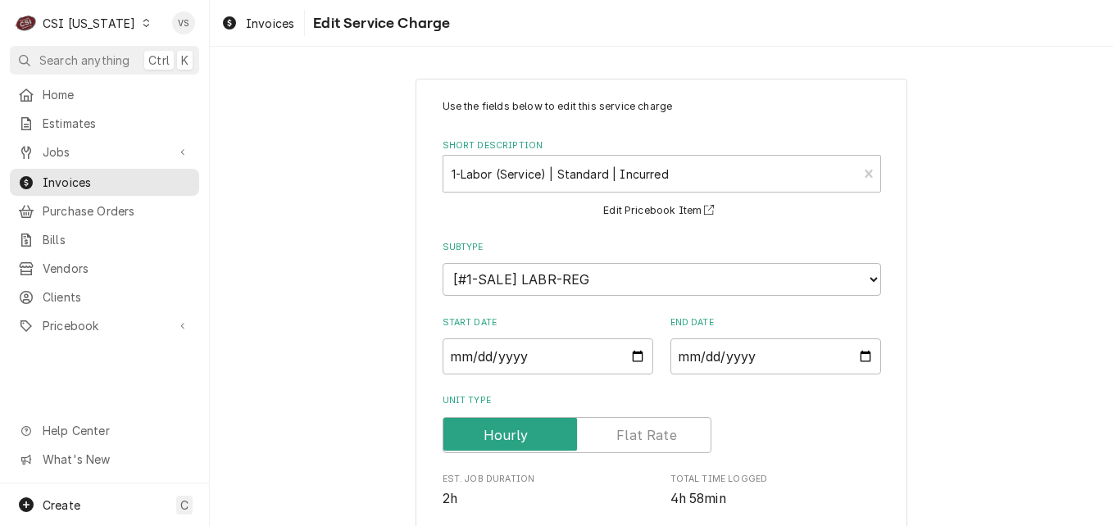
scroll to position [492, 0]
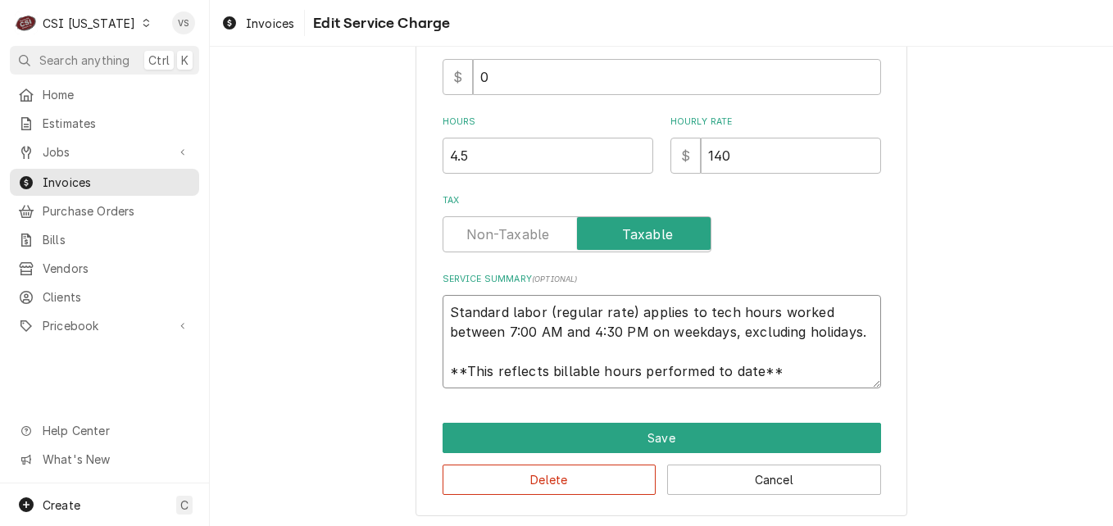
click at [444, 312] on textarea "Standard labor (regular rate) applies to tech hours worked between 7:00 AM and …" at bounding box center [662, 341] width 438 height 93
click at [445, 310] on textarea "Standard labor (regular rate) applies to tech hours worked between 7:00 AM and …" at bounding box center [662, 341] width 438 height 93
type textarea "Standard labor (regular rate) applies to tech hours worked between 7:00 AM and …"
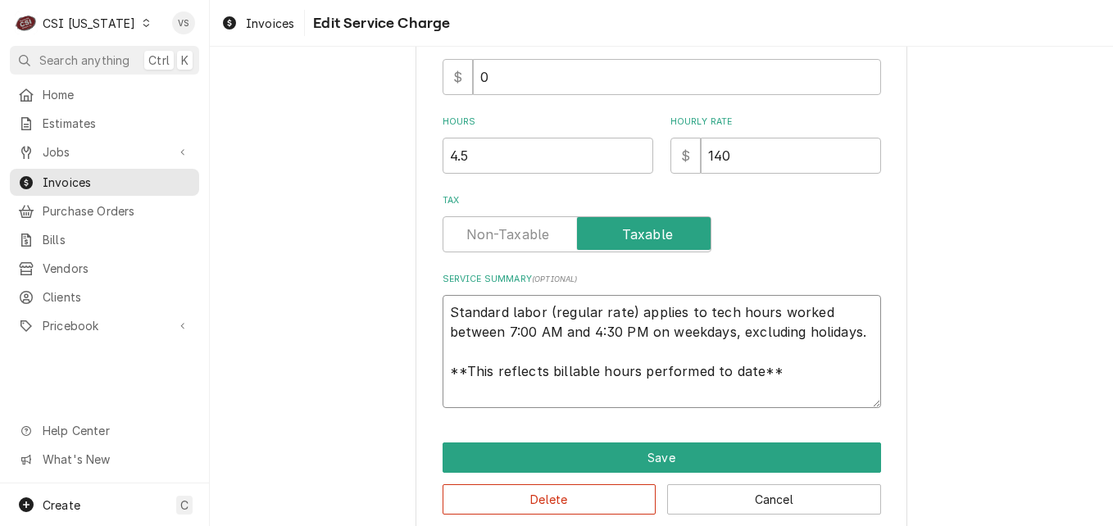
click at [446, 305] on textarea "Standard labor (regular rate) applies to tech hours worked between 7:00 AM and …" at bounding box center [662, 351] width 438 height 113
paste textarea "NORLAKE M#KLO77812-CL-M-30 S#22050255 The relay for the evap fans is sticking o…"
type textarea "x"
type textarea "NORLAKE M#KLO77812-CL-M-30 S#22050255 The relay for the evap fans is sticking o…"
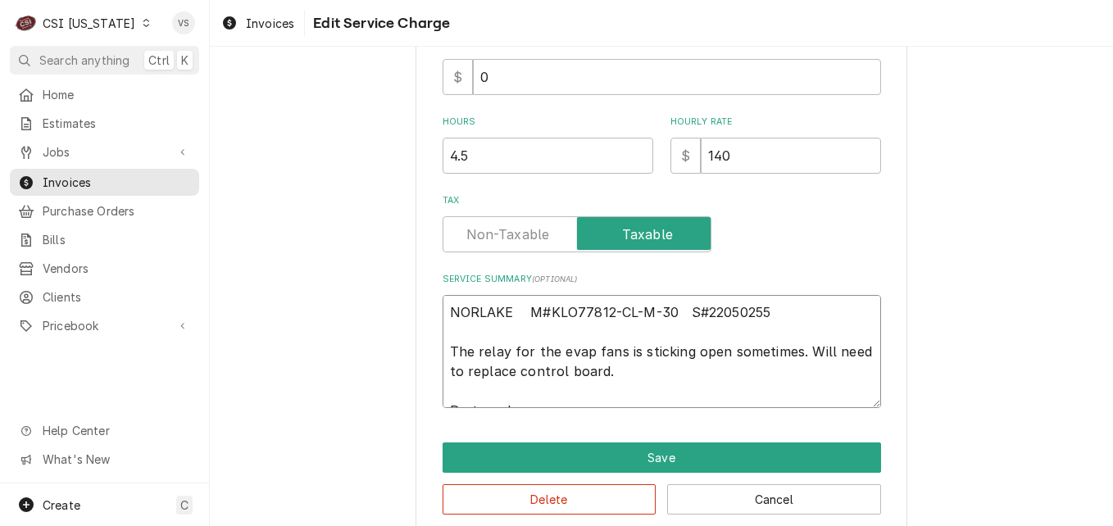
scroll to position [720, 0]
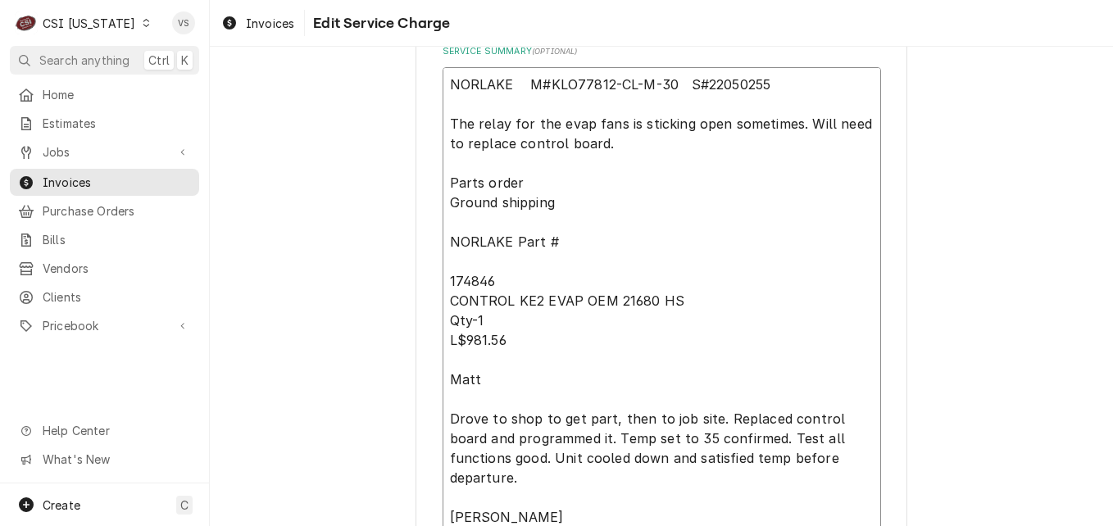
drag, startPoint x: 445, startPoint y: 184, endPoint x: 536, endPoint y: 390, distance: 225.7
click at [536, 390] on textarea "NORLAKE M#KLO77812-CL-M-30 S#22050255 The relay for the evap fans is sticking o…" at bounding box center [662, 330] width 438 height 526
type textarea "x"
type textarea "NORLAKE M#KLO77812-CL-M-30 S#22050255 The relay for the evap fans is sticking o…"
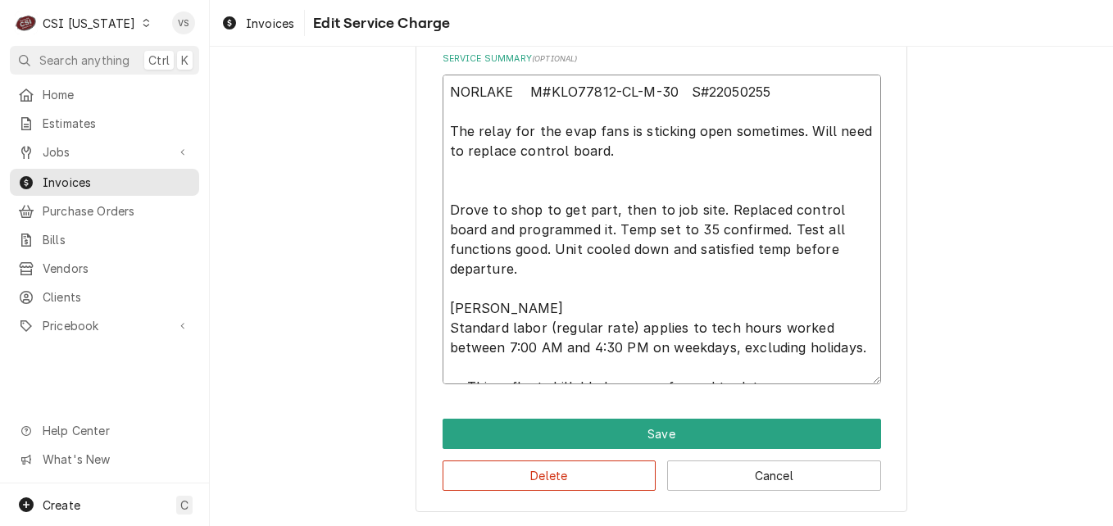
scroll to position [712, 0]
type textarea "x"
type textarea "NORLAKE M#KLO77812-CL-M-30 S#22050255 The relay for the evap fans is sticking o…"
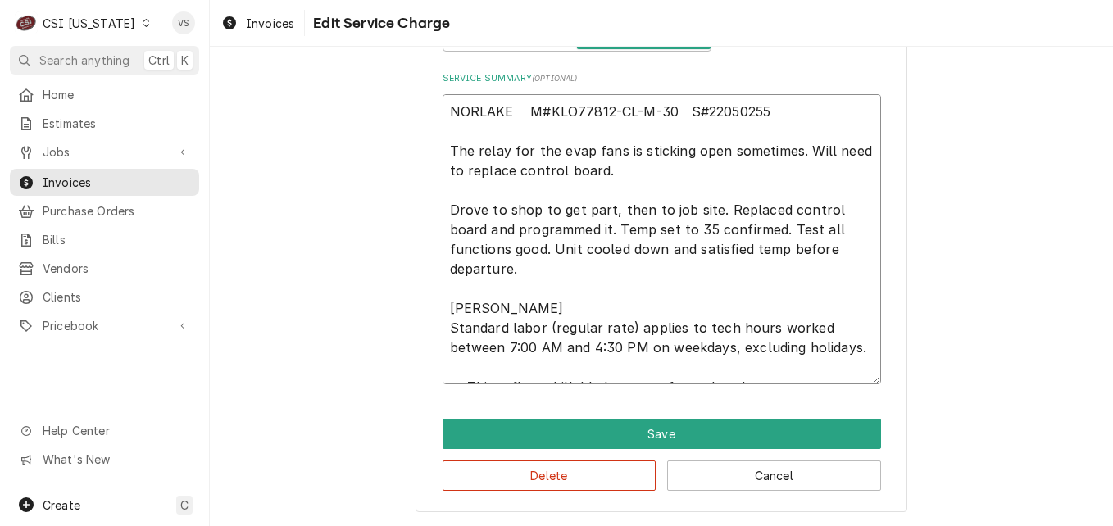
scroll to position [693, 0]
drag, startPoint x: 447, startPoint y: 289, endPoint x: 499, endPoint y: 290, distance: 52.5
click at [499, 290] on textarea "NORLAKE M#KLO77812-CL-M-30 S#22050255 The relay for the evap fans is sticking o…" at bounding box center [662, 239] width 438 height 290
type textarea "x"
type textarea "NORLAKE M#KLO77812-CL-M-30 S#22050255 The relay for the evap fans is sticking o…"
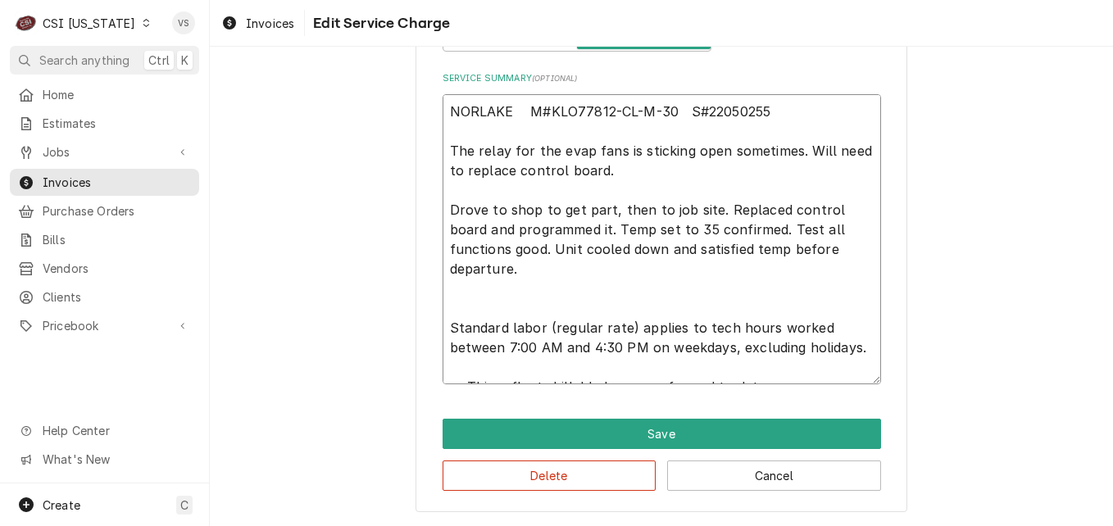
type textarea "x"
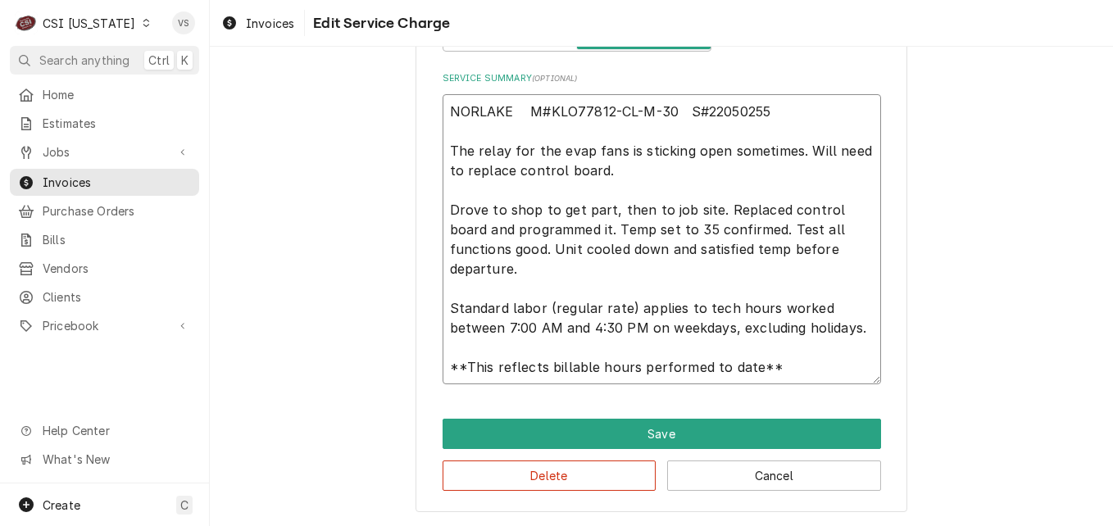
scroll to position [673, 0]
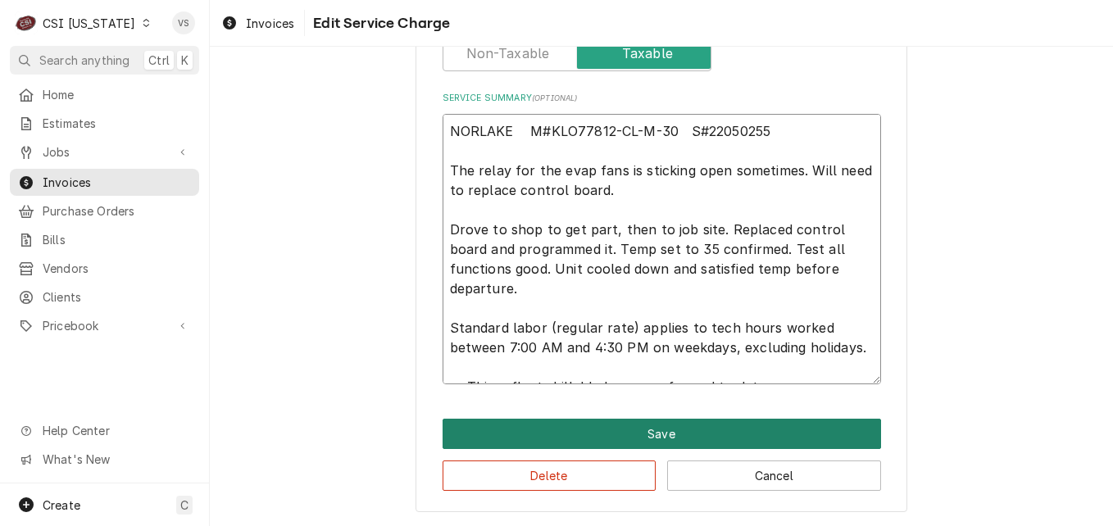
type textarea "NORLAKE M#KLO77812-CL-M-30 S#22050255 The relay for the evap fans is sticking o…"
click at [588, 422] on button "Save" at bounding box center [662, 434] width 438 height 30
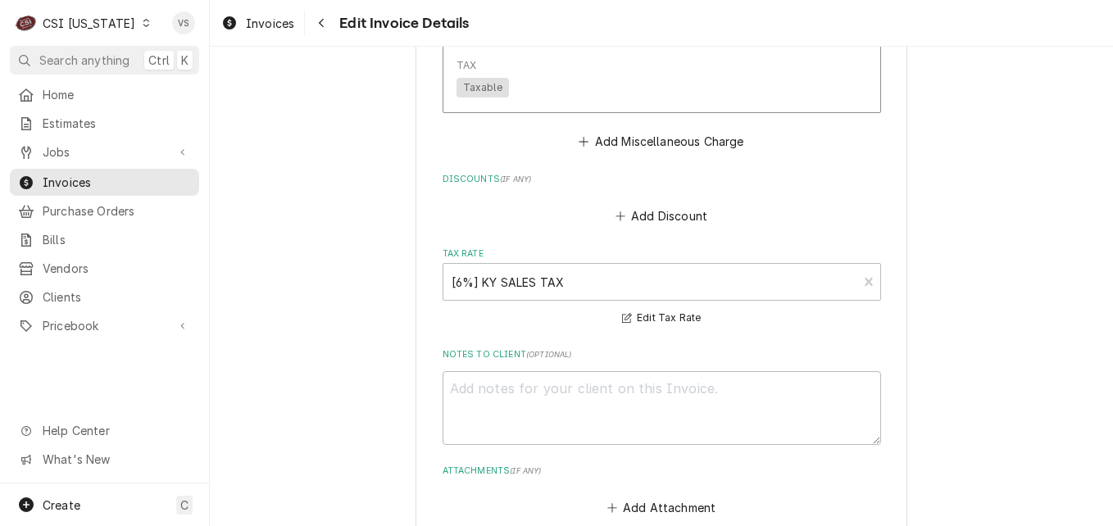
scroll to position [3604, 0]
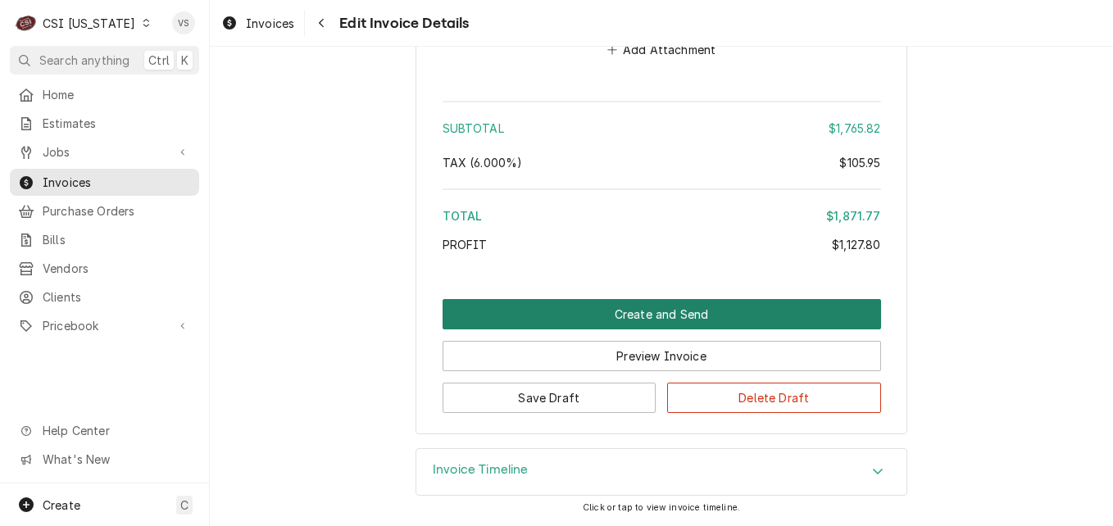
click at [607, 316] on button "Create and Send" at bounding box center [662, 314] width 438 height 30
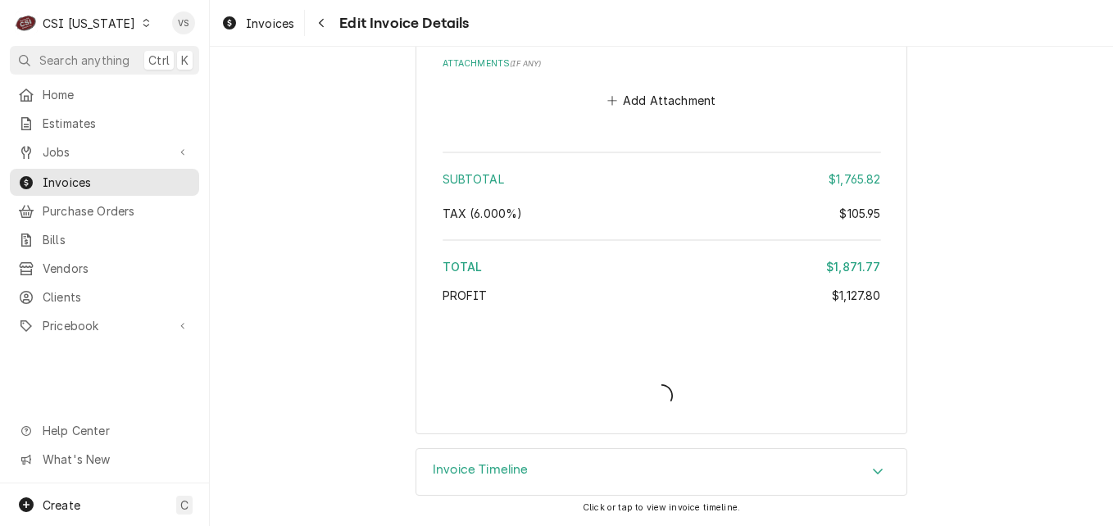
scroll to position [3553, 0]
type textarea "x"
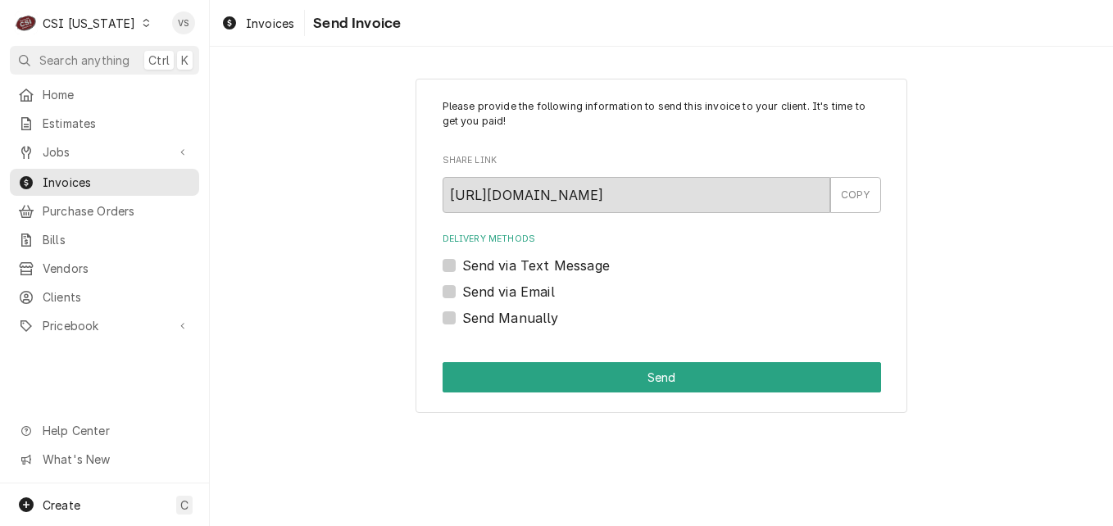
click at [457, 316] on div "Send Manually" at bounding box center [662, 318] width 438 height 20
click at [462, 320] on label "Send Manually" at bounding box center [510, 318] width 97 height 20
click at [462, 320] on input "Send Manually" at bounding box center [681, 326] width 438 height 36
checkbox input "true"
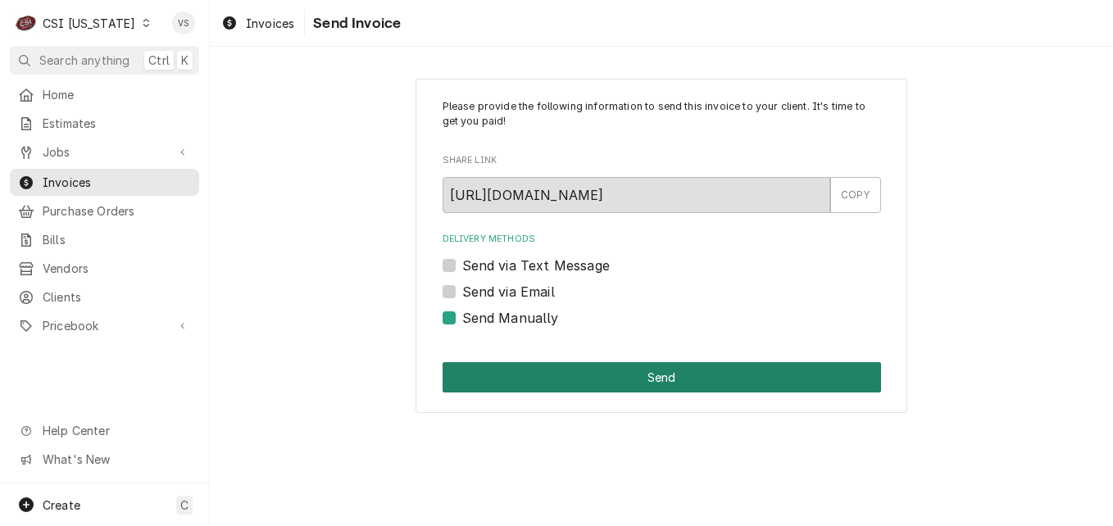
click at [510, 373] on button "Send" at bounding box center [662, 377] width 438 height 30
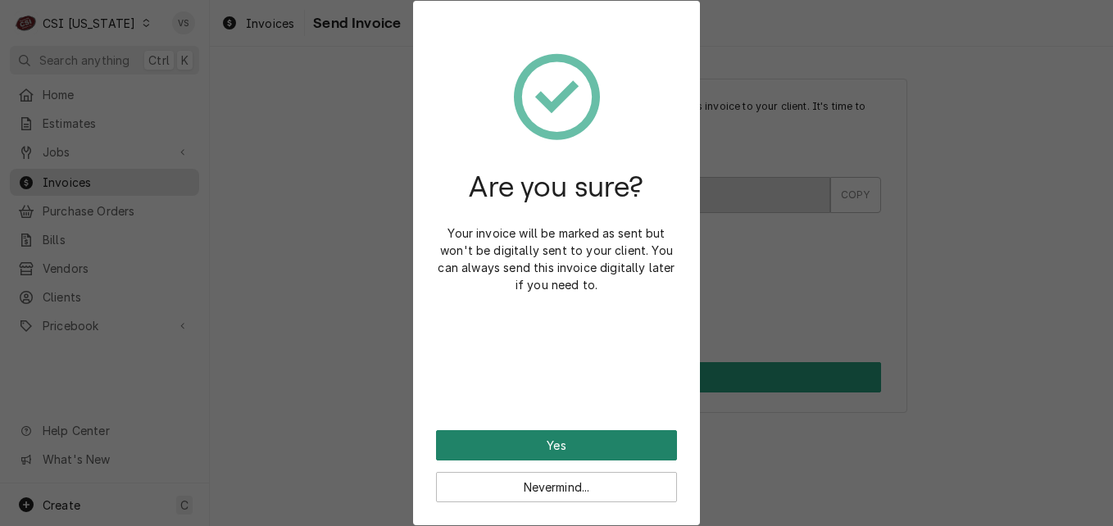
click at [525, 440] on button "Yes" at bounding box center [556, 445] width 241 height 30
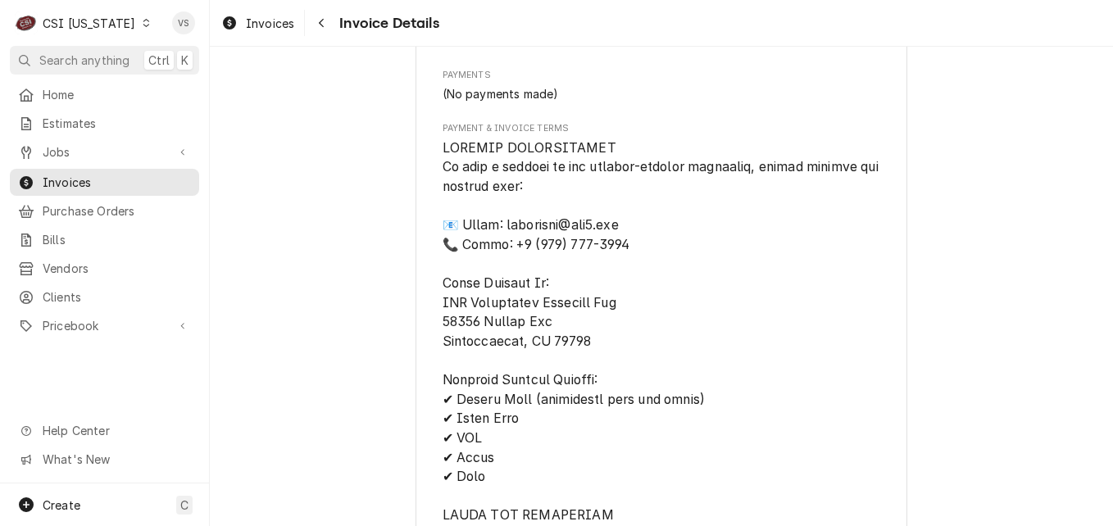
scroll to position [3439, 0]
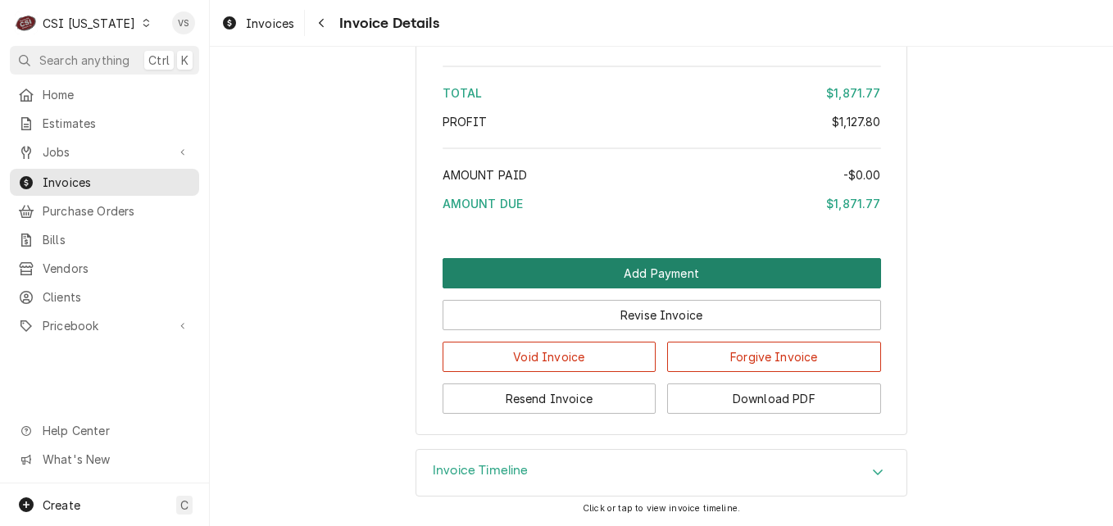
click at [621, 275] on button "Add Payment" at bounding box center [662, 273] width 438 height 30
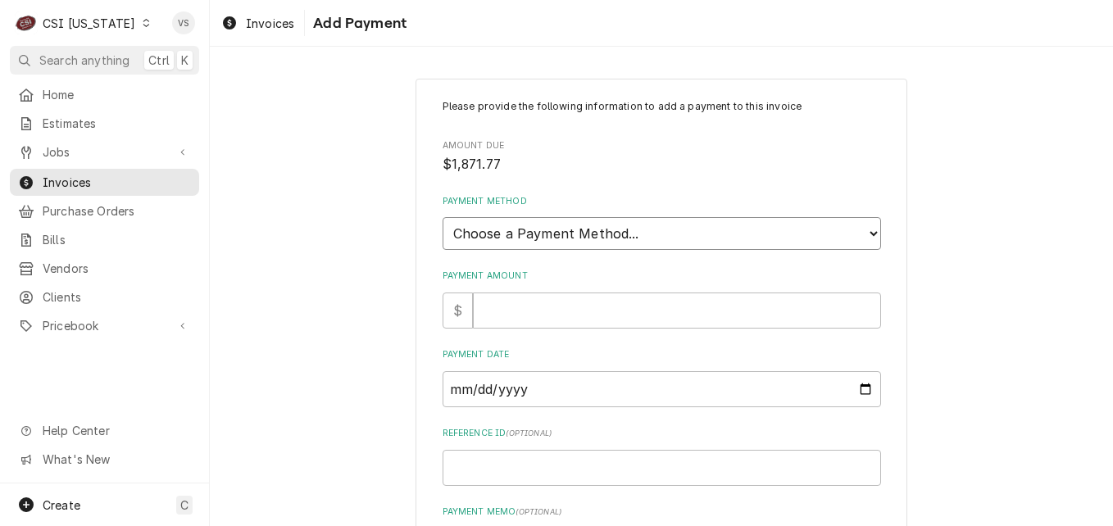
click at [525, 234] on select "Choose a Payment Method... Cash Check Credit/Debit Card ACH/eCheck Other" at bounding box center [662, 233] width 438 height 33
select select "3"
click at [443, 217] on select "Choose a Payment Method... Cash Check Credit/Debit Card ACH/eCheck Other" at bounding box center [662, 233] width 438 height 33
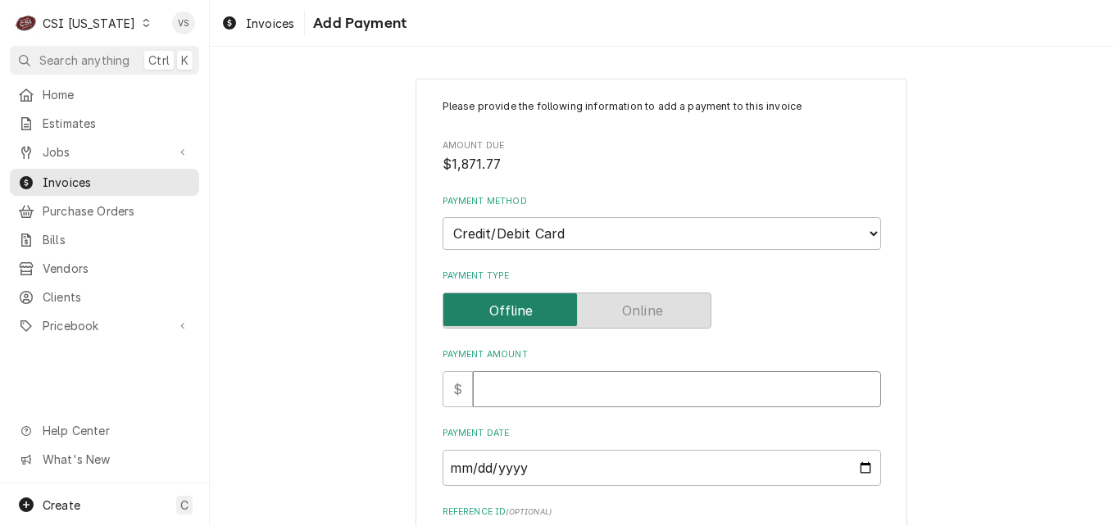
click at [506, 388] on input "Payment Amount" at bounding box center [677, 389] width 408 height 36
type textarea "x"
type input "1"
type textarea "x"
type input "18"
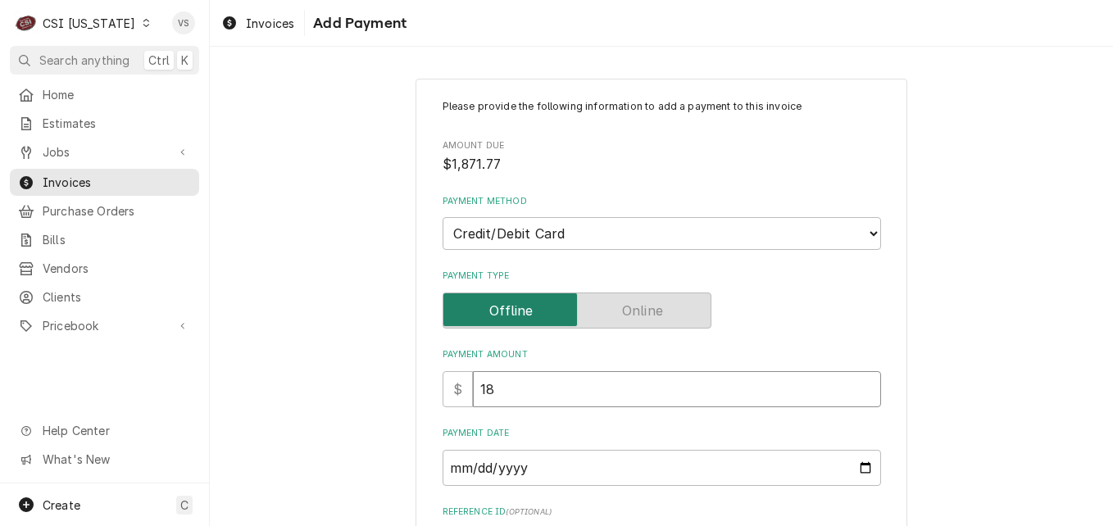
type textarea "x"
type input "187"
type textarea "x"
type input "1871"
type textarea "x"
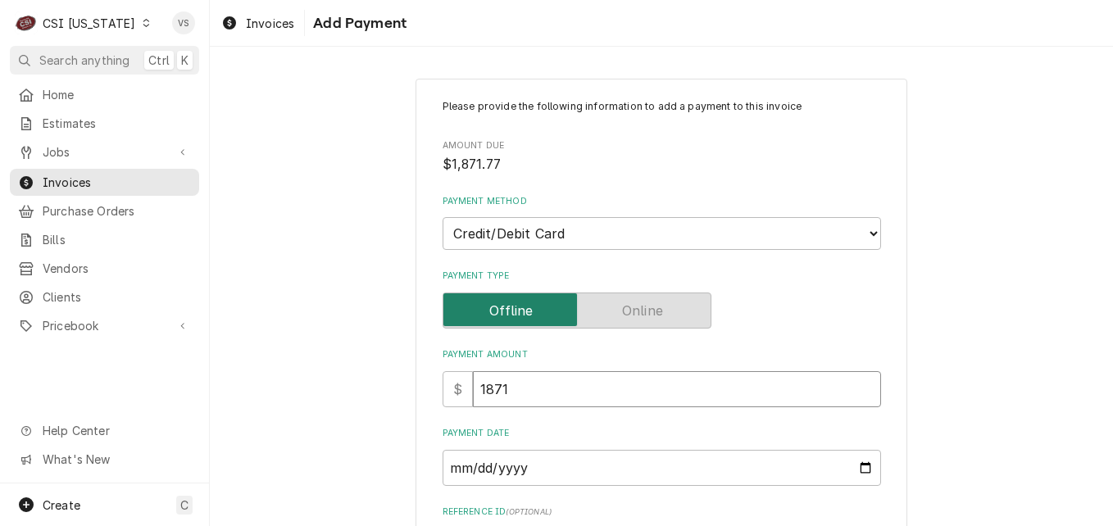
type input "1871.7"
type textarea "x"
type input "1871.77"
click at [860, 460] on input "Payment Date" at bounding box center [662, 468] width 438 height 36
type textarea "x"
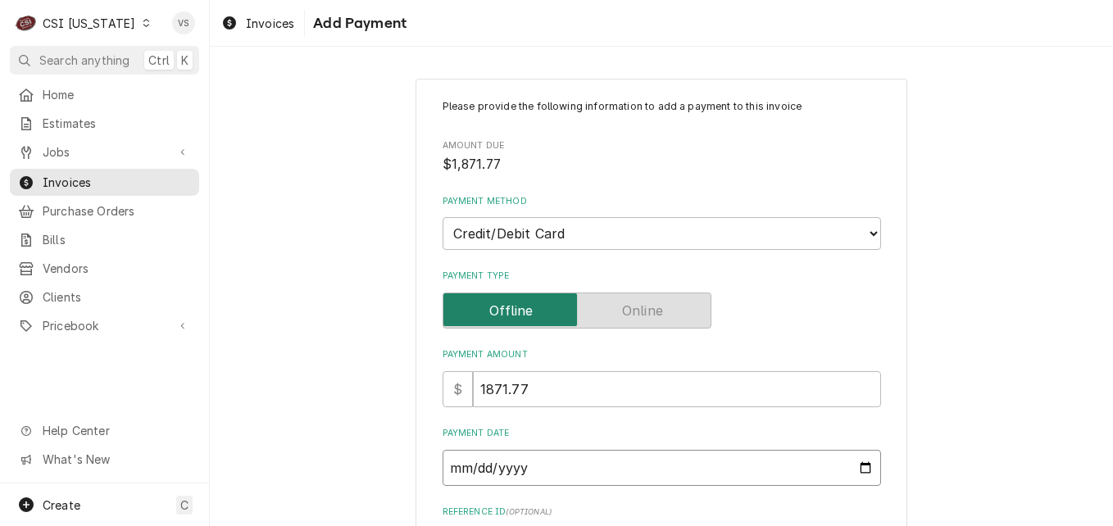
type input "2025-10-01"
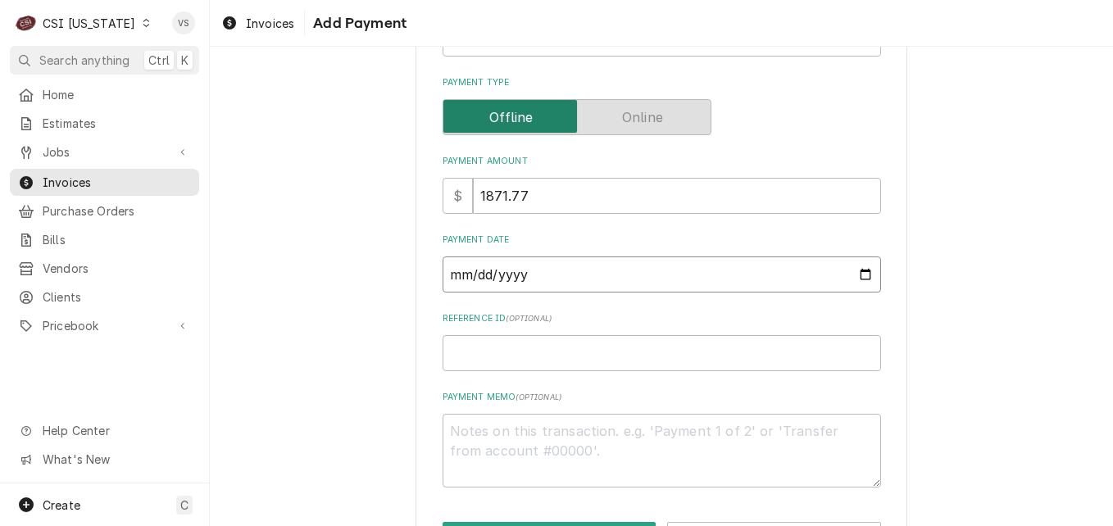
scroll to position [255, 0]
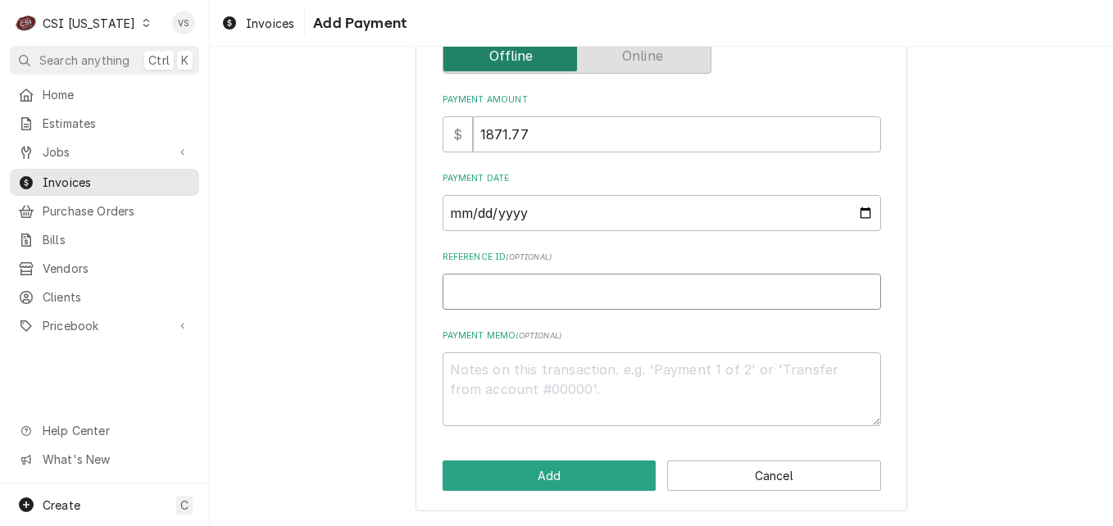
click at [461, 294] on input "Reference ID ( optional )" at bounding box center [662, 292] width 438 height 36
type textarea "x"
type input "1"
type textarea "x"
type input "16"
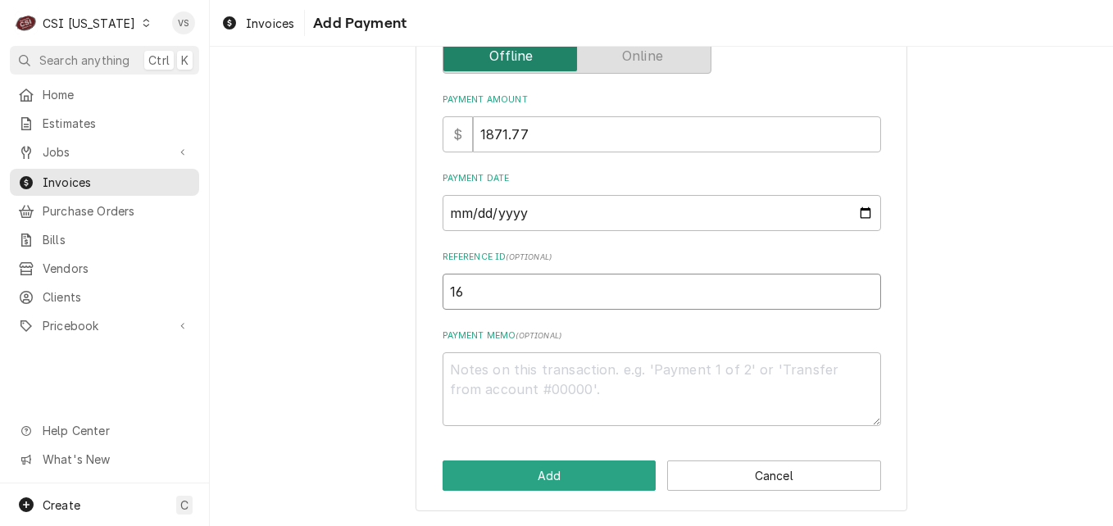
type textarea "x"
type input "165"
type textarea "x"
type input "1654"
type textarea "x"
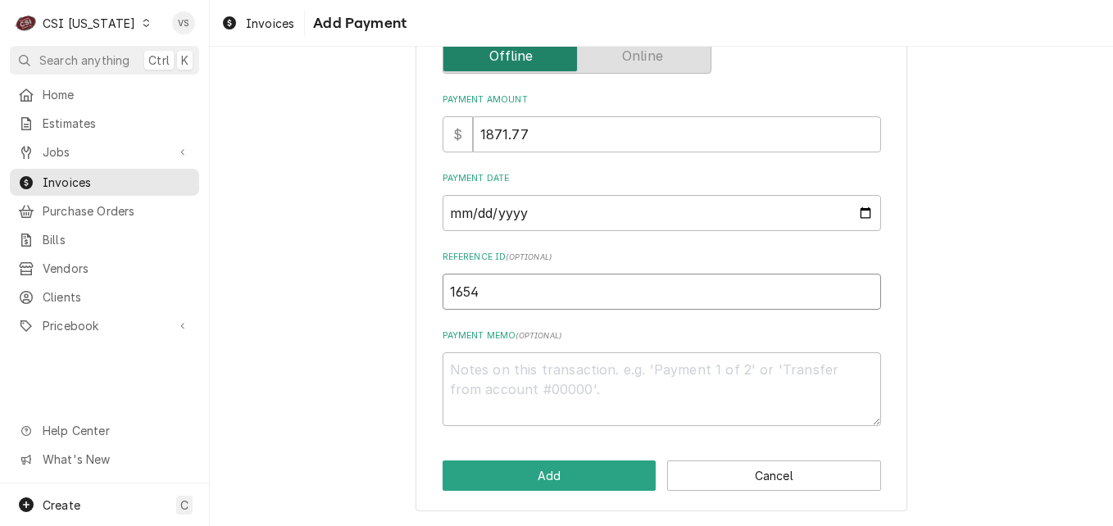
type input "16542"
type textarea "x"
type input "165423"
click at [475, 370] on textarea "Payment Memo ( optional )" at bounding box center [662, 389] width 438 height 74
type textarea "x"
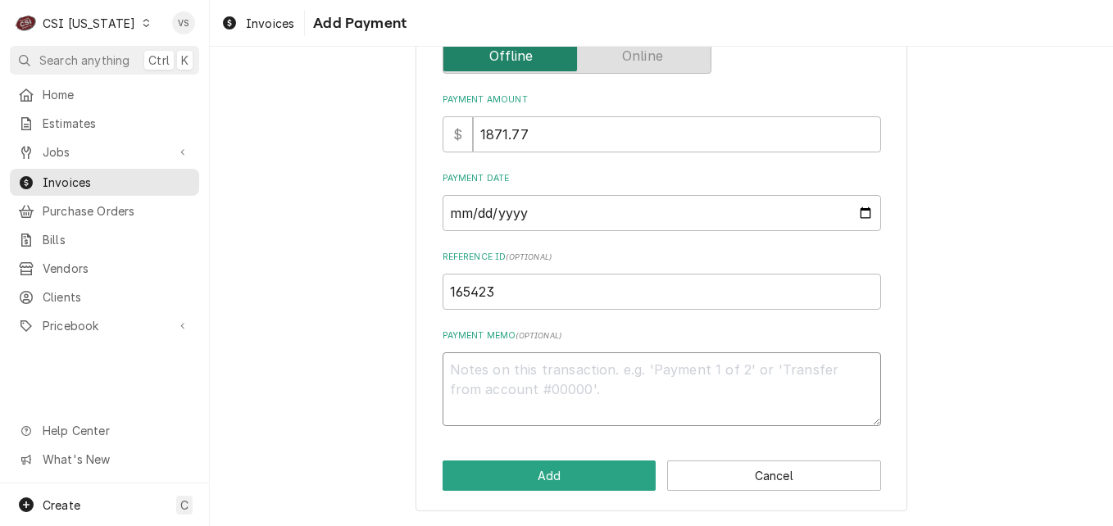
type textarea "v"
type textarea "x"
type textarea "vI"
type textarea "x"
type textarea "vIS"
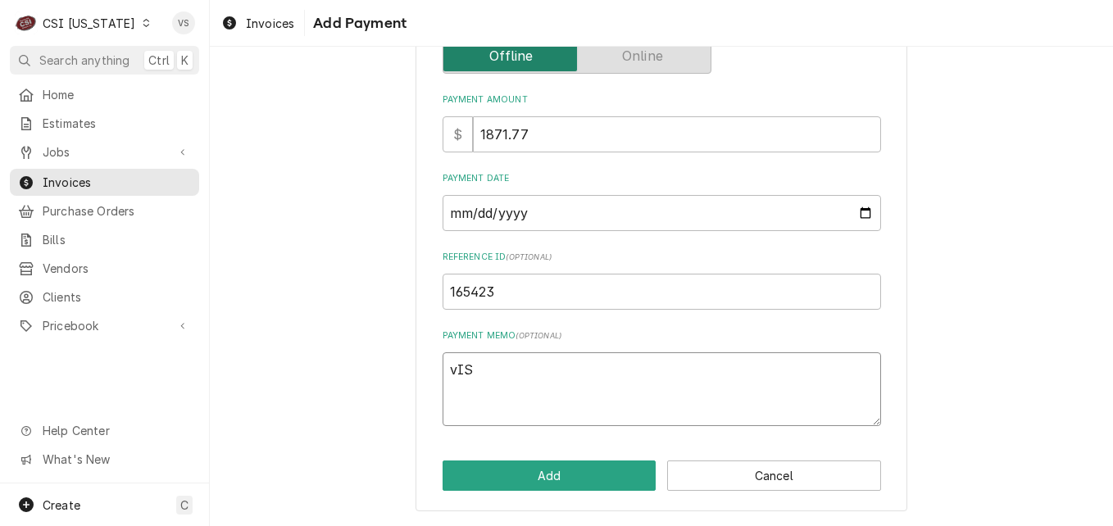
type textarea "x"
type textarea "vISA"
type textarea "x"
type textarea "vIS"
type textarea "x"
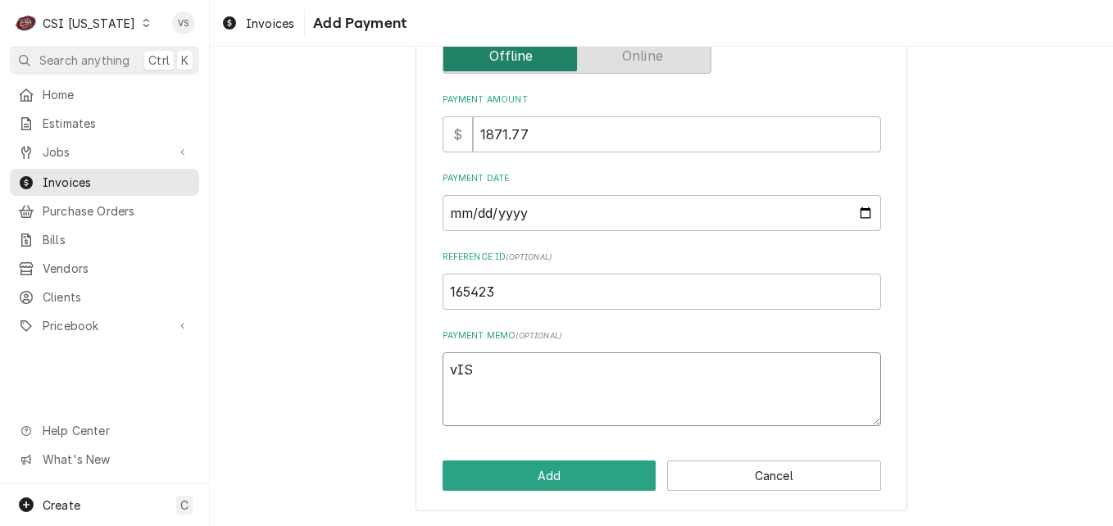
type textarea "vI"
type textarea "x"
type textarea "v"
type textarea "x"
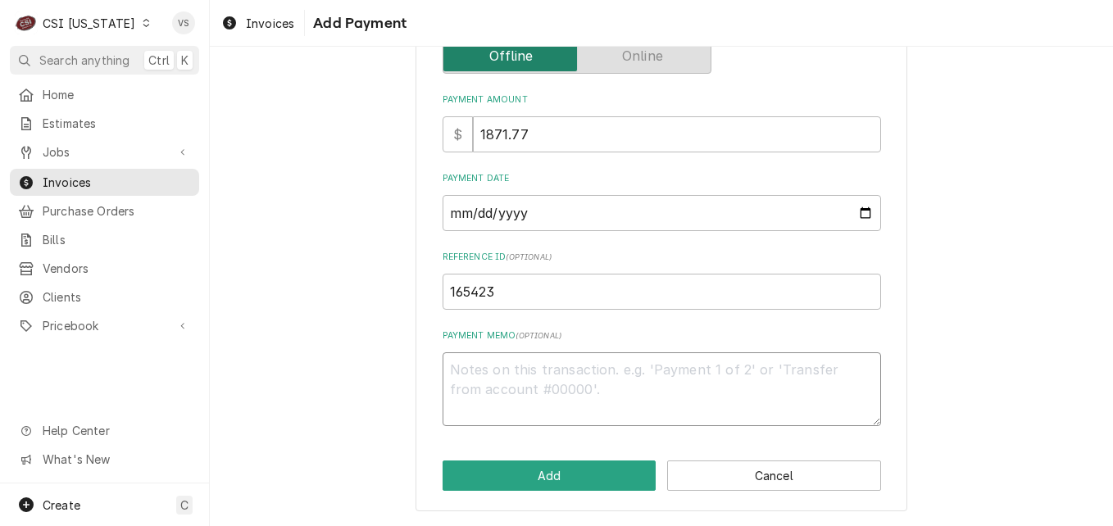
type textarea "B"
type textarea "x"
type textarea "Bi"
type textarea "x"
type textarea "B"
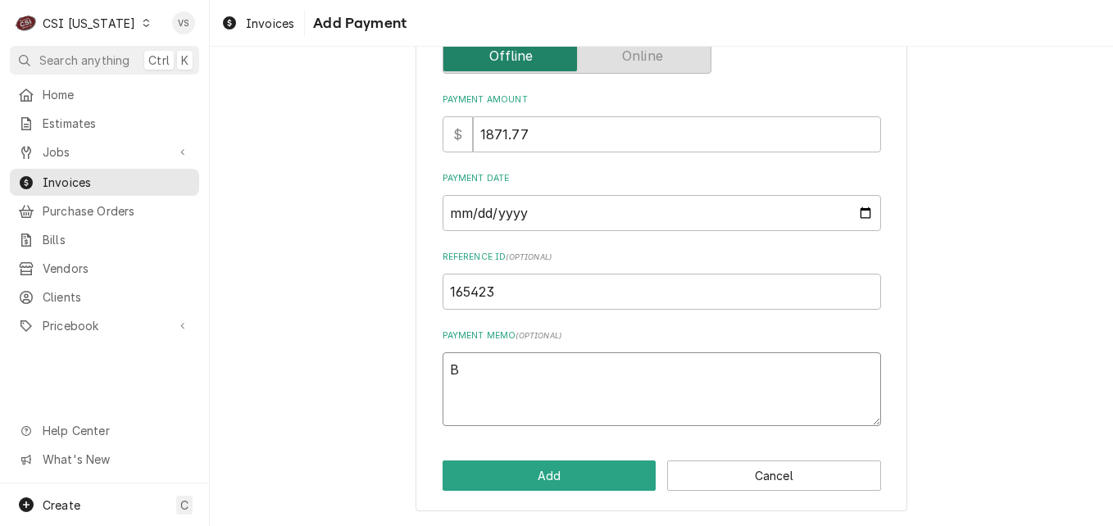
type textarea "x"
type textarea "v"
type textarea "x"
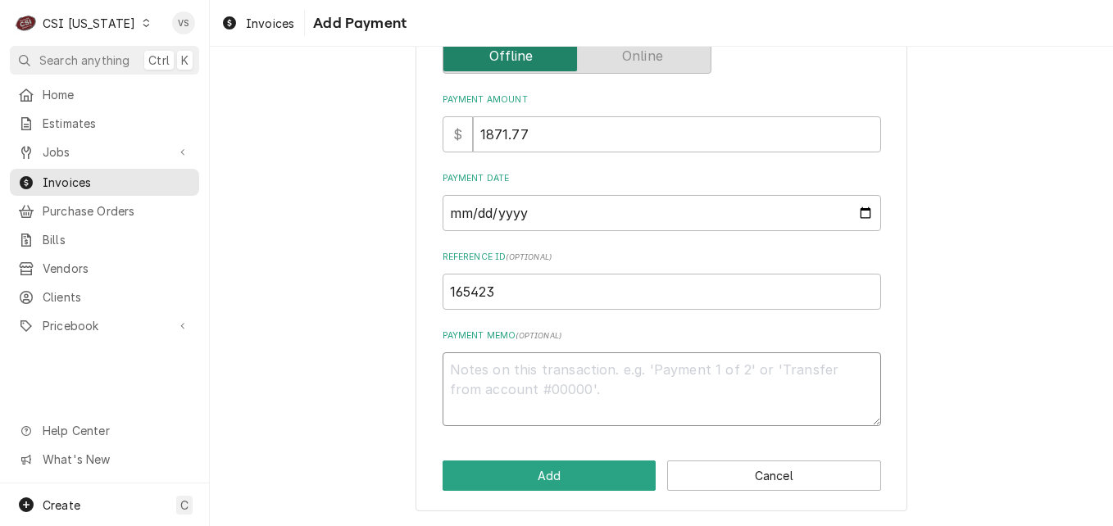
type textarea "V"
type textarea "x"
type textarea "Vi"
type textarea "x"
type textarea "Vis"
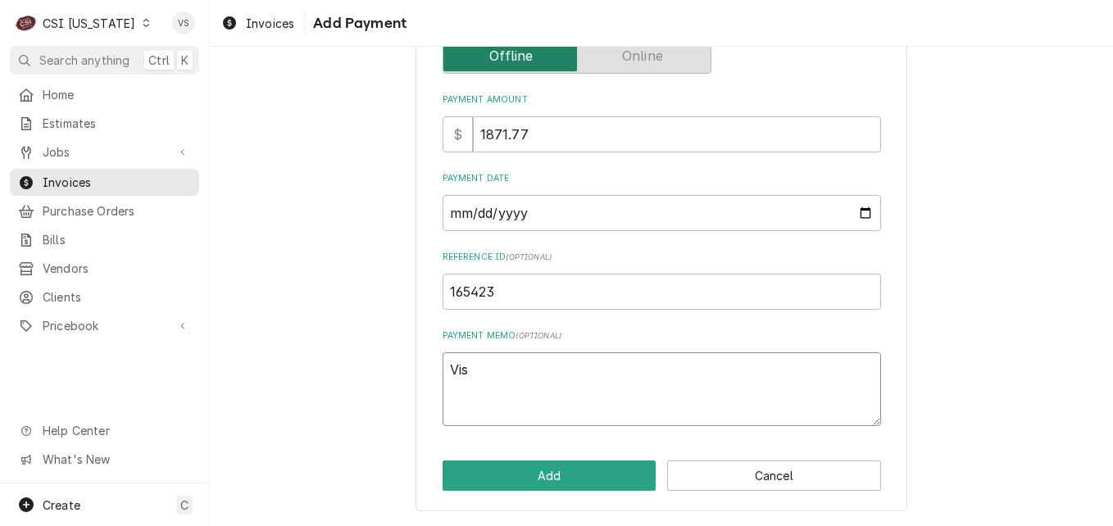
type textarea "x"
type textarea "Visa"
type textarea "x"
type textarea "Visa"
type textarea "x"
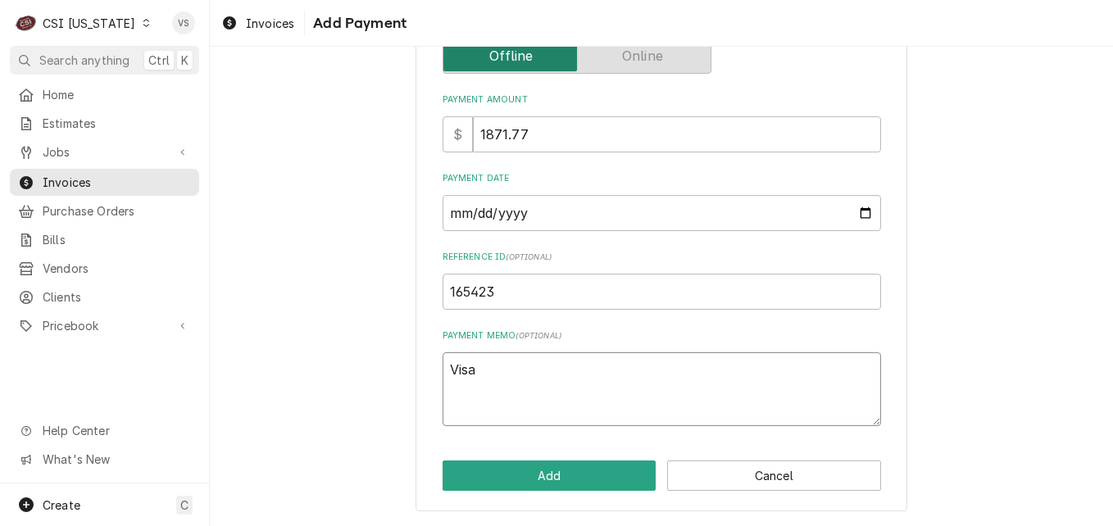
type textarea "Visa 3"
type textarea "x"
type textarea "Visa 35"
type textarea "x"
type textarea "Visa 355"
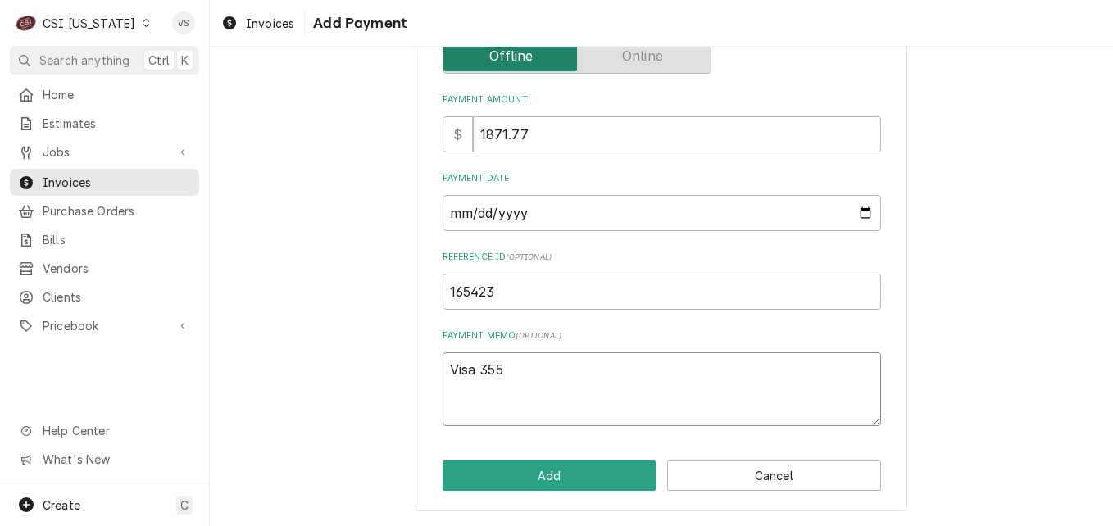
type textarea "x"
type textarea "Visa 3552"
click at [508, 471] on button "Add" at bounding box center [550, 476] width 214 height 30
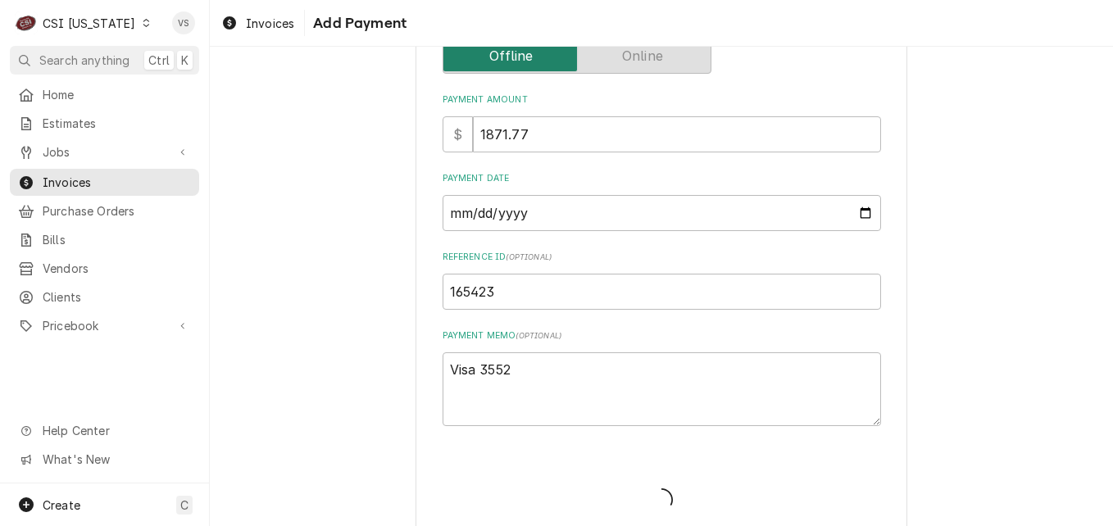
type textarea "x"
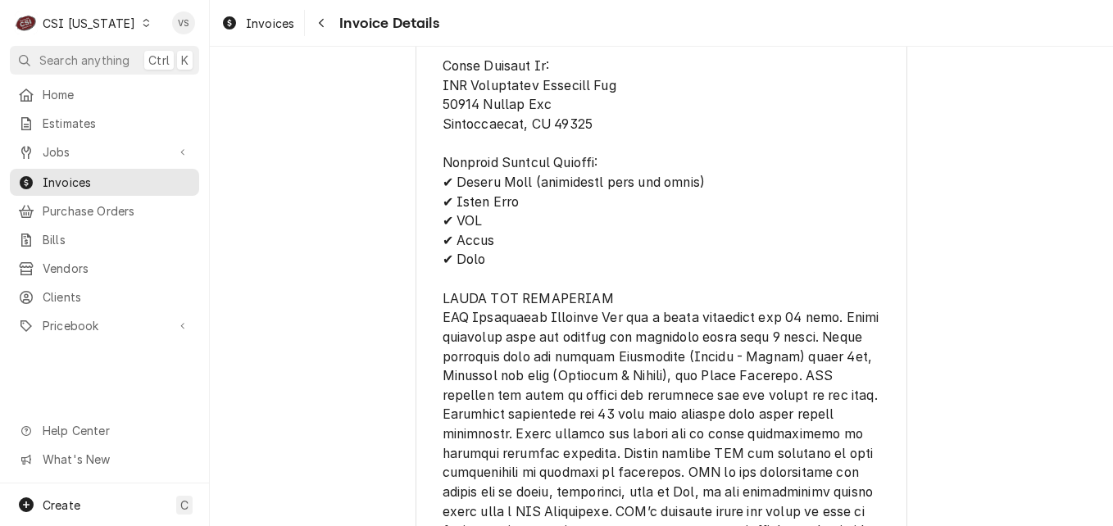
scroll to position [3606, 0]
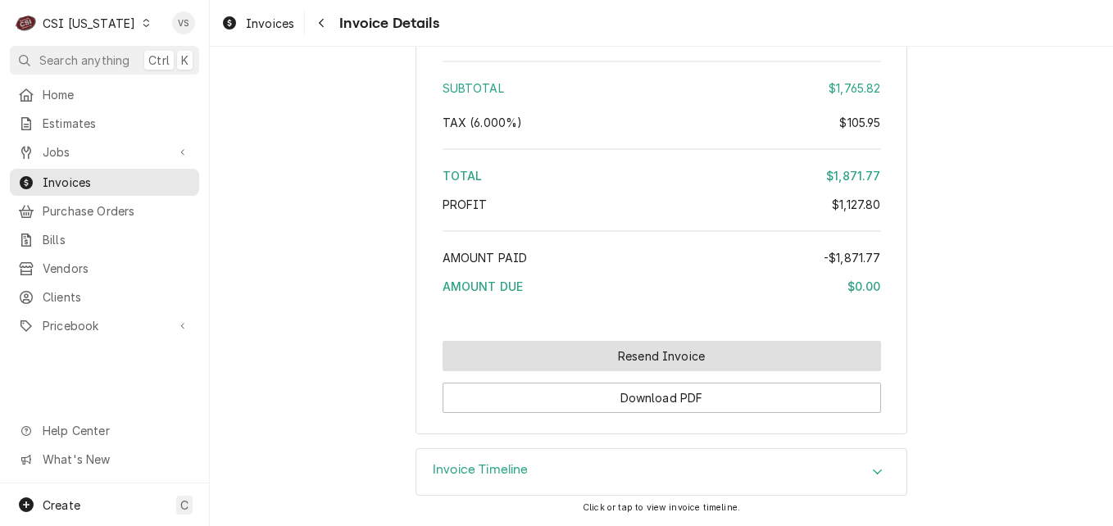
click at [620, 371] on button "Resend Invoice" at bounding box center [662, 356] width 438 height 30
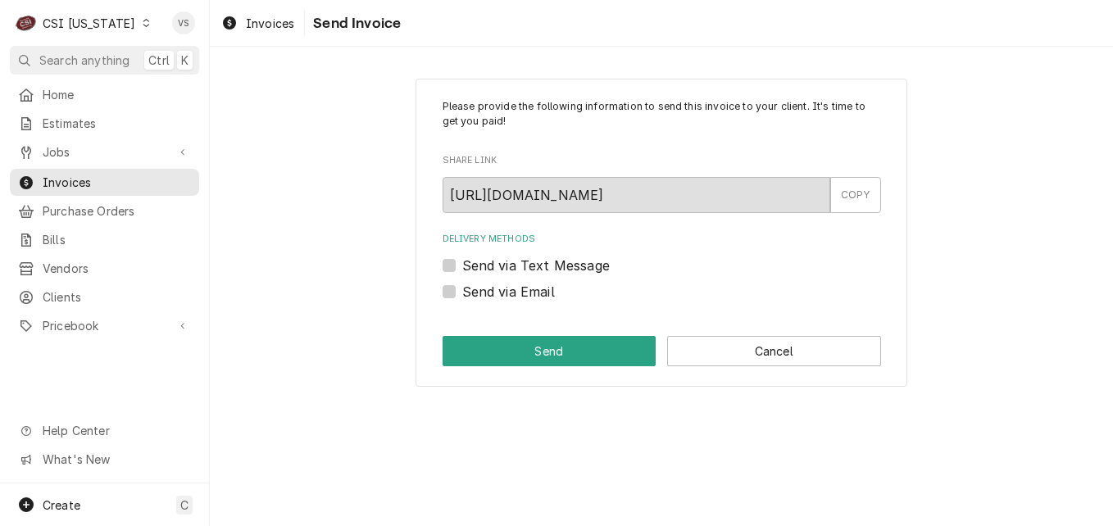
click at [462, 293] on label "Send via Email" at bounding box center [508, 292] width 93 height 20
click at [462, 293] on input "Send via Email" at bounding box center [681, 300] width 438 height 36
checkbox input "true"
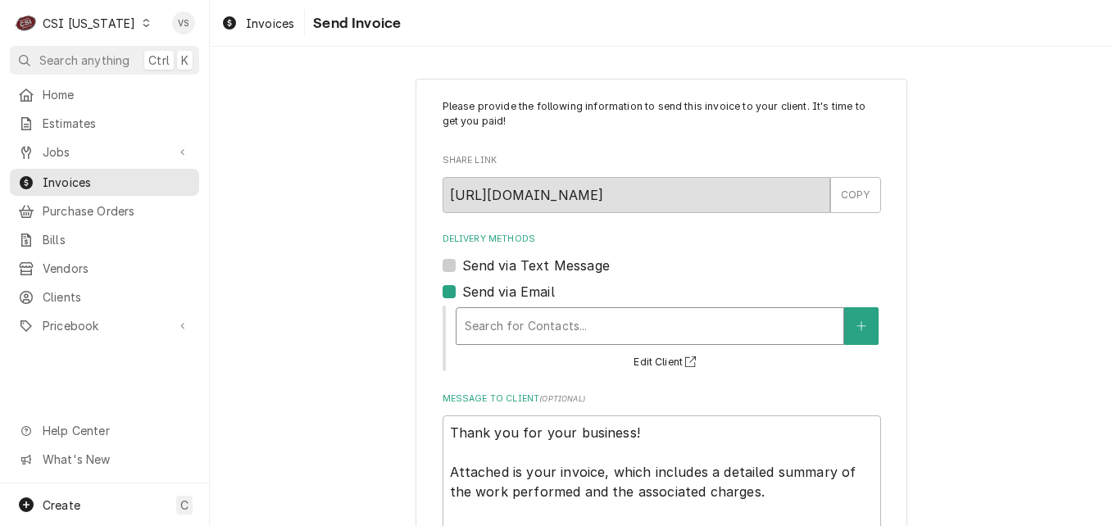
click at [511, 335] on div "Delivery Methods" at bounding box center [650, 326] width 370 height 30
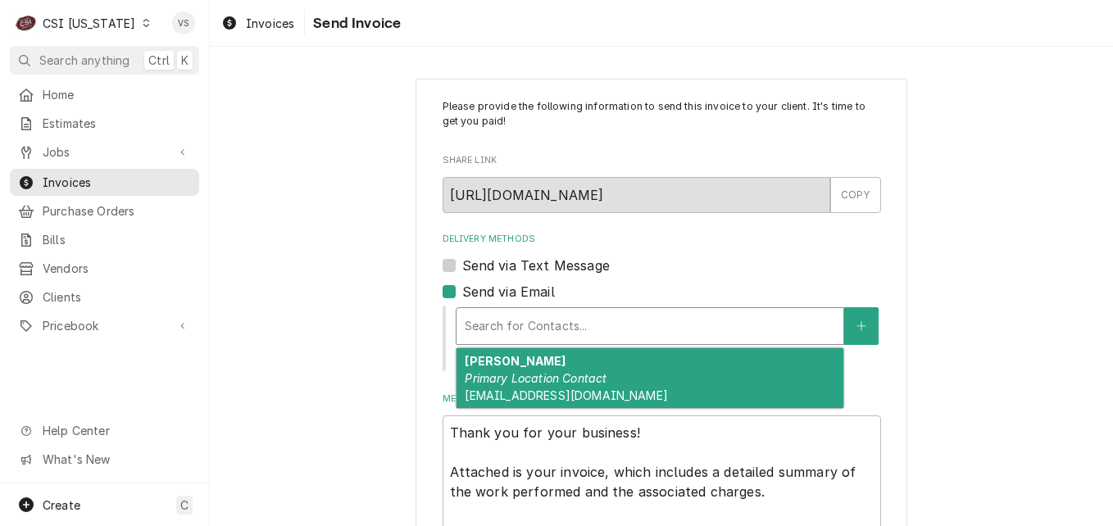
click at [515, 371] on em "Primary Location Contact" at bounding box center [536, 378] width 142 height 14
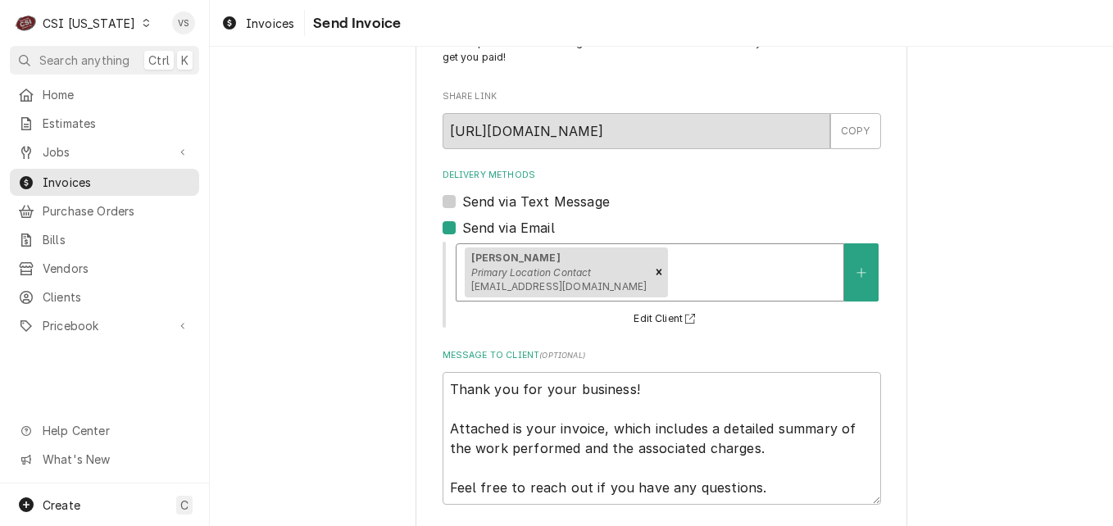
scroll to position [143, 0]
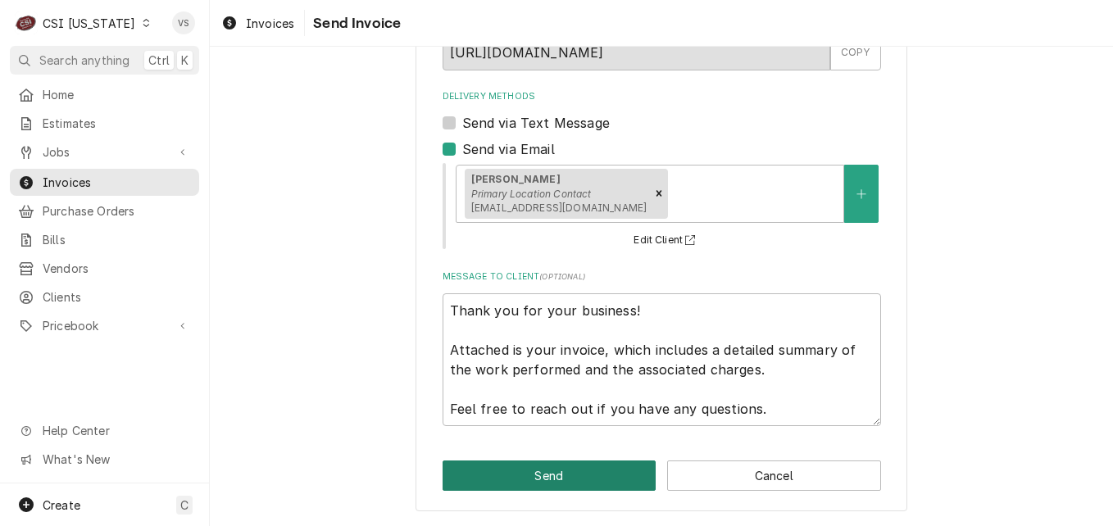
click at [528, 470] on button "Send" at bounding box center [550, 476] width 214 height 30
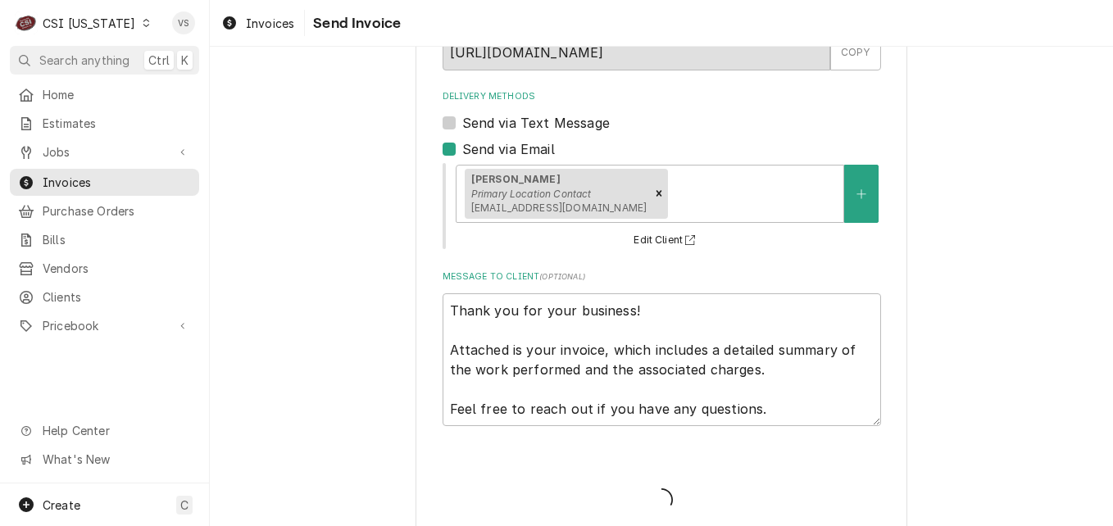
type textarea "x"
